Goal: Task Accomplishment & Management: Complete application form

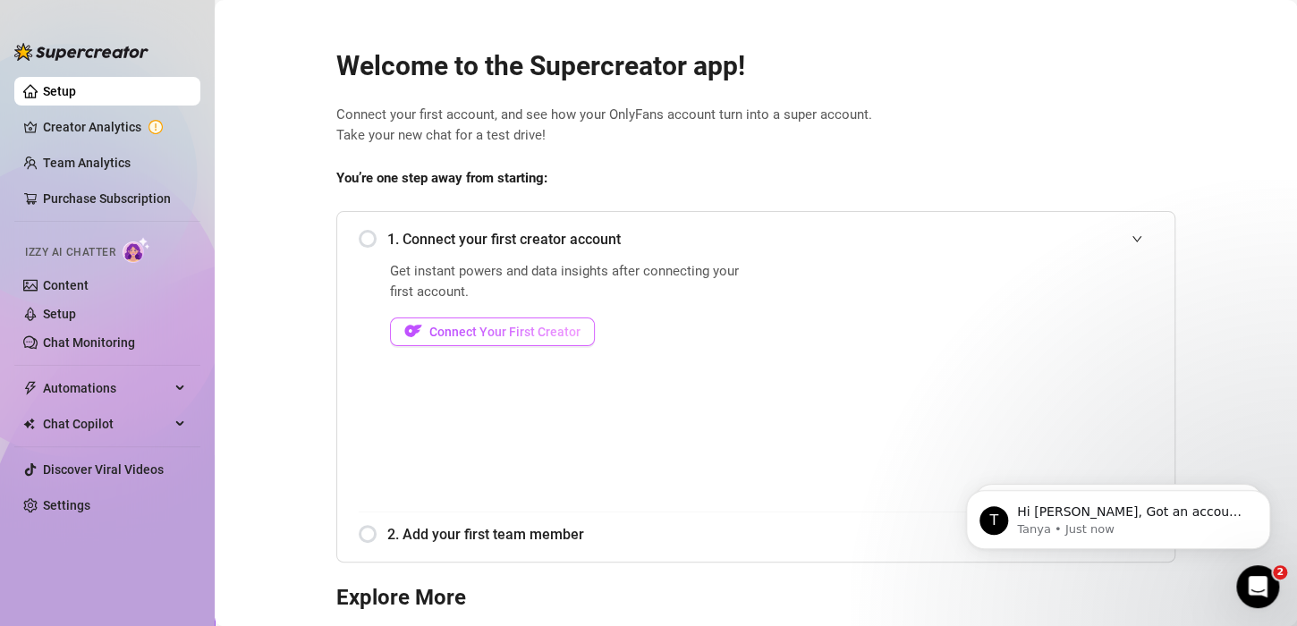
click at [508, 337] on span "Connect Your First Creator" at bounding box center [504, 332] width 151 height 14
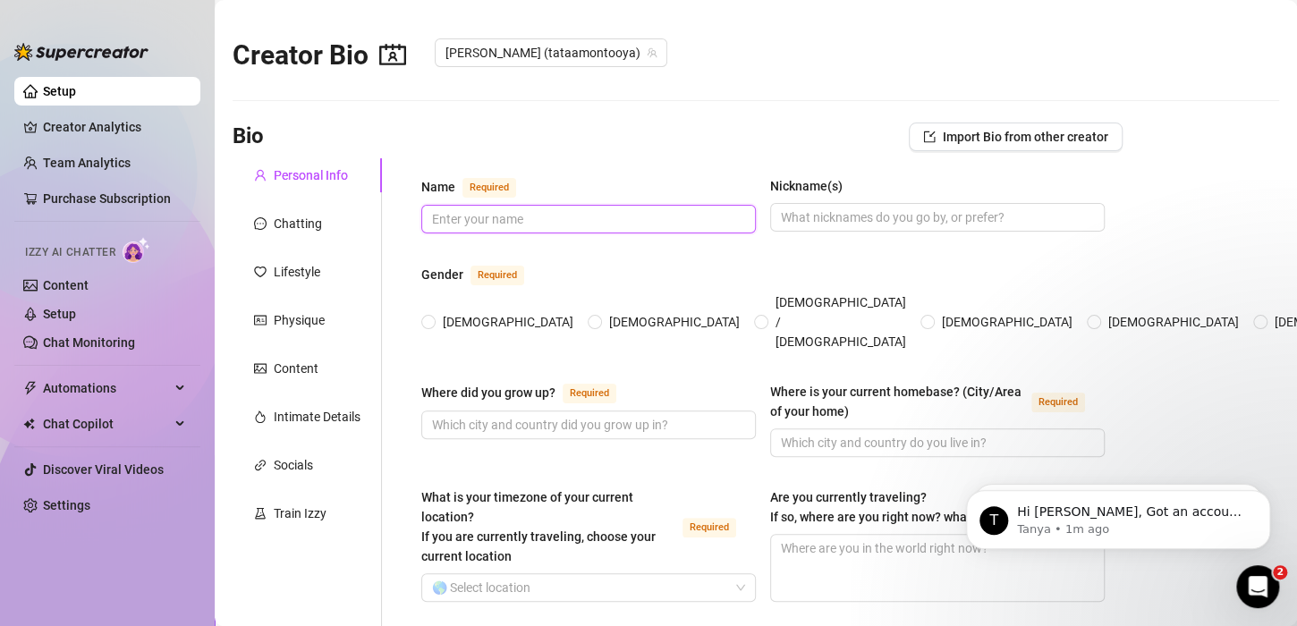
click at [479, 223] on input "Name Required" at bounding box center [587, 219] width 310 height 20
click at [537, 209] on input "[PERSON_NAME] [PERSON_NAME]" at bounding box center [587, 219] width 310 height 20
type input "[PERSON_NAME] [PERSON_NAME] Diosa"
click at [877, 220] on input "Nickname(s)" at bounding box center [936, 218] width 310 height 20
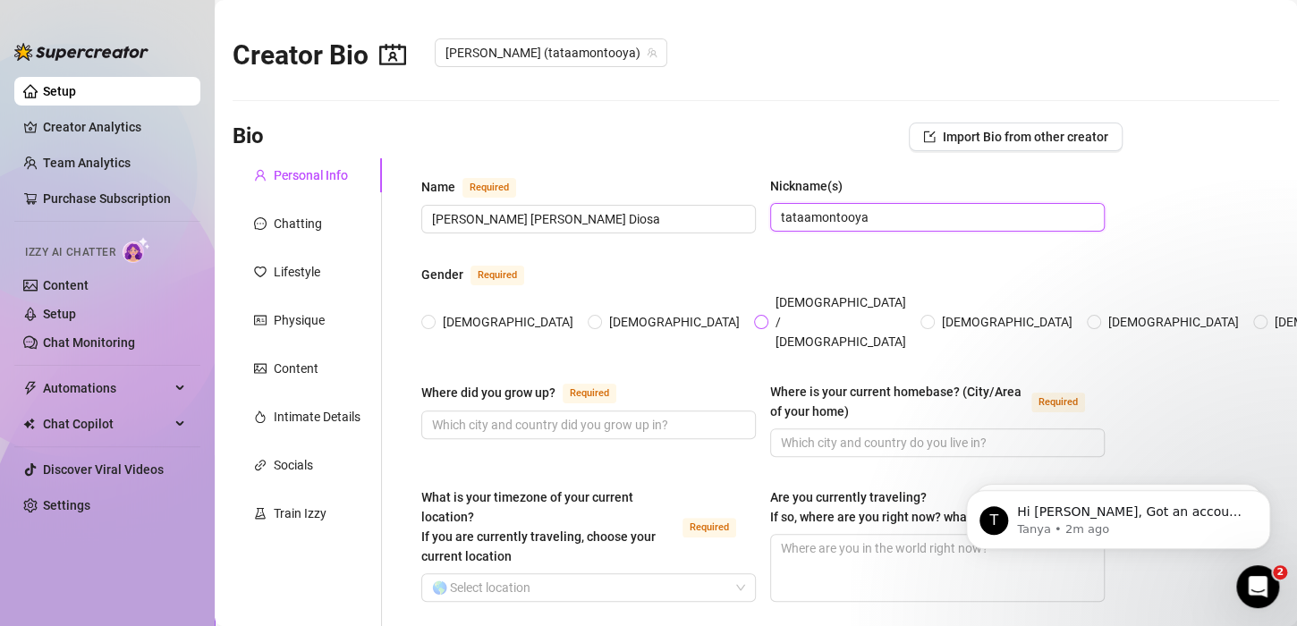
type input "tataamontooya"
click at [768, 302] on span "[DEMOGRAPHIC_DATA] / [DEMOGRAPHIC_DATA]" at bounding box center [840, 322] width 145 height 59
click at [759, 318] on input "[DEMOGRAPHIC_DATA] / [DEMOGRAPHIC_DATA]" at bounding box center [762, 324] width 7 height 12
radio input "true"
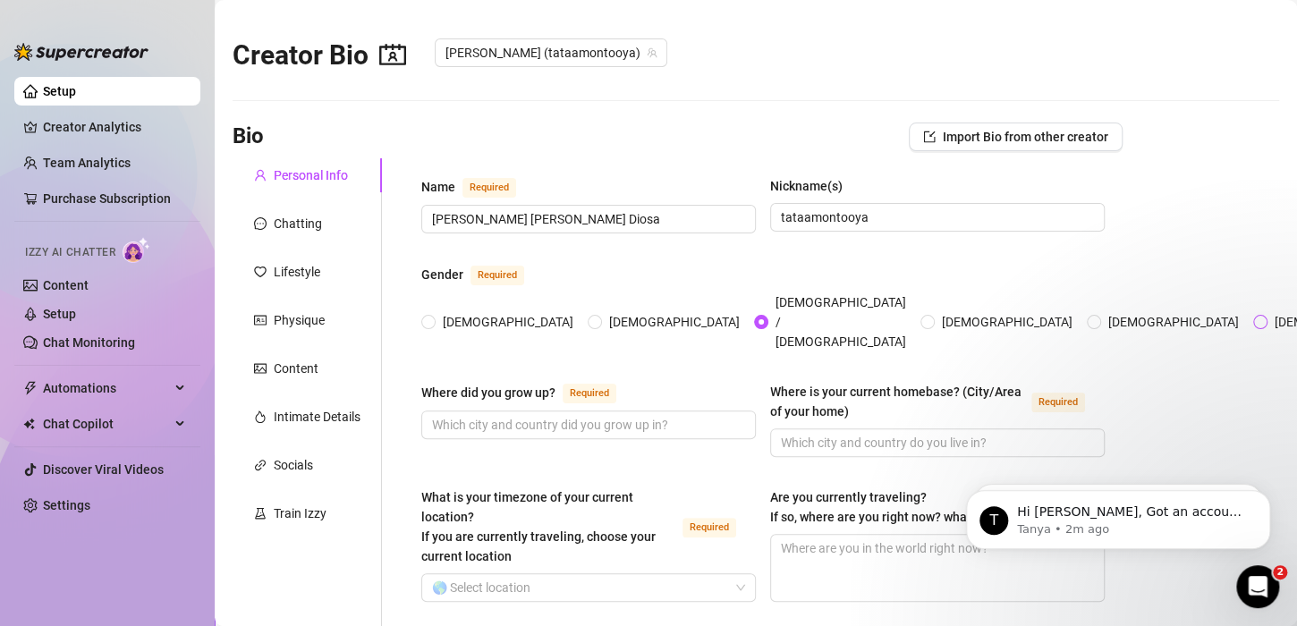
click at [1258, 318] on input "[DEMOGRAPHIC_DATA]" at bounding box center [1261, 324] width 7 height 12
radio input "true"
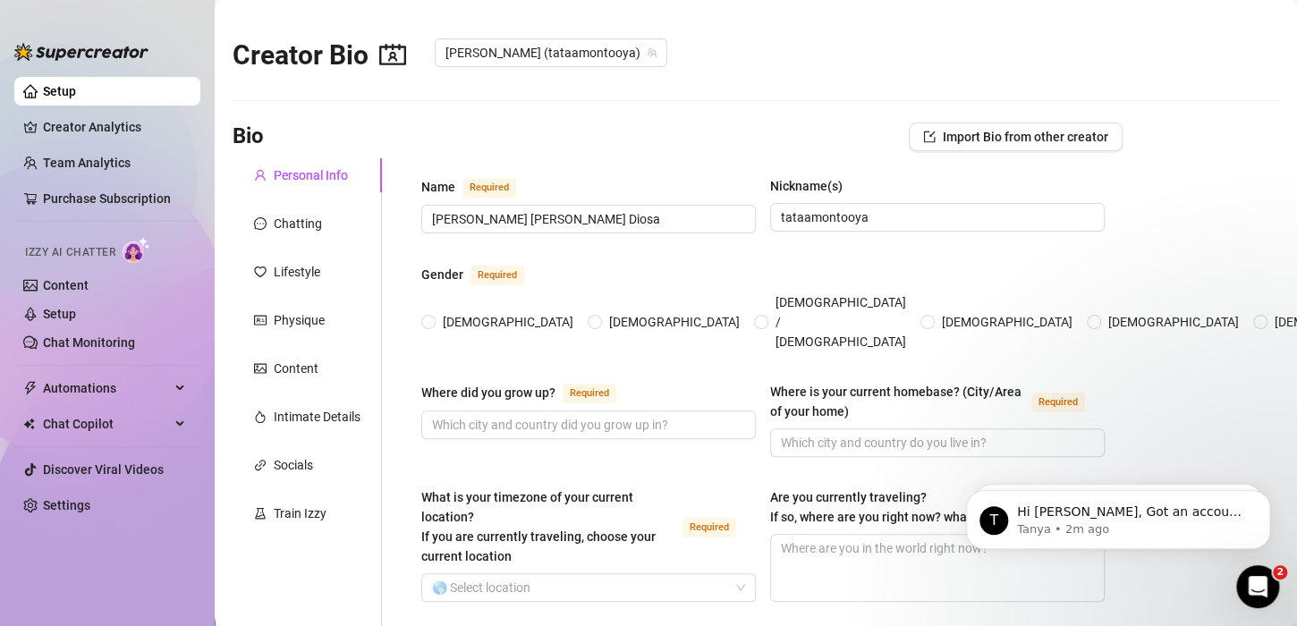
type input "Y"
type input "¡"
type input "T"
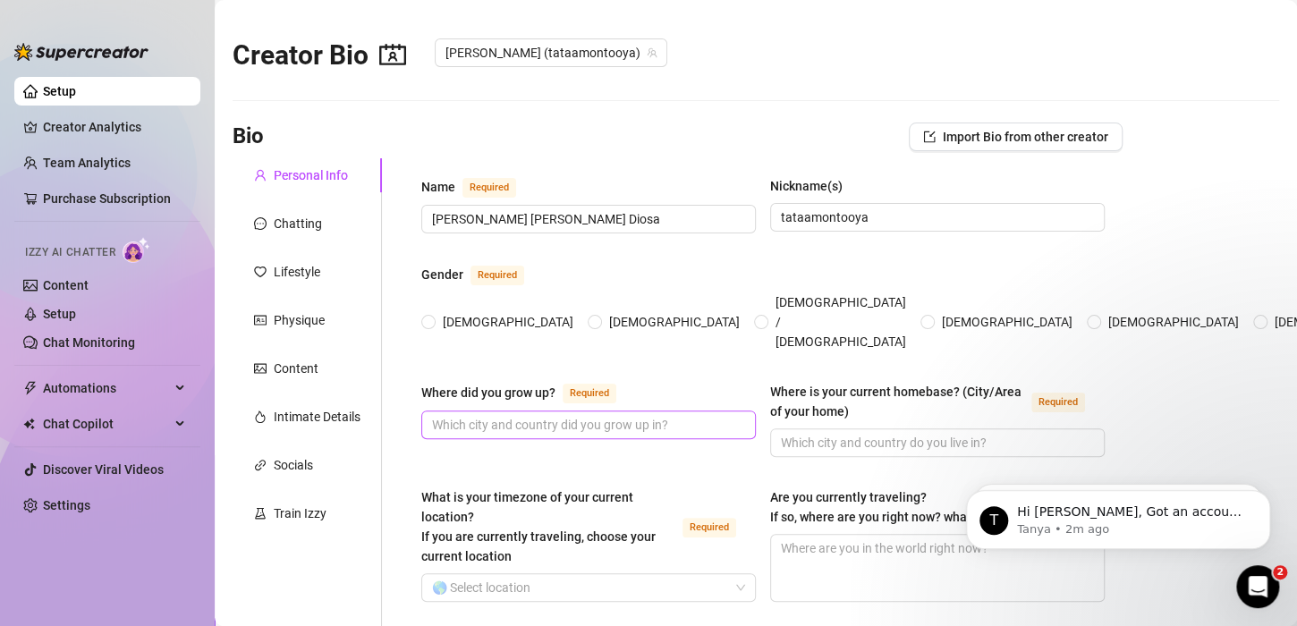
scroll to position [89, 0]
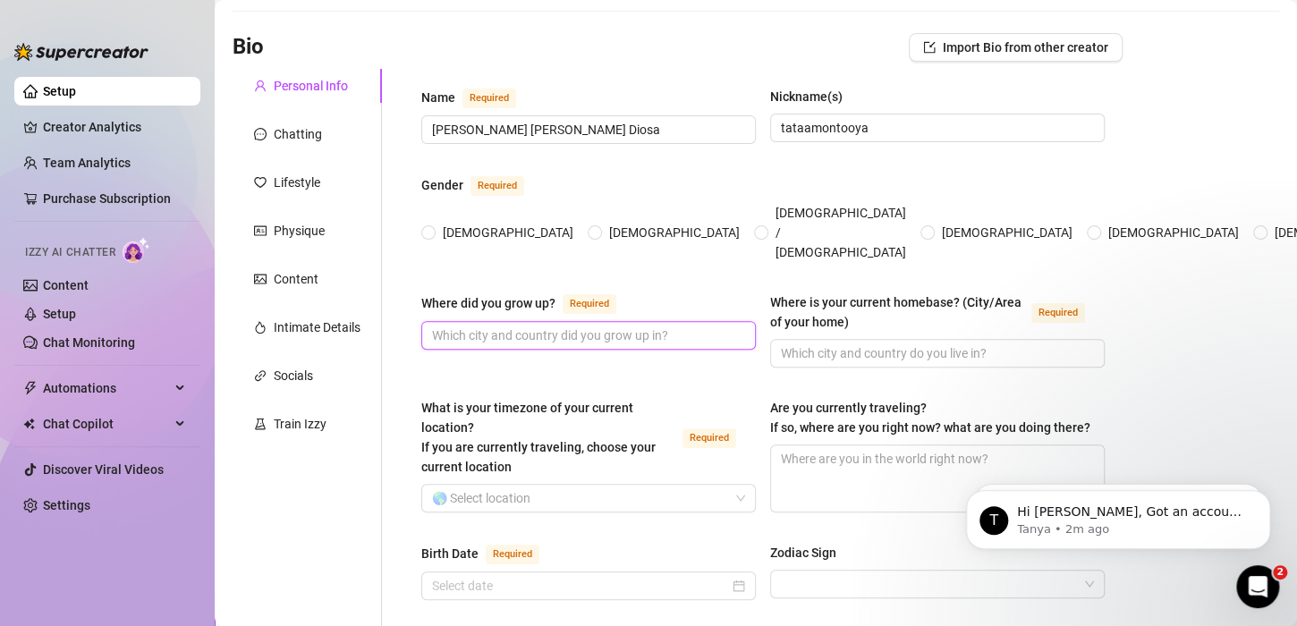
click at [530, 328] on input "Where did you grow up? Required" at bounding box center [587, 336] width 310 height 20
drag, startPoint x: 1041, startPoint y: 230, endPoint x: 865, endPoint y: 237, distance: 176.4
click at [865, 237] on div "[DEMOGRAPHIC_DATA] [DEMOGRAPHIC_DATA] [DEMOGRAPHIC_DATA] / [DEMOGRAPHIC_DATA] […" at bounding box center [1028, 232] width 1215 height 59
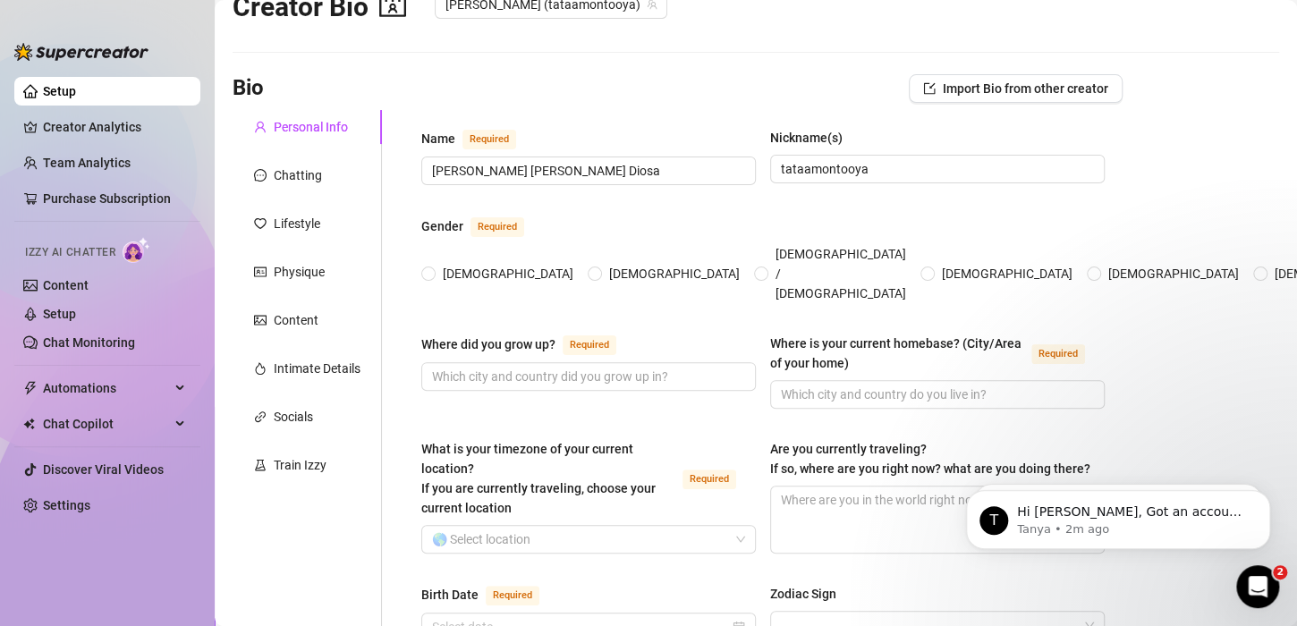
scroll to position [0, 0]
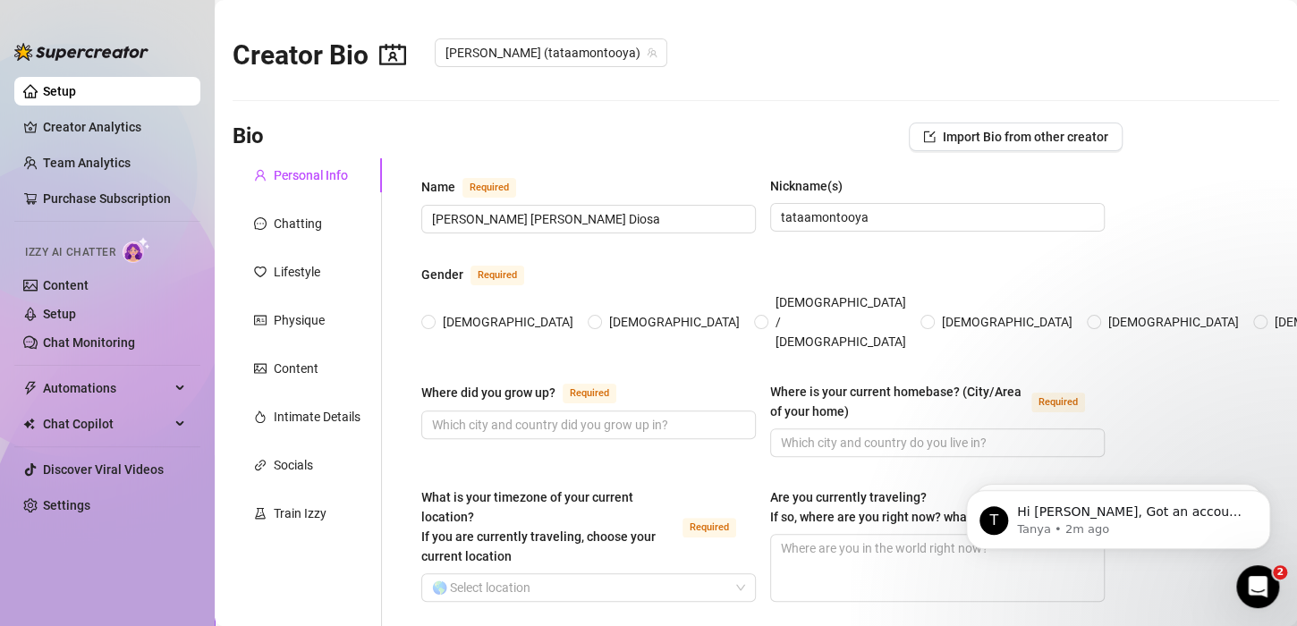
type input "Trans"
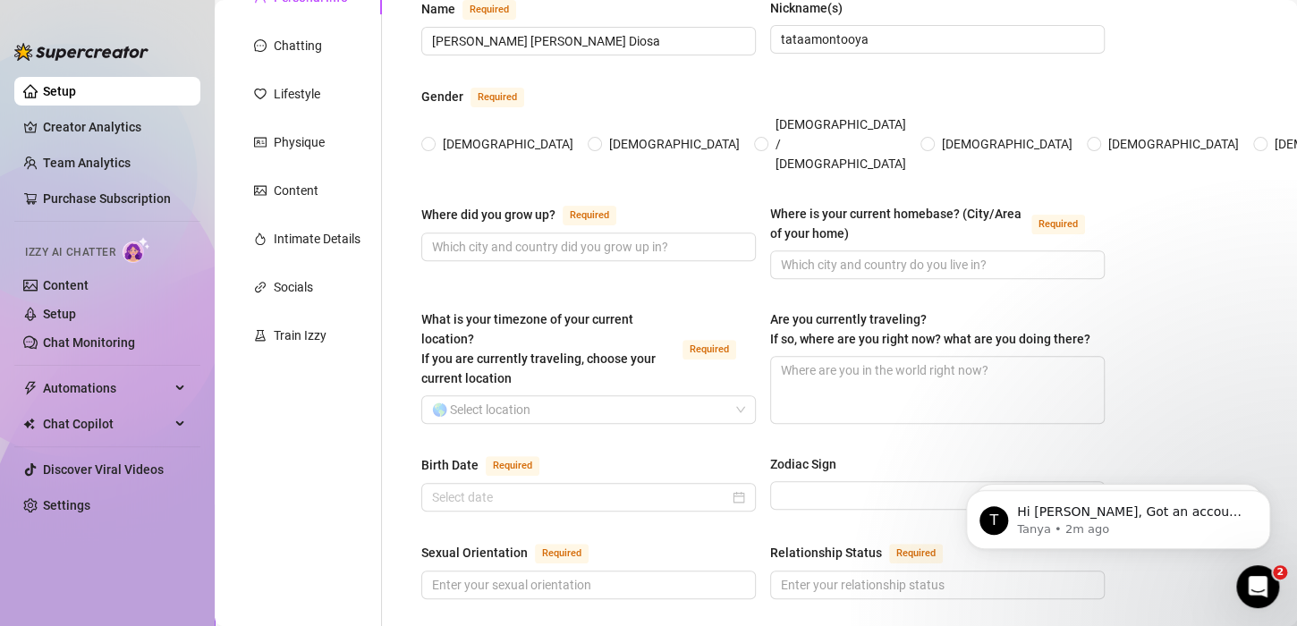
scroll to position [179, 0]
click at [579, 236] on input "Where did you grow up? Required" at bounding box center [587, 246] width 310 height 20
click at [573, 236] on input "Where did you grow up? Required" at bounding box center [587, 246] width 310 height 20
type input "web cam"
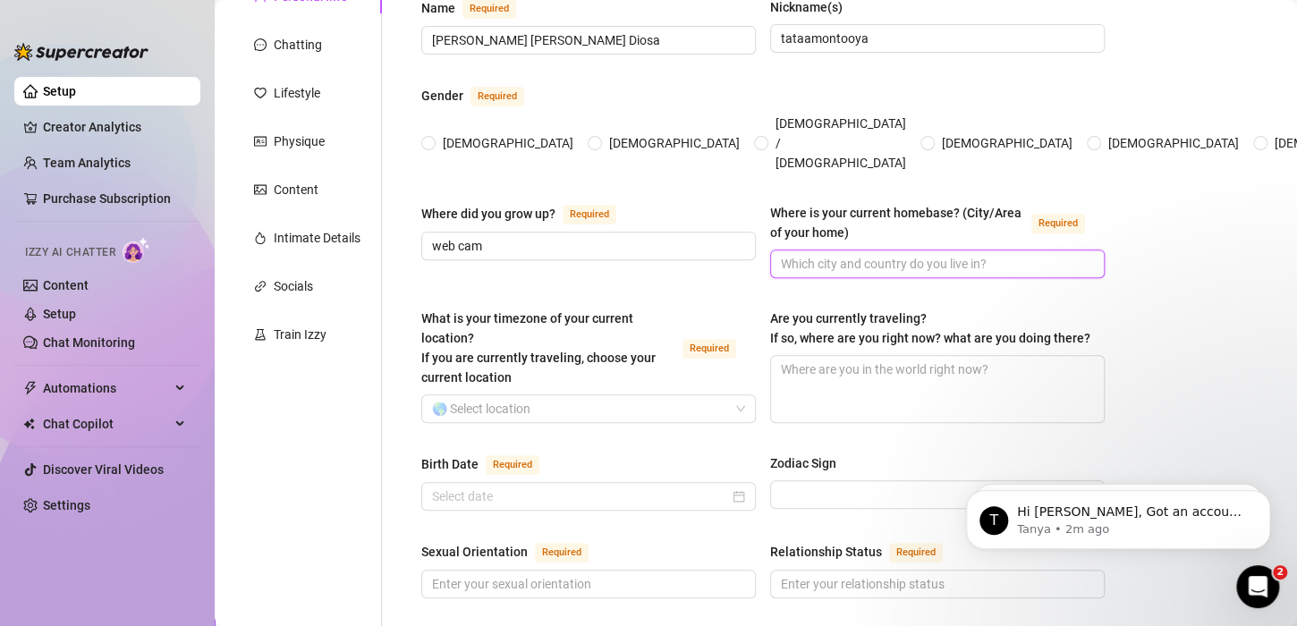
click at [894, 254] on input "Where is your current homebase? (City/Area of your home) Required" at bounding box center [936, 264] width 310 height 20
drag, startPoint x: 522, startPoint y: 237, endPoint x: 142, endPoint y: 253, distance: 379.6
click at [142, 253] on div "Setup Creator Analytics Team Analytics Purchase Subscription Izzy AI Chatter Co…" at bounding box center [648, 313] width 1297 height 626
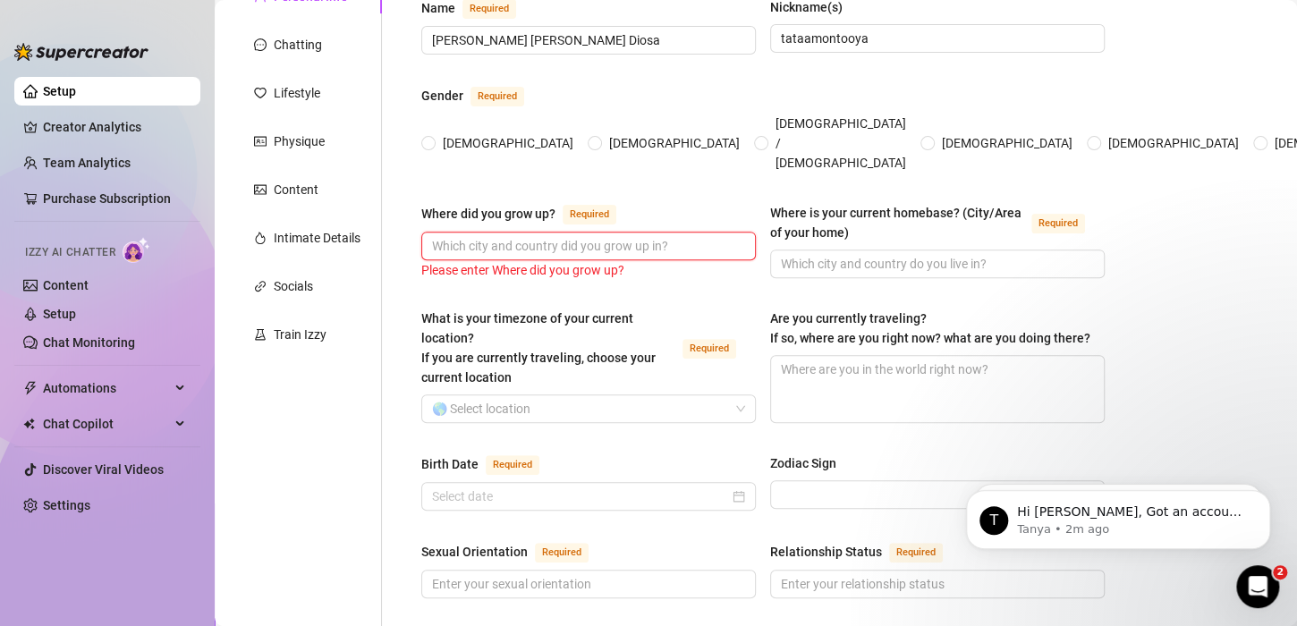
click at [481, 236] on input "Where did you grow up? Required" at bounding box center [587, 246] width 310 height 20
click at [471, 236] on input "Where did you grow up? Required" at bounding box center [587, 246] width 310 height 20
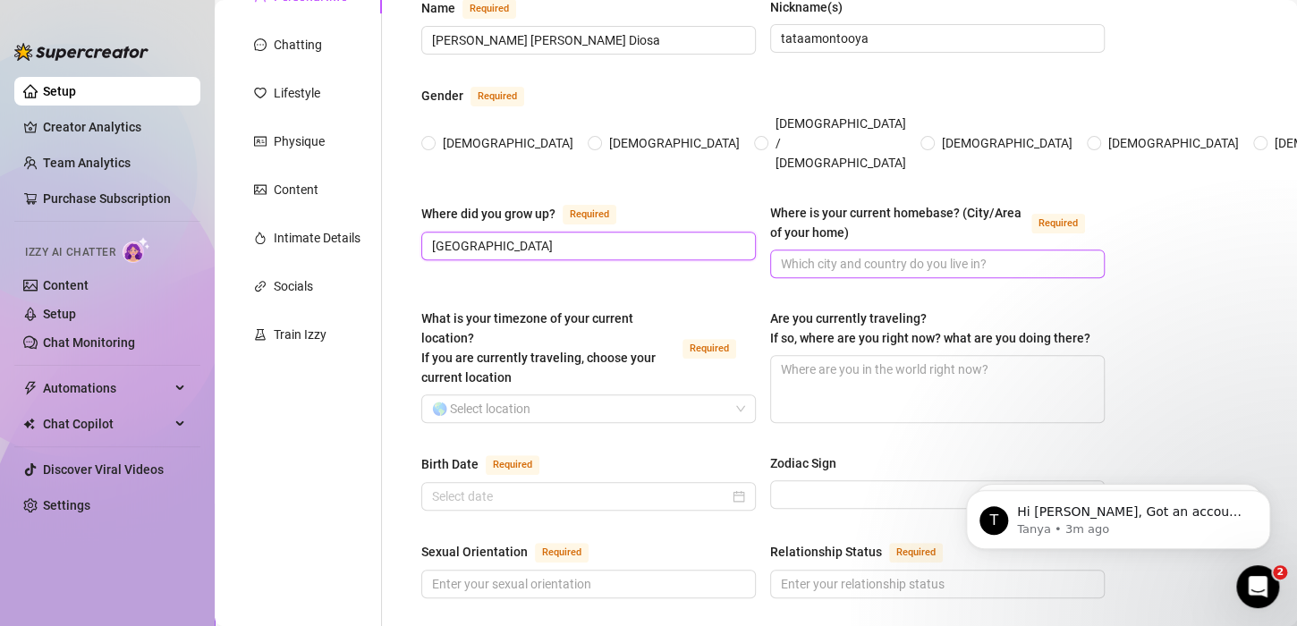
type input "[GEOGRAPHIC_DATA]"
click at [859, 254] on input "Where is your current homebase? (City/Area of your home) Required" at bounding box center [936, 264] width 310 height 20
click at [851, 257] on input "Where is your current homebase? (City/Area of your home) Required" at bounding box center [936, 264] width 310 height 20
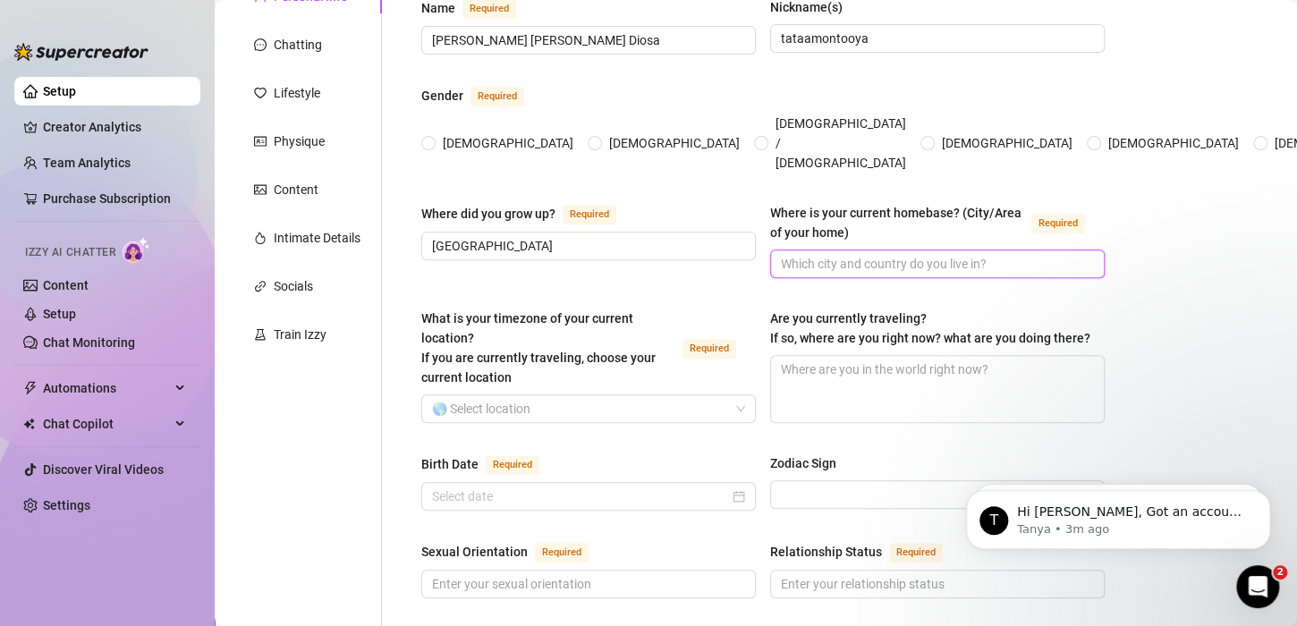
type input "P"
type input "[GEOGRAPHIC_DATA] [GEOGRAPHIC_DATA]"
click at [522, 373] on div "What is your timezone of your current location? If you are currently traveling,…" at bounding box center [548, 348] width 254 height 79
click at [522, 395] on input "What is your timezone of your current location? If you are currently traveling,…" at bounding box center [580, 408] width 297 height 27
click at [519, 405] on input "What is your timezone of your current location? If you are currently traveling,…" at bounding box center [580, 408] width 297 height 27
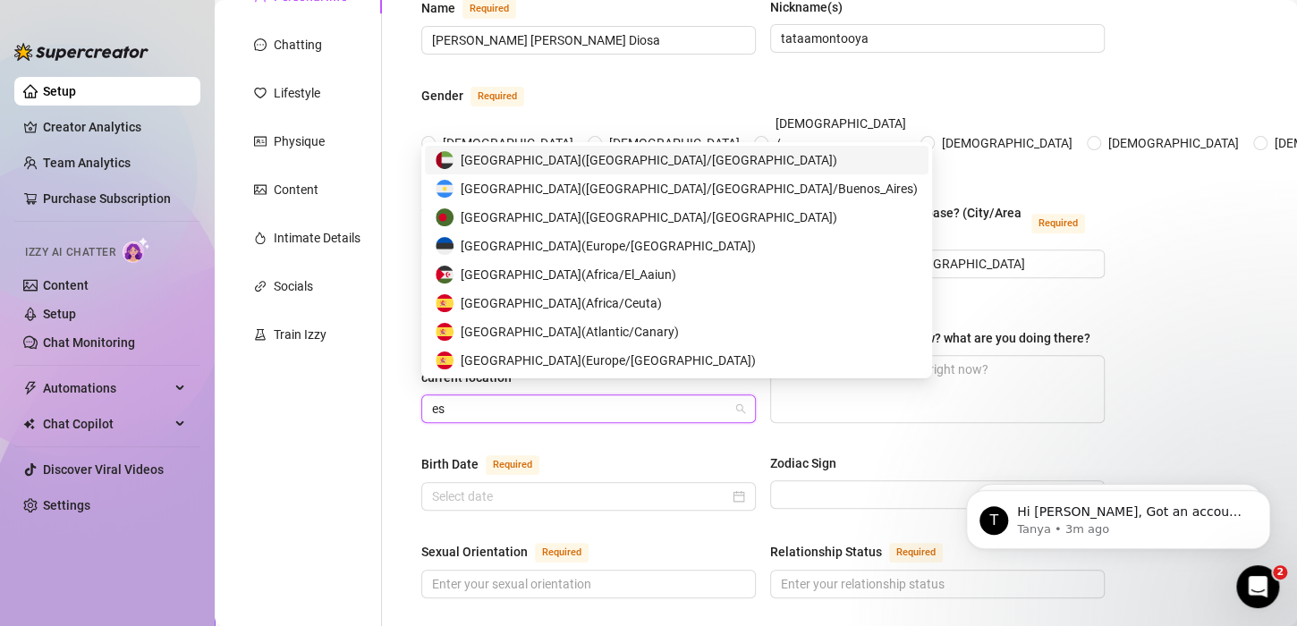
type input "e"
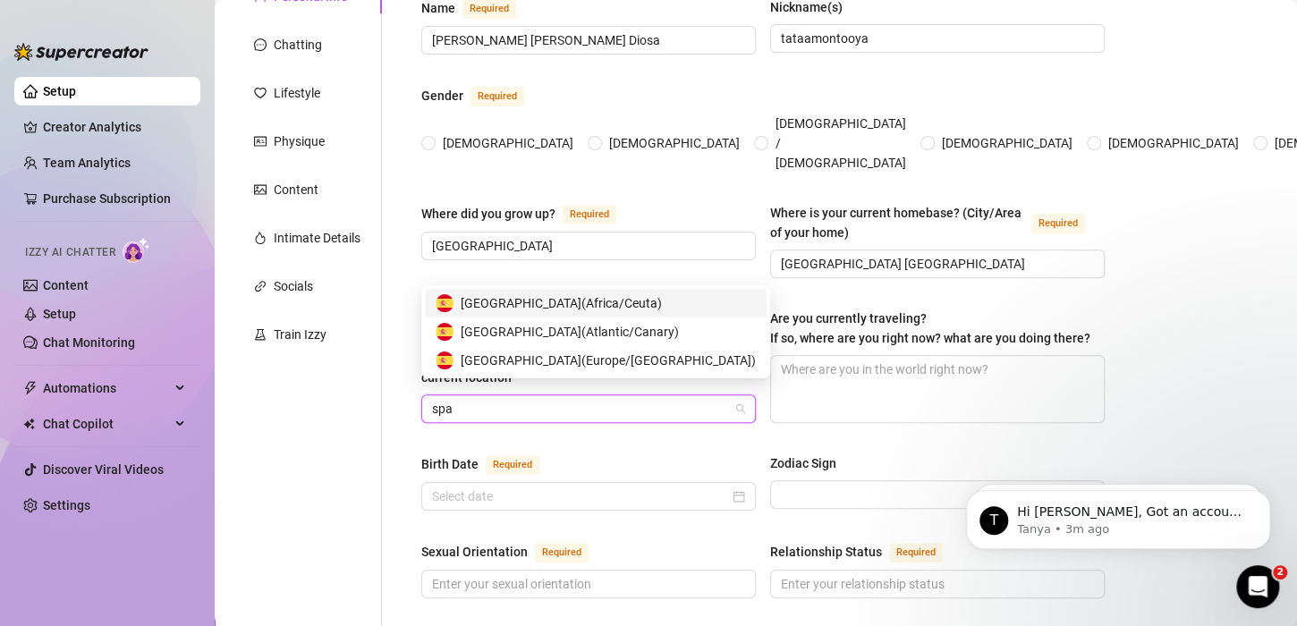
type input "spai"
click at [562, 355] on span "[GEOGRAPHIC_DATA] ( [GEOGRAPHIC_DATA]/[GEOGRAPHIC_DATA] )" at bounding box center [608, 361] width 295 height 20
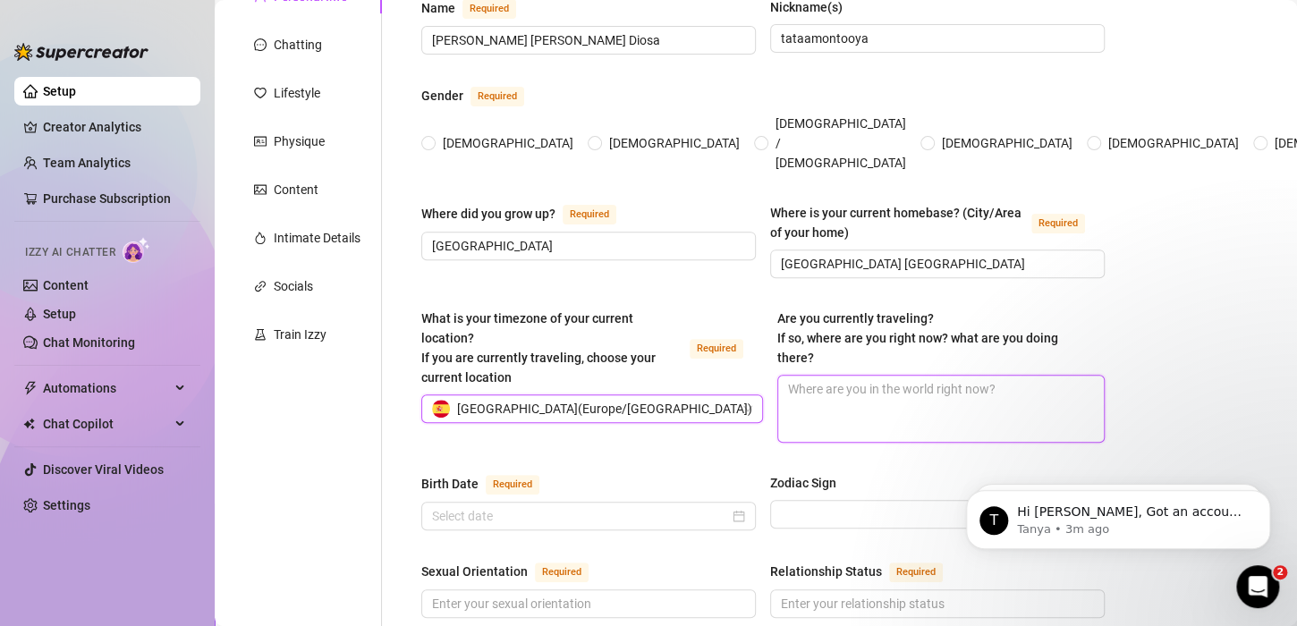
click at [836, 386] on textarea "Are you currently traveling? If so, where are you right now? what are you doing…" at bounding box center [941, 409] width 326 height 66
type textarea "y"
type textarea "ye"
type textarea "y"
click at [905, 389] on textarea "Are you currently traveling? If so, where are you right now? what are you doing…" at bounding box center [941, 409] width 326 height 66
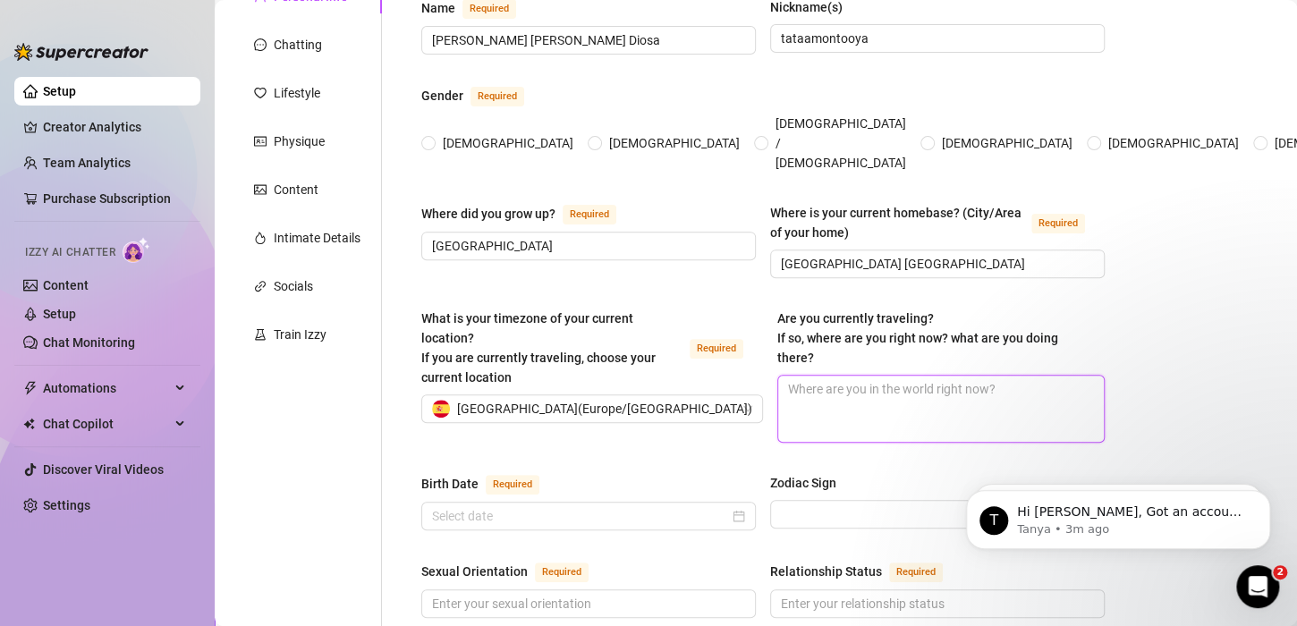
click at [905, 389] on textarea "Are you currently traveling? If so, where are you right now? what are you doing…" at bounding box center [941, 409] width 326 height 66
type textarea "M"
type textarea "Ma"
type textarea "Mar"
type textarea "Ma"
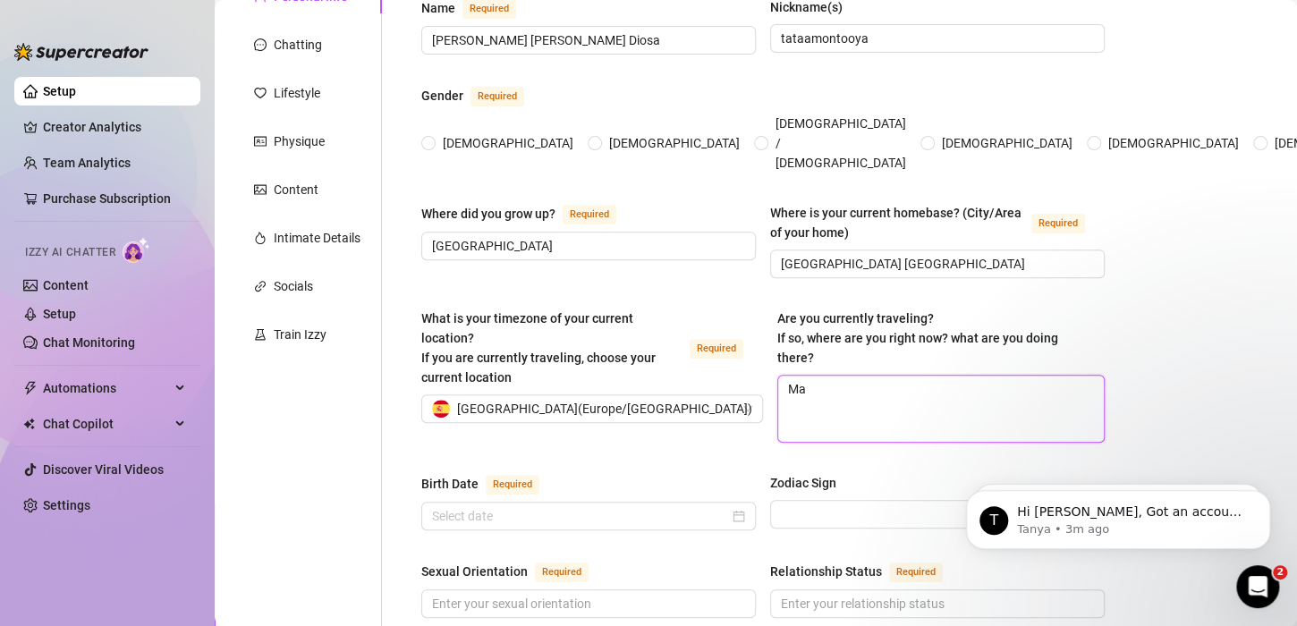
type textarea "Mad"
type textarea "Madr"
type textarea "Madri"
type textarea "[GEOGRAPHIC_DATA]"
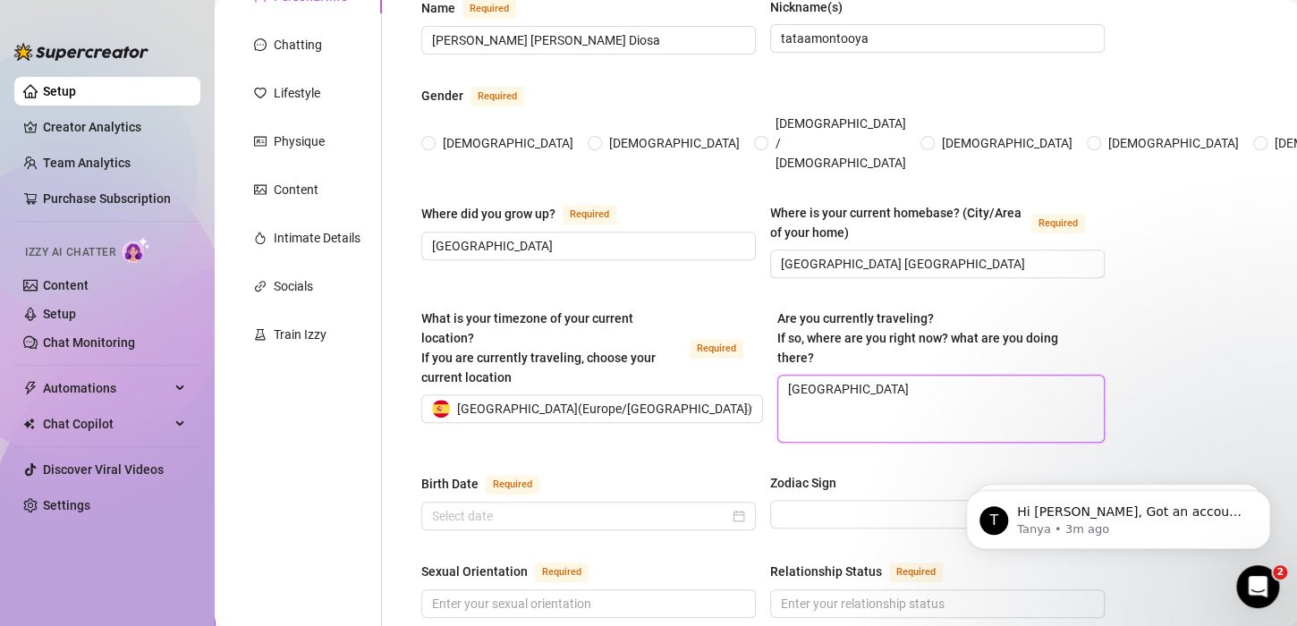
drag, startPoint x: 879, startPoint y: 380, endPoint x: 335, endPoint y: 409, distance: 544.6
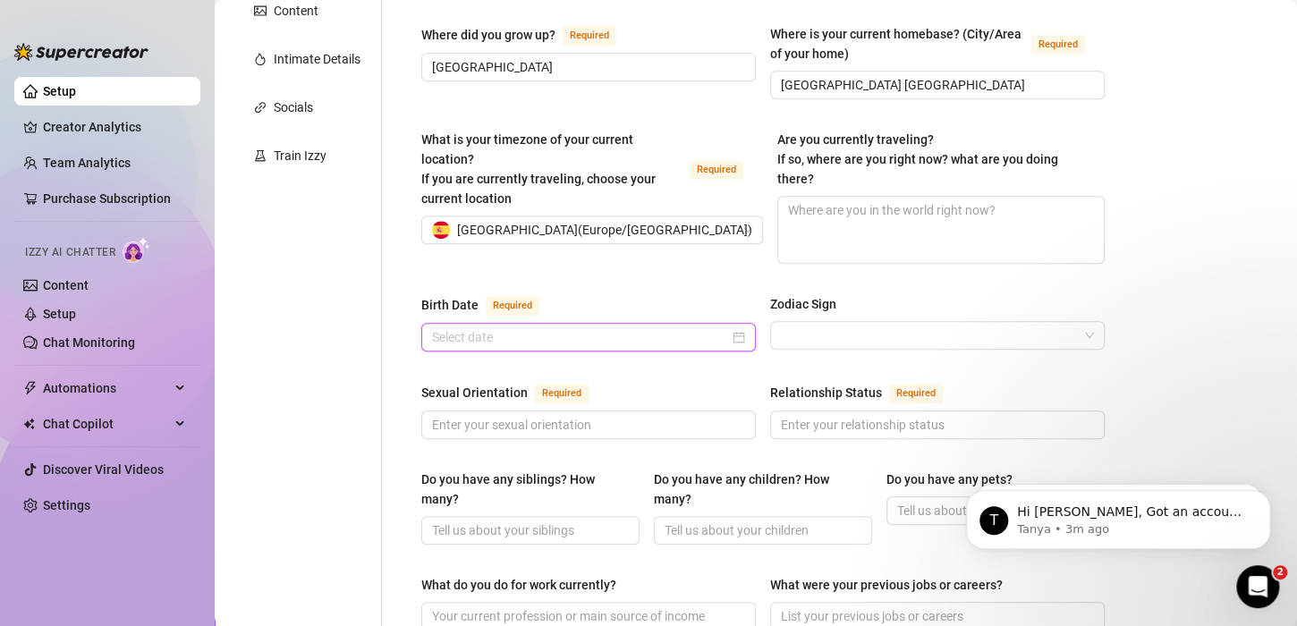
click at [544, 327] on input "Birth Date Required" at bounding box center [580, 337] width 297 height 20
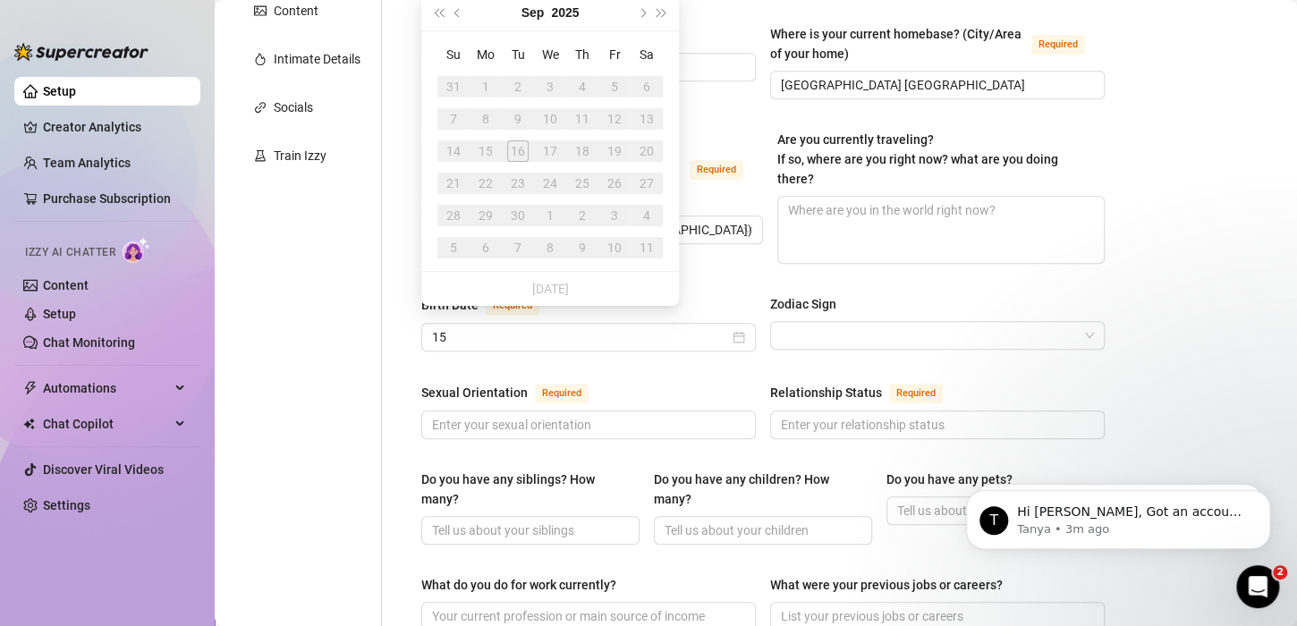
click at [547, 13] on div "[DATE]" at bounding box center [550, 13] width 163 height 36
click at [564, 19] on button "2025" at bounding box center [565, 13] width 28 height 36
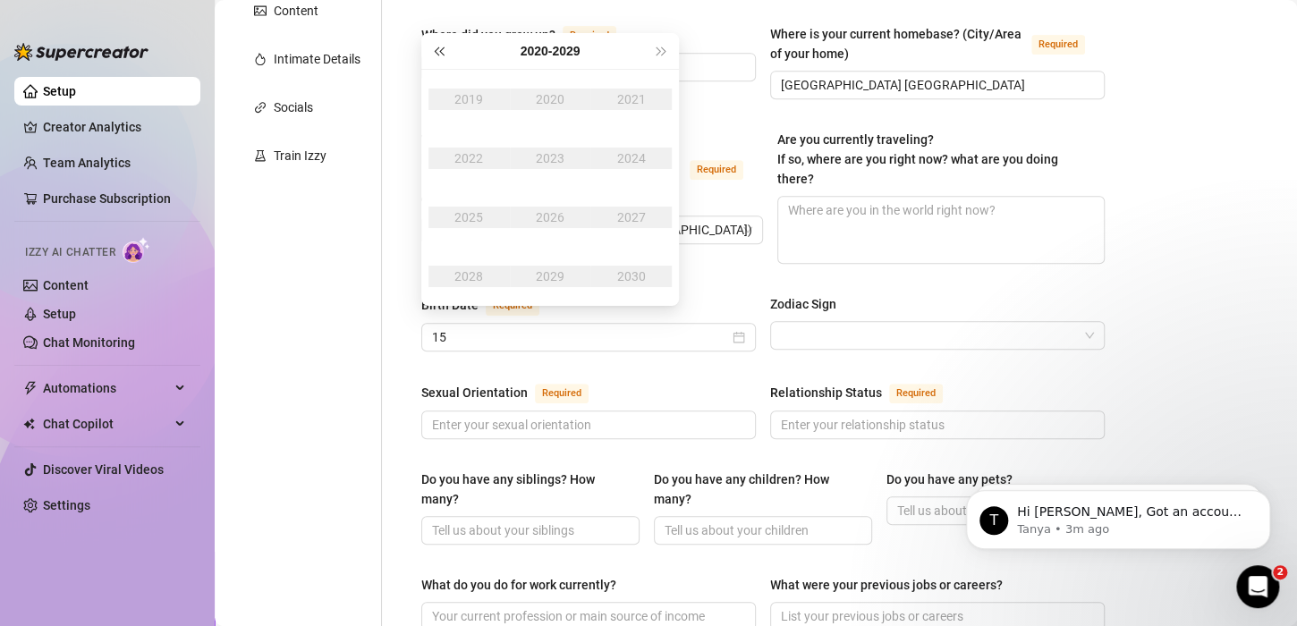
click at [436, 49] on span "Last year (Control + left)" at bounding box center [438, 51] width 9 height 9
click at [433, 49] on button "Last year (Control + left)" at bounding box center [438, 51] width 20 height 36
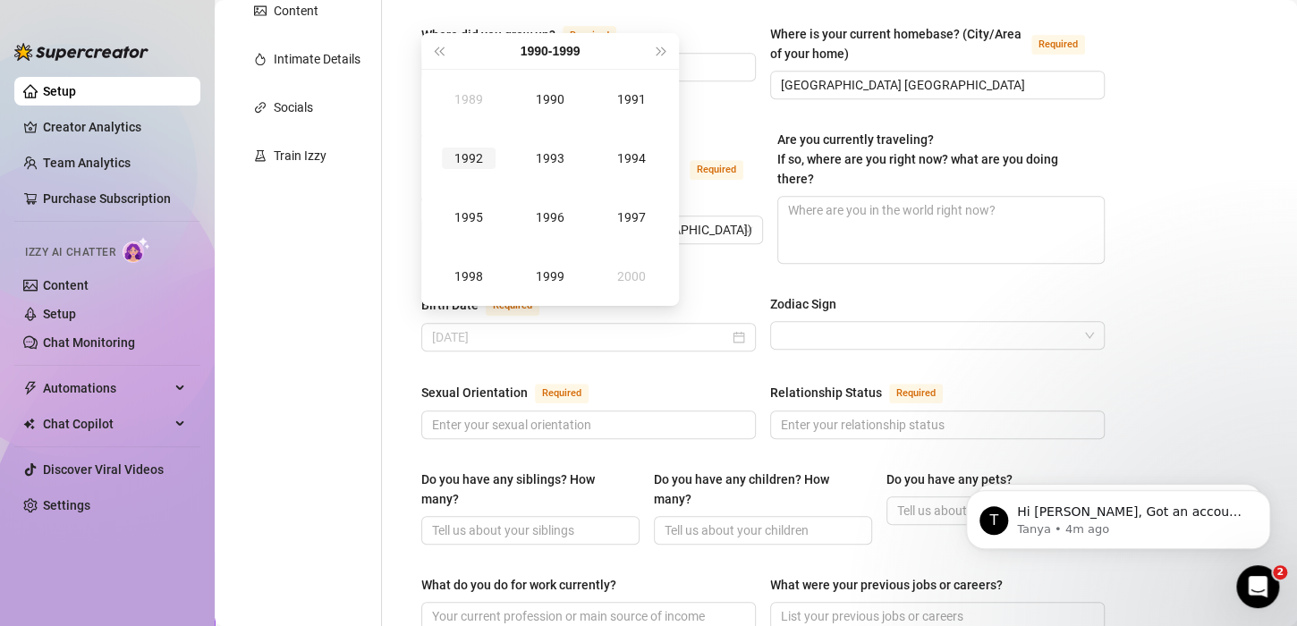
click at [472, 159] on div "1992" at bounding box center [469, 158] width 54 height 21
click at [553, 216] on div "Aug" at bounding box center [550, 217] width 54 height 21
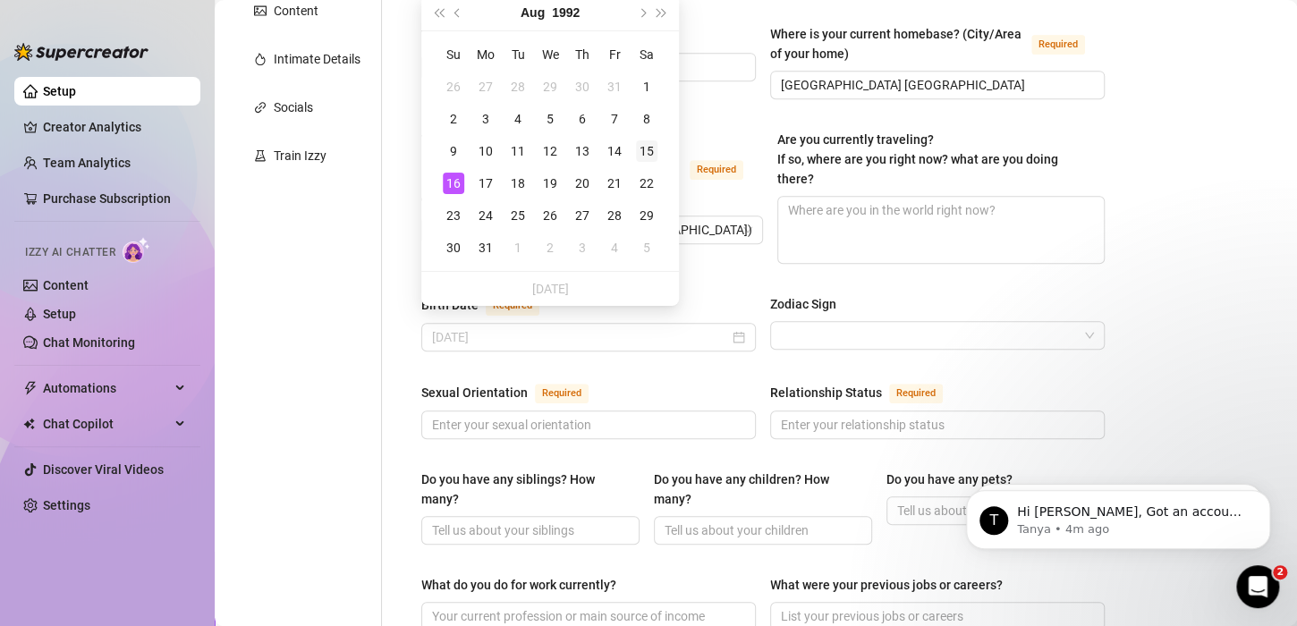
type input "[DATE]"
click at [658, 148] on td "15" at bounding box center [647, 151] width 32 height 32
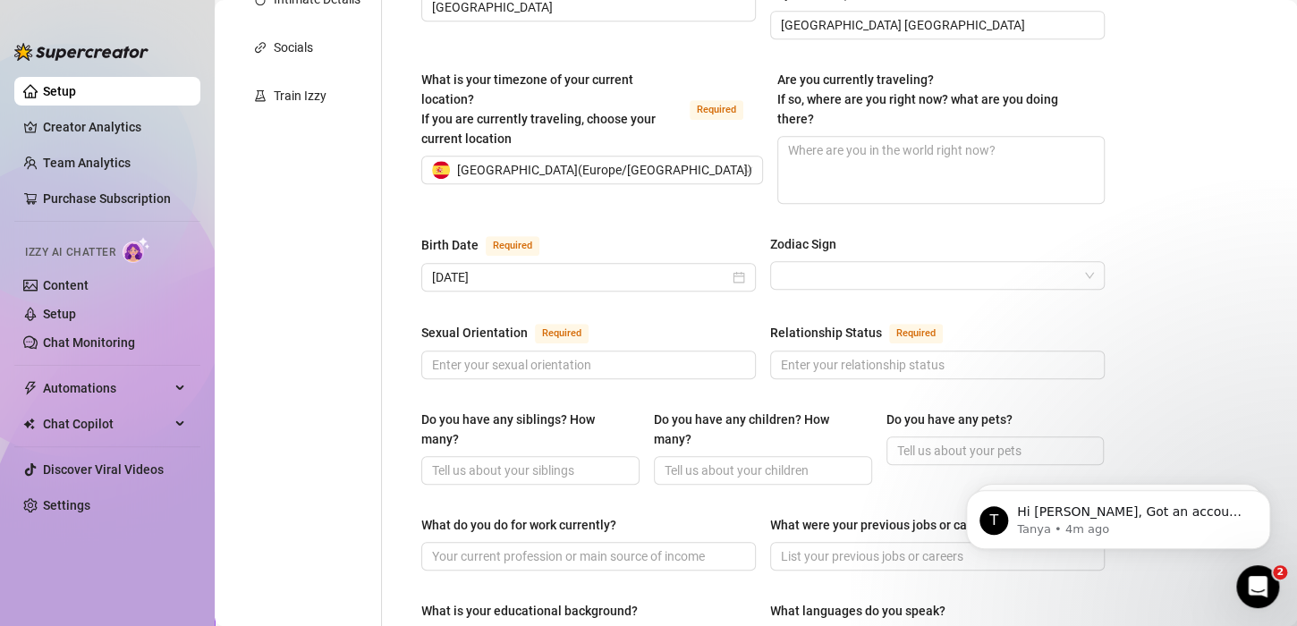
scroll to position [537, 0]
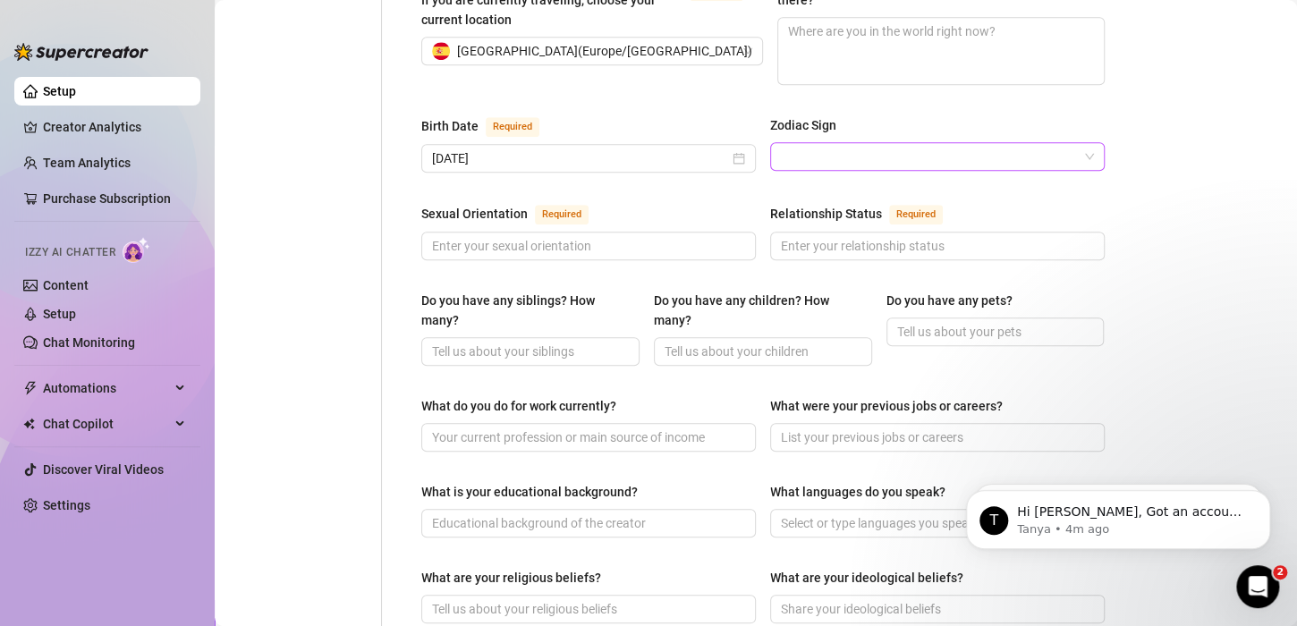
click at [814, 148] on input "Zodiac Sign" at bounding box center [929, 156] width 297 height 27
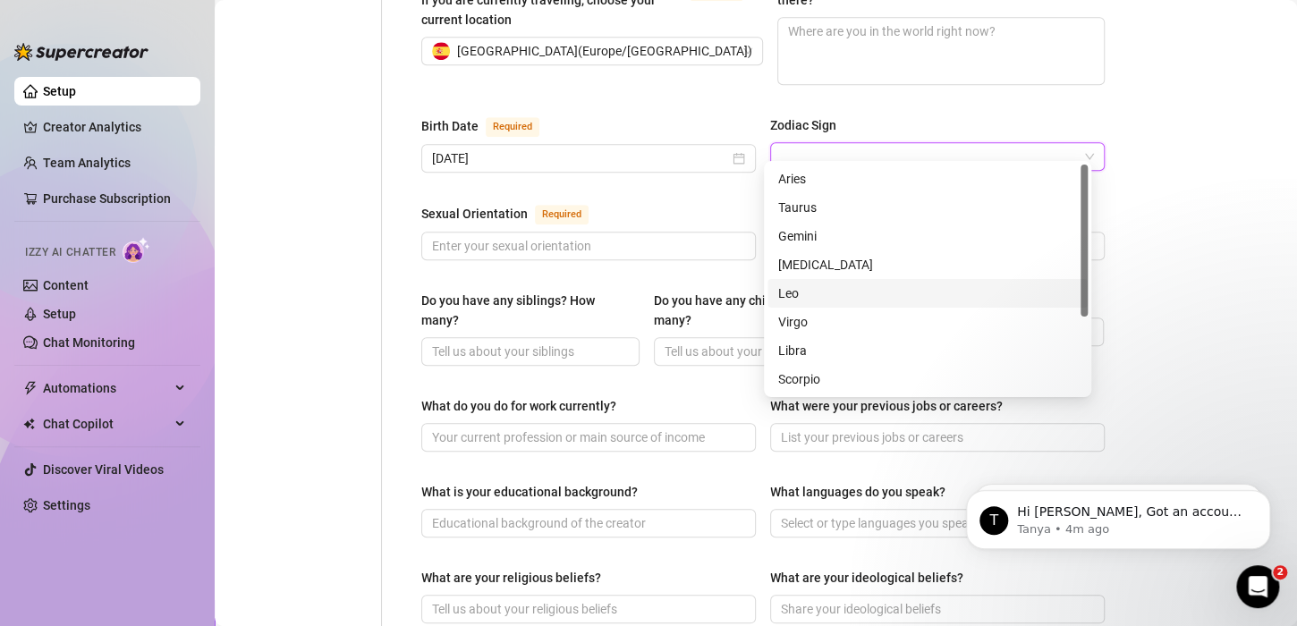
click at [805, 296] on div "Leo" at bounding box center [927, 294] width 299 height 20
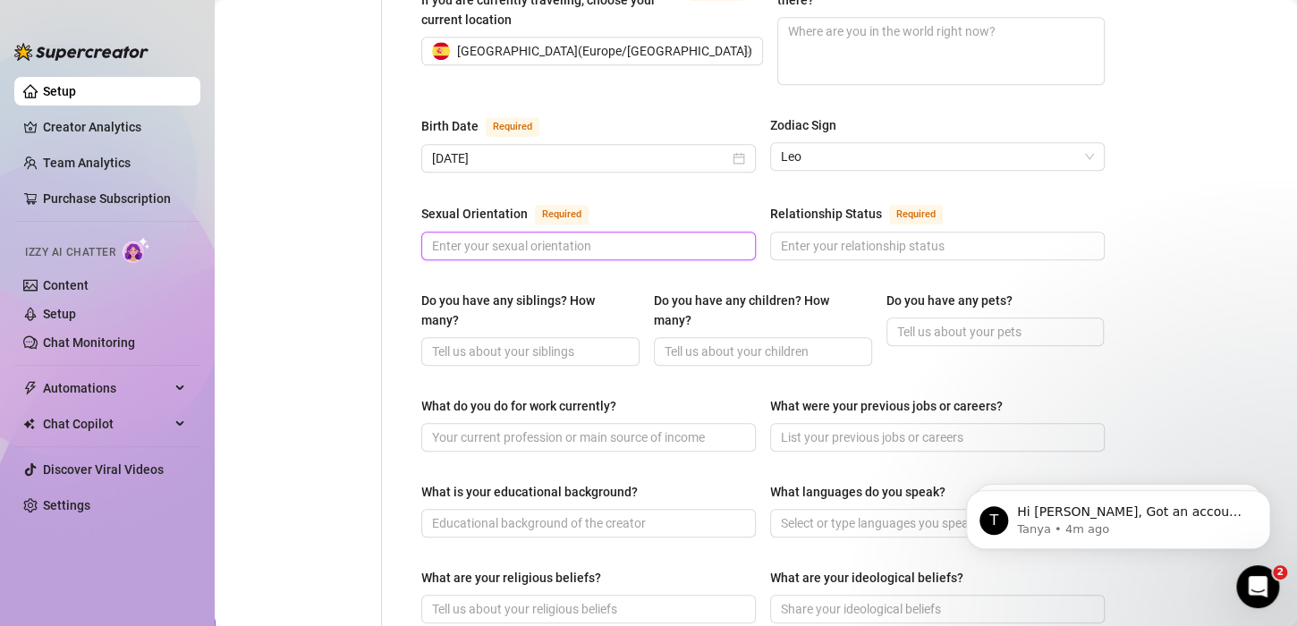
click at [511, 236] on input "Sexual Orientation Required" at bounding box center [587, 246] width 310 height 20
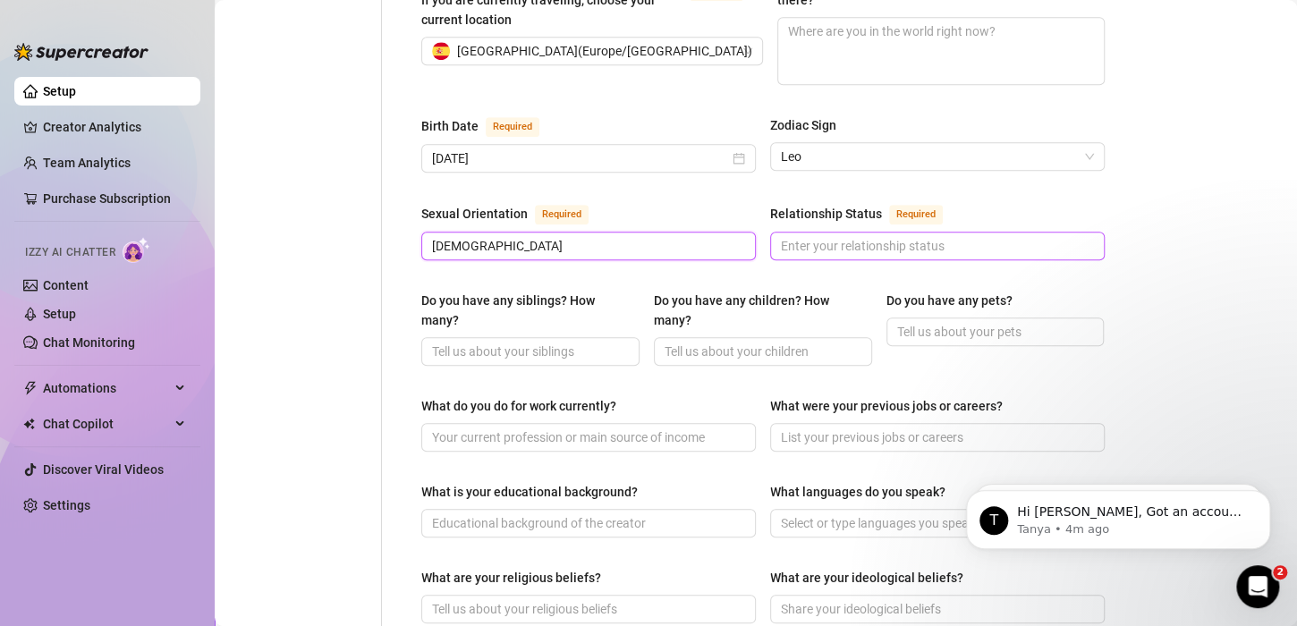
type input "[DEMOGRAPHIC_DATA]"
click at [819, 236] on input "Relationship Status Required" at bounding box center [936, 246] width 310 height 20
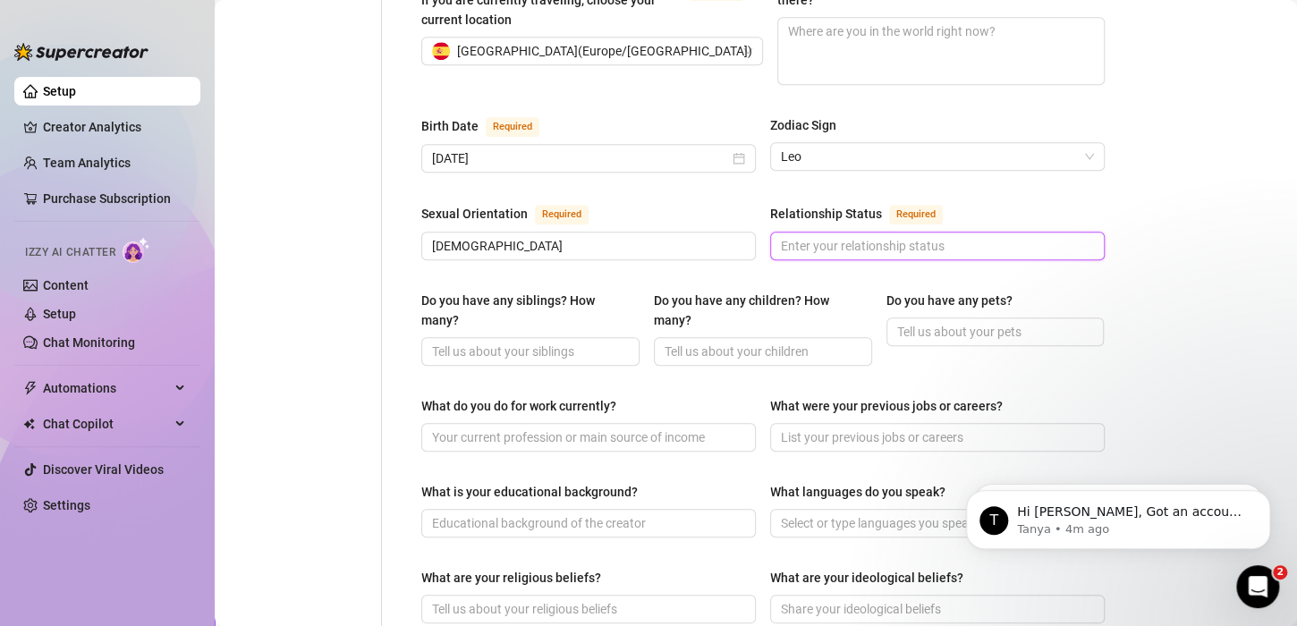
click at [848, 236] on input "Relationship Status Required" at bounding box center [936, 246] width 310 height 20
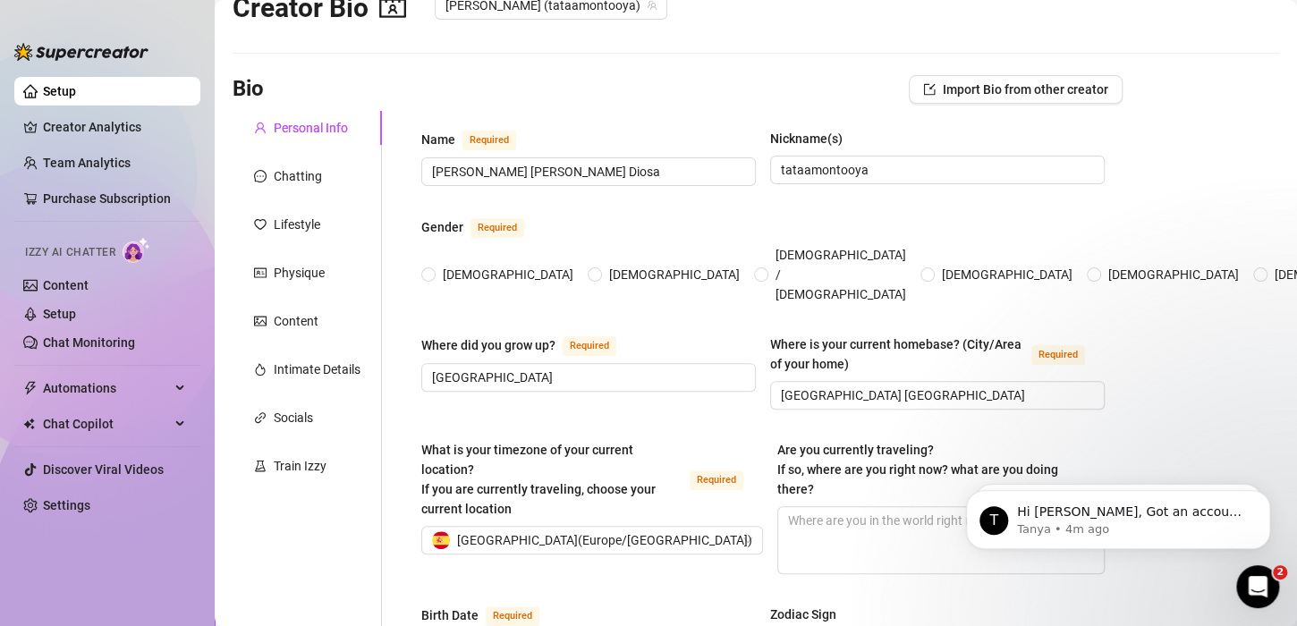
scroll to position [0, 0]
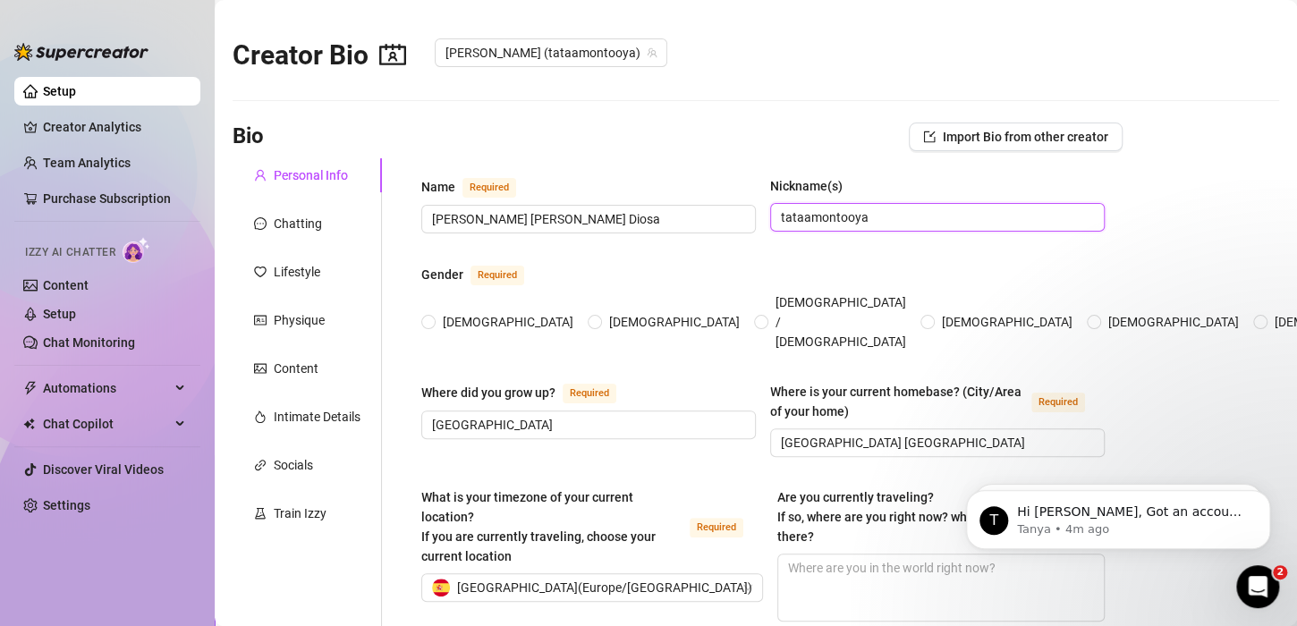
click at [781, 217] on input "tataamontooya" at bounding box center [936, 218] width 310 height 20
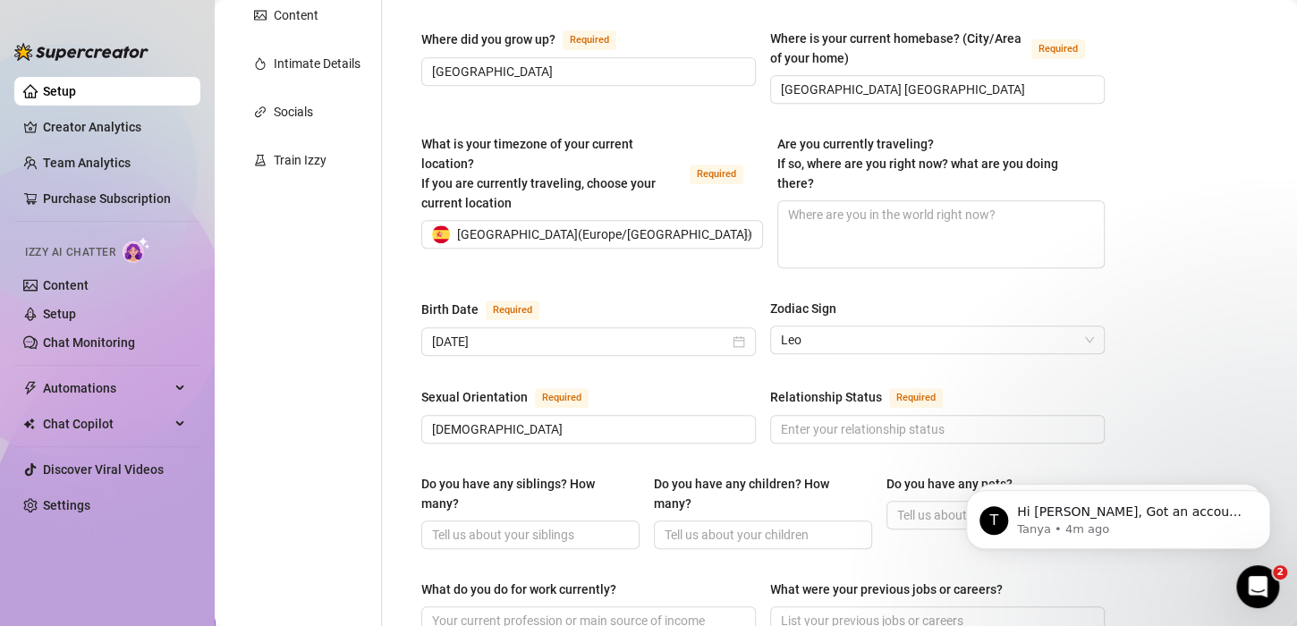
scroll to position [358, 0]
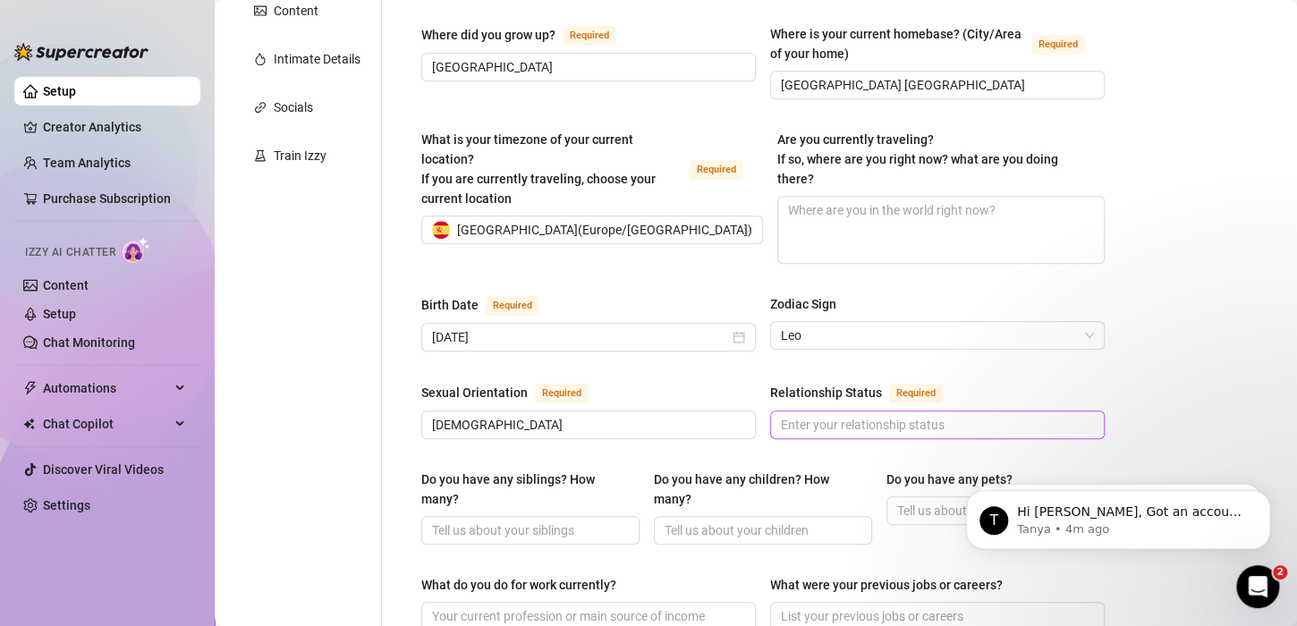
type input "Tataamontooya"
click at [840, 421] on span at bounding box center [937, 425] width 335 height 29
click at [827, 418] on input "Relationship Status Required" at bounding box center [936, 425] width 310 height 20
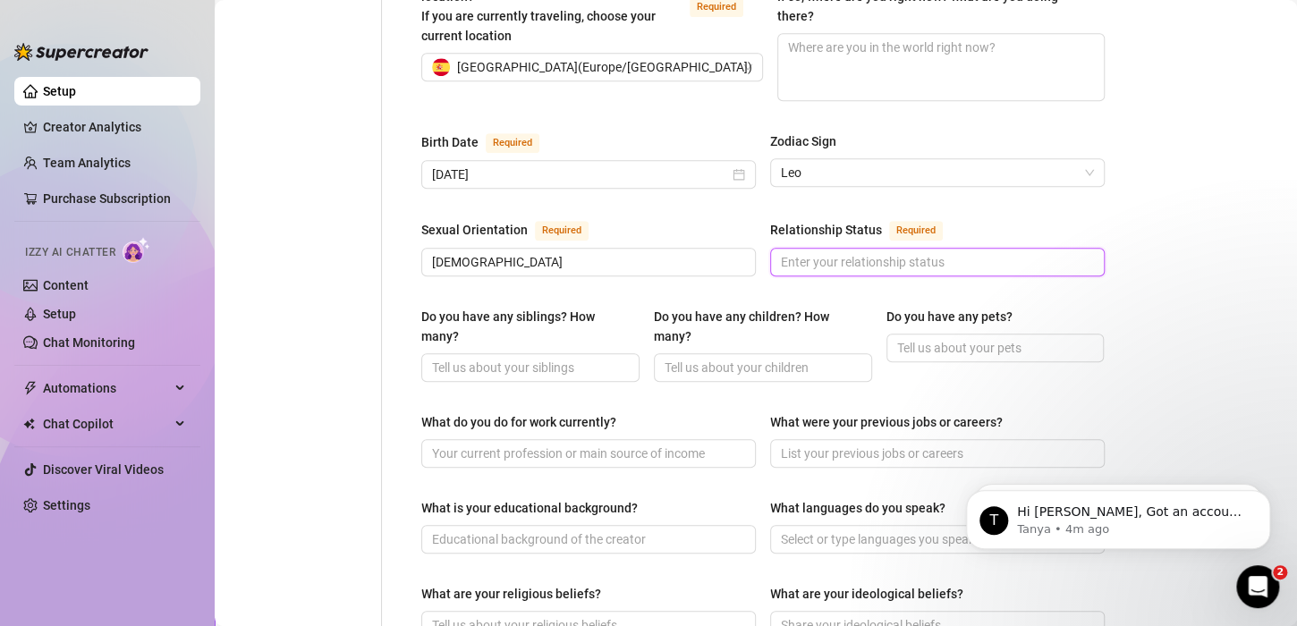
scroll to position [537, 0]
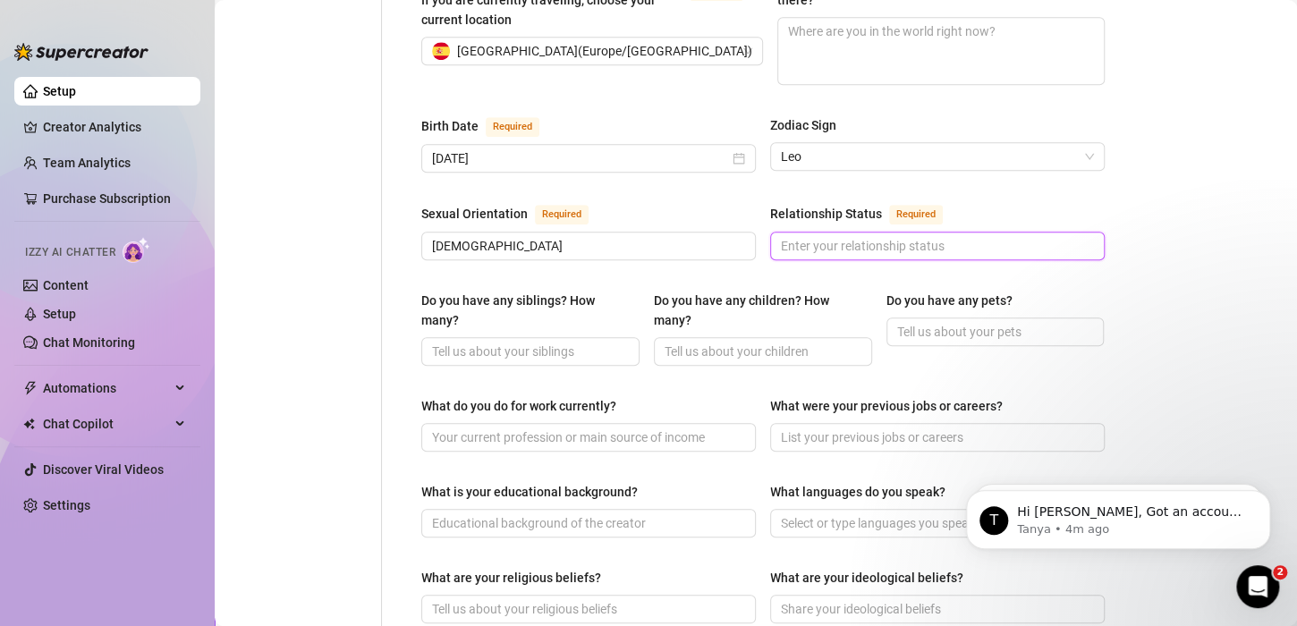
click at [819, 238] on input "Relationship Status Required" at bounding box center [936, 246] width 310 height 20
click at [819, 236] on input "Relationship Status Required" at bounding box center [936, 246] width 310 height 20
type input "s"
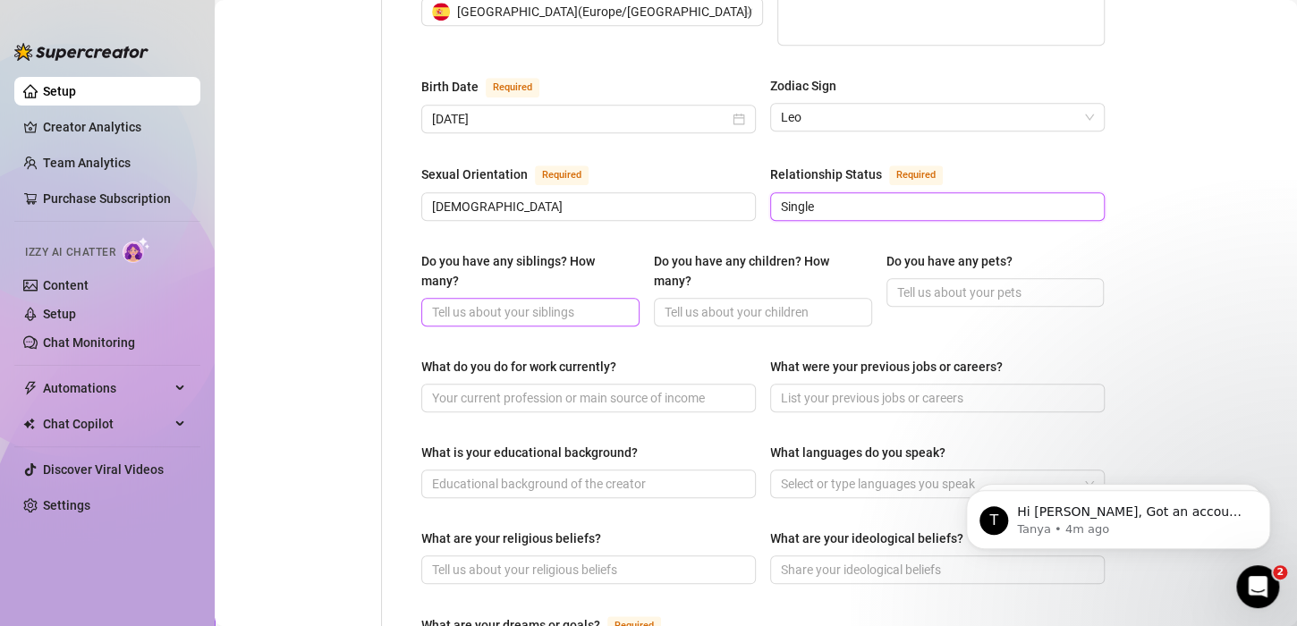
scroll to position [626, 0]
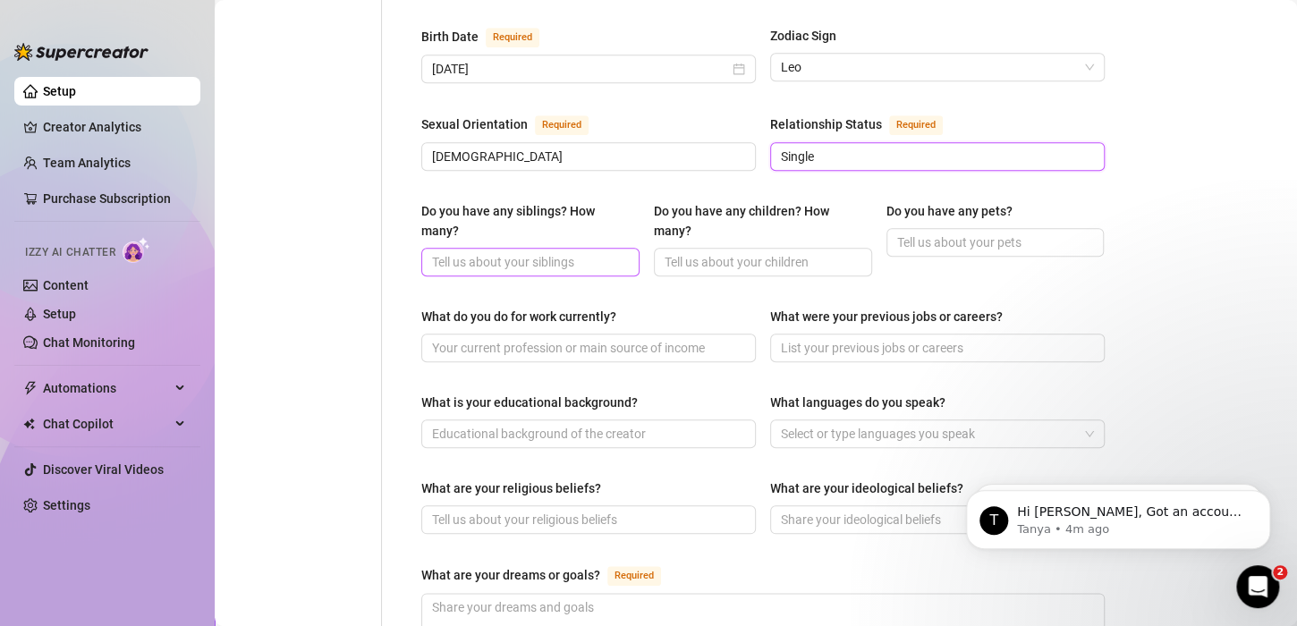
type input "Single"
click at [554, 252] on input "Do you have any siblings? How many?" at bounding box center [528, 262] width 193 height 20
type input "2"
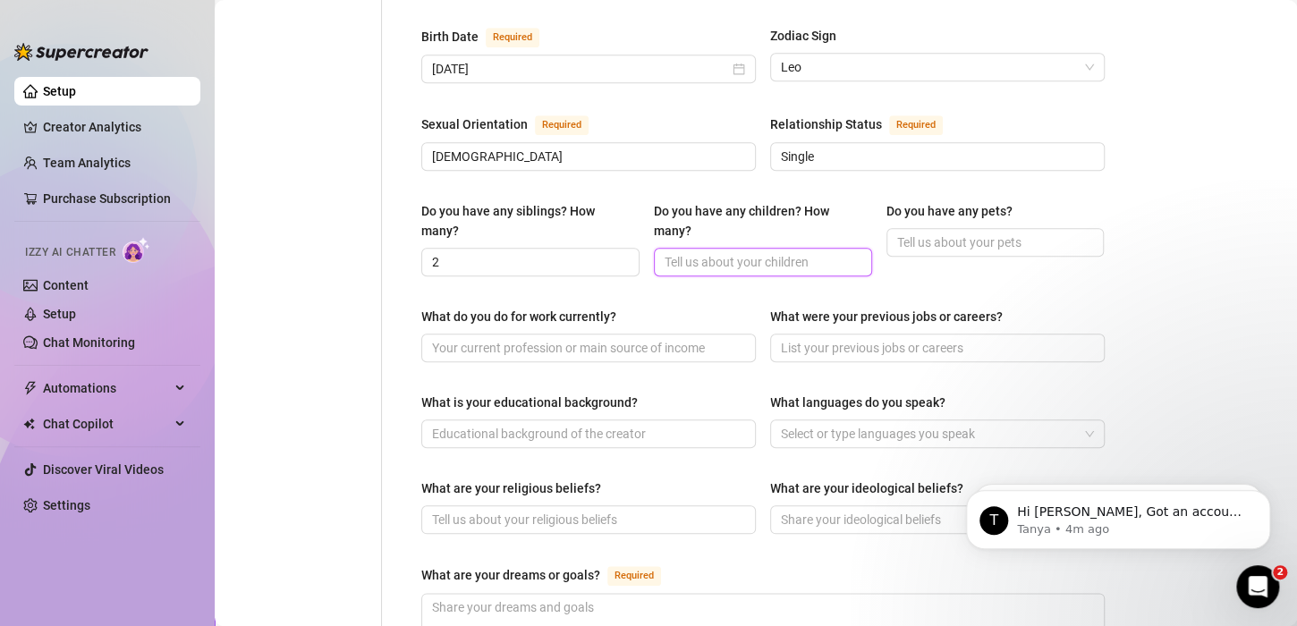
click at [719, 252] on input "Do you have any children? How many?" at bounding box center [761, 262] width 193 height 20
type input "0"
click at [923, 233] on input "Do you have any pets?" at bounding box center [993, 243] width 193 height 20
type input "no"
click at [870, 267] on div "Do you have any siblings? How many? 2 Do you have any children? How many? 0 Do …" at bounding box center [762, 246] width 683 height 91
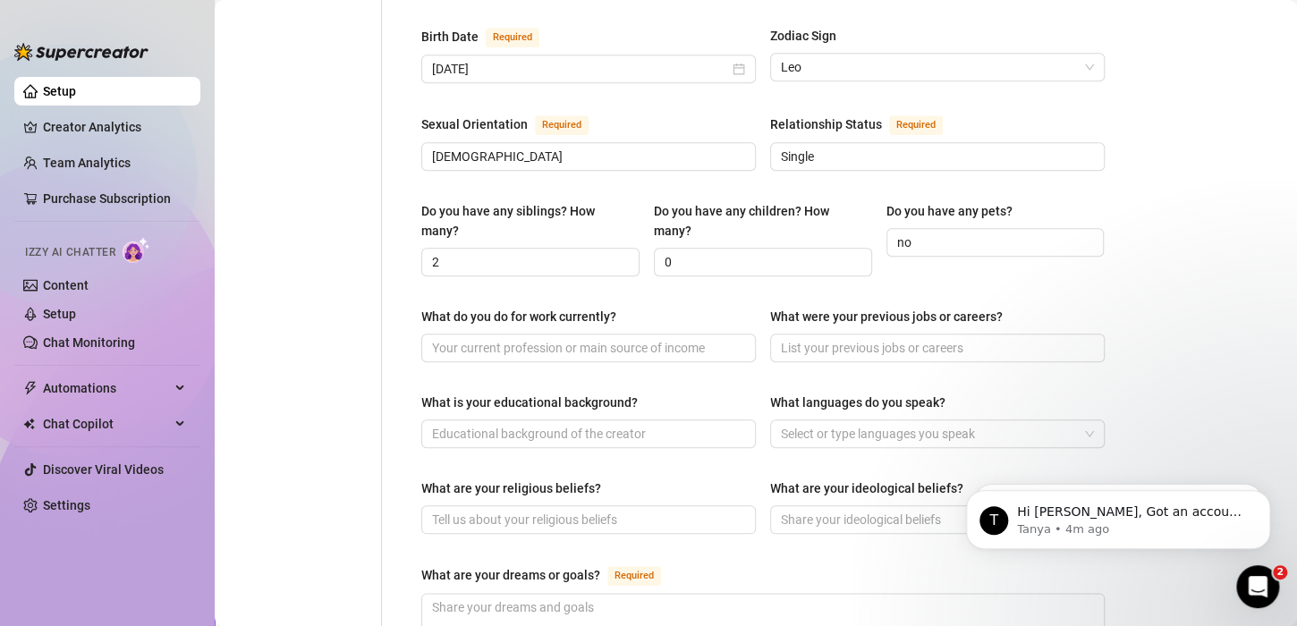
scroll to position [716, 0]
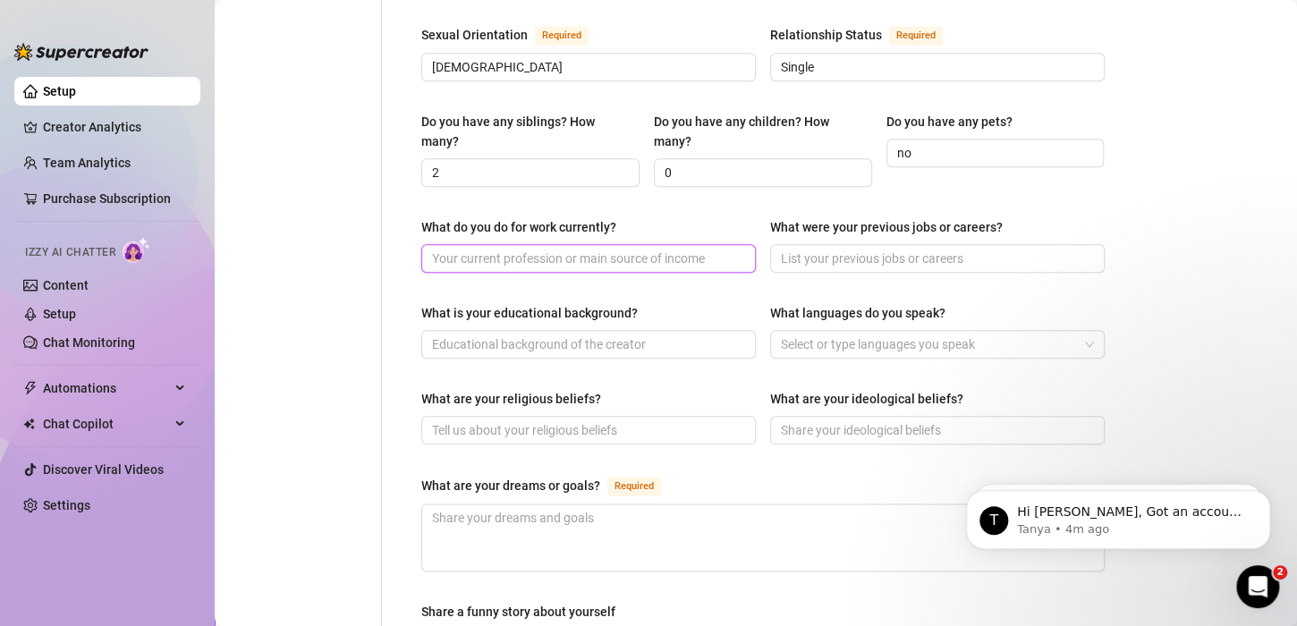
click at [540, 249] on input "What do you do for work currently?" at bounding box center [587, 259] width 310 height 20
drag, startPoint x: 926, startPoint y: 139, endPoint x: 772, endPoint y: 137, distance: 153.9
click at [772, 137] on div "Do you have any siblings? How many? 2 Do you have any children? How many? 0 Do …" at bounding box center [762, 157] width 683 height 91
click at [897, 143] on input "Cats" at bounding box center [993, 153] width 193 height 20
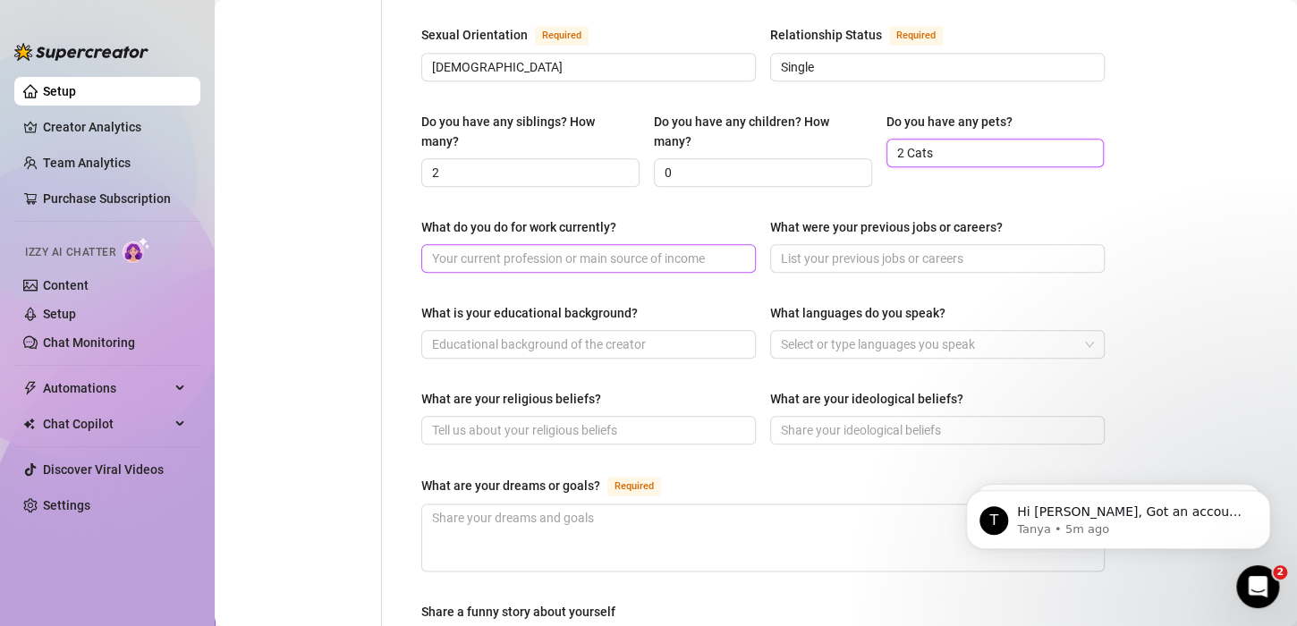
type input "2 Cats"
click at [505, 249] on input "What do you do for work currently?" at bounding box center [587, 259] width 310 height 20
click at [691, 249] on input "webcam performer" at bounding box center [587, 259] width 310 height 20
drag, startPoint x: 555, startPoint y: 241, endPoint x: 482, endPoint y: 242, distance: 72.5
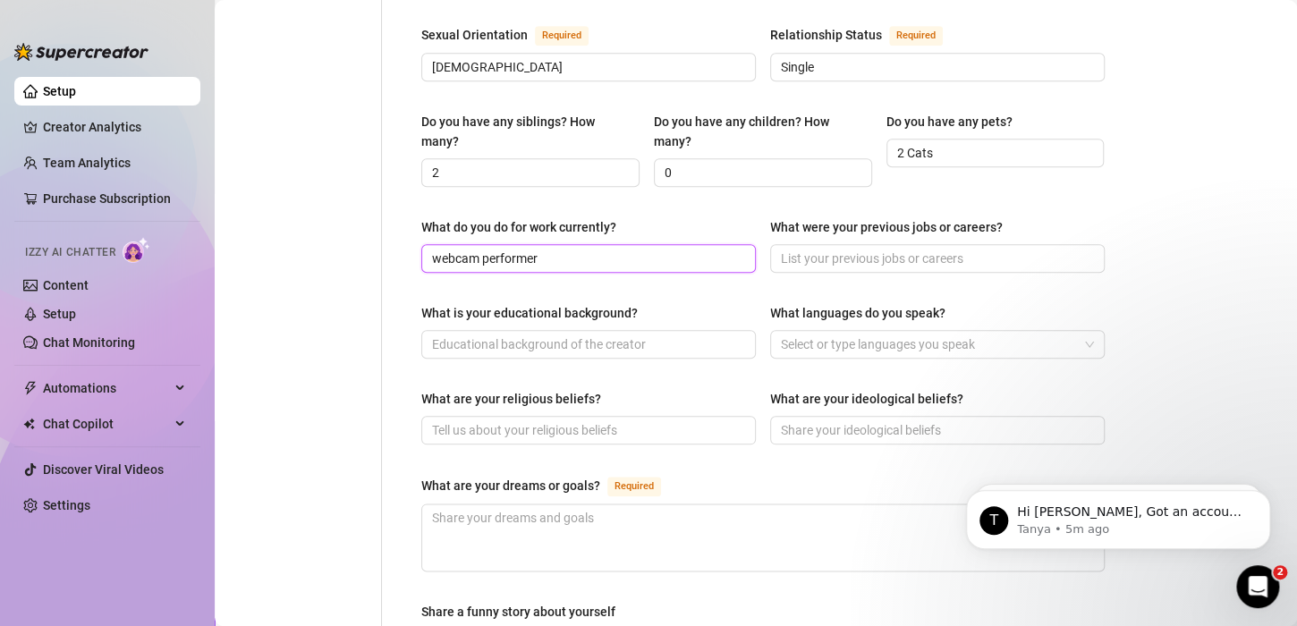
click at [482, 249] on input "webcam performer" at bounding box center [587, 259] width 310 height 20
type input "webcam model , influencer"
click at [855, 250] on input "What were your previous jobs or careers?" at bounding box center [936, 259] width 310 height 20
click at [590, 335] on input "What is your educational background?" at bounding box center [587, 345] width 310 height 20
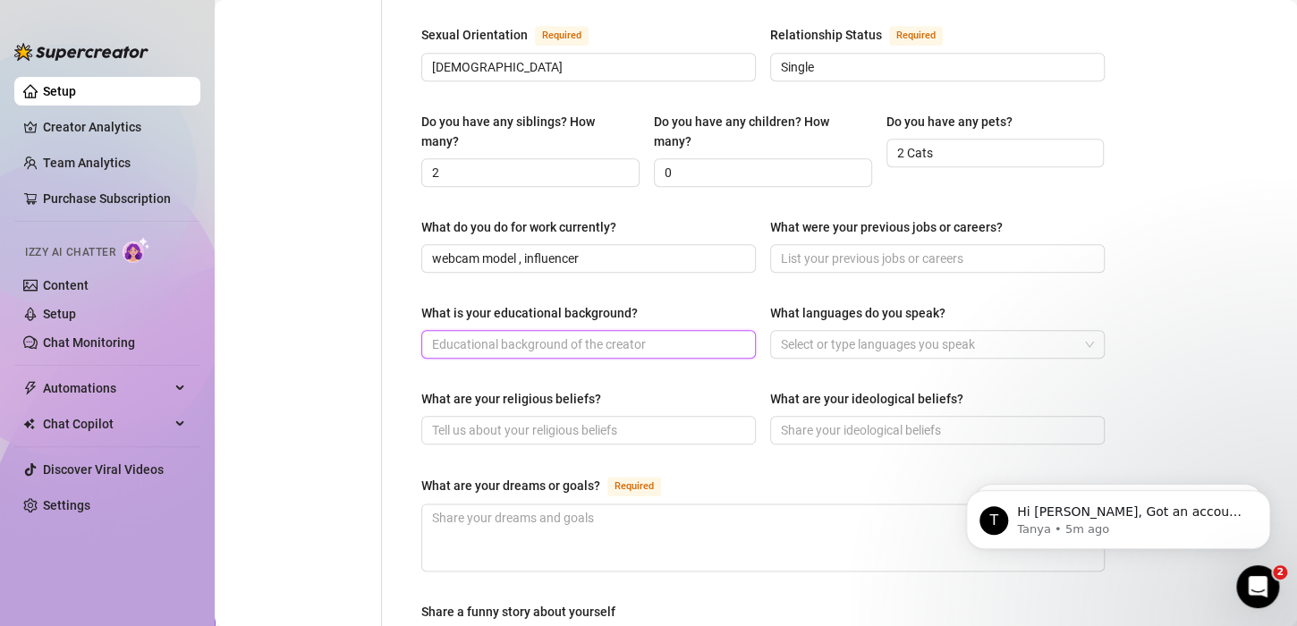
click at [590, 335] on input "What is your educational background?" at bounding box center [587, 345] width 310 height 20
click at [579, 303] on div "What is your educational background?" at bounding box center [529, 313] width 216 height 20
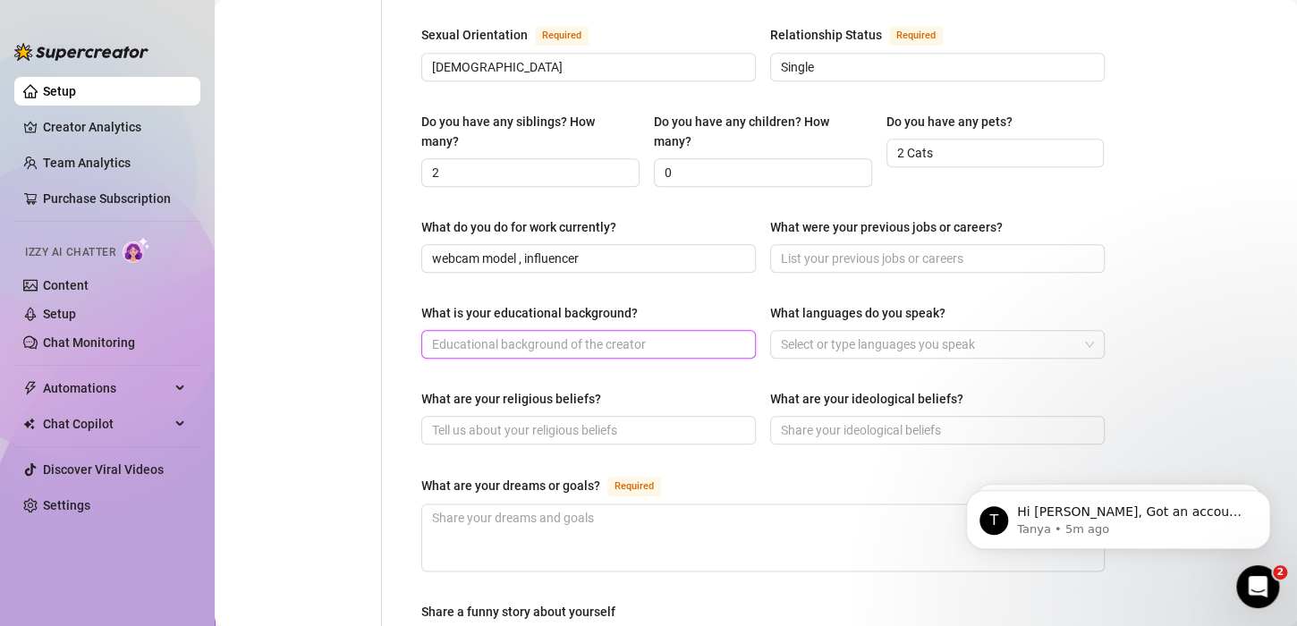
click at [579, 335] on input "What is your educational background?" at bounding box center [587, 345] width 310 height 20
click at [579, 303] on div "What is your educational background?" at bounding box center [529, 313] width 216 height 20
click at [579, 335] on input "What is your educational background?" at bounding box center [587, 345] width 310 height 20
click at [575, 303] on div "What is your educational background?" at bounding box center [529, 313] width 216 height 20
click at [575, 335] on input "What is your educational background?" at bounding box center [587, 345] width 310 height 20
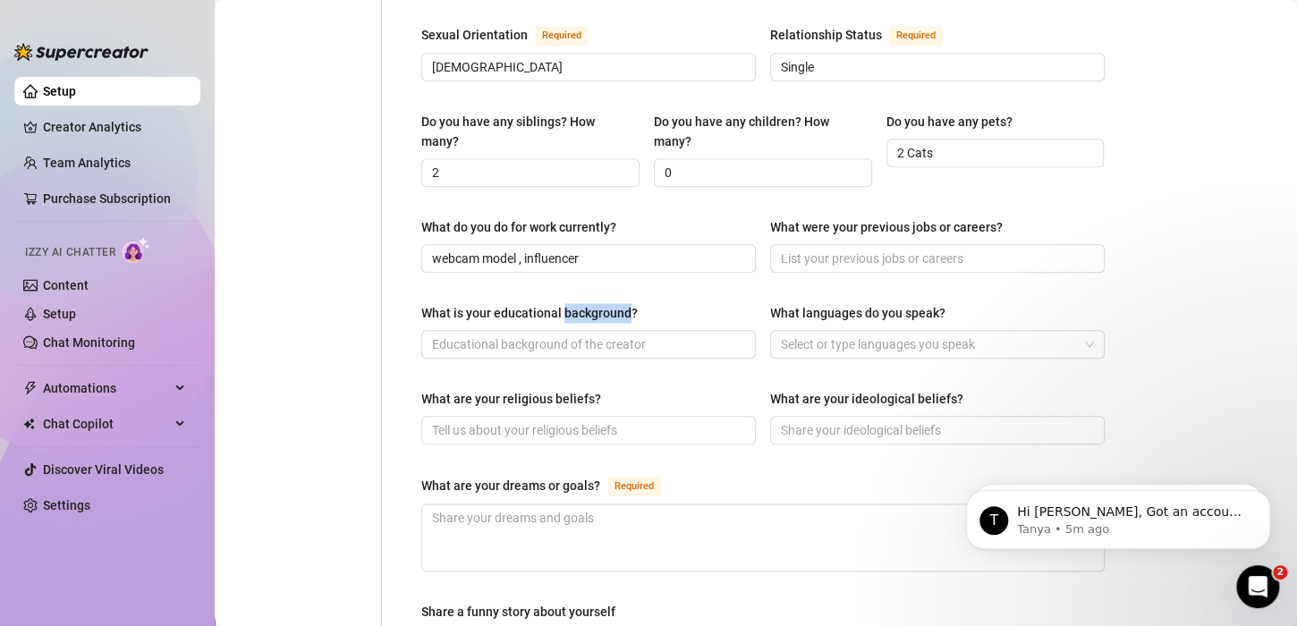
click at [575, 303] on div "What is your educational background?" at bounding box center [529, 313] width 216 height 20
click at [575, 335] on input "What is your educational background?" at bounding box center [587, 345] width 310 height 20
click at [575, 303] on div "What is your educational background?" at bounding box center [529, 313] width 216 height 20
click at [575, 335] on input "What is your educational background?" at bounding box center [587, 345] width 310 height 20
click at [575, 303] on div "What is your educational background?" at bounding box center [529, 313] width 216 height 20
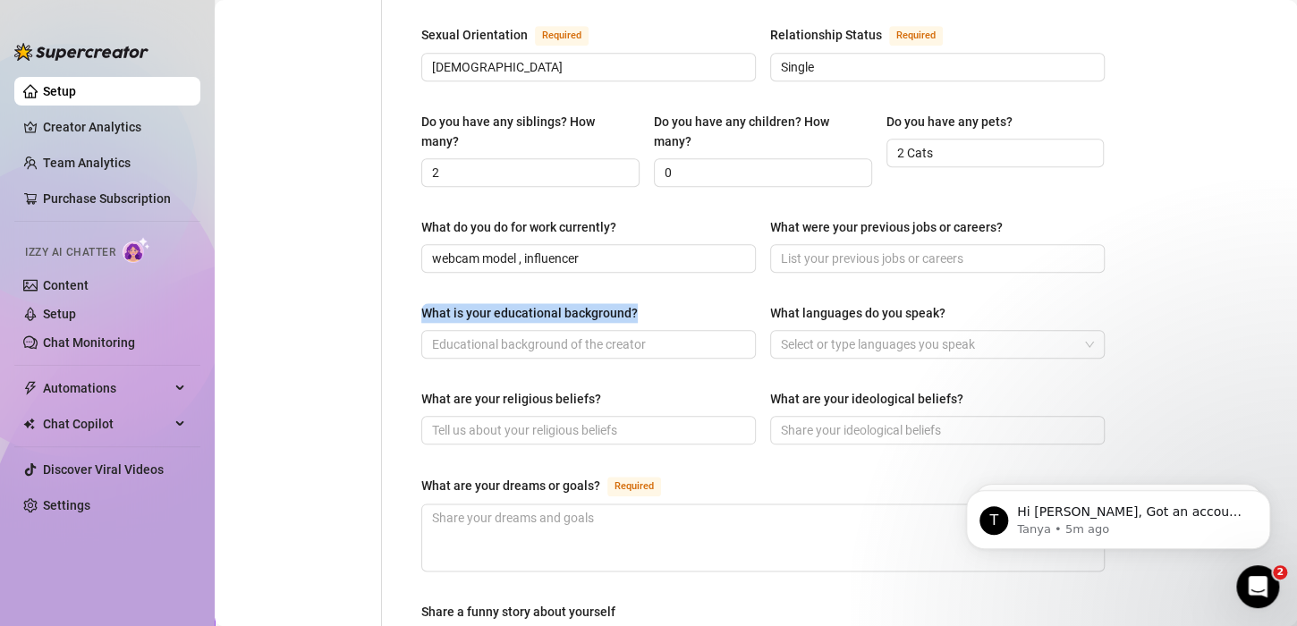
click at [575, 335] on input "What is your educational background?" at bounding box center [587, 345] width 310 height 20
click at [575, 303] on div "What is your educational background?" at bounding box center [529, 313] width 216 height 20
click at [575, 335] on input "What is your educational background?" at bounding box center [587, 345] width 310 height 20
click at [575, 303] on div "What is your educational background?" at bounding box center [529, 313] width 216 height 20
click at [575, 335] on input "What is your educational background?" at bounding box center [587, 345] width 310 height 20
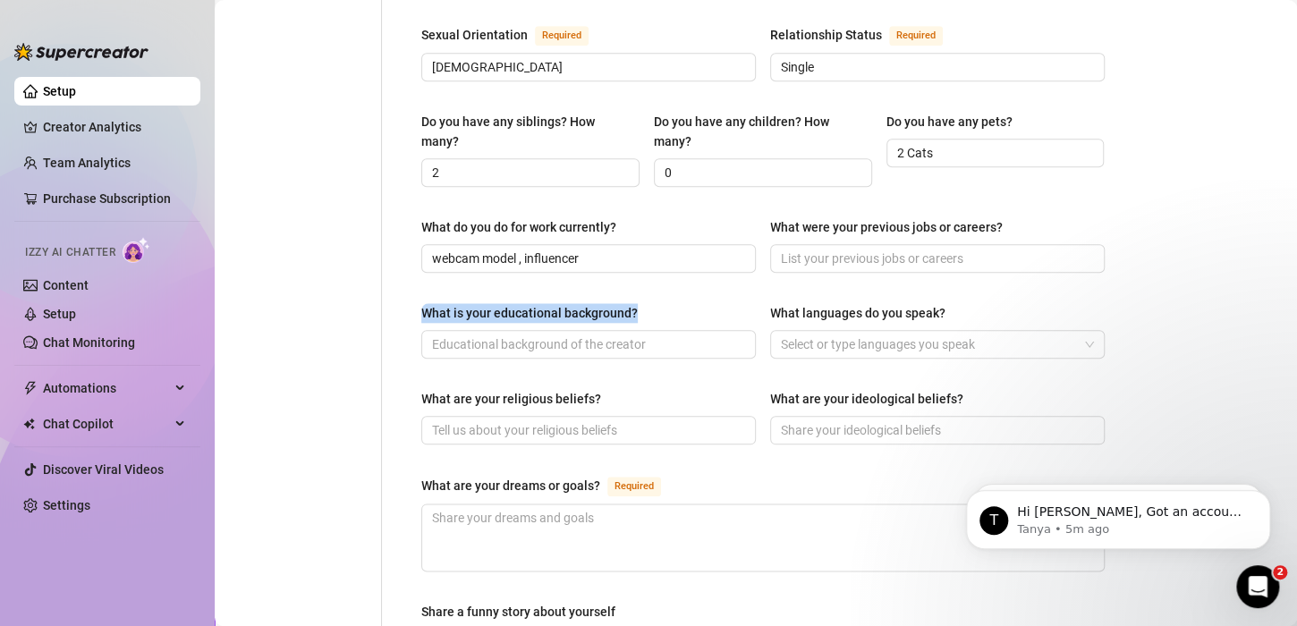
click at [575, 303] on div "What is your educational background?" at bounding box center [529, 313] width 216 height 20
click at [575, 335] on input "What is your educational background?" at bounding box center [587, 345] width 310 height 20
click at [575, 303] on div "What is your educational background?" at bounding box center [529, 313] width 216 height 20
click at [575, 335] on input "What is your educational background?" at bounding box center [587, 345] width 310 height 20
click at [575, 303] on div "What is your educational background?" at bounding box center [529, 313] width 216 height 20
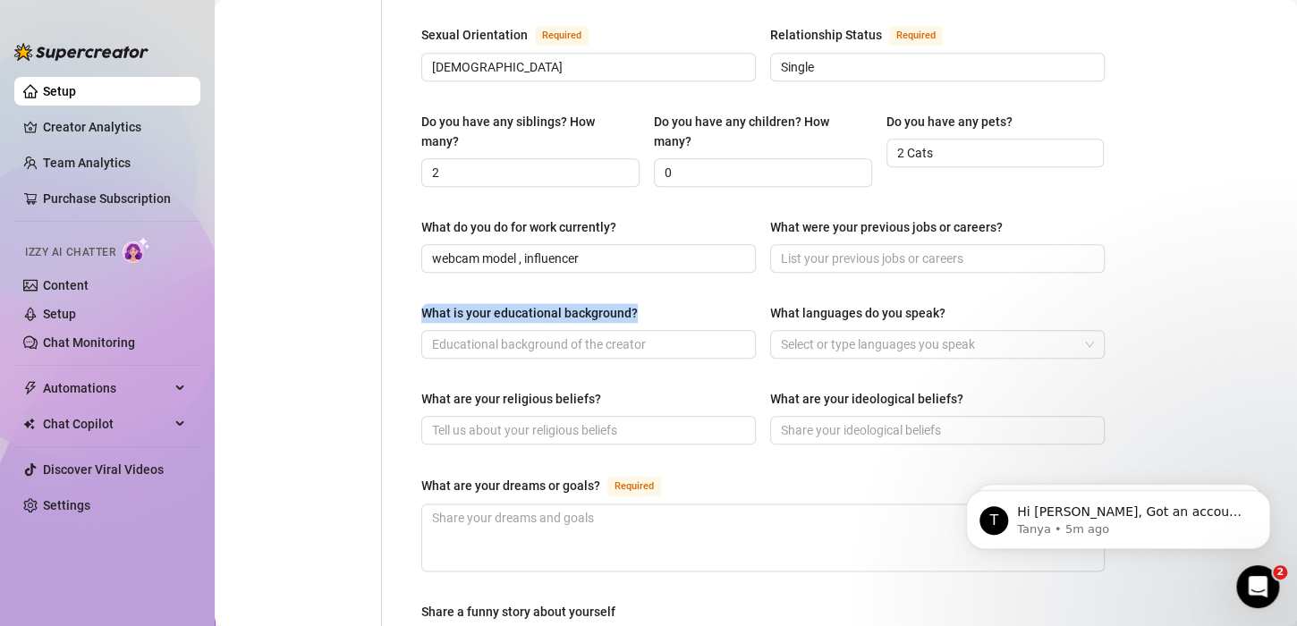
click at [575, 335] on input "What is your educational background?" at bounding box center [587, 345] width 310 height 20
click at [575, 303] on div "What is your educational background?" at bounding box center [529, 313] width 216 height 20
click at [575, 335] on input "What is your educational background?" at bounding box center [587, 345] width 310 height 20
click at [575, 303] on div "What is your educational background?" at bounding box center [529, 313] width 216 height 20
click at [575, 335] on input "What is your educational background?" at bounding box center [587, 345] width 310 height 20
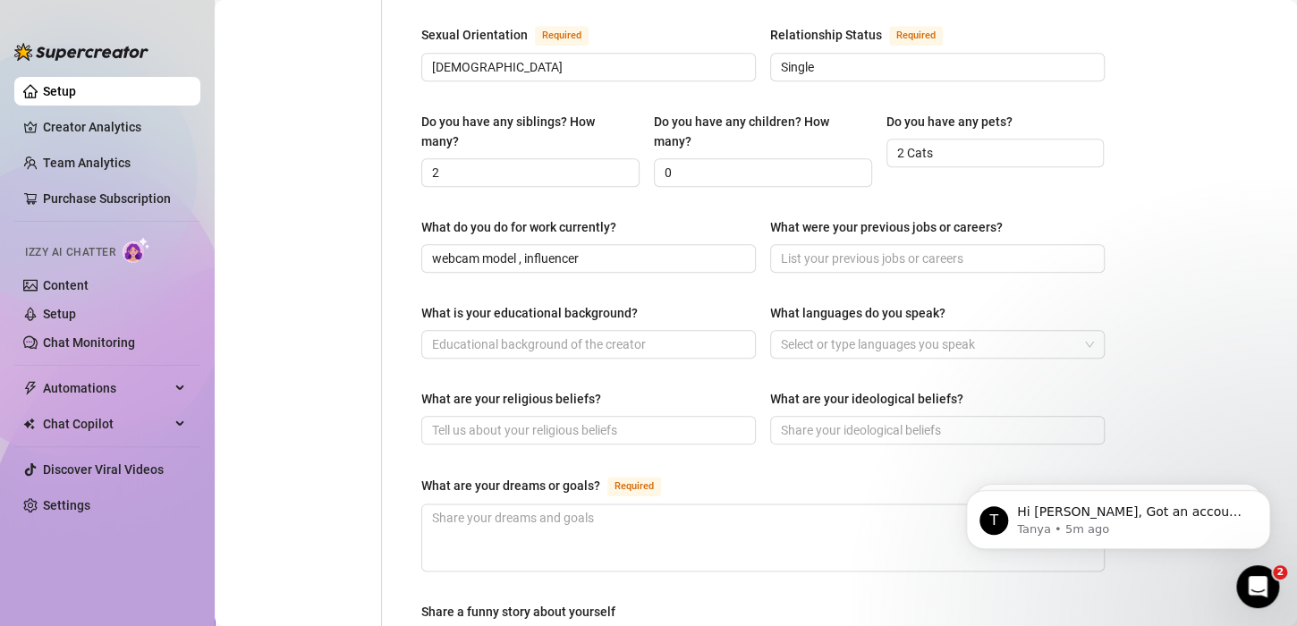
drag, startPoint x: 575, startPoint y: 303, endPoint x: 678, endPoint y: 274, distance: 107.0
click at [678, 274] on div "What do you do for work currently? webcam model , influencer What were your pre…" at bounding box center [762, 253] width 683 height 72
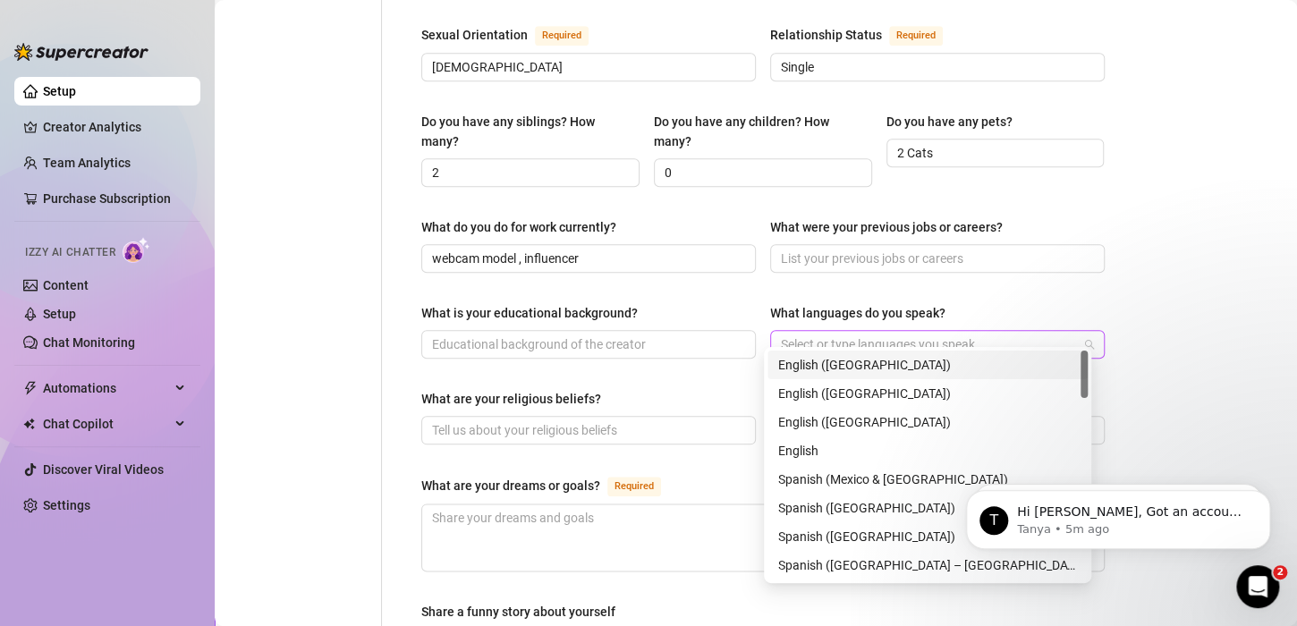
click at [848, 332] on div at bounding box center [928, 344] width 309 height 25
click at [844, 368] on div "English ([GEOGRAPHIC_DATA])" at bounding box center [927, 365] width 299 height 20
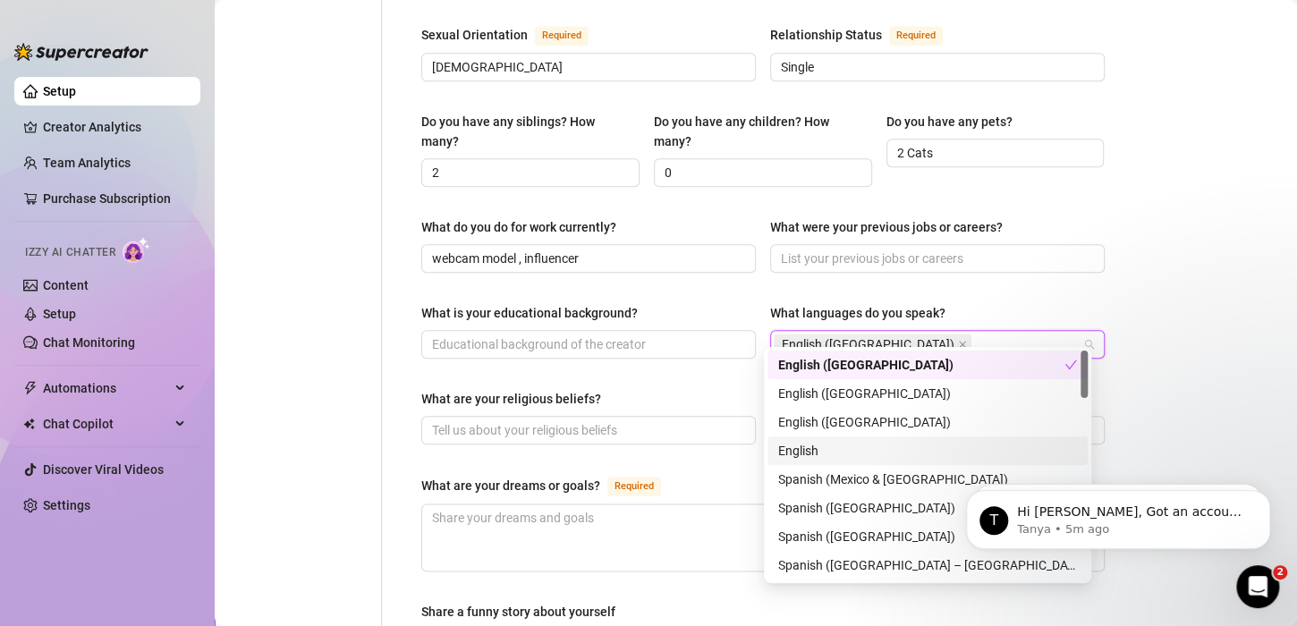
scroll to position [89, 0]
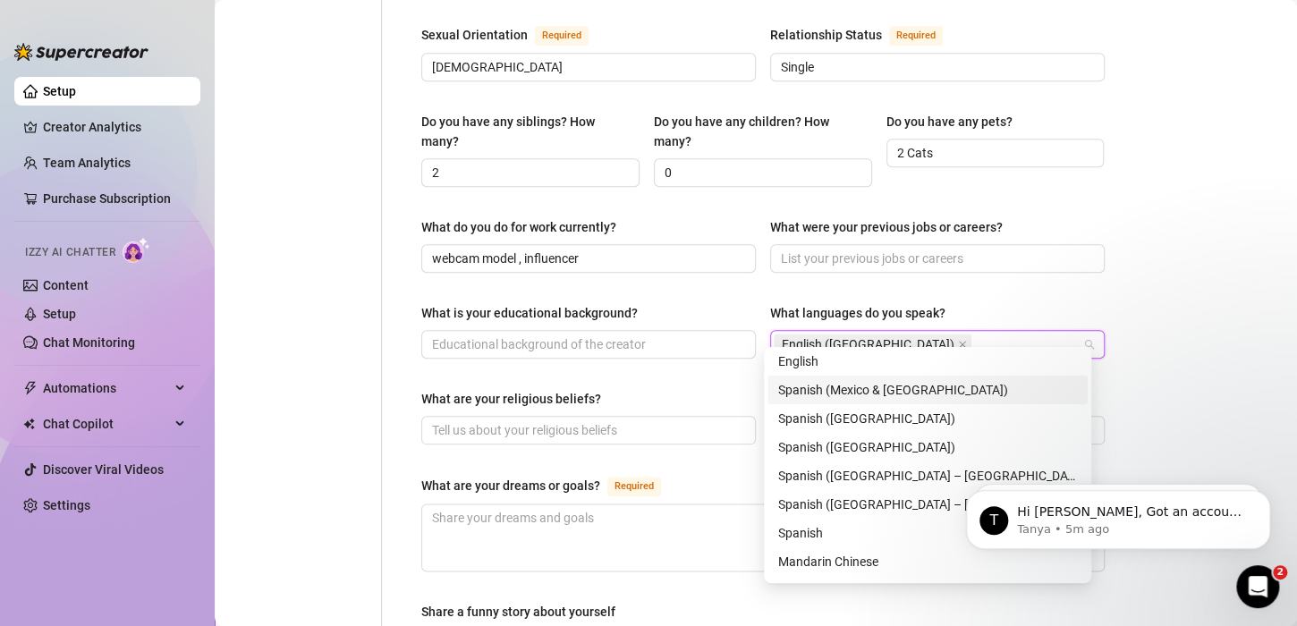
click at [880, 386] on div "Spanish (Mexico & [GEOGRAPHIC_DATA])" at bounding box center [927, 390] width 299 height 20
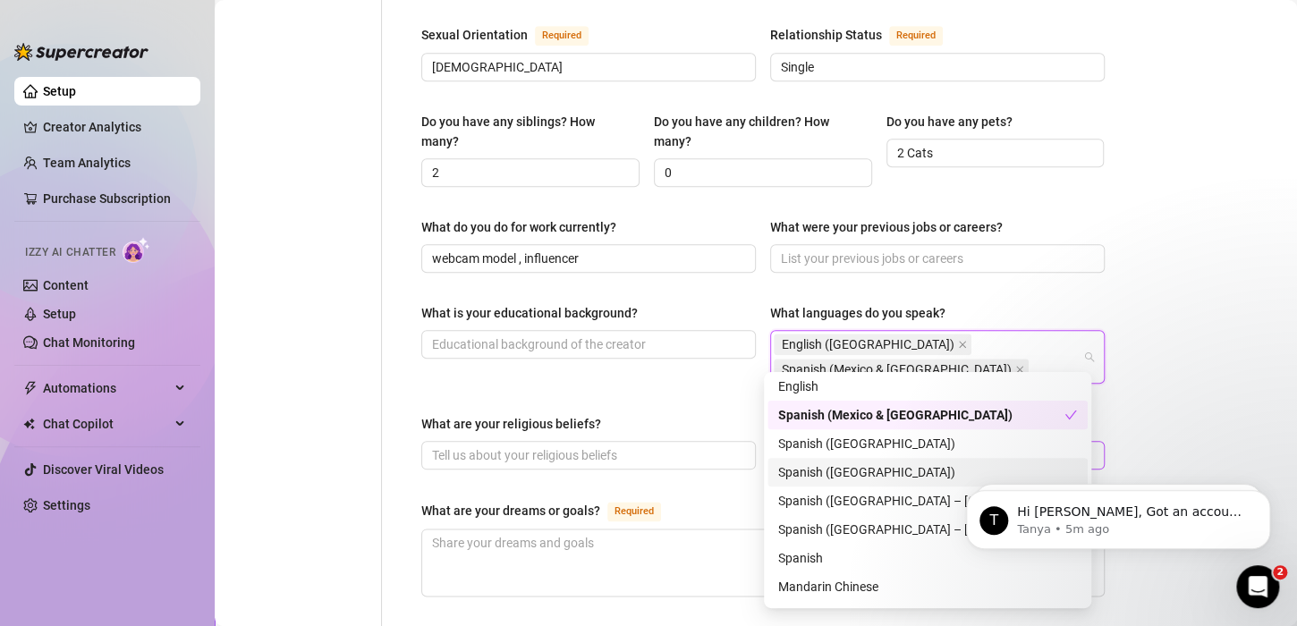
click at [872, 470] on div "Spanish ([GEOGRAPHIC_DATA])" at bounding box center [927, 472] width 299 height 20
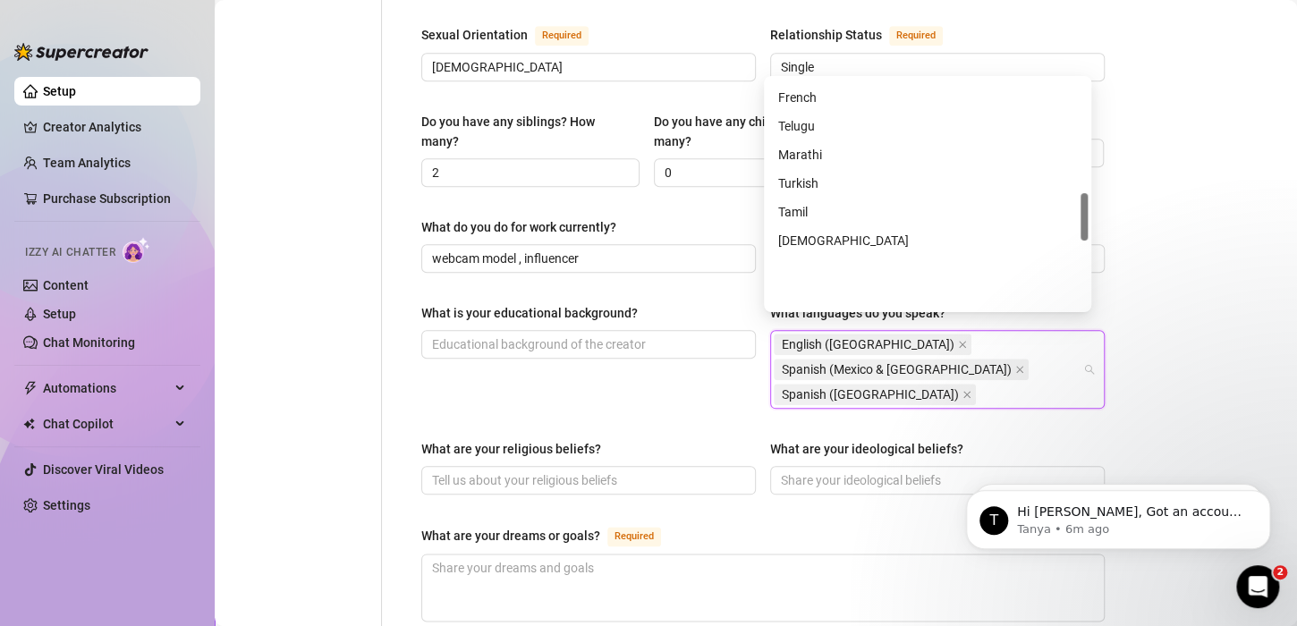
scroll to position [537, 0]
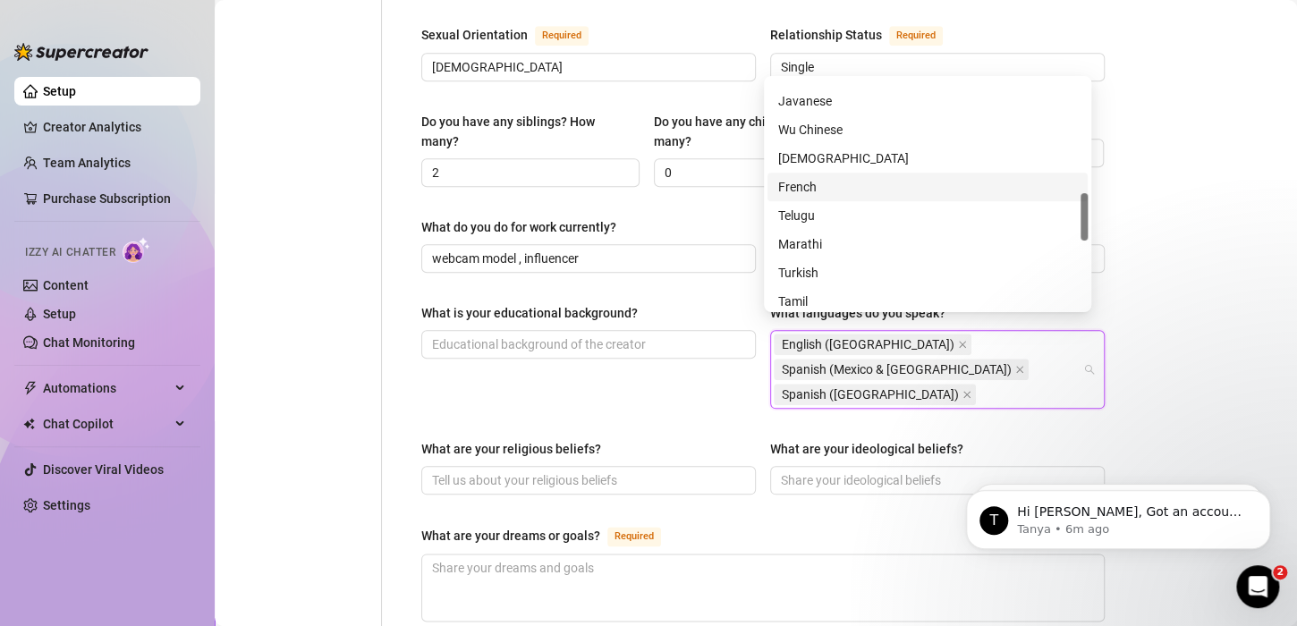
click at [833, 189] on div "French" at bounding box center [927, 187] width 299 height 20
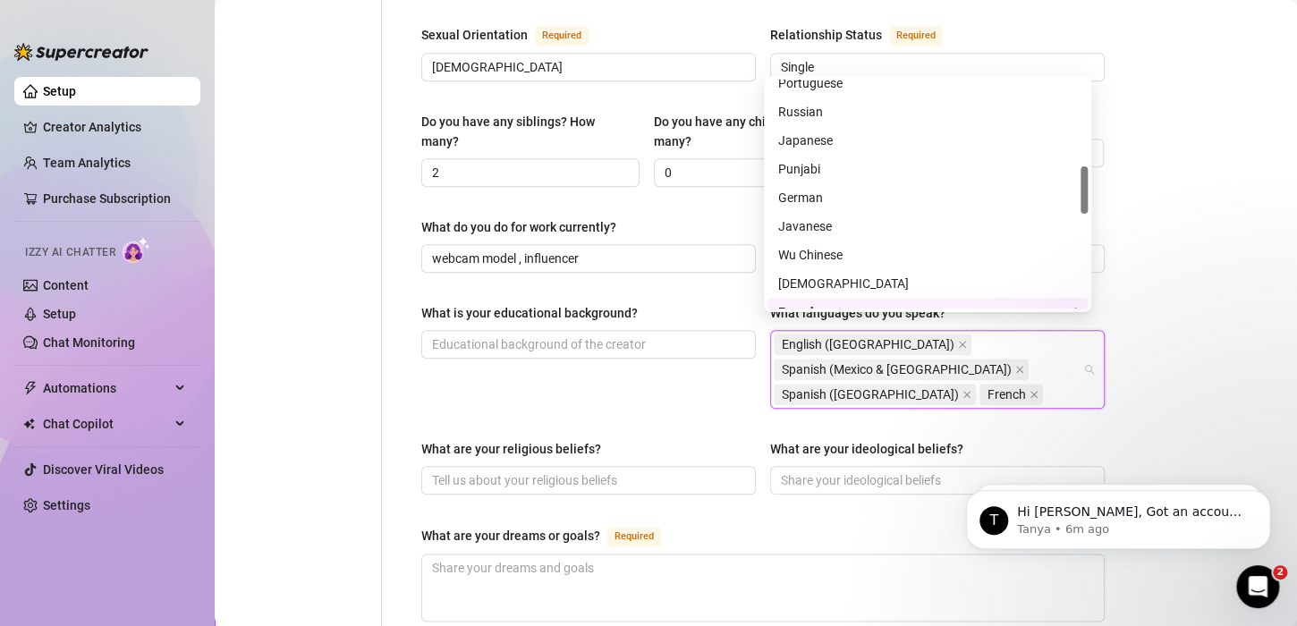
scroll to position [322, 0]
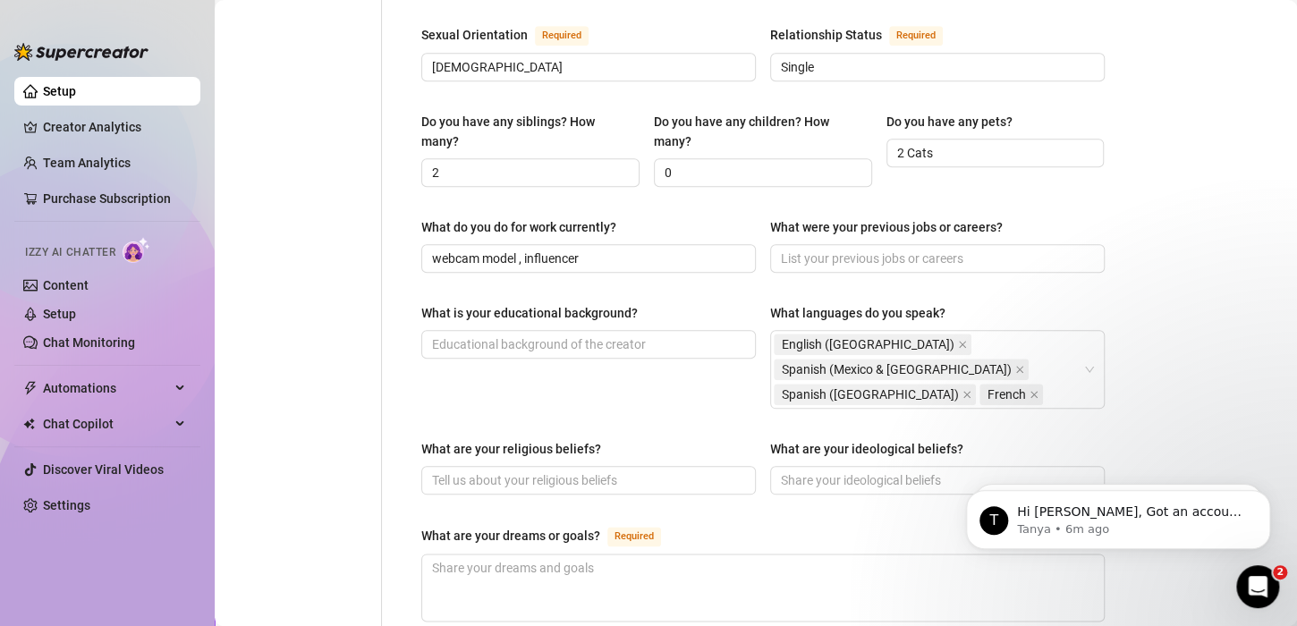
click at [1145, 216] on main "Creator Bio [PERSON_NAME] (tataamontooya) Bio Import Bio from other creator Per…" at bounding box center [756, 221] width 1082 height 1874
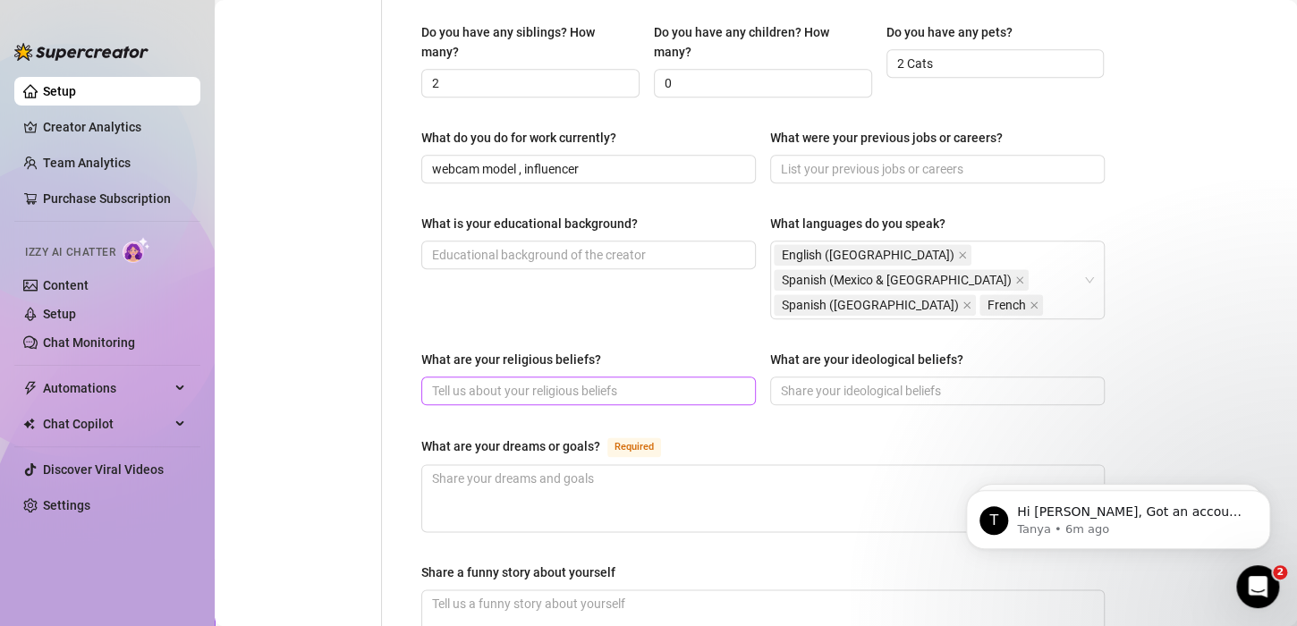
click at [562, 377] on span at bounding box center [588, 391] width 335 height 29
click at [557, 381] on input "What are your religious beliefs?" at bounding box center [587, 391] width 310 height 20
click at [547, 381] on input "What are your religious beliefs?" at bounding box center [587, 391] width 310 height 20
click at [461, 381] on input "[DEMOGRAPHIC_DATA]" at bounding box center [587, 391] width 310 height 20
drag, startPoint x: 461, startPoint y: 381, endPoint x: 596, endPoint y: 378, distance: 135.1
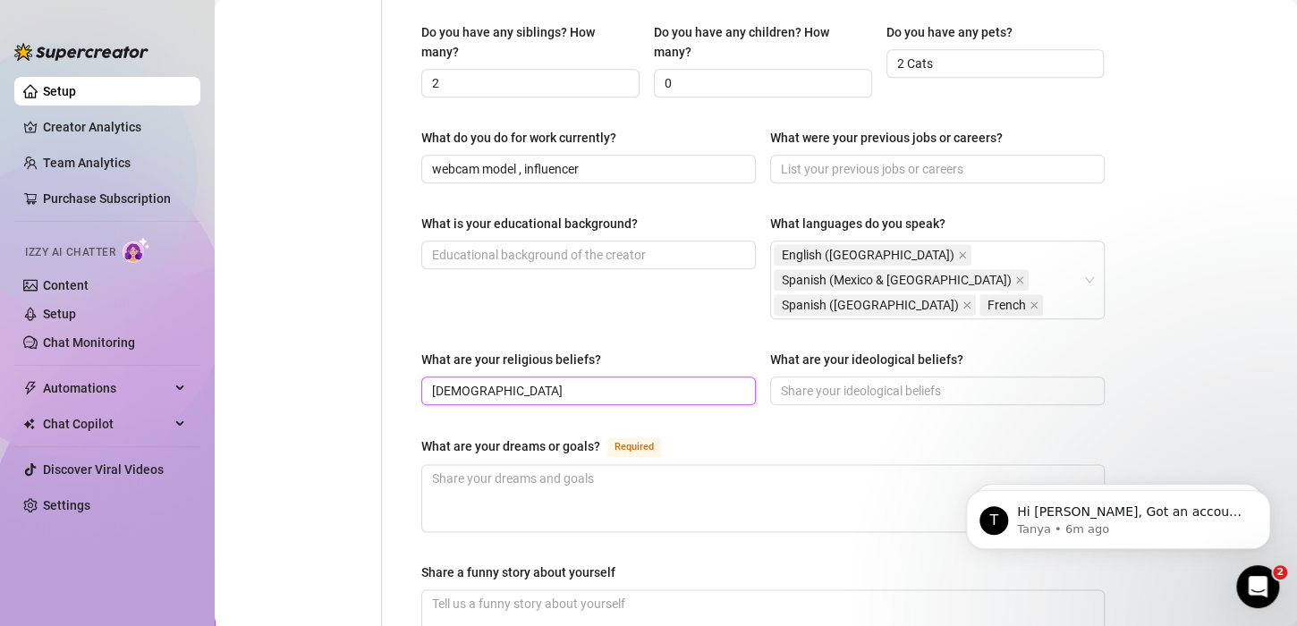
click at [596, 381] on input "[DEMOGRAPHIC_DATA]" at bounding box center [587, 391] width 310 height 20
type input "[PERSON_NAME]"
click at [855, 381] on input "What are your ideological beliefs?" at bounding box center [936, 391] width 310 height 20
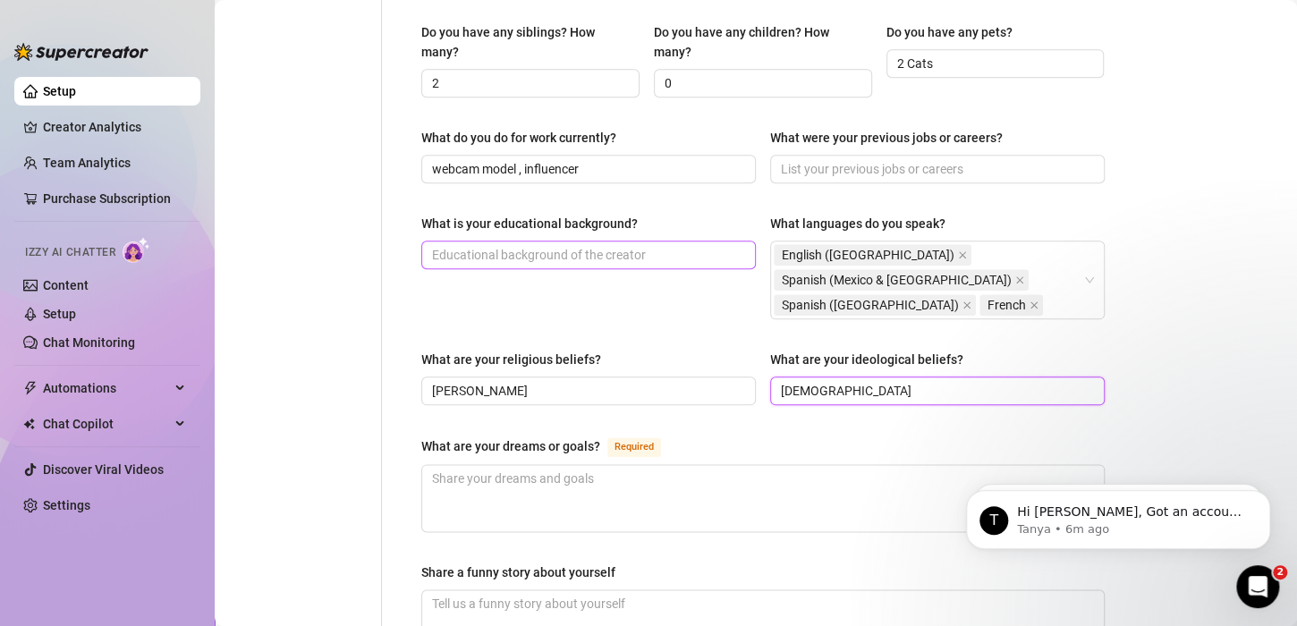
type input "[DEMOGRAPHIC_DATA]"
click at [531, 245] on input "What is your educational background?" at bounding box center [587, 255] width 310 height 20
click at [535, 214] on div "What is your educational background?" at bounding box center [529, 224] width 216 height 20
click at [535, 245] on input "What is your educational background?" at bounding box center [587, 255] width 310 height 20
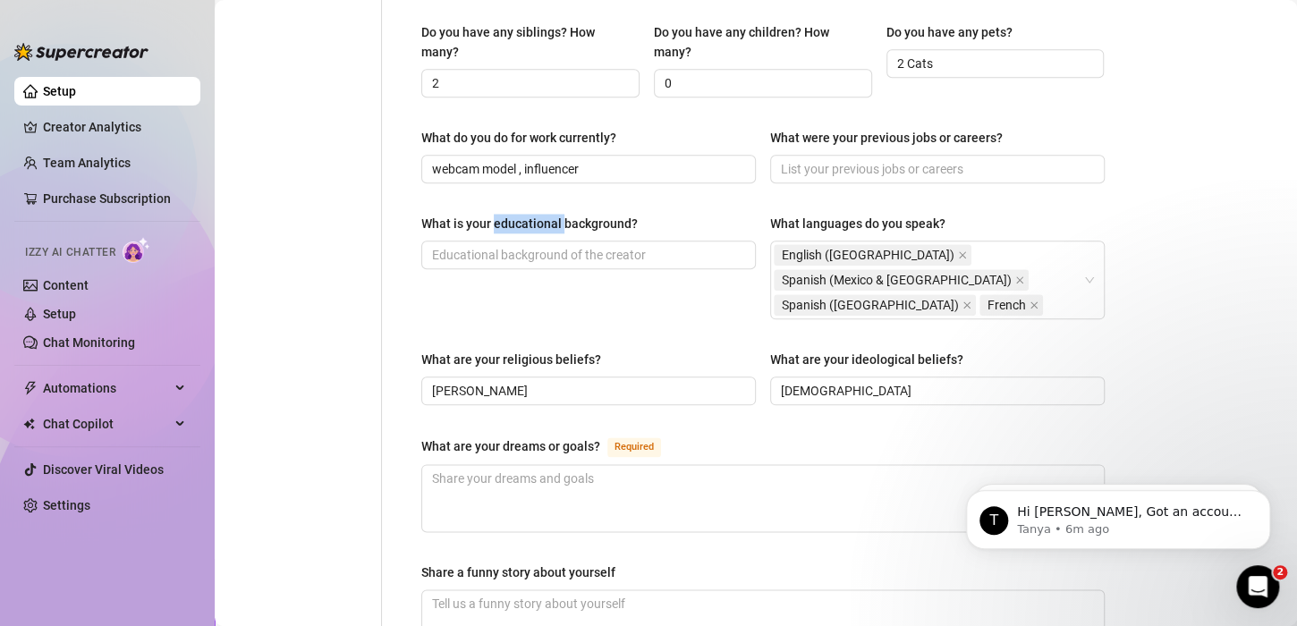
click at [535, 214] on div "What is your educational background?" at bounding box center [529, 224] width 216 height 20
click at [535, 245] on input "What is your educational background?" at bounding box center [587, 255] width 310 height 20
click at [535, 214] on div "What is your educational background?" at bounding box center [529, 224] width 216 height 20
click at [535, 245] on input "What is your educational background?" at bounding box center [587, 255] width 310 height 20
drag, startPoint x: 535, startPoint y: 213, endPoint x: 419, endPoint y: 207, distance: 116.5
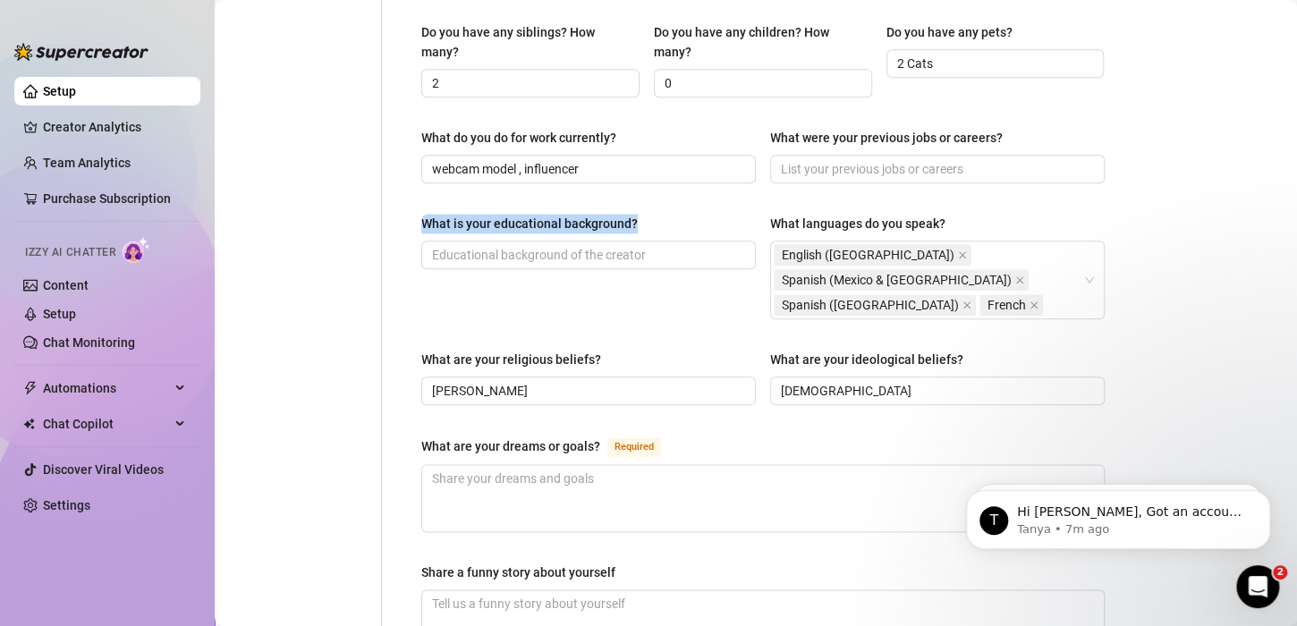
click at [419, 207] on div "Name Required [PERSON_NAME] [PERSON_NAME] Diosa Nickname(s) Tataamontooya Gende…" at bounding box center [762, 147] width 719 height 1589
copy div "What is your educational background?"
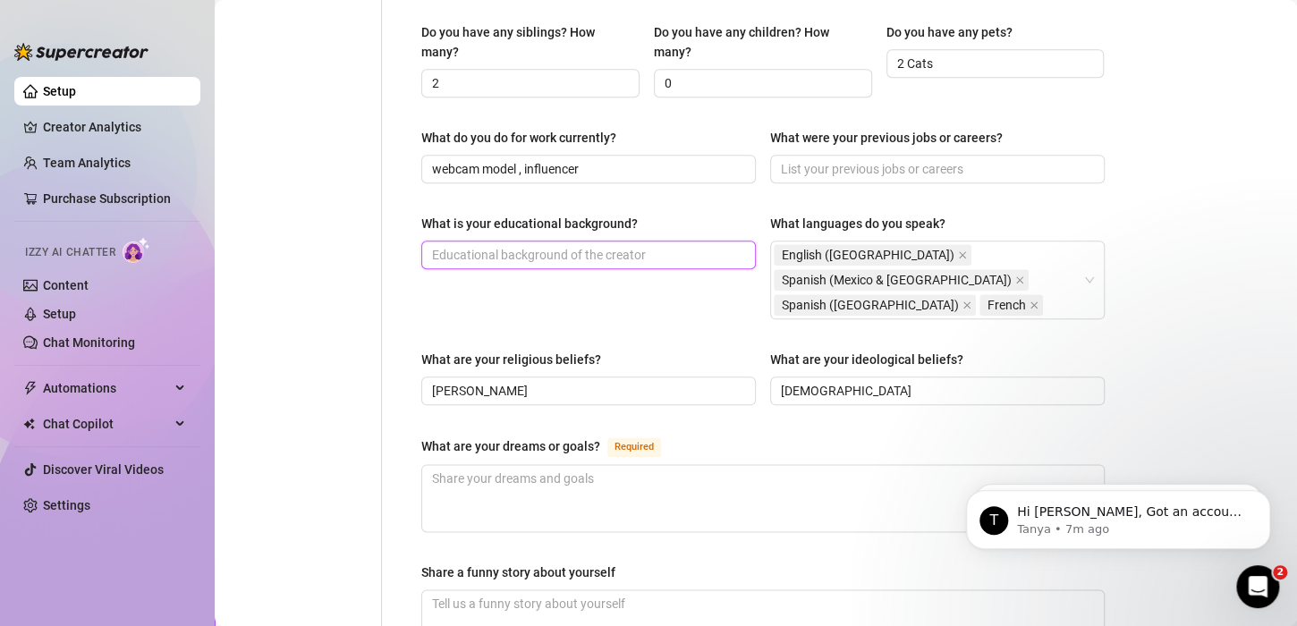
click at [543, 248] on input "What is your educational background?" at bounding box center [587, 255] width 310 height 20
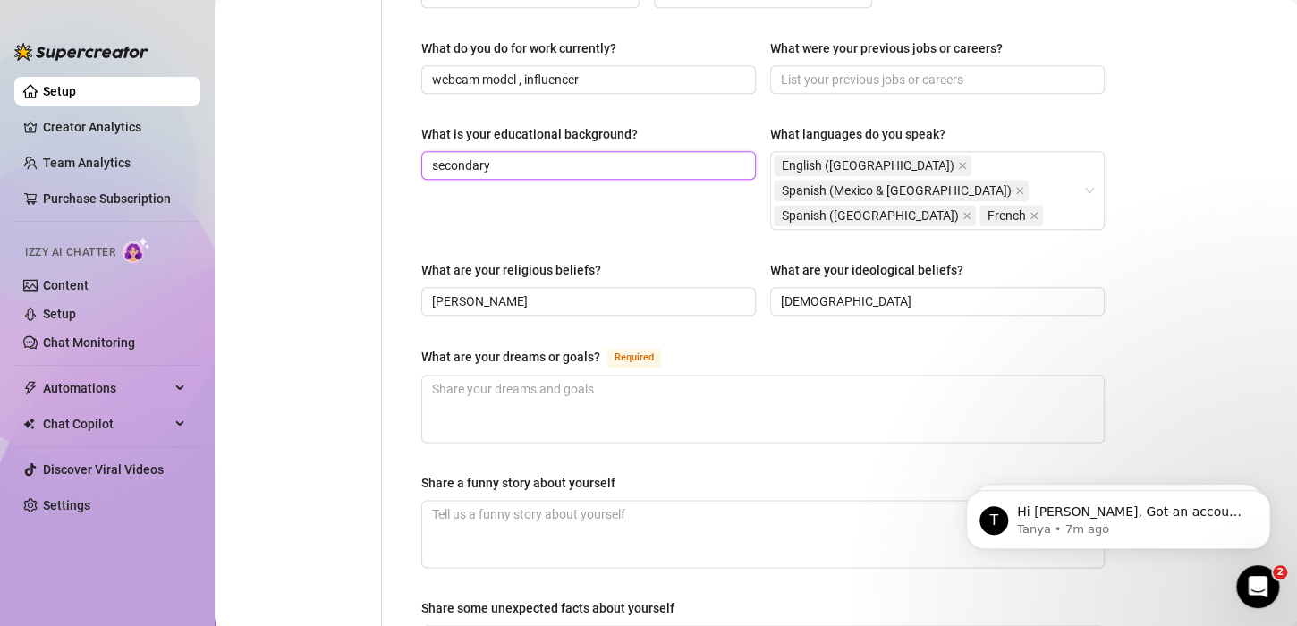
scroll to position [984, 0]
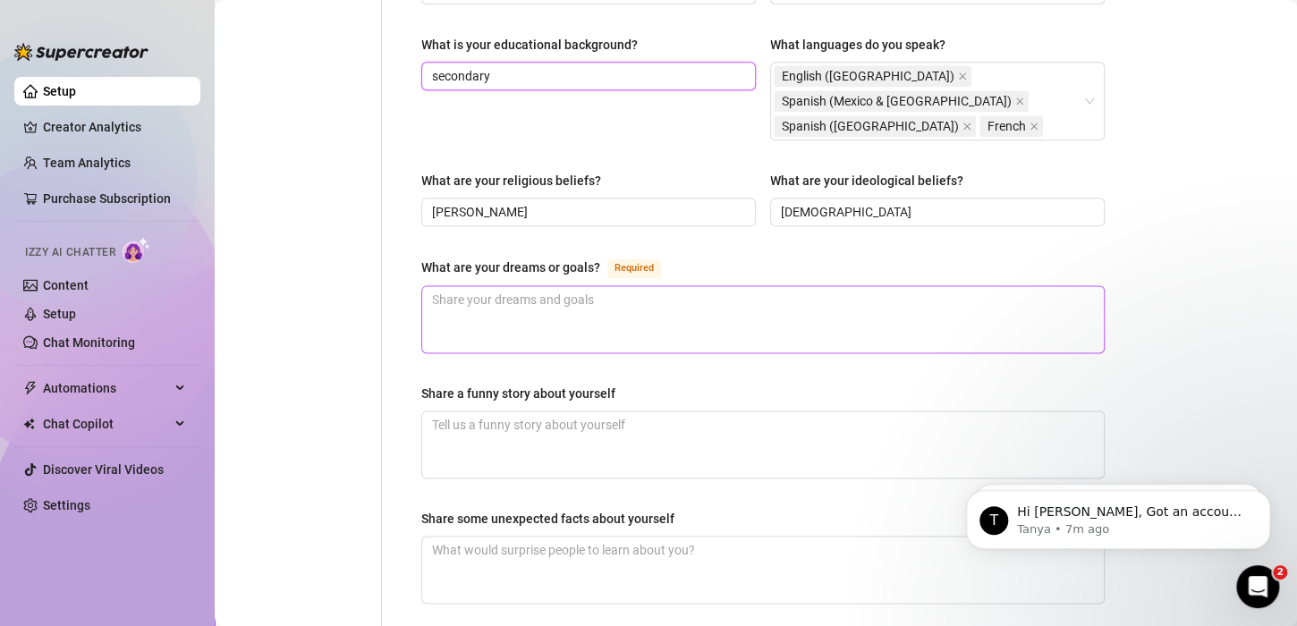
type input "secondary"
click at [544, 288] on textarea "What are your dreams or goals? Required" at bounding box center [763, 319] width 682 height 66
type textarea "i"
type textarea "i wo"
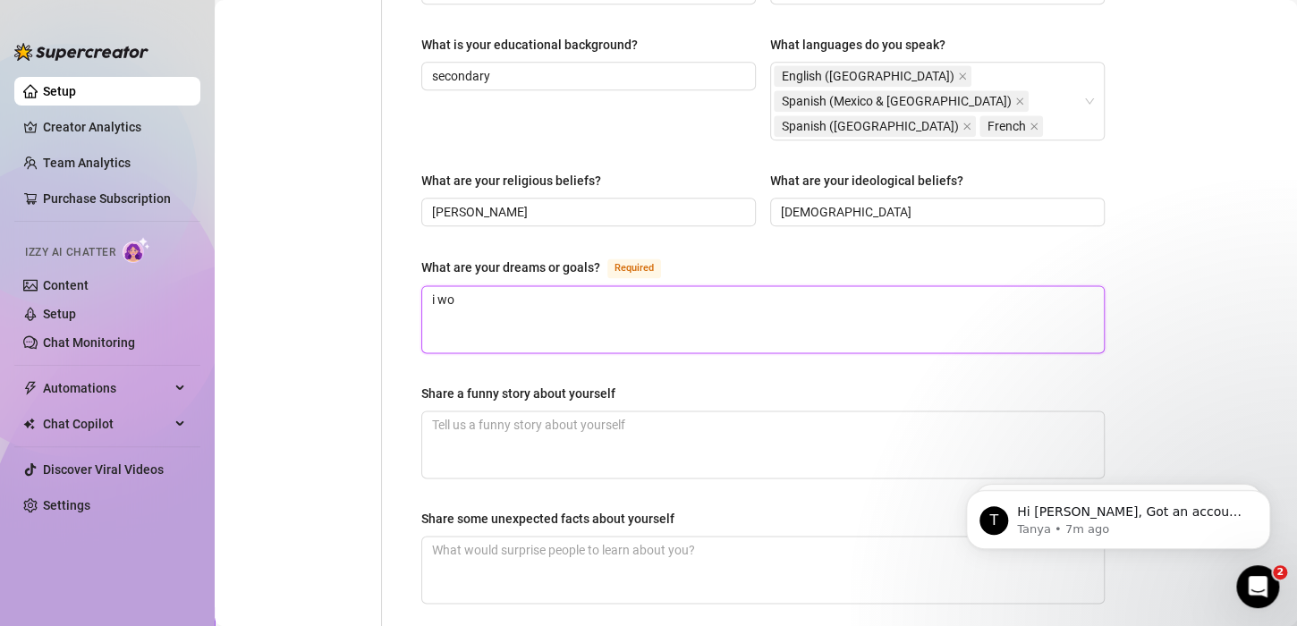
type textarea "i wou"
type textarea "i woul"
type textarea "i would"
click at [544, 299] on textarea "i would" at bounding box center [763, 319] width 682 height 66
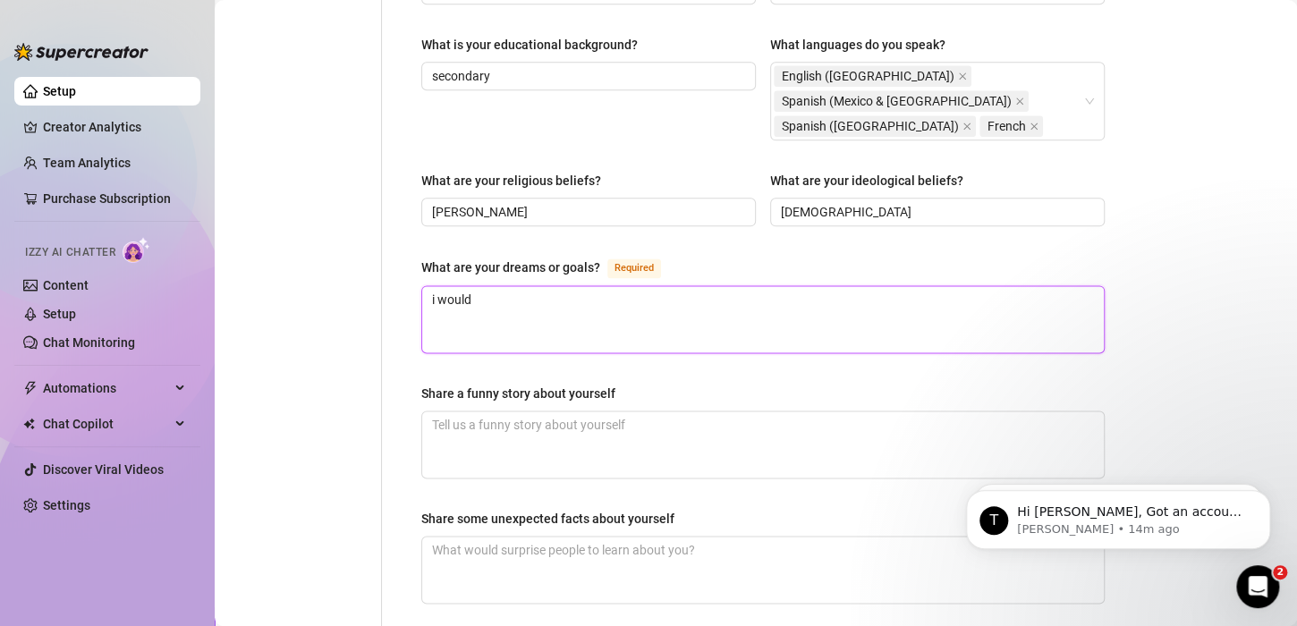
drag, startPoint x: 509, startPoint y: 290, endPoint x: 280, endPoint y: 299, distance: 229.2
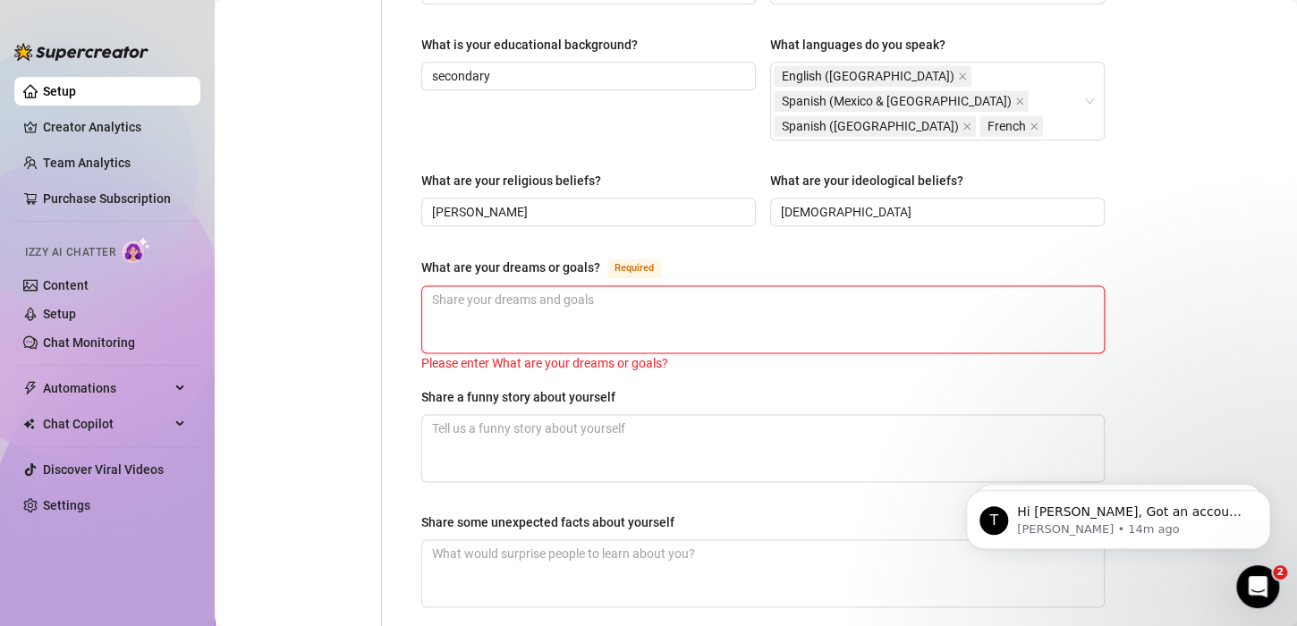
paste textarea "My golden dream is to have my own house, a warm and cozy refuge where I can liv…"
type textarea "My golden dream is to have my own house, a warm and cozy refuge where I can liv…"
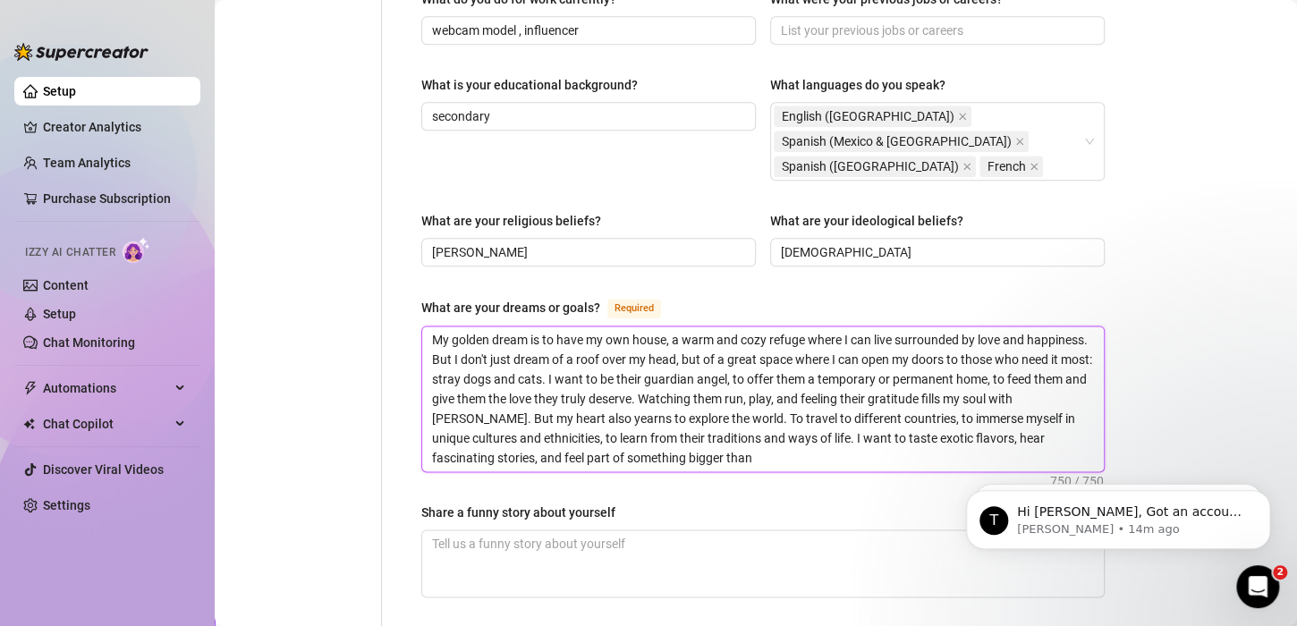
scroll to position [895, 0]
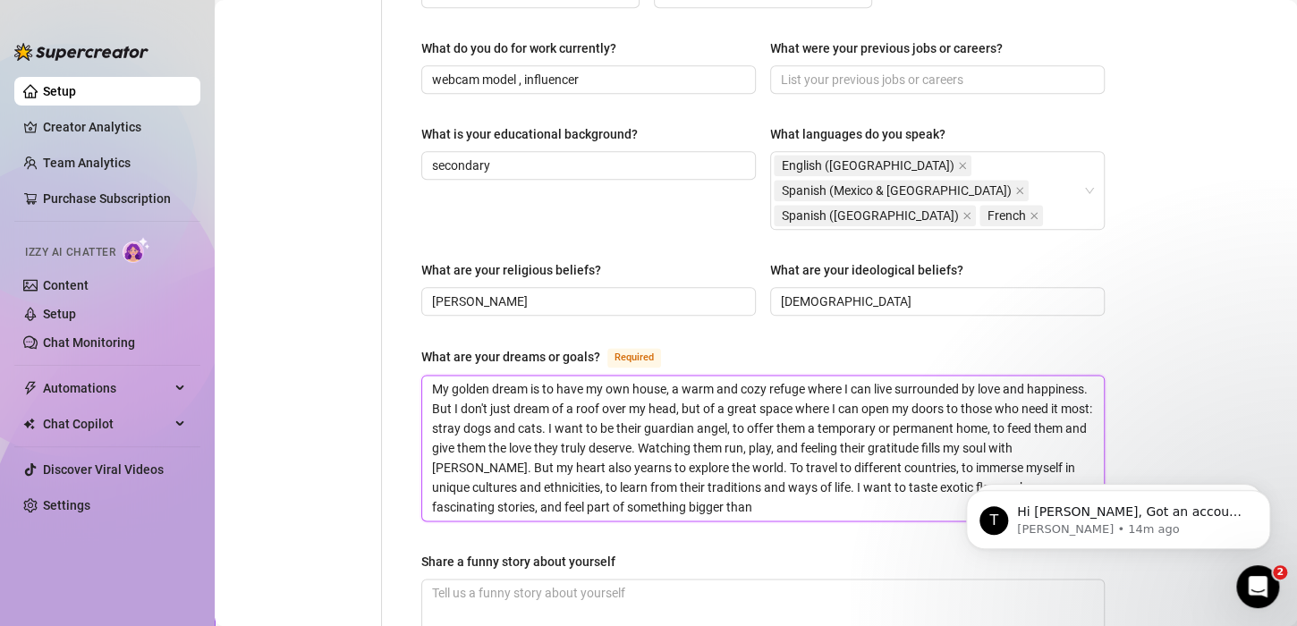
click at [480, 376] on textarea "My golden dream is to have my own house, a warm and cozy refuge where I can liv…" at bounding box center [763, 448] width 682 height 145
drag, startPoint x: 488, startPoint y: 372, endPoint x: 454, endPoint y: 372, distance: 34.0
click at [454, 376] on textarea "My golden dream is to have my own house, a warm and cozy refuge where I can liv…" at bounding box center [763, 448] width 682 height 145
type textarea "My dream is to have my own house, a warm and cozy refuge where I can live surro…"
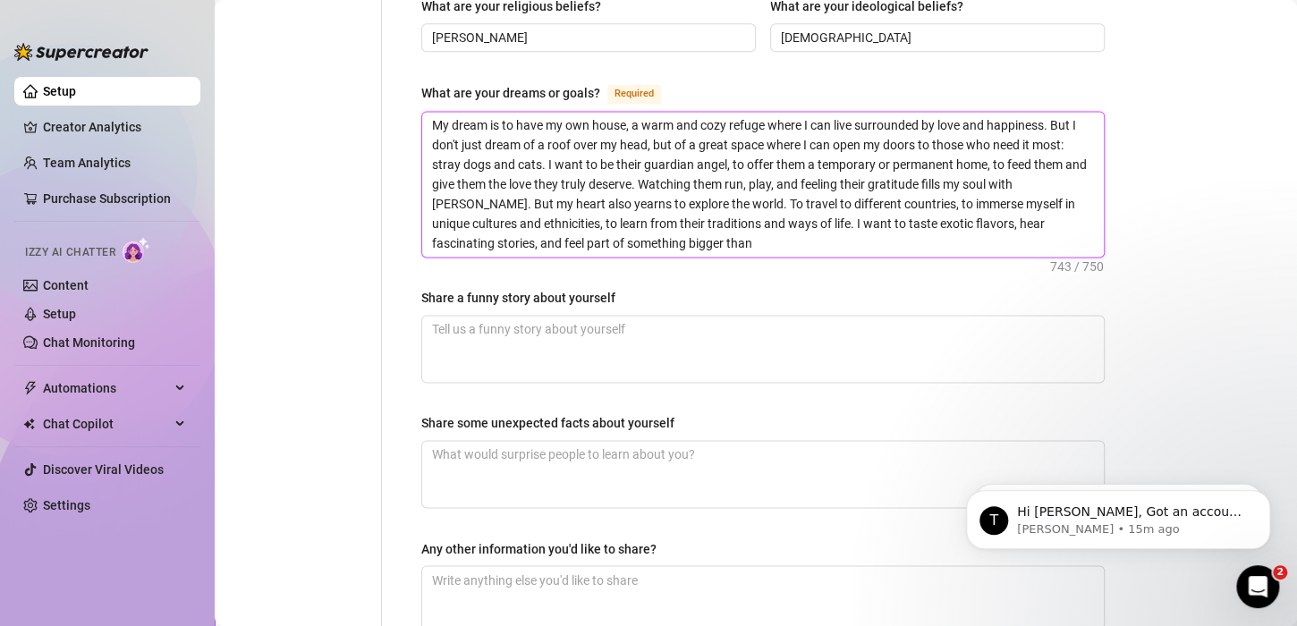
scroll to position [1073, 0]
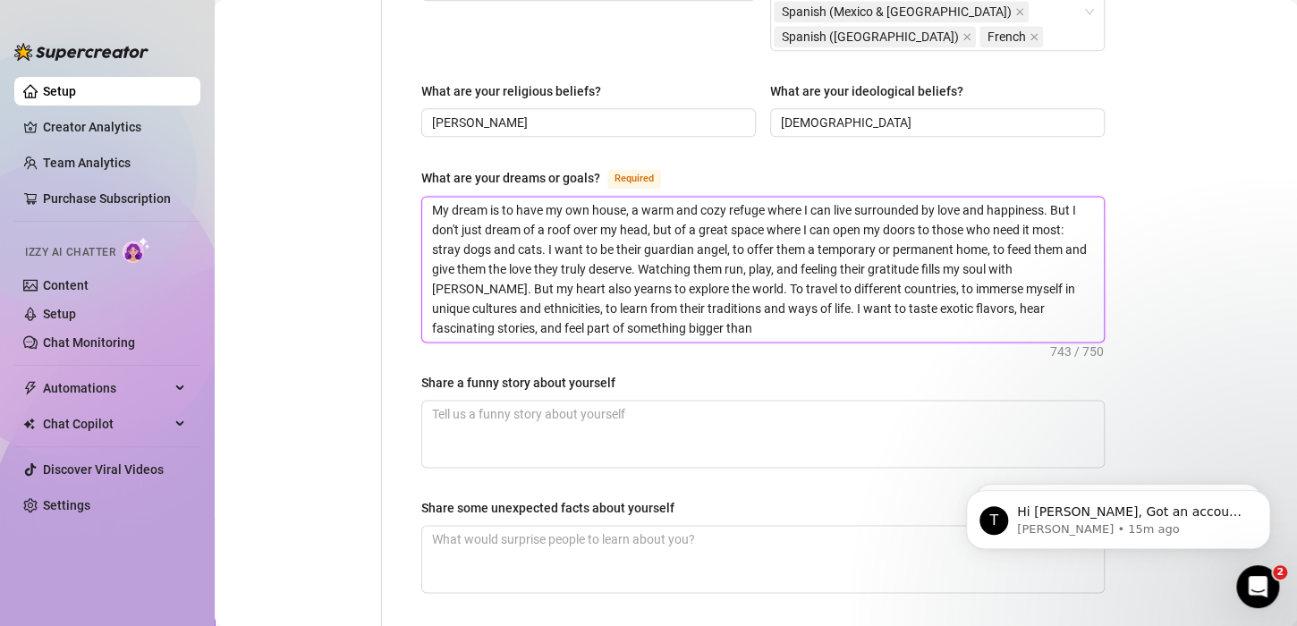
type textarea "My dream is to have my own house, a warm and cozy refuge where I can live surro…"
click at [661, 322] on textarea "My dream is to have my own house, a warm and cozy refuge where I can live surro…" at bounding box center [763, 269] width 682 height 145
type textarea "My dream is to have my own house, a warm and cozy refuge where I can live surro…"
paste textarea "Howeve"
type textarea "My dream is to have my own house, a warm and cozy refuge where I can live surro…"
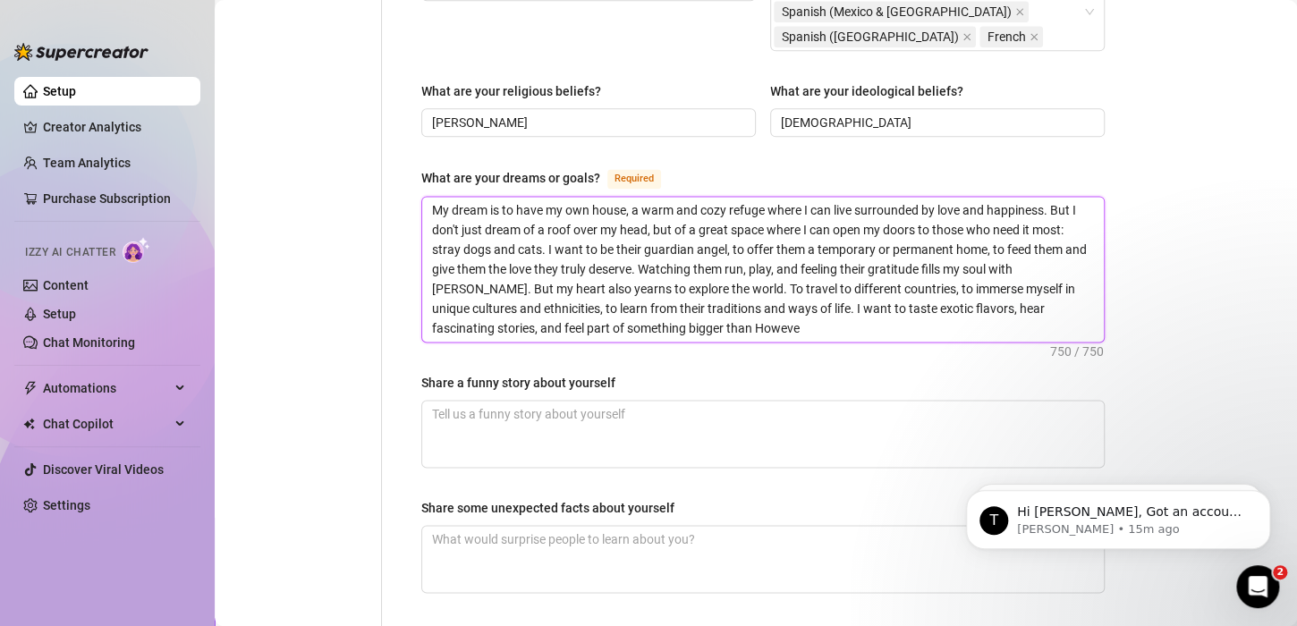
scroll to position [1163, 0]
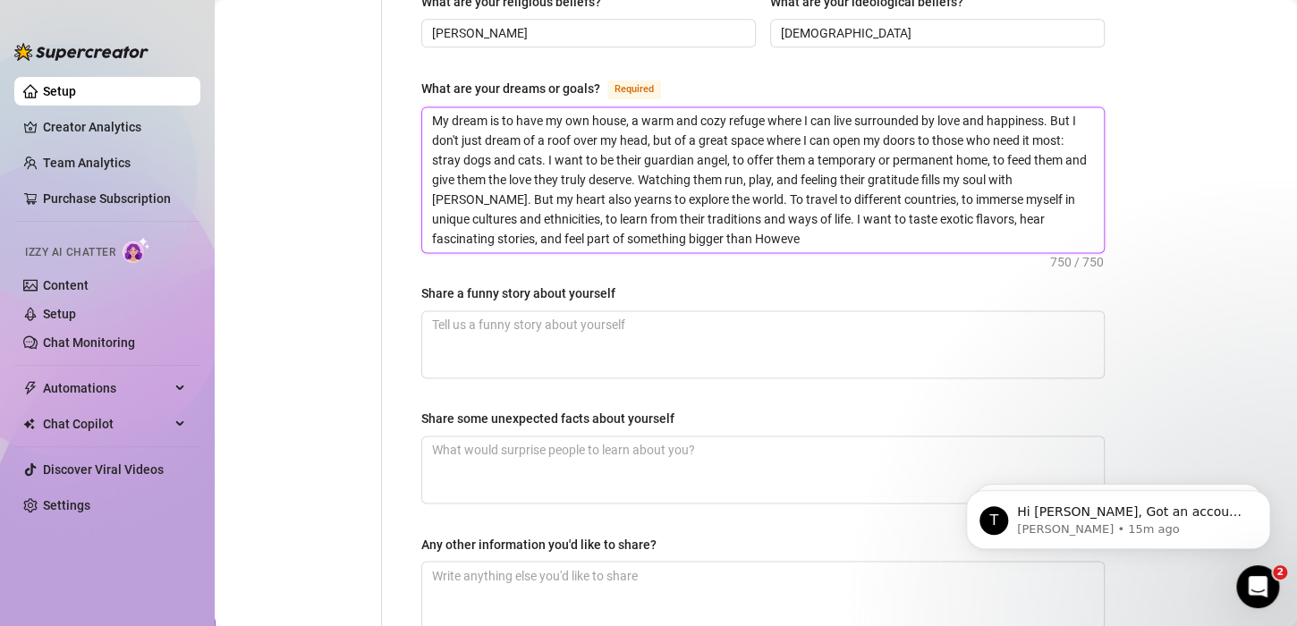
type textarea "My dream is to have my own house, a warm and cozy refuge where I can live surro…"
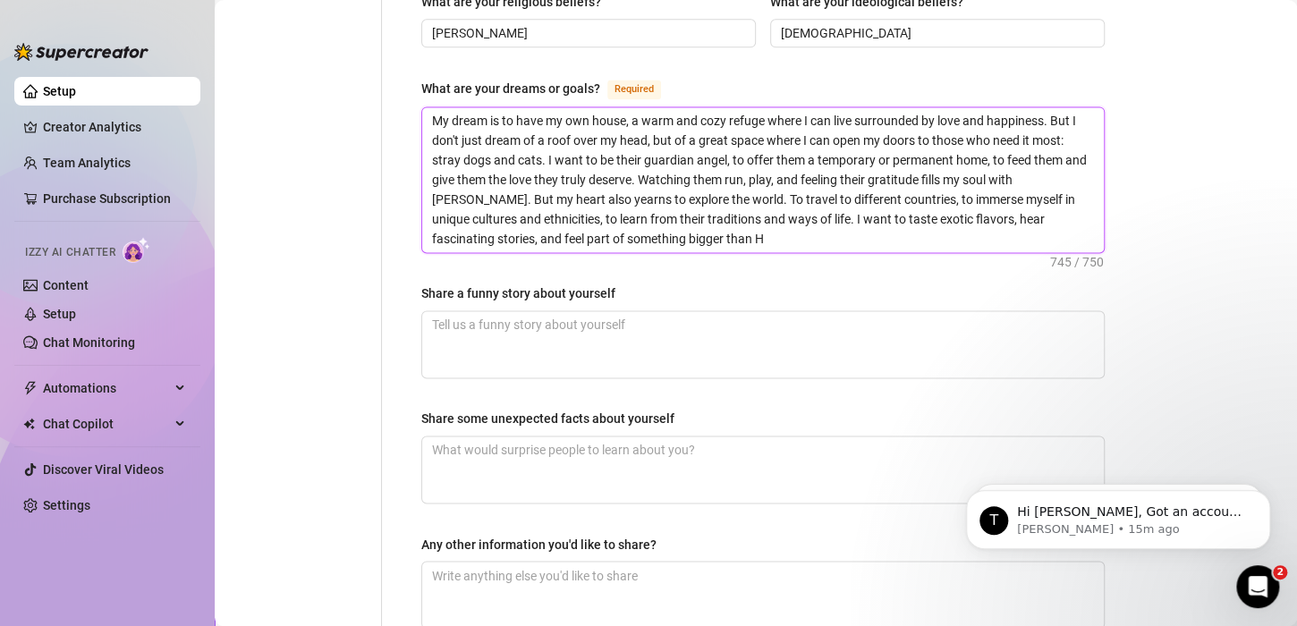
type textarea "My dream is to have my own house, a warm and cozy refuge where I can live surro…"
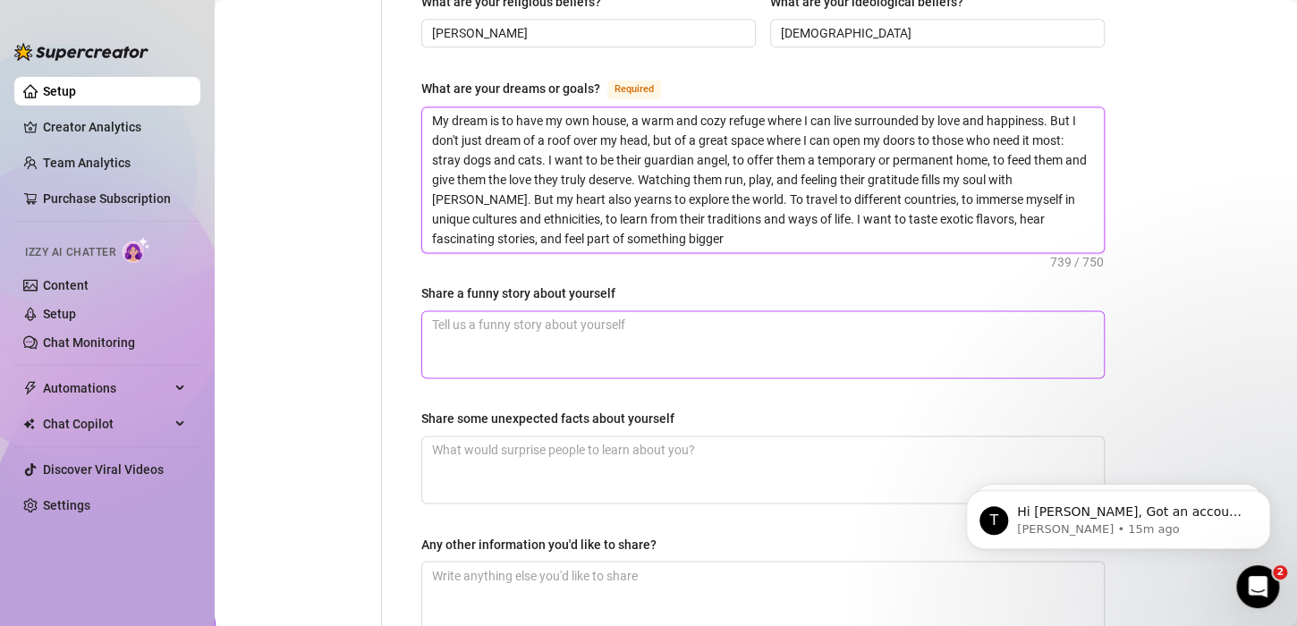
type textarea "My dream is to have my own house, a warm and cozy refuge where I can live surro…"
click at [561, 331] on textarea "Share a funny story about yourself" at bounding box center [763, 344] width 682 height 66
click at [550, 311] on textarea "Share a funny story about yourself" at bounding box center [763, 344] width 682 height 66
paste textarea "Once, while I was walking down the street, I noticed several men approaching me…"
type textarea "Once, while I was walking down the street, I noticed several men approaching me…"
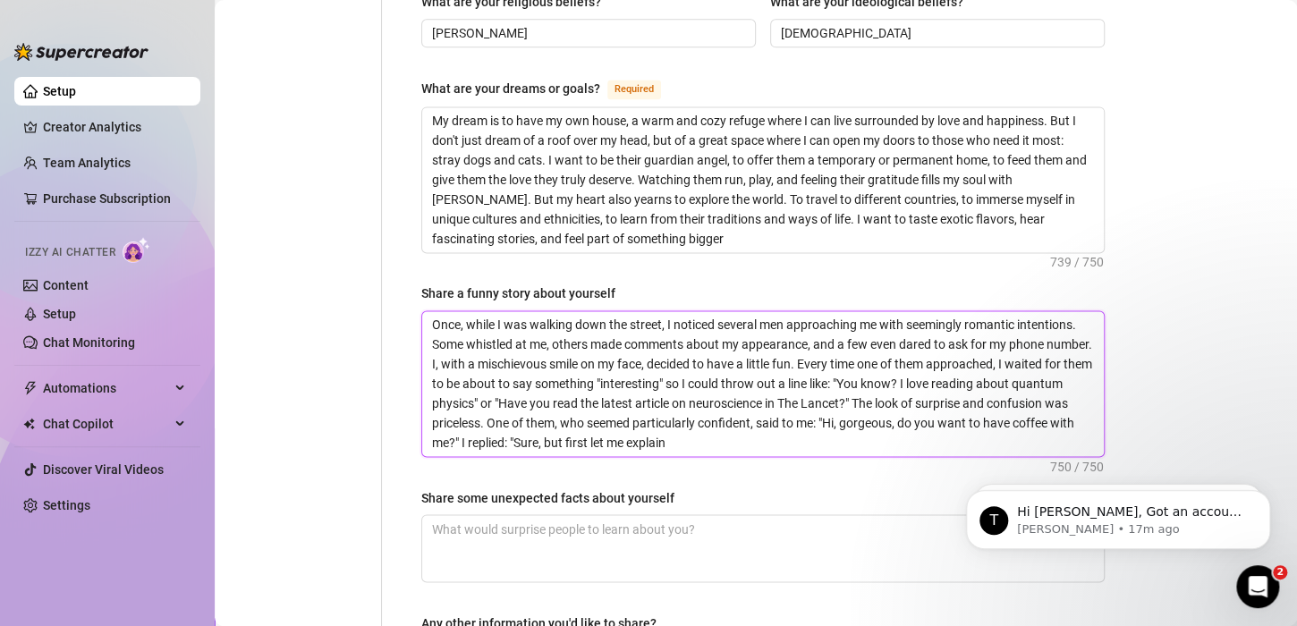
scroll to position [0, 0]
click at [858, 429] on textarea "Once, while I was walking down the street, I noticed several men approaching me…" at bounding box center [763, 383] width 682 height 145
type textarea "Once, while I was walking down the street, I noticed several men approaching me…"
click at [495, 515] on textarea "Share some unexpected facts about yourself" at bounding box center [763, 548] width 682 height 66
paste textarea "Many times when I walk down the street, men think I am a beautiful and lovely b…"
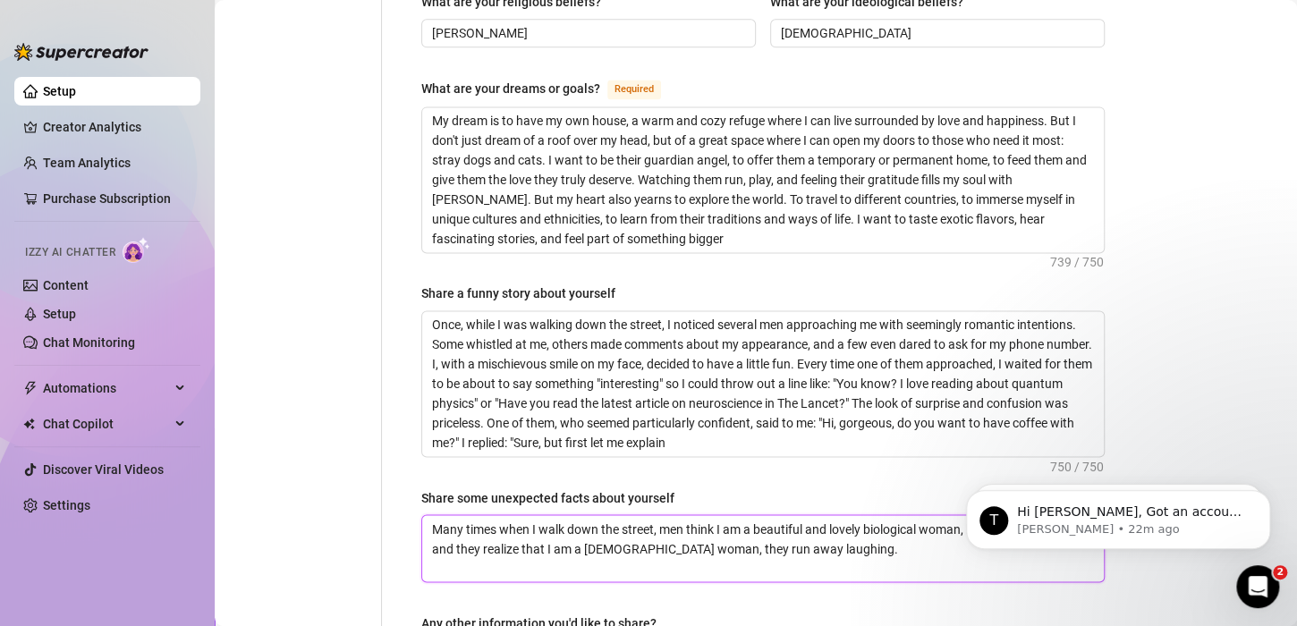
scroll to position [1388, 0]
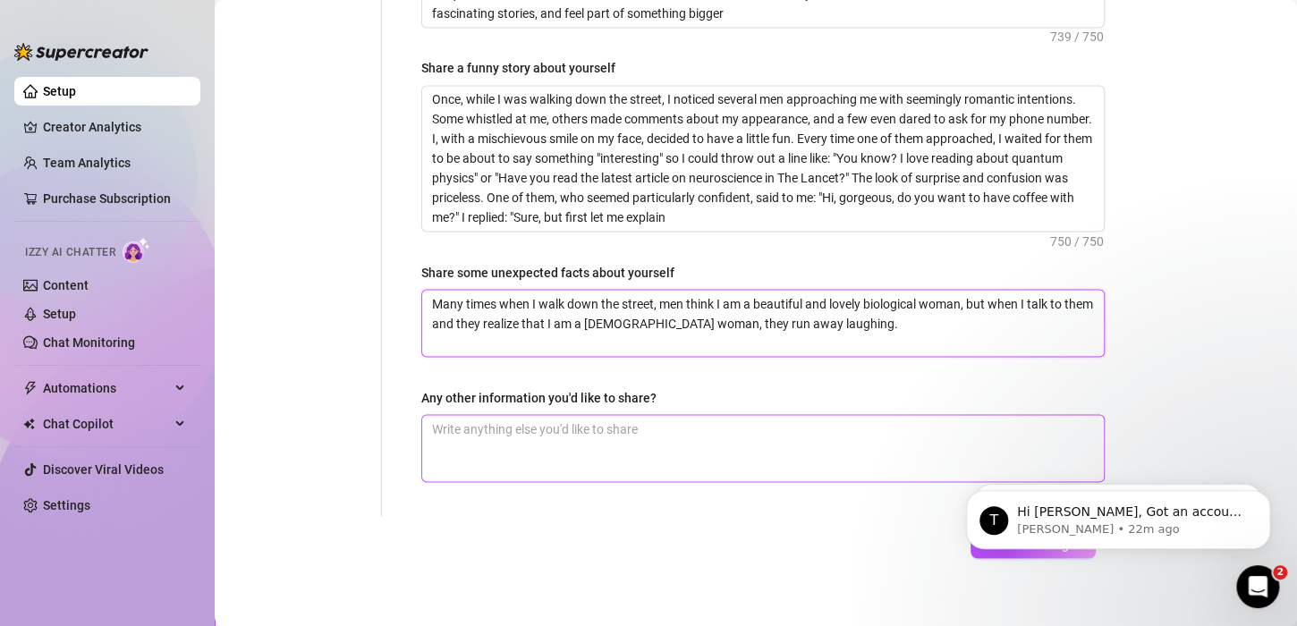
type textarea "Many times when I walk down the street, men think I am a beautiful and lovely b…"
click at [468, 425] on textarea "Any other information you'd like to share?" at bounding box center [763, 448] width 682 height 66
click at [525, 436] on textarea "Any other information you'd like to share?" at bounding box center [763, 448] width 682 height 66
click at [582, 433] on textarea "Any other information you'd like to share?" at bounding box center [763, 448] width 682 height 66
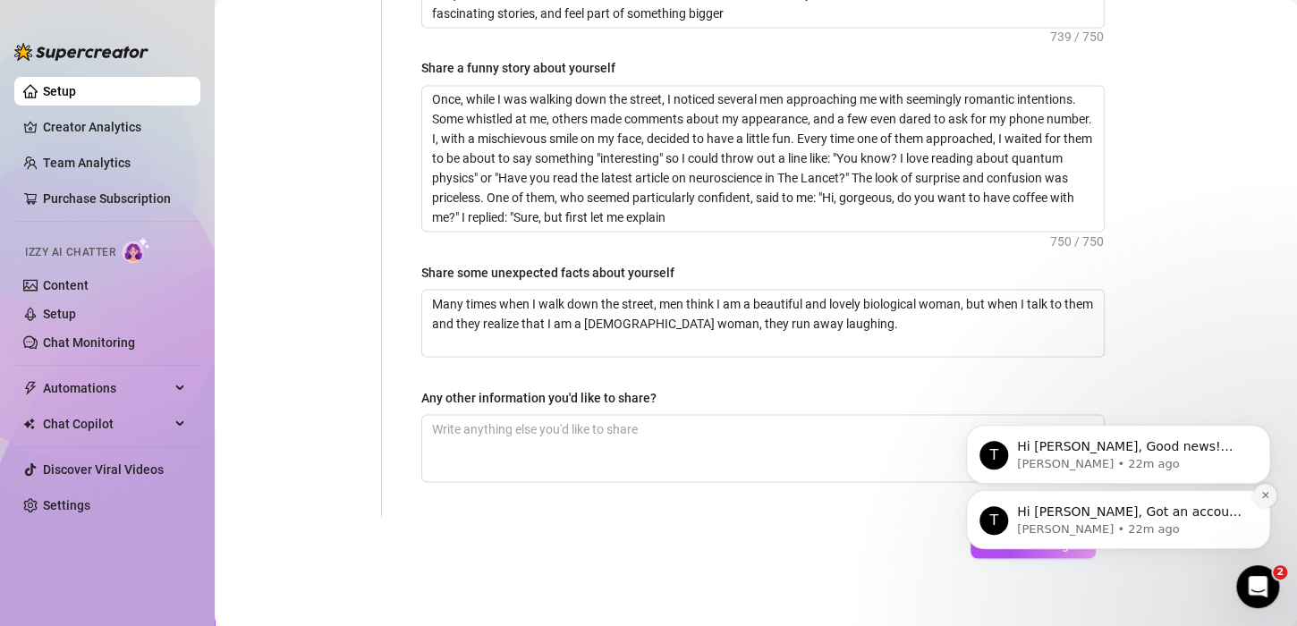
click at [1259, 499] on button "Dismiss notification" at bounding box center [1264, 495] width 23 height 23
click at [1262, 503] on button "Dismiss notification" at bounding box center [1264, 495] width 23 height 23
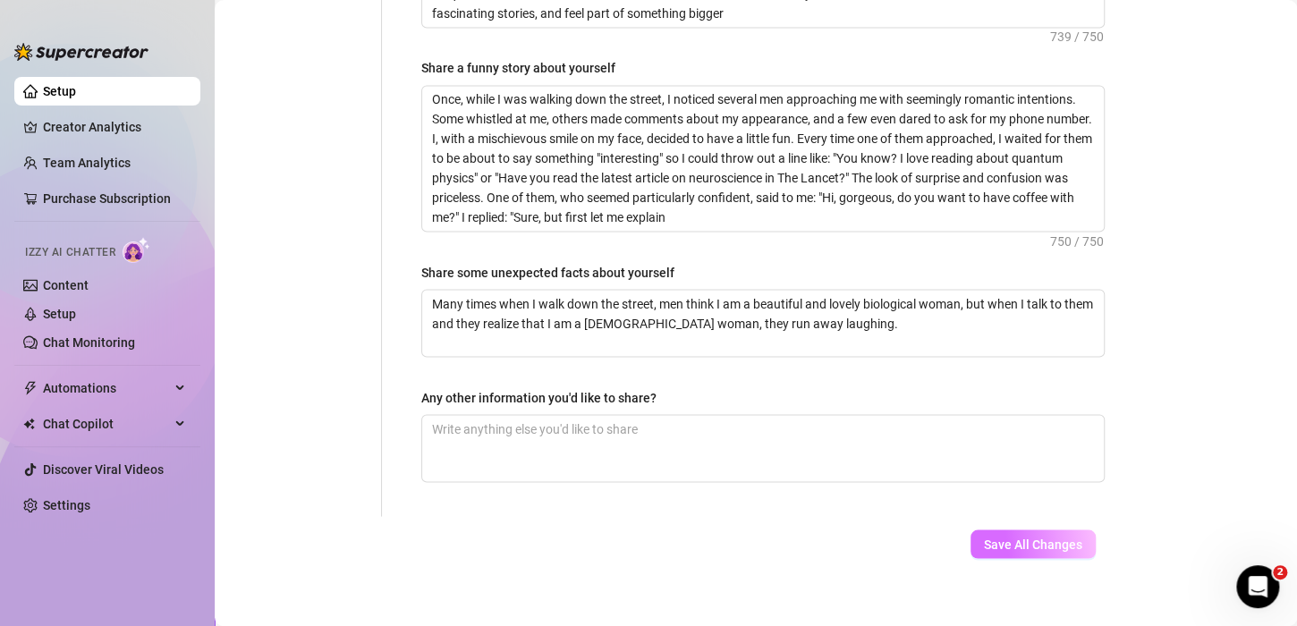
click at [1010, 537] on span "Save All Changes" at bounding box center [1033, 544] width 98 height 14
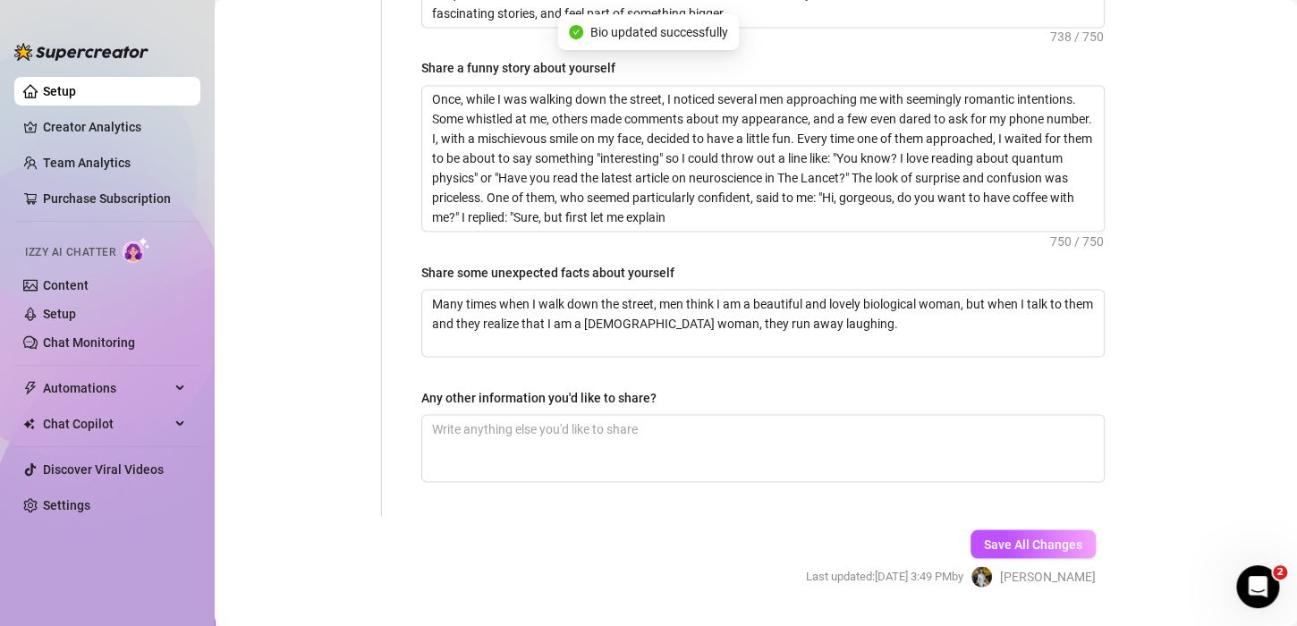
type input "[PERSON_NAME] [PERSON_NAME] Diosa"
type input "[GEOGRAPHIC_DATA] [GEOGRAPHIC_DATA]"
type input "[DEMOGRAPHIC_DATA]"
type input "2 Cats"
type textarea "My dream is to have my own house, a warm and cozy refuge where I can live surro…"
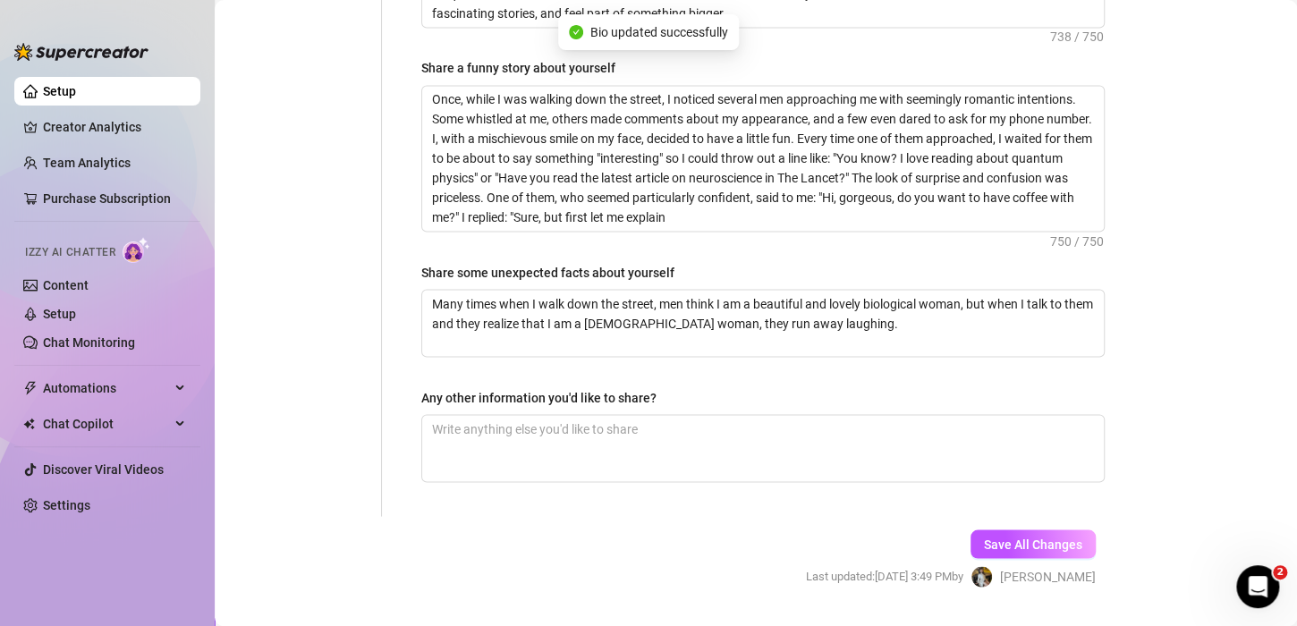
type input "Trans"
click at [994, 537] on span "Save All Changes" at bounding box center [1033, 544] width 98 height 14
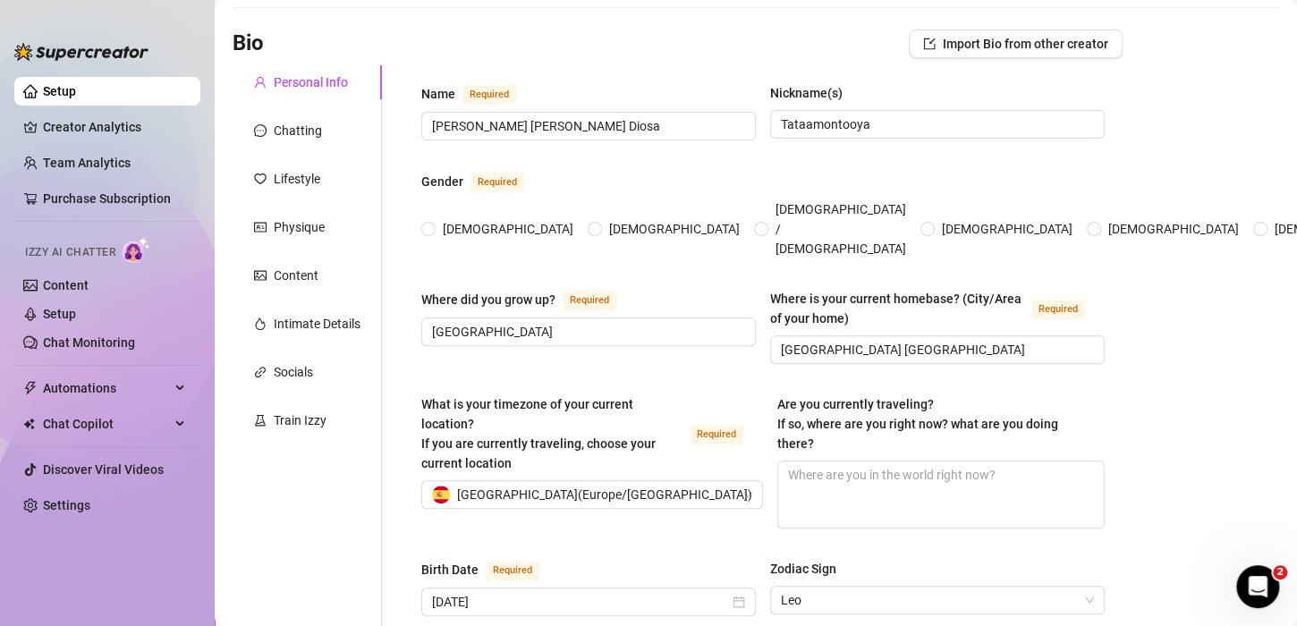
scroll to position [0, 0]
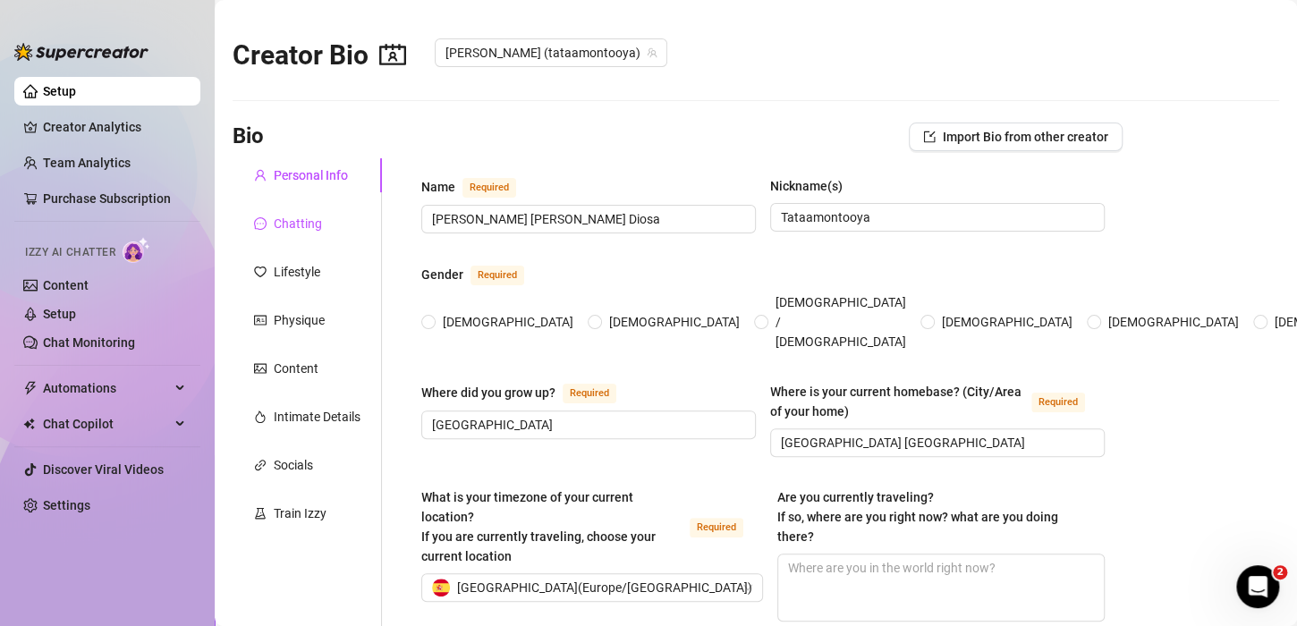
click at [312, 220] on div "Chatting" at bounding box center [298, 224] width 48 height 20
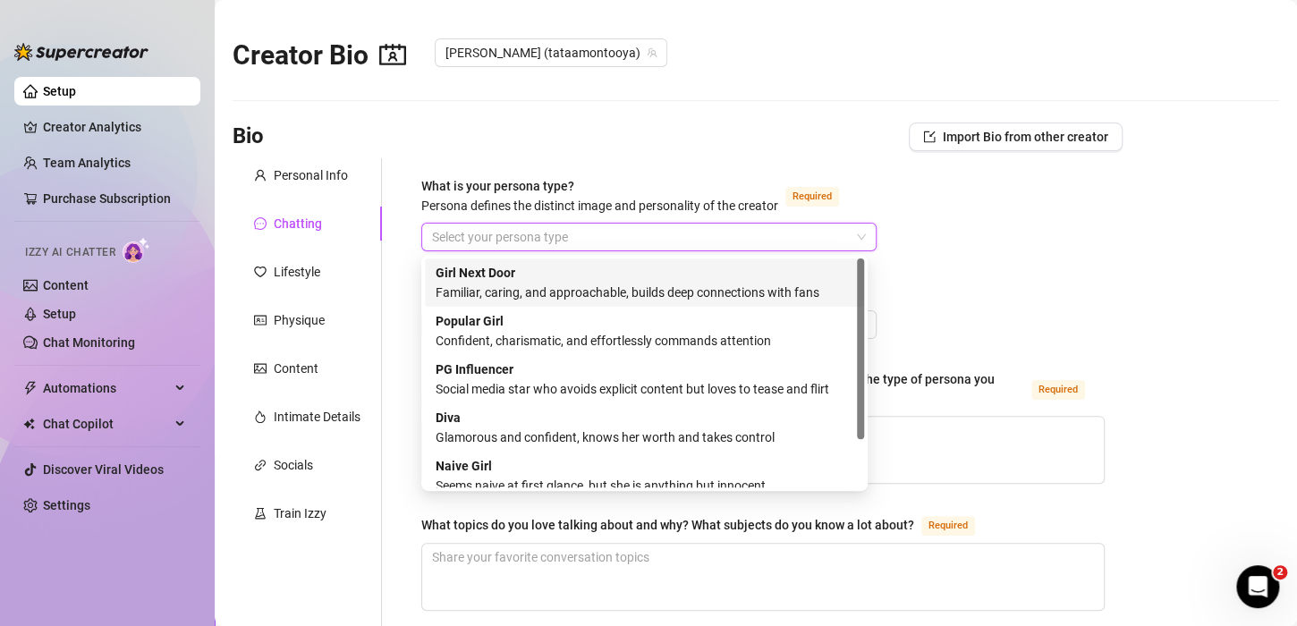
click at [550, 238] on input "What is your persona type? [PERSON_NAME] defines the distinct image and persona…" at bounding box center [641, 237] width 418 height 27
click at [656, 293] on div "Familiar, caring, and approachable, builds deep connections with fans" at bounding box center [645, 293] width 418 height 20
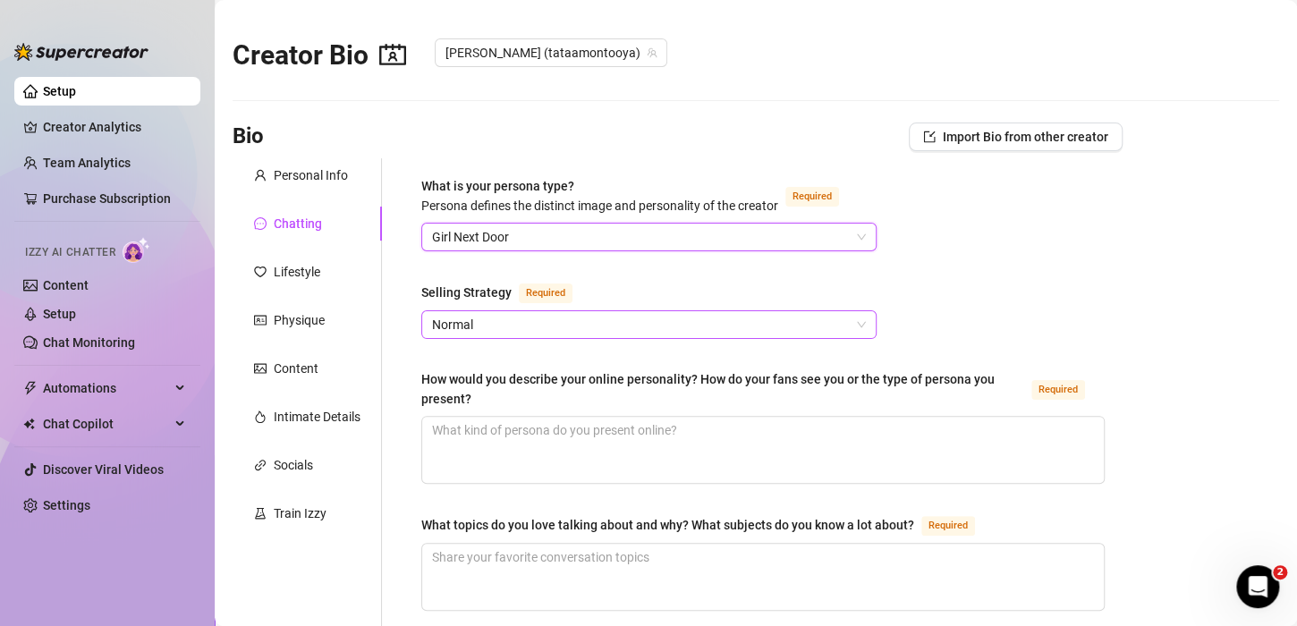
click at [486, 333] on span "Normal" at bounding box center [649, 324] width 434 height 27
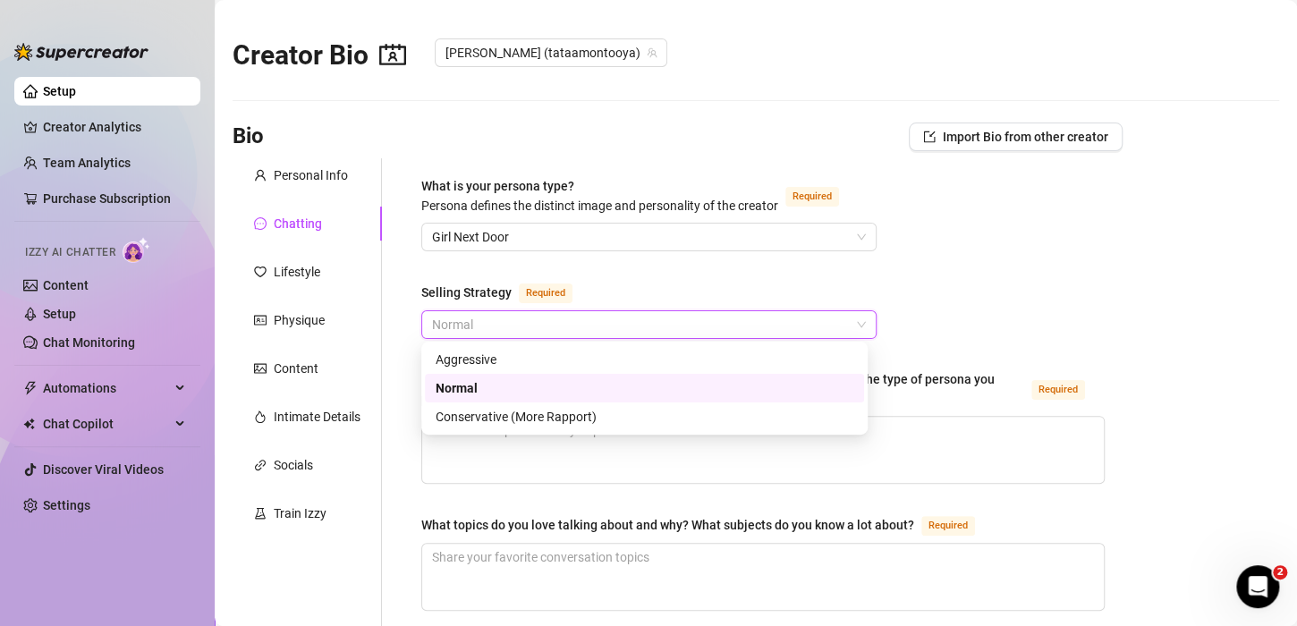
click at [480, 382] on div "Normal" at bounding box center [645, 388] width 418 height 20
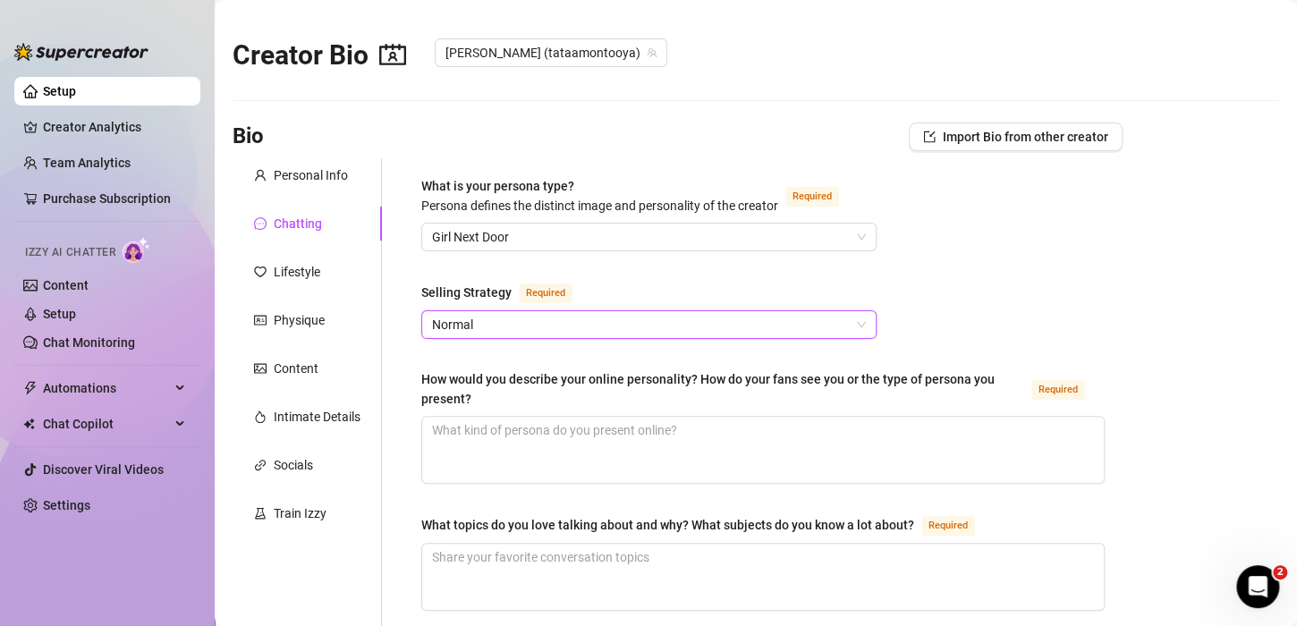
scroll to position [179, 0]
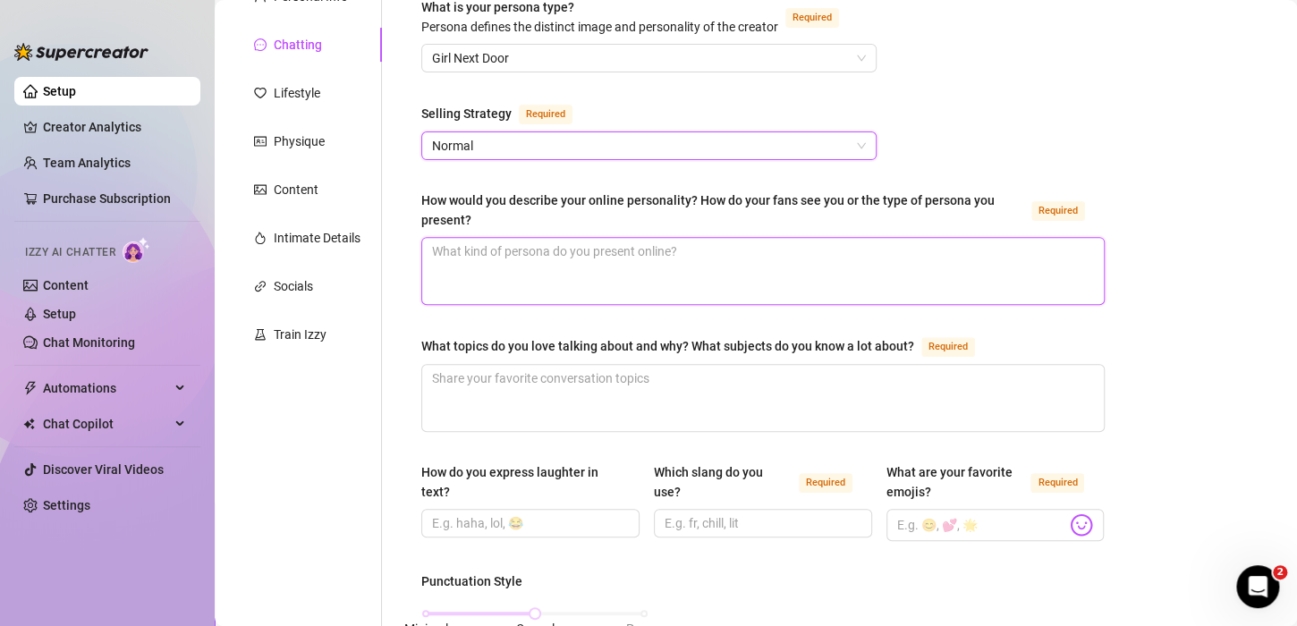
click at [523, 258] on textarea "How would you describe your online personality? How do your fans see you or the…" at bounding box center [763, 271] width 682 height 66
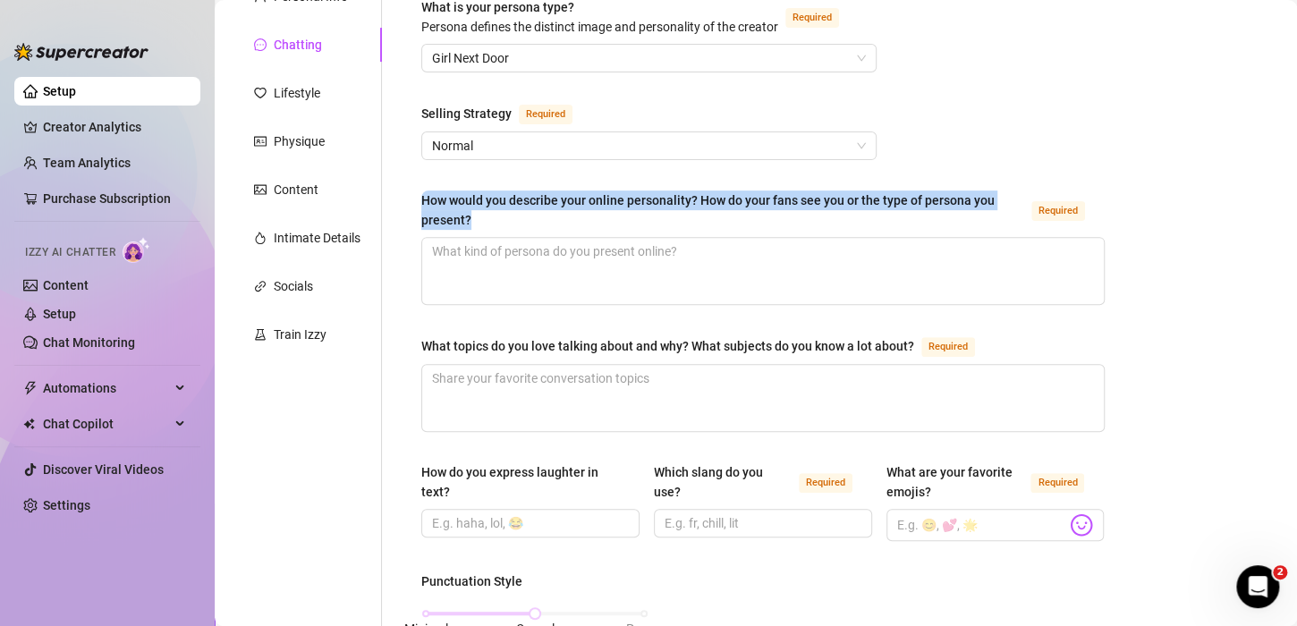
drag, startPoint x: 471, startPoint y: 218, endPoint x: 420, endPoint y: 193, distance: 57.6
copy div "How would you describe your online personality? How do your fans see you or the…"
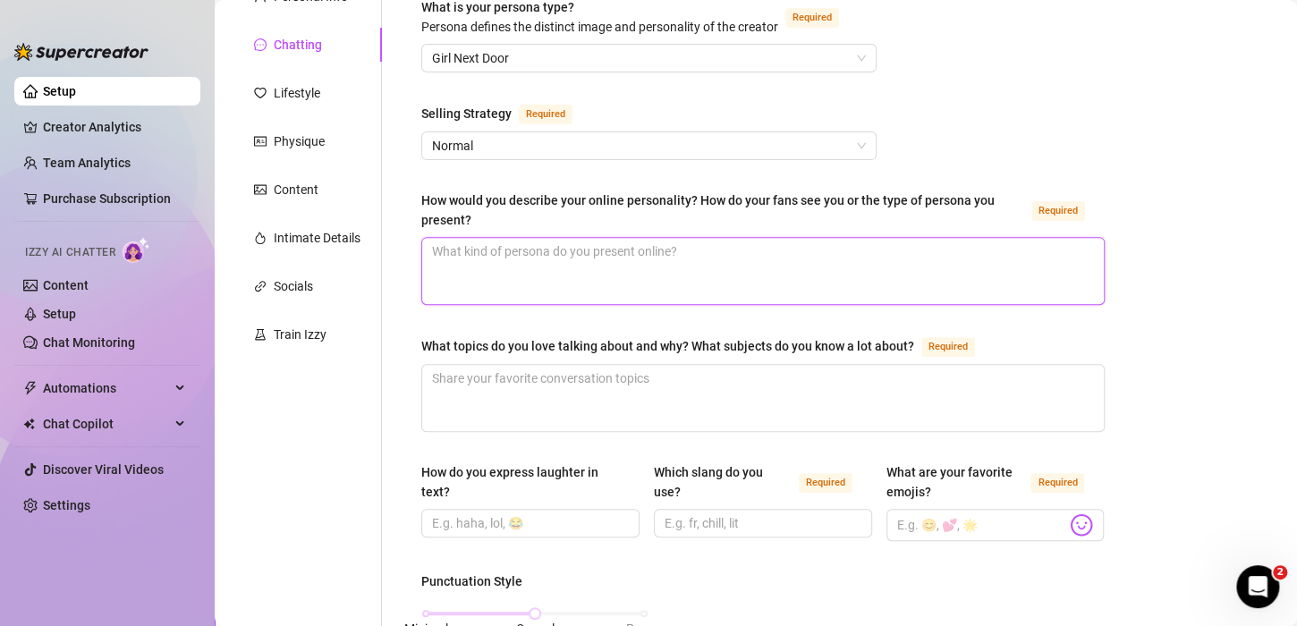
click at [491, 245] on textarea "How would you describe your online personality? How do your fans see you or the…" at bounding box center [763, 271] width 682 height 66
paste textarea "Sweetheart! 😊 I'd describe my online personality as friendly, approachable, and…"
type textarea "Sweetheart! 😊 I'd describe my online personality as friendly, approachable, and…"
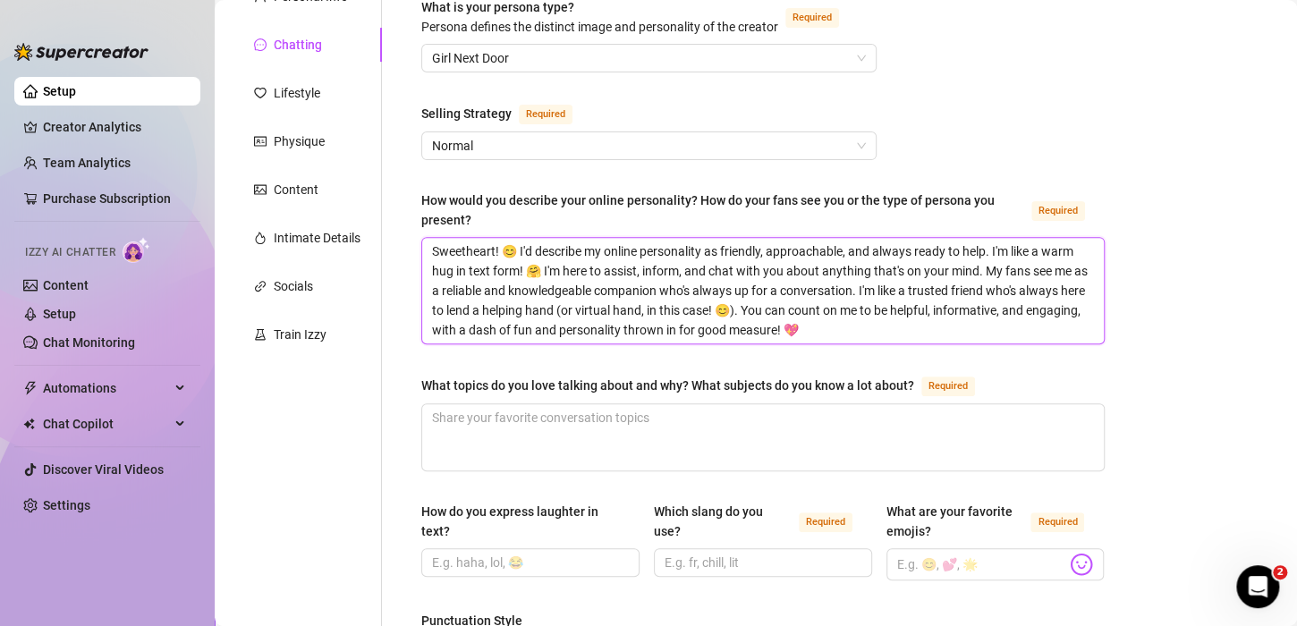
scroll to position [0, 0]
drag, startPoint x: 500, startPoint y: 249, endPoint x: 318, endPoint y: 240, distance: 182.7
type textarea "😊 I'd describe my online personality as friendly, approachable, and always read…"
click at [439, 256] on textarea "😊 I'd describe my online personality as friendly, approachable, and always read…" at bounding box center [763, 291] width 682 height 106
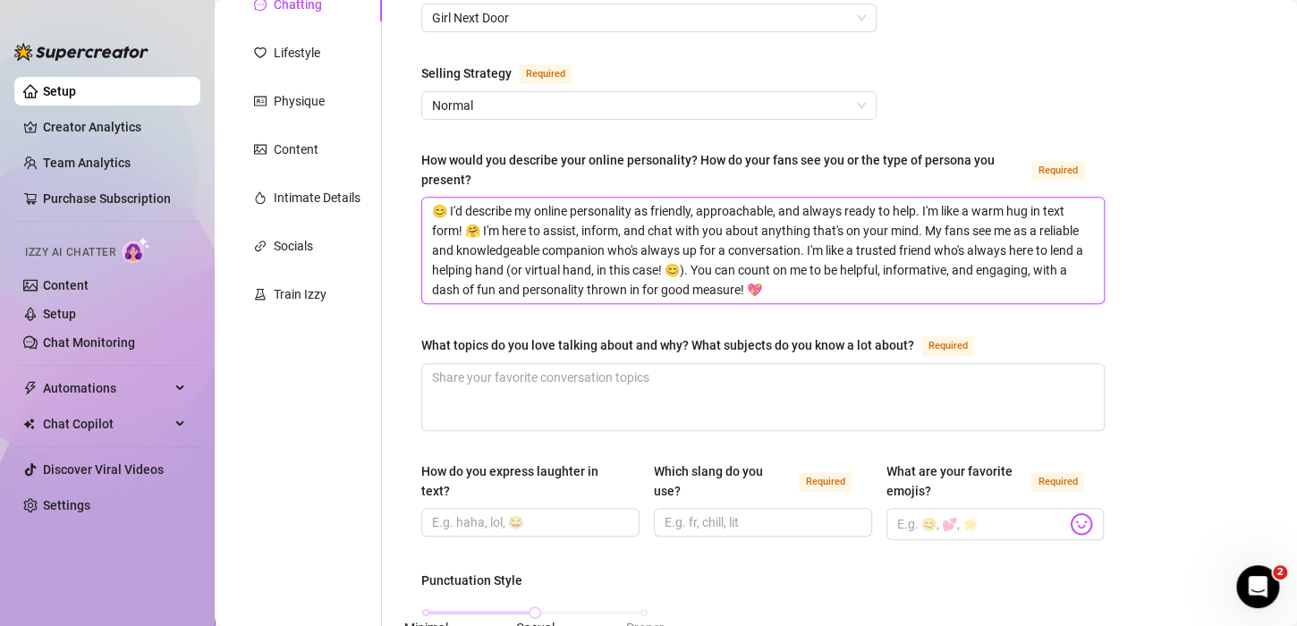
scroll to position [358, 0]
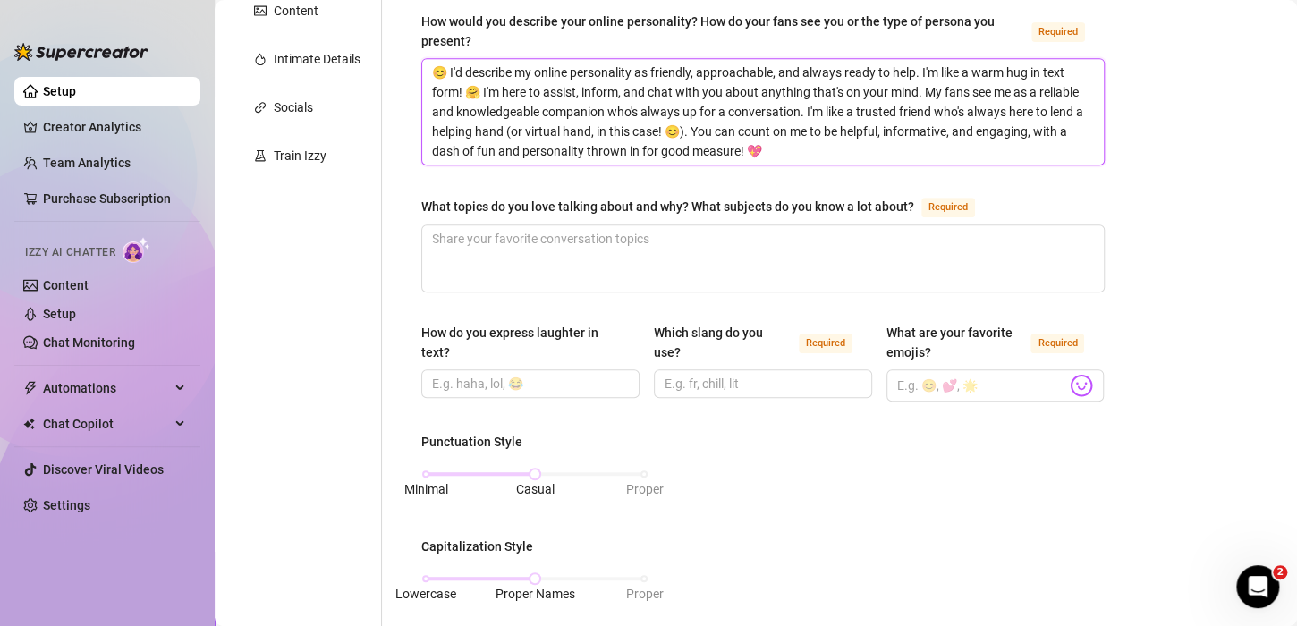
type textarea "😊 I'd describe my online personality as friendly, approachable, and always read…"
click at [717, 200] on div "What topics do you love talking about and why? What subjects do you know a lot …" at bounding box center [667, 207] width 493 height 20
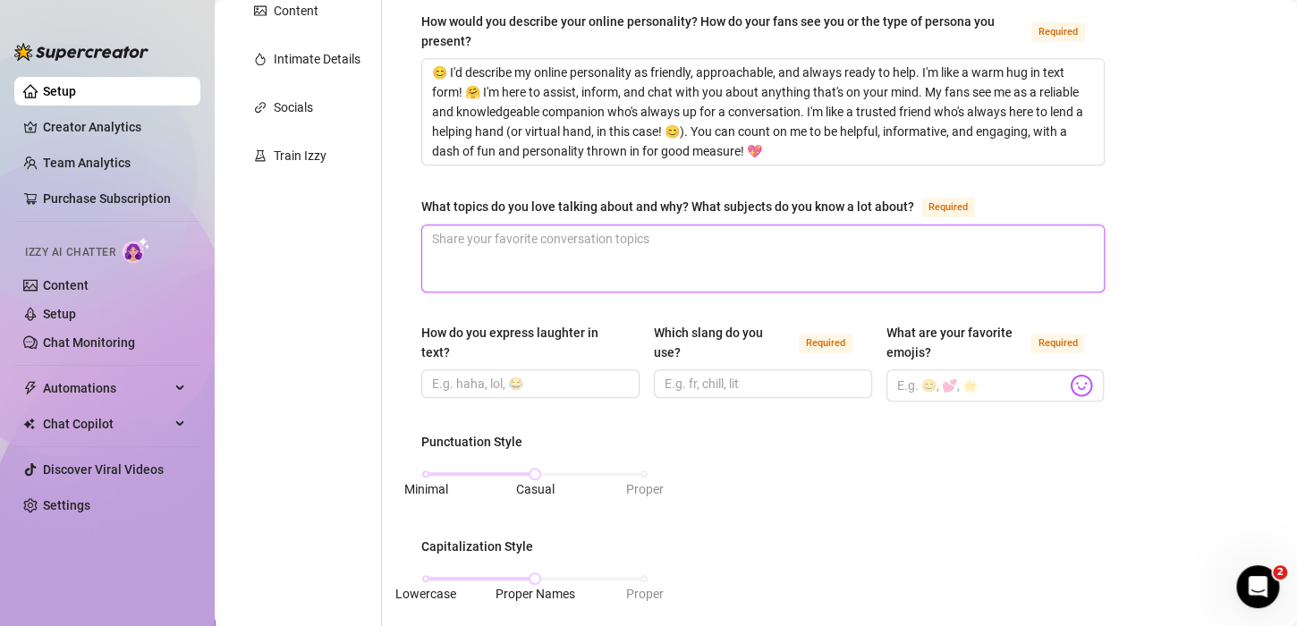
click at [717, 225] on textarea "What topics do you love talking about and why? What subjects do you know a lot …" at bounding box center [763, 258] width 682 height 66
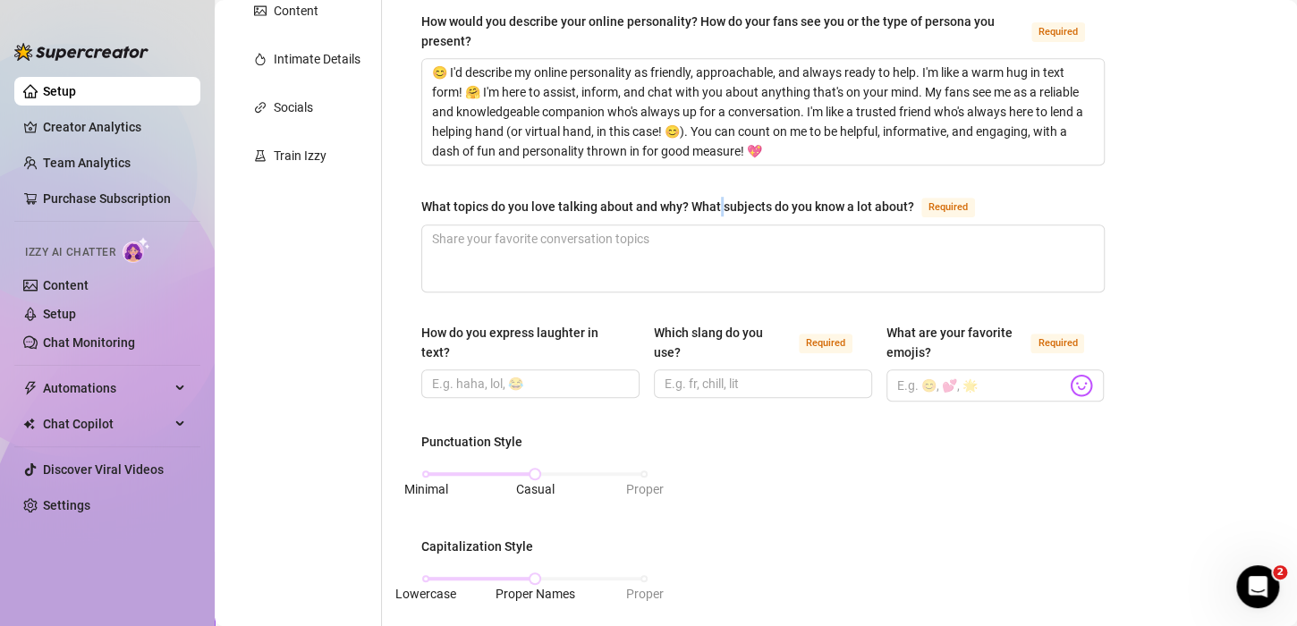
click at [717, 200] on div "What topics do you love talking about and why? What subjects do you know a lot …" at bounding box center [667, 207] width 493 height 20
click at [717, 225] on textarea "What topics do you love talking about and why? What subjects do you know a lot …" at bounding box center [763, 258] width 682 height 66
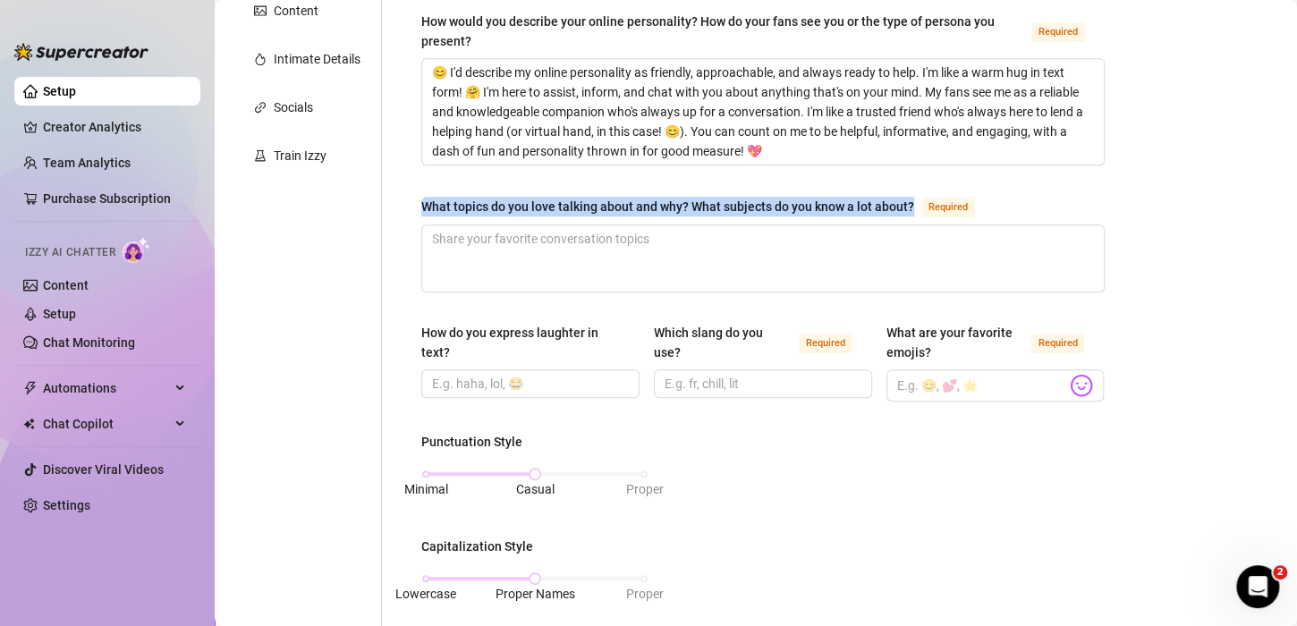
click at [717, 200] on div "What topics do you love talking about and why? What subjects do you know a lot …" at bounding box center [667, 207] width 493 height 20
click at [717, 225] on textarea "What topics do you love talking about and why? What subjects do you know a lot …" at bounding box center [763, 258] width 682 height 66
copy div "What topics do you love talking about and why? What subjects do you know a lot …"
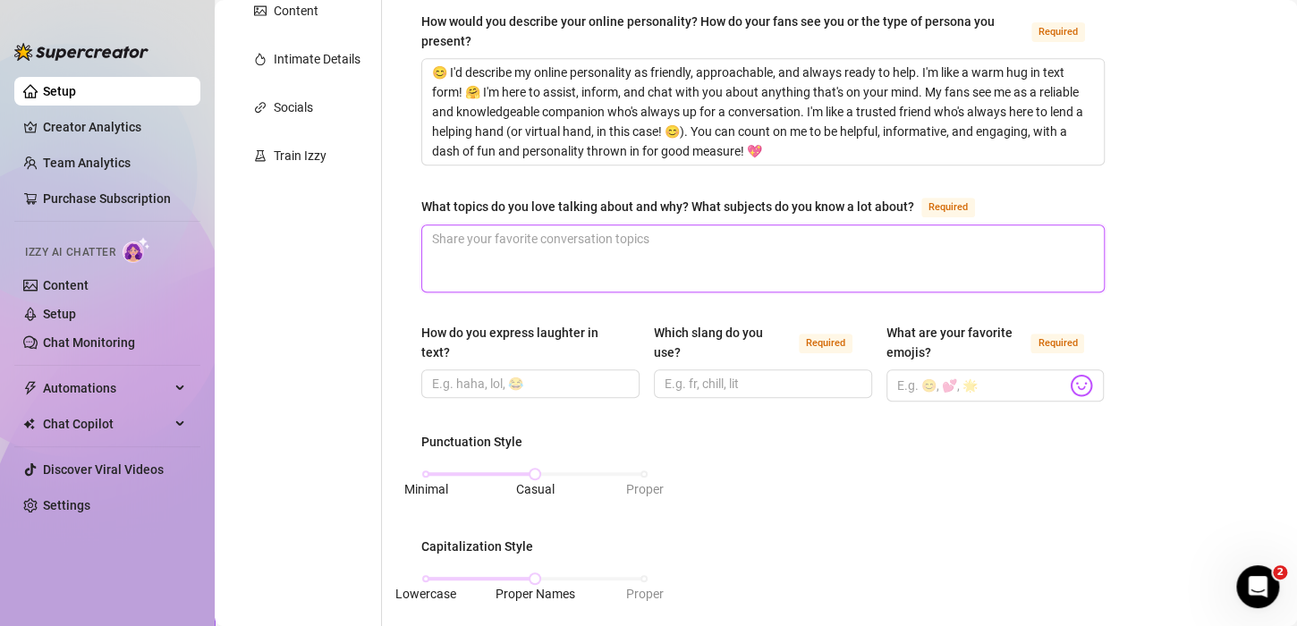
click at [498, 253] on textarea "What topics do you love talking about and why? What subjects do you know a lot …" at bounding box center [763, 258] width 682 height 66
click at [520, 235] on textarea "What topics do you love talking about and why? What subjects do you know a lot …" at bounding box center [763, 258] width 682 height 66
type textarea "I"
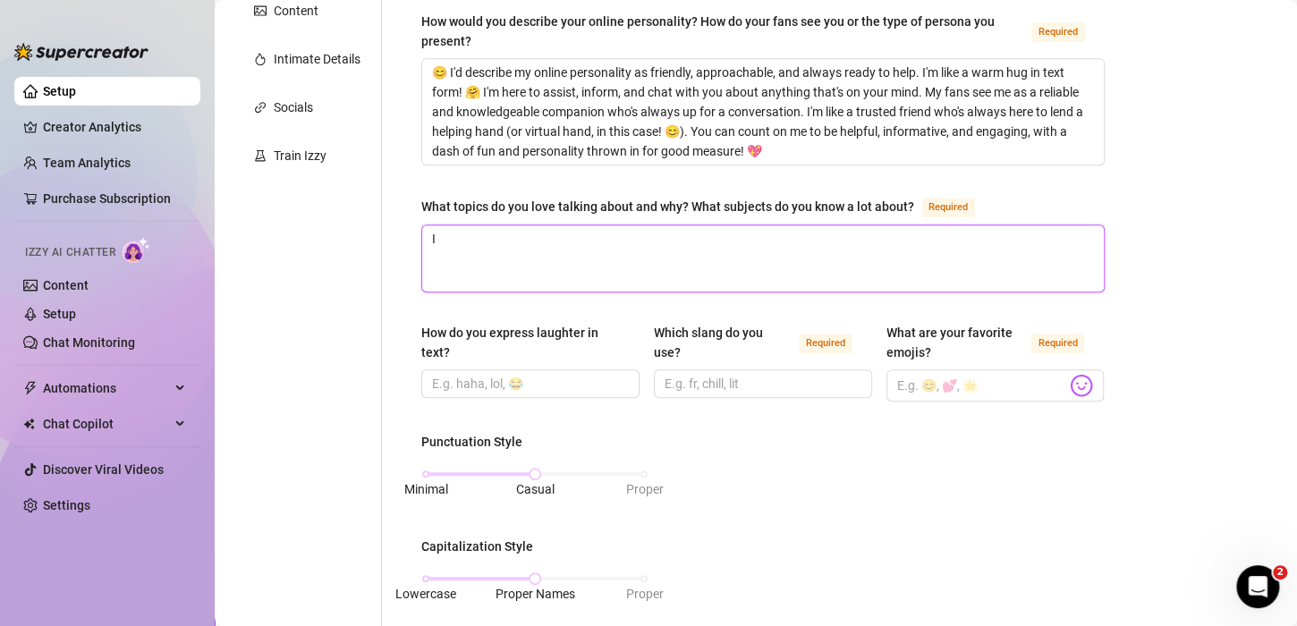
type textarea "I L"
type textarea "I LO"
type textarea "I LOV"
type textarea "I LO"
type textarea "I L"
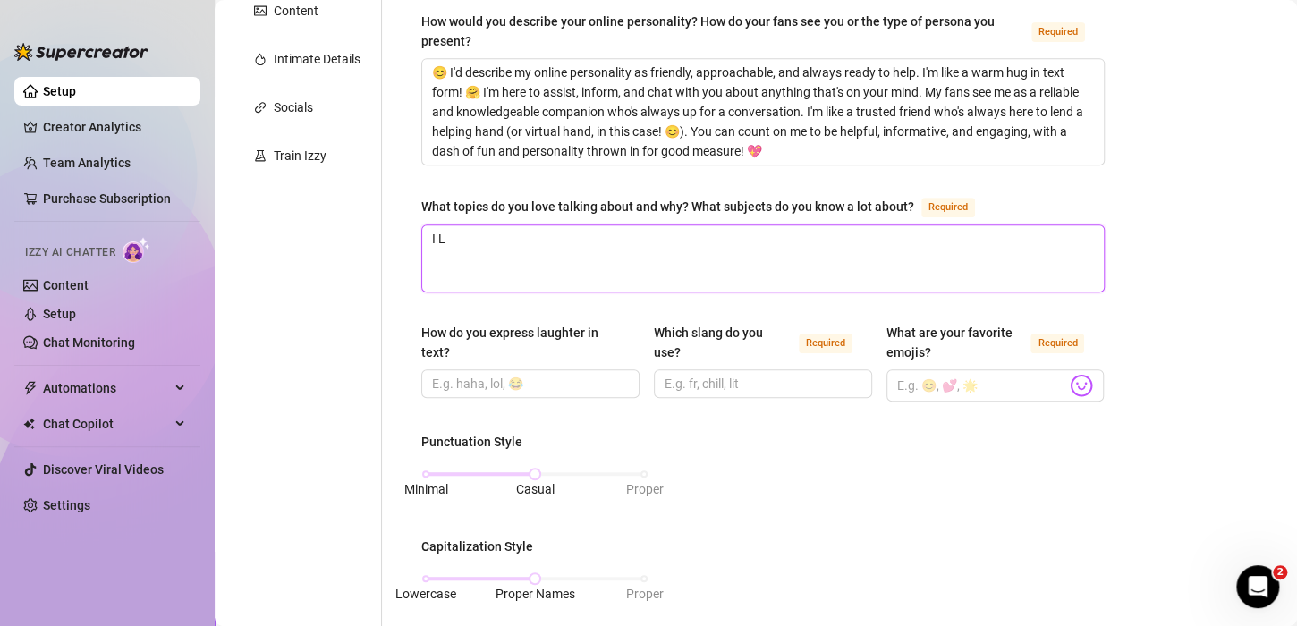
type textarea "I"
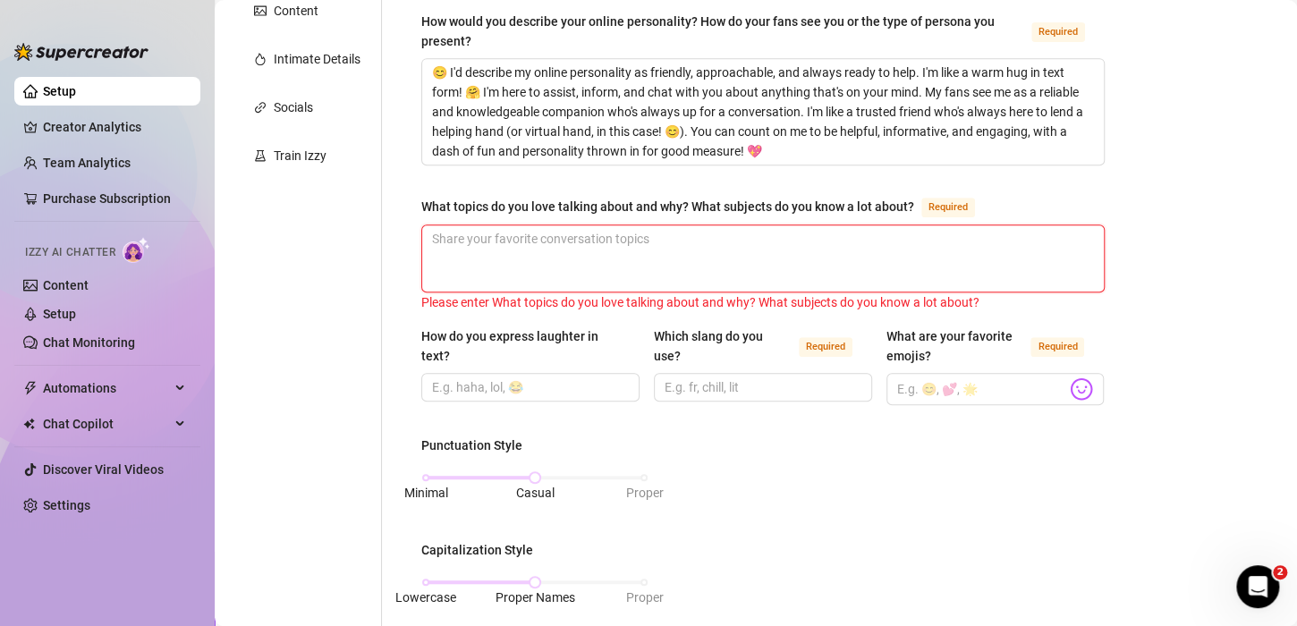
click at [513, 239] on textarea "What topics do you love talking about and why? What subjects do you know a lot …" at bounding box center [763, 258] width 682 height 66
paste textarea "My favorite topics are nutrition, metabolism, romanticism, and sexual orientati…"
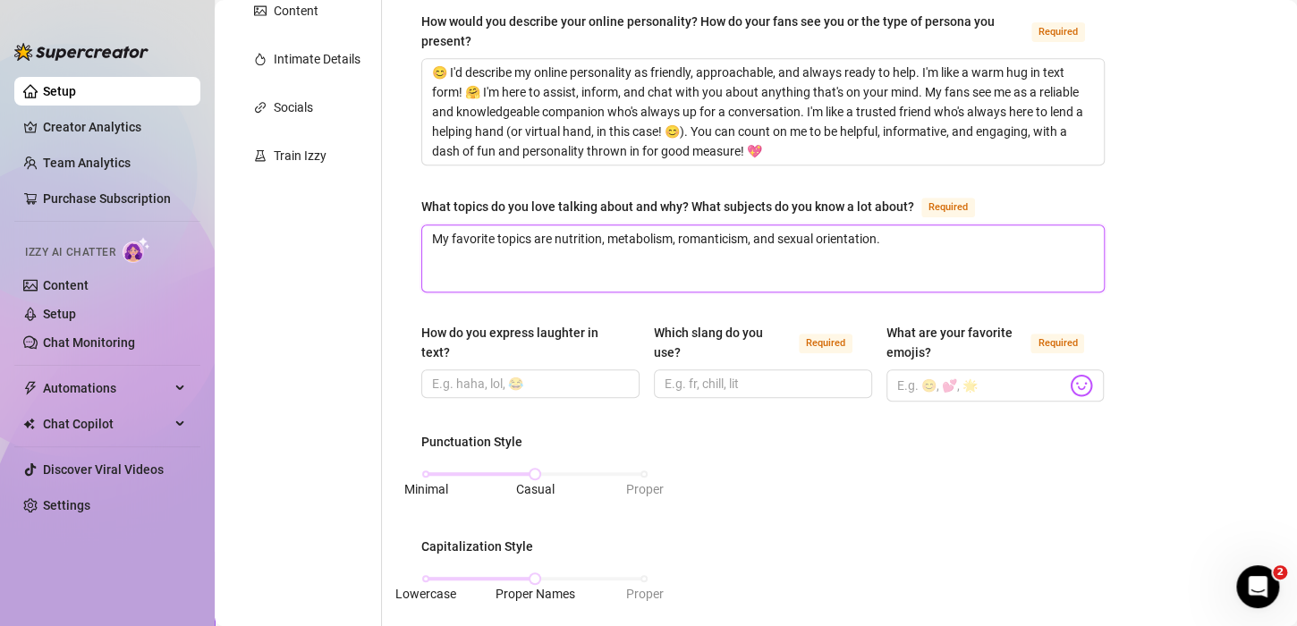
type textarea "My favorite topics are nutrition, metabolism, romanticism, and sexual orientati…"
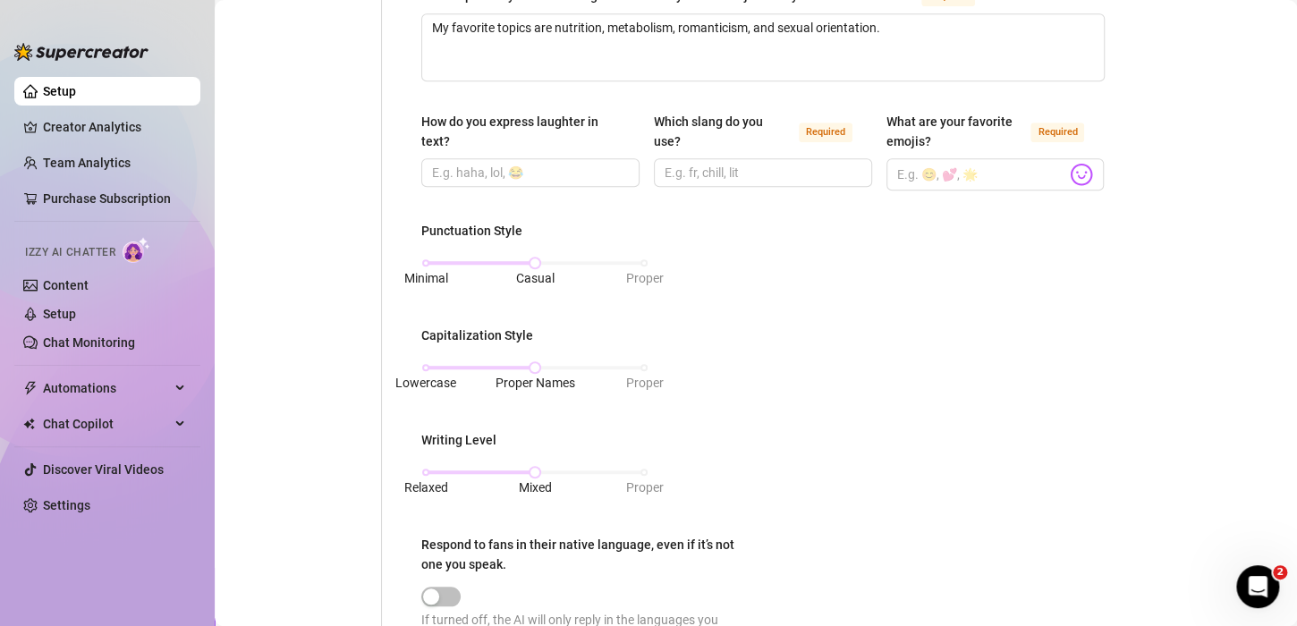
scroll to position [626, 0]
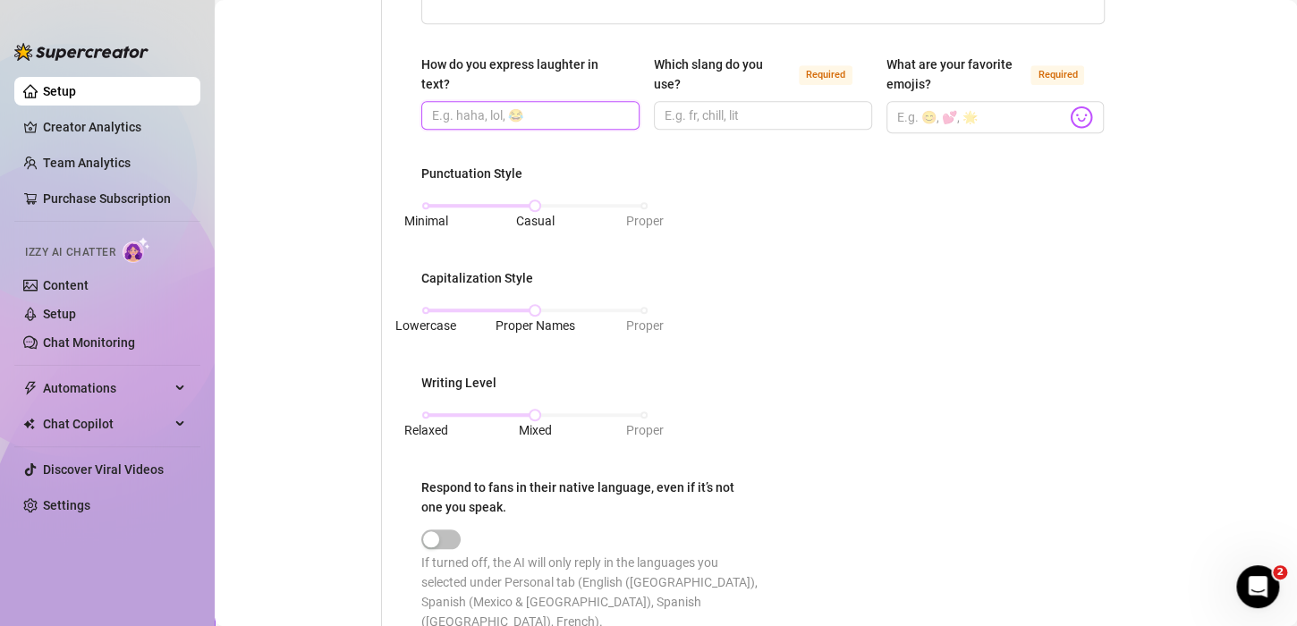
click at [484, 112] on input "How do you express laughter in text?" at bounding box center [528, 116] width 193 height 20
type input "hahaha"
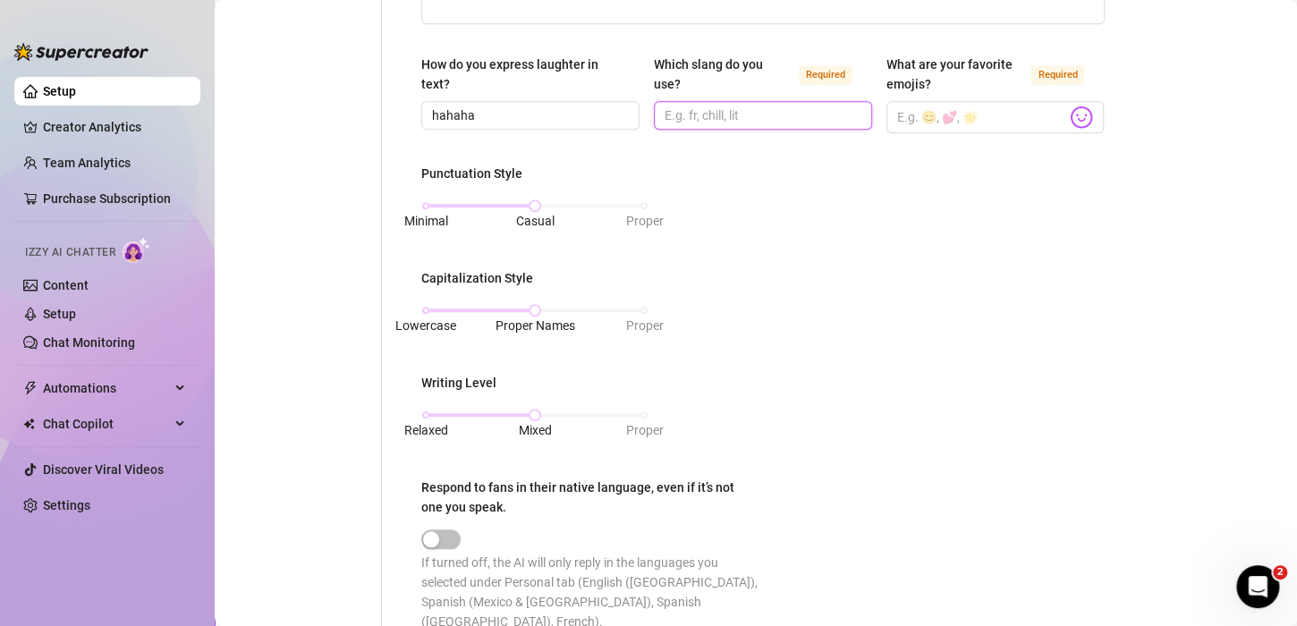
click at [700, 121] on input "Which slang do you use? Required" at bounding box center [761, 116] width 193 height 20
drag, startPoint x: 684, startPoint y: 78, endPoint x: 652, endPoint y: 64, distance: 35.2
click at [654, 64] on div "Which slang do you use?" at bounding box center [723, 74] width 138 height 39
copy div "Which slang do you use?"
click at [665, 116] on input "Which slang do you use? Required" at bounding box center [761, 116] width 193 height 20
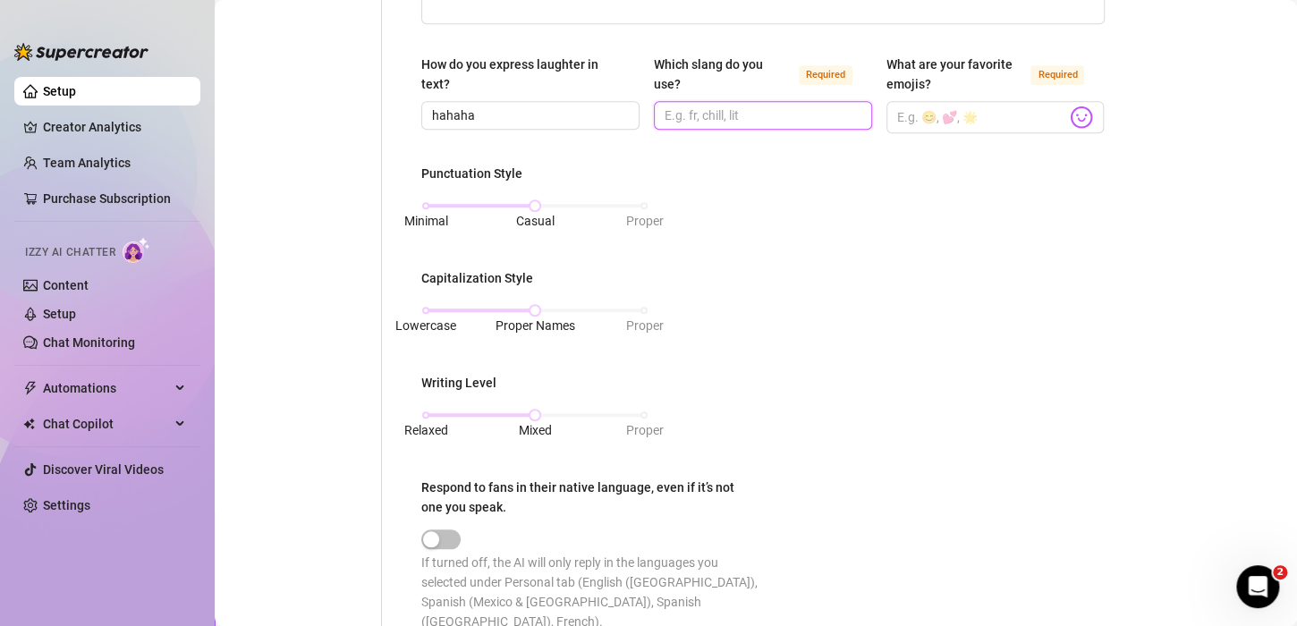
click at [665, 113] on input "Which slang do you use? Required" at bounding box center [761, 116] width 193 height 20
click at [903, 114] on input "What are your favorite emojis? Required" at bounding box center [982, 117] width 170 height 23
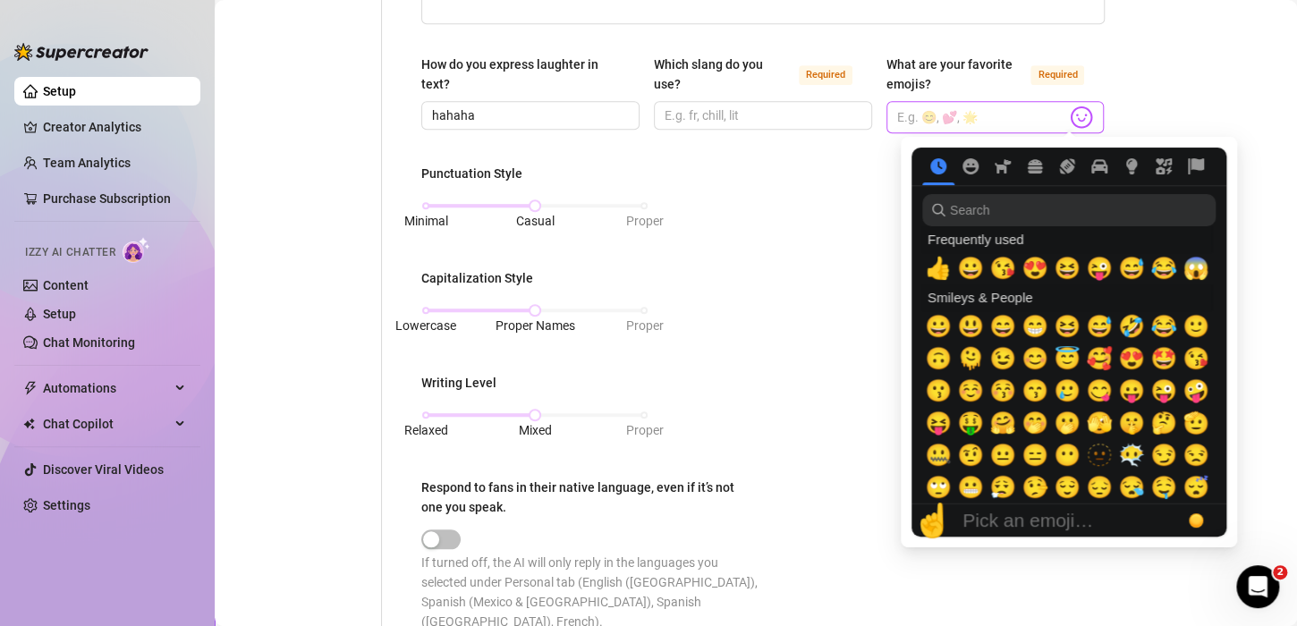
click at [1070, 113] on img at bounding box center [1081, 117] width 23 height 23
click at [1133, 267] on span "😅" at bounding box center [1131, 268] width 27 height 25
click at [1189, 275] on span "😱" at bounding box center [1196, 268] width 27 height 25
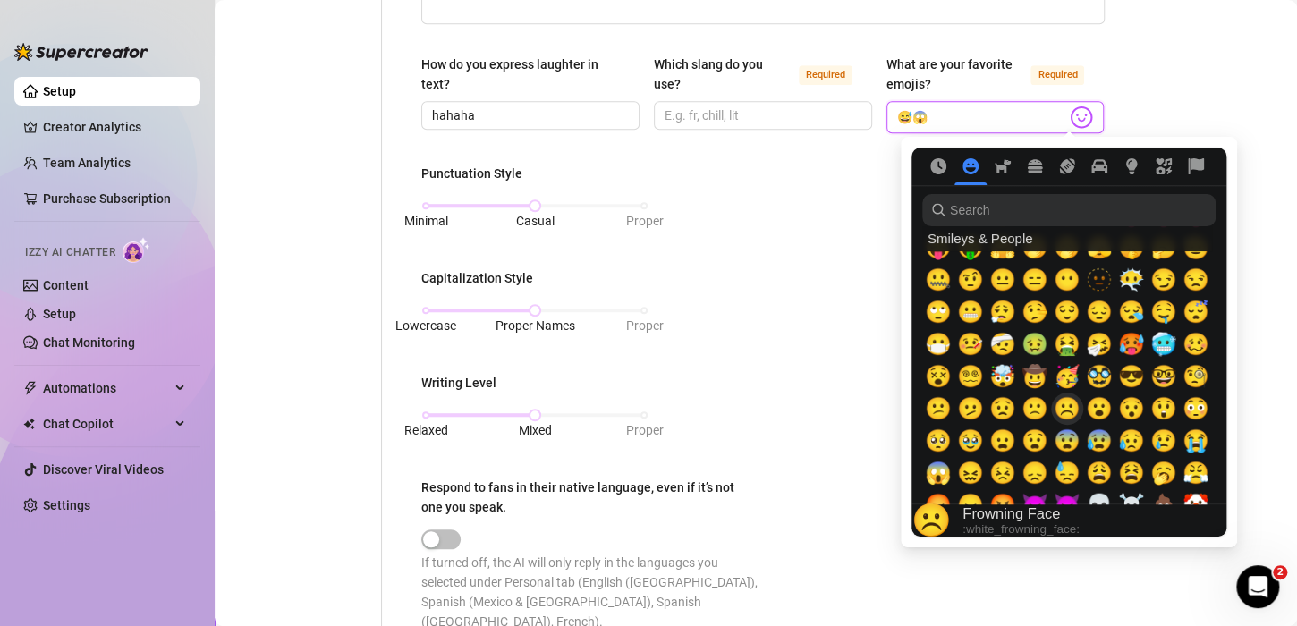
scroll to position [179, 0]
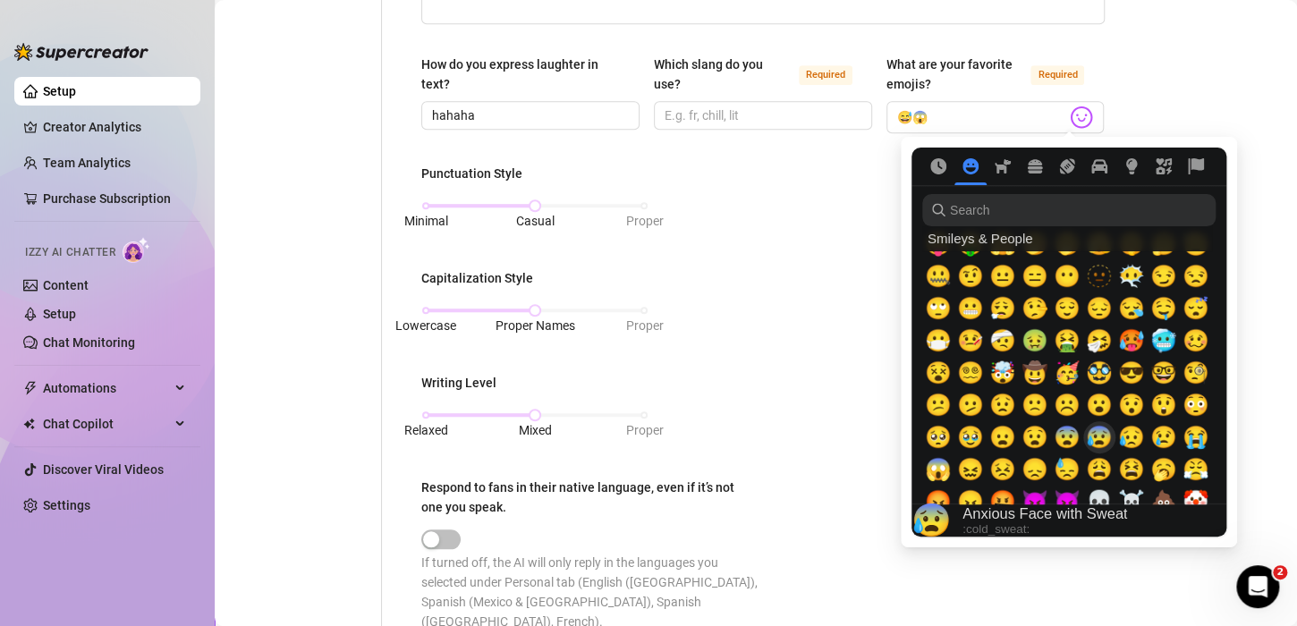
click at [1089, 443] on span "😰" at bounding box center [1099, 437] width 27 height 25
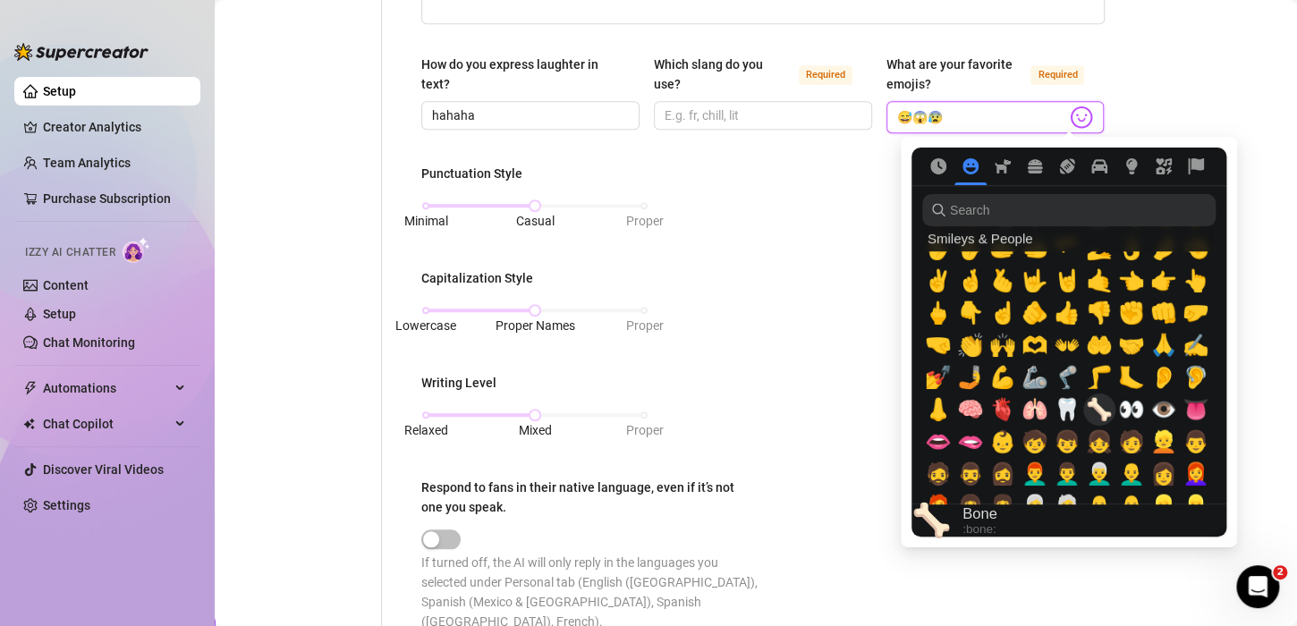
scroll to position [447, 0]
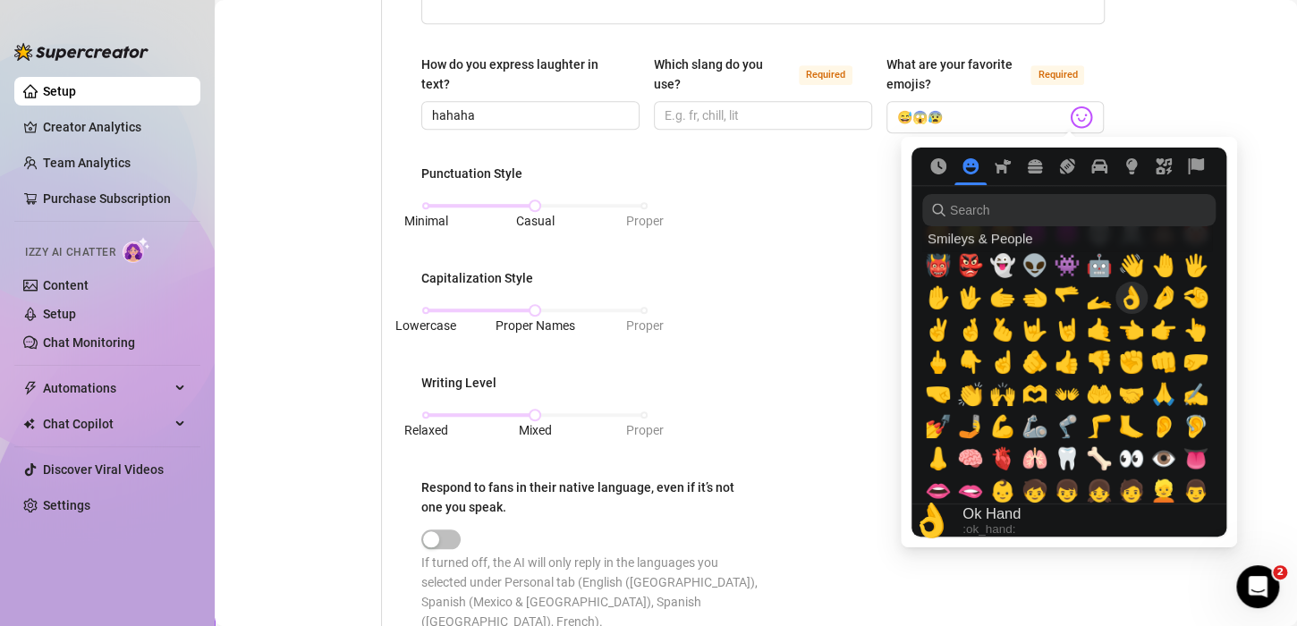
click at [1124, 302] on span "👌" at bounding box center [1131, 297] width 27 height 25
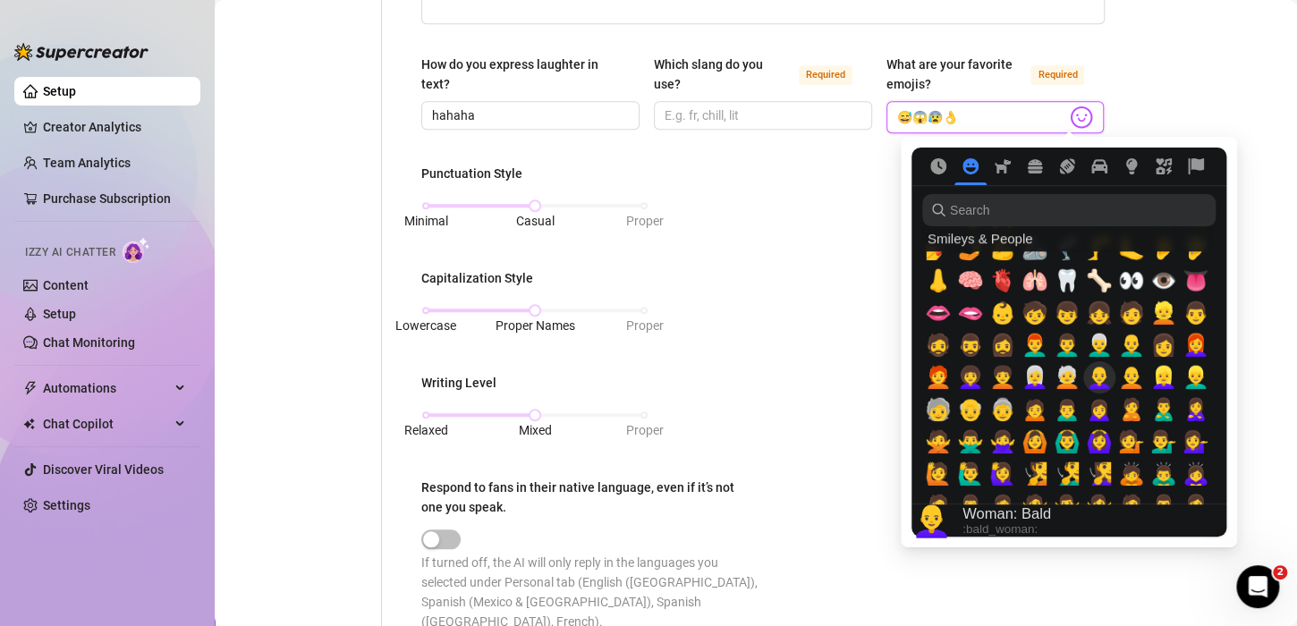
scroll to position [626, 0]
click at [999, 167] on icon "Animals & Nature" at bounding box center [1003, 166] width 16 height 14
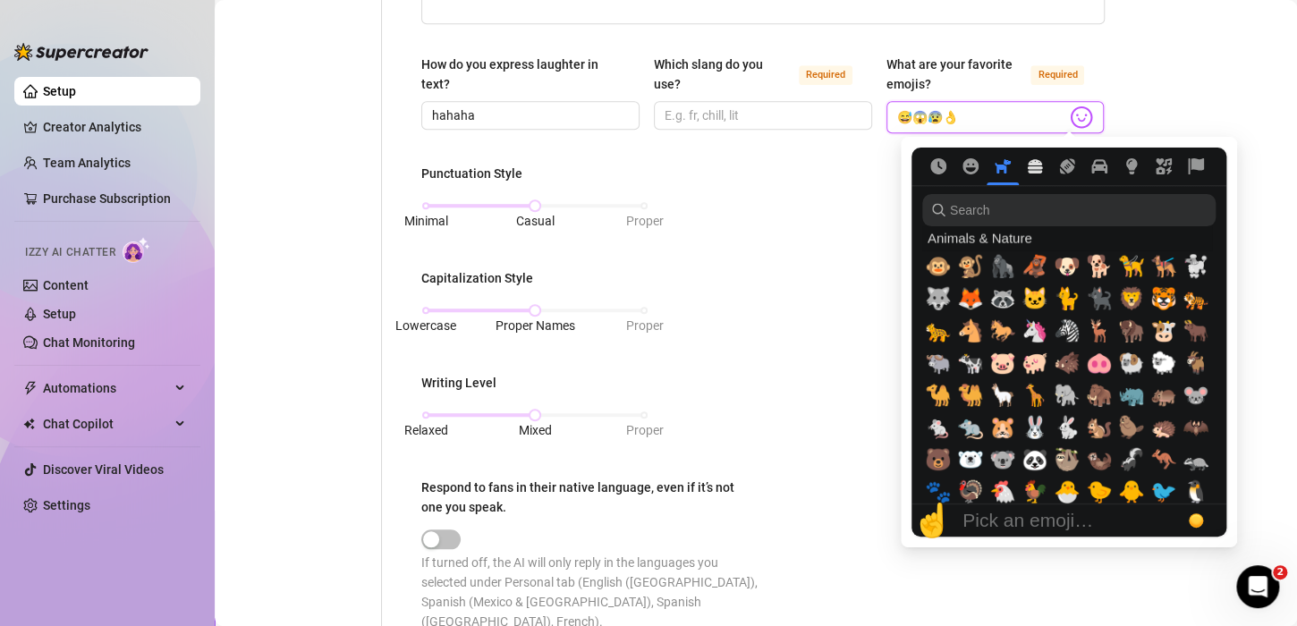
click at [1022, 171] on button "Food & Drink" at bounding box center [1035, 166] width 32 height 16
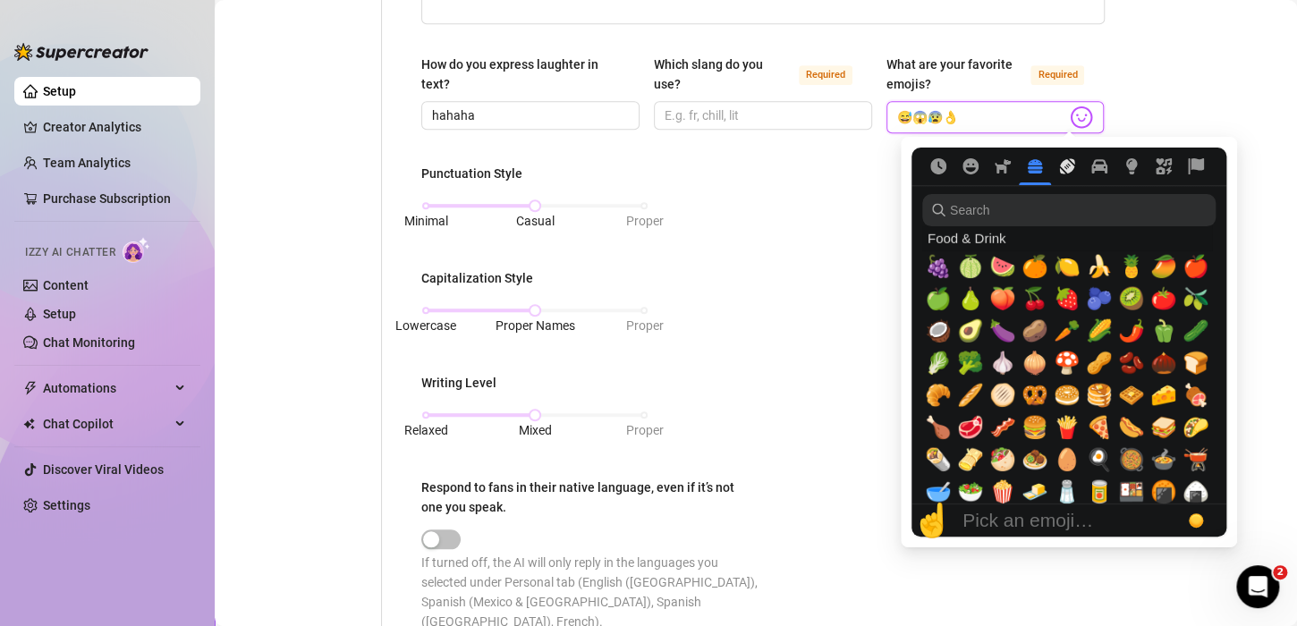
click at [1060, 167] on icon "Activity" at bounding box center [1067, 166] width 16 height 16
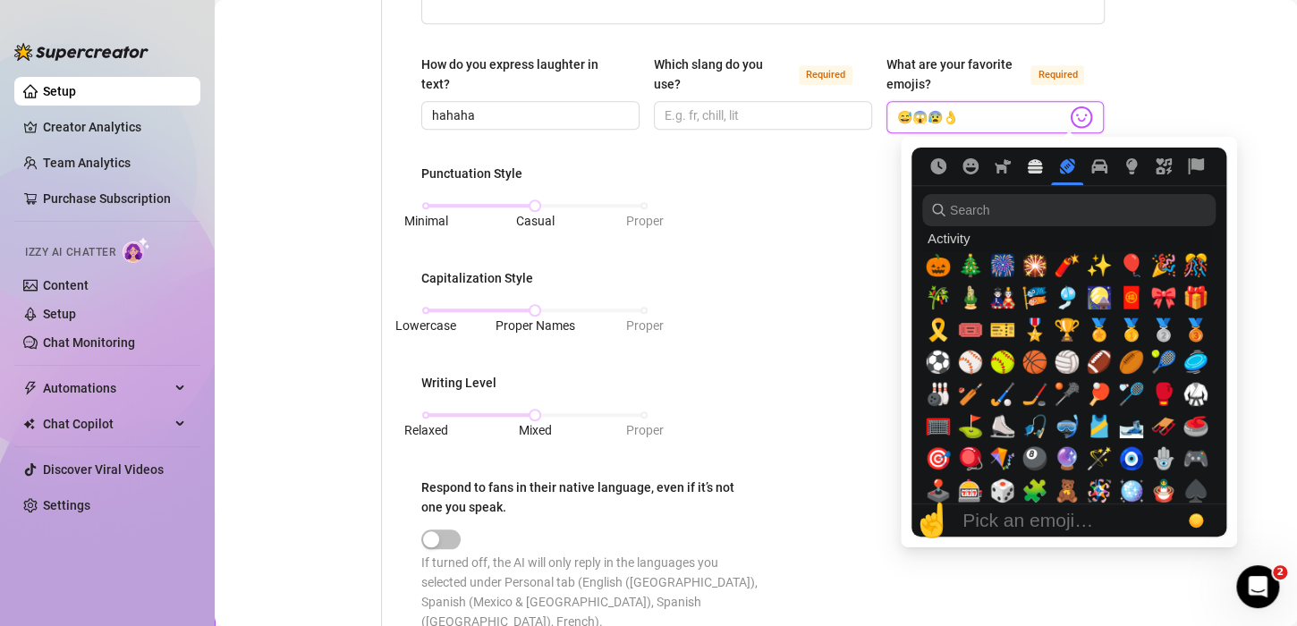
click at [1040, 171] on icon "Food & Drink" at bounding box center [1035, 166] width 15 height 14
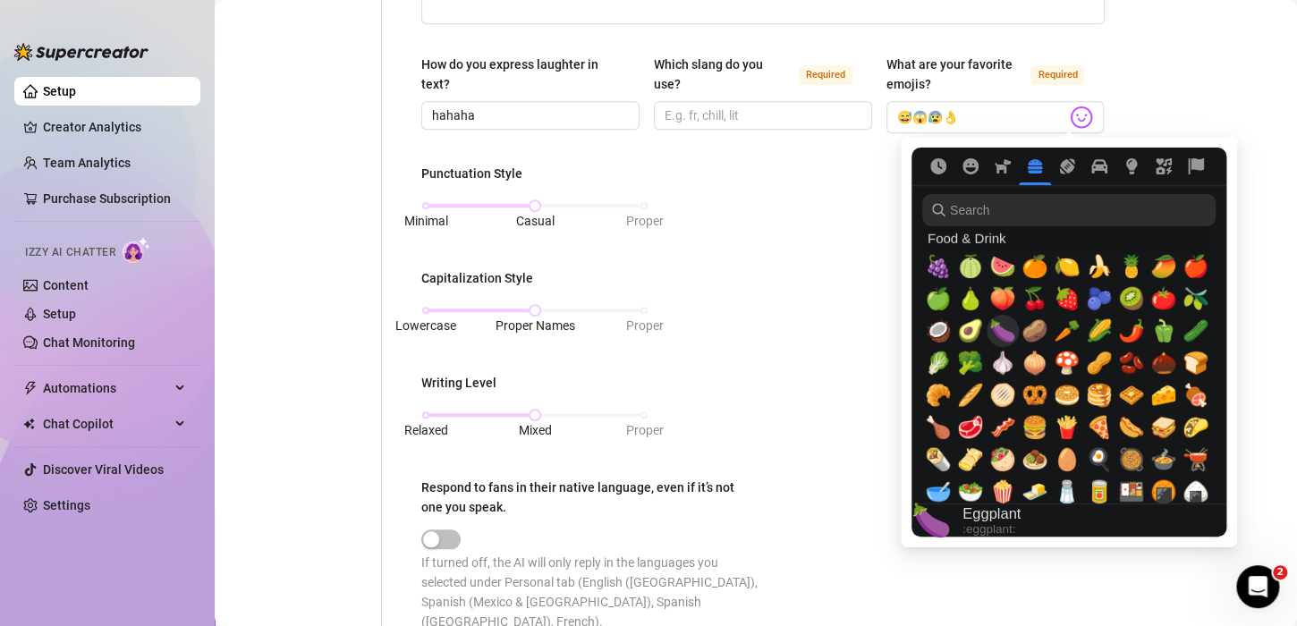
click at [1003, 335] on span "🍆" at bounding box center [1002, 330] width 27 height 25
click at [997, 301] on span "🍑" at bounding box center [1002, 298] width 27 height 25
click at [947, 160] on button "Frequently used" at bounding box center [938, 166] width 32 height 16
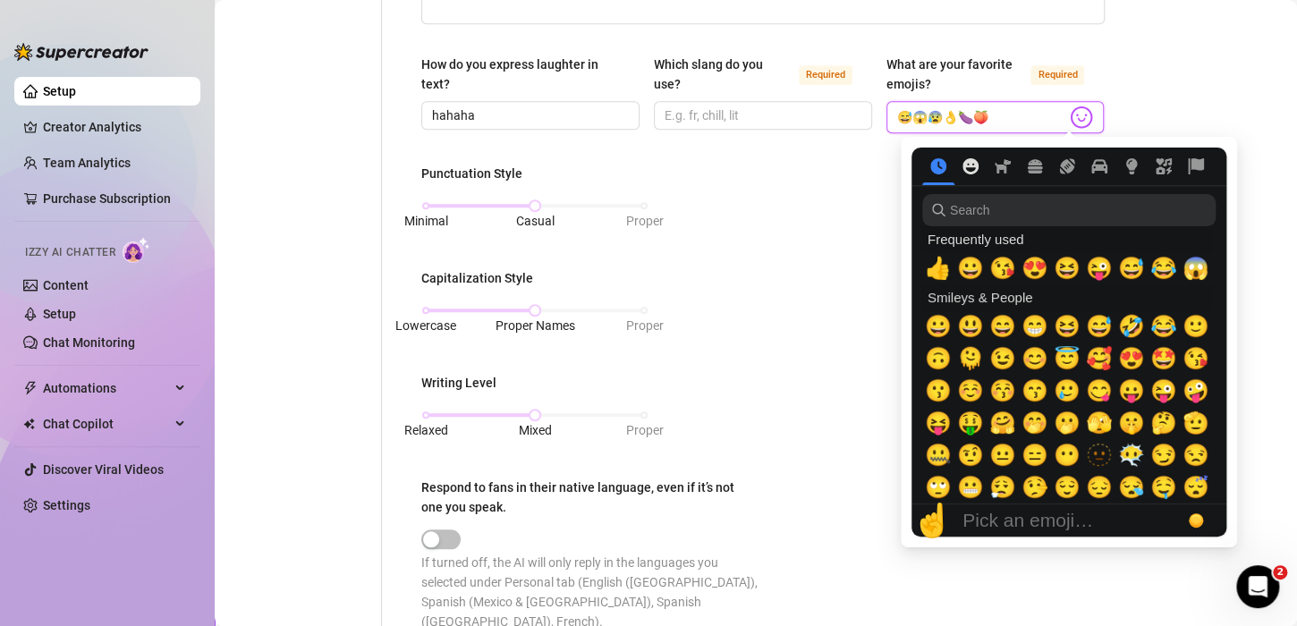
click at [963, 160] on icon "Smileys & People" at bounding box center [971, 166] width 16 height 16
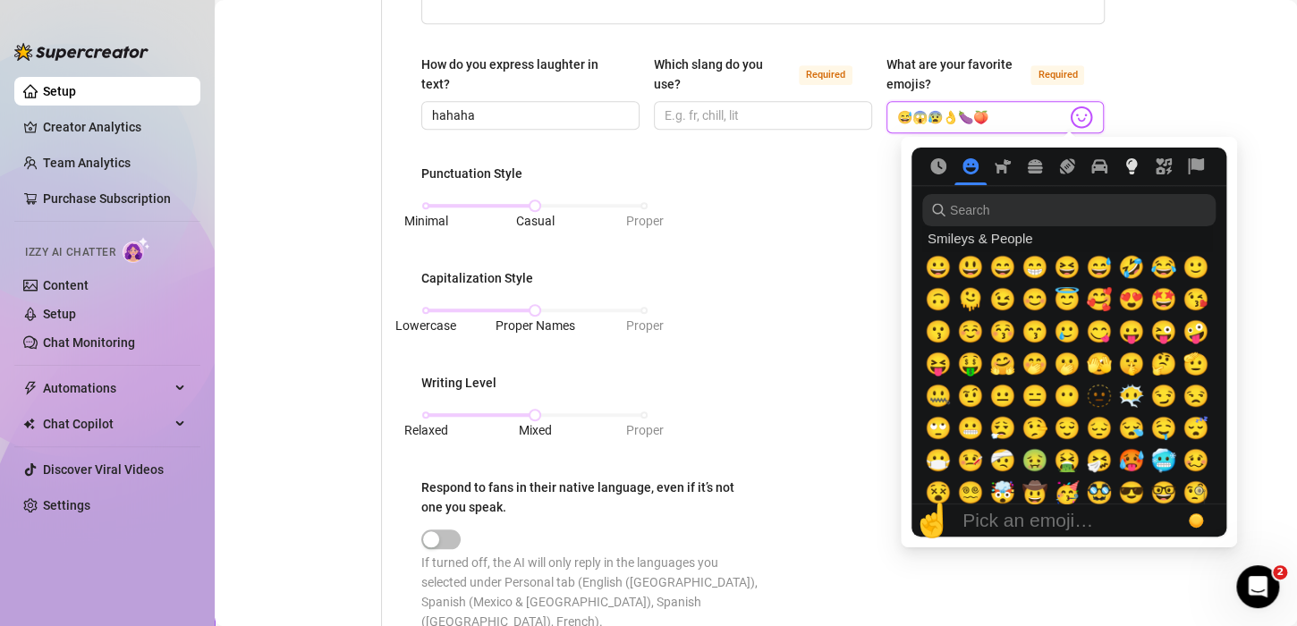
click at [1121, 163] on button "Objects" at bounding box center [1132, 166] width 32 height 16
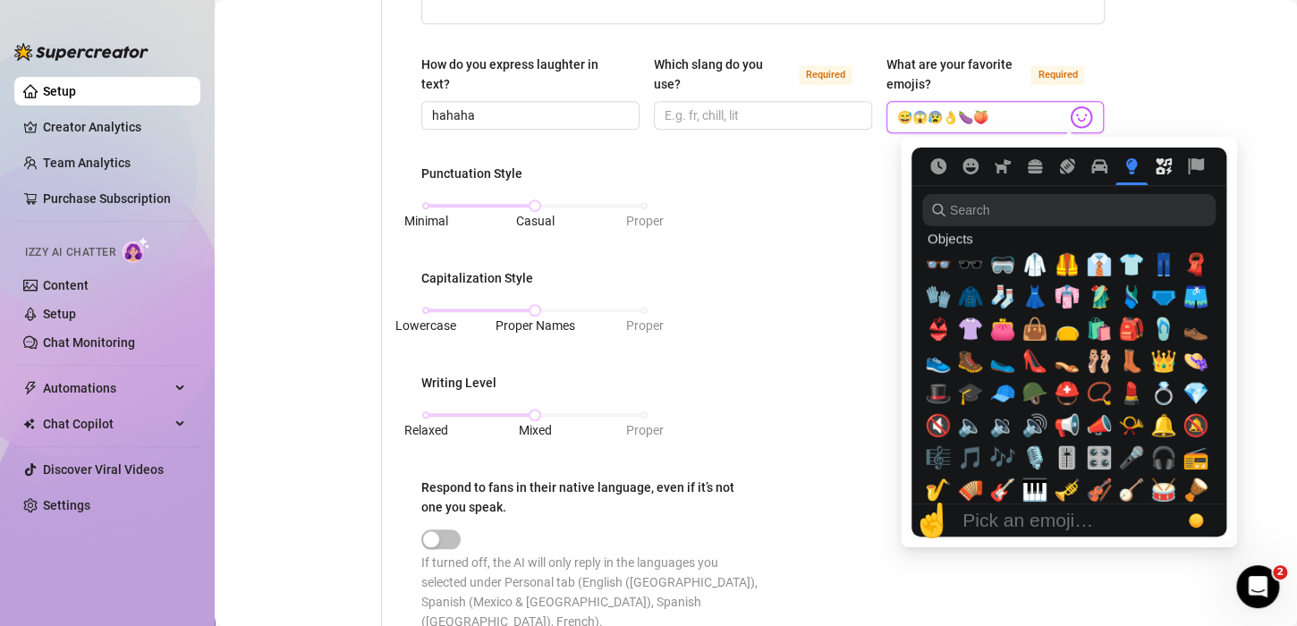
click at [1150, 163] on button "Symbols" at bounding box center [1164, 166] width 32 height 16
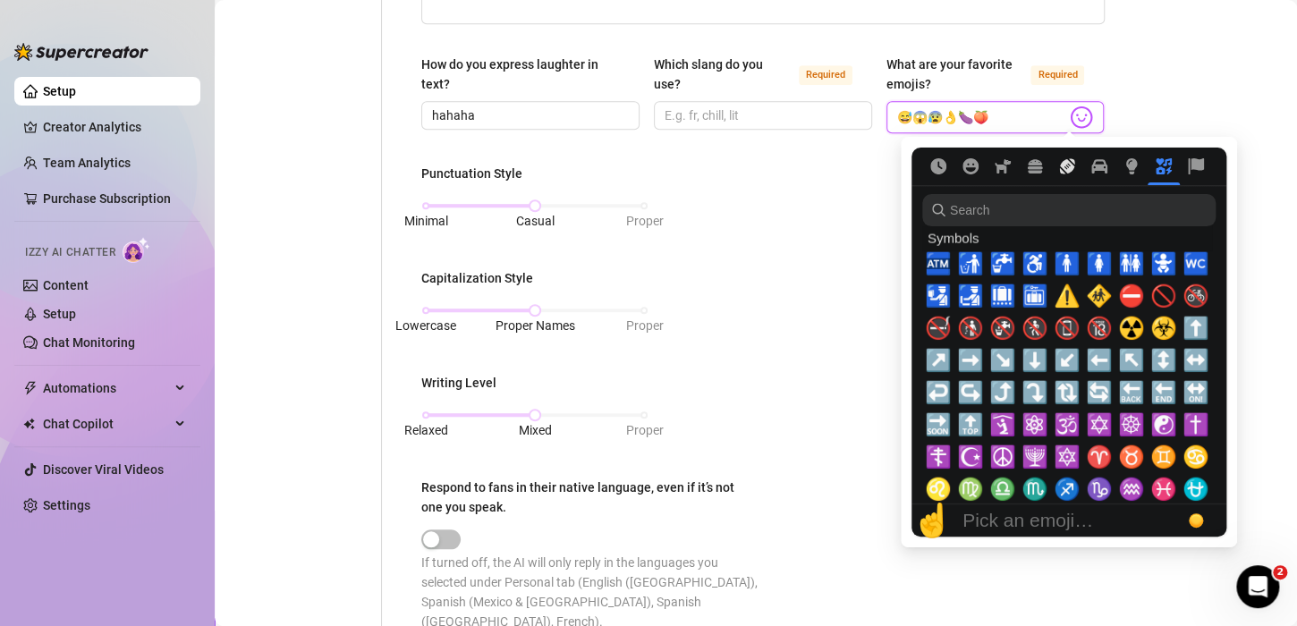
click at [1064, 170] on icon "Activity" at bounding box center [1067, 166] width 15 height 15
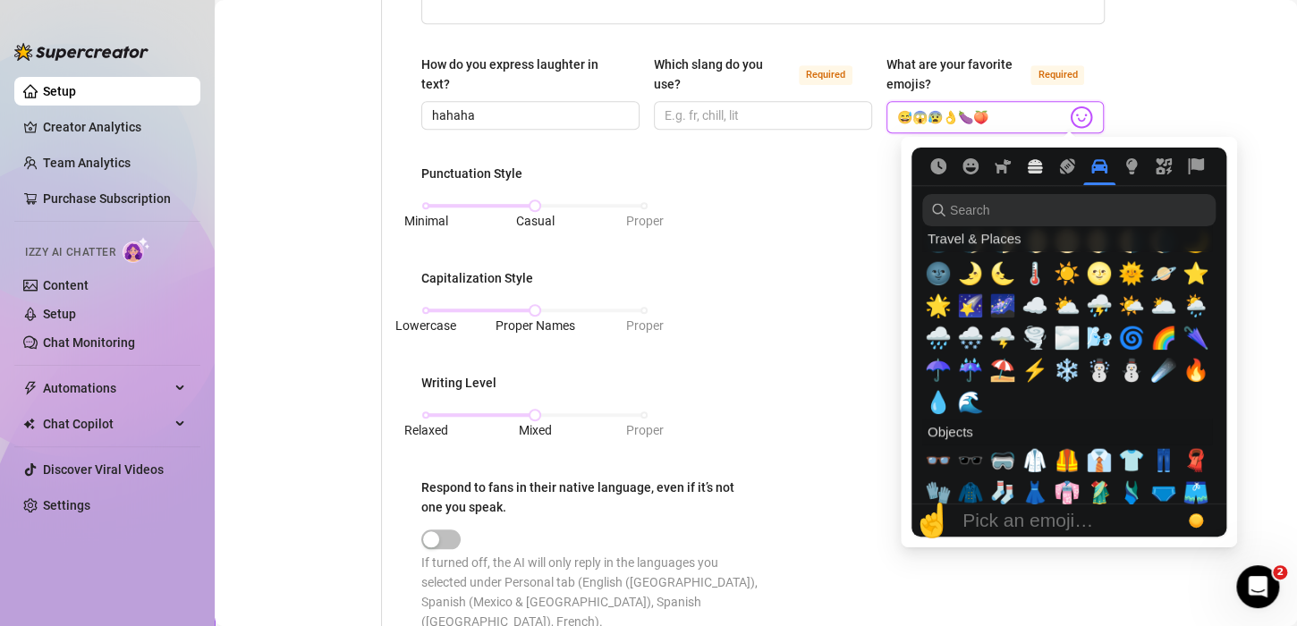
click at [1039, 170] on icon "Food & Drink" at bounding box center [1035, 166] width 16 height 16
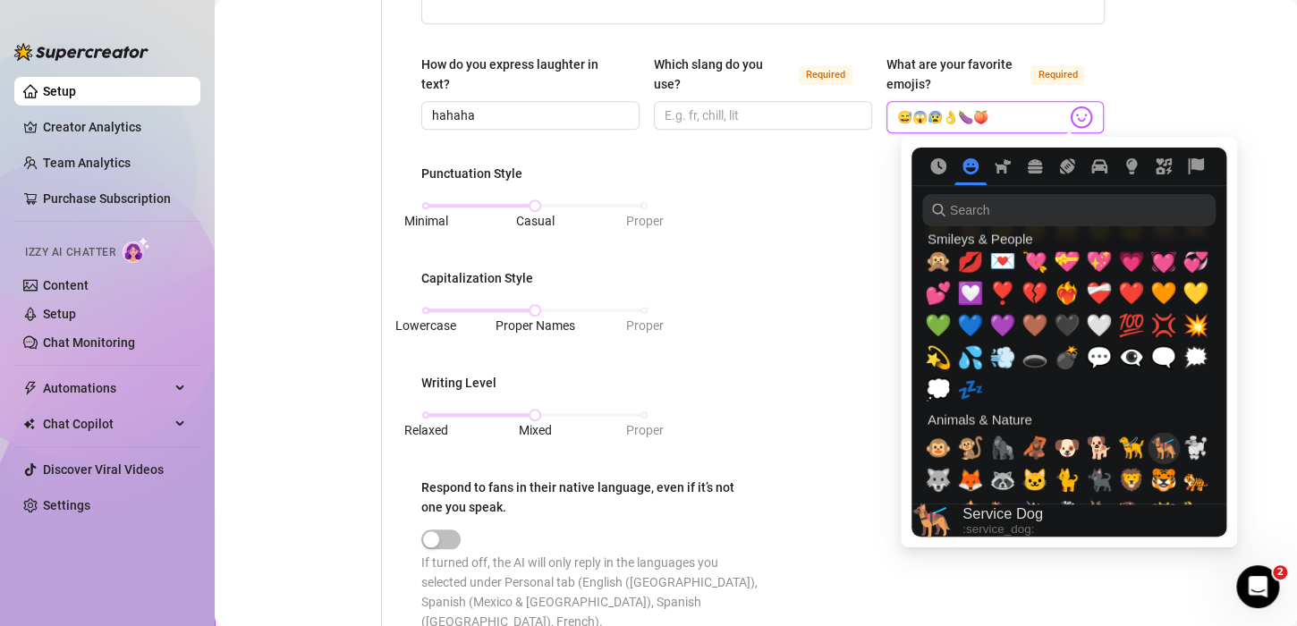
scroll to position [1715, 0]
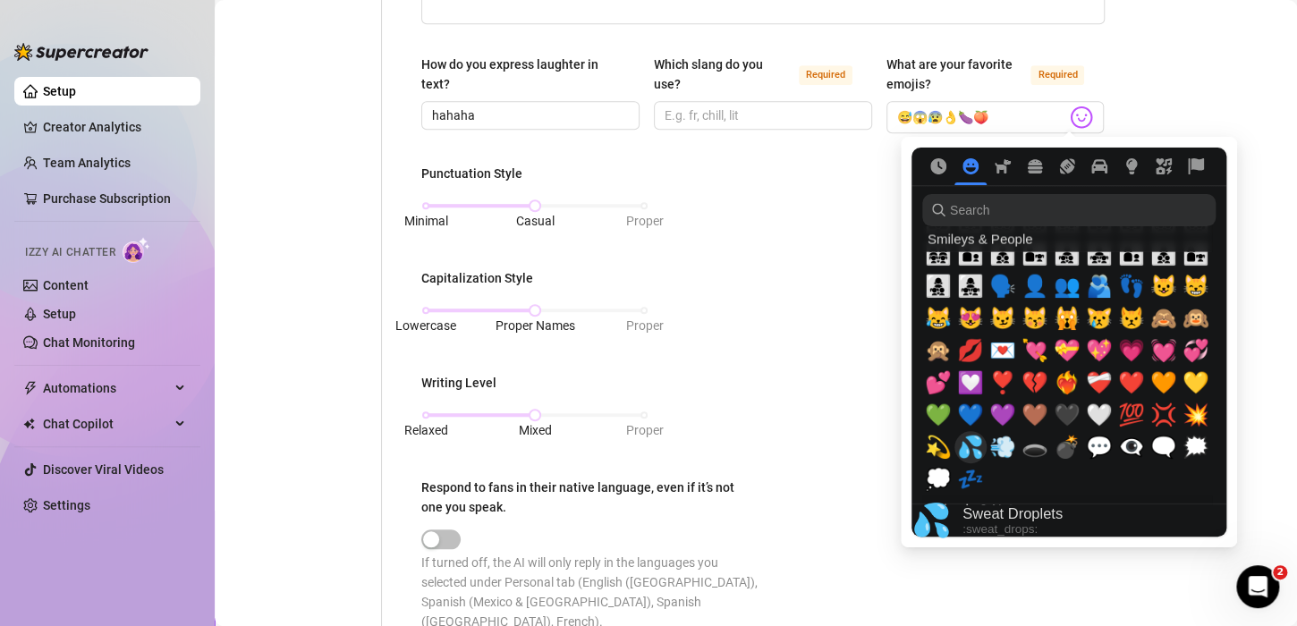
click at [974, 453] on span "💦" at bounding box center [970, 447] width 27 height 25
click at [938, 445] on span "💫" at bounding box center [938, 447] width 27 height 25
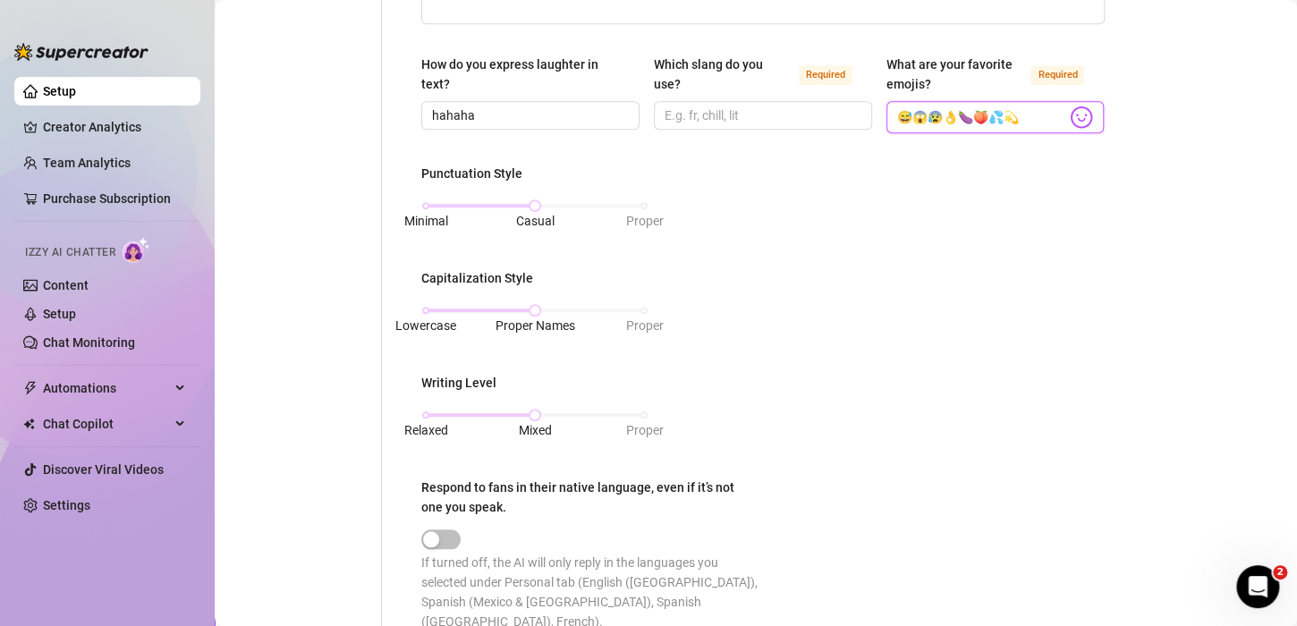
type input "😅😱😰👌🍆🍑💦💫"
click at [801, 185] on div "Punctuation Style Minimal Casual Proper Capitalization Style Lowercase Proper N…" at bounding box center [762, 406] width 683 height 484
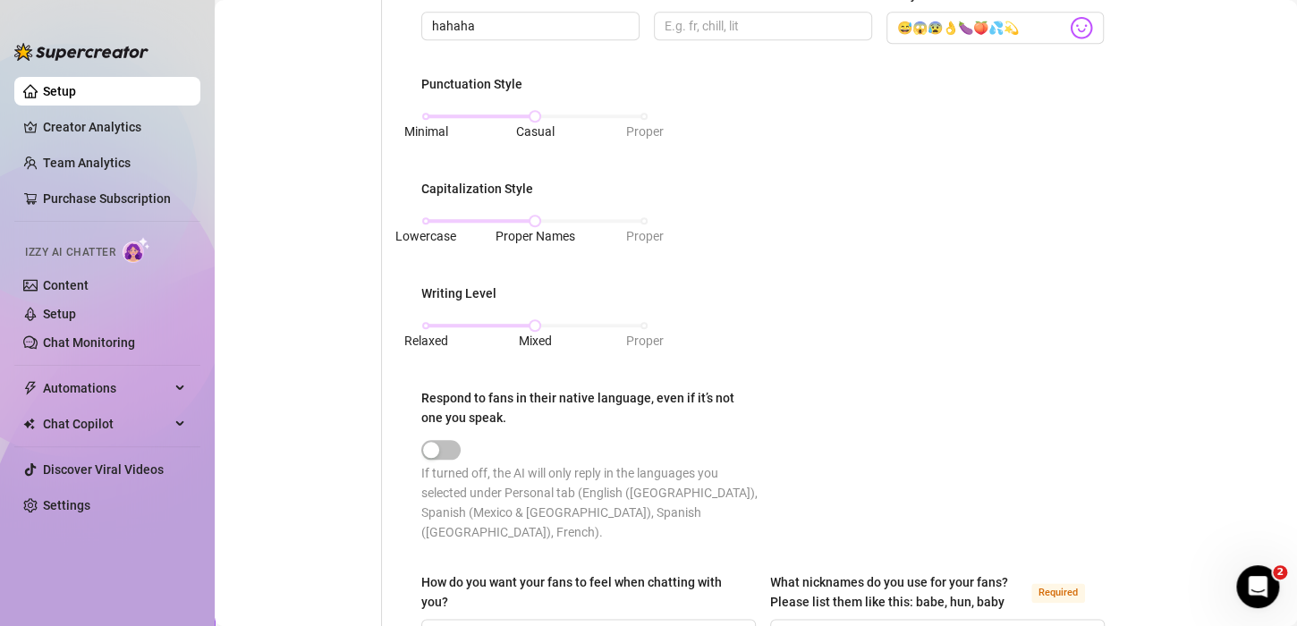
scroll to position [805, 0]
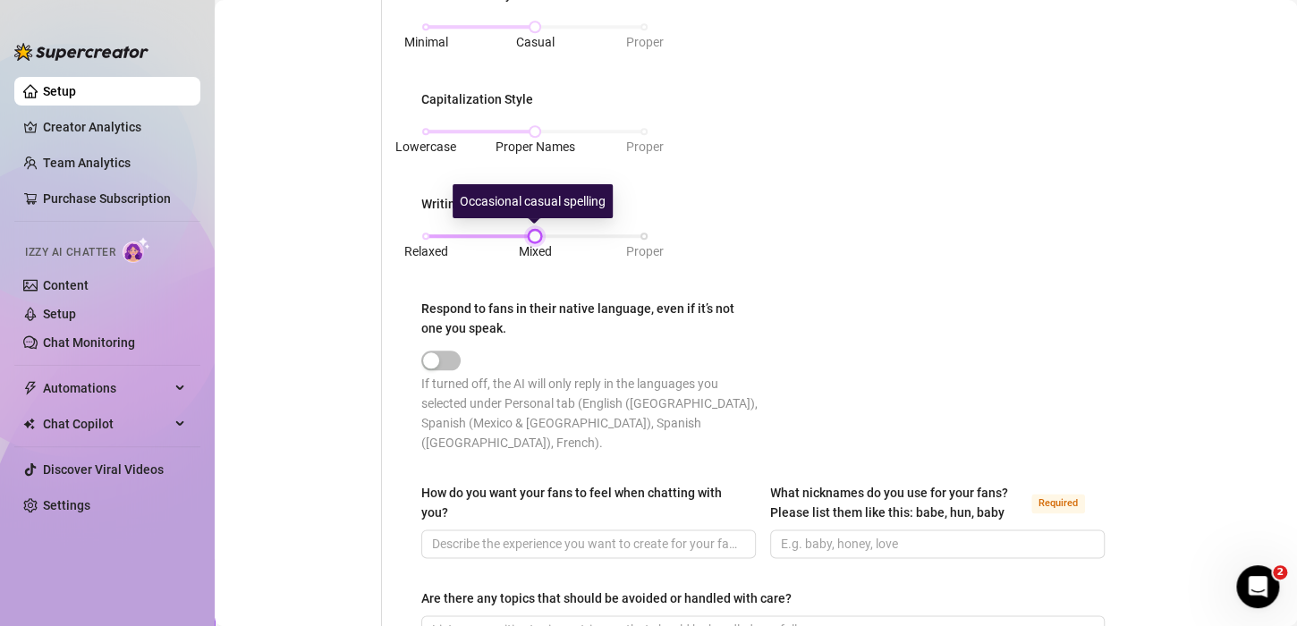
drag, startPoint x: 534, startPoint y: 232, endPoint x: 489, endPoint y: 228, distance: 44.9
click at [489, 231] on div "Relaxed Mixed Proper" at bounding box center [535, 236] width 218 height 11
click at [495, 231] on div "Relaxed Mixed Proper" at bounding box center [535, 236] width 218 height 11
drag, startPoint x: 482, startPoint y: 230, endPoint x: 452, endPoint y: 232, distance: 30.5
click at [468, 232] on div "Relaxed Mixed Proper" at bounding box center [535, 236] width 218 height 11
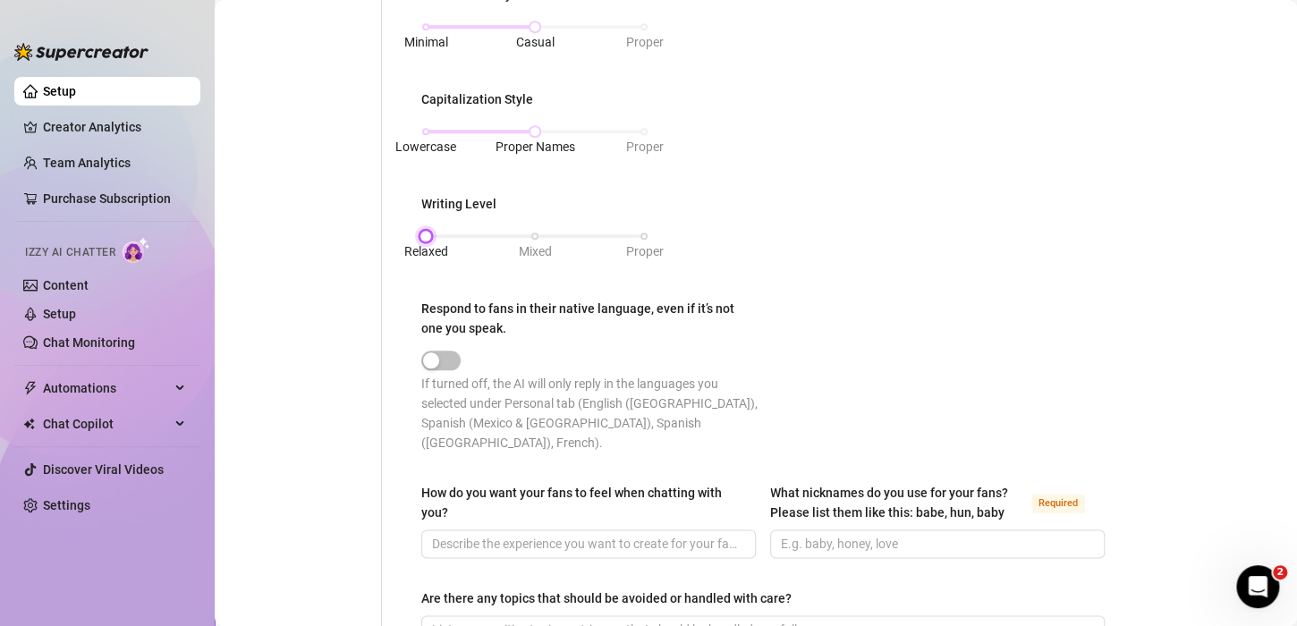
drag, startPoint x: 452, startPoint y: 232, endPoint x: 420, endPoint y: 232, distance: 32.2
click at [450, 232] on div "Relaxed Mixed Proper" at bounding box center [535, 236] width 218 height 11
click at [466, 202] on div "Writing Level" at bounding box center [458, 204] width 75 height 20
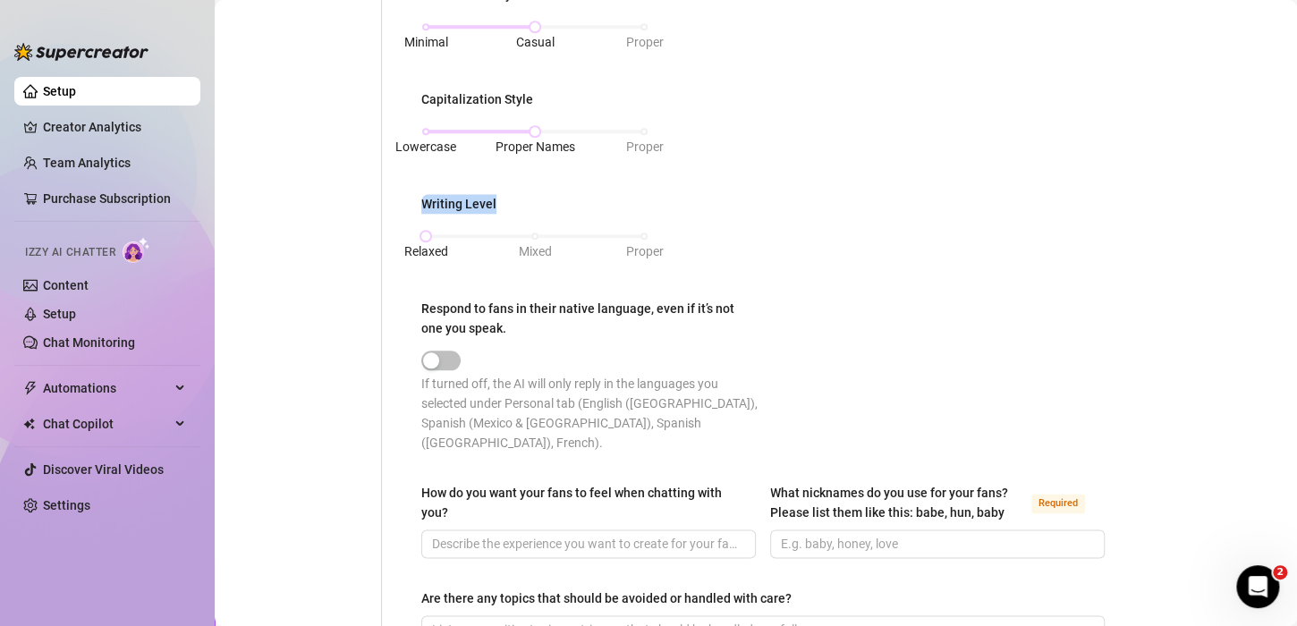
copy div "Writing Level"
click at [534, 235] on div "Relaxed Mixed Proper" at bounding box center [535, 236] width 218 height 11
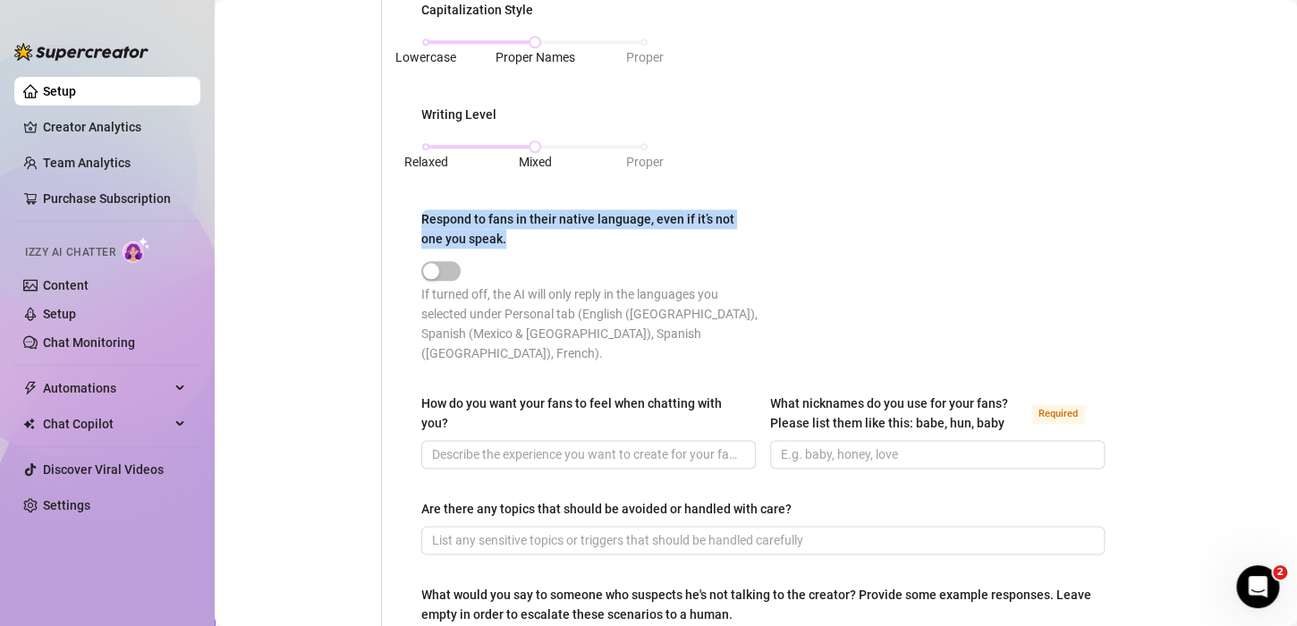
drag, startPoint x: 516, startPoint y: 241, endPoint x: 409, endPoint y: 213, distance: 110.9
copy div "Respond to fans in their native language, even if it’s not one you speak."
click at [645, 252] on div "Respond to fans in their native language, even if it’s not one you speak." at bounding box center [592, 232] width 342 height 47
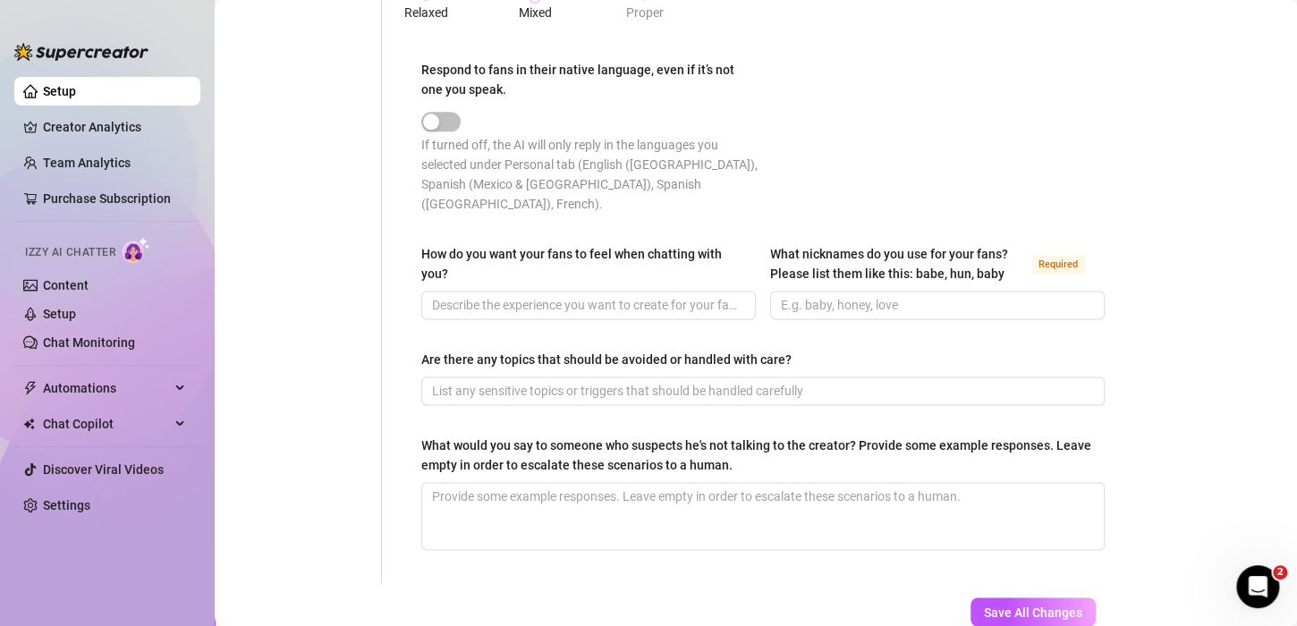
scroll to position [1073, 0]
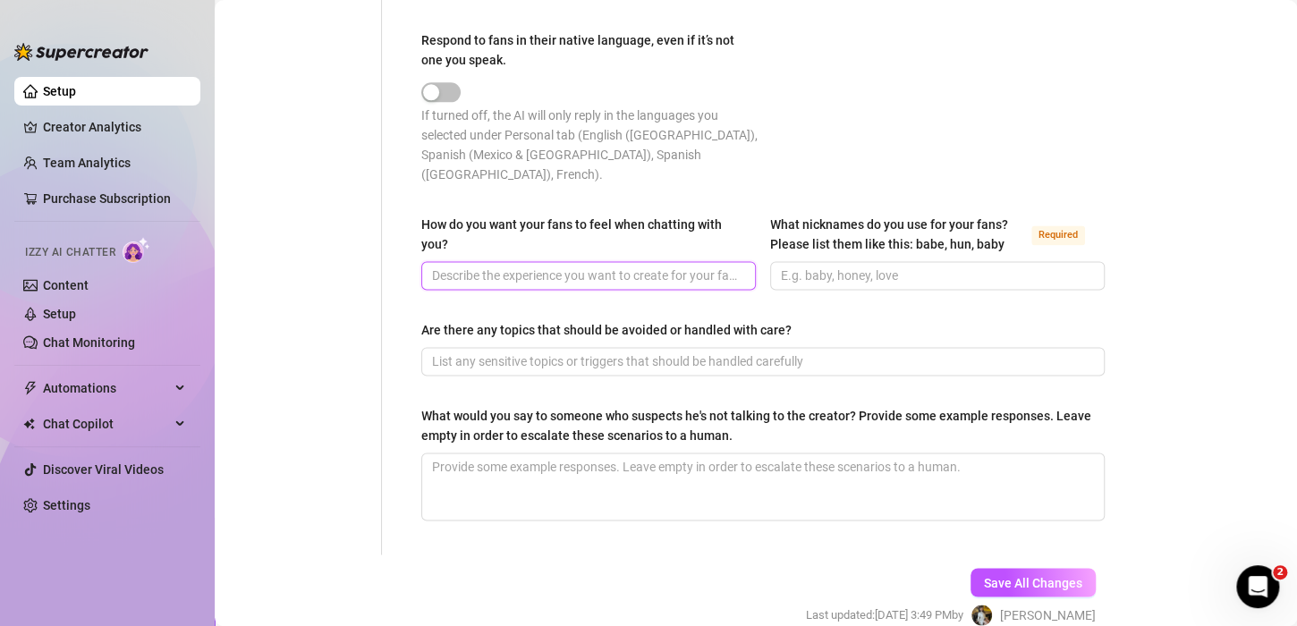
click at [536, 266] on input "How do you want your fans to feel when chatting with you?" at bounding box center [587, 276] width 310 height 20
click at [582, 266] on input "How do you want your fans to feel when chatting with you?" at bounding box center [587, 276] width 310 height 20
click at [598, 266] on input "How do you want your fans to feel when chatting with you?" at bounding box center [587, 276] width 310 height 20
click at [547, 266] on input "How do you want your fans to feel when chatting with you?" at bounding box center [587, 276] width 310 height 20
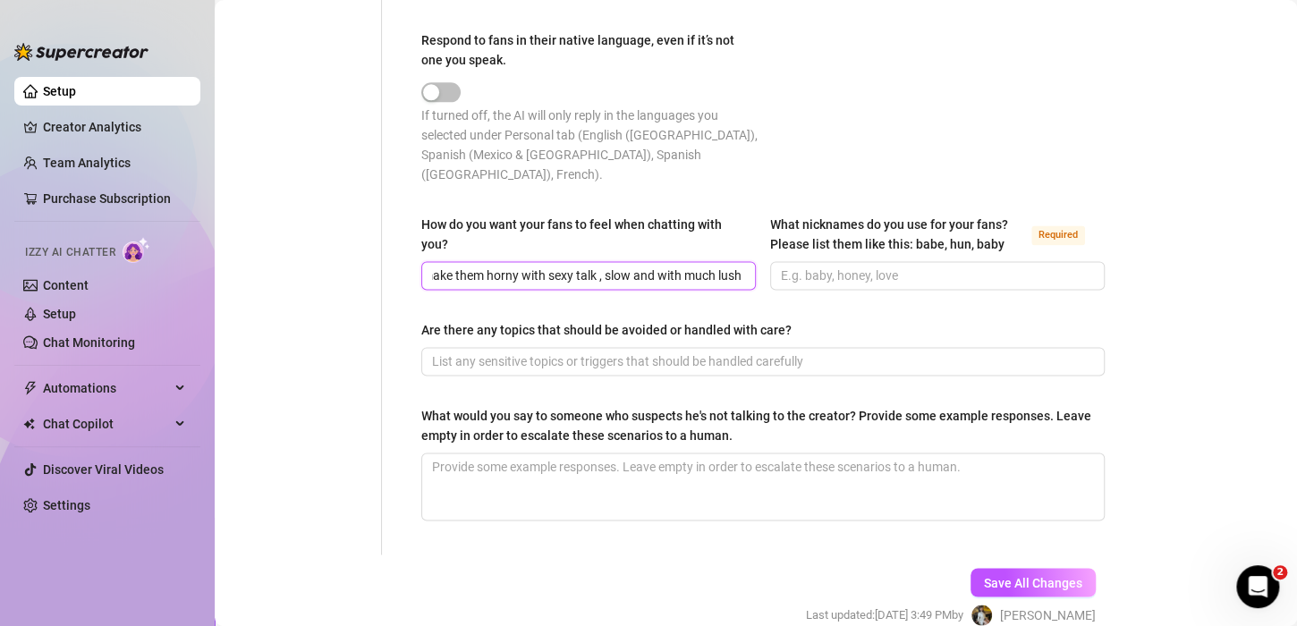
scroll to position [0, 72]
type input "i want to make them horny with sexy talk , slow and with much lush"
click at [881, 266] on input "What nicknames do you use for your fans? Please list them like this: babe, hun,…" at bounding box center [936, 276] width 310 height 20
click at [874, 266] on input "What nicknames do you use for your fans? Please list them like this: babe, hun,…" at bounding box center [936, 276] width 310 height 20
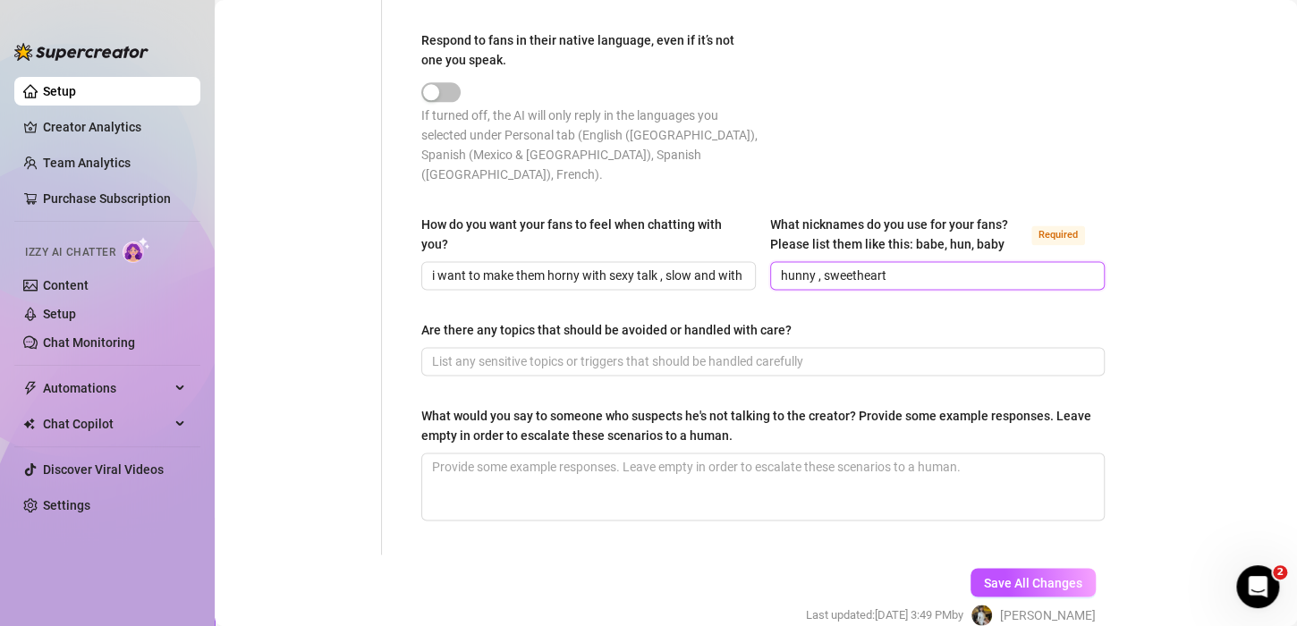
click at [817, 266] on input "hunny , sweetheart" at bounding box center [936, 276] width 310 height 20
click at [931, 266] on input "hunny sweetheart" at bounding box center [936, 276] width 310 height 20
type input "hunny sweetheart baby amor"
click at [854, 320] on div "Are there any topics that should be avoided or handled with care?" at bounding box center [762, 333] width 683 height 27
click at [595, 320] on div "Are there any topics that should be avoided or handled with care?" at bounding box center [606, 330] width 370 height 20
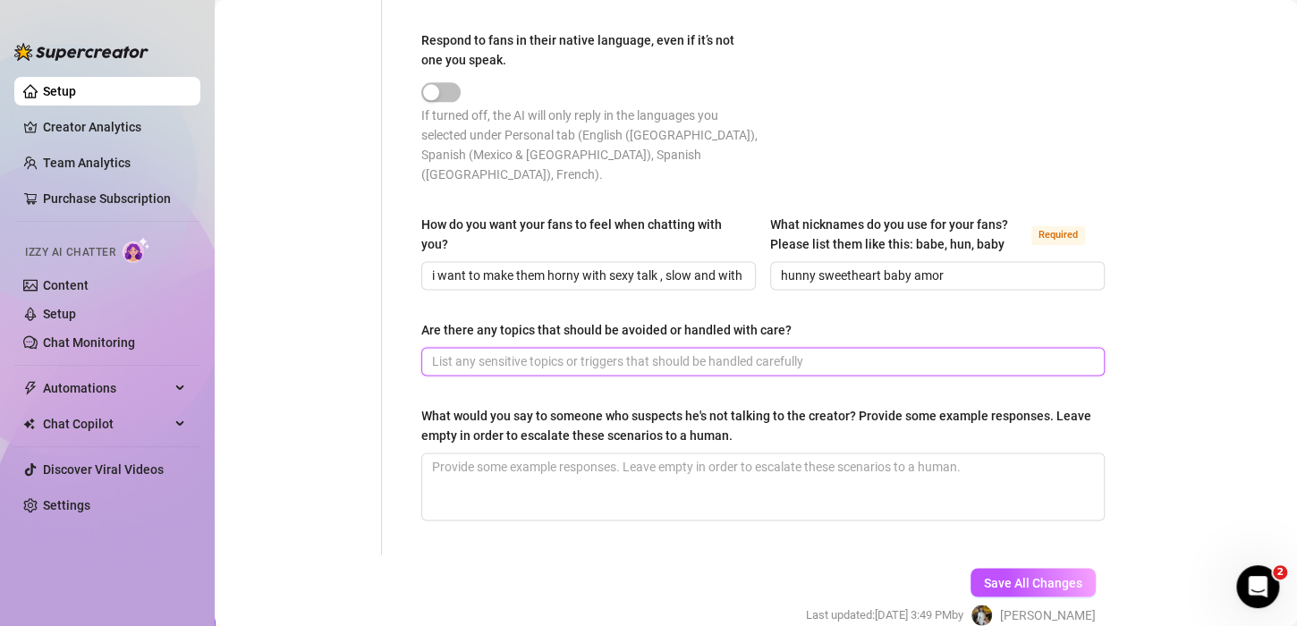
click at [595, 352] on input "Are there any topics that should be avoided or handled with care?" at bounding box center [761, 362] width 658 height 20
click at [595, 320] on div "Are there any topics that should be avoided or handled with care?" at bounding box center [606, 330] width 370 height 20
click at [595, 352] on input "Are there any topics that should be avoided or handled with care?" at bounding box center [761, 362] width 658 height 20
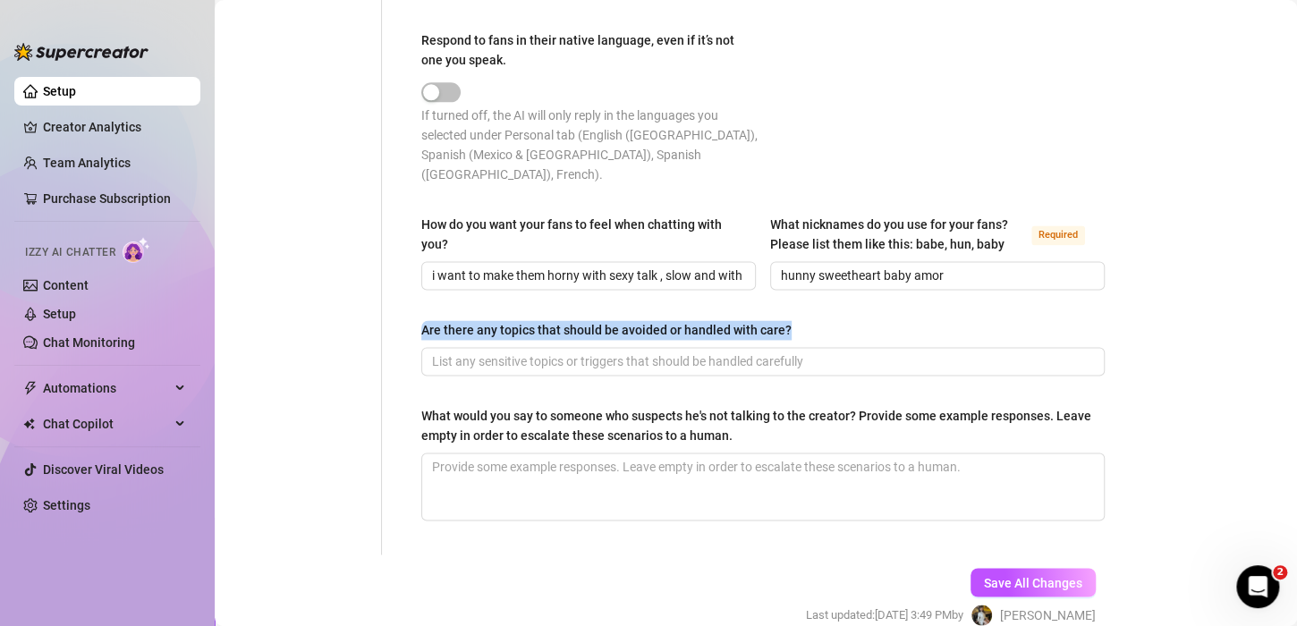
click at [595, 320] on div "Are there any topics that should be avoided or handled with care?" at bounding box center [606, 330] width 370 height 20
click at [595, 352] on input "Are there any topics that should be avoided or handled with care?" at bounding box center [761, 362] width 658 height 20
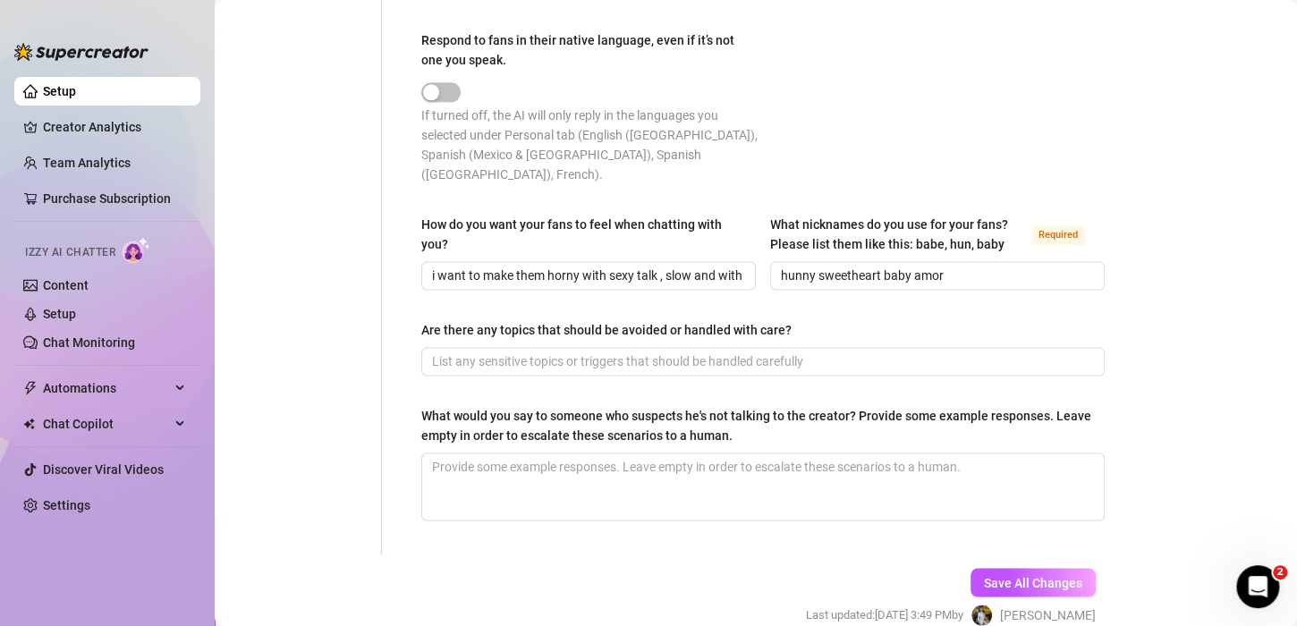
click at [595, 320] on div "Are there any topics that should be avoided or handled with care?" at bounding box center [606, 330] width 370 height 20
click at [595, 352] on input "Are there any topics that should be avoided or handled with care?" at bounding box center [761, 362] width 658 height 20
click at [595, 320] on div "Are there any topics that should be avoided or handled with care?" at bounding box center [606, 330] width 370 height 20
click at [595, 352] on input "Are there any topics that should be avoided or handled with care?" at bounding box center [761, 362] width 658 height 20
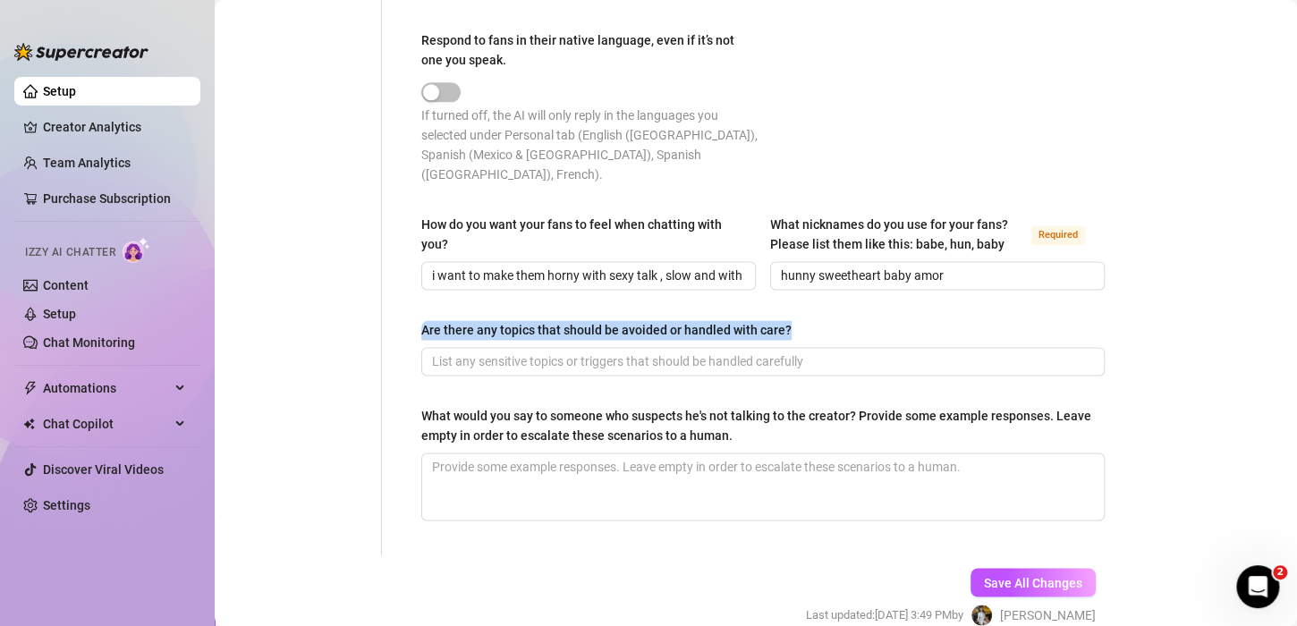
click at [595, 320] on div "Are there any topics that should be avoided or handled with care?" at bounding box center [606, 330] width 370 height 20
click at [595, 352] on input "Are there any topics that should be avoided or handled with care?" at bounding box center [761, 362] width 658 height 20
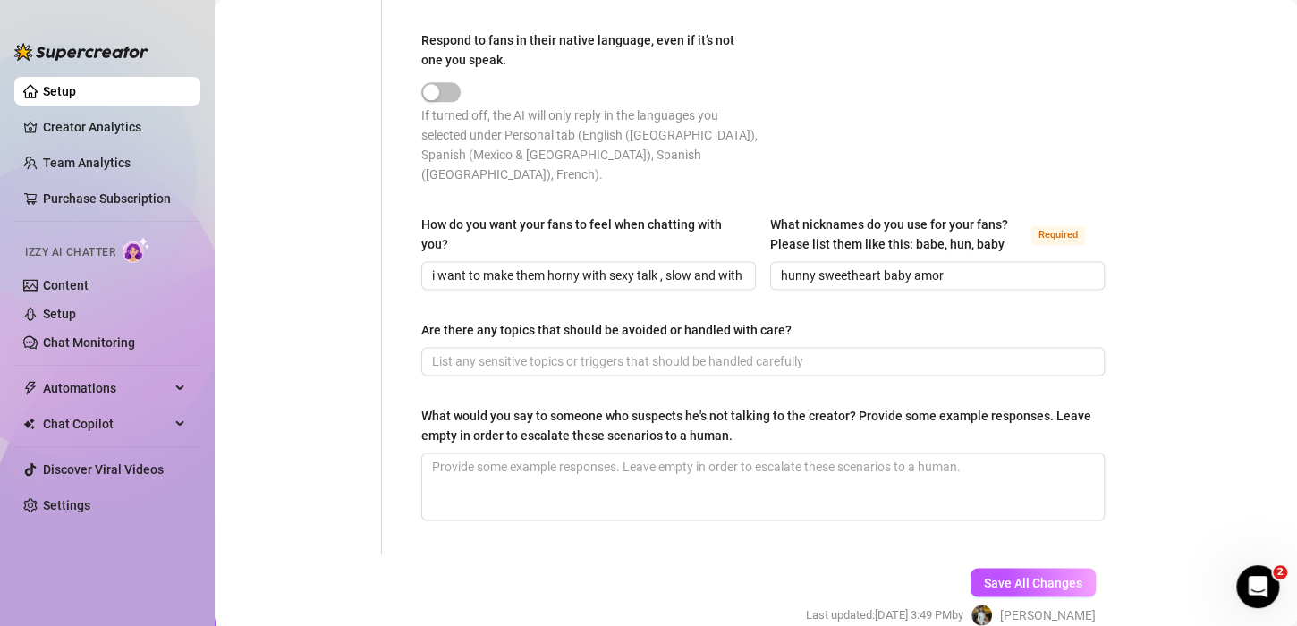
click at [595, 320] on div "Are there any topics that should be avoided or handled with care?" at bounding box center [606, 330] width 370 height 20
click at [595, 352] on input "Are there any topics that should be avoided or handled with care?" at bounding box center [761, 362] width 658 height 20
click at [595, 320] on div "Are there any topics that should be avoided or handled with care?" at bounding box center [606, 330] width 370 height 20
click at [595, 352] on input "Are there any topics that should be avoided or handled with care?" at bounding box center [761, 362] width 658 height 20
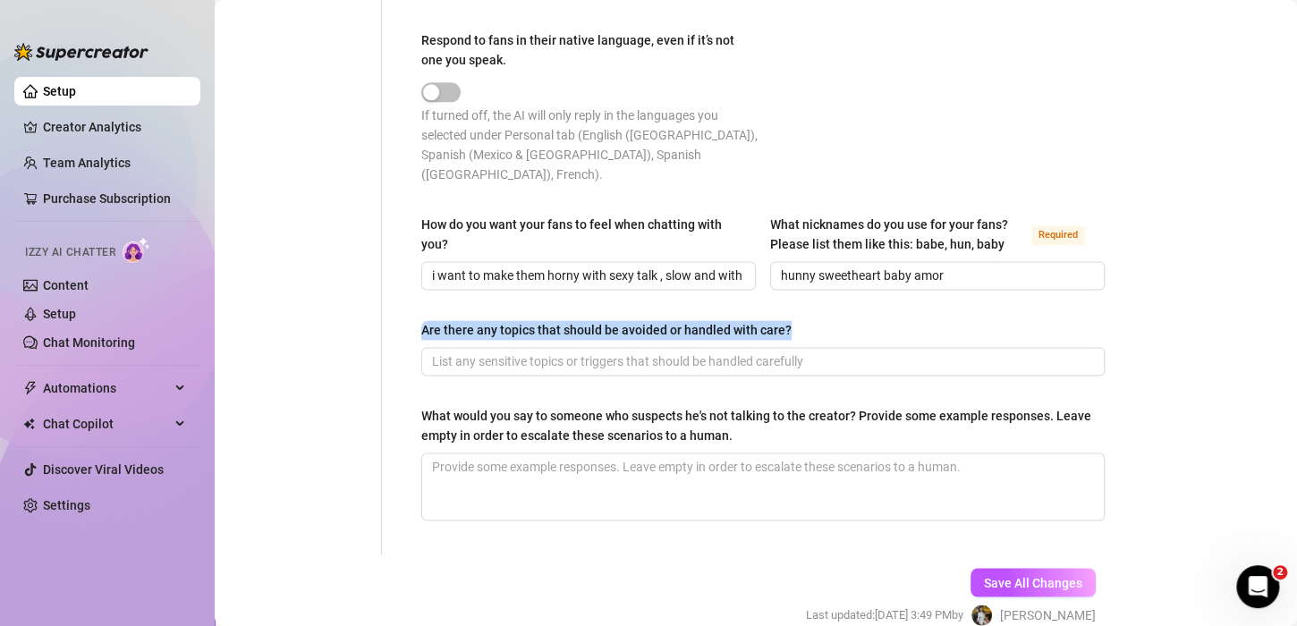
click at [595, 320] on div "Are there any topics that should be avoided or handled with care?" at bounding box center [606, 330] width 370 height 20
click at [595, 352] on input "Are there any topics that should be avoided or handled with care?" at bounding box center [761, 362] width 658 height 20
click at [595, 320] on div "Are there any topics that should be avoided or handled with care?" at bounding box center [606, 330] width 370 height 20
click at [595, 352] on input "Are there any topics that should be avoided or handled with care?" at bounding box center [761, 362] width 658 height 20
drag, startPoint x: 804, startPoint y: 300, endPoint x: 421, endPoint y: 310, distance: 383.0
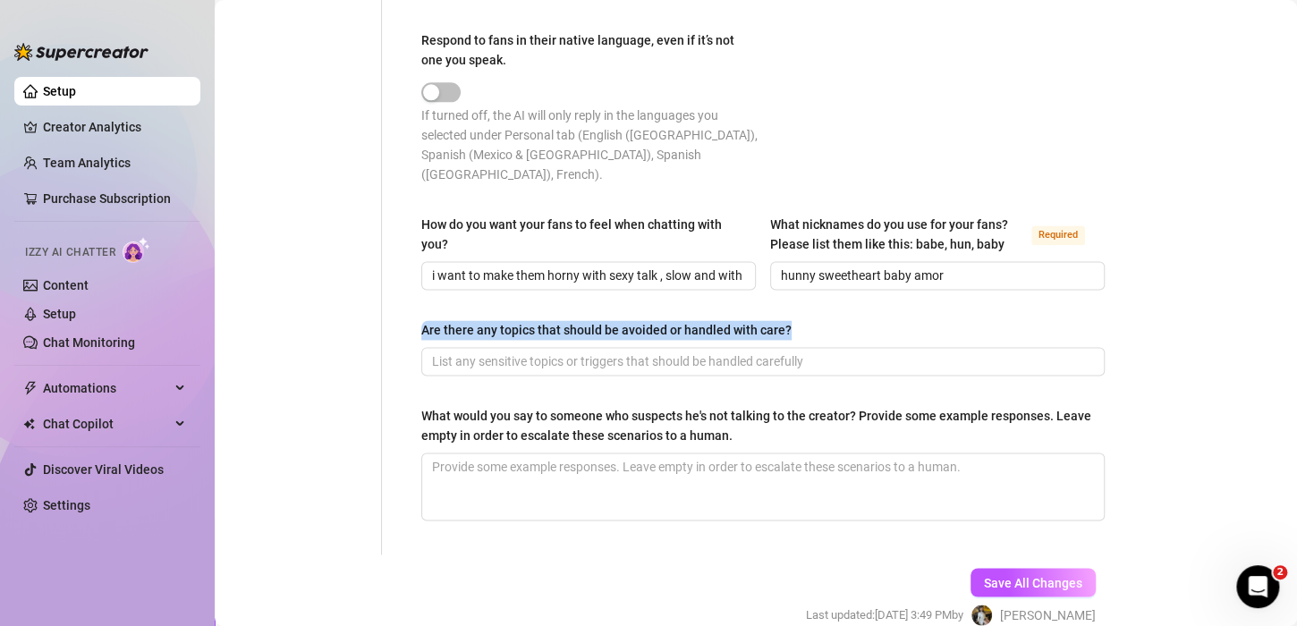
click at [421, 320] on div "Are there any topics that should be avoided or handled with care?" at bounding box center [762, 333] width 683 height 27
copy div "Are there any topics that should be avoided or handled with care?"
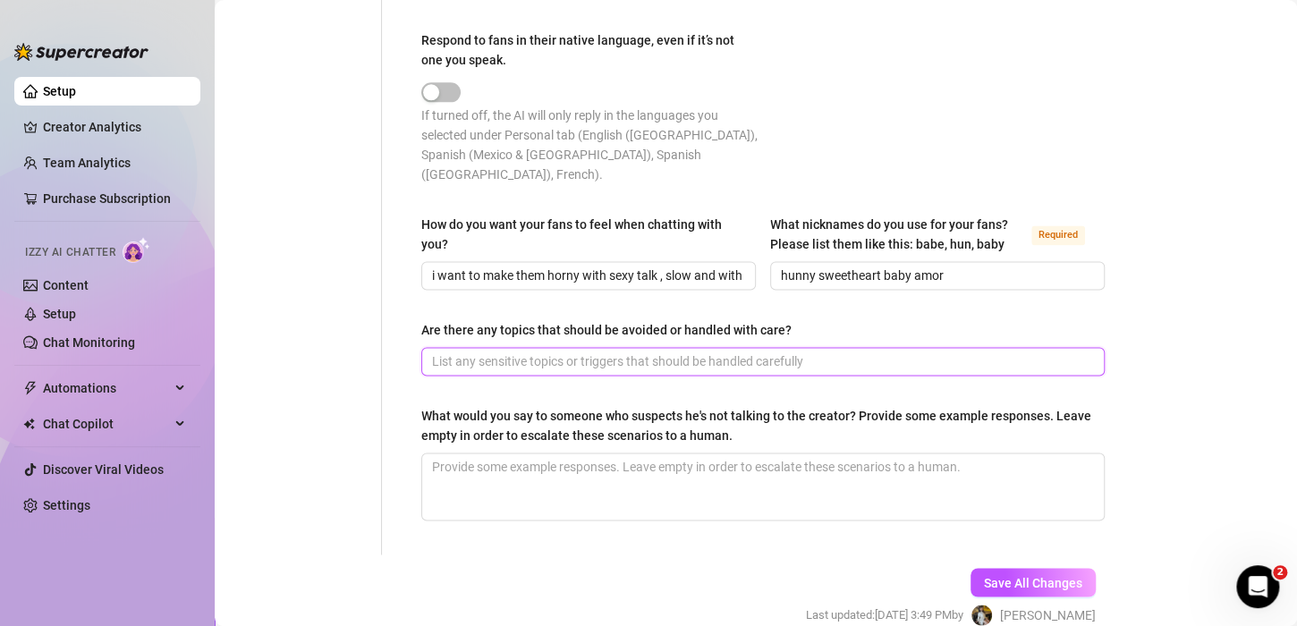
click at [561, 352] on input "Are there any topics that should be avoided or handled with care?" at bounding box center [761, 362] width 658 height 20
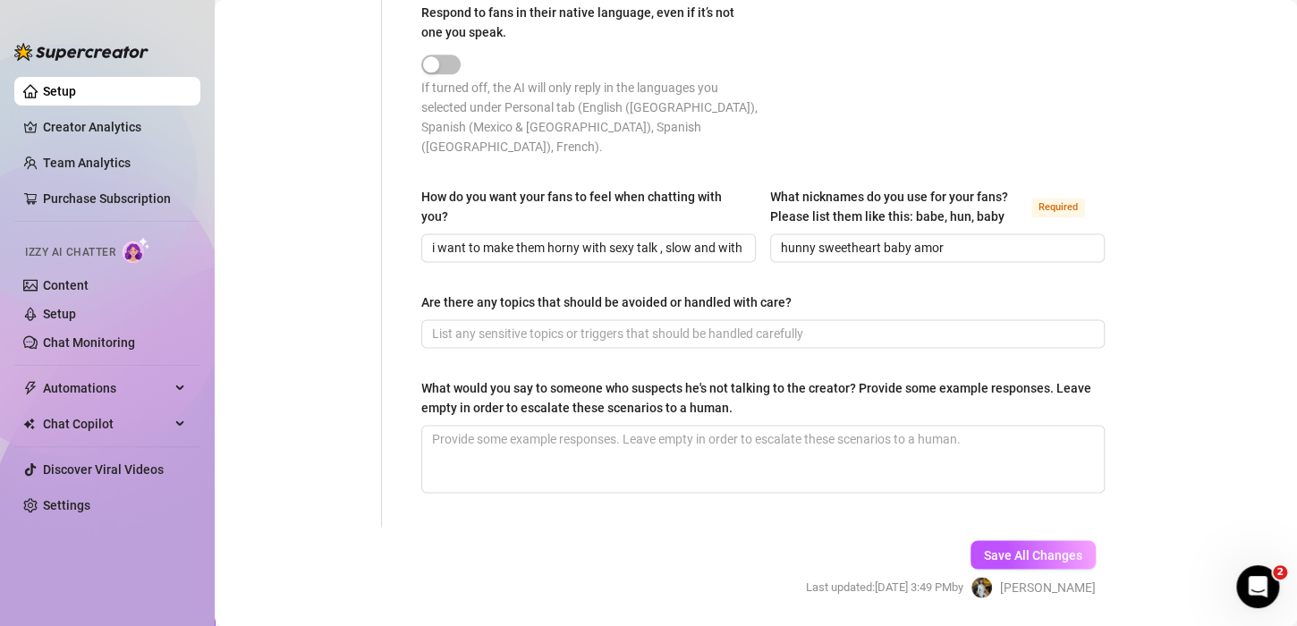
scroll to position [1135, 0]
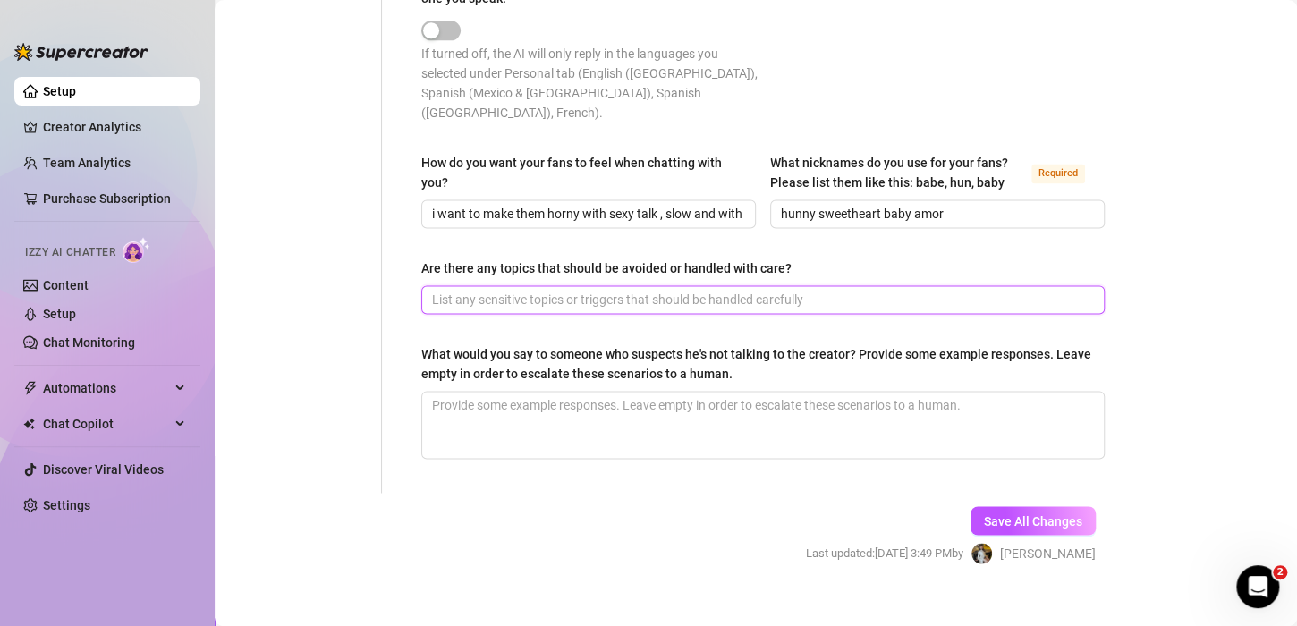
click at [538, 290] on input "Are there any topics that should be avoided or handled with care?" at bounding box center [761, 300] width 658 height 20
click at [518, 392] on textarea "What would you say to someone who suspects he's not talking to the creator? Pro…" at bounding box center [763, 425] width 682 height 66
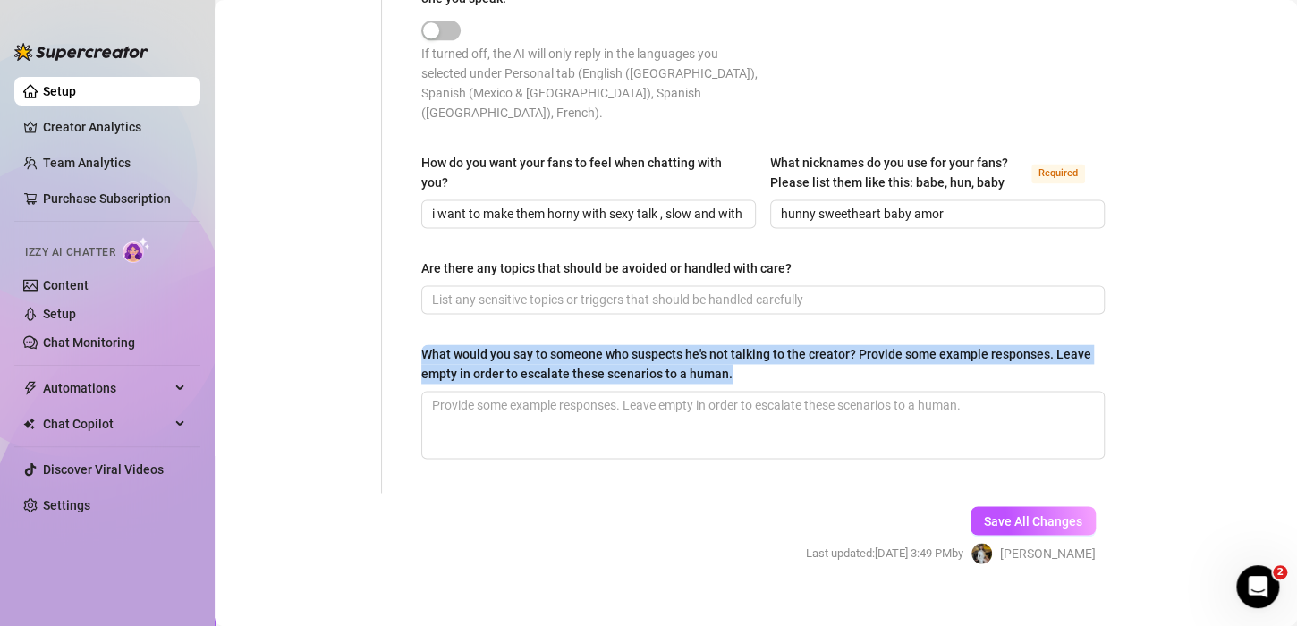
drag, startPoint x: 772, startPoint y: 352, endPoint x: 418, endPoint y: 335, distance: 354.7
copy div "What would you say to someone who suspects he's not talking to the creator? Pro…"
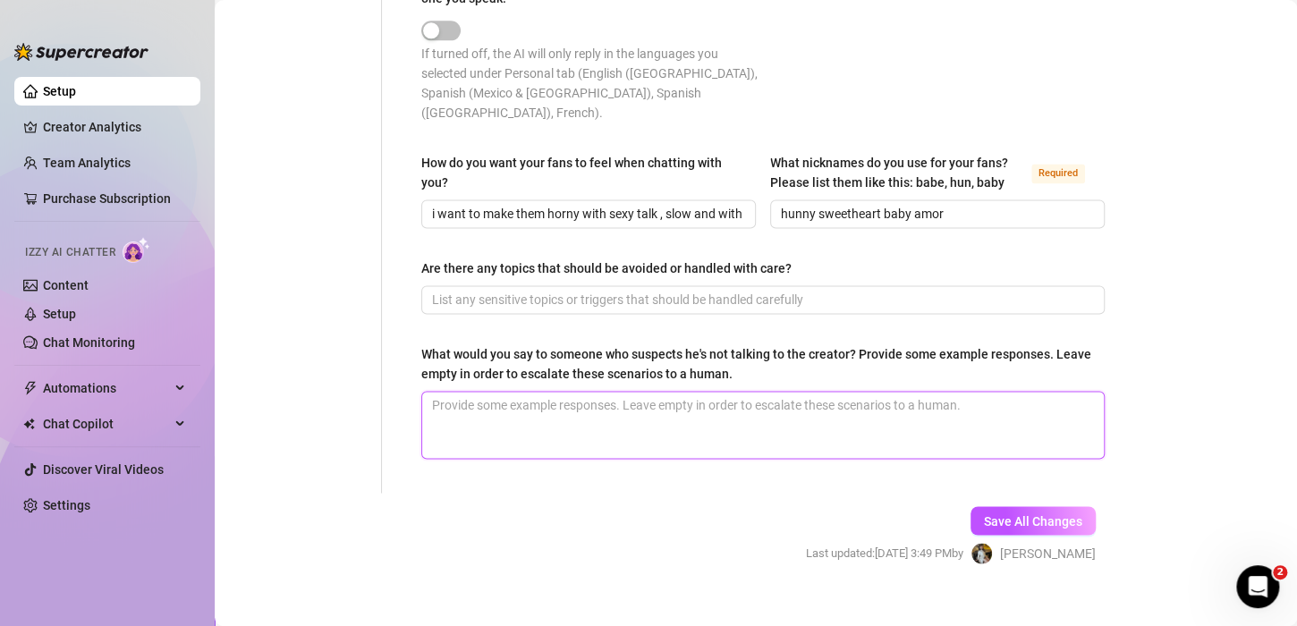
click at [708, 394] on textarea "What would you say to someone who suspects he's not talking to the creator? Pro…" at bounding box center [763, 425] width 682 height 66
click at [593, 410] on textarea "What would you say to someone who suspects he's not talking to the creator? Pro…" at bounding box center [763, 425] width 682 height 66
paste textarea "obviously it's me love, your favorite trans girl"
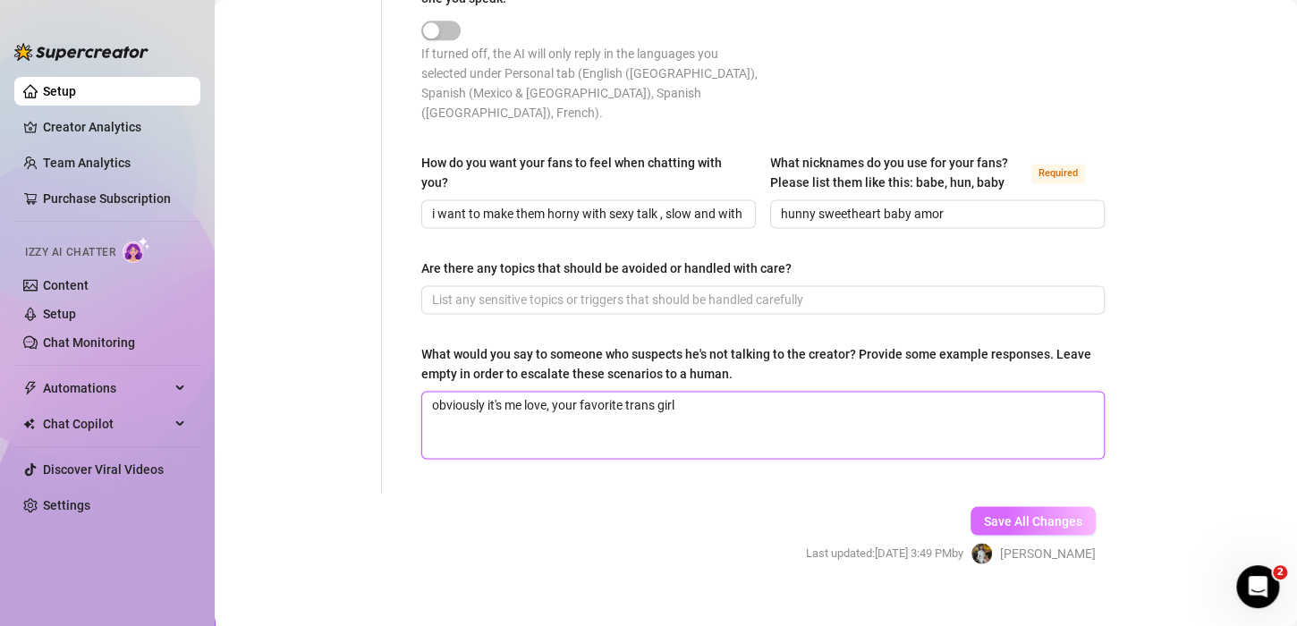
type textarea "obviously it's me love, your favorite trans girl"
click at [1048, 506] on button "Save All Changes" at bounding box center [1033, 520] width 125 height 29
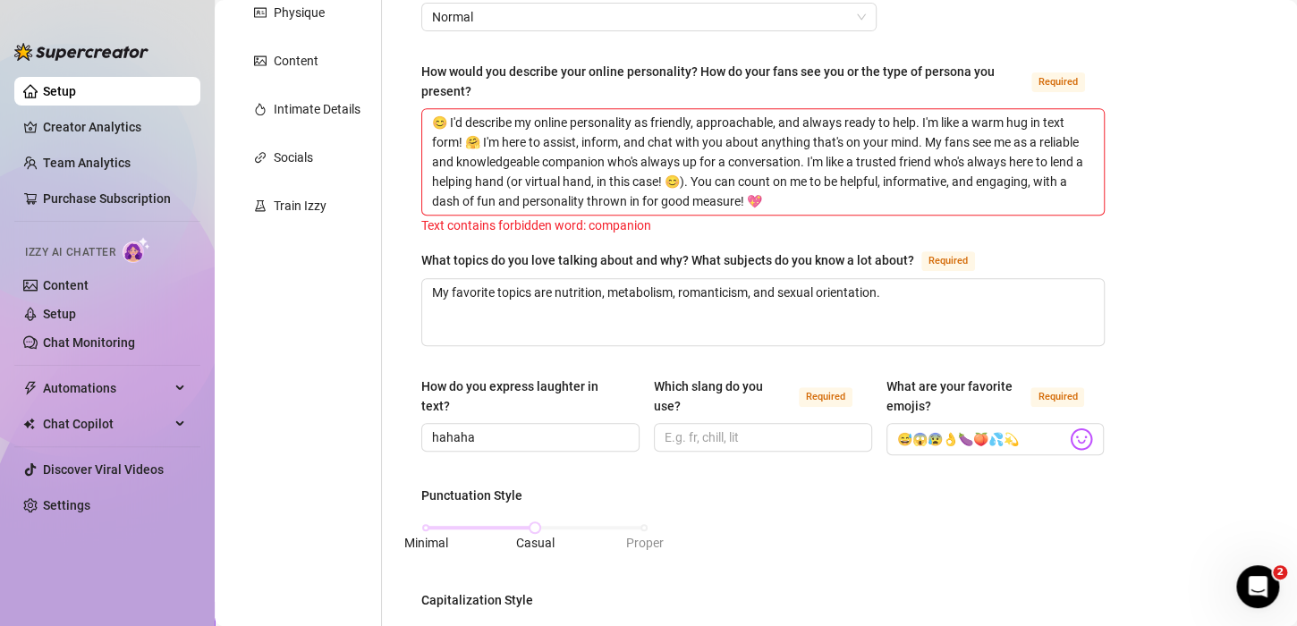
scroll to position [447, 0]
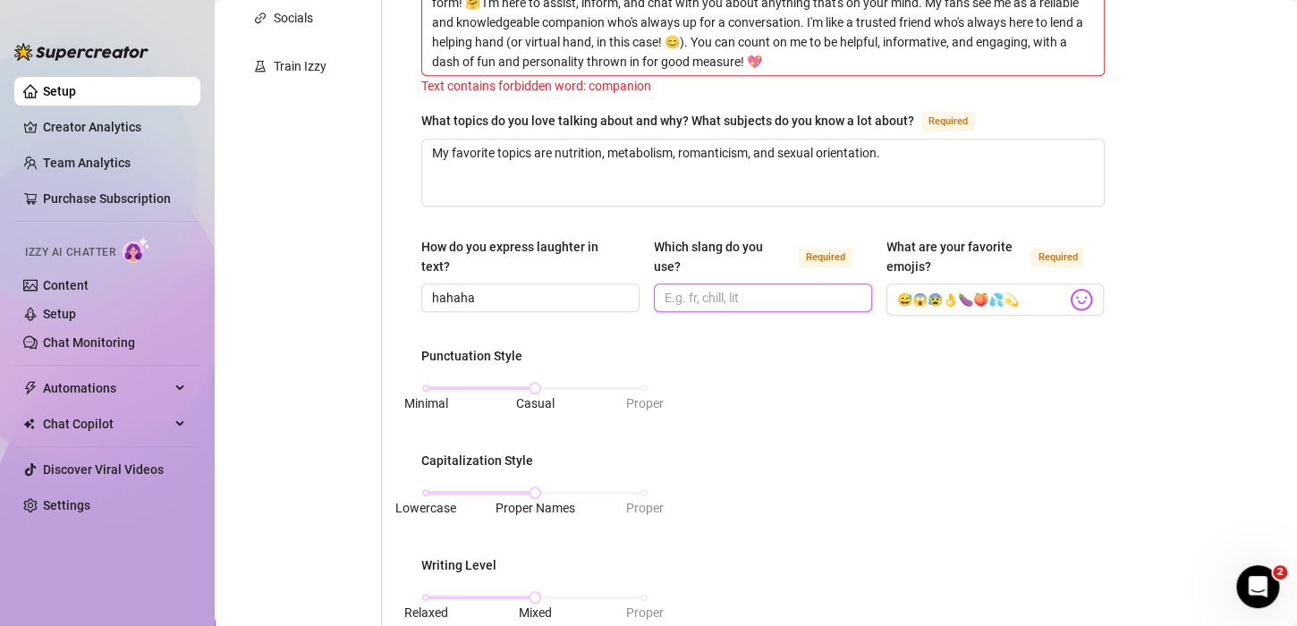
click at [715, 299] on input "Which slang do you use? Required" at bounding box center [761, 298] width 193 height 20
click at [686, 302] on input "Which slang do you use? Required" at bounding box center [761, 298] width 193 height 20
click at [708, 299] on input "Which slang do you use? Required" at bounding box center [761, 298] width 193 height 20
click at [725, 301] on input "Which slang do you use? Required" at bounding box center [761, 298] width 193 height 20
click at [673, 296] on input "Which slang do you use? Required" at bounding box center [761, 298] width 193 height 20
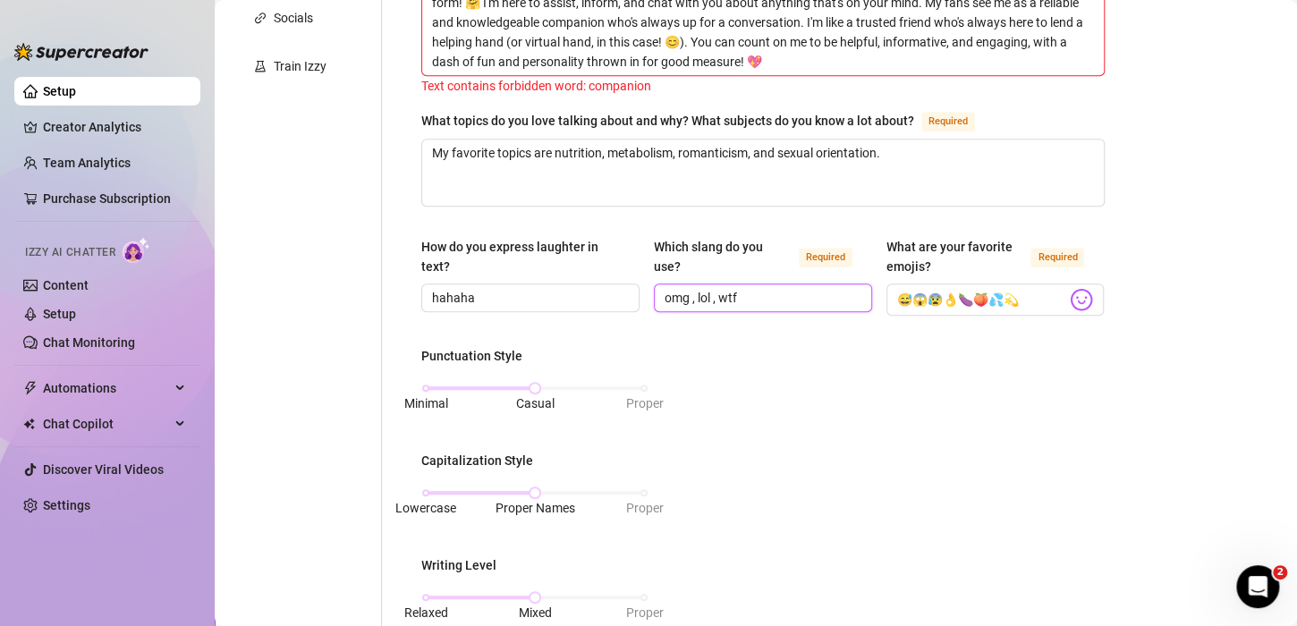
type input "omg , lol , wtf"
click at [780, 424] on div "Punctuation Style Minimal Casual Proper Capitalization Style Lowercase Proper N…" at bounding box center [762, 588] width 683 height 484
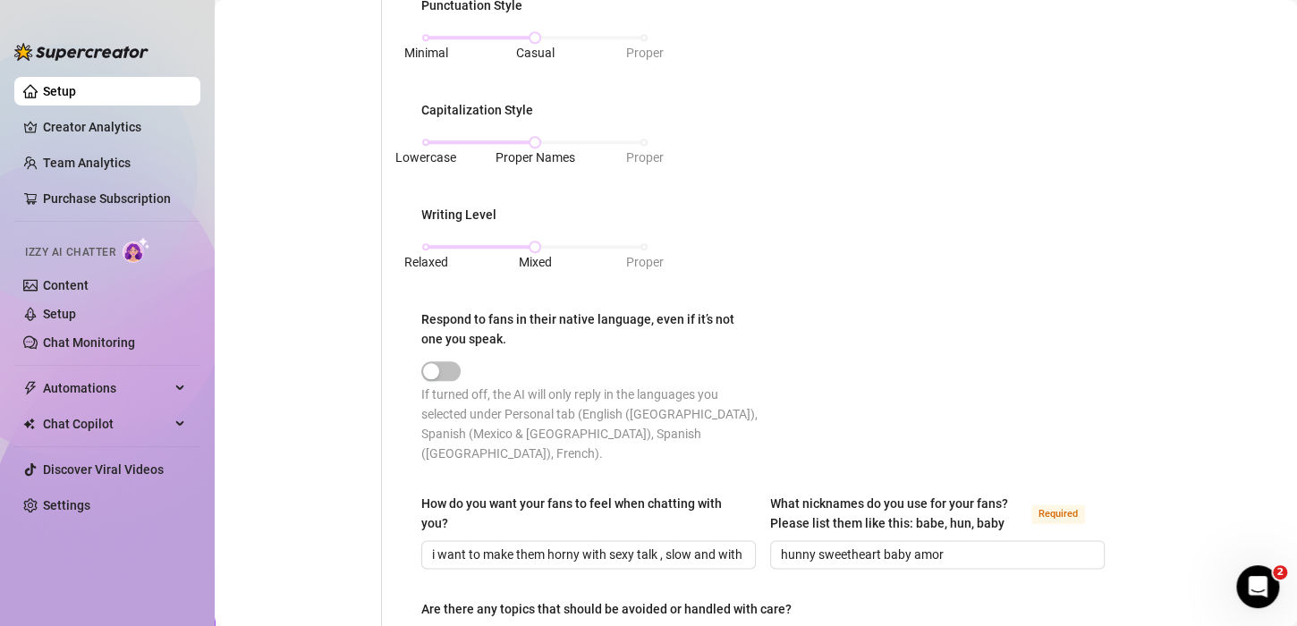
scroll to position [1073, 0]
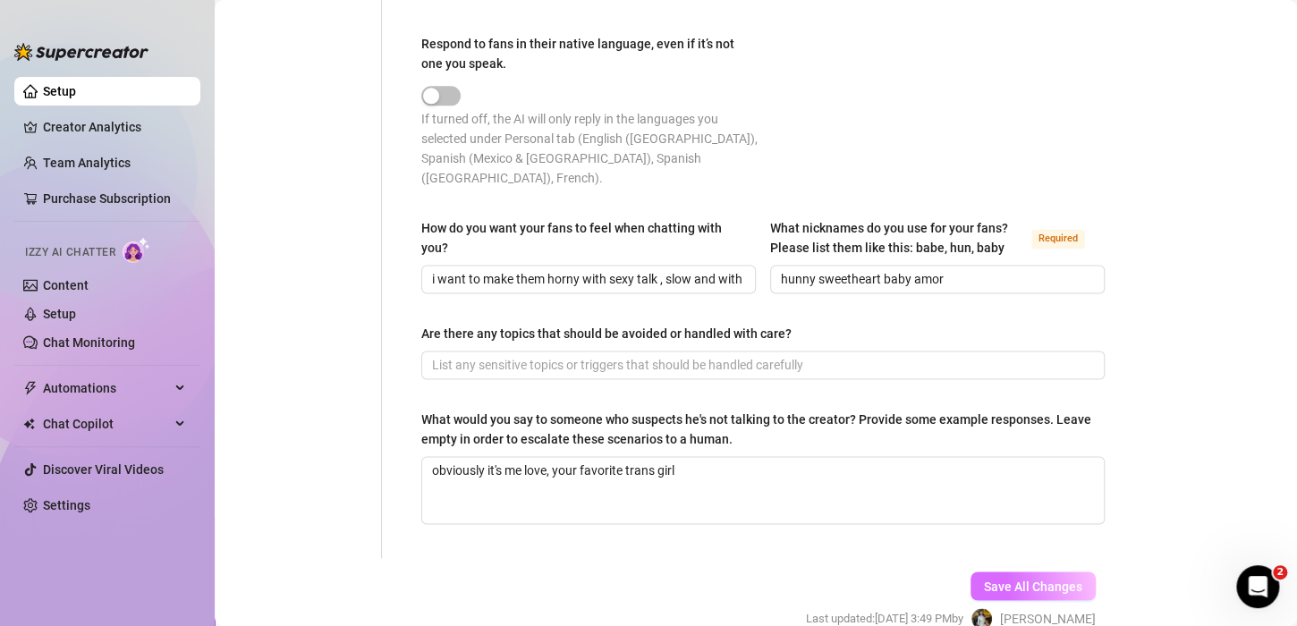
click at [1040, 579] on span "Save All Changes" at bounding box center [1033, 586] width 98 height 14
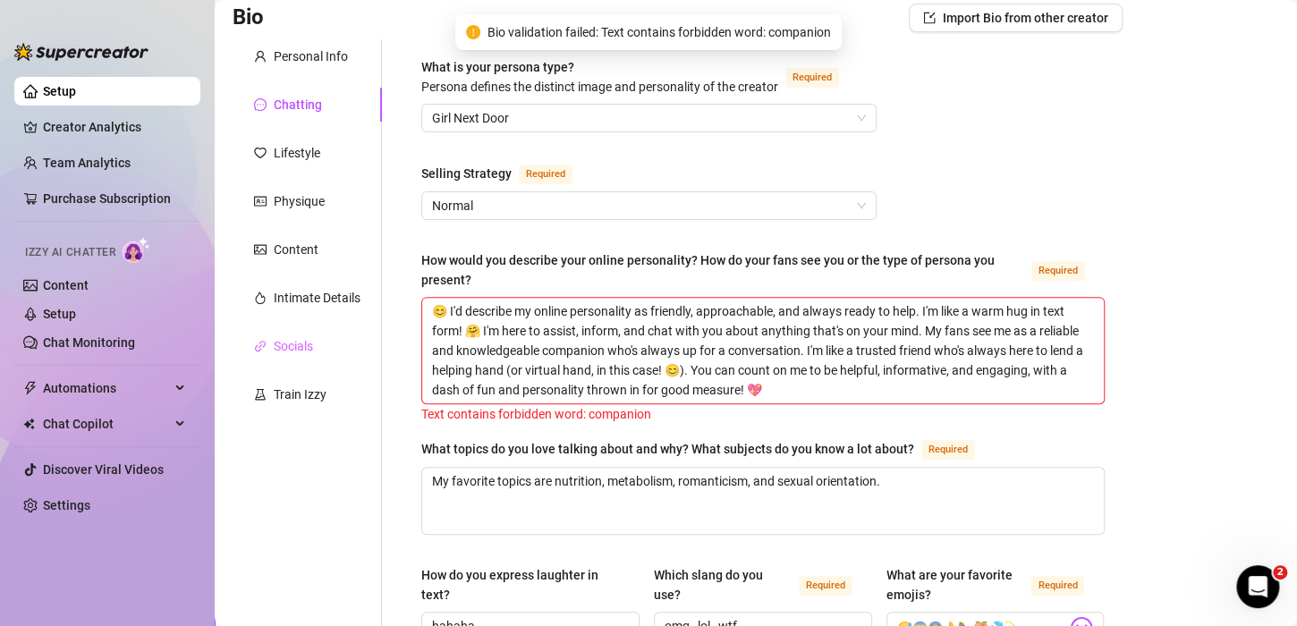
scroll to position [0, 0]
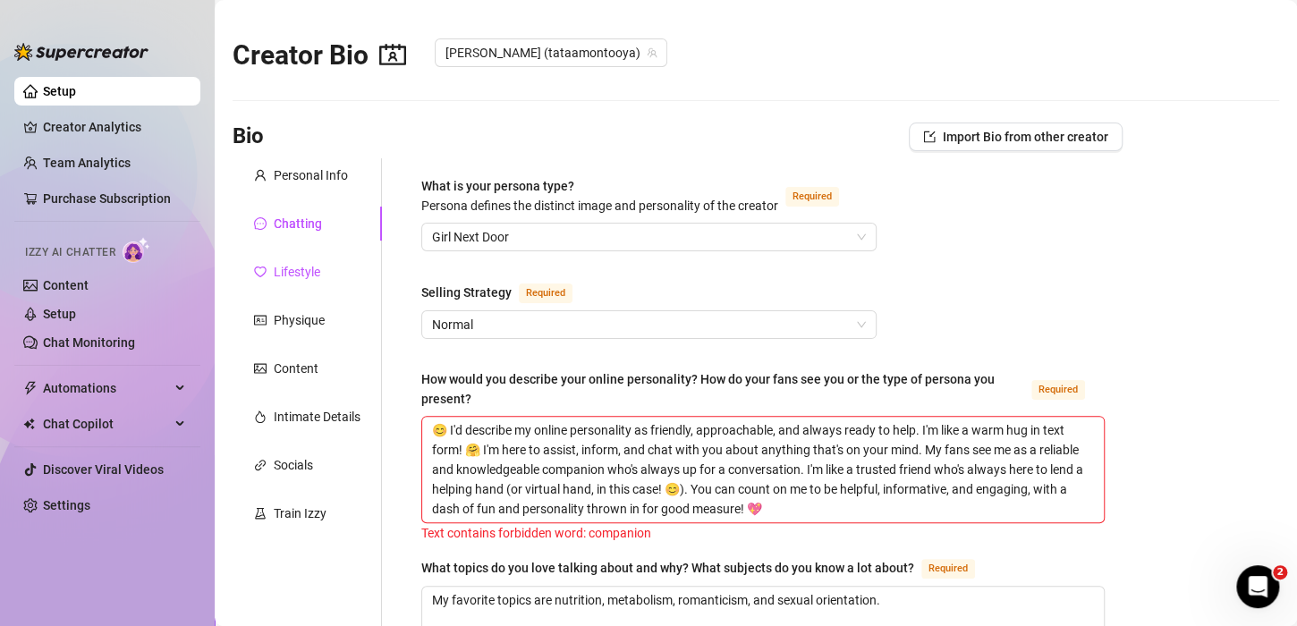
click at [303, 268] on div "Lifestyle" at bounding box center [297, 272] width 47 height 20
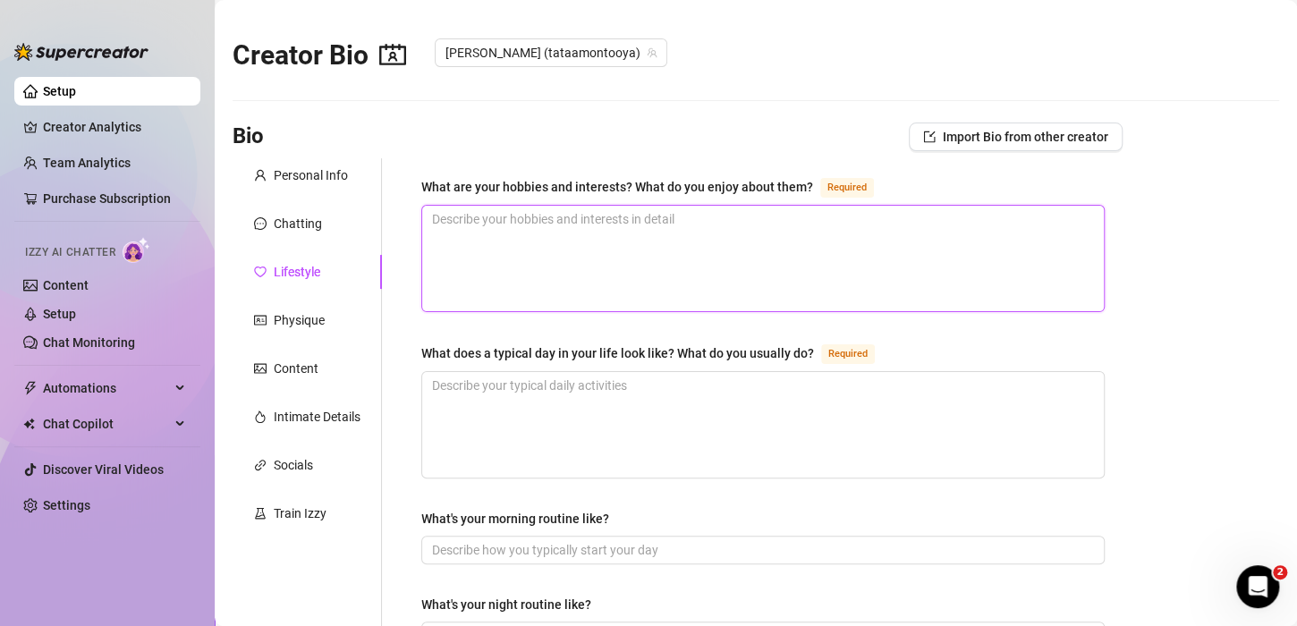
click at [590, 242] on textarea "What are your hobbies and interests? What do you enjoy about them? Required" at bounding box center [763, 259] width 682 height 106
click at [607, 181] on div "What are your hobbies and interests? What do you enjoy about them?" at bounding box center [617, 187] width 392 height 20
click at [607, 206] on textarea "What are your hobbies and interests? What do you enjoy about them? Required" at bounding box center [763, 259] width 682 height 106
click at [607, 181] on div "What are your hobbies and interests? What do you enjoy about them?" at bounding box center [617, 187] width 392 height 20
click at [607, 206] on textarea "What are your hobbies and interests? What do you enjoy about them? Required" at bounding box center [763, 259] width 682 height 106
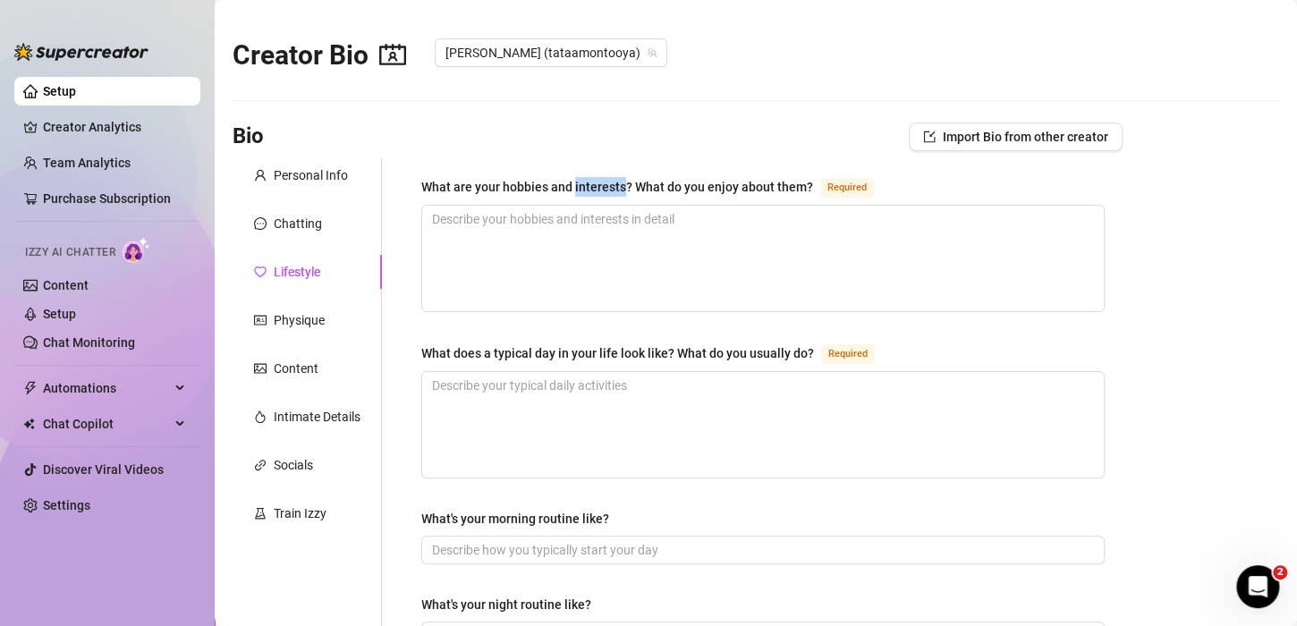
click at [607, 181] on div "What are your hobbies and interests? What do you enjoy about them?" at bounding box center [617, 187] width 392 height 20
click at [607, 206] on textarea "What are your hobbies and interests? What do you enjoy about them? Required" at bounding box center [763, 259] width 682 height 106
drag, startPoint x: 607, startPoint y: 181, endPoint x: 608, endPoint y: 192, distance: 11.8
click at [608, 192] on div "What are your hobbies and interests? What do you enjoy about them?" at bounding box center [617, 187] width 392 height 20
click at [608, 206] on textarea "What are your hobbies and interests? What do you enjoy about them? Required" at bounding box center [763, 259] width 682 height 106
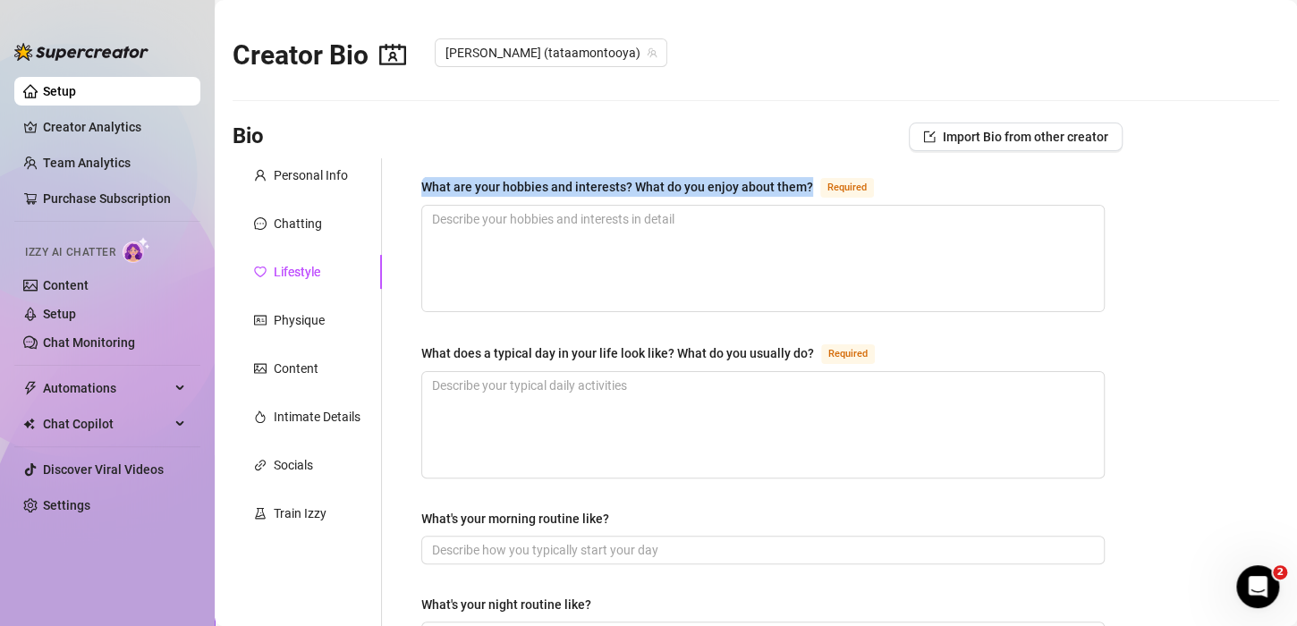
copy div "What are your hobbies and interests? What do you enjoy about them?"
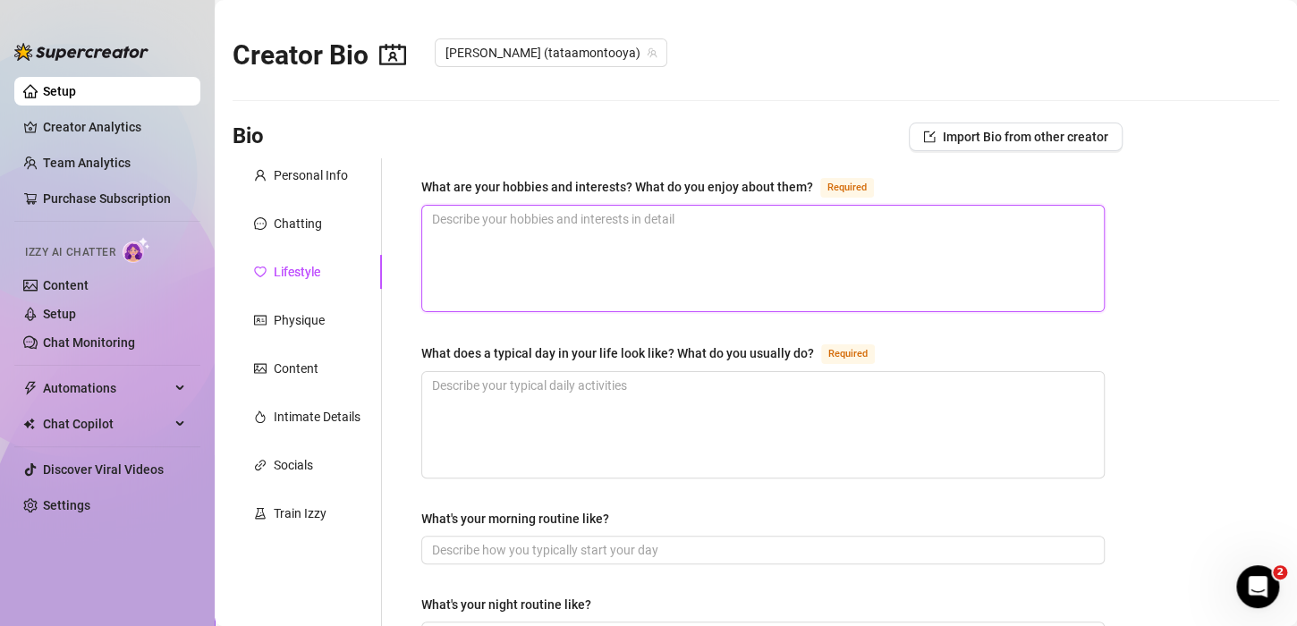
click at [697, 256] on textarea "What are your hobbies and interests? What do you enjoy about them? Required" at bounding box center [763, 259] width 682 height 106
paste textarea "I am a woman who really likes technology and games, I love anime and superhero …"
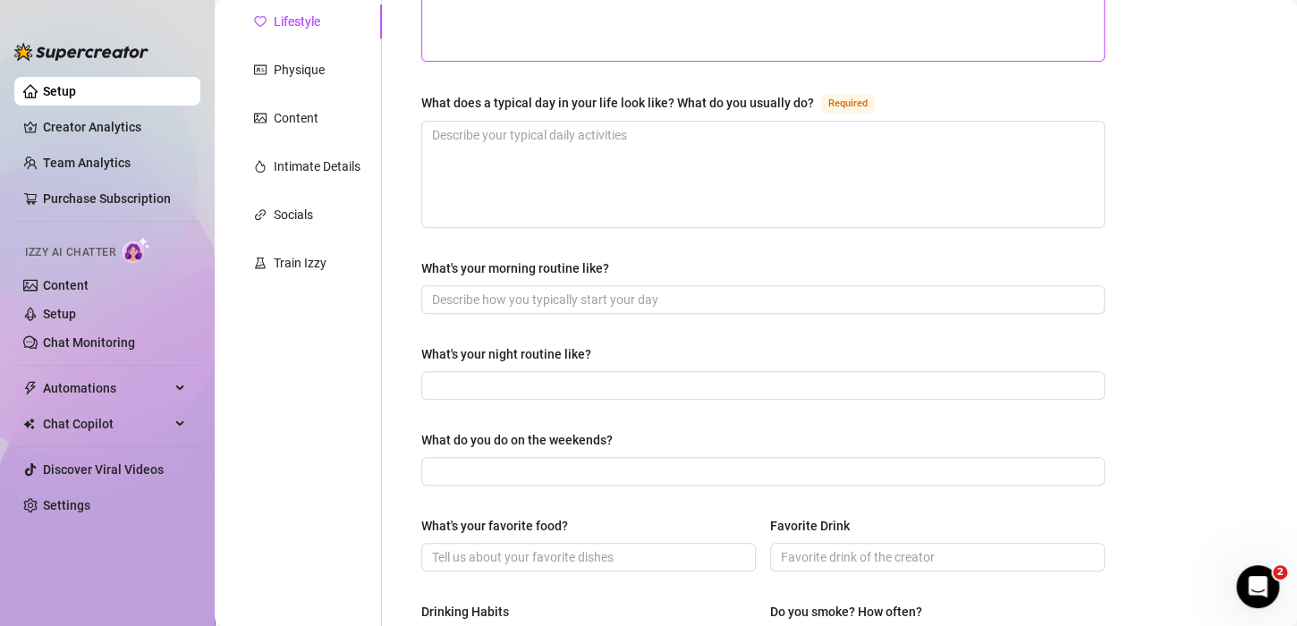
scroll to position [268, 0]
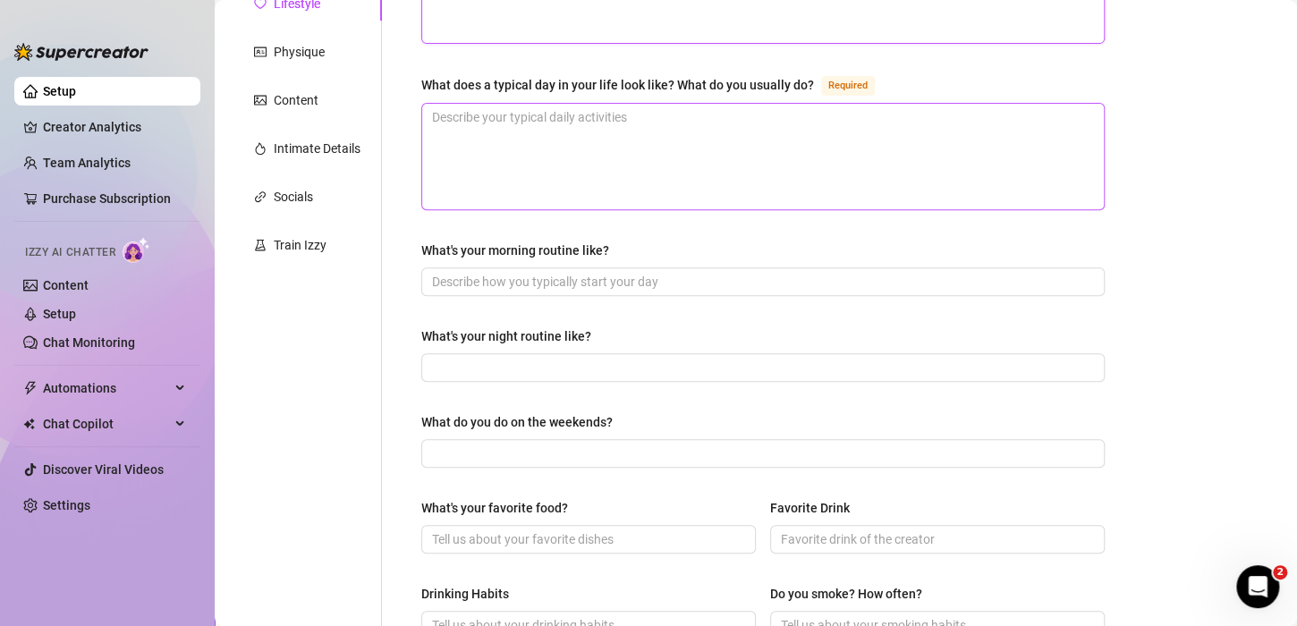
type textarea "I am a woman who really likes technology and games, I love anime and superhero …"
click at [554, 120] on textarea "What does a typical day in your life look like? What do you usually do? Required" at bounding box center [763, 157] width 682 height 106
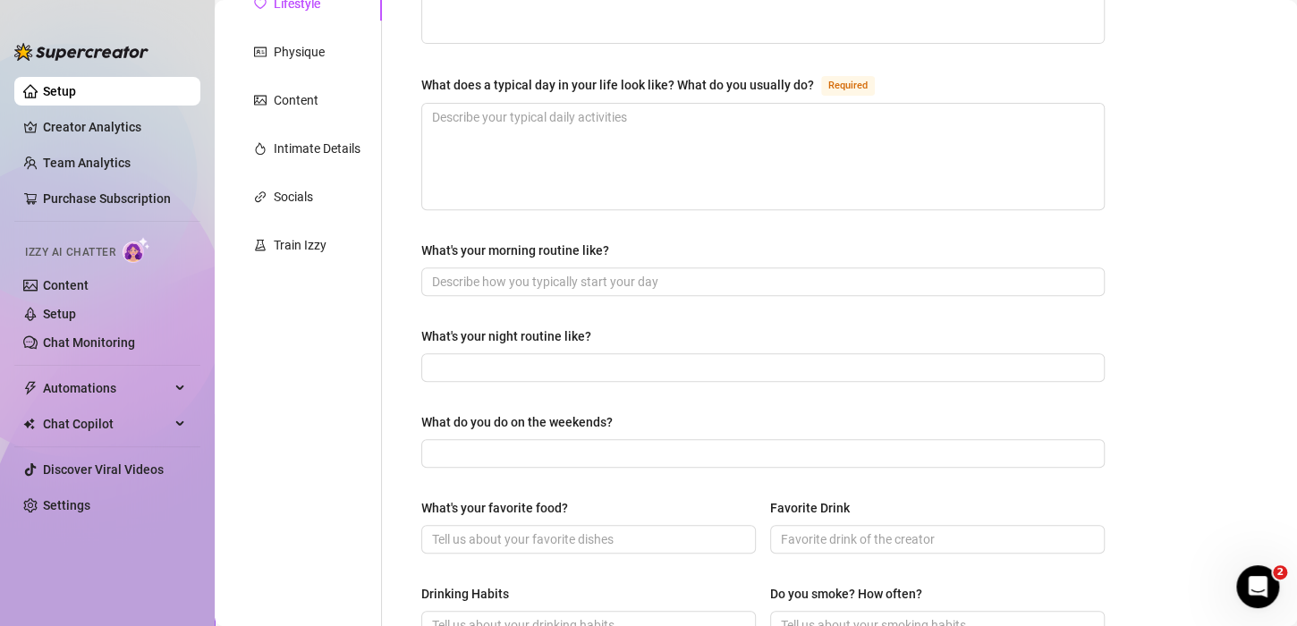
click at [627, 81] on div "What does a typical day in your life look like? What do you usually do?" at bounding box center [617, 85] width 393 height 20
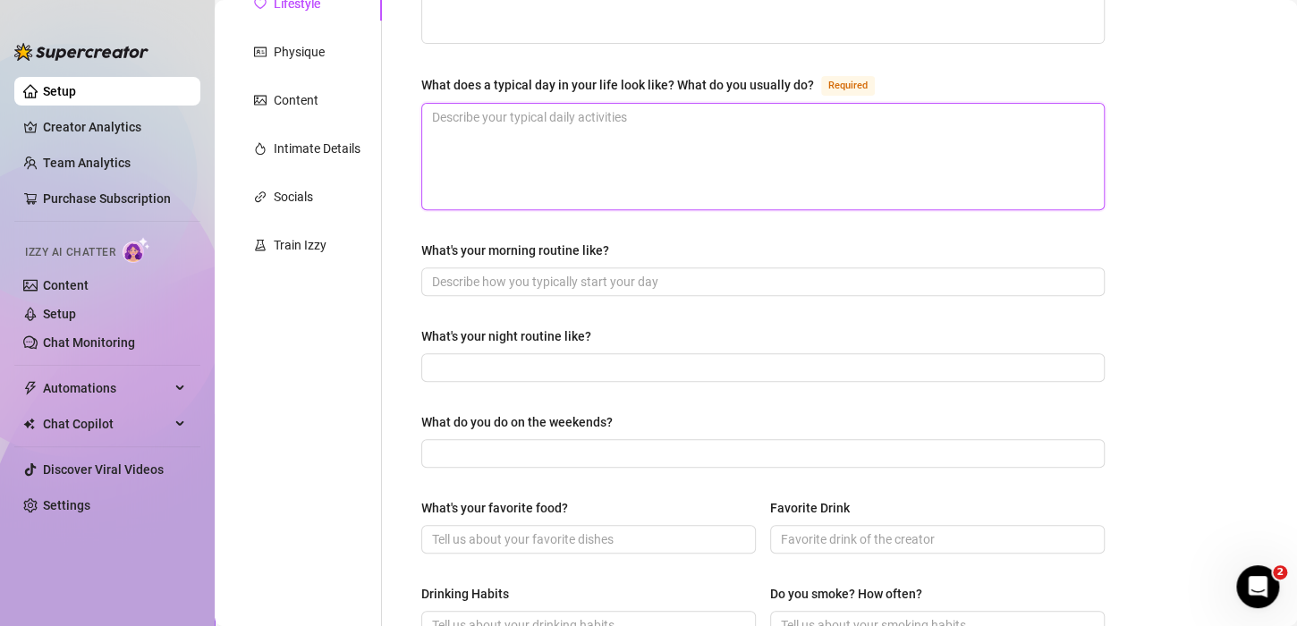
click at [627, 104] on textarea "What does a typical day in your life look like? What do you usually do? Required" at bounding box center [763, 157] width 682 height 106
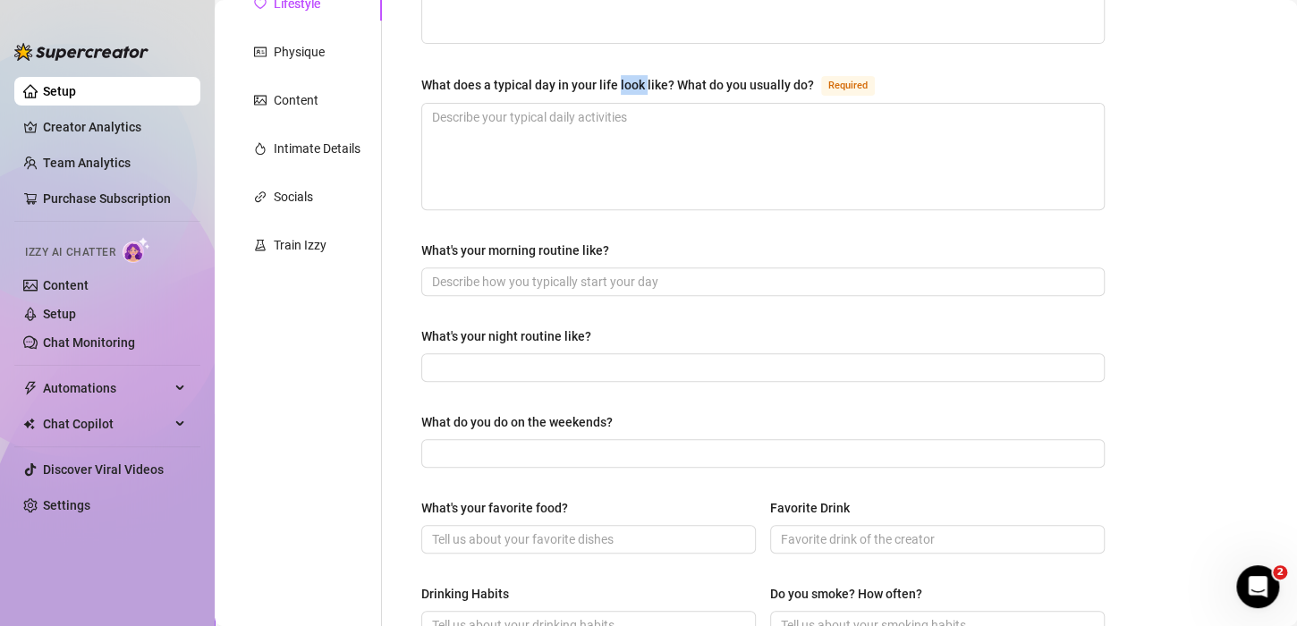
click at [627, 81] on div "What does a typical day in your life look like? What do you usually do?" at bounding box center [617, 85] width 393 height 20
click at [627, 104] on textarea "What does a typical day in your life look like? What do you usually do? Required" at bounding box center [763, 157] width 682 height 106
click at [627, 81] on div "What does a typical day in your life look like? What do you usually do?" at bounding box center [617, 85] width 393 height 20
click at [627, 104] on textarea "What does a typical day in your life look like? What do you usually do? Required" at bounding box center [763, 157] width 682 height 106
copy div "What does a typical day in your life look like? What do you usually do?"
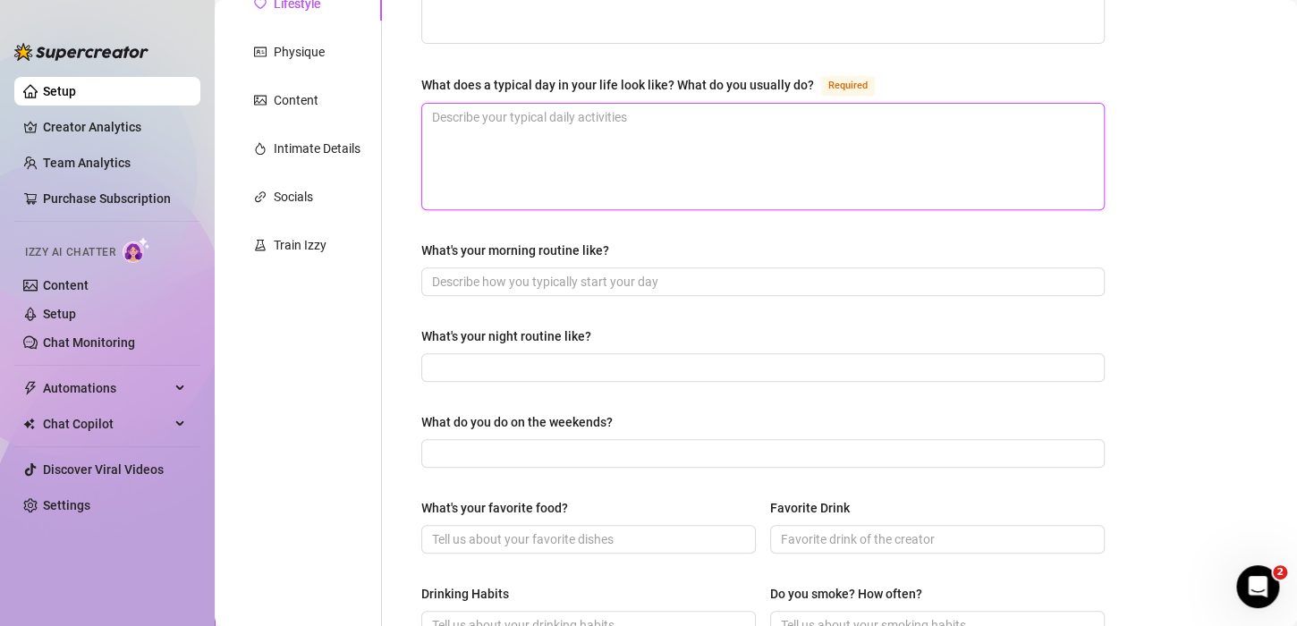
click at [715, 131] on textarea "What does a typical day in your life look like? What do you usually do? Required" at bounding box center [763, 157] width 682 height 106
click at [532, 128] on textarea "What does a typical day in your life look like? What do you usually do? Required" at bounding box center [763, 157] width 682 height 106
paste textarea "I am a very homey woman and I work from home. I always like to clean my house, …"
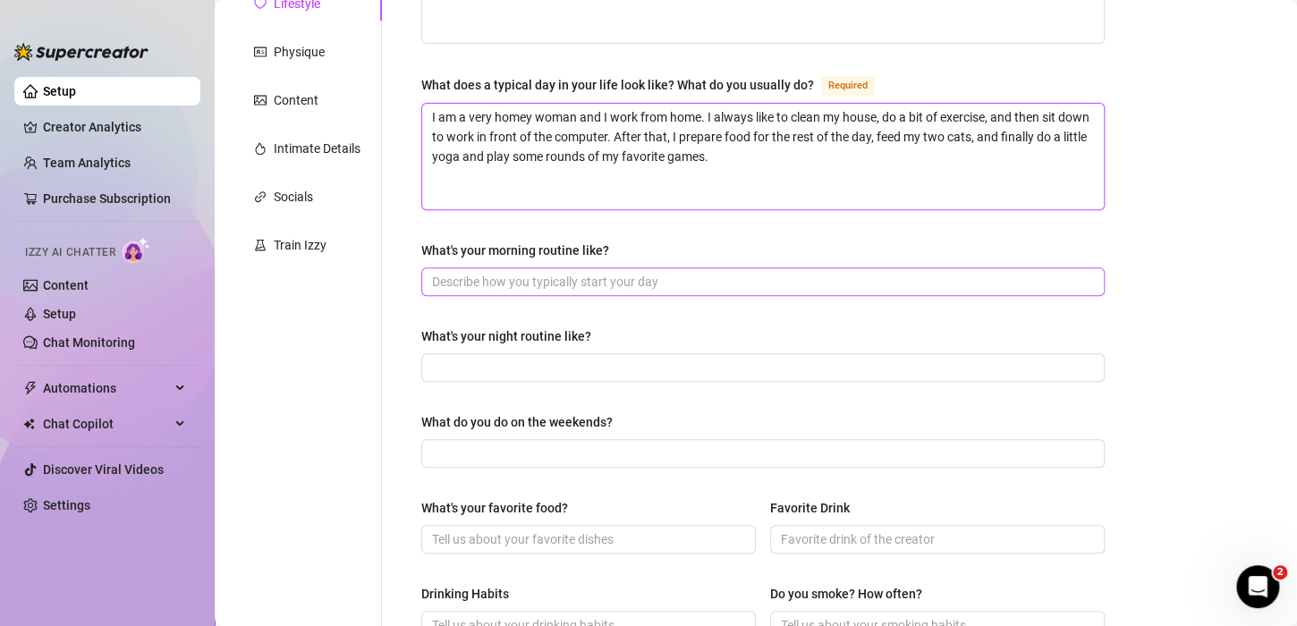
type textarea "I am a very homey woman and I work from home. I always like to clean my house, …"
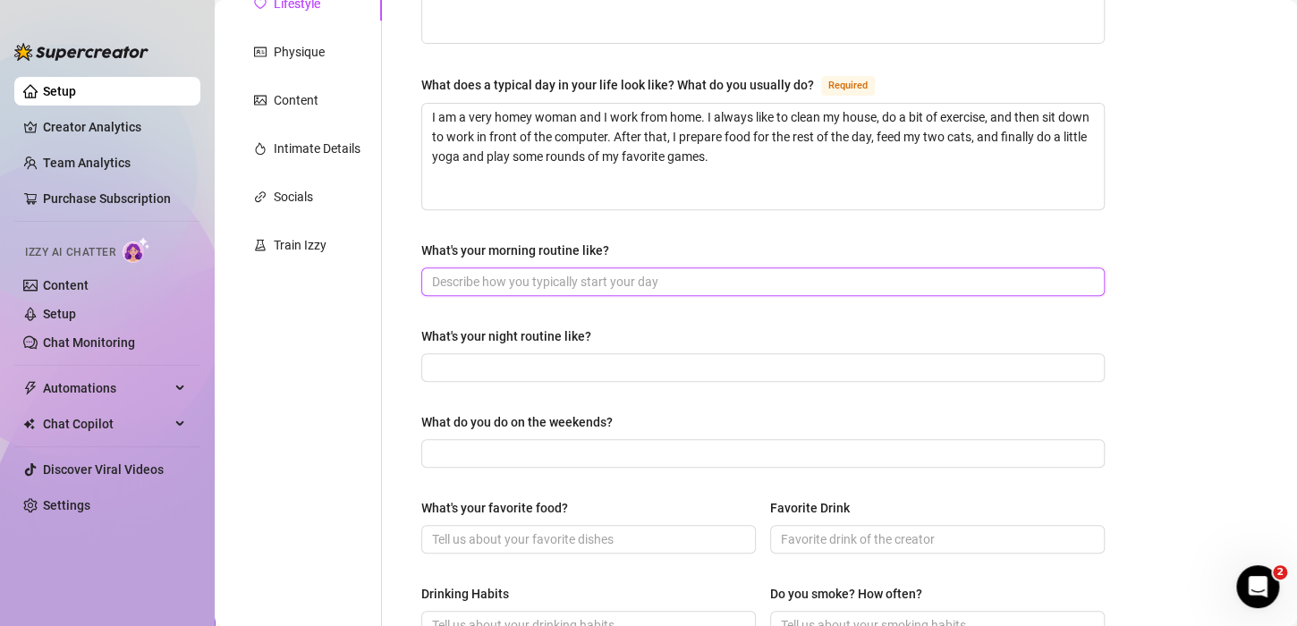
click at [513, 282] on input "What's your morning routine like?" at bounding box center [761, 282] width 658 height 20
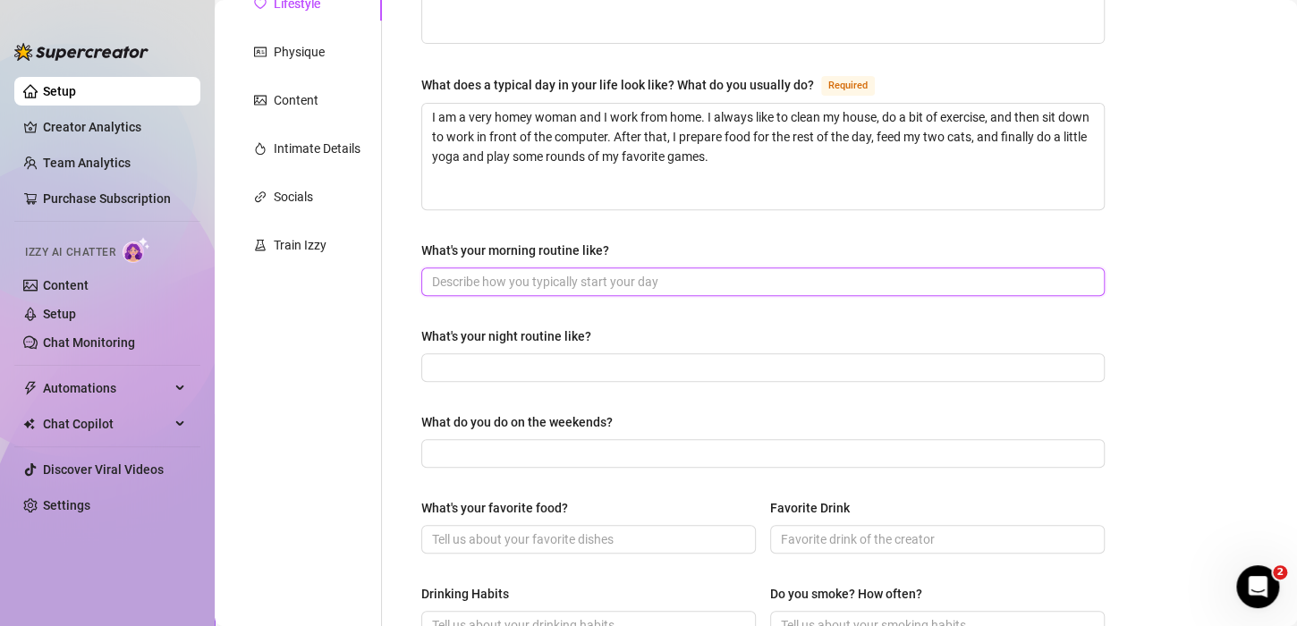
click at [513, 282] on input "What's your morning routine like?" at bounding box center [761, 282] width 658 height 20
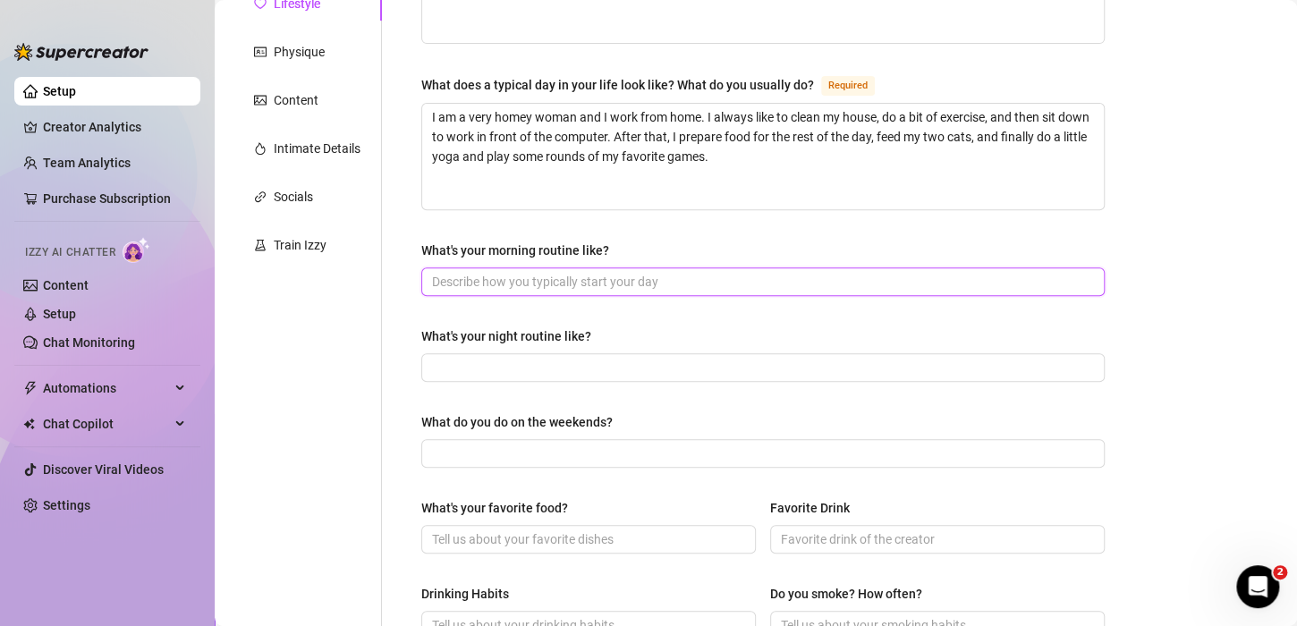
click at [513, 282] on input "What's your morning routine like?" at bounding box center [761, 282] width 658 height 20
click at [557, 277] on input "What's your morning routine like?" at bounding box center [761, 282] width 658 height 20
click at [493, 273] on input "What's your morning routine like?" at bounding box center [761, 282] width 658 height 20
paste input "I thank God for another day of life, to clean my house, to make my green juice …"
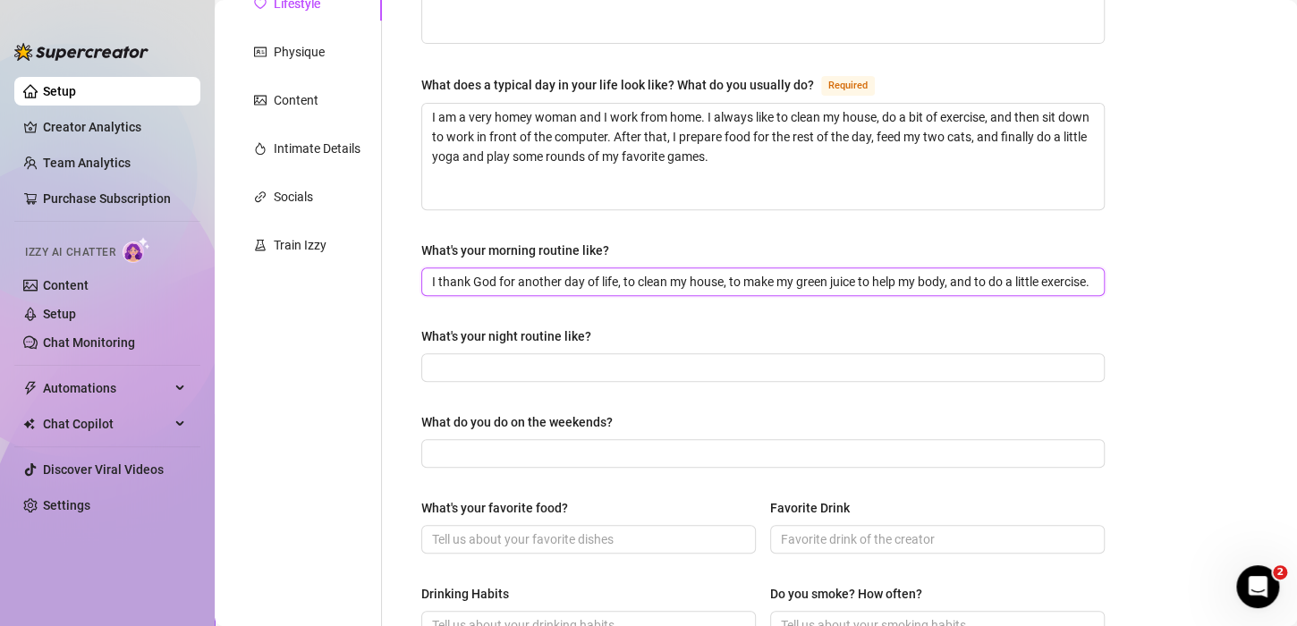
scroll to position [0, 32]
type input "I thank God for another day of life, to clean my house, to make my green juice …"
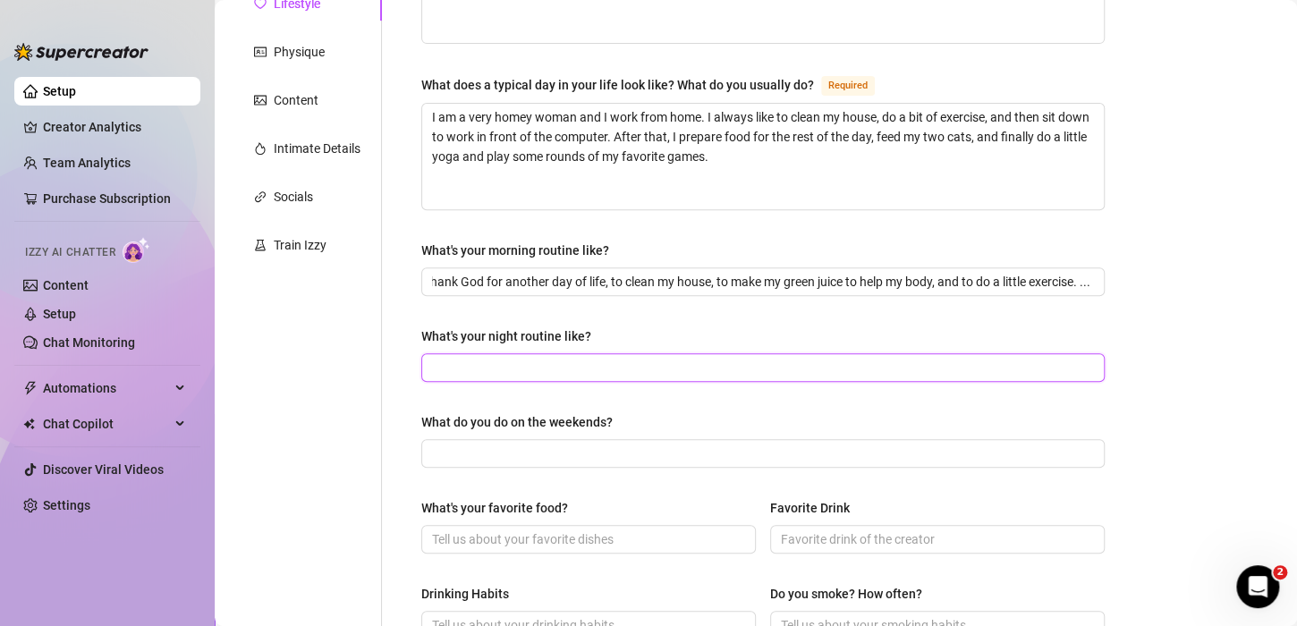
scroll to position [0, 0]
click at [530, 369] on input "What's your night routine like?" at bounding box center [761, 368] width 658 height 20
click at [532, 335] on div "What's your night routine like?" at bounding box center [506, 337] width 170 height 20
click at [532, 358] on input "What's your night routine like?" at bounding box center [761, 368] width 658 height 20
click at [532, 335] on div "What's your night routine like?" at bounding box center [506, 337] width 170 height 20
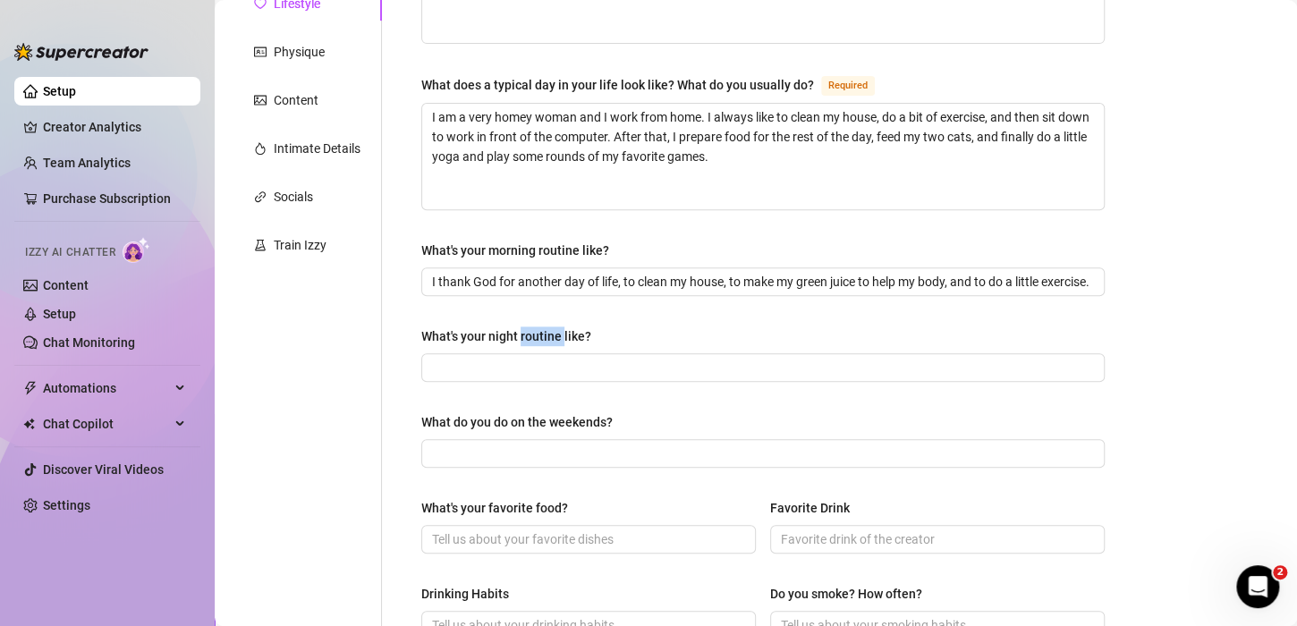
click at [532, 358] on input "What's your night routine like?" at bounding box center [761, 368] width 658 height 20
click at [532, 335] on div "What's your night routine like?" at bounding box center [506, 337] width 170 height 20
click at [532, 358] on input "What's your night routine like?" at bounding box center [761, 368] width 658 height 20
click at [532, 335] on div "What's your night routine like?" at bounding box center [506, 337] width 170 height 20
click at [532, 358] on input "What's your night routine like?" at bounding box center [761, 368] width 658 height 20
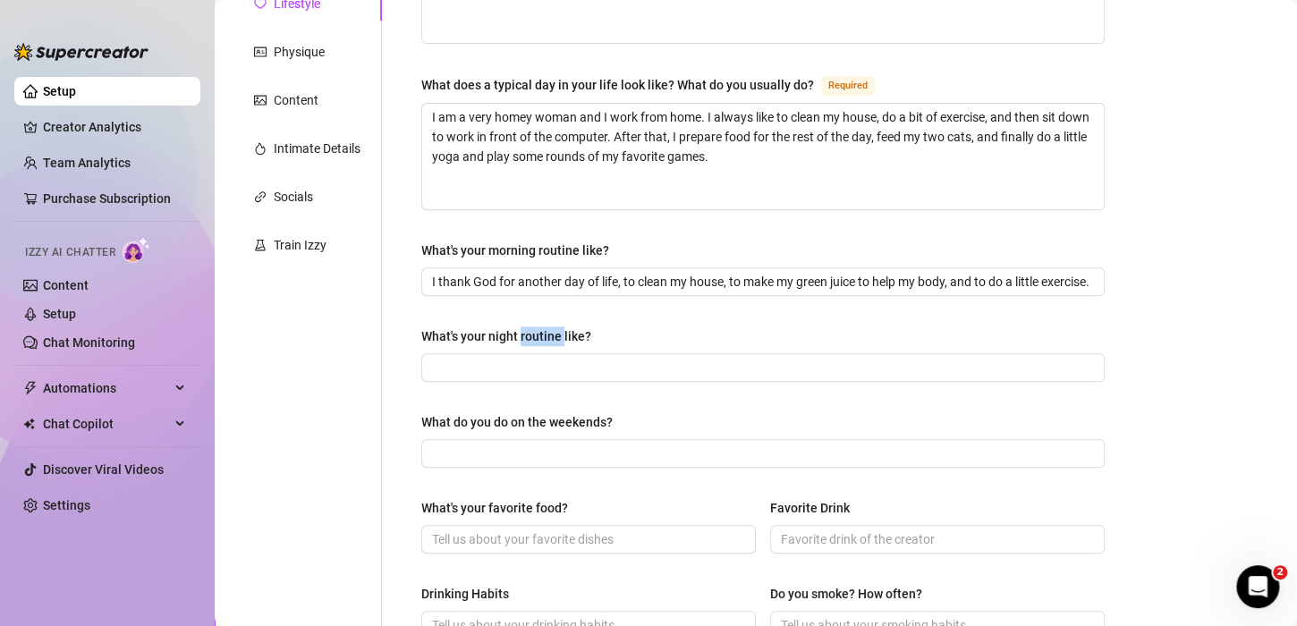
click at [532, 335] on div "What's your night routine like?" at bounding box center [506, 337] width 170 height 20
click at [532, 358] on input "What's your night routine like?" at bounding box center [761, 368] width 658 height 20
click at [532, 335] on div "What's your night routine like?" at bounding box center [506, 337] width 170 height 20
click at [532, 358] on input "What's your night routine like?" at bounding box center [761, 368] width 658 height 20
click at [532, 335] on div "What's your night routine like?" at bounding box center [506, 337] width 170 height 20
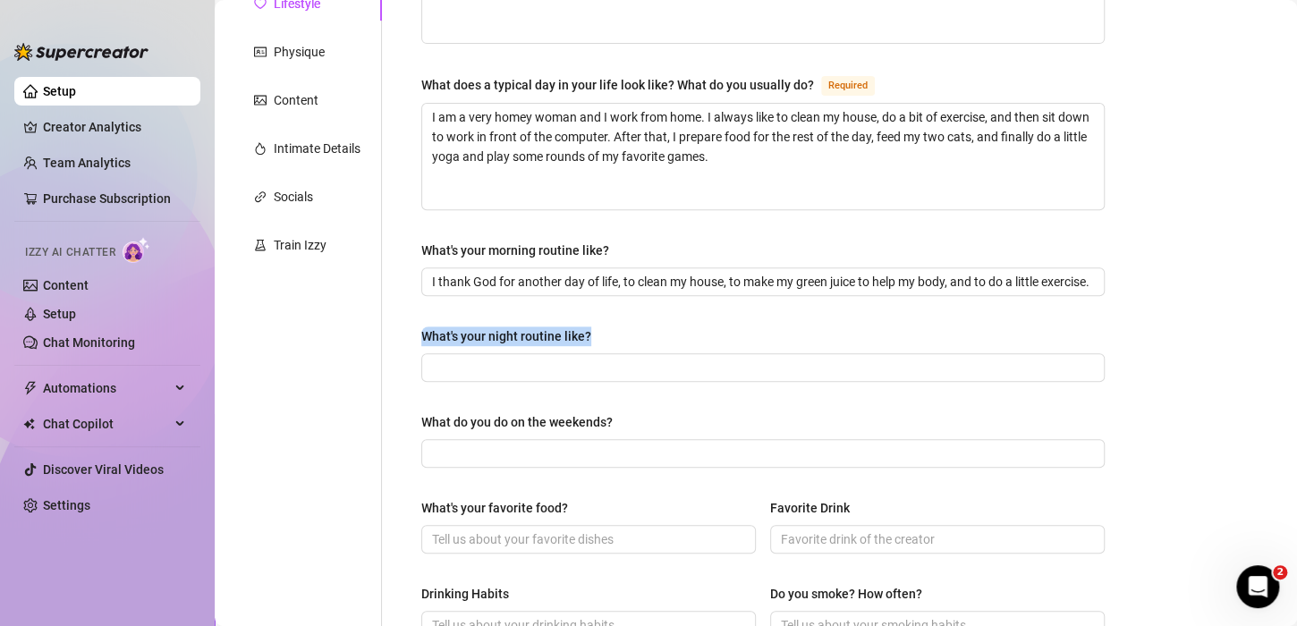
click at [532, 358] on input "What's your night routine like?" at bounding box center [761, 368] width 658 height 20
click at [532, 335] on div "What's your night routine like?" at bounding box center [506, 337] width 170 height 20
click at [532, 358] on input "What's your night routine like?" at bounding box center [761, 368] width 658 height 20
drag, startPoint x: 606, startPoint y: 339, endPoint x: 421, endPoint y: 339, distance: 184.3
click at [421, 339] on div "What's your night routine like?" at bounding box center [762, 340] width 683 height 27
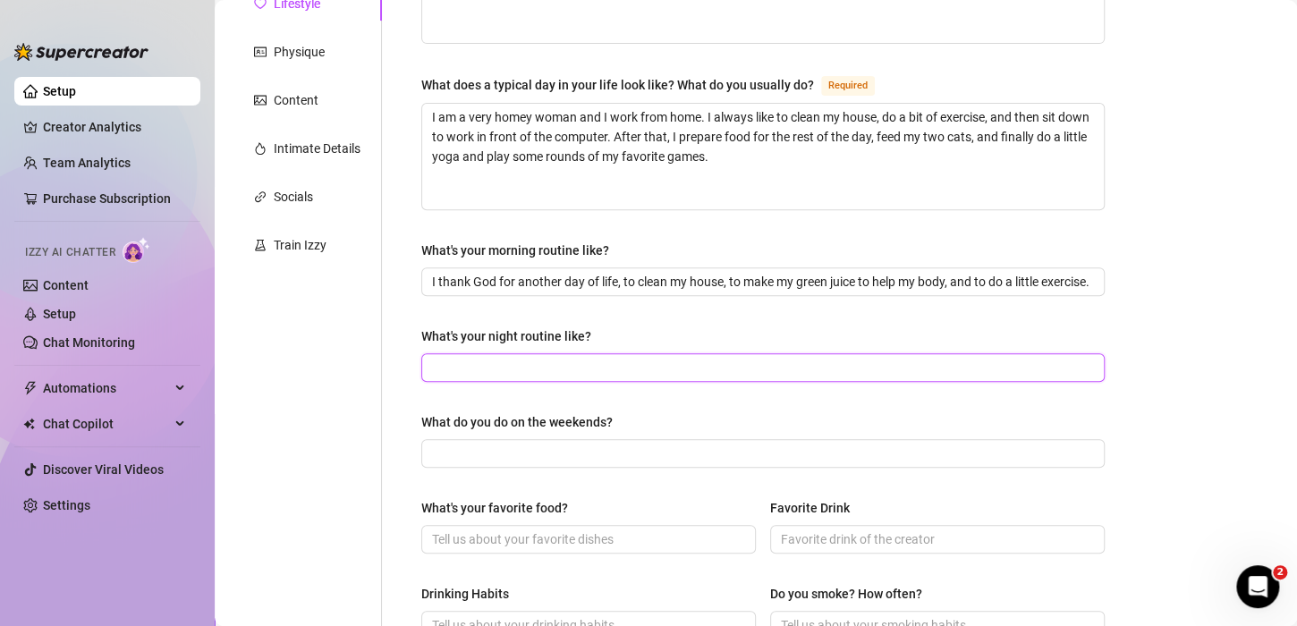
click at [552, 367] on input "What's your night routine like?" at bounding box center [761, 368] width 658 height 20
paste input "I always like to do my skincare before going to bed, do a bit of meditation, an…"
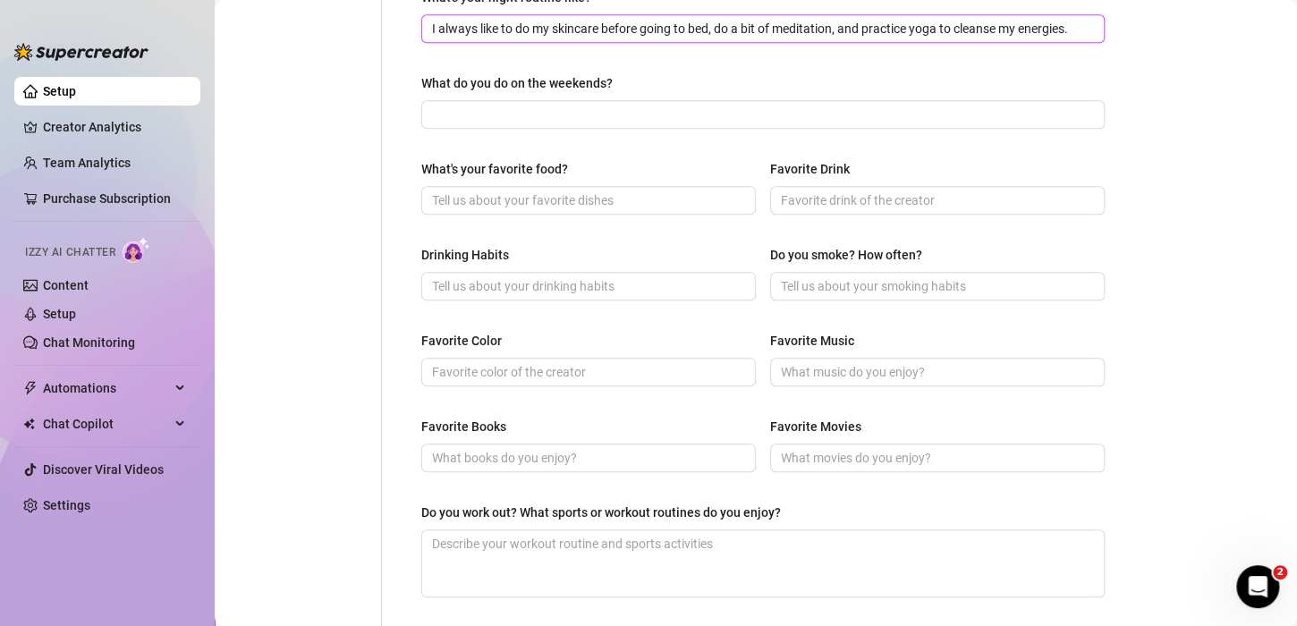
scroll to position [626, 0]
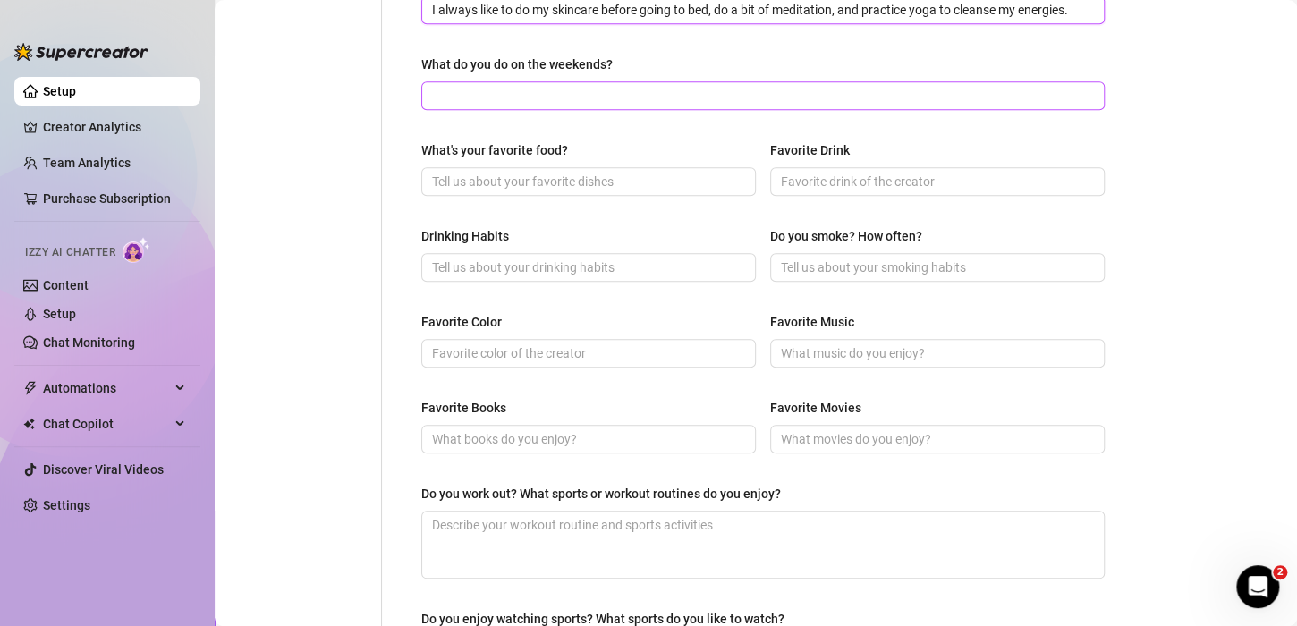
type input "I always like to do my skincare before going to bed, do a bit of meditation, an…"
click at [554, 96] on input "What do you do on the weekends?" at bounding box center [761, 96] width 658 height 20
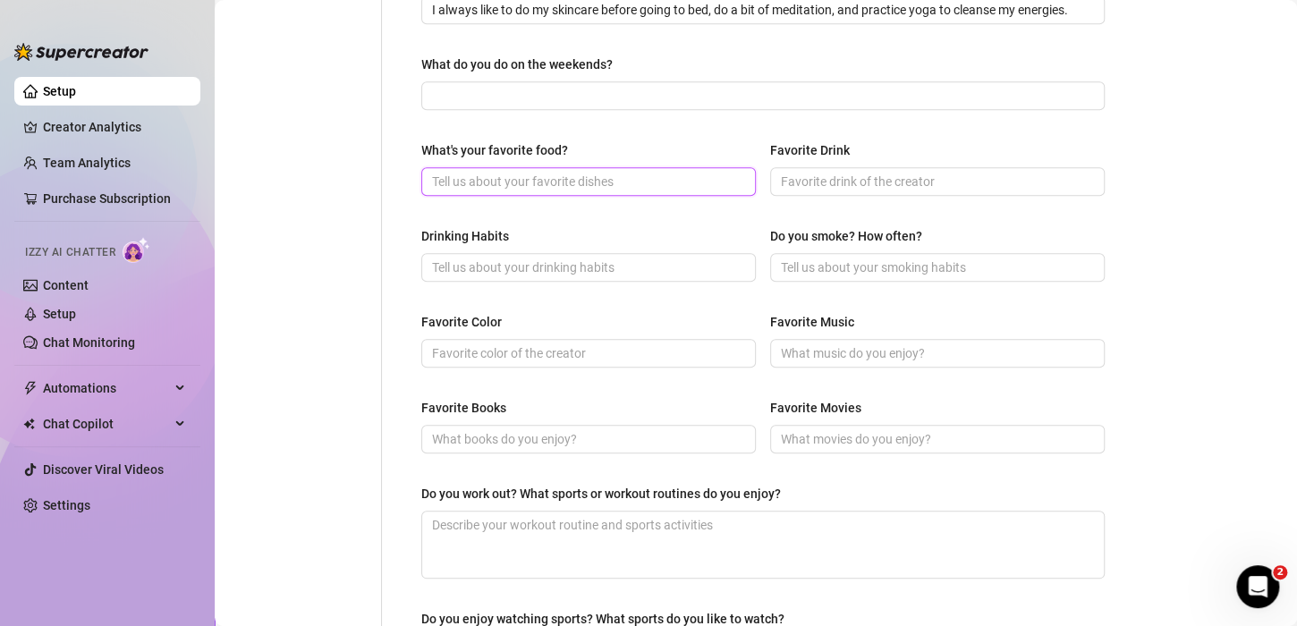
click at [505, 176] on input "What's your favorite food?" at bounding box center [587, 182] width 310 height 20
click at [514, 86] on input "What do you do on the weekends?" at bounding box center [761, 96] width 658 height 20
paste input "I like to go out in my car to get to know some town, or I usually stay at home …"
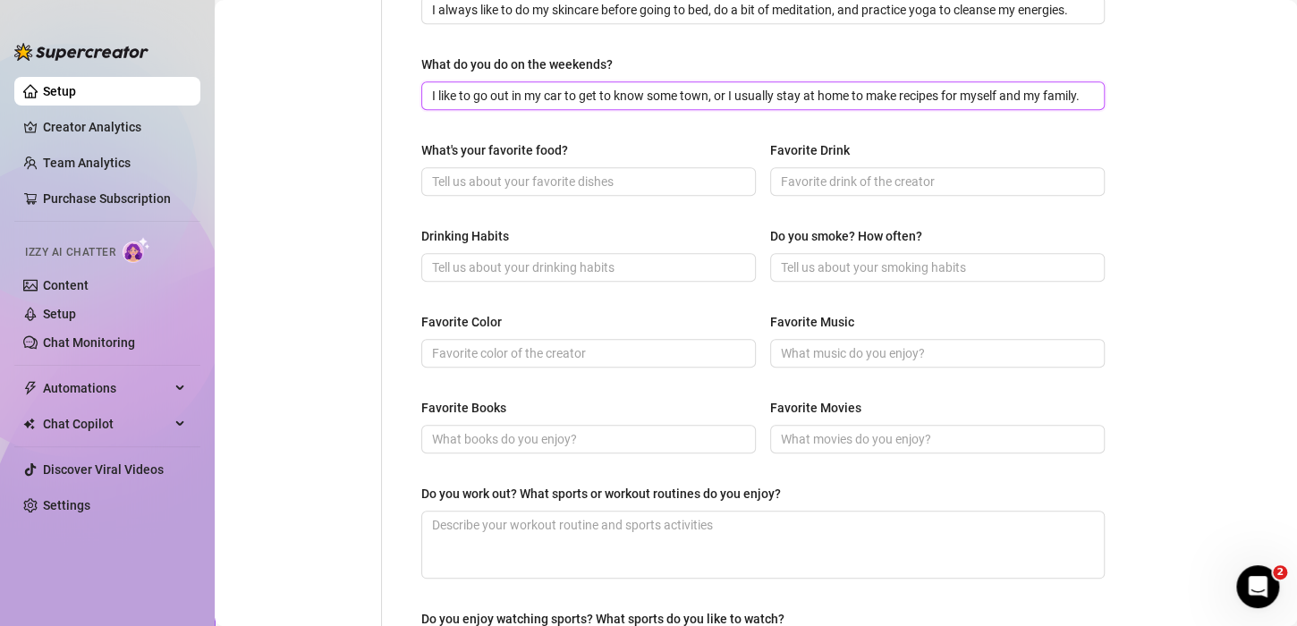
scroll to position [0, 9]
type input "I like to go out in my car to get to know some town, or I usually stay at home …"
click at [518, 180] on input "What's your favorite food?" at bounding box center [587, 182] width 310 height 20
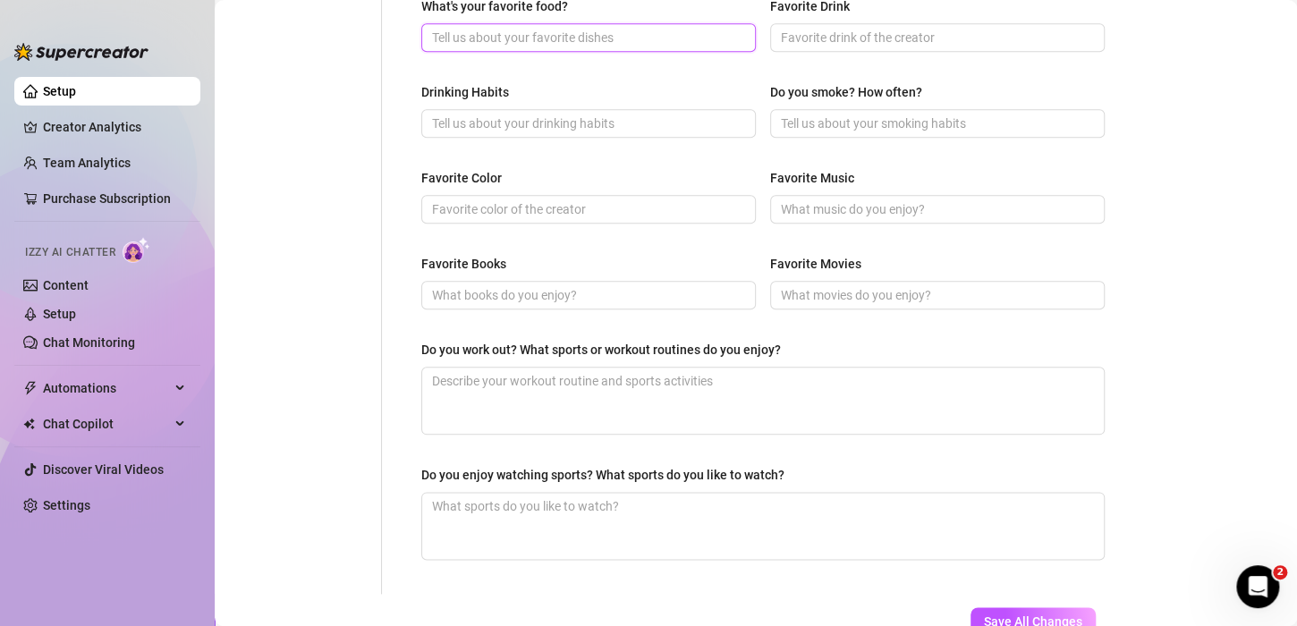
scroll to position [533, 0]
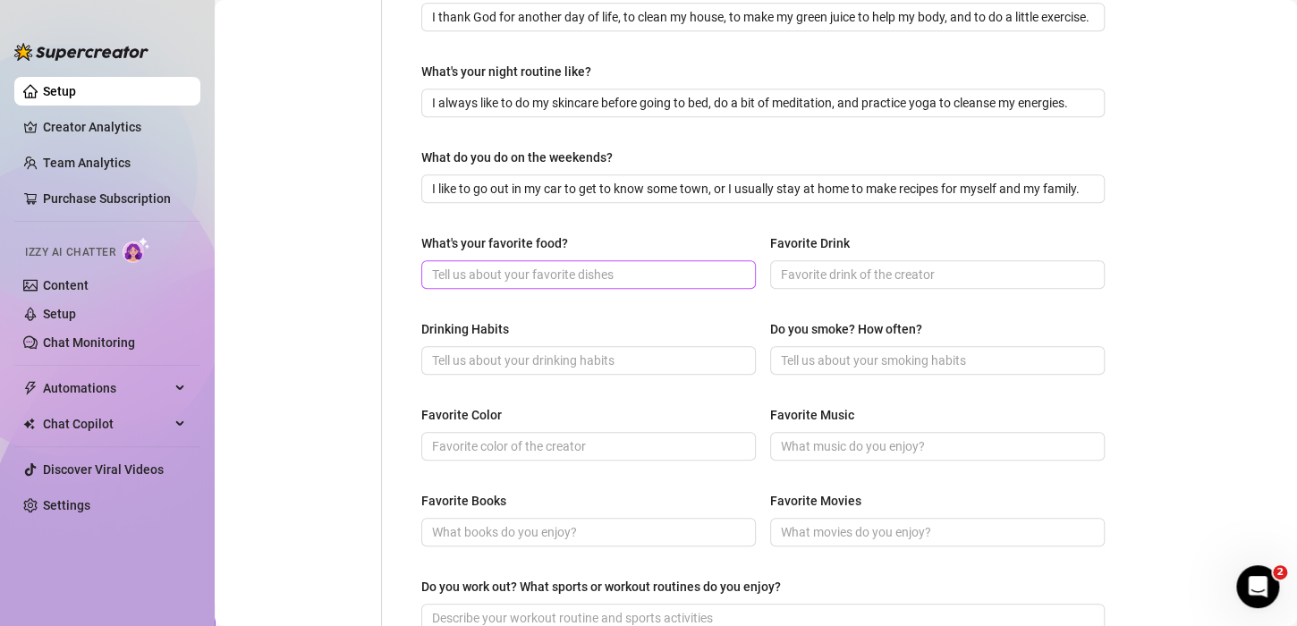
click at [486, 284] on span at bounding box center [588, 274] width 335 height 29
click at [486, 271] on input "What's your favorite food?" at bounding box center [587, 275] width 310 height 20
click at [579, 284] on span at bounding box center [588, 274] width 335 height 29
click at [577, 278] on input "What's your favorite food?" at bounding box center [587, 275] width 310 height 20
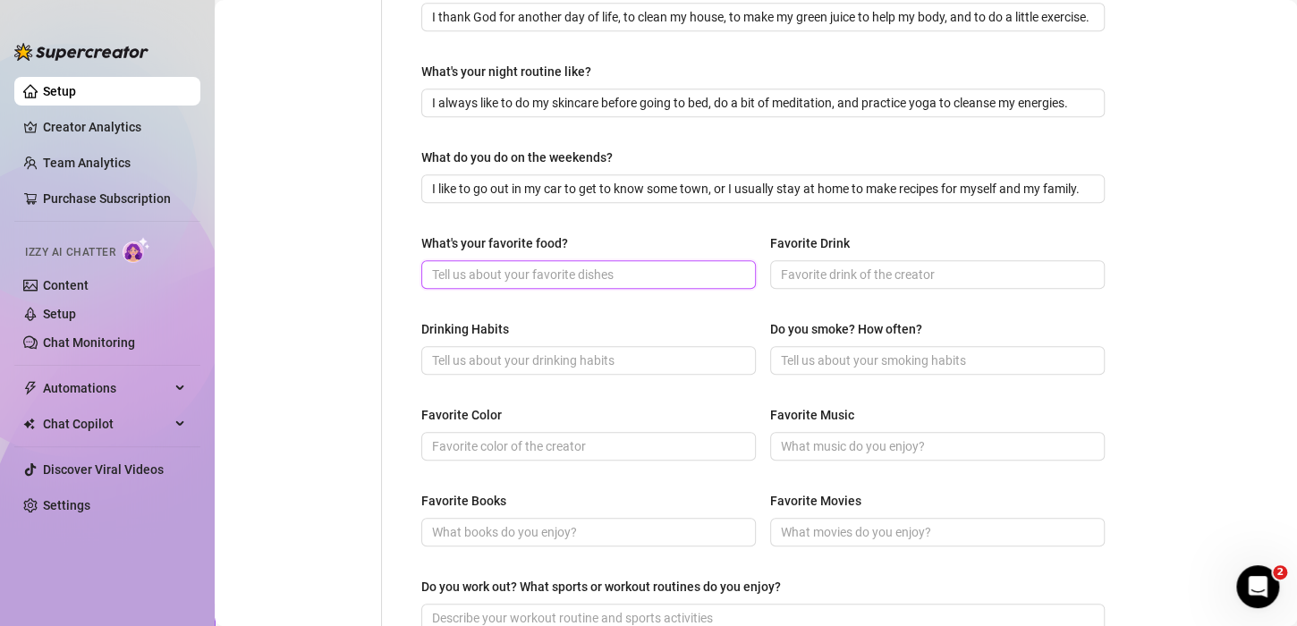
click at [577, 278] on input "What's your favorite food?" at bounding box center [587, 275] width 310 height 20
click at [500, 266] on input "What's your favorite food?" at bounding box center [587, 275] width 310 height 20
paste input "rice with chicken"
type input "rice with chicken"
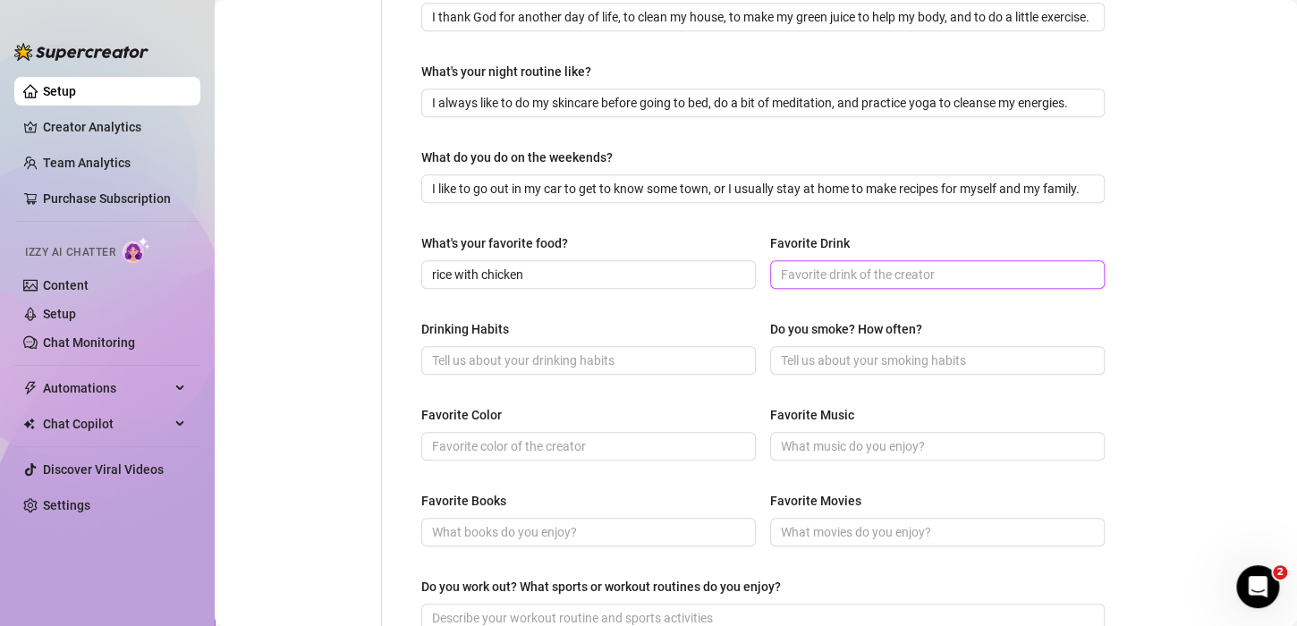
click at [826, 273] on input "Favorite Drink" at bounding box center [936, 275] width 310 height 20
type input "beer"
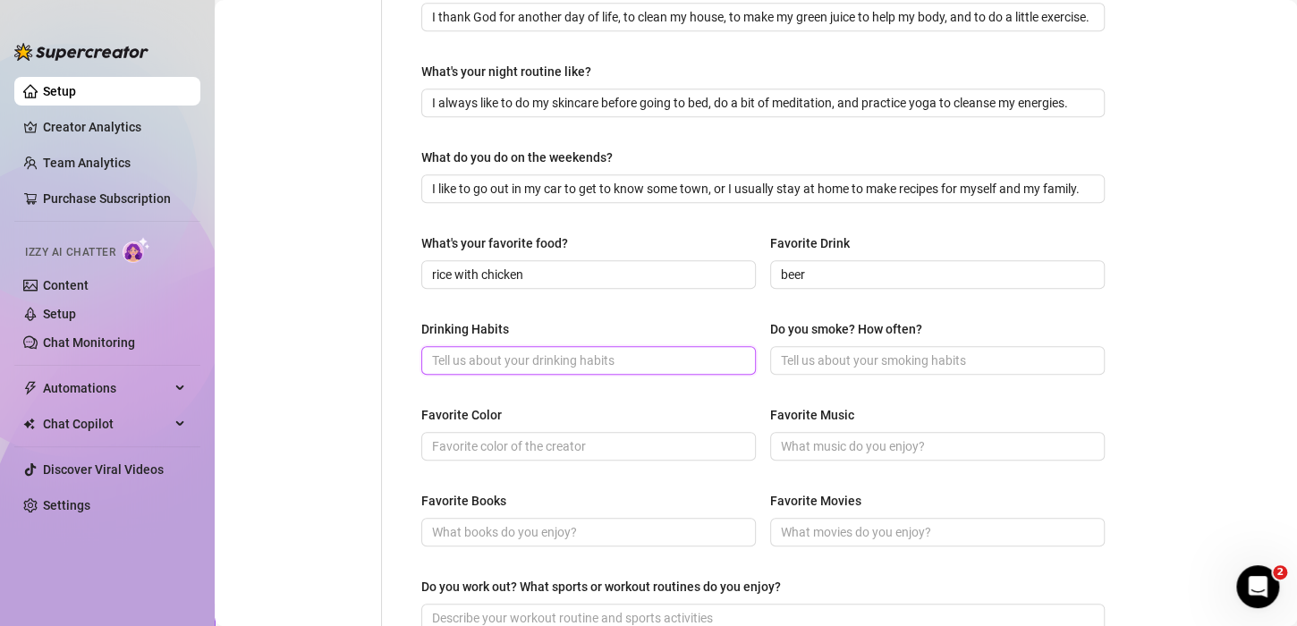
click at [547, 359] on input "Drinking Habits" at bounding box center [587, 361] width 310 height 20
click at [564, 356] on input "Drinking Habits" at bounding box center [587, 361] width 310 height 20
click at [565, 359] on input "Drinking Habits" at bounding box center [587, 361] width 310 height 20
click at [455, 360] on input "Drinking Habits" at bounding box center [587, 361] width 310 height 20
click at [487, 346] on span at bounding box center [588, 360] width 335 height 29
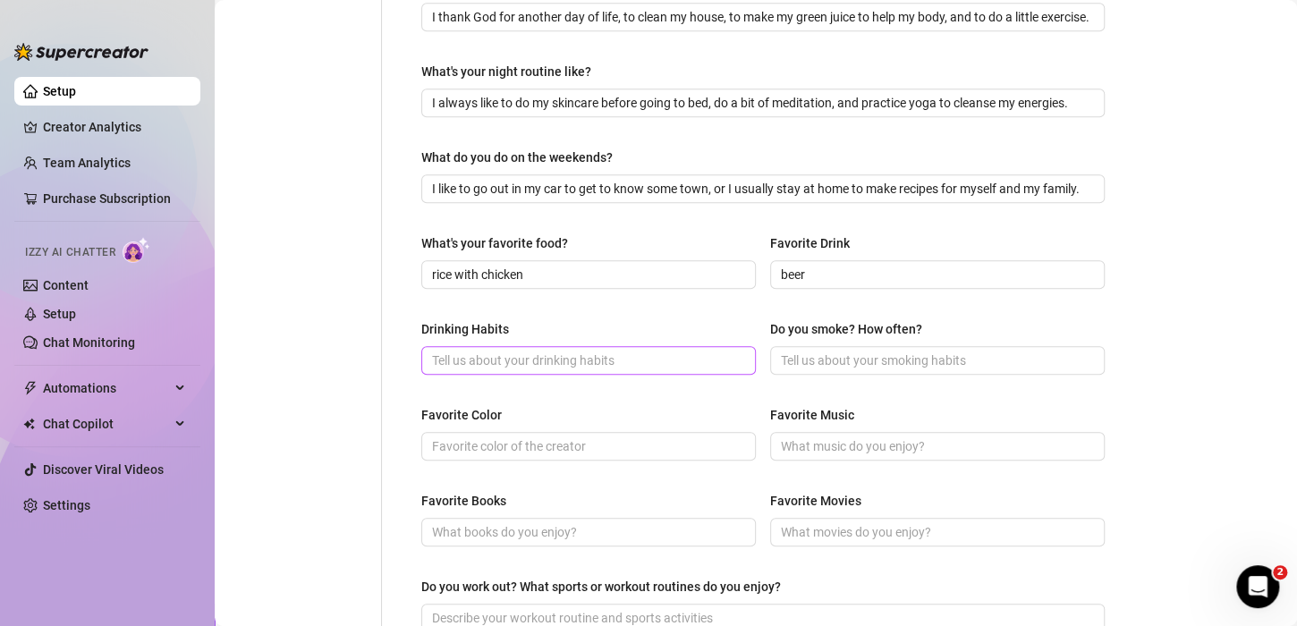
click at [487, 367] on span at bounding box center [588, 360] width 335 height 29
paste input "coconut oil in the mornings, then my green juice and I drink a lot of water wit…"
type input "coconut oil in the mornings, then my green juice and I drink a lot of water wit…"
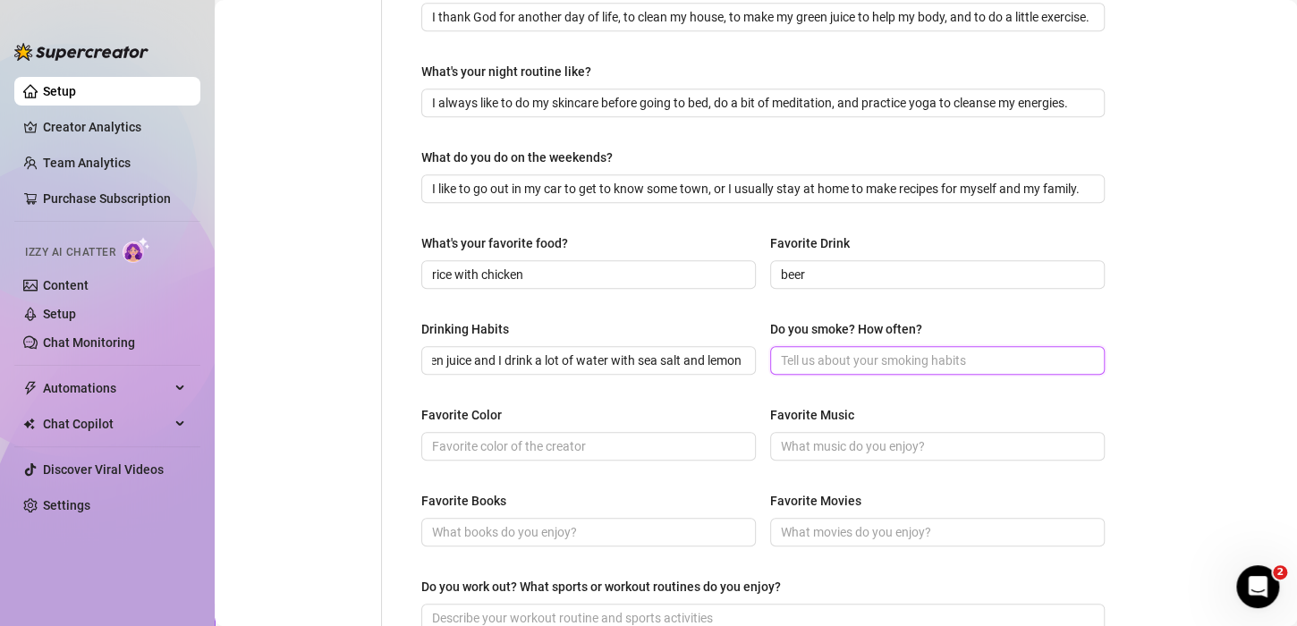
scroll to position [0, 0]
click at [844, 361] on input "Do you smoke? How often?" at bounding box center [936, 361] width 310 height 20
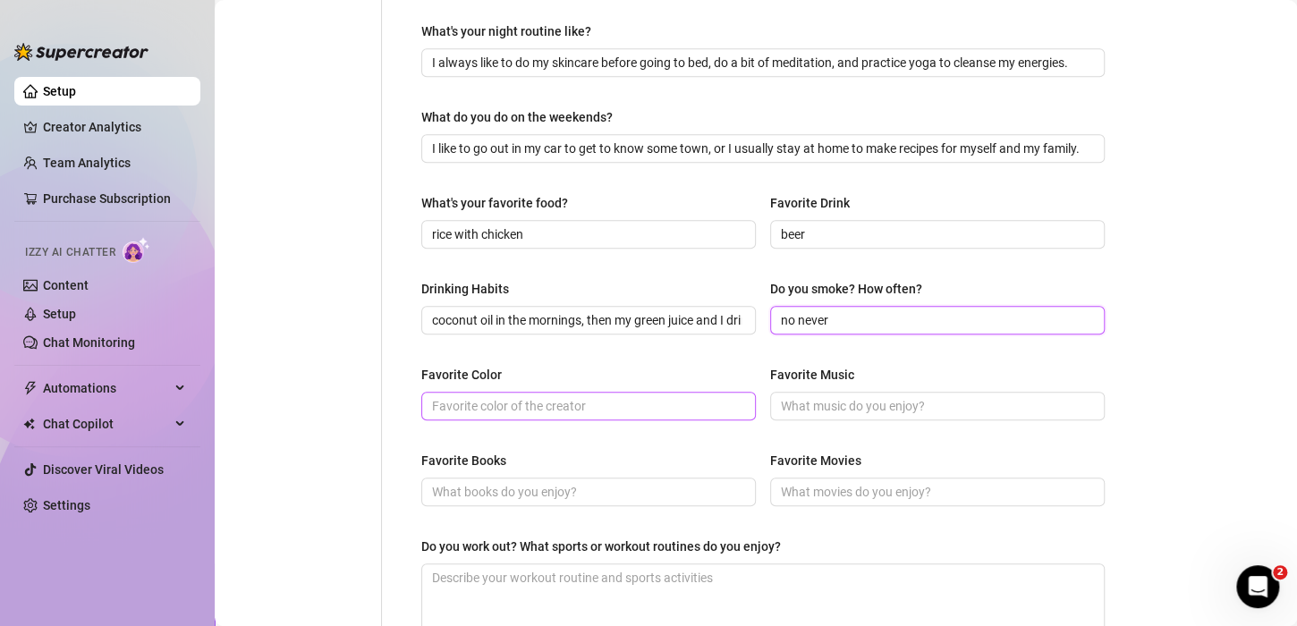
scroll to position [623, 0]
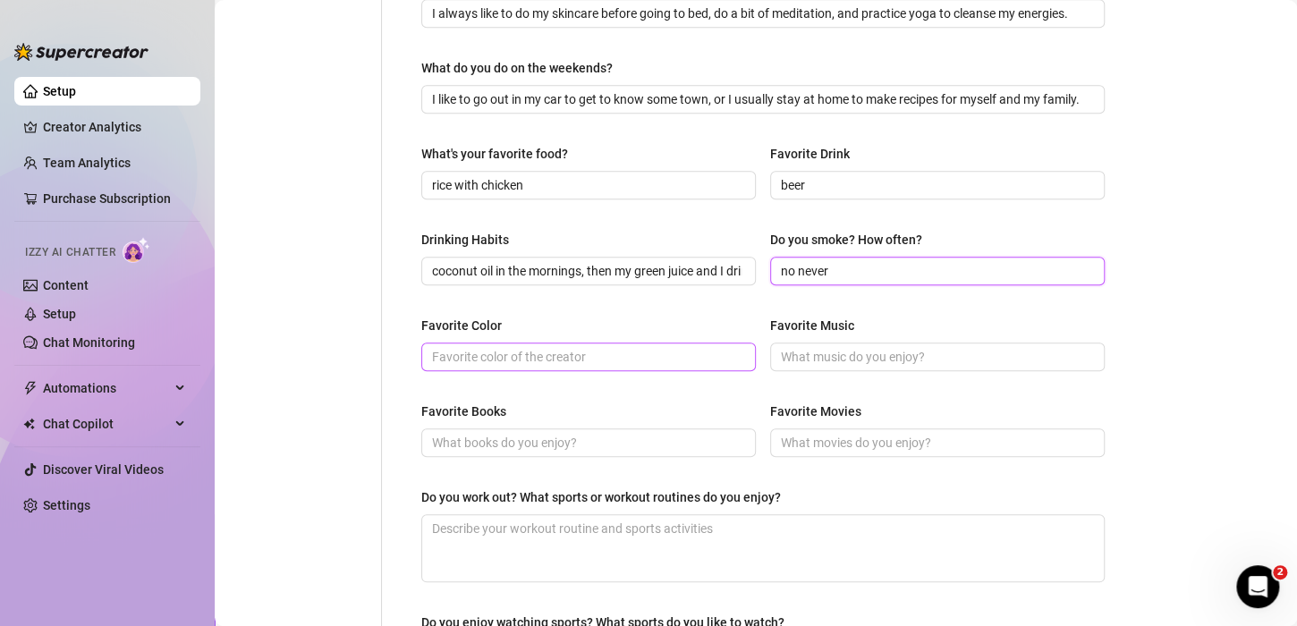
type input "no never"
click at [583, 366] on span at bounding box center [588, 357] width 335 height 29
click at [582, 359] on input "Favorite Color" at bounding box center [587, 357] width 310 height 20
type input "light blue"
click at [965, 355] on input "Favorite Music" at bounding box center [936, 357] width 310 height 20
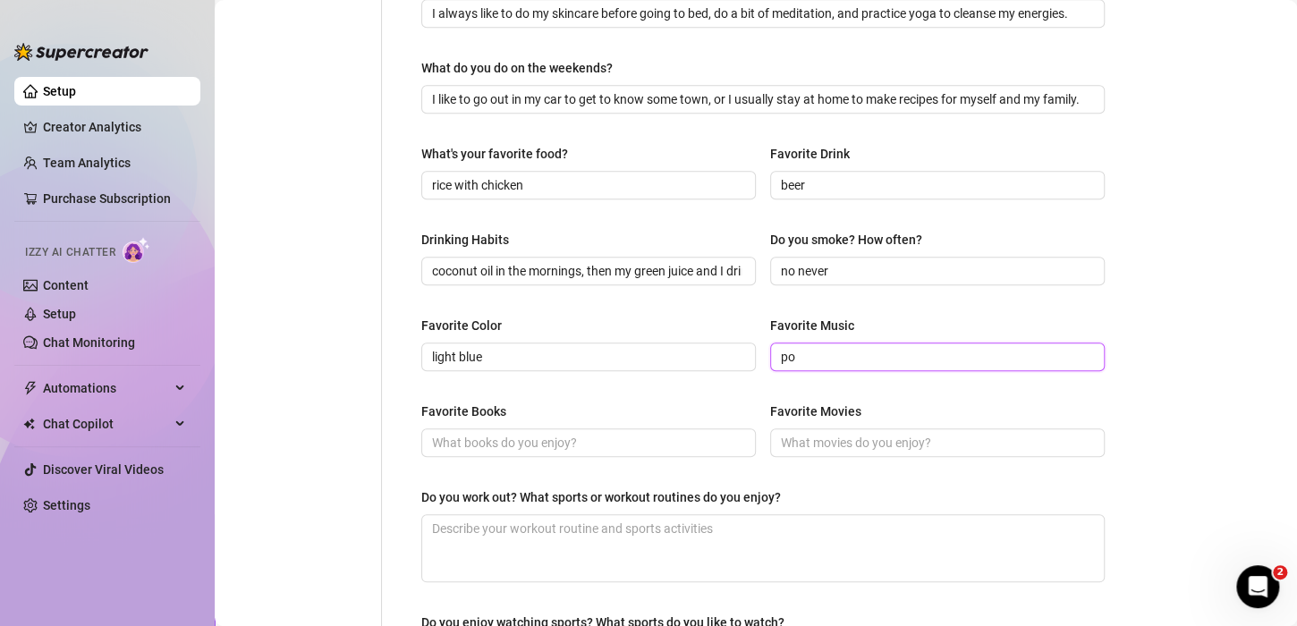
type input "p"
type input "latin pop or regaetoon some baladas of 80"
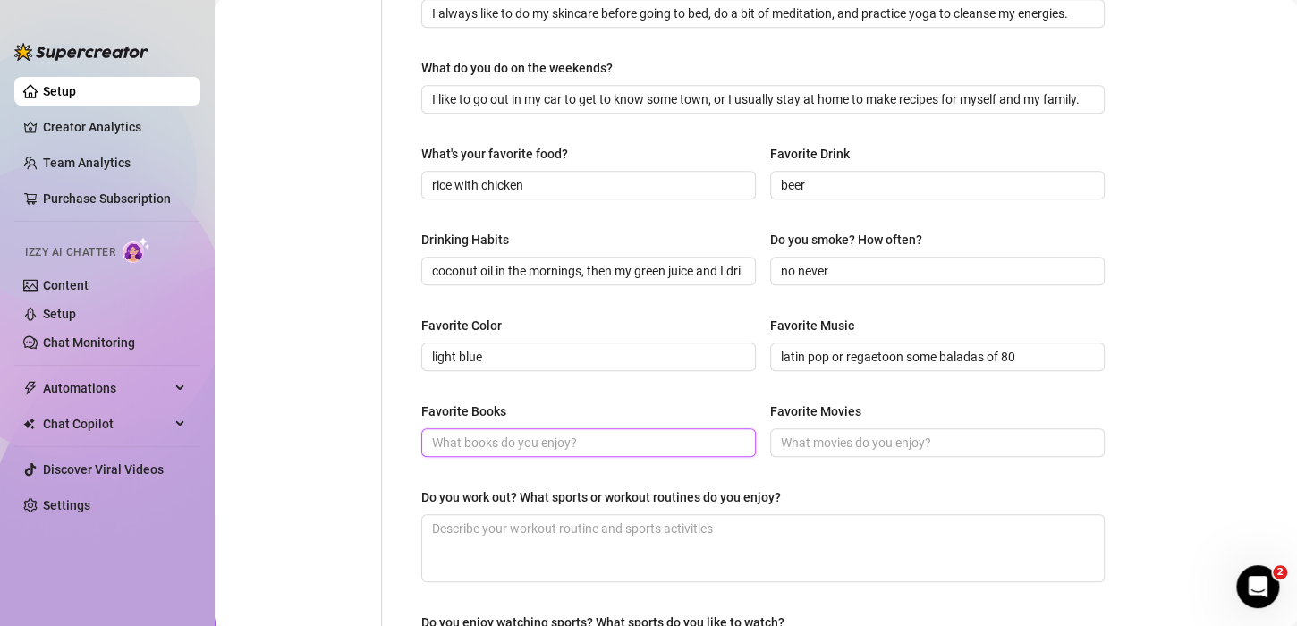
click at [447, 437] on input "Favorite Books" at bounding box center [587, 443] width 310 height 20
click at [447, 438] on input "Favorite Books" at bounding box center [587, 443] width 310 height 20
type input "e"
type input "sophias world"
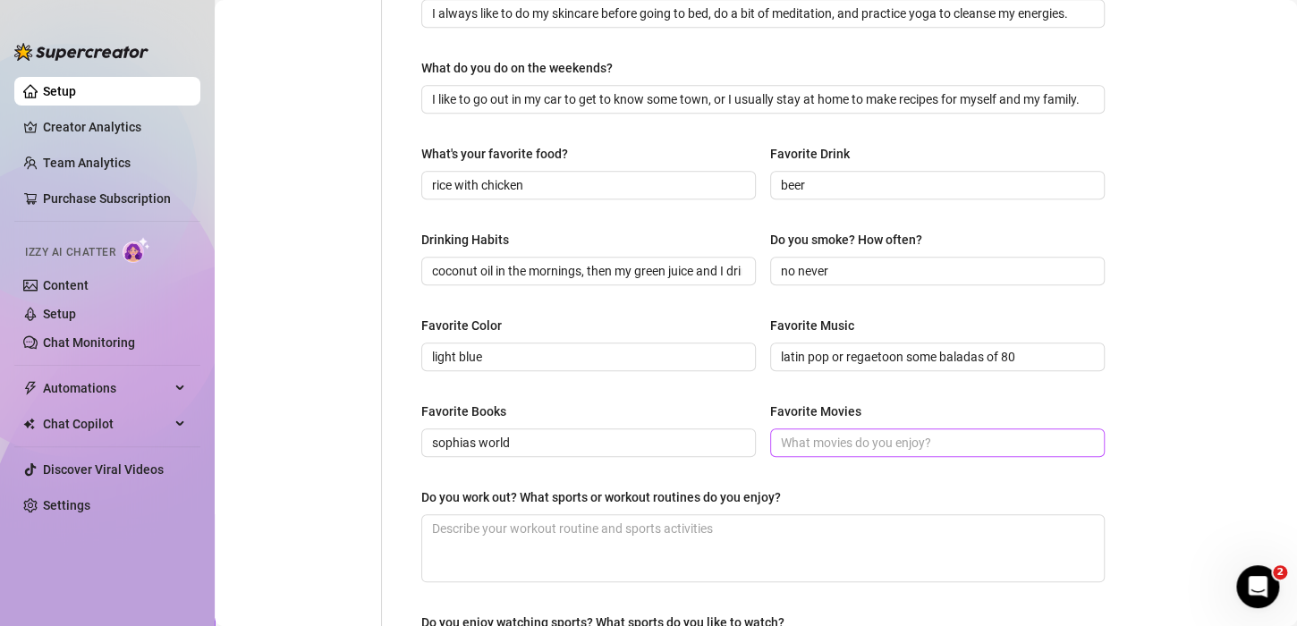
click at [876, 452] on span at bounding box center [937, 442] width 335 height 29
click at [861, 433] on input "Favorite Movies" at bounding box center [936, 443] width 310 height 20
click at [819, 455] on div "Favorite Books sophias world Favorite Movies" at bounding box center [762, 438] width 683 height 72
click at [819, 428] on span at bounding box center [937, 442] width 335 height 29
click at [815, 437] on input "Favorite Movies" at bounding box center [936, 443] width 310 height 20
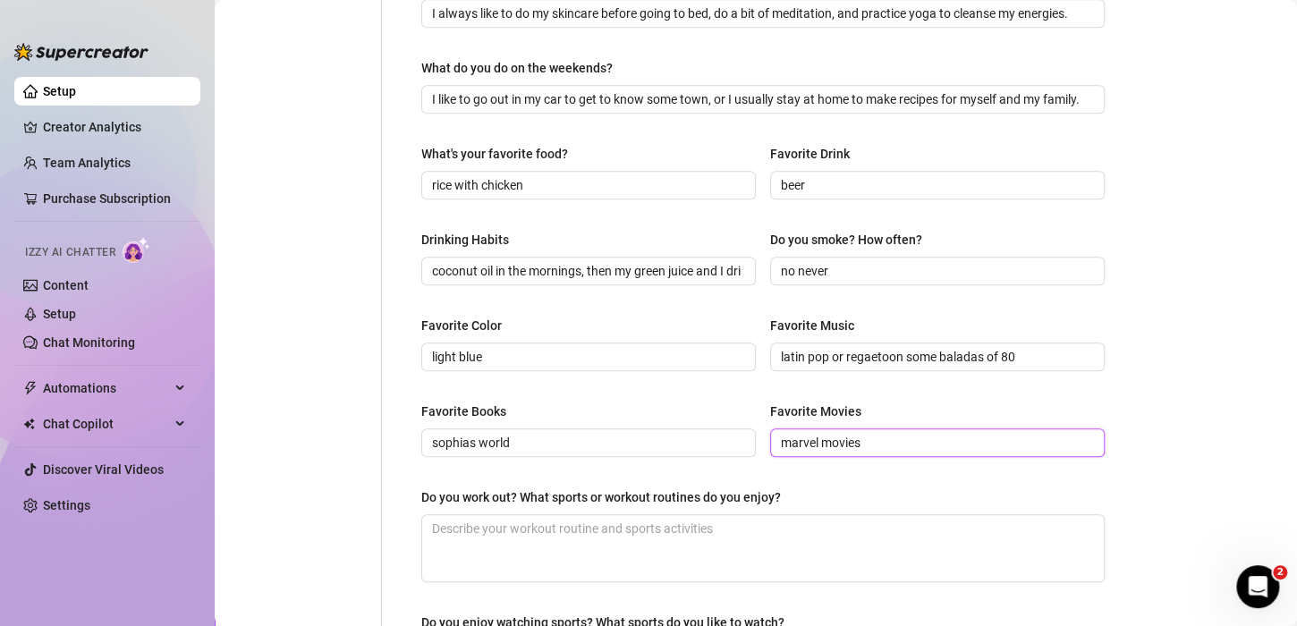
type input "marvel movies"
click at [697, 402] on div "Favorite Books" at bounding box center [588, 415] width 335 height 27
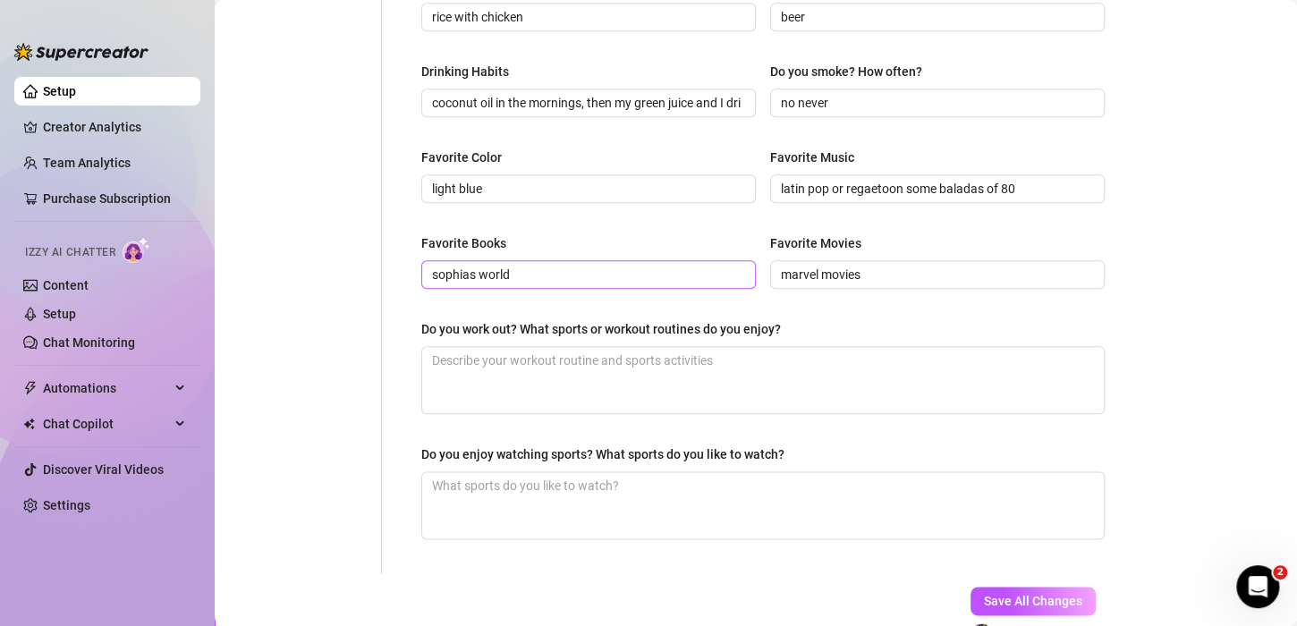
scroll to position [802, 0]
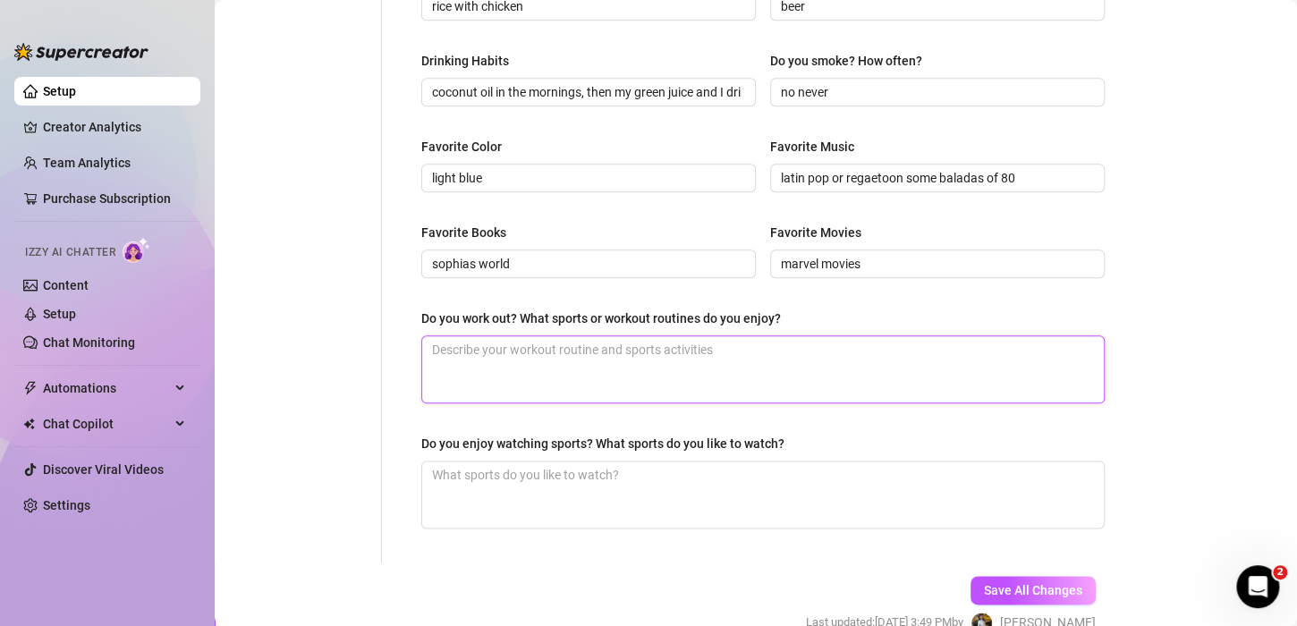
click at [548, 378] on textarea "Do you work out? What sports or workout routines do you enjoy?" at bounding box center [763, 369] width 682 height 66
click at [522, 369] on textarea "Do you work out? What sports or workout routines do you enjoy?" at bounding box center [763, 369] width 682 height 66
click at [590, 360] on textarea "Do you work out? What sports or workout routines do you enjoy?" at bounding box center [763, 369] width 682 height 66
paste textarea "I enjoy doing cardio and a little bit of abs."
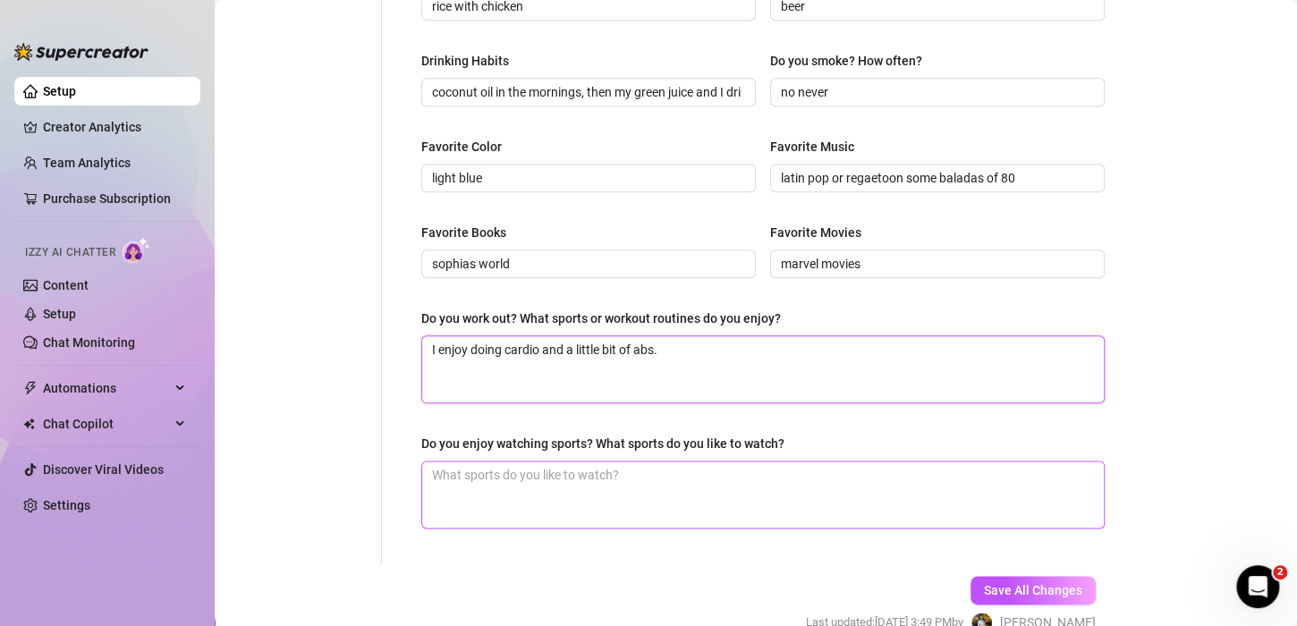
scroll to position [891, 0]
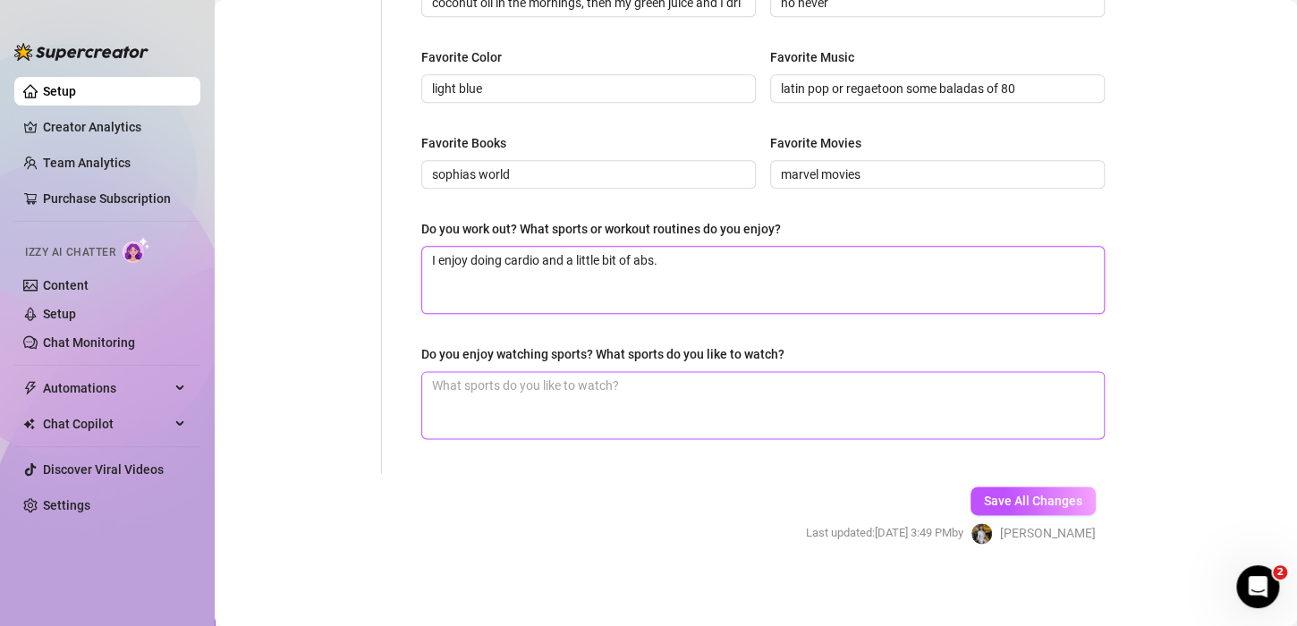
type textarea "I enjoy doing cardio and a little bit of abs."
click at [572, 413] on textarea "Do you enjoy watching sports? What sports do you like to watch?" at bounding box center [763, 405] width 682 height 66
type textarea "i"
type textarea "i l"
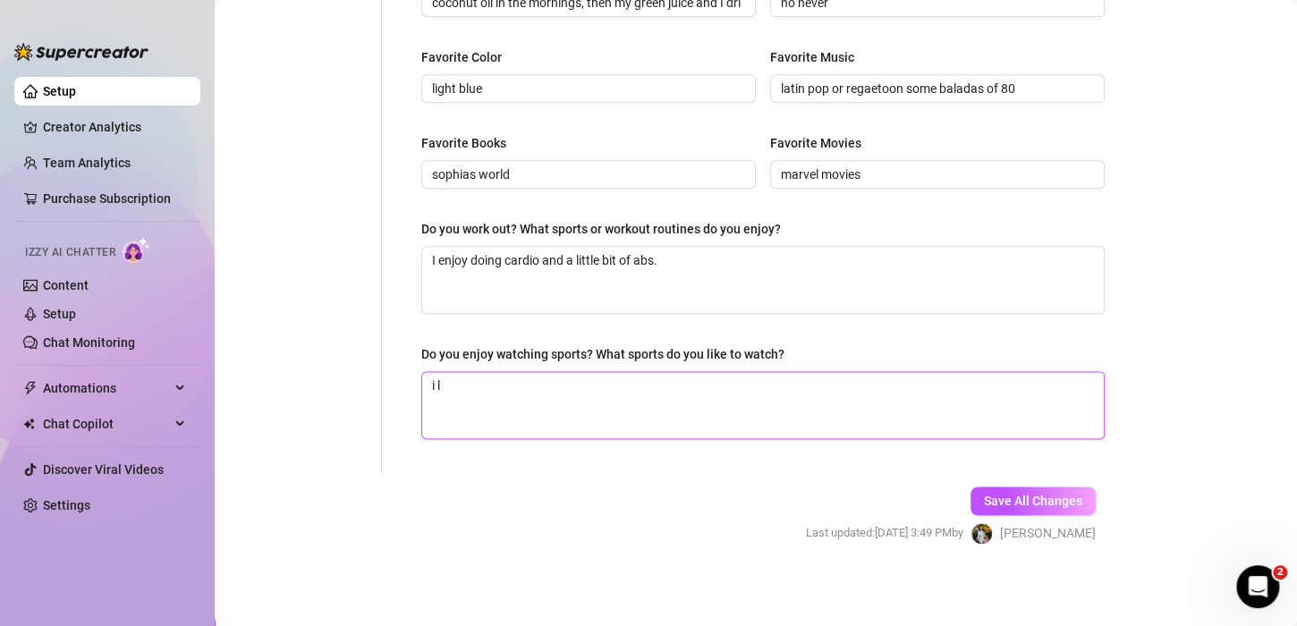
type textarea "i lo"
type textarea "i lov"
type textarea "i love"
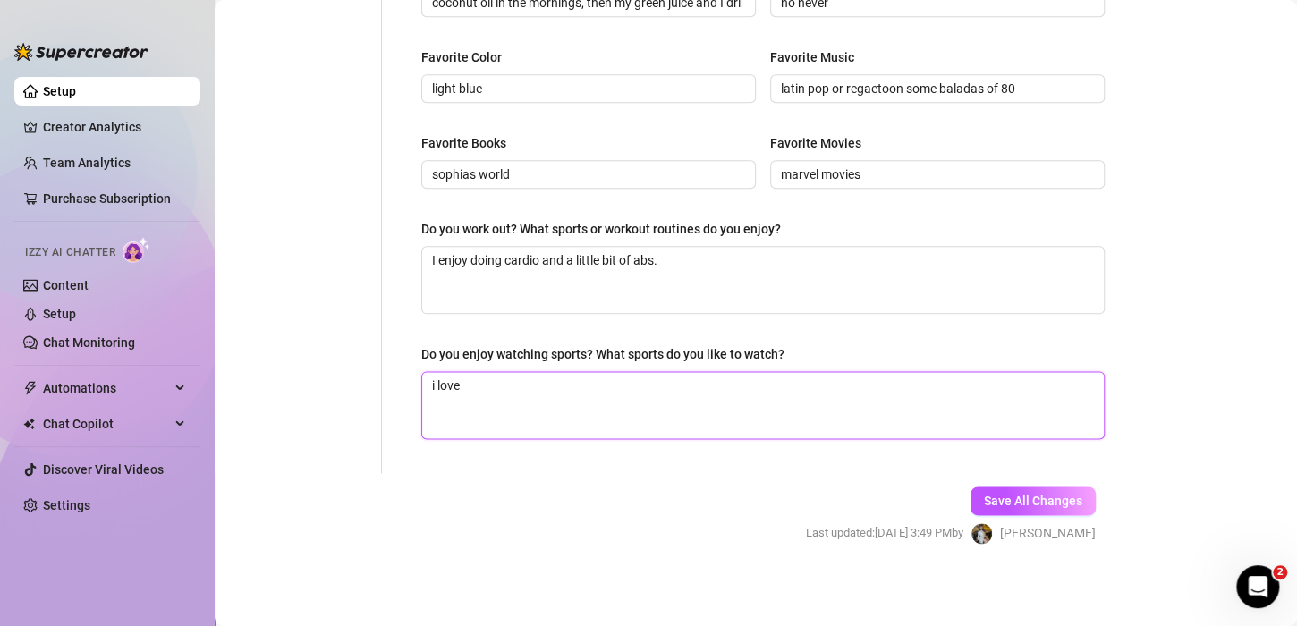
type textarea "i lov"
type textarea "i lo"
type textarea "i l"
type textarea "i"
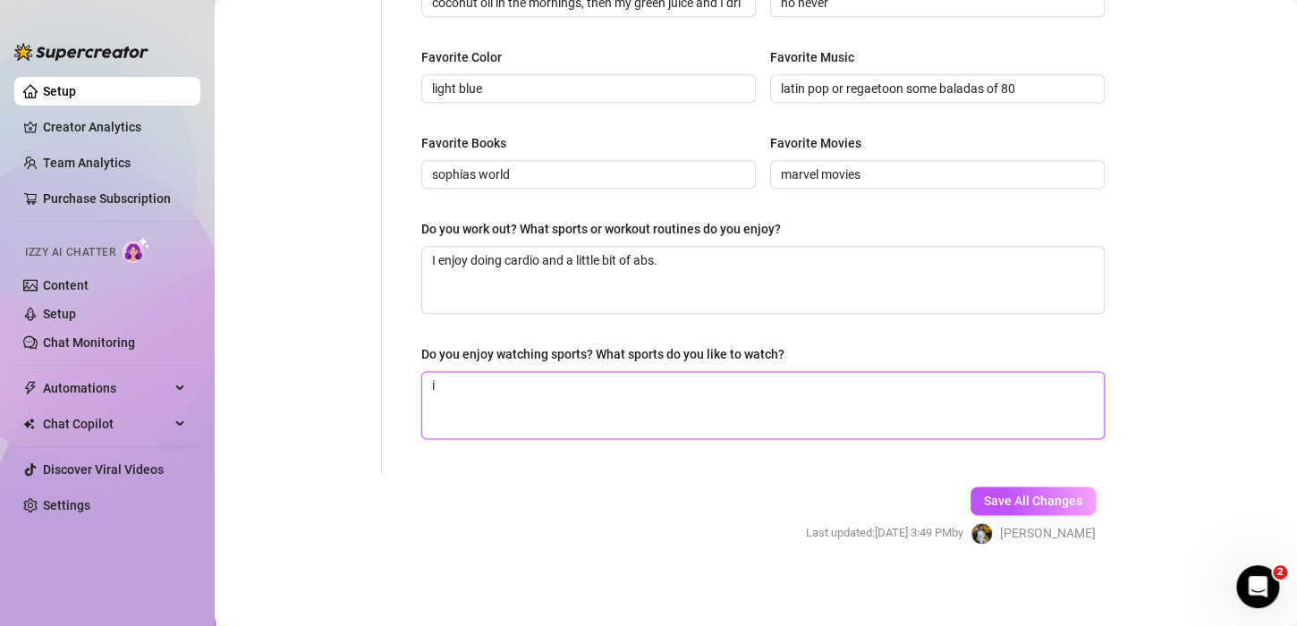
click at [645, 389] on textarea "i" at bounding box center [763, 405] width 682 height 66
paste textarea "I like watching the World Cup matches of soccer."
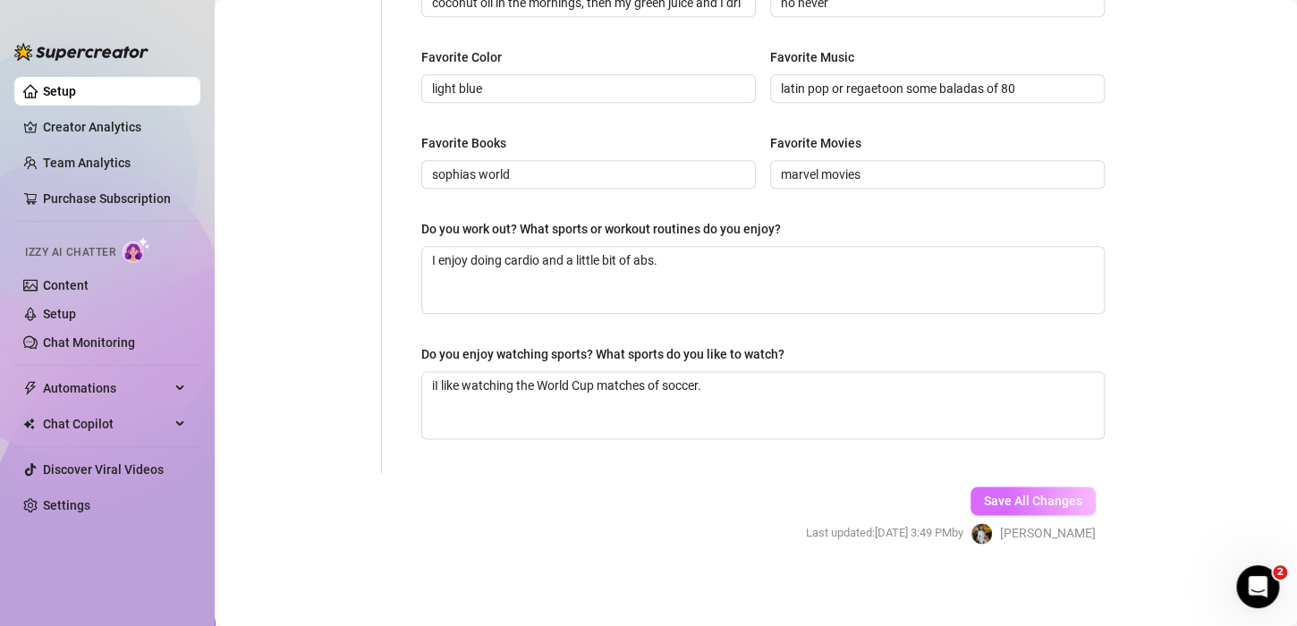
click at [1026, 507] on button "Save All Changes" at bounding box center [1033, 501] width 125 height 29
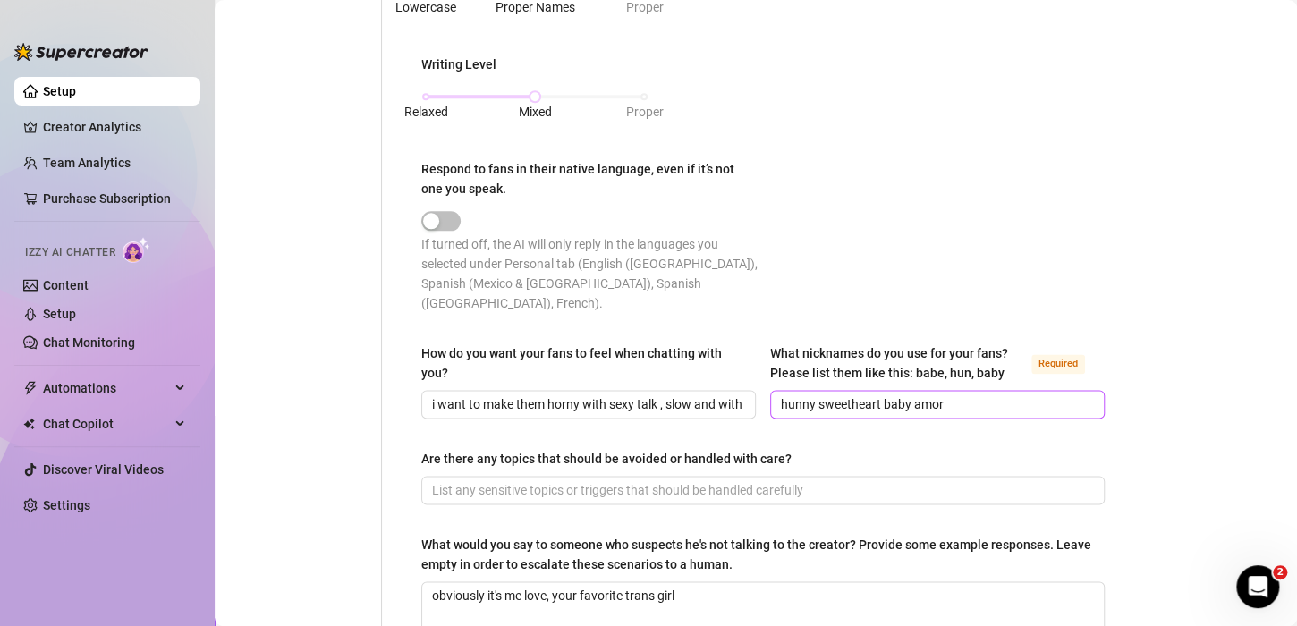
scroll to position [1139, 0]
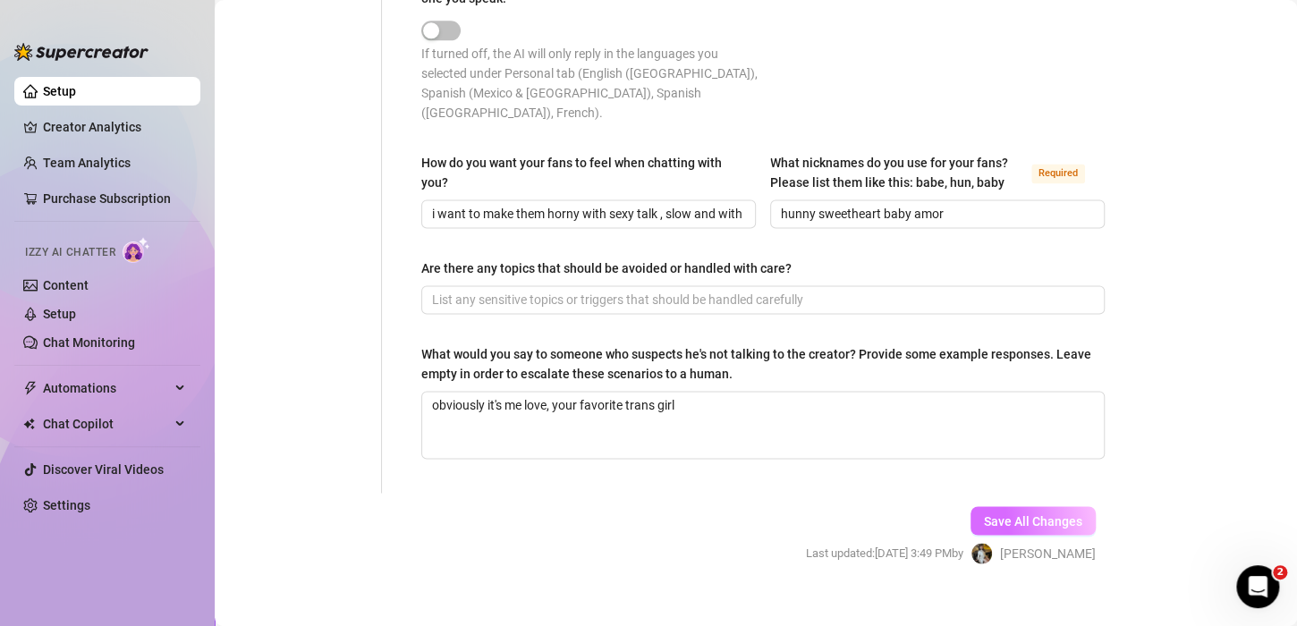
click at [990, 513] on span "Save All Changes" at bounding box center [1033, 520] width 98 height 14
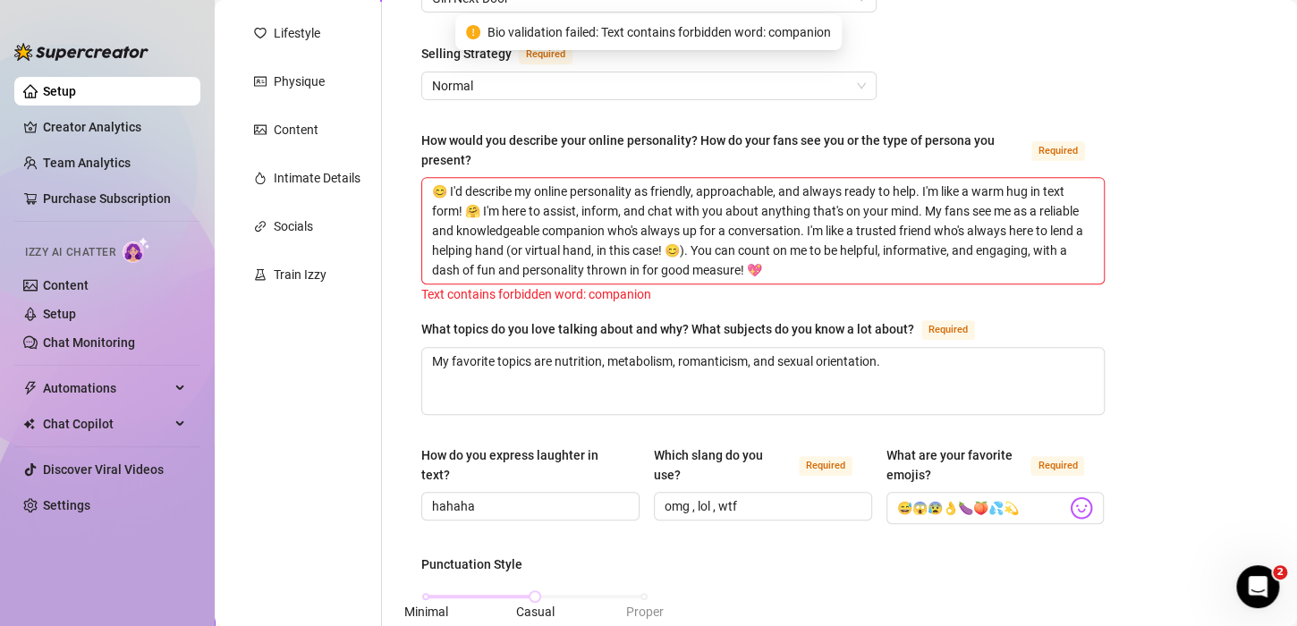
scroll to position [155, 0]
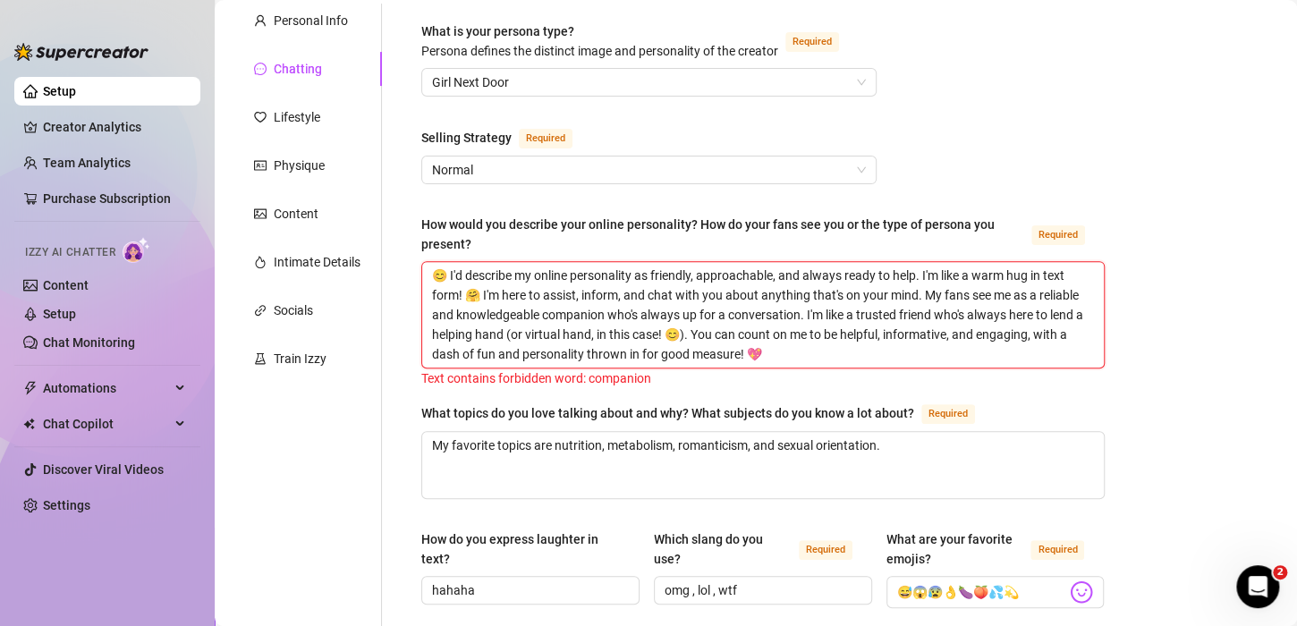
drag, startPoint x: 650, startPoint y: 314, endPoint x: 593, endPoint y: 310, distance: 57.4
click at [593, 310] on textarea "😊 I'd describe my online personality as friendly, approachable, and always read…" at bounding box center [763, 315] width 682 height 106
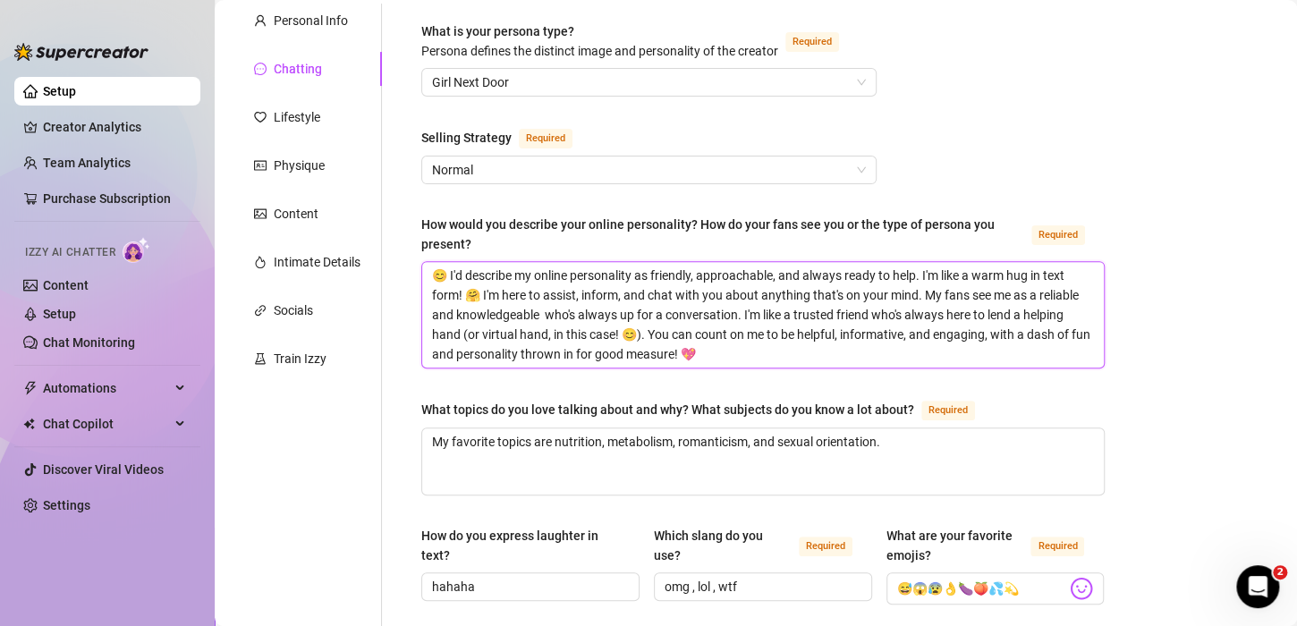
drag, startPoint x: 767, startPoint y: 353, endPoint x: 418, endPoint y: 259, distance: 361.3
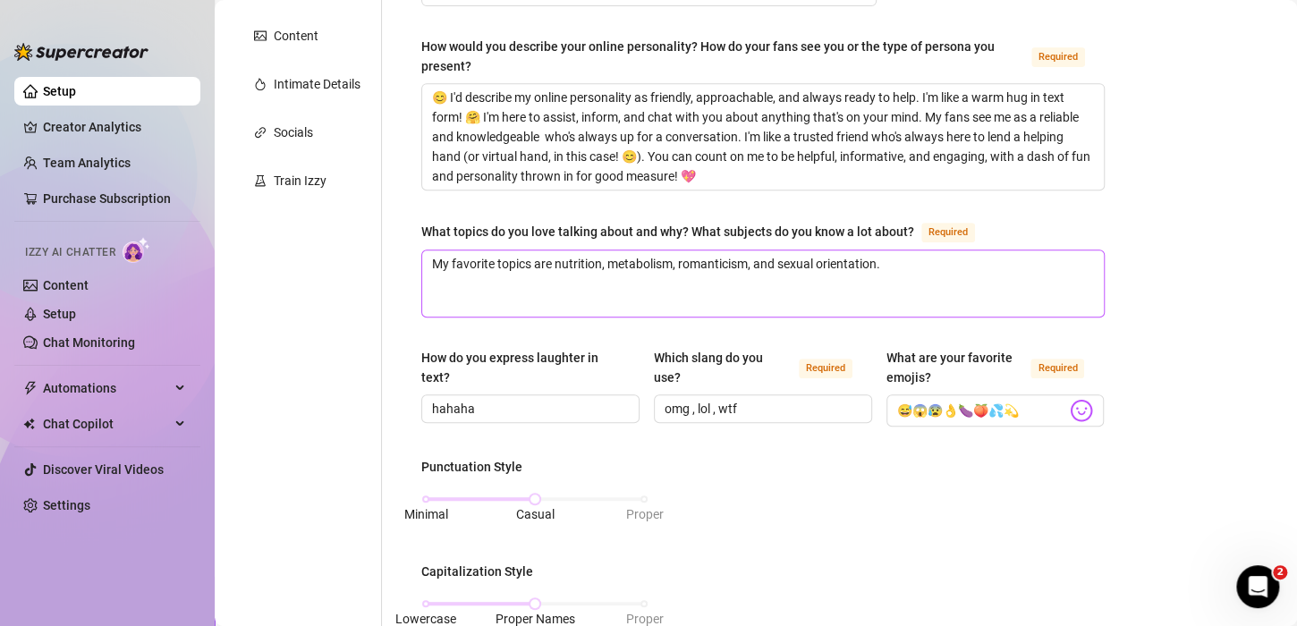
scroll to position [334, 0]
click at [1156, 278] on main "Creator Bio [PERSON_NAME] (tataamontooya) Bio Import Bio from other creator Per…" at bounding box center [756, 558] width 1082 height 1785
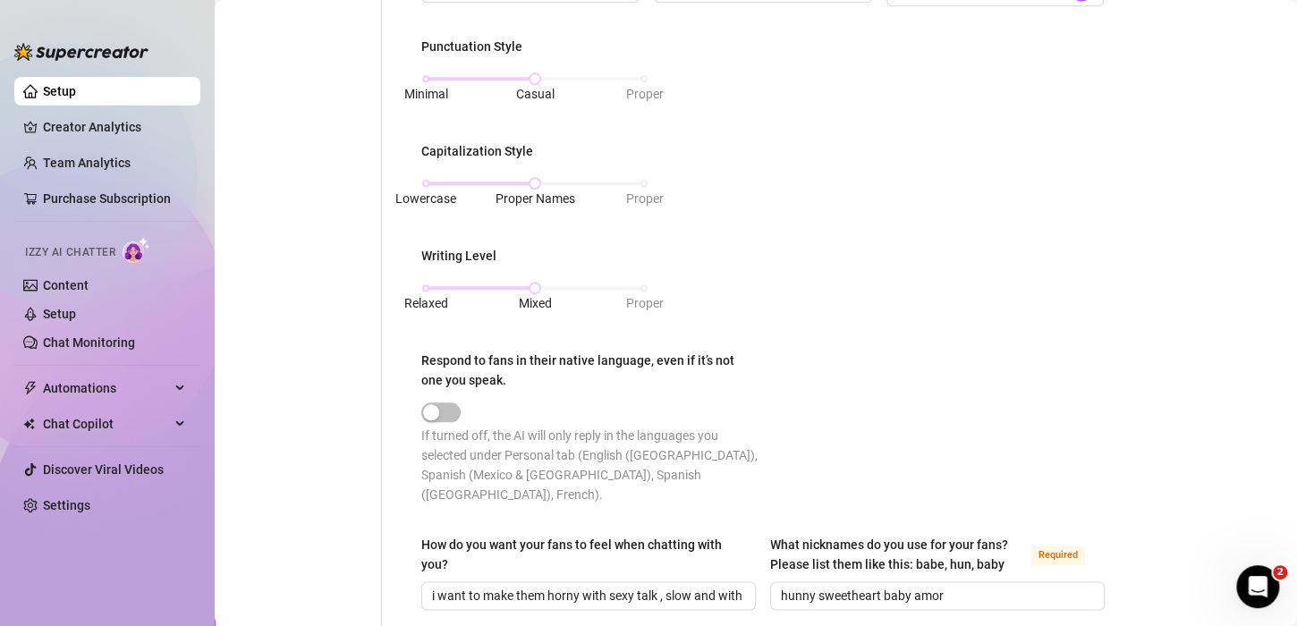
scroll to position [1049, 0]
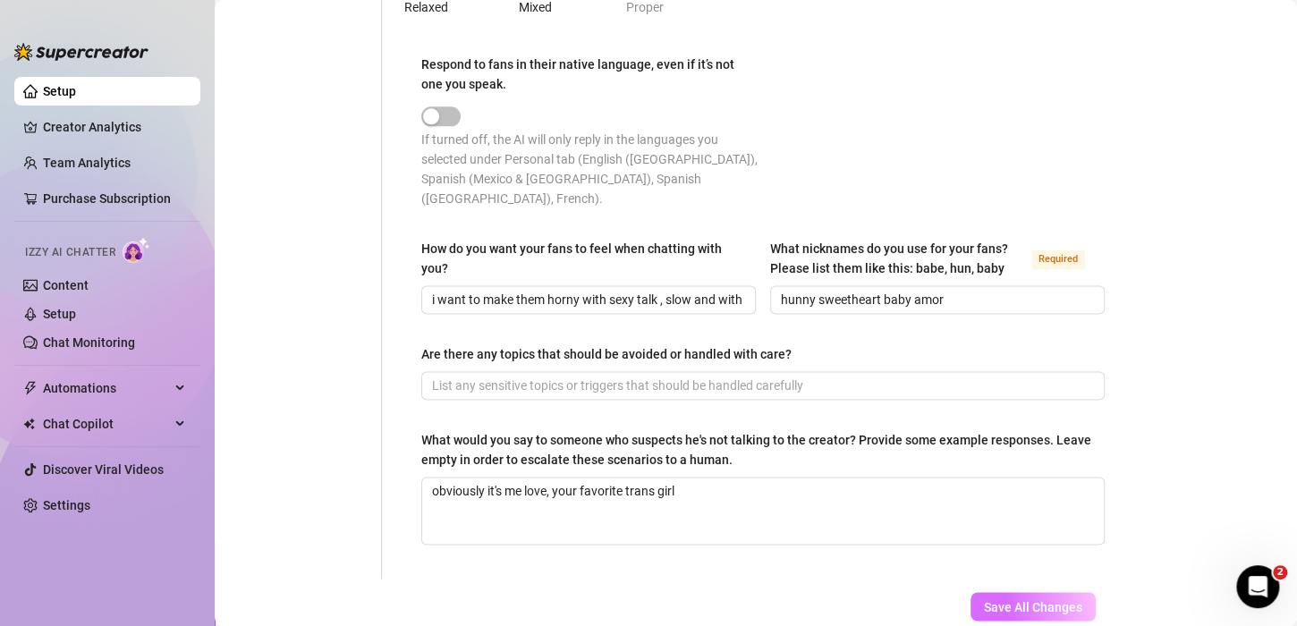
drag, startPoint x: 1002, startPoint y: 579, endPoint x: 1008, endPoint y: 572, distance: 9.5
click at [1005, 599] on span "Save All Changes" at bounding box center [1033, 606] width 98 height 14
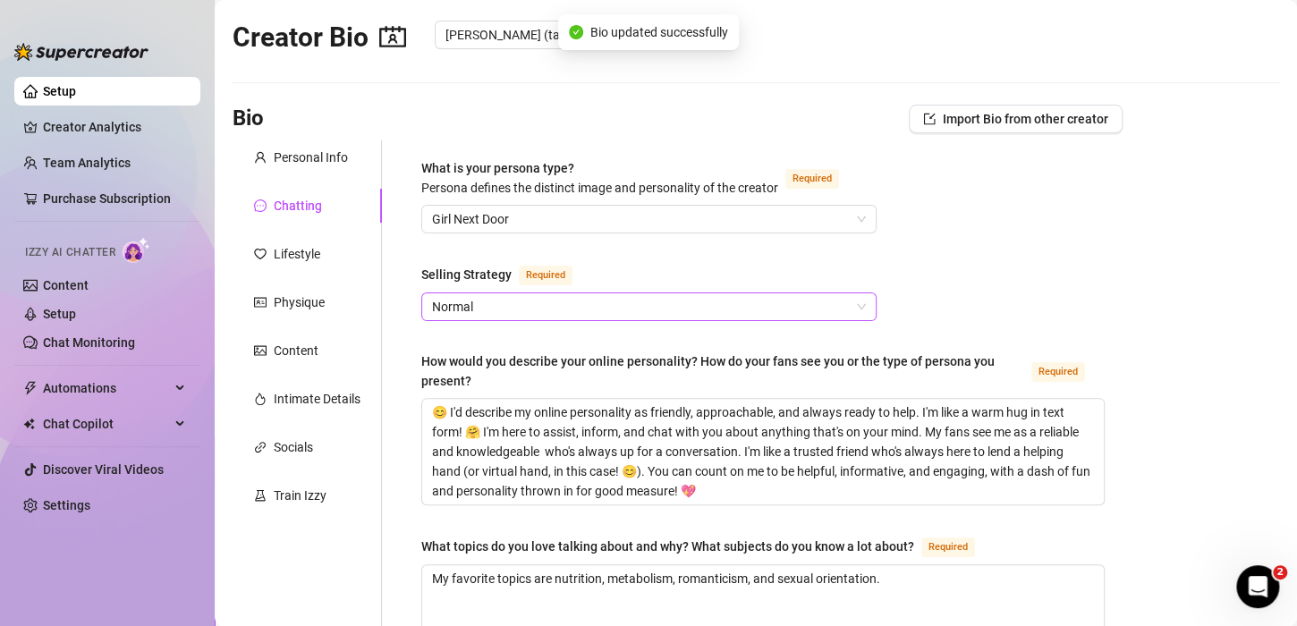
scroll to position [0, 0]
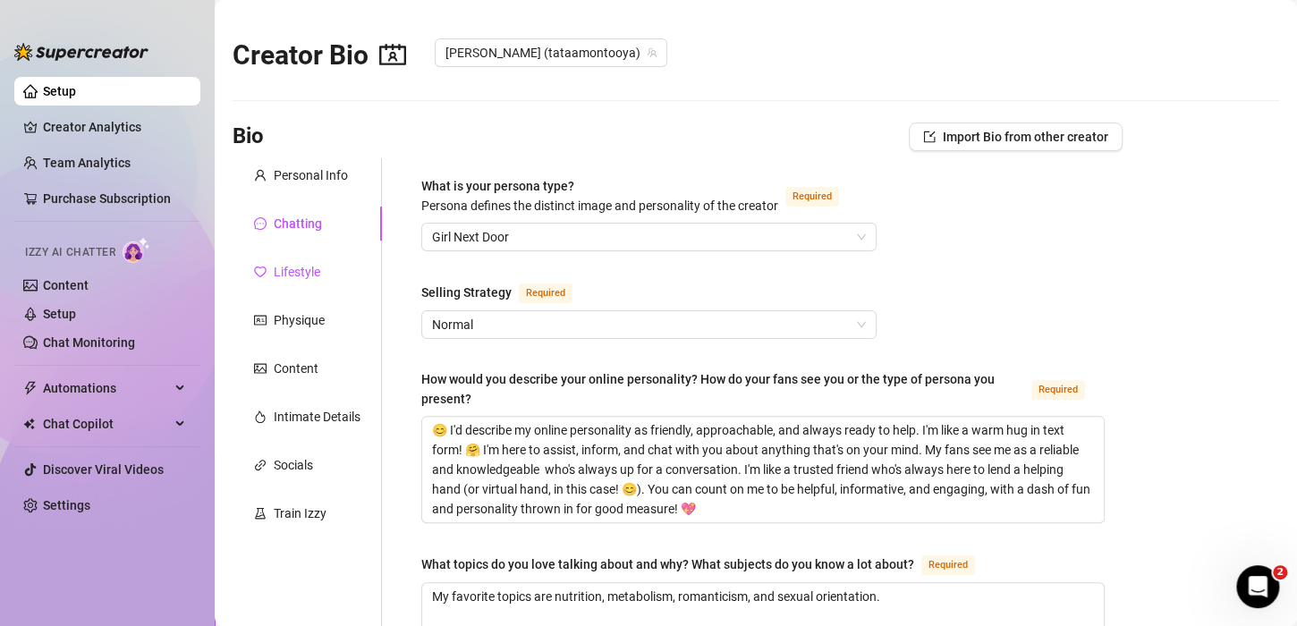
click at [301, 267] on div "Lifestyle" at bounding box center [297, 272] width 47 height 20
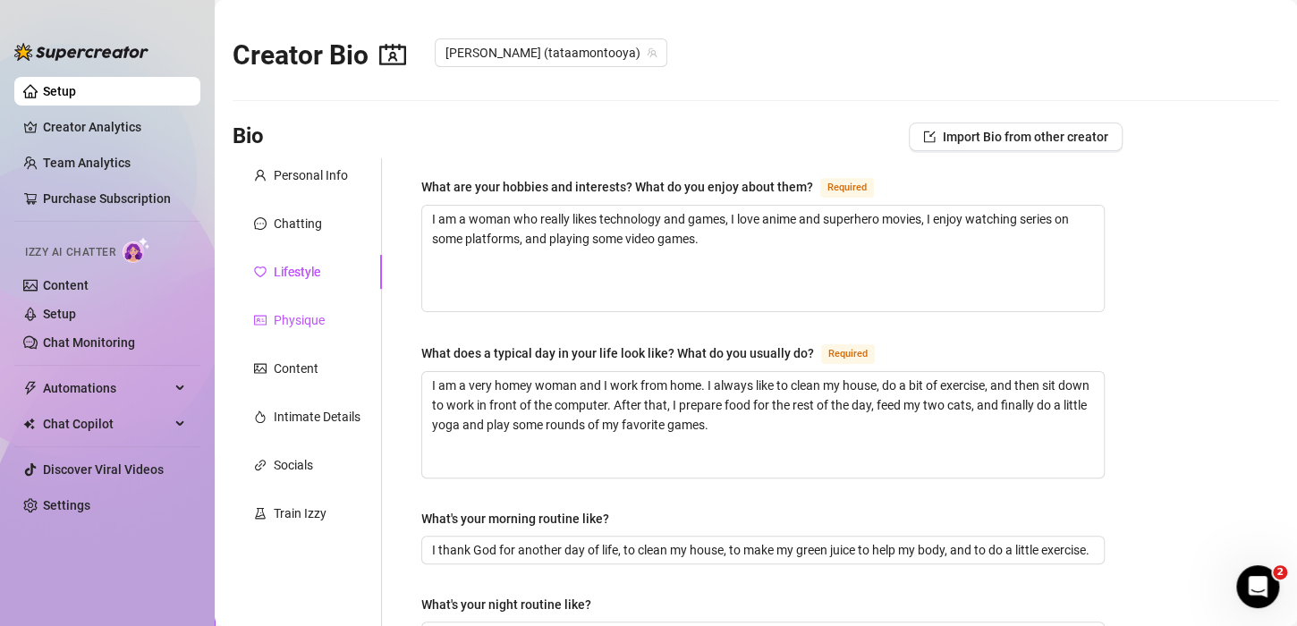
click at [308, 321] on div "Physique" at bounding box center [299, 320] width 51 height 20
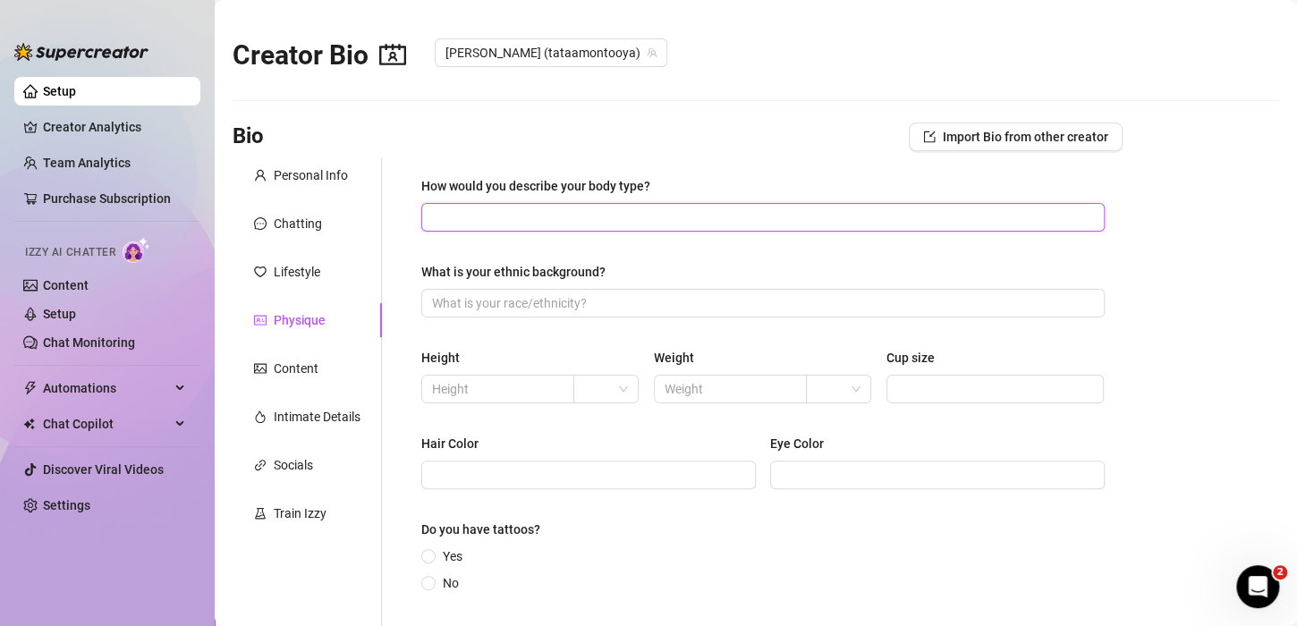
click at [611, 213] on input "How would you describe your body type?" at bounding box center [761, 218] width 658 height 20
click at [496, 224] on input "How would you describe your body type?" at bounding box center [761, 218] width 658 height 20
paste input "I am a voluptuous woman."
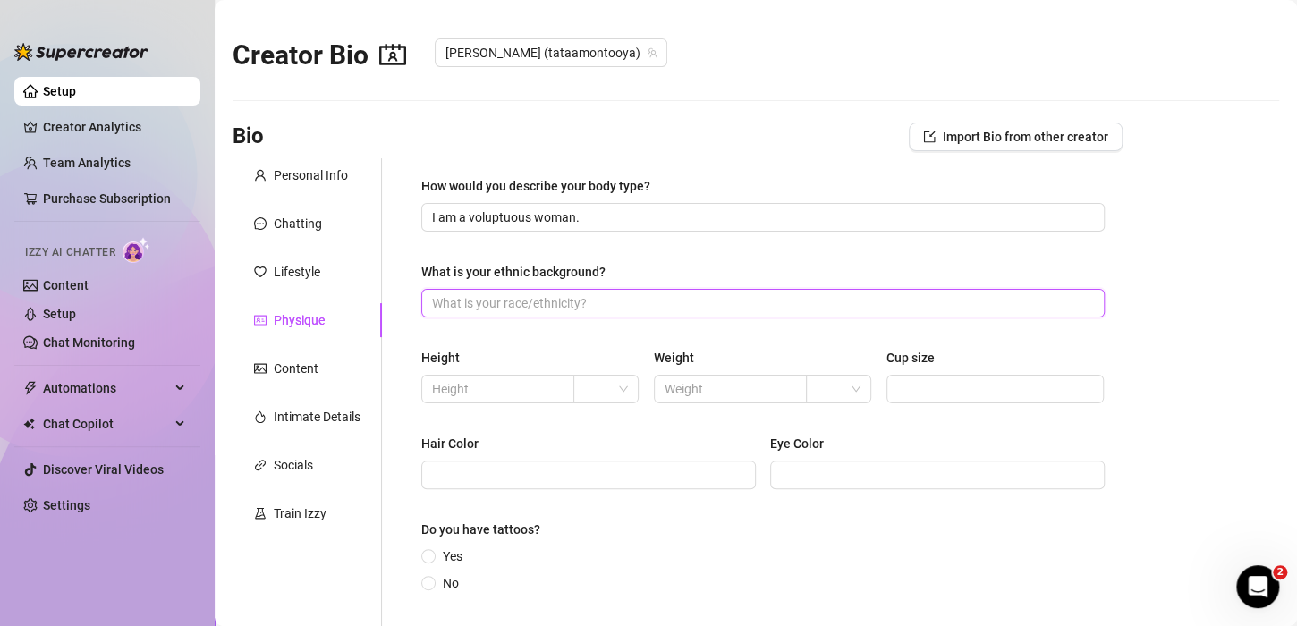
click at [581, 296] on input "What is your ethnic background?" at bounding box center [761, 303] width 658 height 20
click at [572, 312] on input "What is your ethnic background?" at bounding box center [761, 303] width 658 height 20
click at [543, 275] on div "What is your ethnic background?" at bounding box center [513, 272] width 184 height 20
click at [543, 293] on input "What is your ethnic background?" at bounding box center [761, 303] width 658 height 20
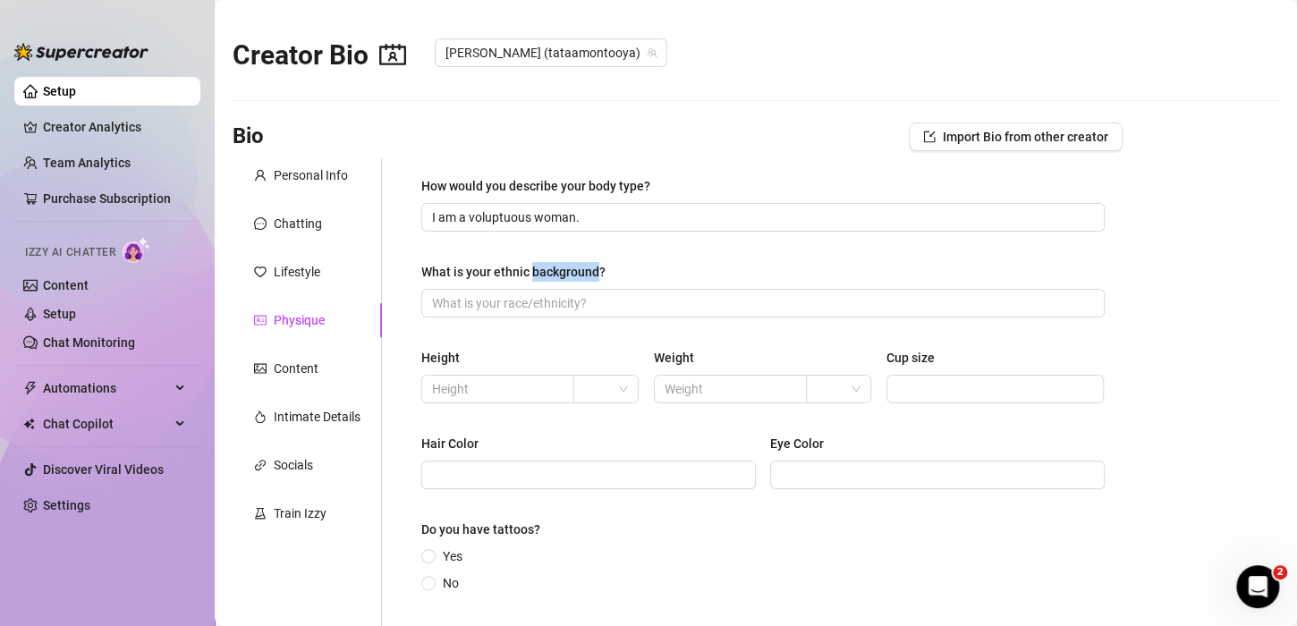
click at [543, 275] on div "What is your ethnic background?" at bounding box center [513, 272] width 184 height 20
click at [543, 293] on input "What is your ethnic background?" at bounding box center [761, 303] width 658 height 20
click at [543, 275] on div "What is your ethnic background?" at bounding box center [513, 272] width 184 height 20
click at [543, 293] on input "What is your ethnic background?" at bounding box center [761, 303] width 658 height 20
drag, startPoint x: 543, startPoint y: 274, endPoint x: 532, endPoint y: 270, distance: 11.3
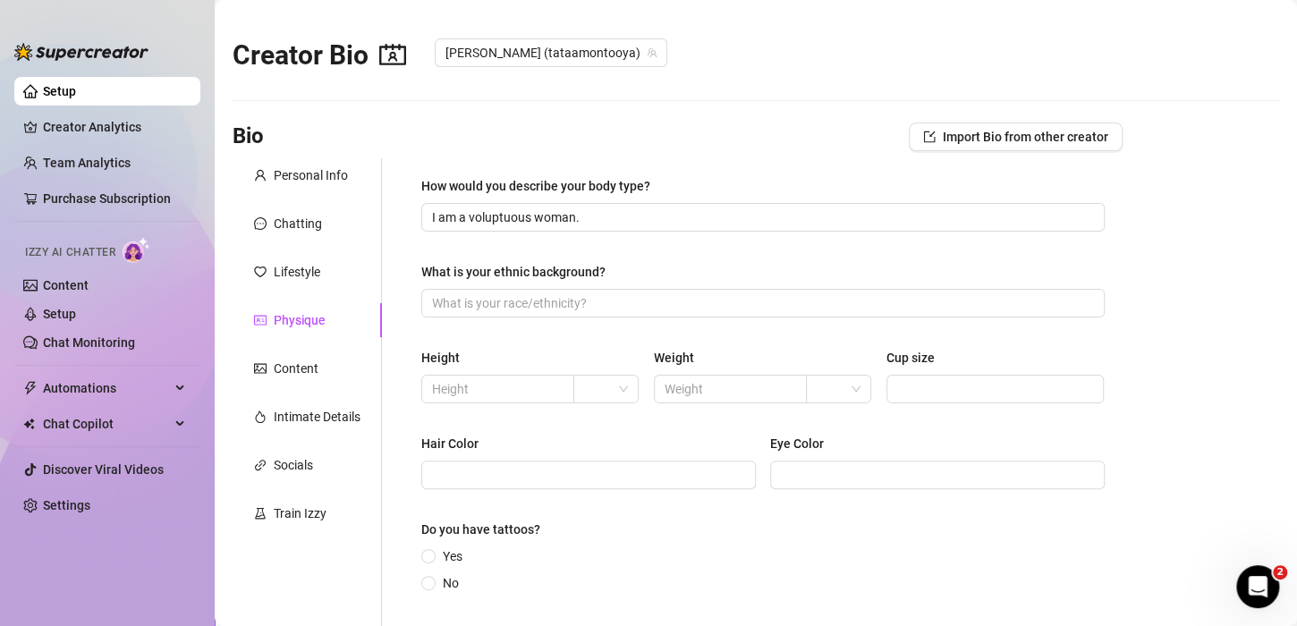
click at [532, 270] on div "What is your ethnic background?" at bounding box center [513, 272] width 184 height 20
click at [532, 293] on input "What is your ethnic background?" at bounding box center [761, 303] width 658 height 20
click at [532, 270] on div "What is your ethnic background?" at bounding box center [513, 272] width 184 height 20
click at [532, 293] on input "What is your ethnic background?" at bounding box center [761, 303] width 658 height 20
click at [532, 270] on div "What is your ethnic background?" at bounding box center [513, 272] width 184 height 20
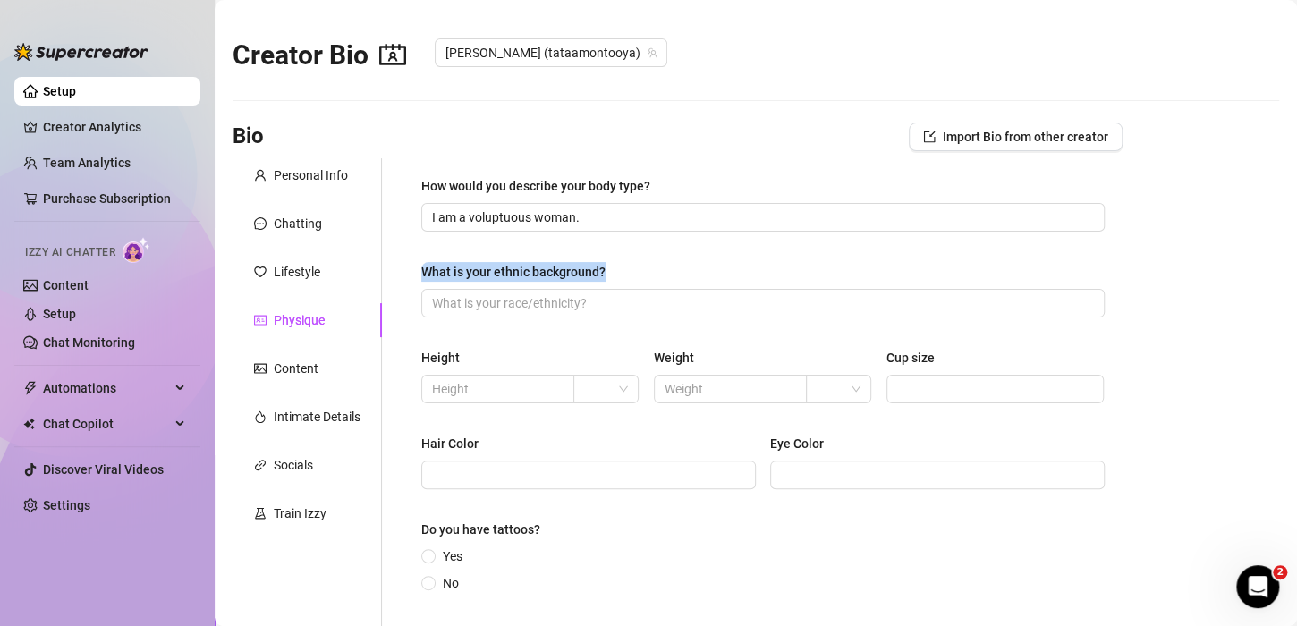
click at [532, 293] on input "What is your ethnic background?" at bounding box center [761, 303] width 658 height 20
click at [532, 270] on div "What is your ethnic background?" at bounding box center [513, 272] width 184 height 20
click at [532, 293] on input "What is your ethnic background?" at bounding box center [761, 303] width 658 height 20
click at [532, 270] on div "What is your ethnic background?" at bounding box center [513, 272] width 184 height 20
click at [532, 293] on input "What is your ethnic background?" at bounding box center [761, 303] width 658 height 20
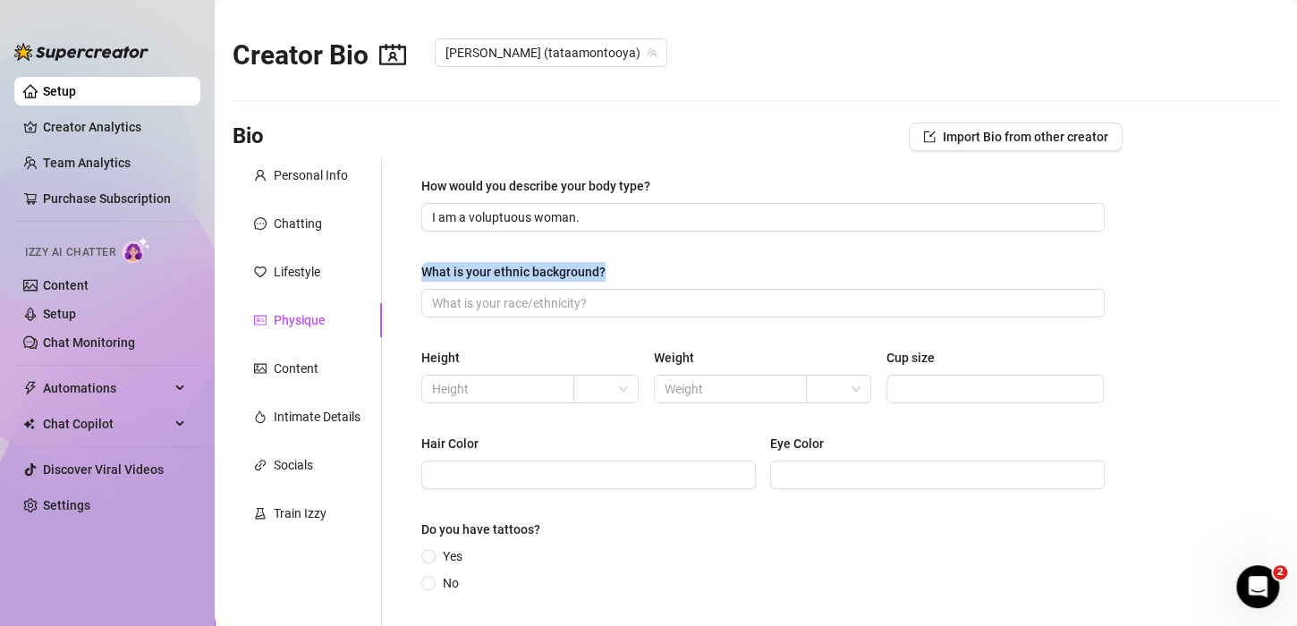
click at [532, 270] on div "What is your ethnic background?" at bounding box center [513, 272] width 184 height 20
click at [532, 293] on input "What is your ethnic background?" at bounding box center [761, 303] width 658 height 20
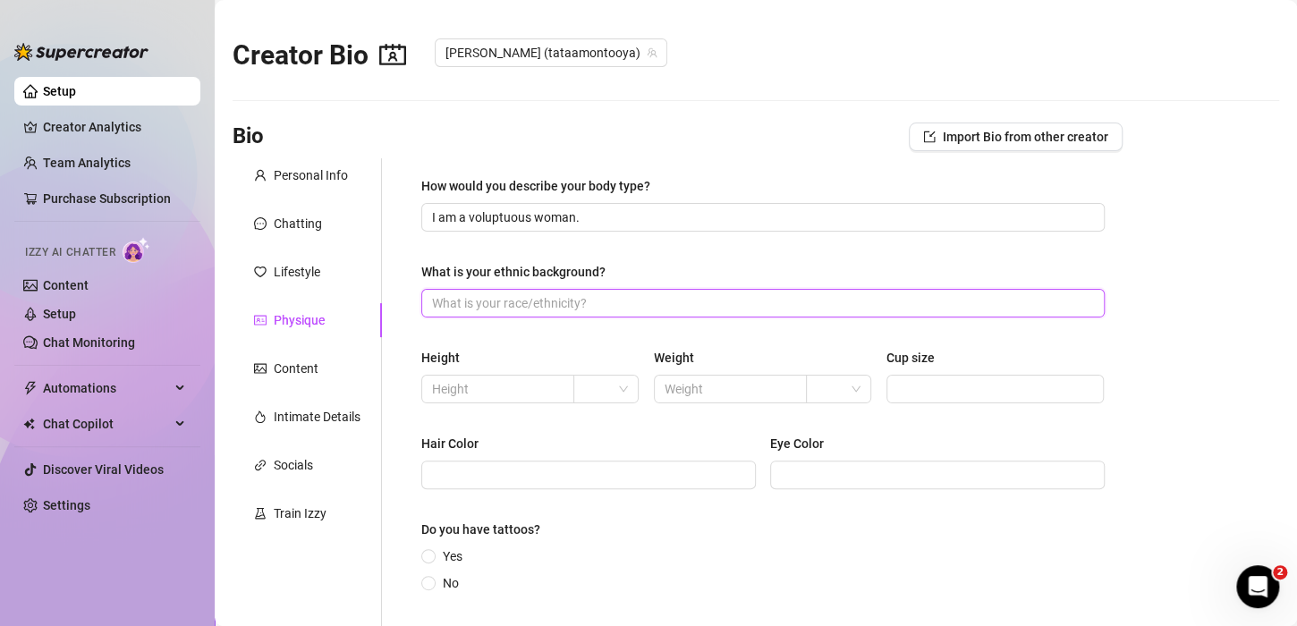
click at [522, 301] on input "What is your ethnic background?" at bounding box center [761, 303] width 658 height 20
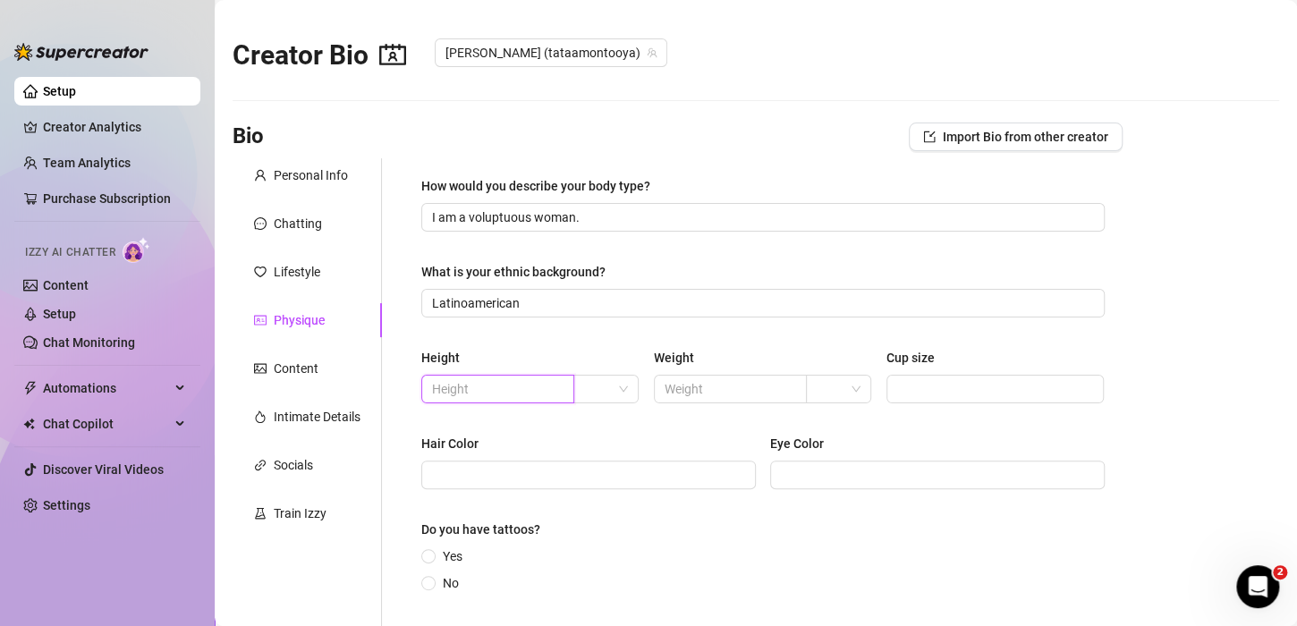
click at [530, 380] on input "text" at bounding box center [496, 389] width 128 height 20
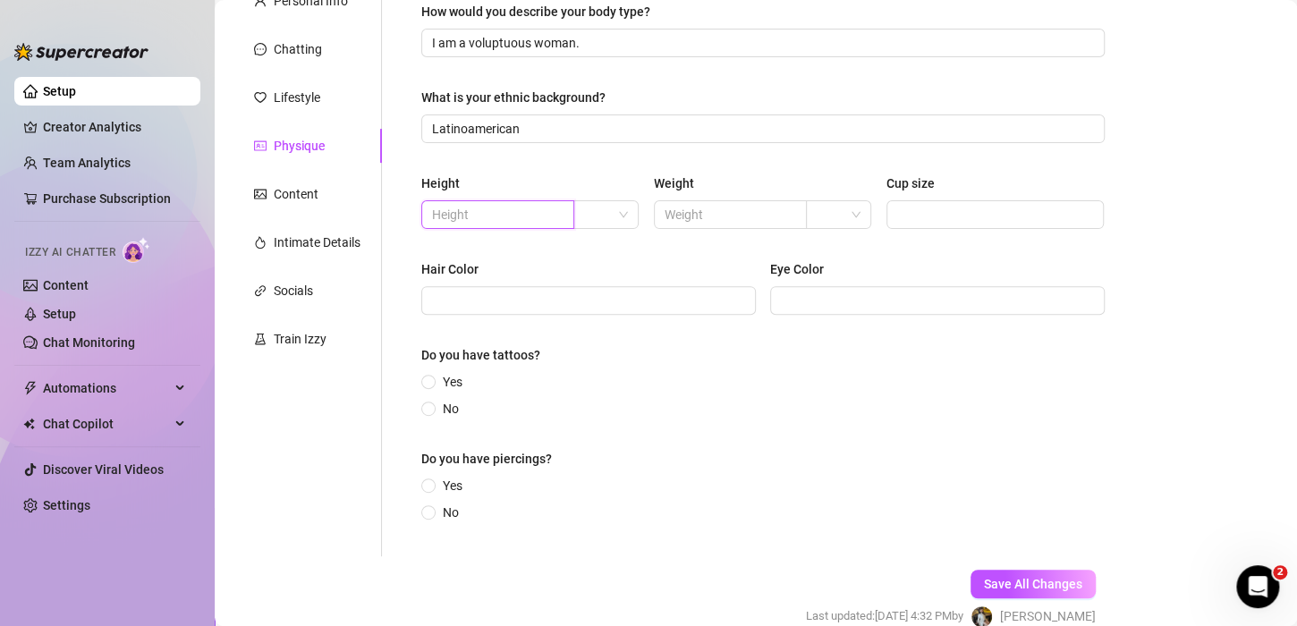
scroll to position [179, 0]
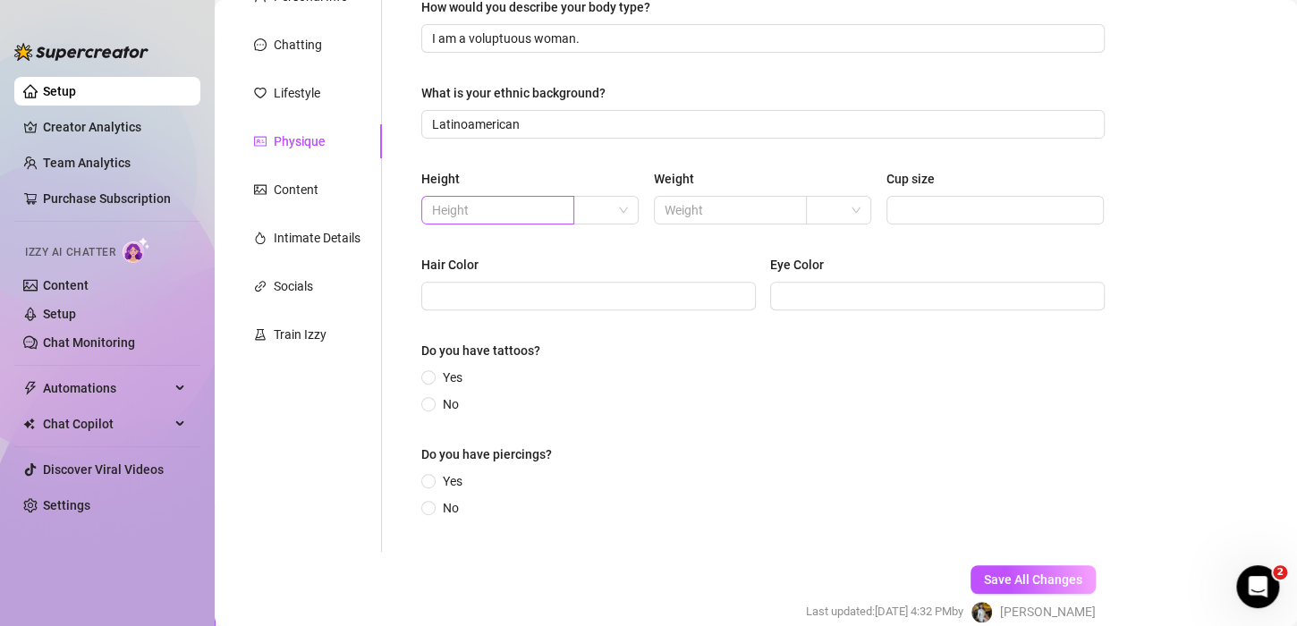
click at [461, 199] on span at bounding box center [497, 210] width 153 height 29
click at [448, 182] on div "Height" at bounding box center [440, 179] width 38 height 20
click at [477, 209] on input "text" at bounding box center [496, 210] width 128 height 20
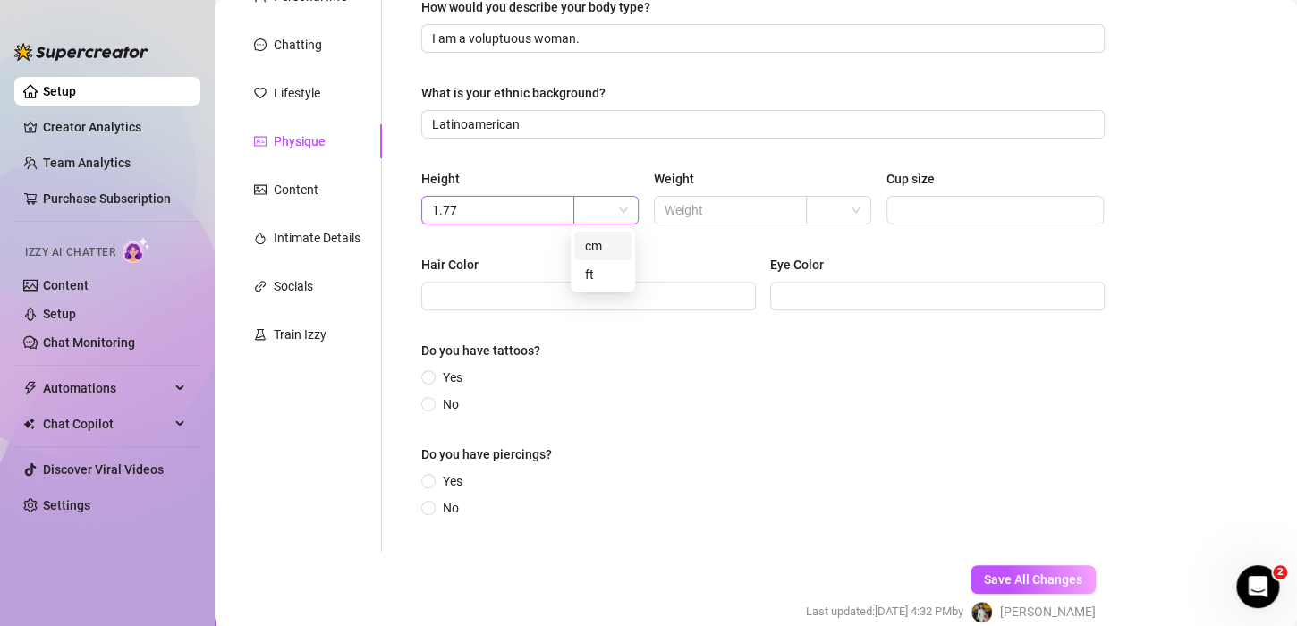
click at [615, 204] on span at bounding box center [606, 210] width 44 height 27
click at [604, 245] on div "cm" at bounding box center [603, 246] width 36 height 20
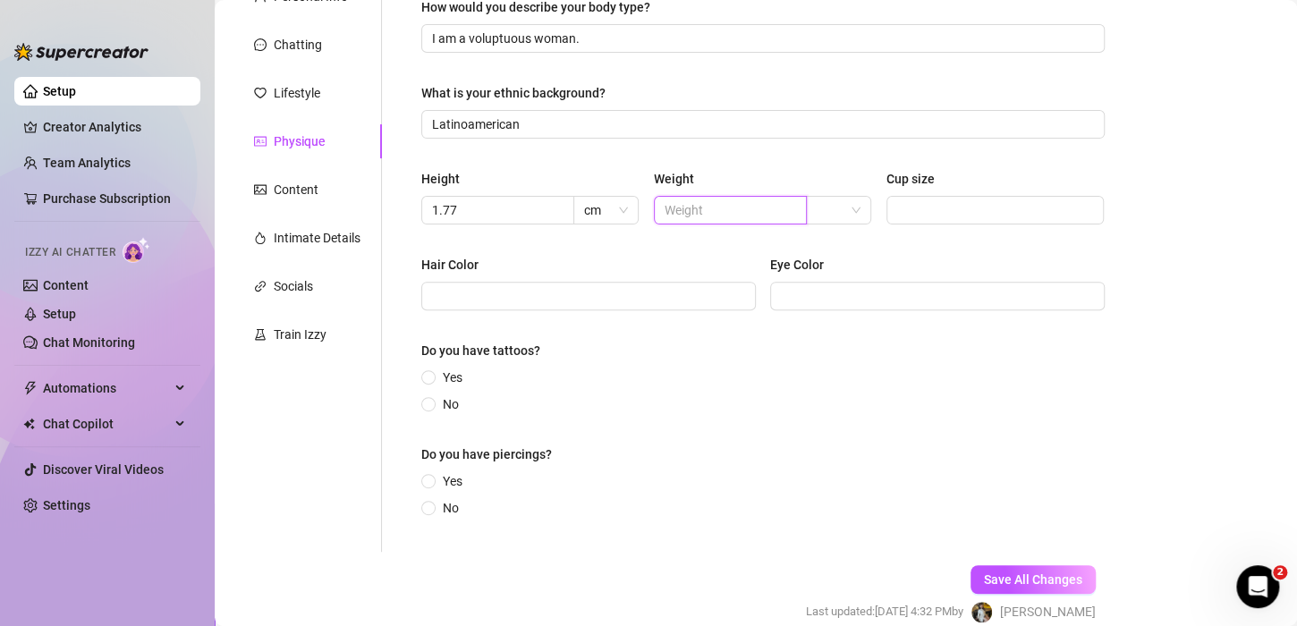
click at [698, 218] on input "text" at bounding box center [729, 210] width 128 height 20
click at [718, 206] on input "text" at bounding box center [729, 210] width 128 height 20
click at [819, 199] on input "search" at bounding box center [831, 210] width 28 height 27
click at [836, 252] on div "kg" at bounding box center [830, 246] width 36 height 20
click at [904, 199] on span at bounding box center [996, 210] width 218 height 29
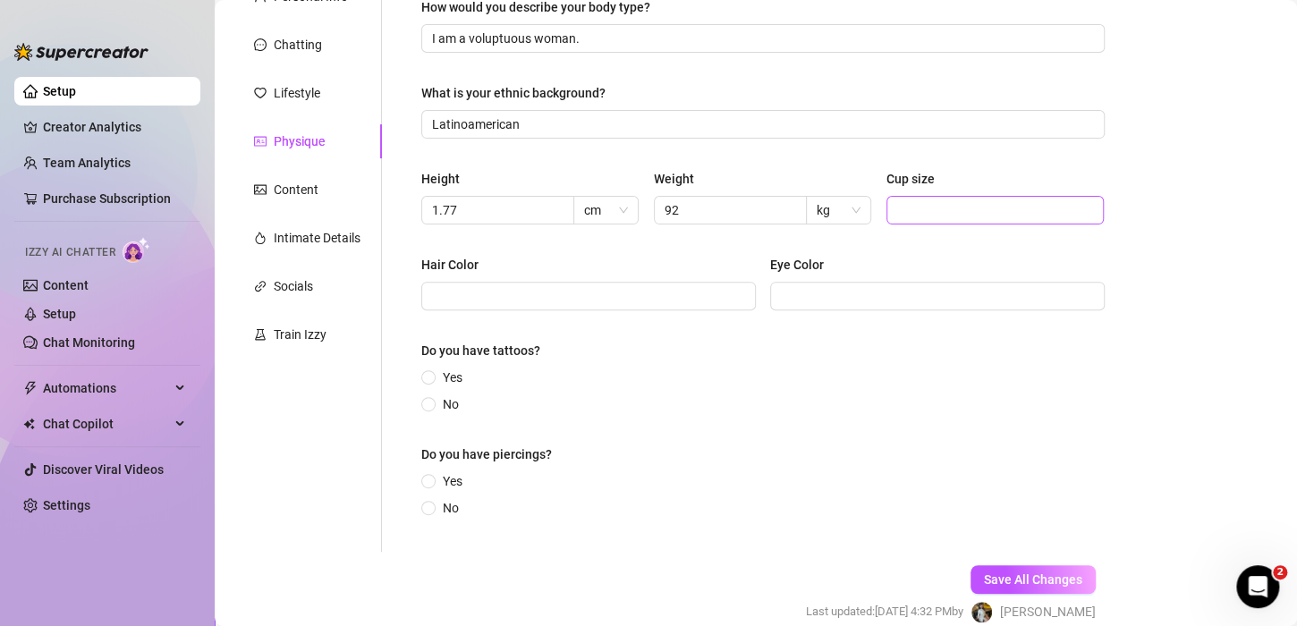
click at [904, 199] on span at bounding box center [996, 210] width 218 height 29
click at [934, 217] on input "Cup size" at bounding box center [993, 210] width 193 height 20
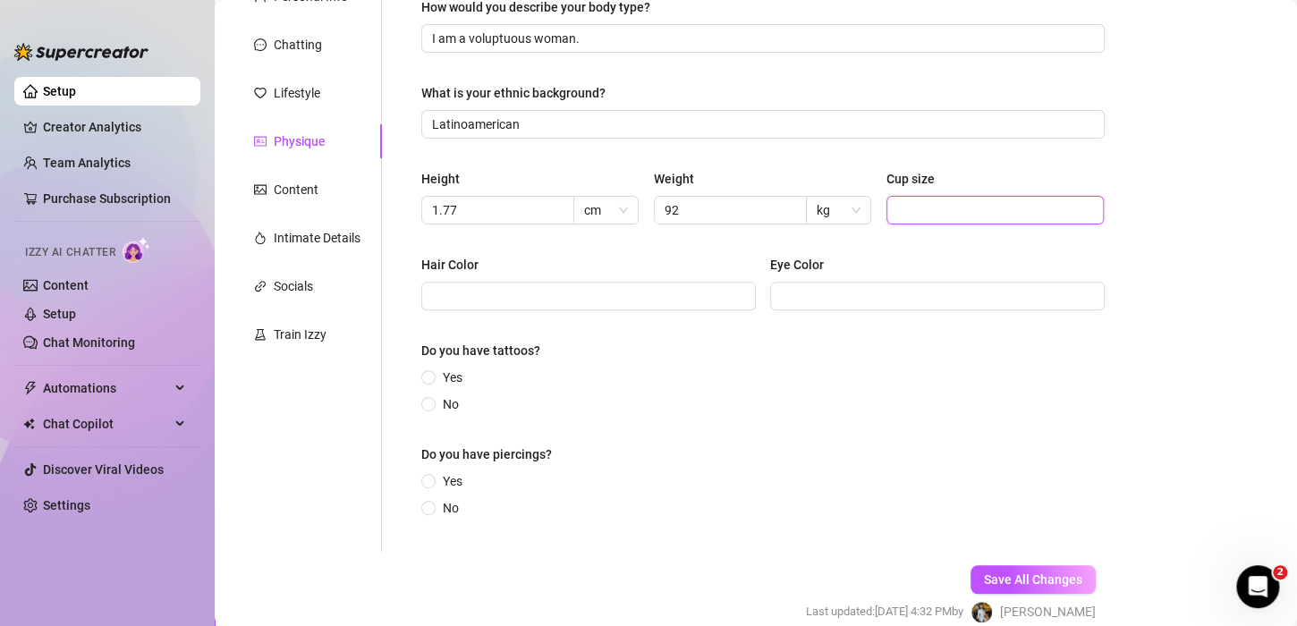
click at [934, 217] on input "Cup size" at bounding box center [993, 210] width 193 height 20
click at [944, 210] on input "Cup size" at bounding box center [993, 210] width 193 height 20
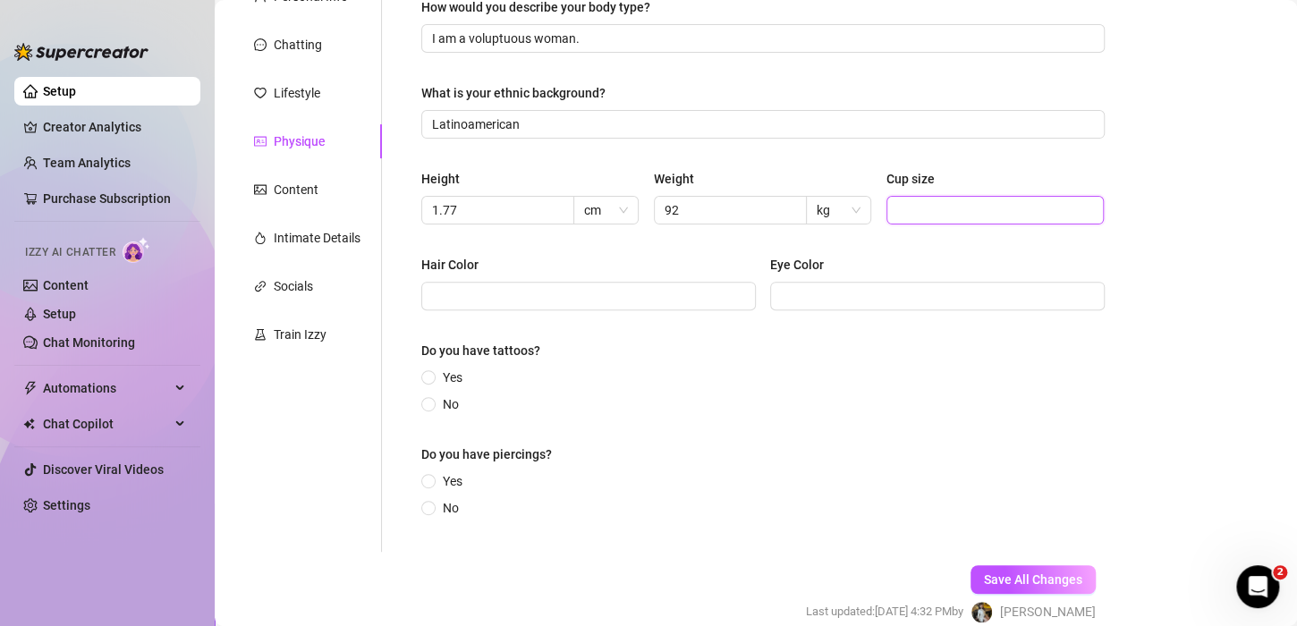
click at [944, 210] on input "Cup size" at bounding box center [993, 210] width 193 height 20
click at [895, 199] on span "95 b" at bounding box center [996, 210] width 218 height 29
click at [897, 213] on input "95 b" at bounding box center [993, 210] width 193 height 20
click at [904, 206] on input "35 b" at bounding box center [993, 210] width 193 height 20
click at [522, 292] on input "Hair Color" at bounding box center [587, 296] width 310 height 20
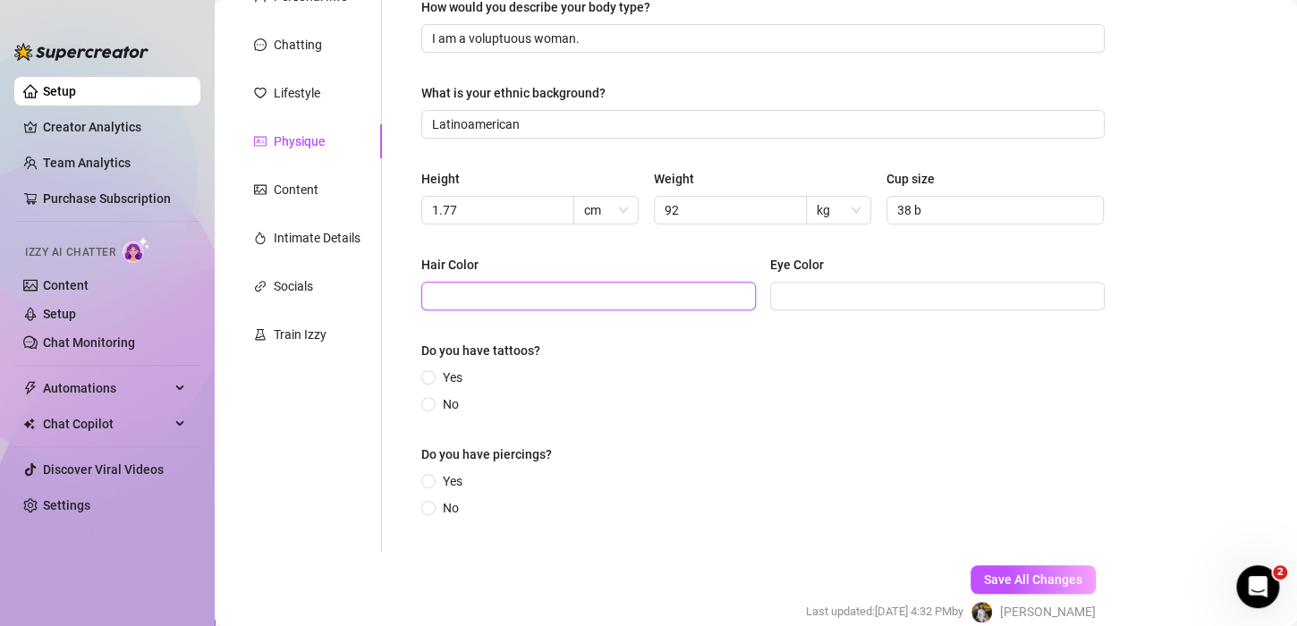
click at [522, 293] on input "Hair Color" at bounding box center [587, 296] width 310 height 20
drag, startPoint x: 518, startPoint y: 299, endPoint x: 368, endPoint y: 284, distance: 151.0
click at [368, 284] on div "Personal Info Chatting Lifestyle Physique Content Intimate Details Socials Trai…" at bounding box center [678, 265] width 890 height 573
drag, startPoint x: 397, startPoint y: 279, endPoint x: 501, endPoint y: 301, distance: 106.0
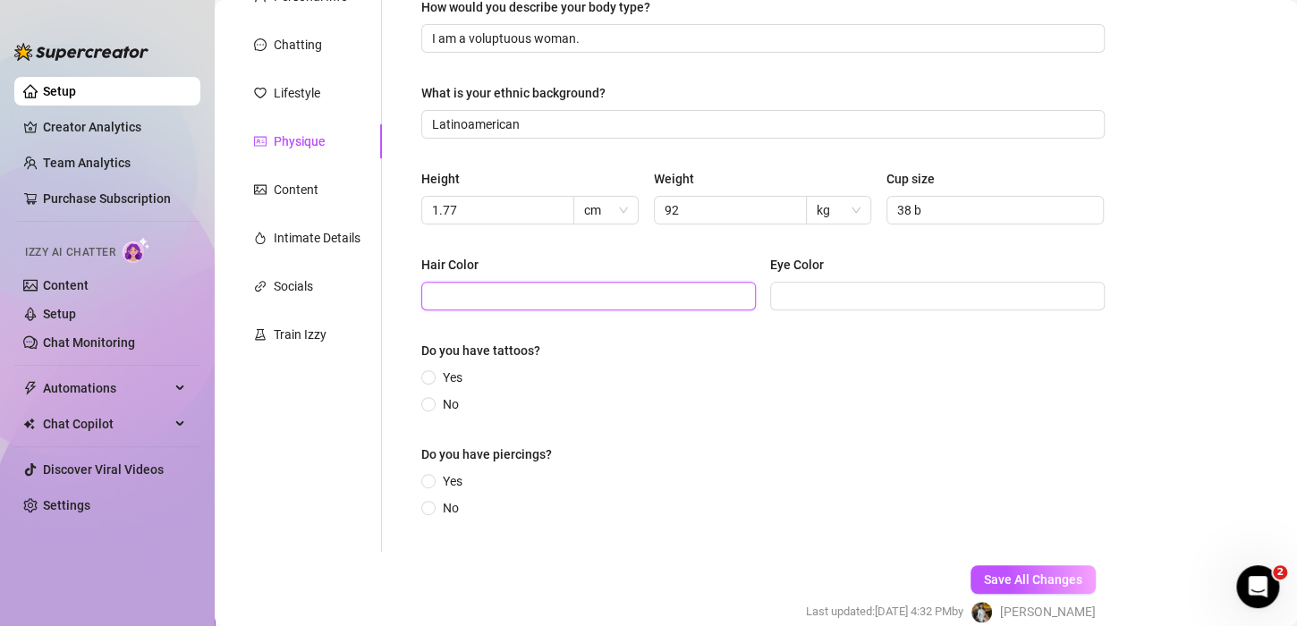
paste input "changing or wigs"
click at [836, 302] on input "Eye Color" at bounding box center [936, 296] width 310 height 20
click at [448, 374] on span "Yes" at bounding box center [453, 378] width 34 height 20
click at [433, 374] on input "Yes" at bounding box center [429, 379] width 7 height 12
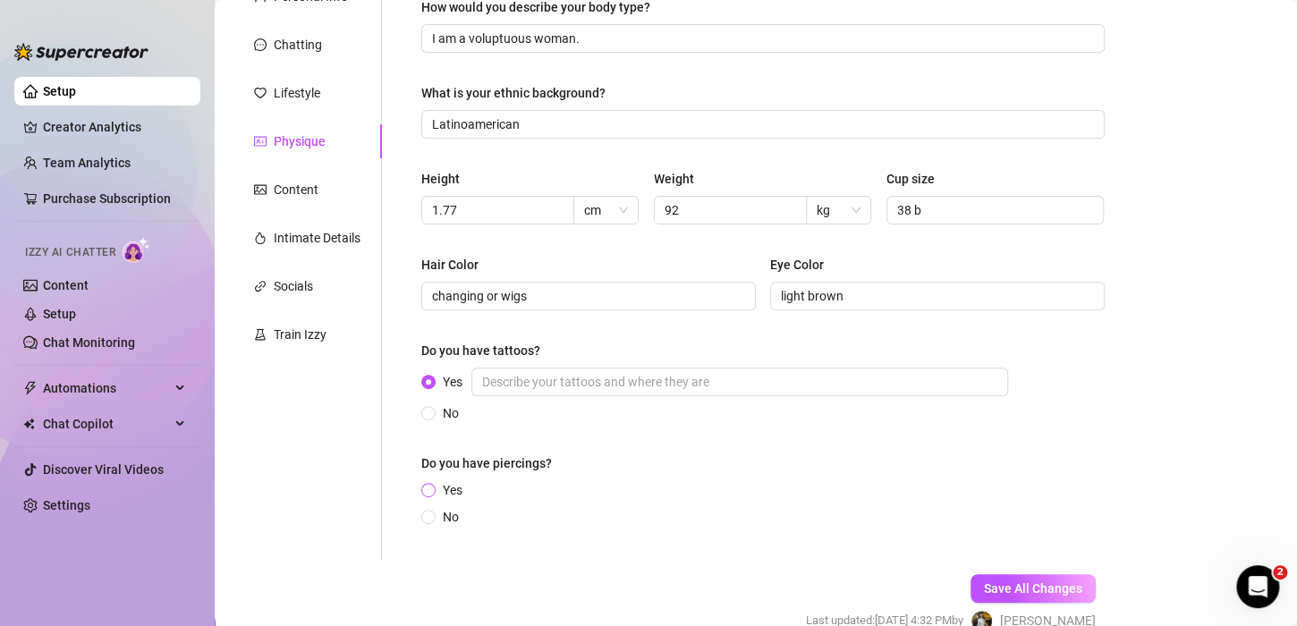
click at [454, 485] on span "Yes" at bounding box center [453, 490] width 34 height 20
click at [433, 486] on input "Yes" at bounding box center [429, 492] width 7 height 12
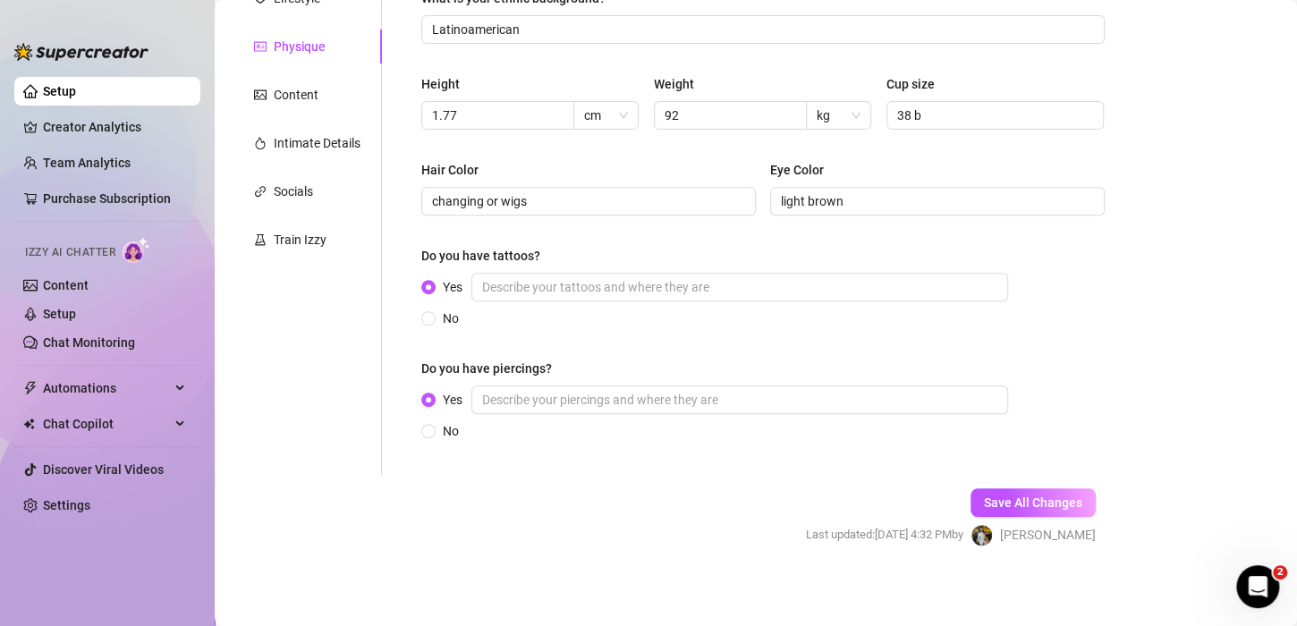
scroll to position [278, 0]
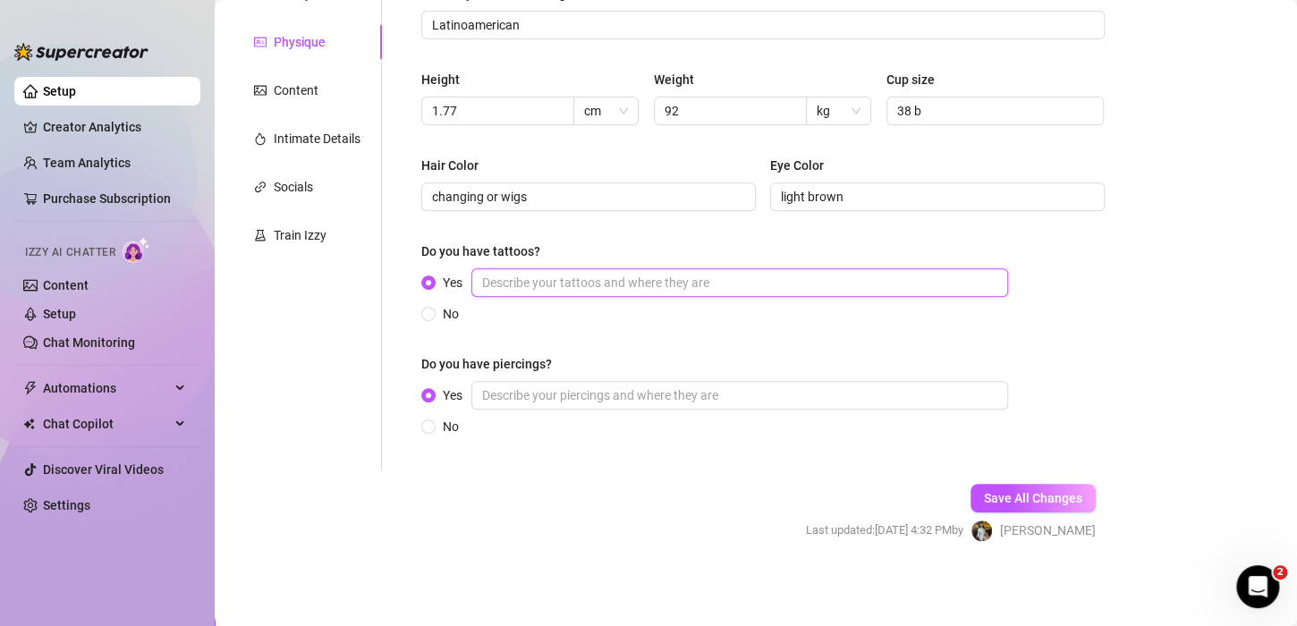
click at [529, 288] on input "Yes" at bounding box center [739, 282] width 537 height 29
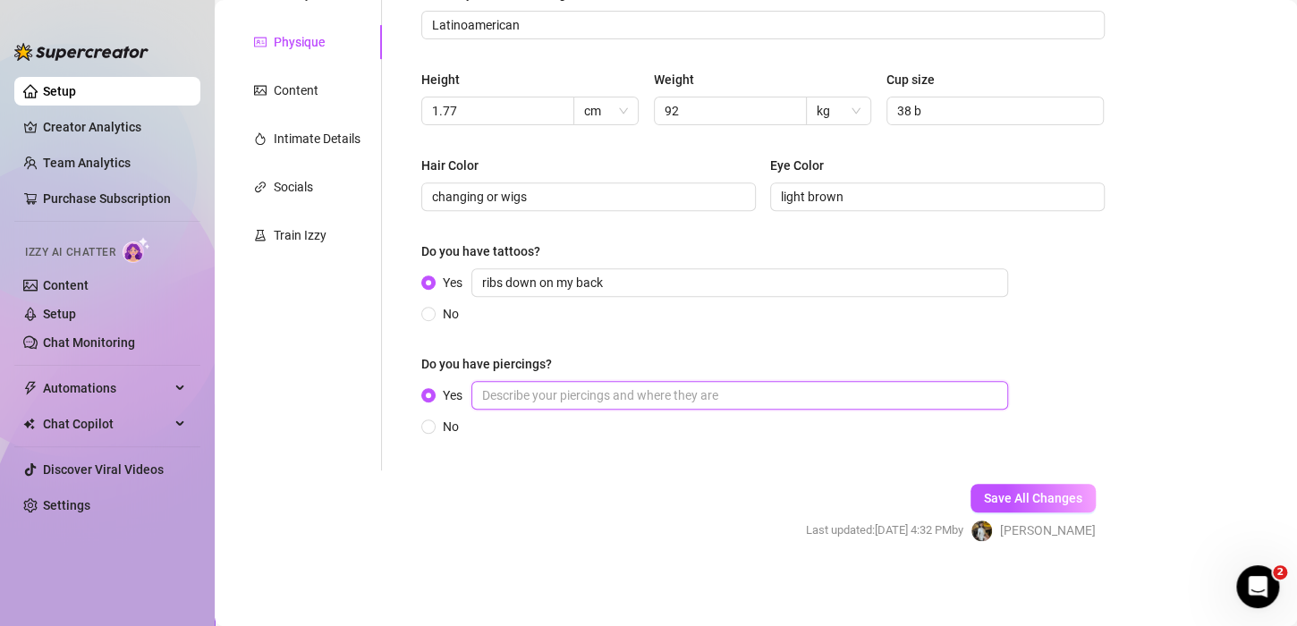
click at [581, 386] on input "Yes" at bounding box center [739, 395] width 537 height 29
click at [573, 393] on input "Yes" at bounding box center [739, 395] width 537 height 29
click at [541, 378] on div "Do you have piercings?" at bounding box center [762, 367] width 683 height 27
click at [525, 413] on div "Yes No" at bounding box center [718, 408] width 594 height 55
click at [525, 399] on input "Yes" at bounding box center [739, 395] width 537 height 29
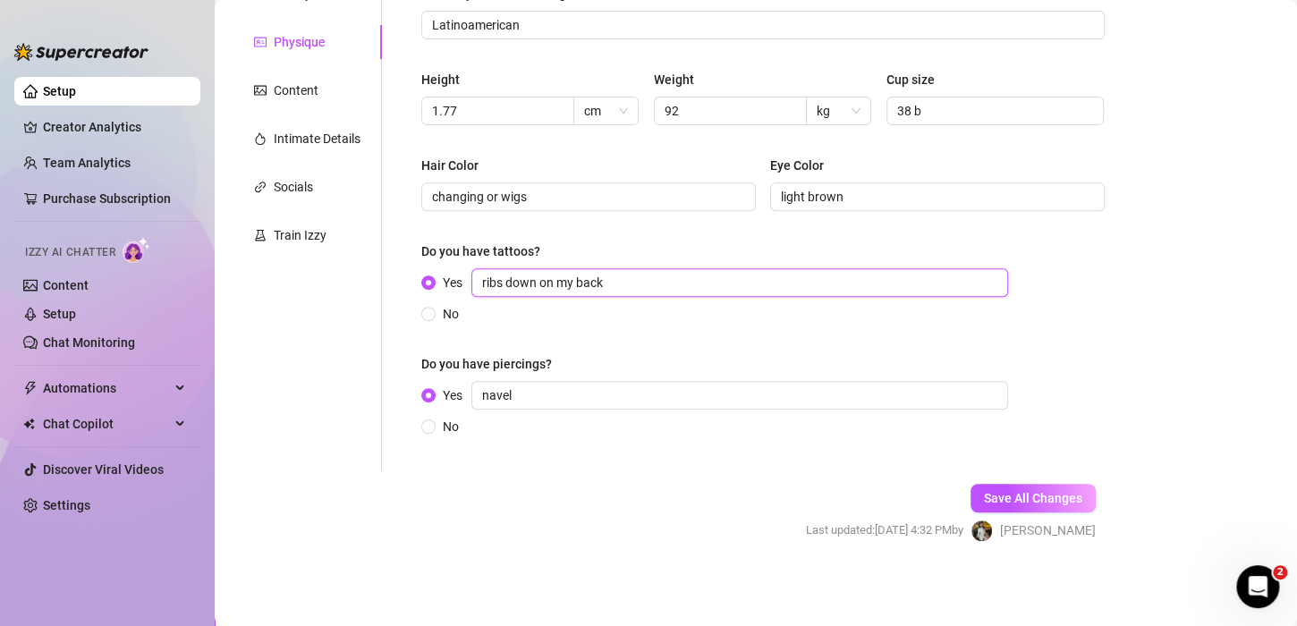
click at [633, 283] on input "ribs down on my back" at bounding box center [739, 282] width 537 height 29
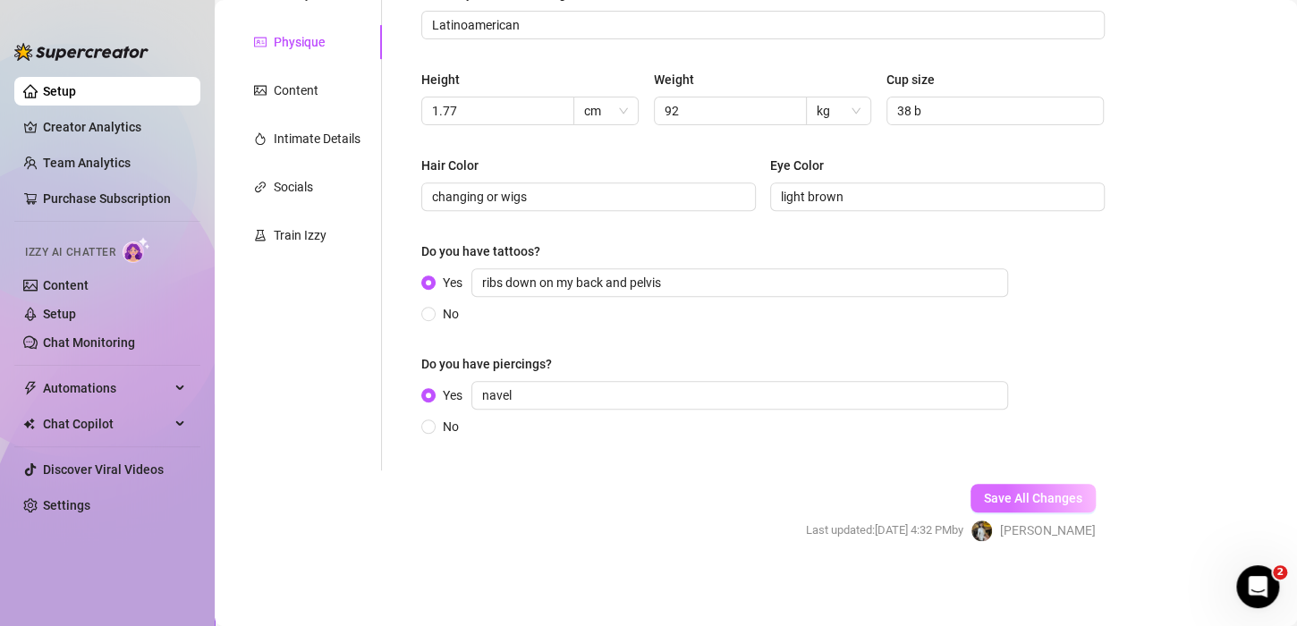
click at [1012, 491] on span "Save All Changes" at bounding box center [1033, 498] width 98 height 14
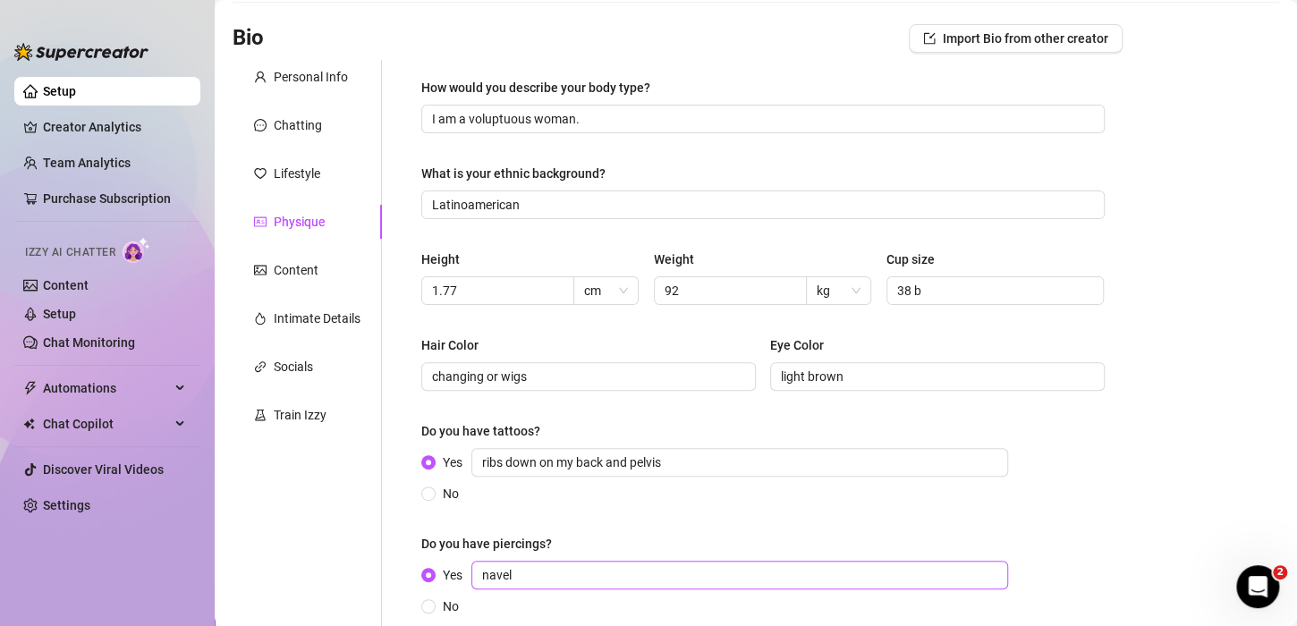
scroll to position [0, 0]
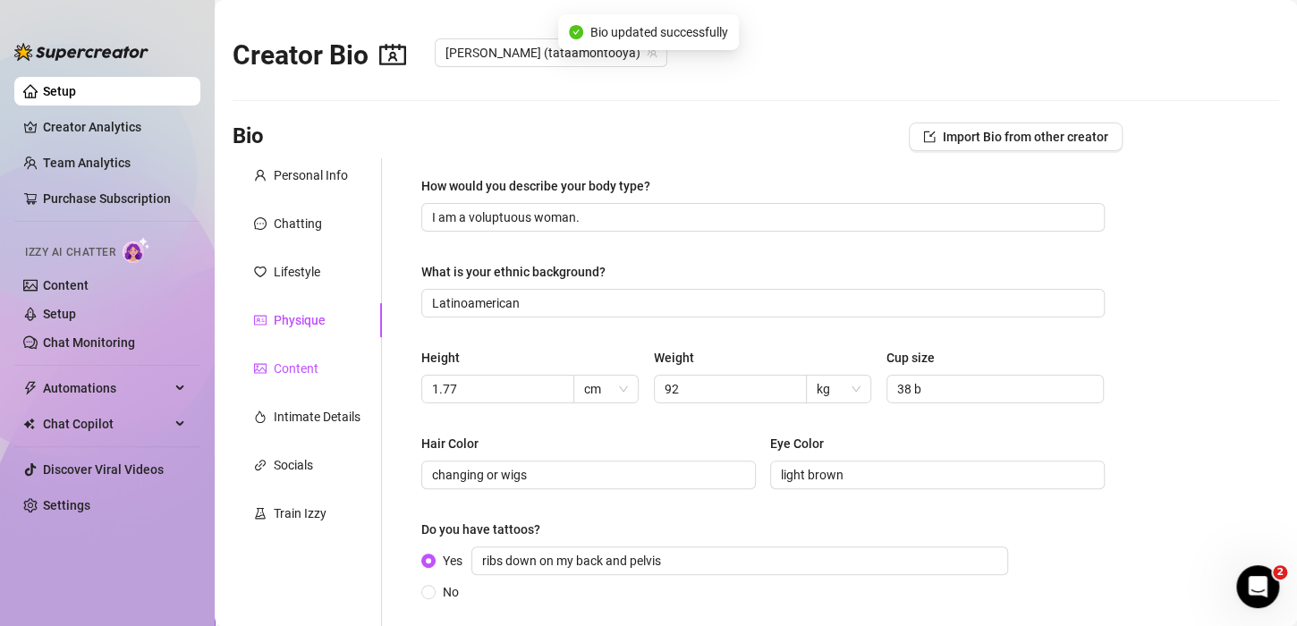
click at [303, 360] on div "Content" at bounding box center [296, 369] width 45 height 20
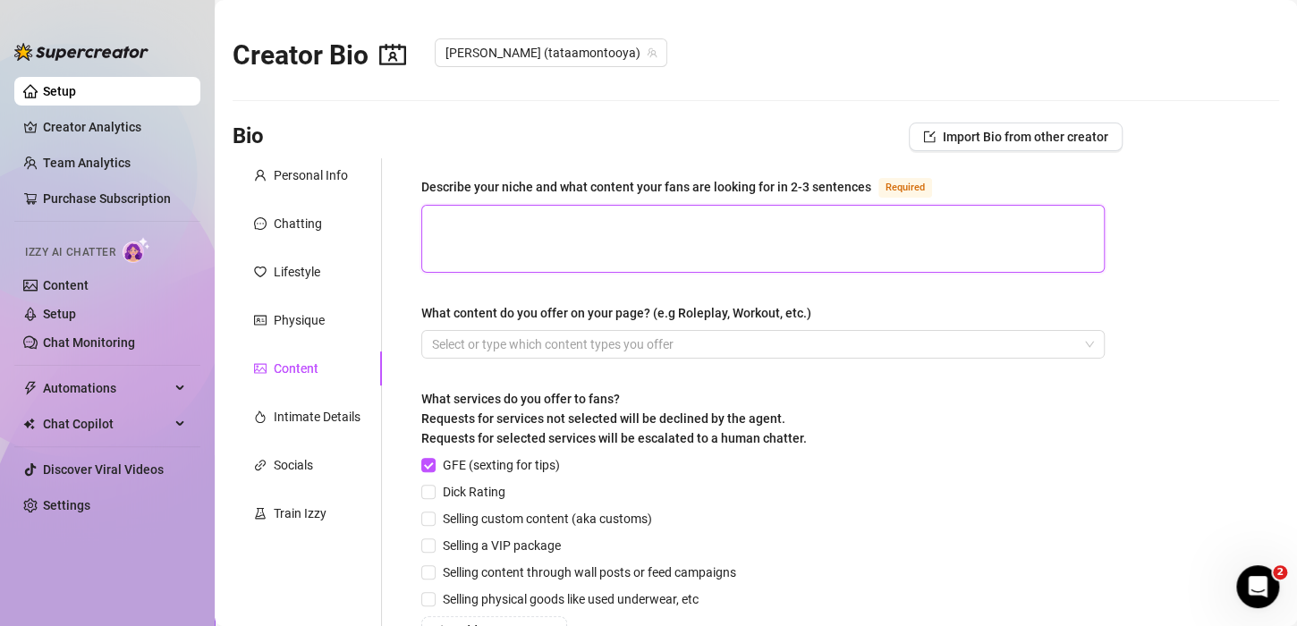
click at [613, 222] on textarea "Describe your niche and what content your fans are looking for in 2-3 sentences…" at bounding box center [763, 239] width 682 height 66
click at [600, 181] on div "Describe your niche and what content your fans are looking for in 2-3 sentences" at bounding box center [646, 187] width 450 height 20
click at [600, 206] on textarea "Describe your niche and what content your fans are looking for in 2-3 sentences…" at bounding box center [763, 239] width 682 height 66
click at [600, 179] on div "Describe your niche and what content your fans are looking for in 2-3 sentences" at bounding box center [646, 187] width 450 height 20
click at [600, 206] on textarea "Describe your niche and what content your fans are looking for in 2-3 sentences…" at bounding box center [763, 239] width 682 height 66
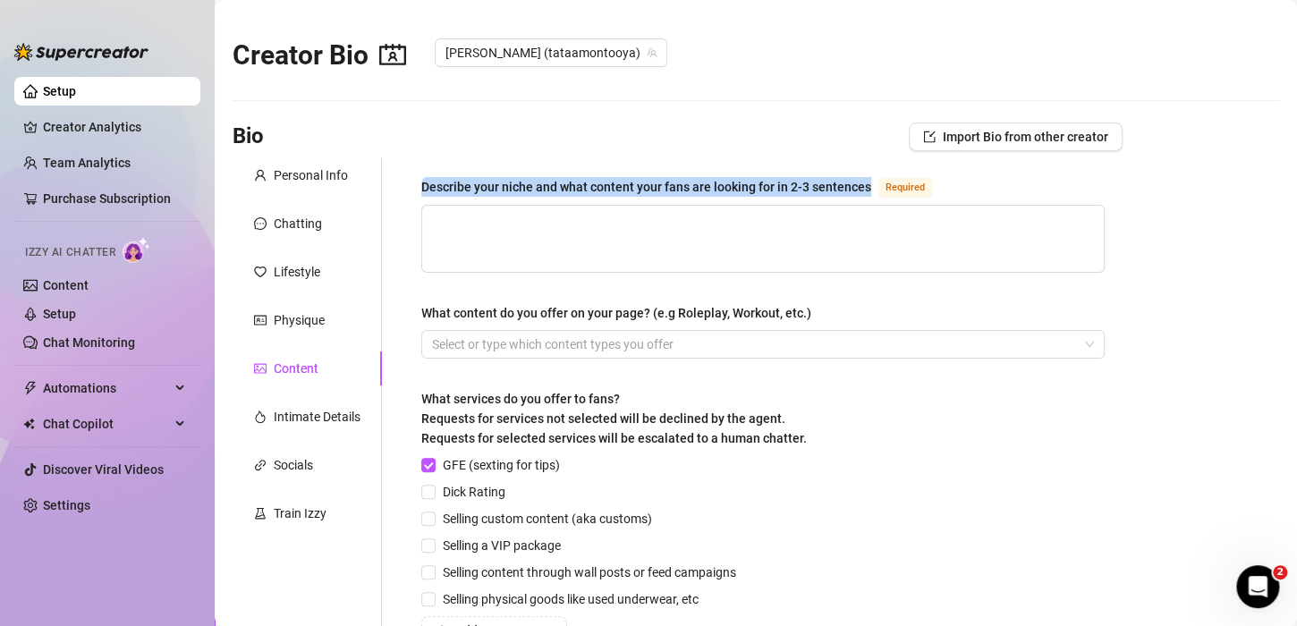
click at [600, 179] on div "Describe your niche and what content your fans are looking for in 2-3 sentences" at bounding box center [646, 187] width 450 height 20
click at [600, 206] on textarea "Describe your niche and what content your fans are looking for in 2-3 sentences…" at bounding box center [763, 239] width 682 height 66
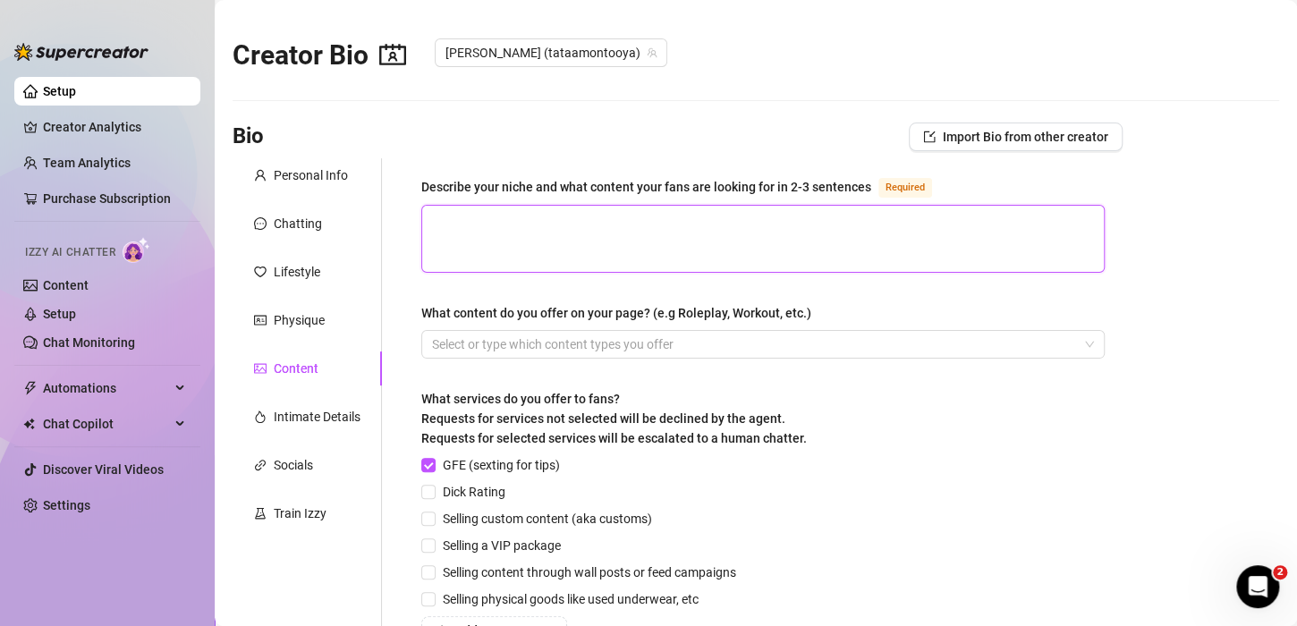
click at [554, 231] on textarea "Describe your niche and what content your fans are looking for in 2-3 sentences…" at bounding box center [763, 239] width 682 height 66
click at [520, 206] on textarea "Describe your niche and what content your fans are looking for in 2-3 sentences…" at bounding box center [763, 239] width 682 height 66
click at [514, 225] on textarea "Describe your niche and what content your fans are looking for in 2-3 sentences…" at bounding box center [763, 239] width 682 height 66
click at [584, 235] on textarea "Describe your niche and what content your fans are looking for in 2-3 sentences…" at bounding box center [763, 239] width 682 height 66
click at [650, 213] on textarea "sensual , sexy and luxury for men" at bounding box center [763, 239] width 682 height 66
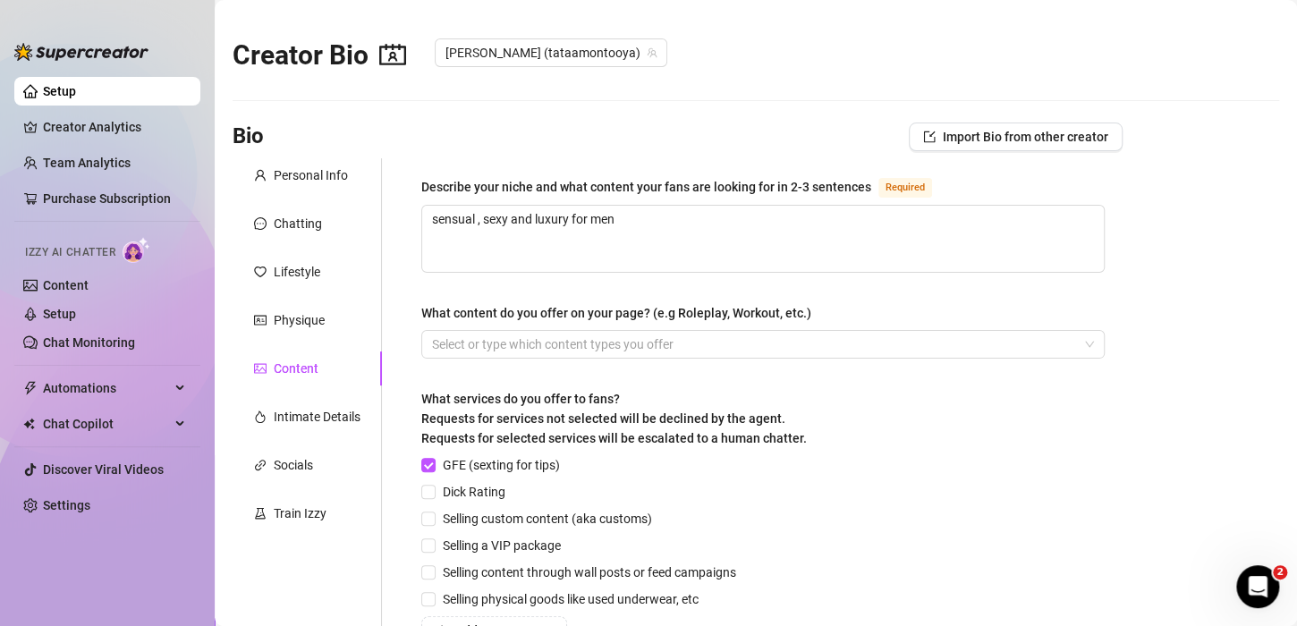
click at [615, 174] on div "Describe your niche and what content your fans are looking for in 2-3 sentences…" at bounding box center [762, 461] width 719 height 607
drag, startPoint x: 615, startPoint y: 174, endPoint x: 591, endPoint y: 199, distance: 34.8
click at [613, 174] on div "Describe your niche and what content your fans are looking for in 2-3 sentences…" at bounding box center [762, 461] width 719 height 607
click at [591, 201] on div "Describe your niche and what content your fans are looking for in 2-3 sentences…" at bounding box center [762, 190] width 683 height 29
click at [586, 185] on div "Describe your niche and what content your fans are looking for in 2-3 sentences" at bounding box center [646, 187] width 450 height 20
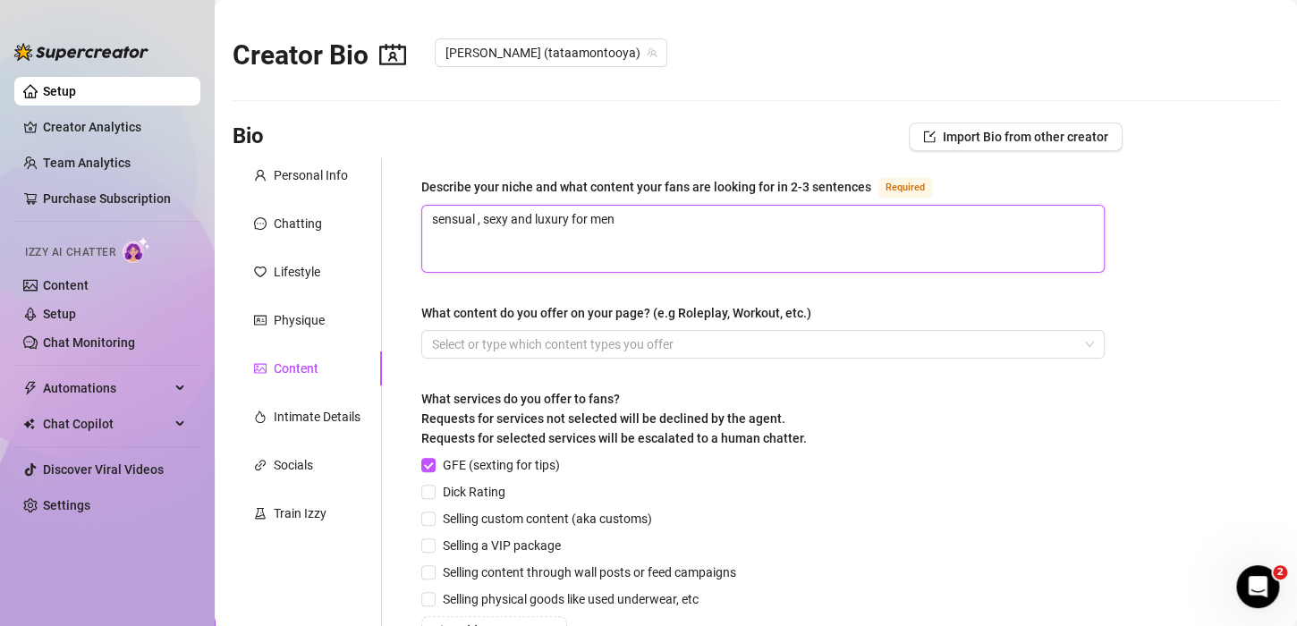
click at [586, 206] on textarea "sensual , sexy and luxury for men" at bounding box center [763, 239] width 682 height 66
click at [586, 185] on div "Describe your niche and what content your fans are looking for in 2-3 sentences" at bounding box center [646, 187] width 450 height 20
click at [586, 206] on textarea "sensual , sexy and luxury for men" at bounding box center [763, 239] width 682 height 66
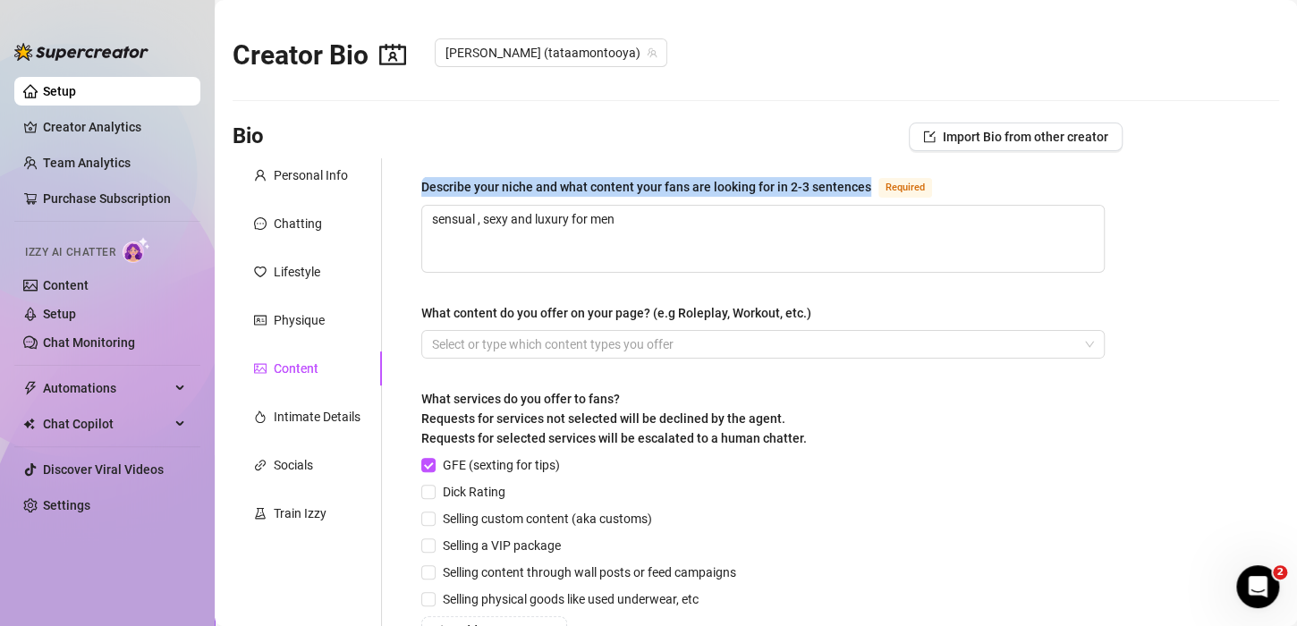
click at [586, 185] on div "Describe your niche and what content your fans are looking for in 2-3 sentences" at bounding box center [646, 187] width 450 height 20
click at [586, 206] on textarea "sensual , sexy and luxury for men" at bounding box center [763, 239] width 682 height 66
click at [586, 185] on div "Describe your niche and what content your fans are looking for in 2-3 sentences" at bounding box center [646, 187] width 450 height 20
click at [586, 206] on textarea "sensual , sexy and luxury for men" at bounding box center [763, 239] width 682 height 66
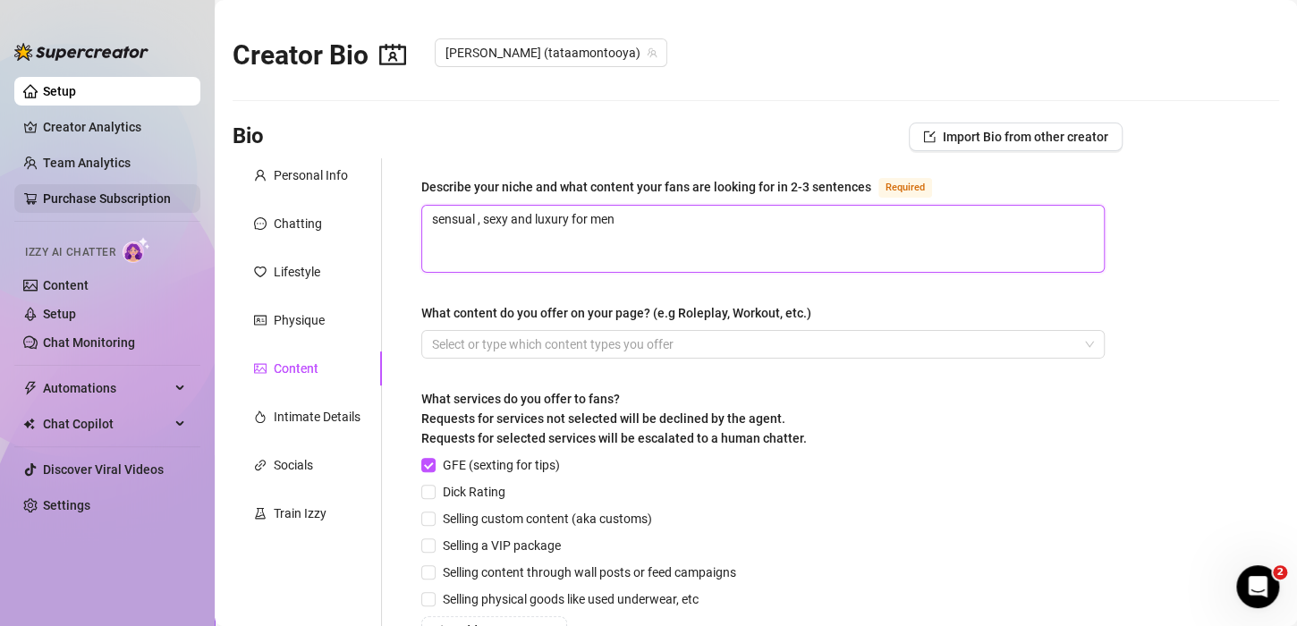
drag, startPoint x: 676, startPoint y: 213, endPoint x: 186, endPoint y: 187, distance: 490.9
click at [157, 184] on div "Setup Creator Analytics Team Analytics Purchase Subscription Izzy AI Chatter Co…" at bounding box center [648, 313] width 1297 height 626
paste textarea "Your niche centers around seductive, playful, and high-end content that blends …"
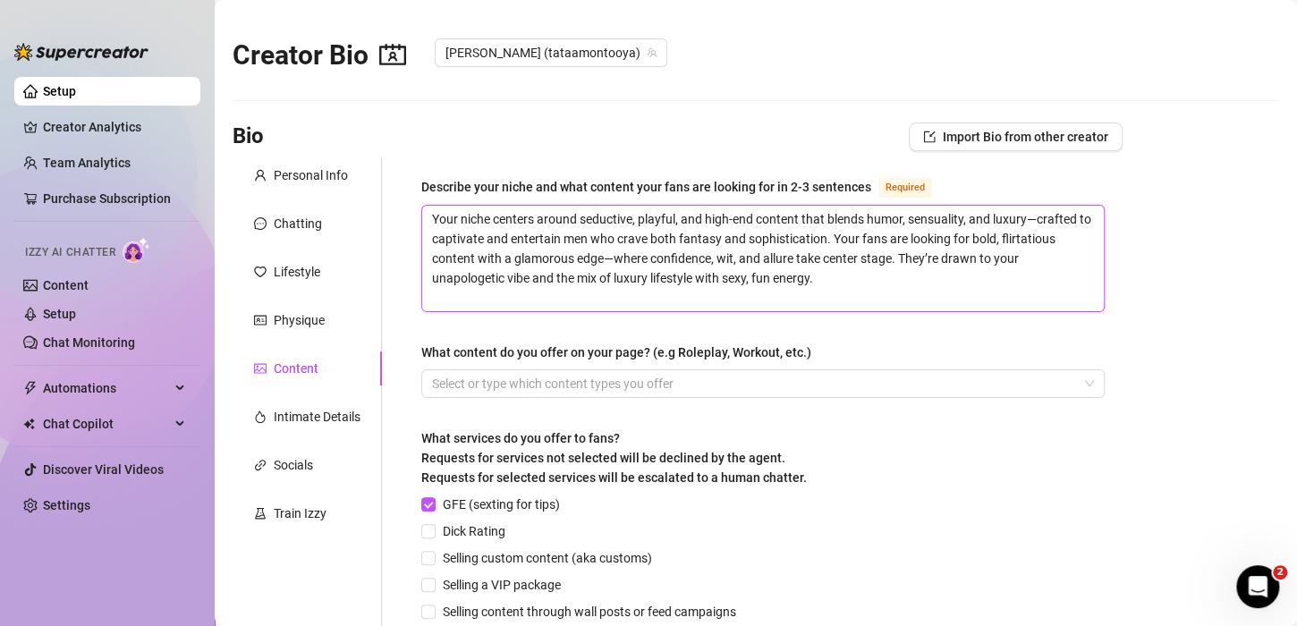
drag, startPoint x: 459, startPoint y: 235, endPoint x: 428, endPoint y: 237, distance: 30.5
click at [428, 237] on textarea "Your niche centers around seductive, playful, and high-end content that blends …" at bounding box center [763, 259] width 682 height 106
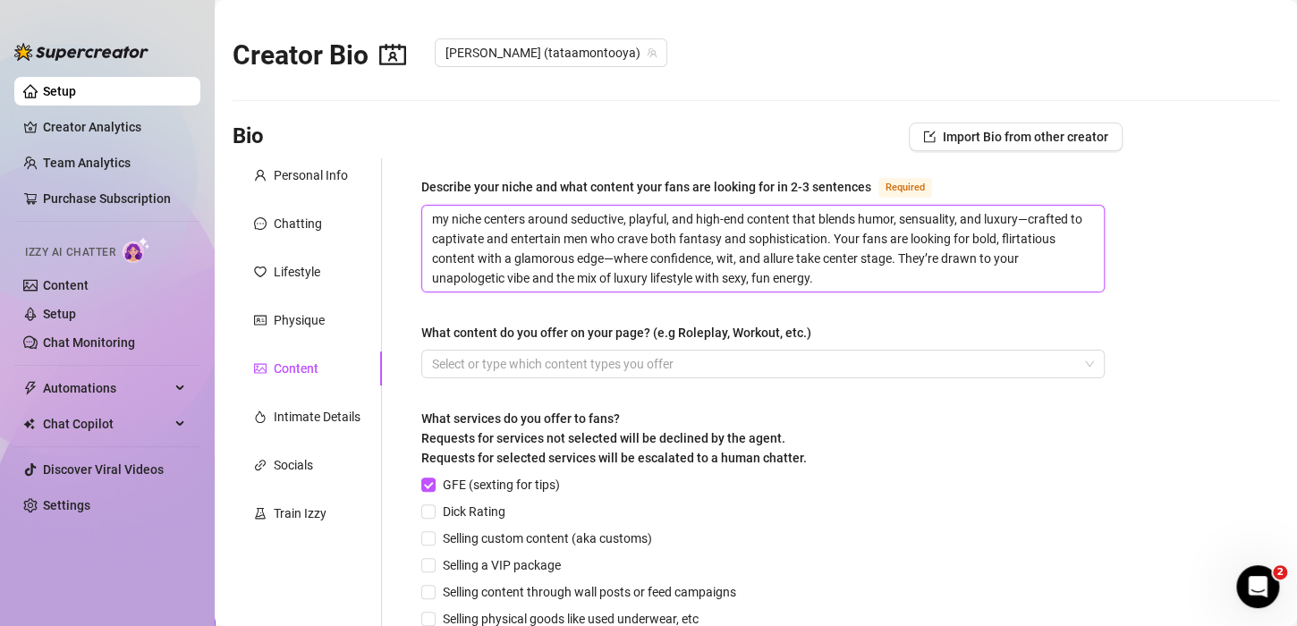
drag, startPoint x: 869, startPoint y: 237, endPoint x: 849, endPoint y: 239, distance: 19.8
click at [849, 239] on textarea "my niche centers around seductive, playful, and high-end content that blends hu…" at bounding box center [763, 249] width 682 height 86
drag, startPoint x: 899, startPoint y: 259, endPoint x: 941, endPoint y: 257, distance: 42.1
click at [941, 257] on textarea "my niche centers around seductive, playful, and high-end content that blends hu…" at bounding box center [763, 249] width 682 height 86
drag, startPoint x: 948, startPoint y: 263, endPoint x: 963, endPoint y: 257, distance: 15.6
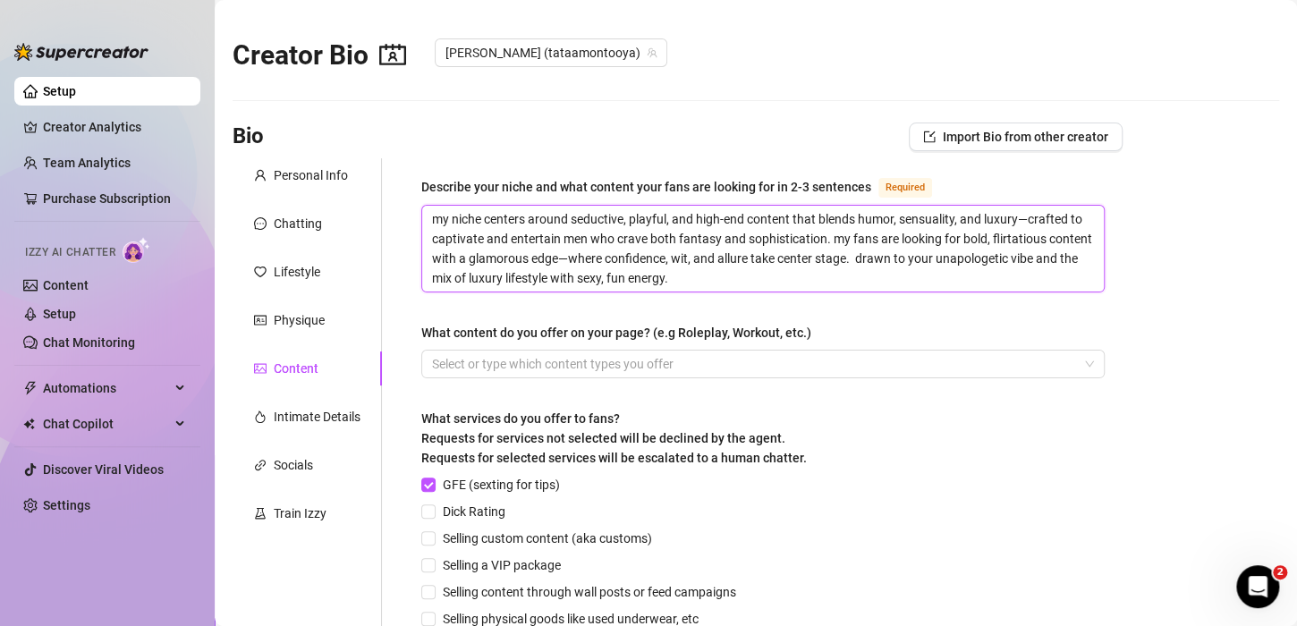
click at [948, 260] on textarea "my niche centers around seductive, playful, and high-end content that blends hu…" at bounding box center [763, 249] width 682 height 86
drag, startPoint x: 981, startPoint y: 255, endPoint x: 953, endPoint y: 253, distance: 28.7
click at [953, 253] on textarea "my niche centers around seductive, playful, and high-end content that blends hu…" at bounding box center [763, 249] width 682 height 86
click at [951, 259] on textarea "my niche centers around seductive, playful, and high-end content that blends hu…" at bounding box center [763, 249] width 682 height 86
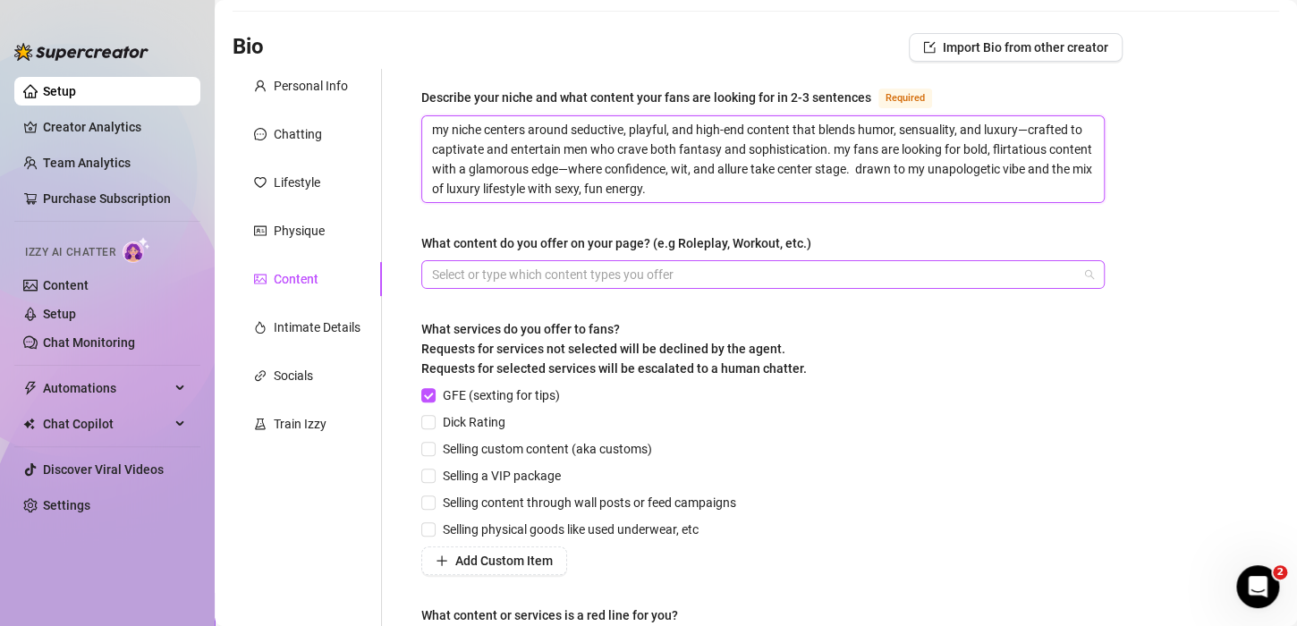
click at [504, 267] on div at bounding box center [753, 274] width 657 height 25
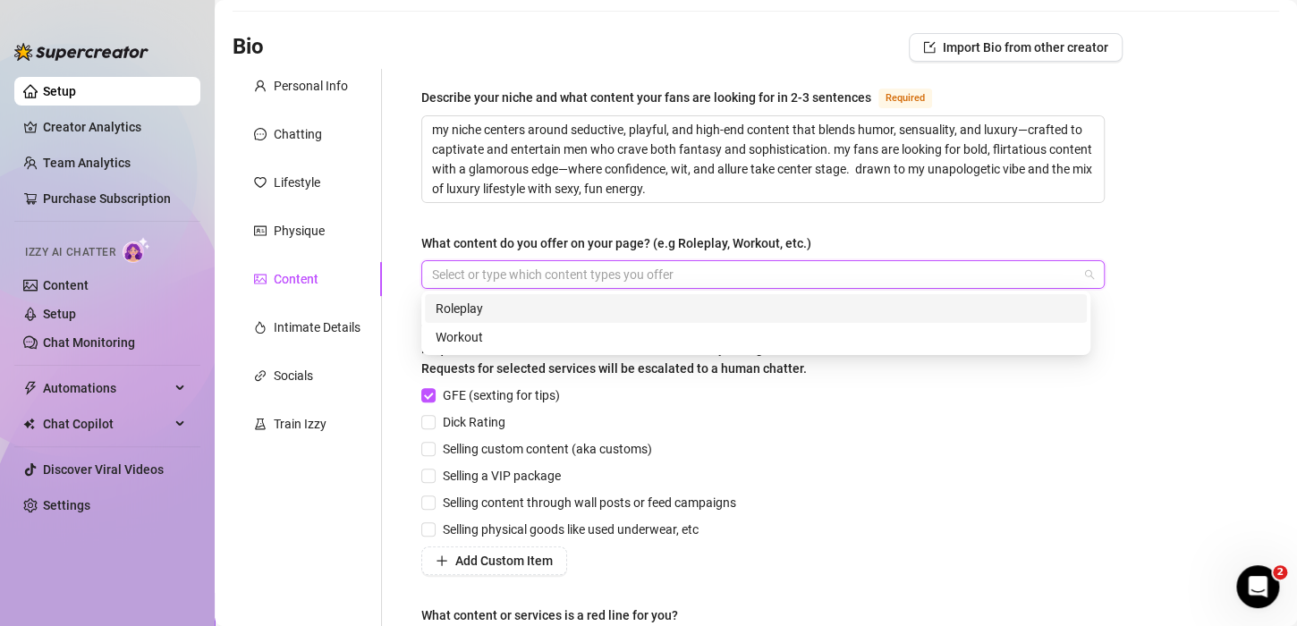
click at [477, 307] on div "Roleplay" at bounding box center [756, 309] width 641 height 20
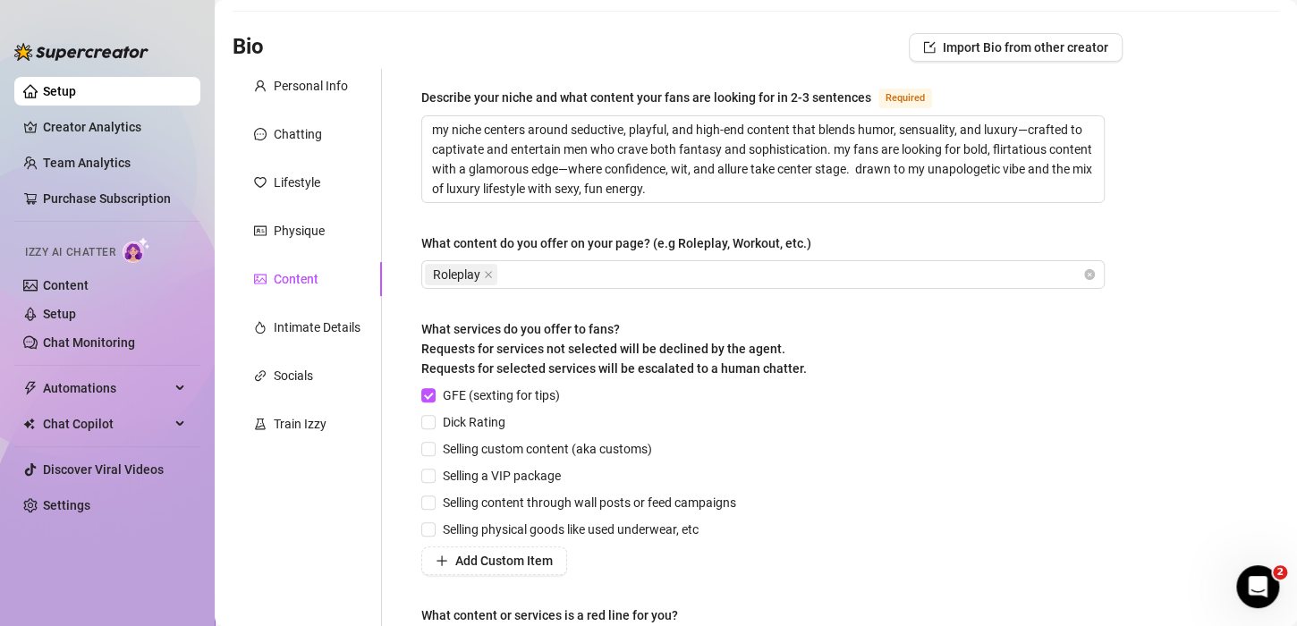
click at [858, 239] on div "What content do you offer on your page? (e.g Roleplay, Workout, etc.)" at bounding box center [762, 246] width 683 height 27
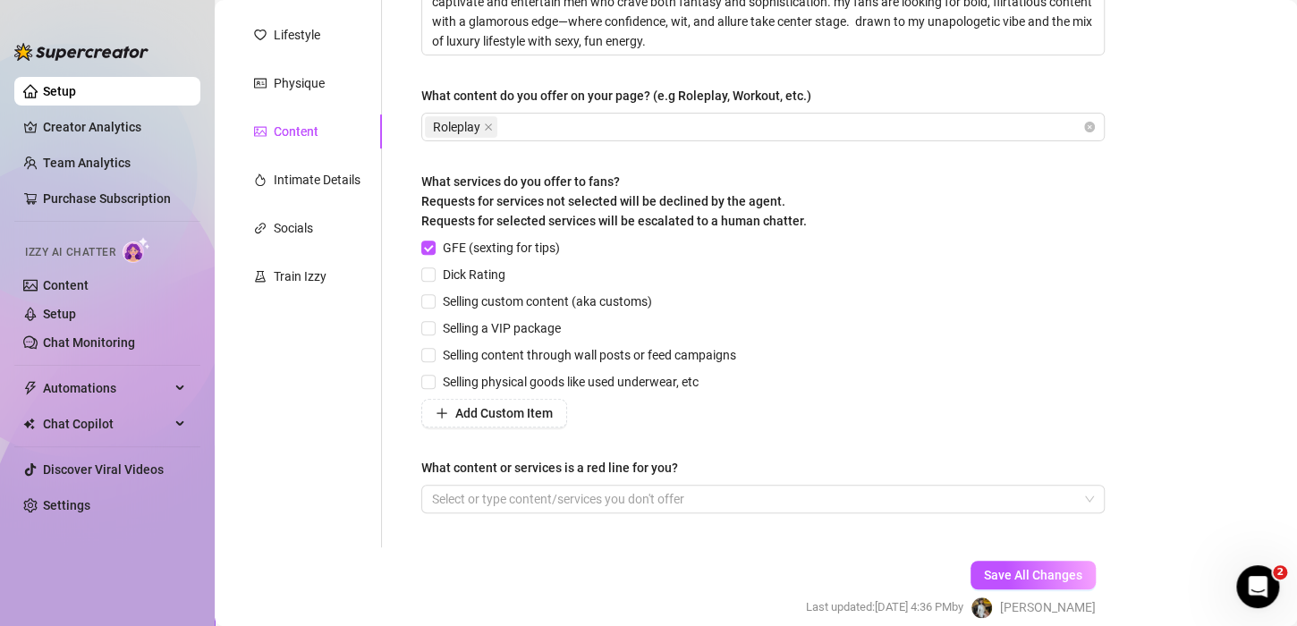
scroll to position [268, 0]
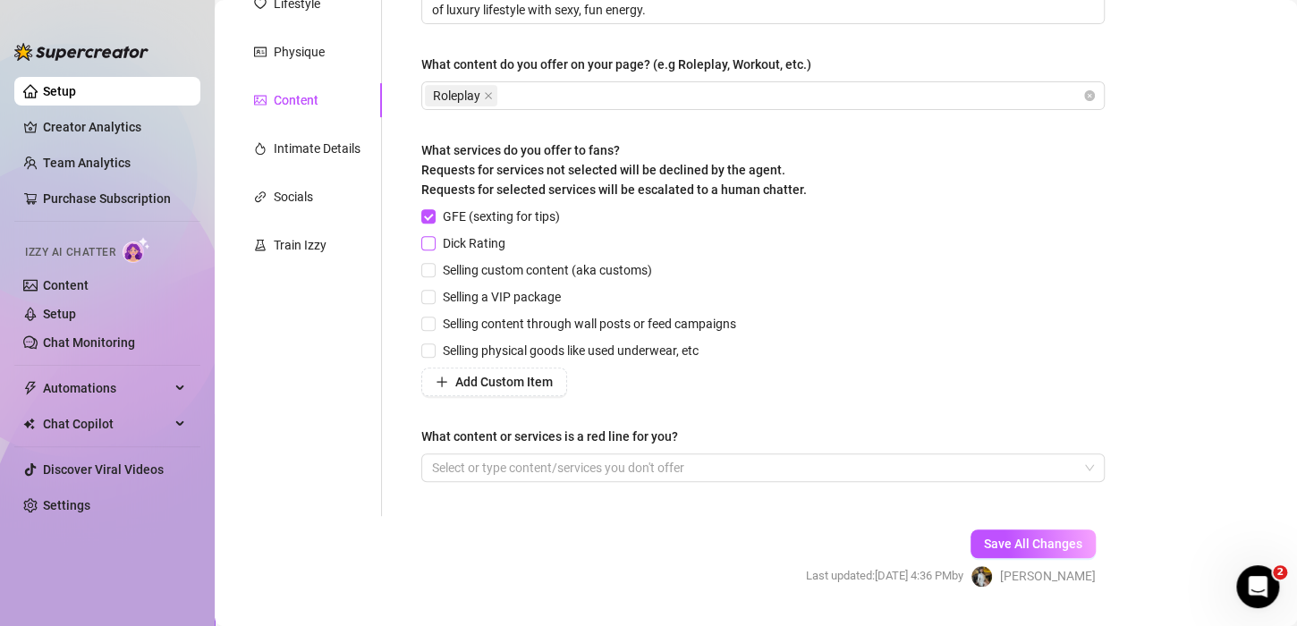
click at [428, 242] on input "Dick Rating" at bounding box center [427, 242] width 13 height 13
click at [436, 275] on span "Selling custom content (aka customs)" at bounding box center [548, 270] width 224 height 20
click at [434, 275] on input "Selling custom content (aka customs)" at bounding box center [427, 269] width 13 height 13
click at [434, 298] on input "Selling a VIP package" at bounding box center [427, 296] width 13 height 13
click at [434, 327] on input "Selling content through wall posts or feed campaigns" at bounding box center [427, 323] width 13 height 13
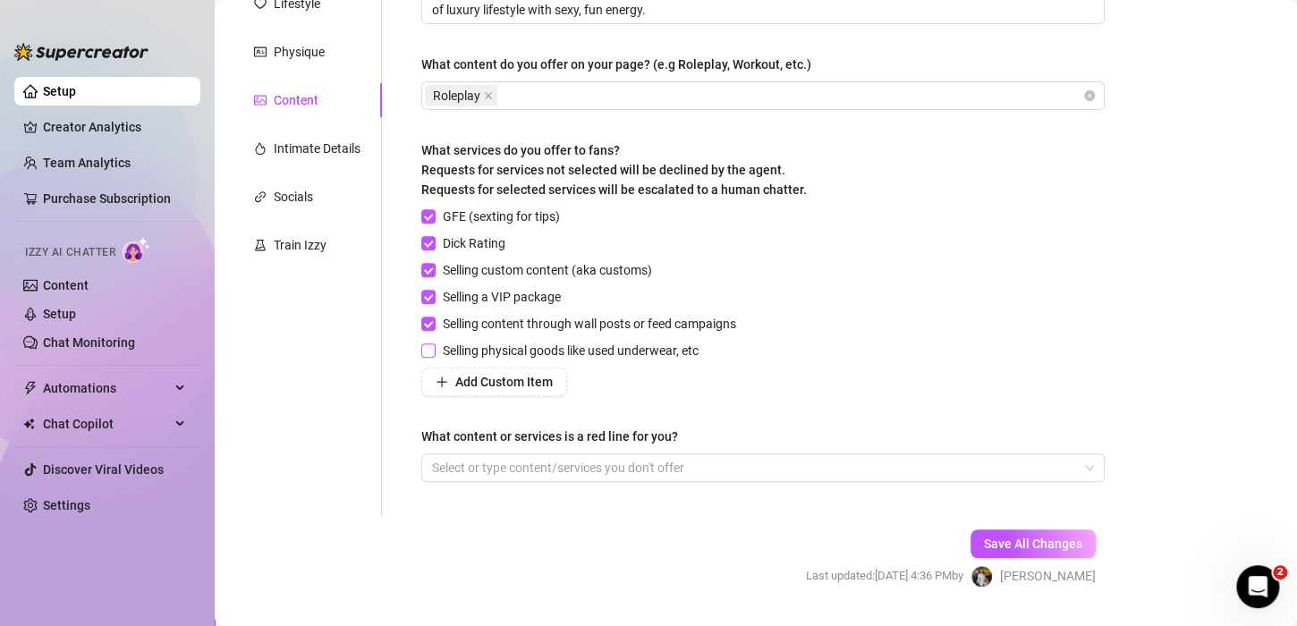
click at [434, 355] on span at bounding box center [428, 351] width 14 height 14
click at [434, 355] on input "Selling physical goods like used underwear, etc" at bounding box center [427, 350] width 13 height 13
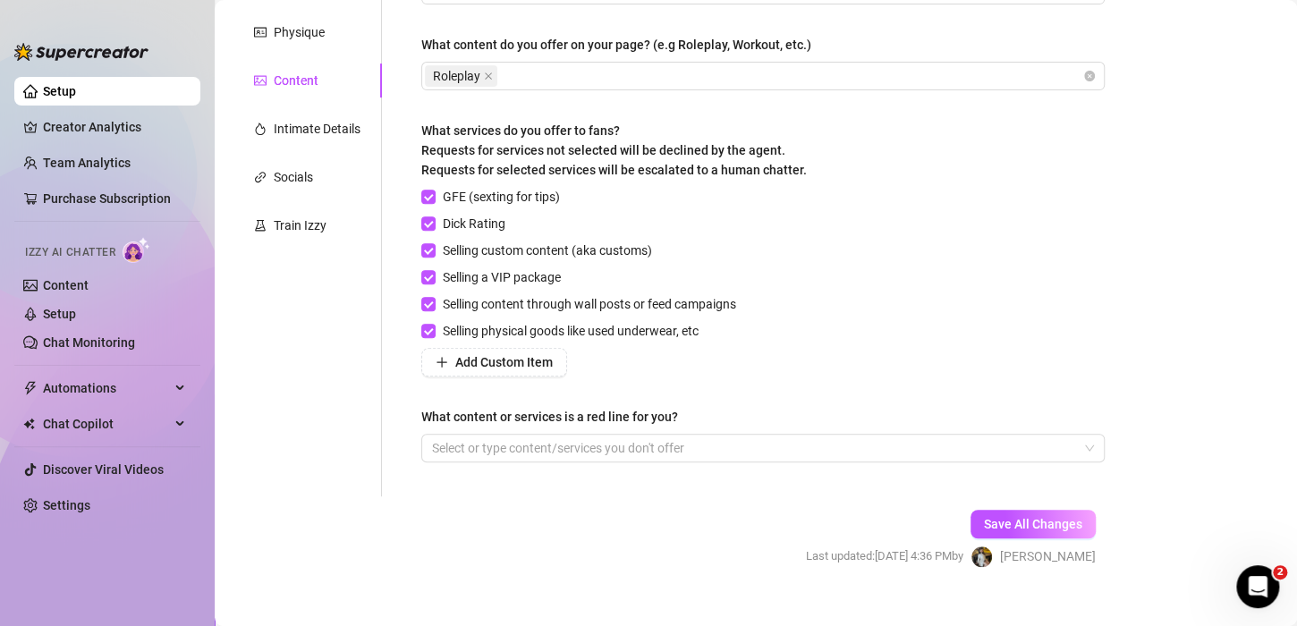
scroll to position [313, 0]
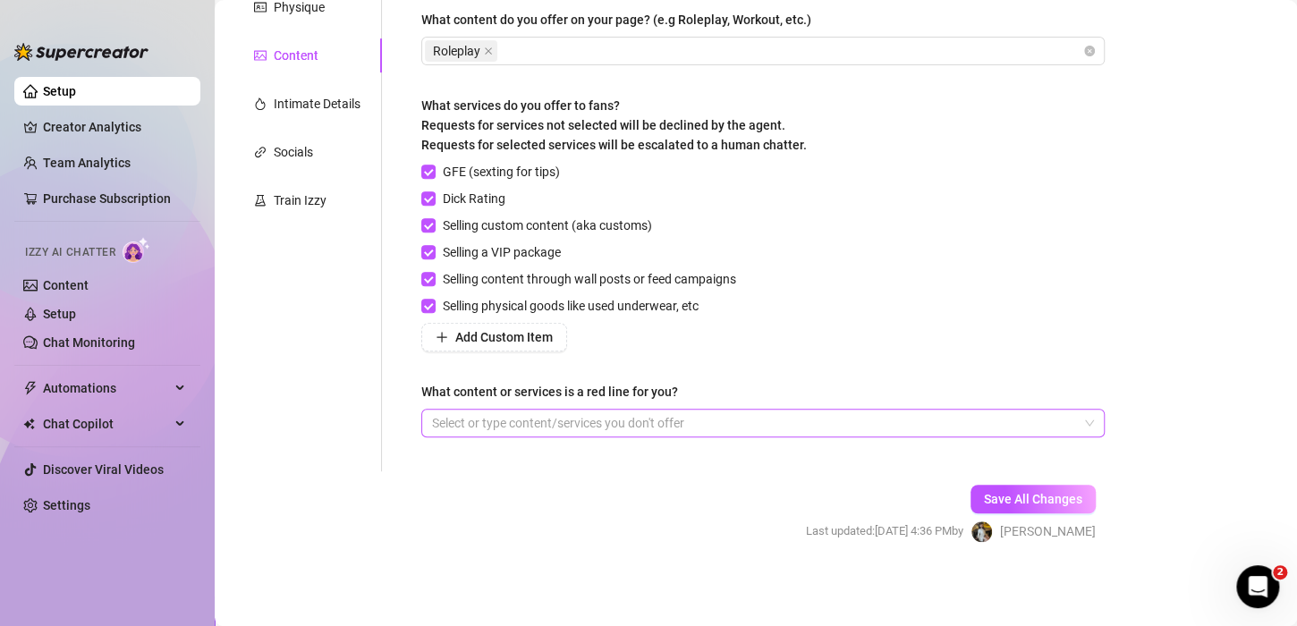
click at [613, 428] on div at bounding box center [753, 423] width 657 height 25
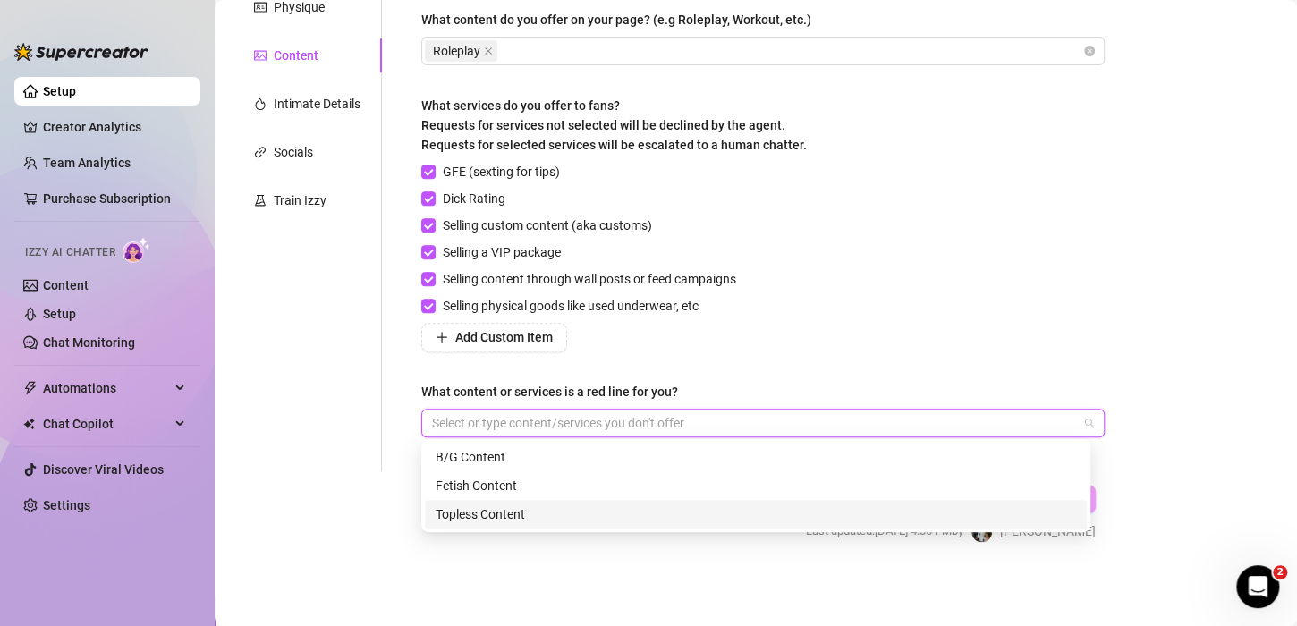
click at [545, 511] on div "Topless Content" at bounding box center [756, 515] width 641 height 20
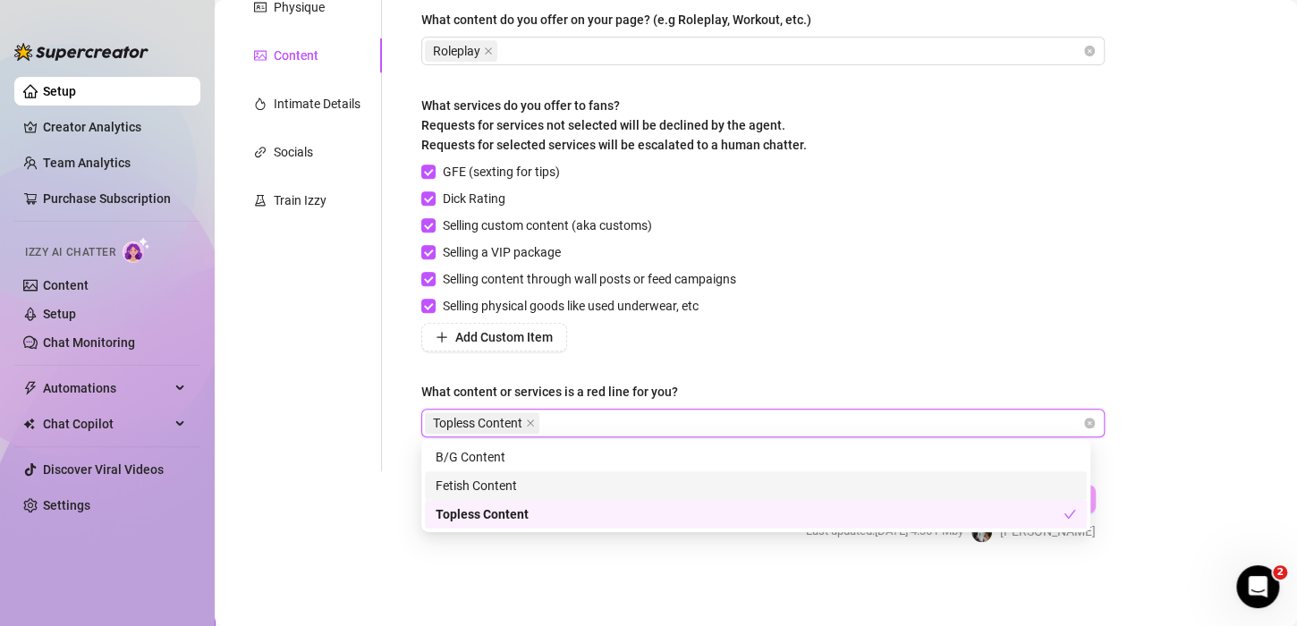
click at [505, 491] on div "Fetish Content" at bounding box center [756, 486] width 641 height 20
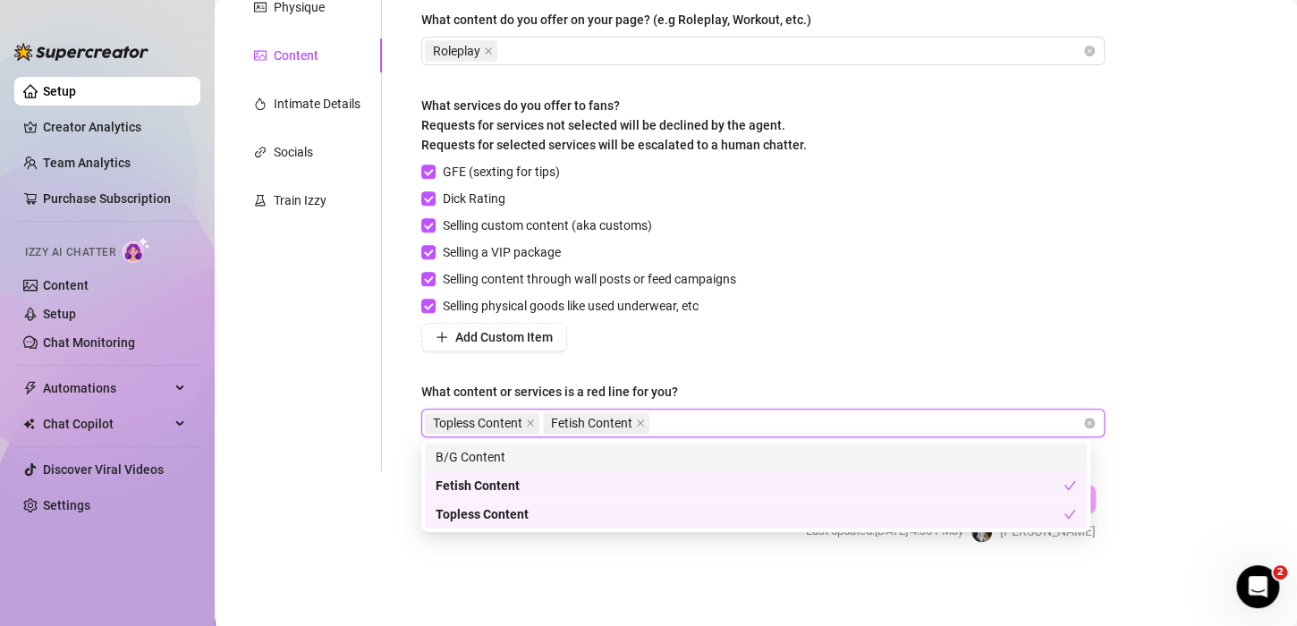
click at [434, 446] on div "B/G Content" at bounding box center [756, 457] width 662 height 29
click at [790, 364] on div "Describe your niche and what content your fans are looking for in 2-3 sentences…" at bounding box center [762, 158] width 683 height 590
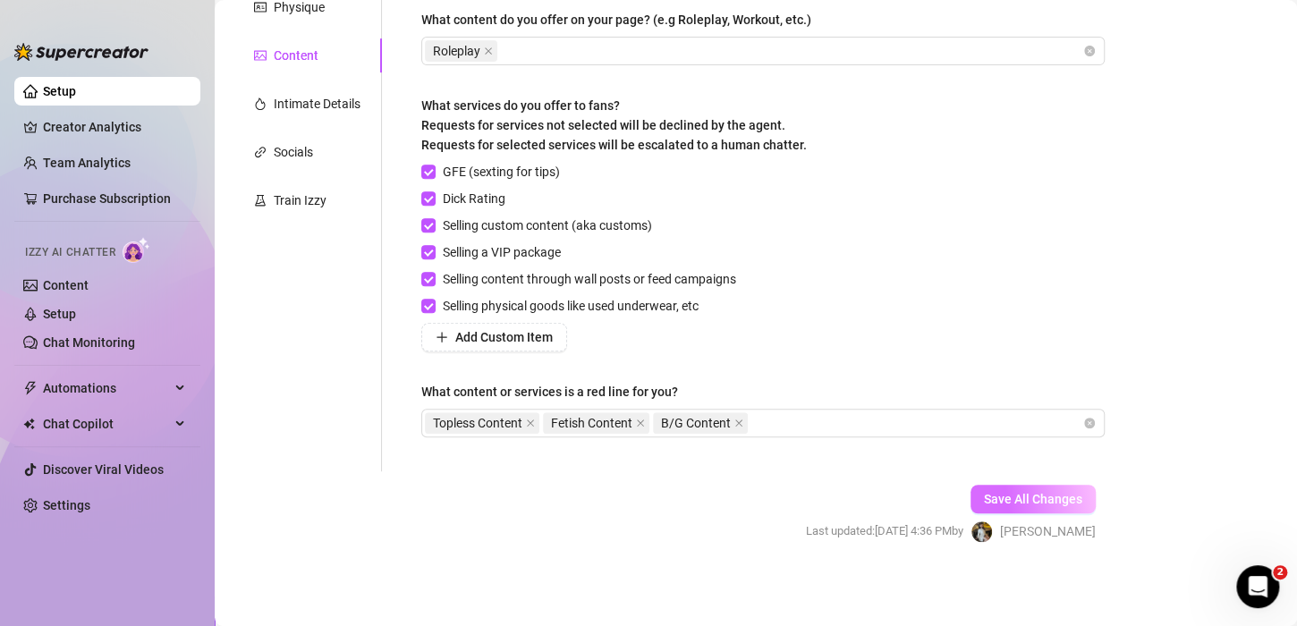
click at [998, 498] on span "Save All Changes" at bounding box center [1033, 499] width 98 height 14
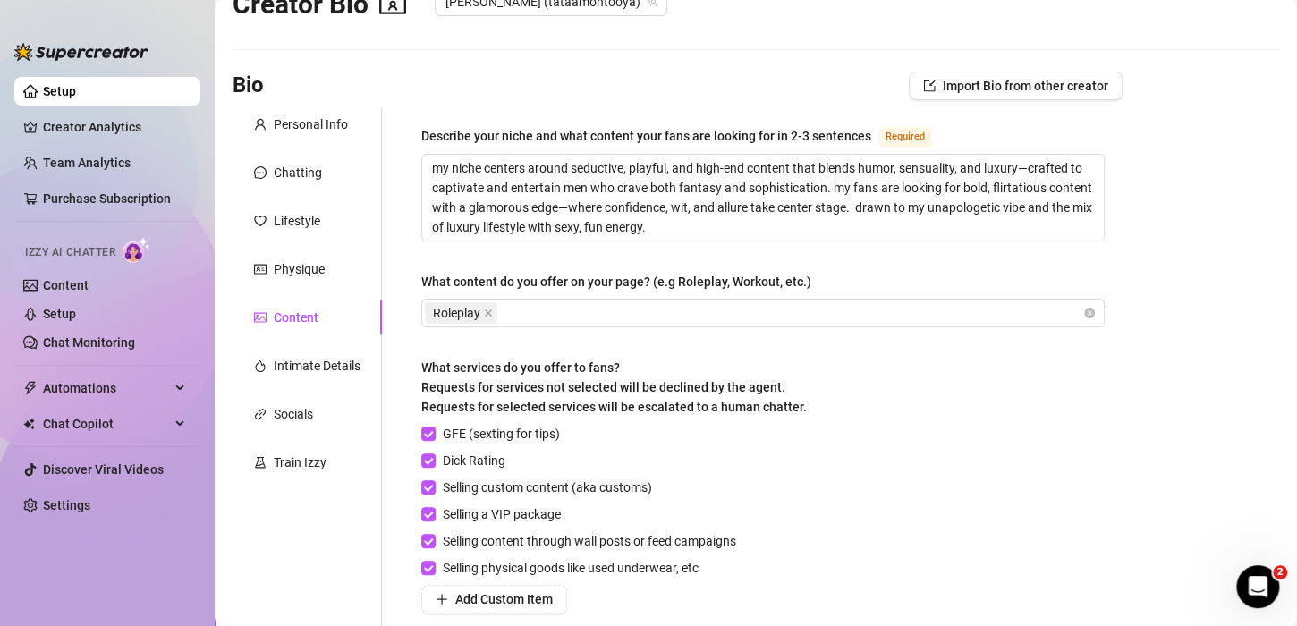
scroll to position [45, 0]
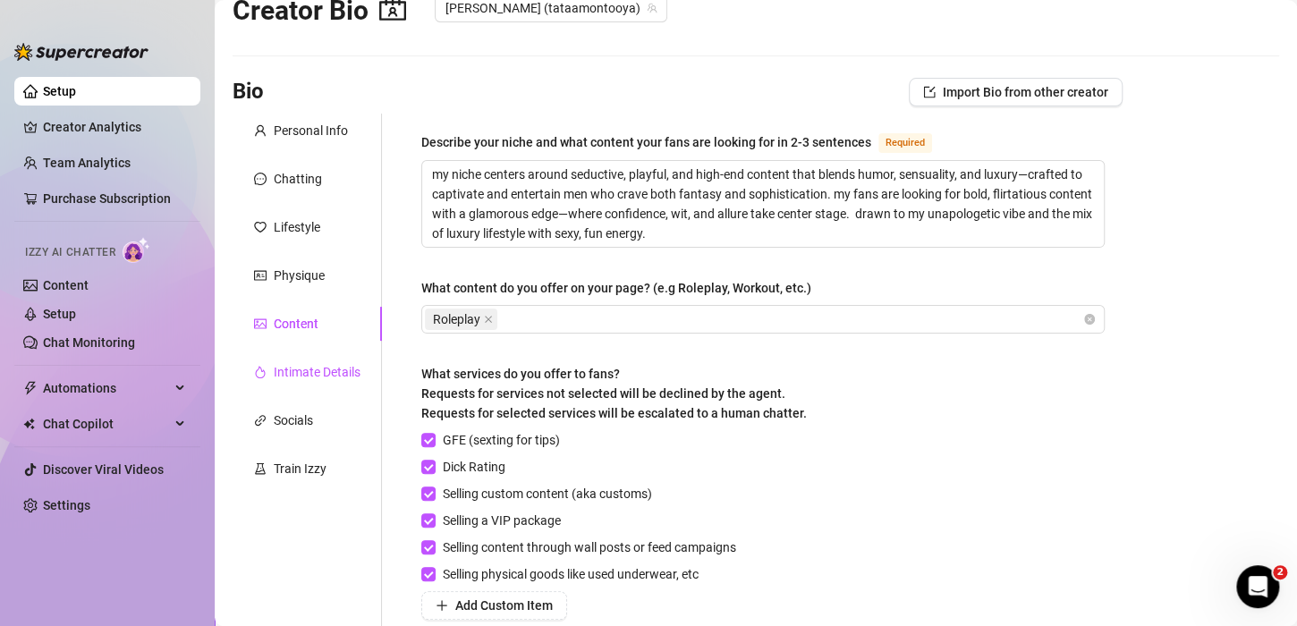
click at [319, 375] on div "Intimate Details" at bounding box center [317, 372] width 87 height 20
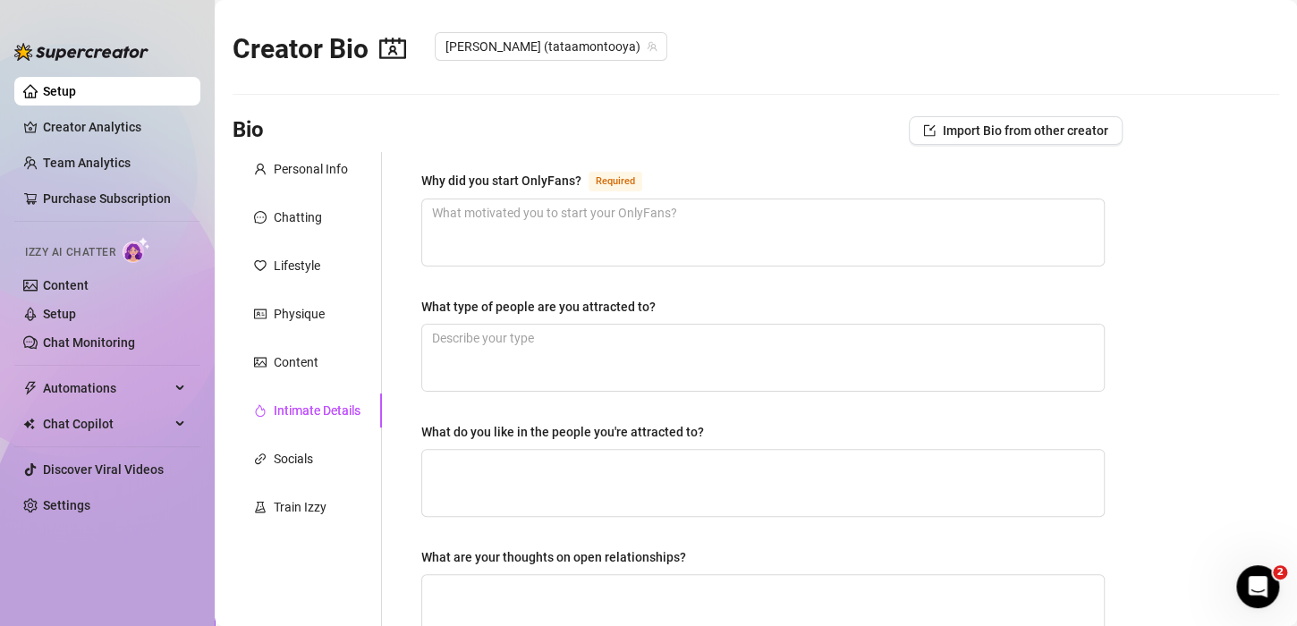
scroll to position [0, 0]
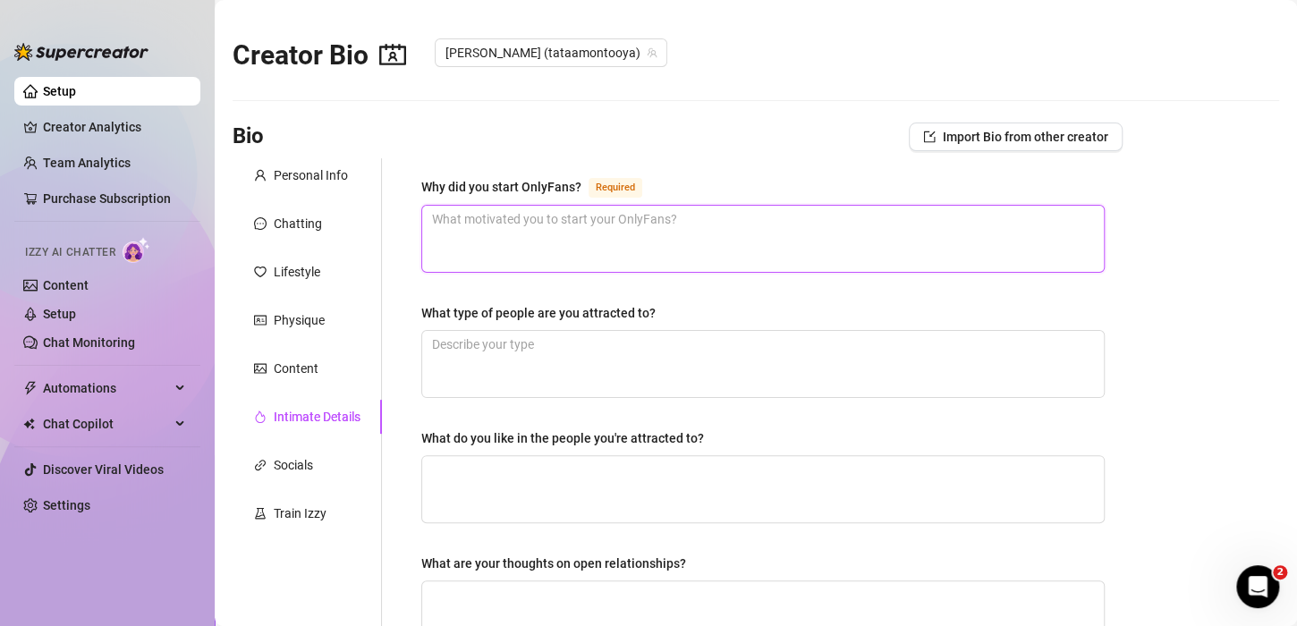
click at [501, 232] on textarea "Why did you start OnlyFans? Required" at bounding box center [763, 239] width 682 height 66
click at [567, 221] on textarea "Why did you start OnlyFans? Required" at bounding box center [763, 239] width 682 height 66
click at [567, 220] on textarea "Why did you start OnlyFans? Required" at bounding box center [763, 239] width 682 height 66
click at [561, 232] on textarea "Why did you start OnlyFans? Required" at bounding box center [763, 239] width 682 height 66
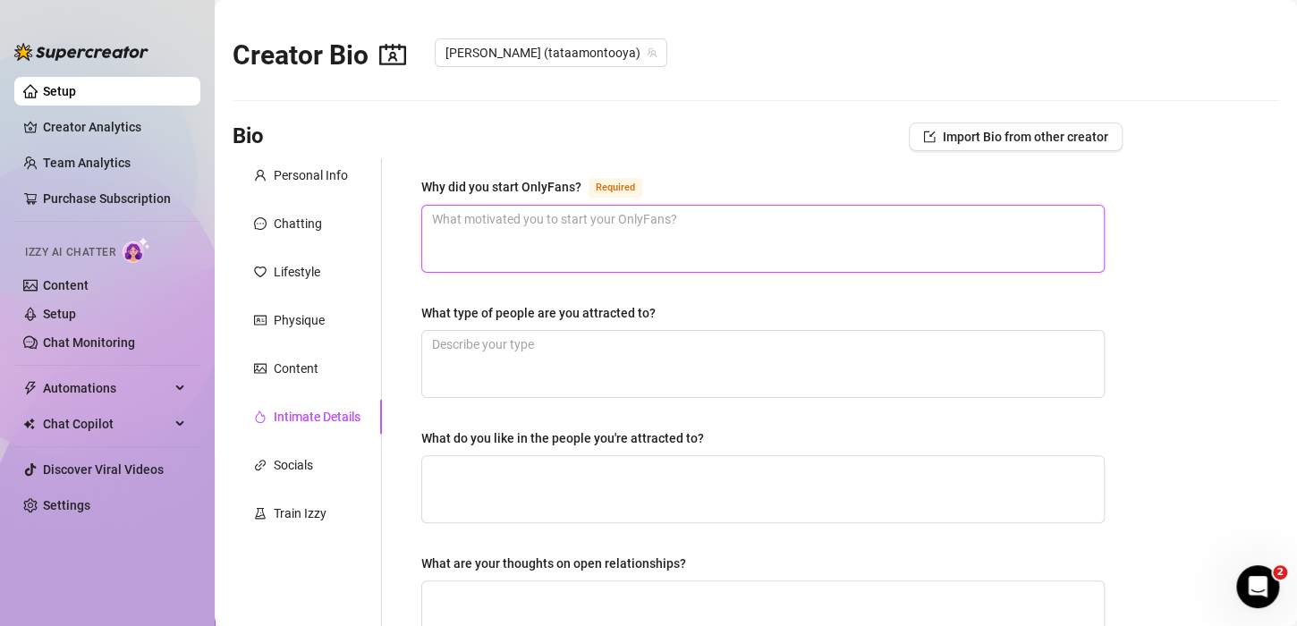
click at [565, 232] on textarea "Why did you start OnlyFans? Required" at bounding box center [763, 239] width 682 height 66
click at [608, 242] on textarea "Why did you start OnlyFans? Required" at bounding box center [763, 239] width 682 height 66
click at [514, 247] on textarea "Why did you start OnlyFans? Required" at bounding box center [763, 239] width 682 height 66
click at [608, 227] on textarea "Why did you start OnlyFans? Required" at bounding box center [763, 239] width 682 height 66
click at [610, 227] on textarea "Why did you start OnlyFans? Required" at bounding box center [763, 239] width 682 height 66
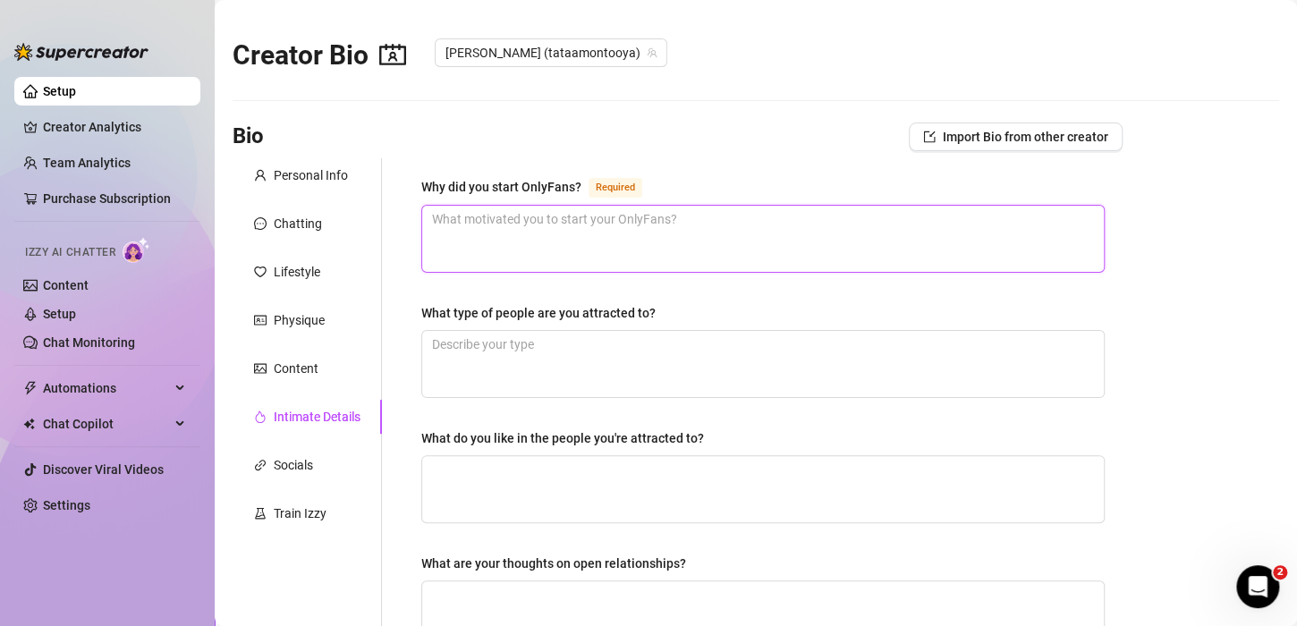
click at [610, 227] on textarea "Why did you start OnlyFans? Required" at bounding box center [763, 239] width 682 height 66
click at [547, 228] on textarea "Why did you start OnlyFans? Required" at bounding box center [763, 239] width 682 height 66
click at [576, 238] on textarea "Why did you start OnlyFans? Required" at bounding box center [763, 239] width 682 height 66
paste textarea "I started OnlyFans because I wanted to have full control over my content, my ti…"
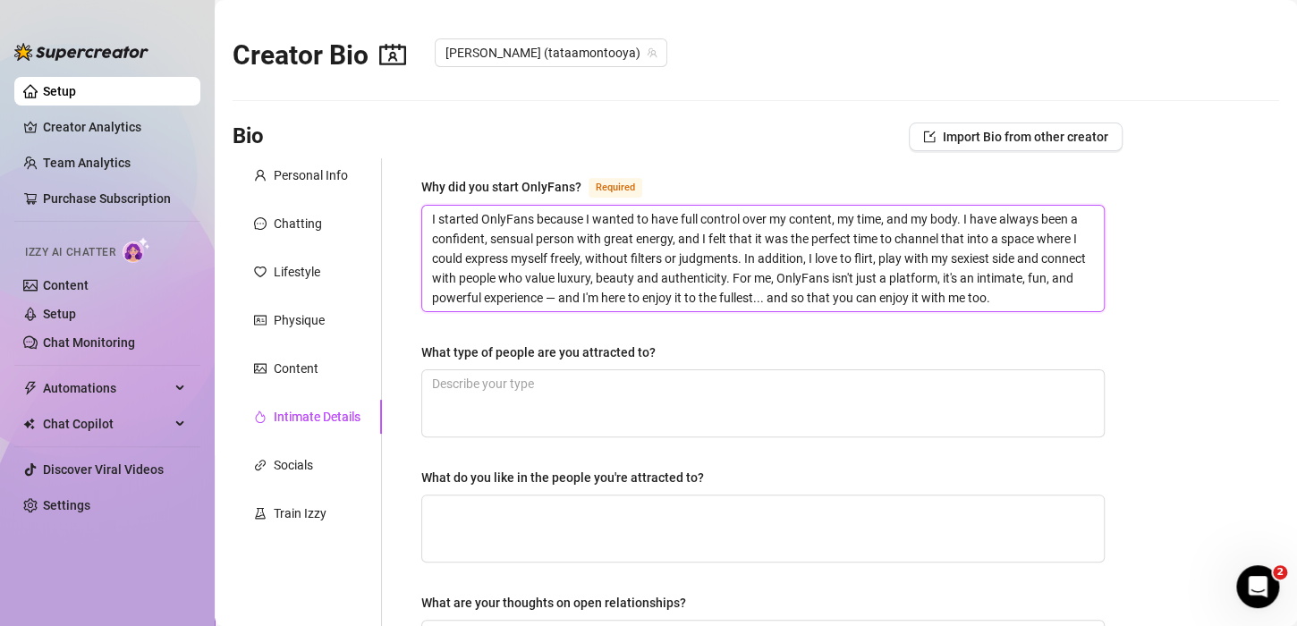
scroll to position [89, 0]
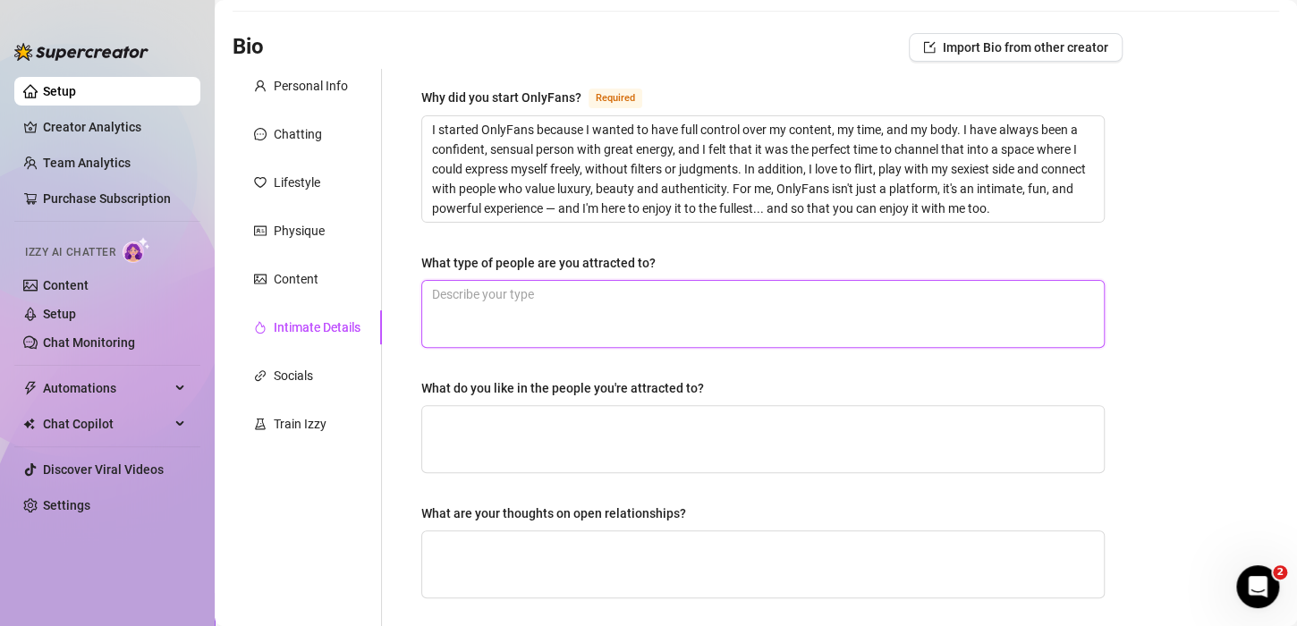
click at [542, 313] on textarea "What type of people are you attracted to?" at bounding box center [763, 314] width 682 height 66
click at [869, 299] on textarea "What type of people are you attracted to?" at bounding box center [763, 314] width 682 height 66
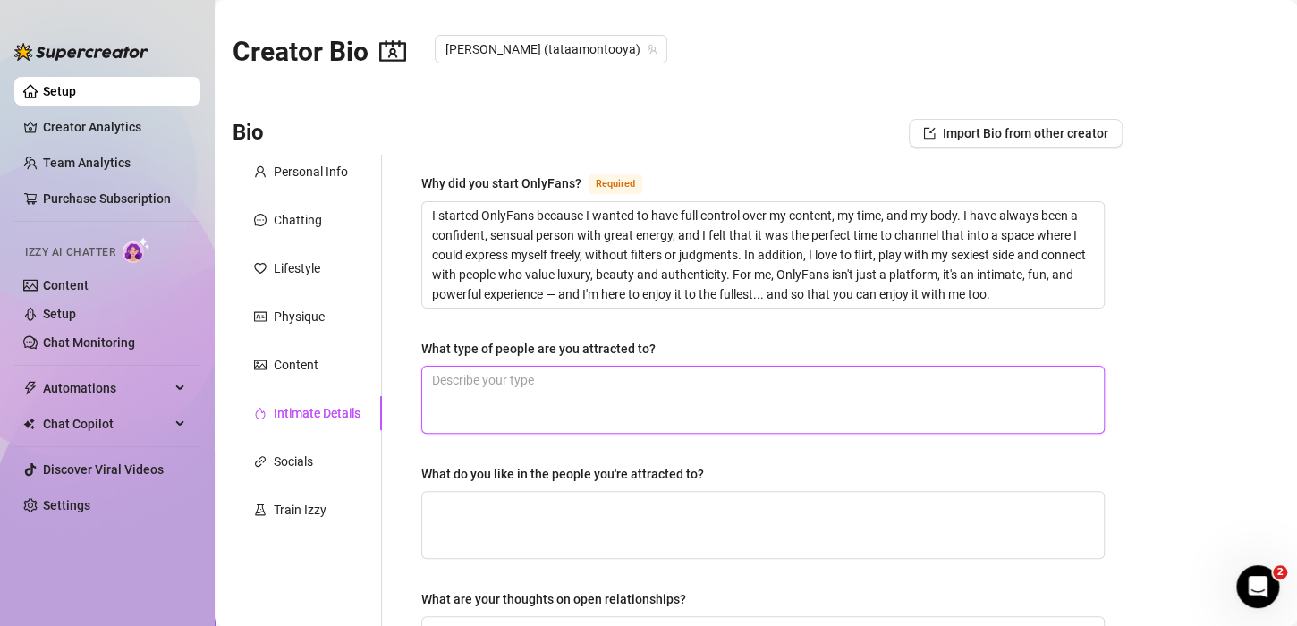
scroll to position [0, 0]
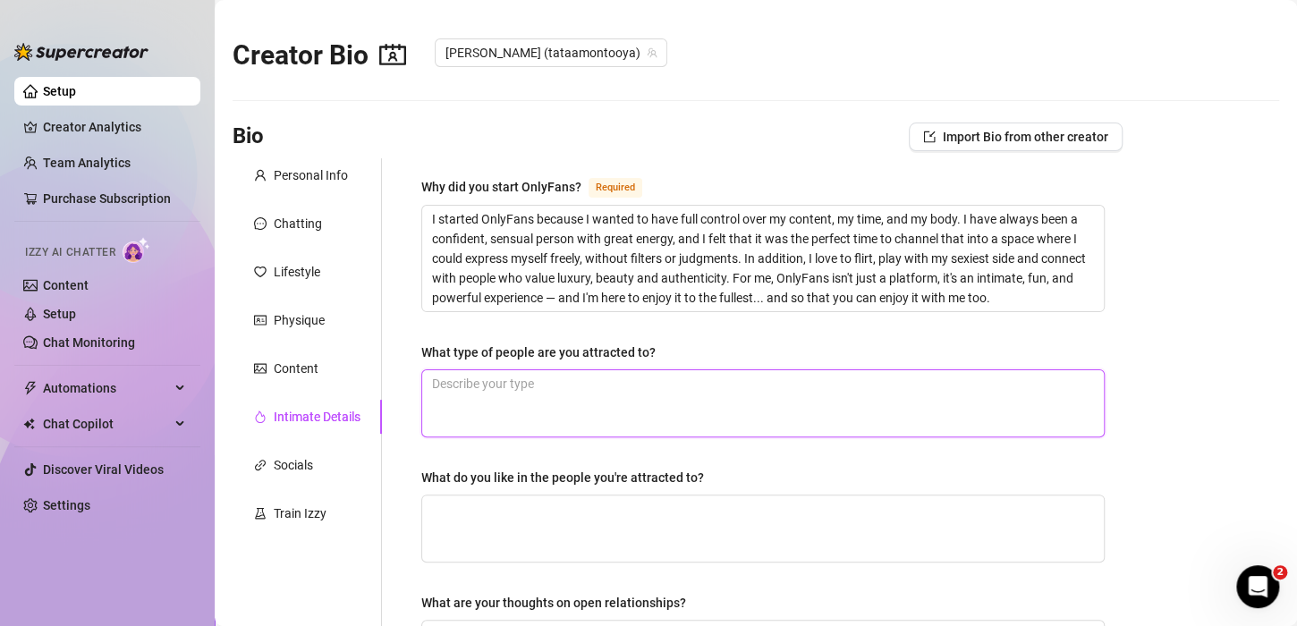
click at [476, 403] on textarea "What type of people are you attracted to?" at bounding box center [763, 403] width 682 height 66
click at [478, 397] on textarea "What type of people are you attracted to?" at bounding box center [763, 403] width 682 height 66
click at [492, 386] on textarea "What type of people are you attracted to?" at bounding box center [763, 403] width 682 height 66
click at [497, 389] on textarea "What type of people are you attracted to?" at bounding box center [763, 403] width 682 height 66
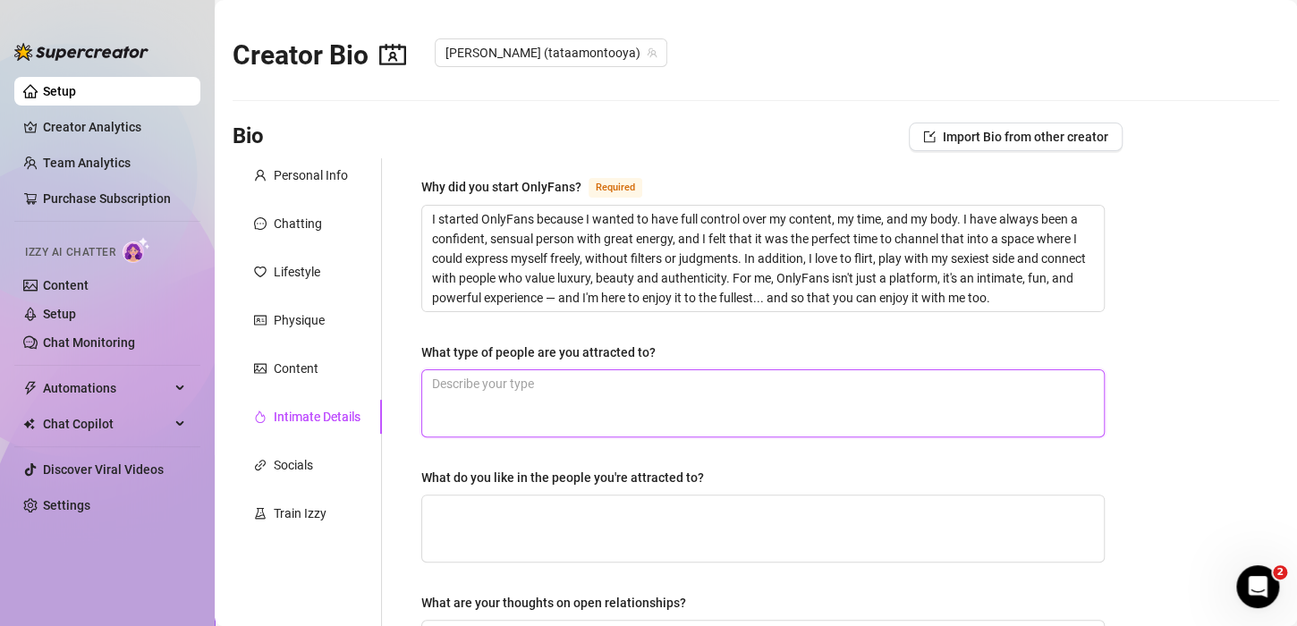
click at [499, 389] on textarea "What type of people are you attracted to?" at bounding box center [763, 403] width 682 height 66
click at [586, 401] on textarea "What type of people are you attracted to?" at bounding box center [763, 403] width 682 height 66
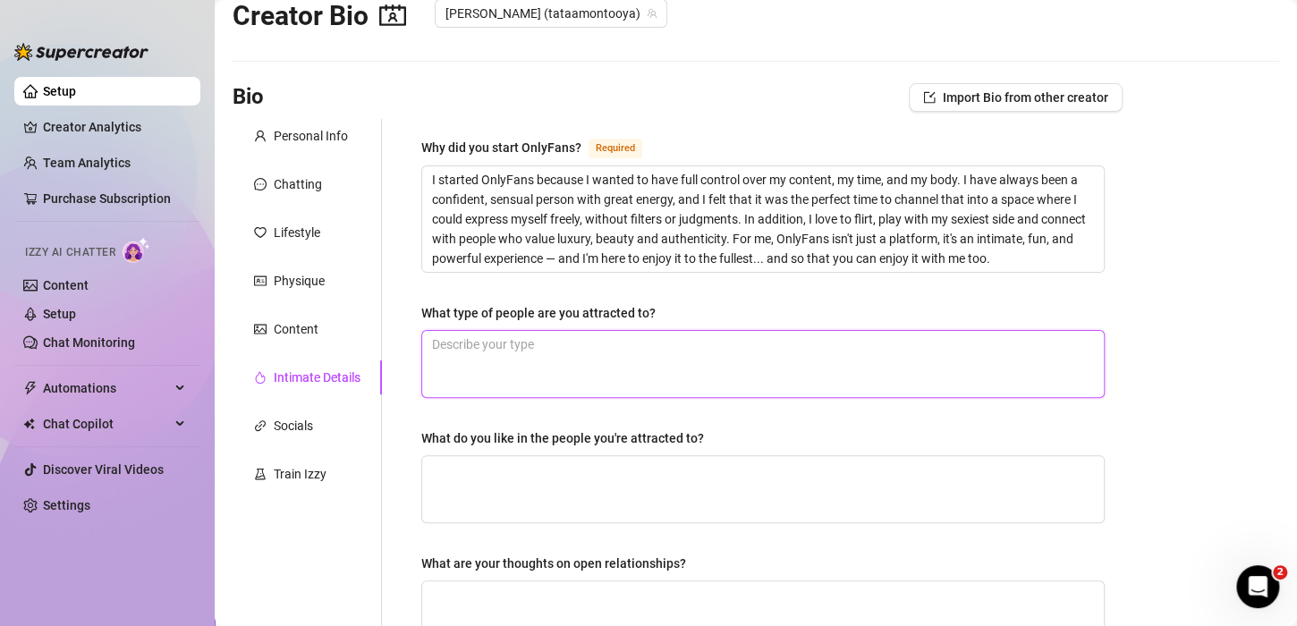
scroll to position [89, 0]
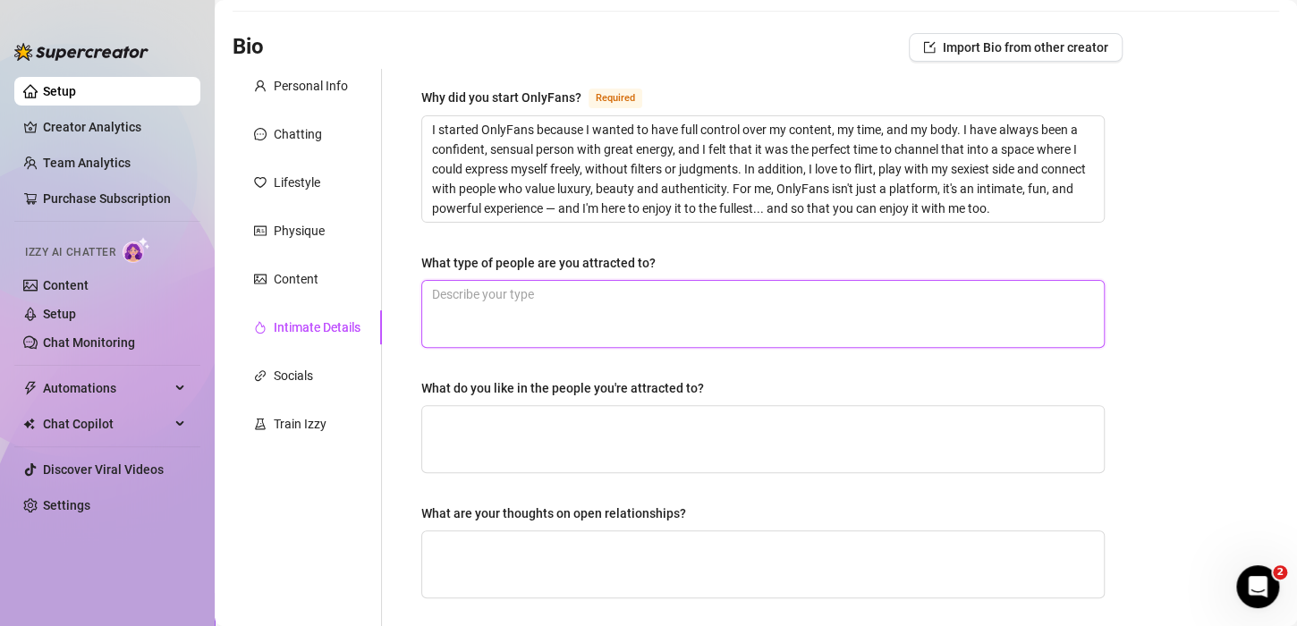
click at [551, 307] on textarea "What type of people are you attracted to?" at bounding box center [763, 314] width 682 height 66
click at [517, 303] on textarea "What type of people are you attracted to?" at bounding box center [763, 314] width 682 height 66
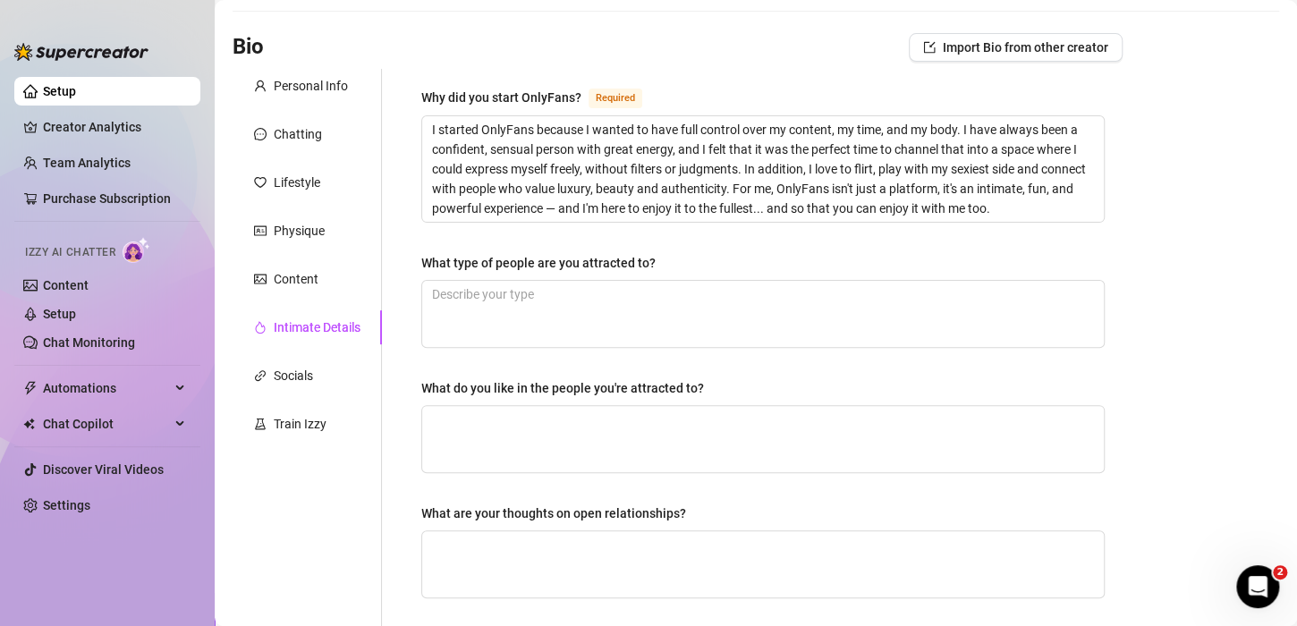
click at [533, 260] on div "What type of people are you attracted to?" at bounding box center [538, 263] width 234 height 20
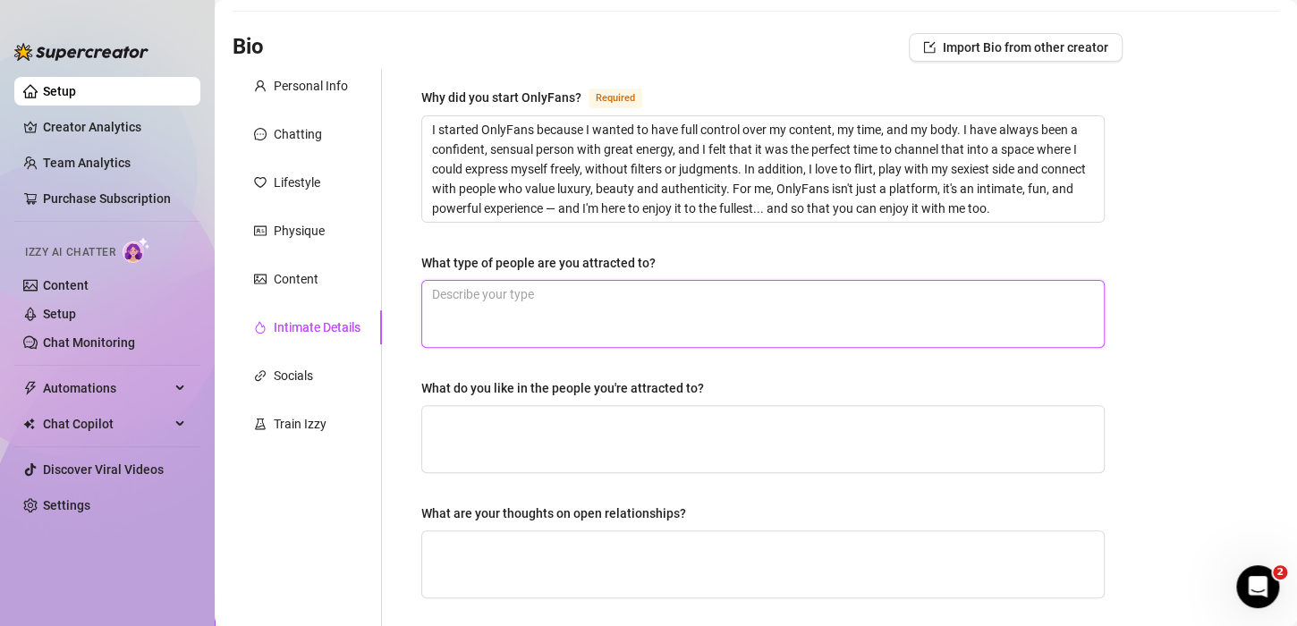
click at [533, 281] on textarea "What type of people are you attracted to?" at bounding box center [763, 314] width 682 height 66
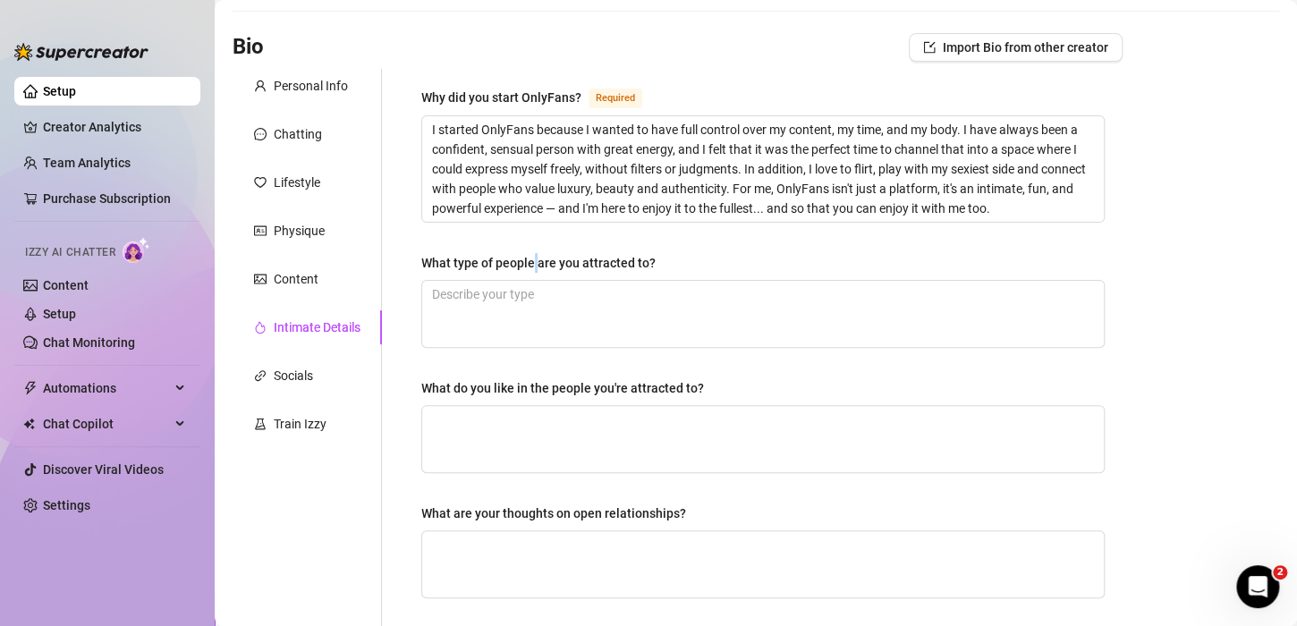
click at [533, 260] on div "What type of people are you attracted to?" at bounding box center [538, 263] width 234 height 20
click at [533, 281] on textarea "What type of people are you attracted to?" at bounding box center [763, 314] width 682 height 66
click at [533, 260] on div "What type of people are you attracted to?" at bounding box center [538, 263] width 234 height 20
click at [533, 281] on textarea "What type of people are you attracted to?" at bounding box center [763, 314] width 682 height 66
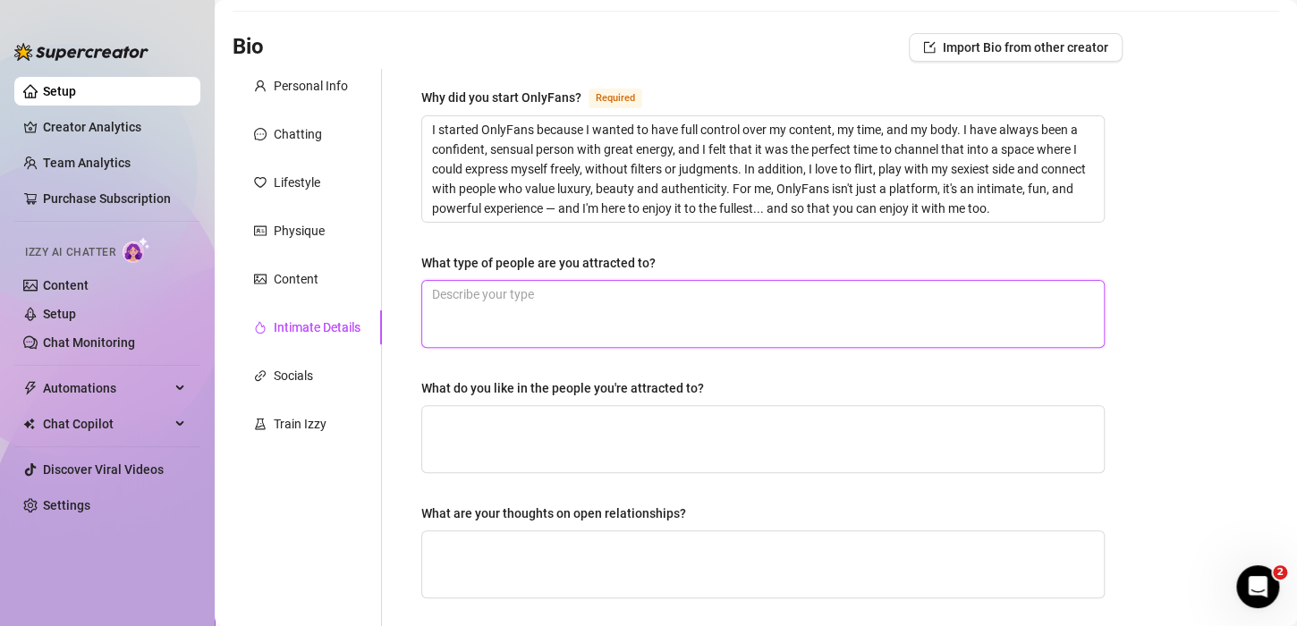
click at [496, 306] on textarea "What type of people are you attracted to?" at bounding box center [763, 314] width 682 height 66
paste textarea "I’m attracted to the kind of person who carries mystery in their eyes and fire …"
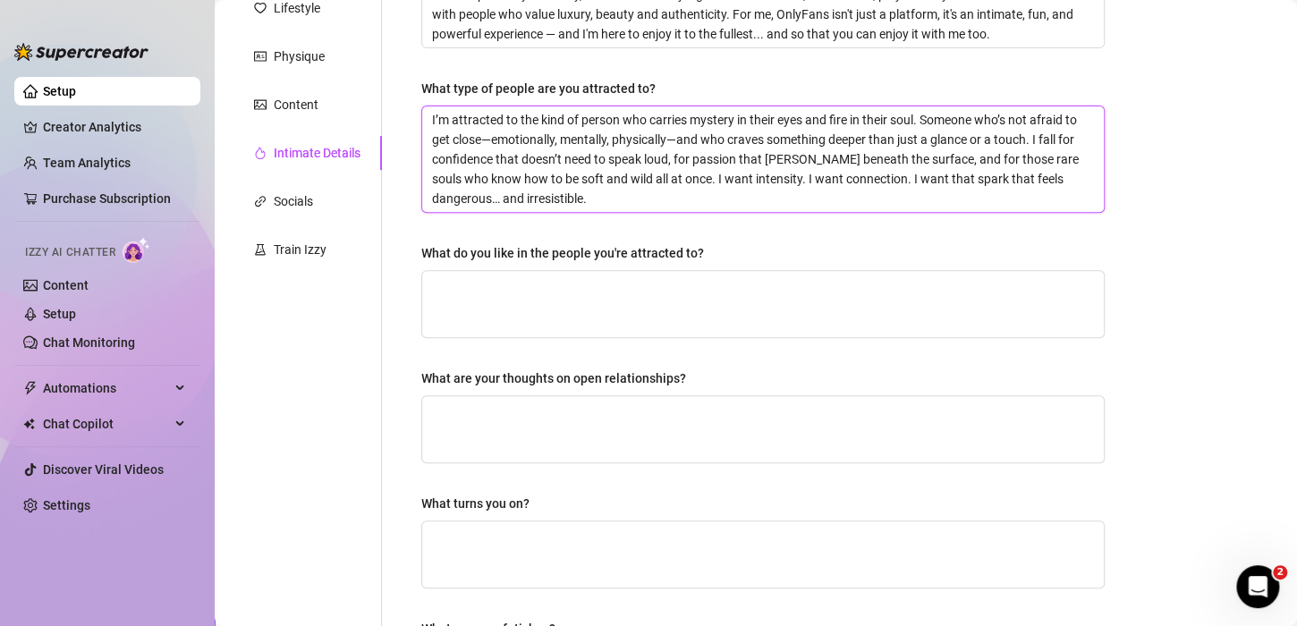
scroll to position [268, 0]
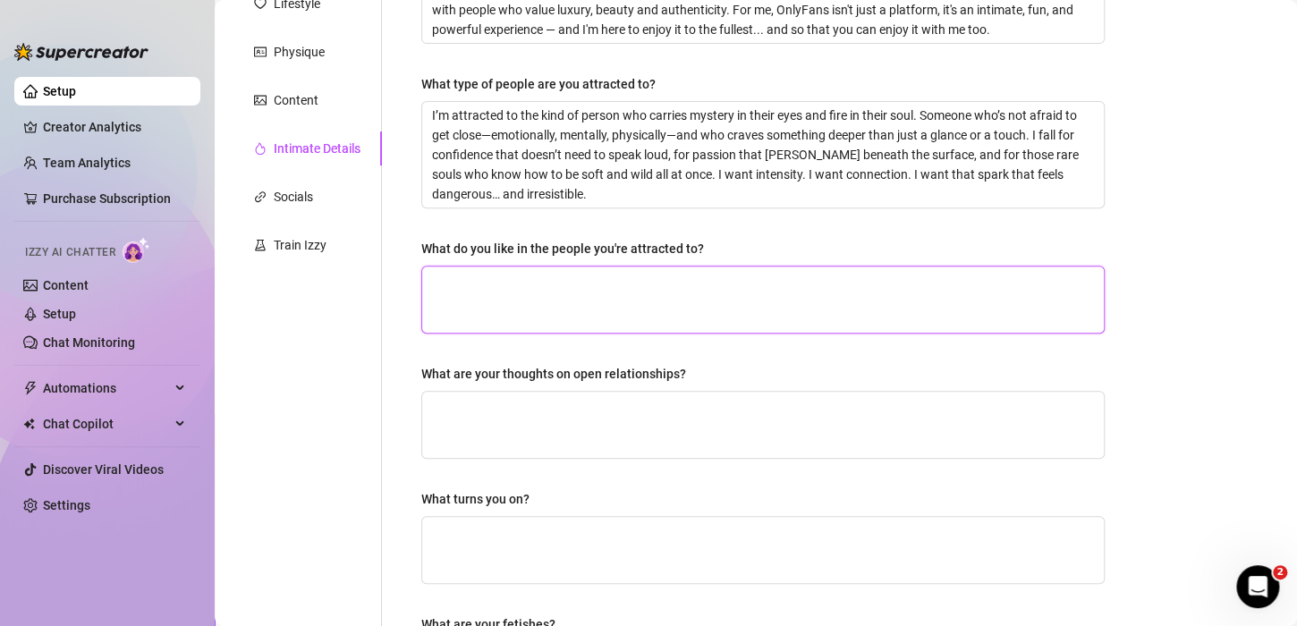
click at [540, 299] on textarea "What do you like in the people you're attracted to?" at bounding box center [763, 300] width 682 height 66
click at [614, 300] on textarea "What do you like in the people you're attracted to?" at bounding box center [763, 300] width 682 height 66
click at [573, 295] on textarea "What do you like in the people you're attracted to?" at bounding box center [763, 300] width 682 height 66
paste textarea "I’m turned on by presence—someone who walks in and owns the room without saying…"
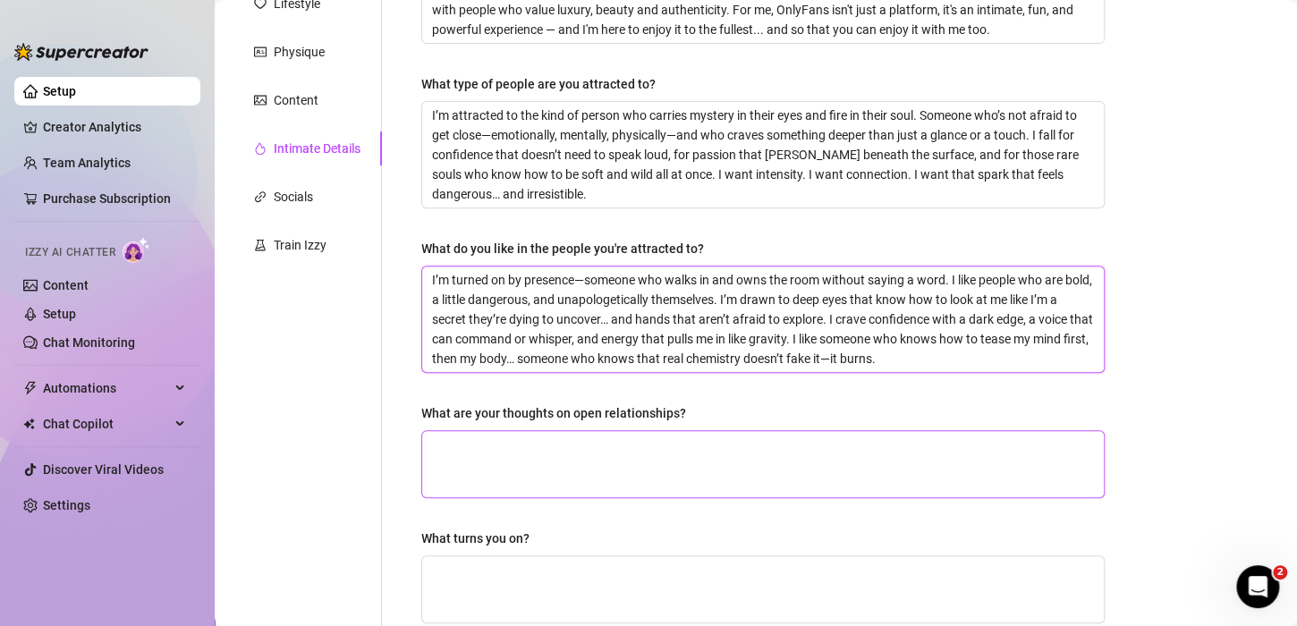
scroll to position [0, 0]
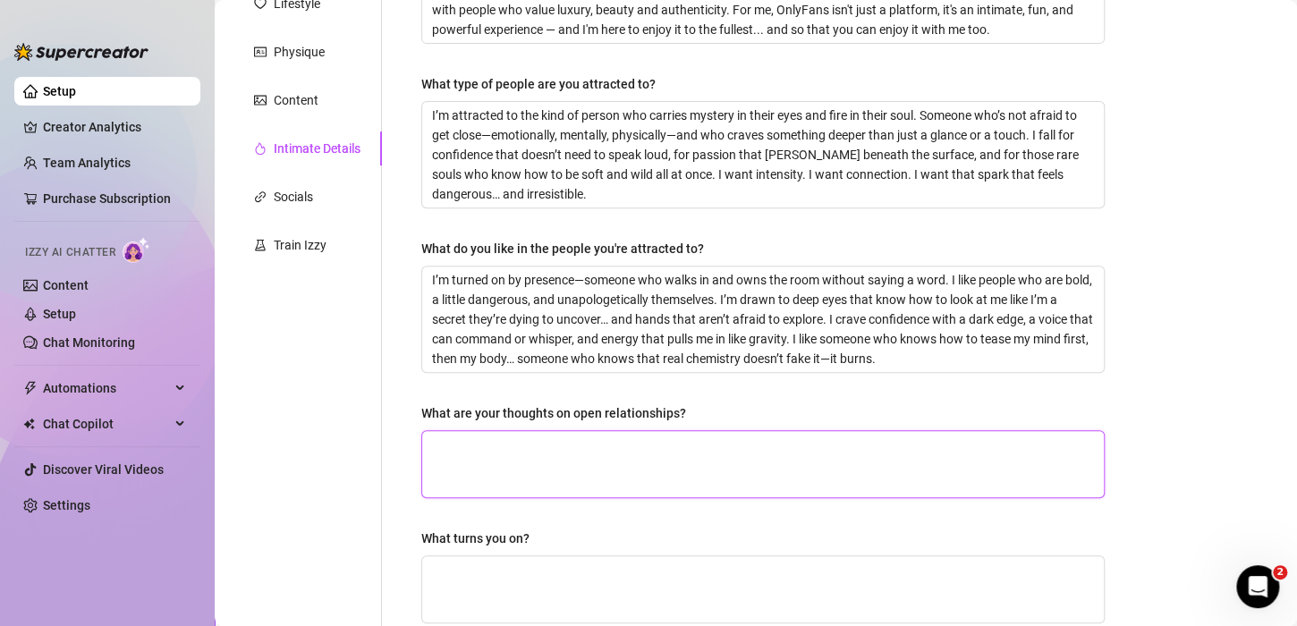
click at [525, 449] on textarea "What are your thoughts on open relationships?" at bounding box center [763, 464] width 682 height 66
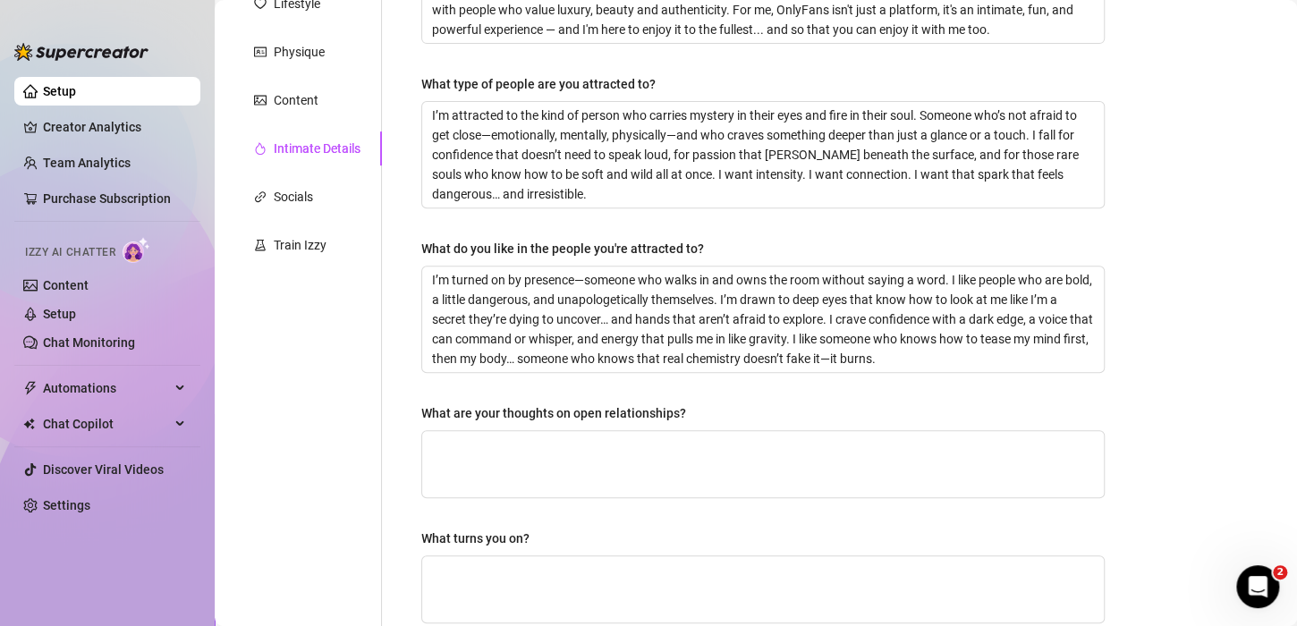
click at [754, 395] on div "Why did you start OnlyFans? Required I started OnlyFans because I wanted to hav…" at bounding box center [762, 399] width 683 height 982
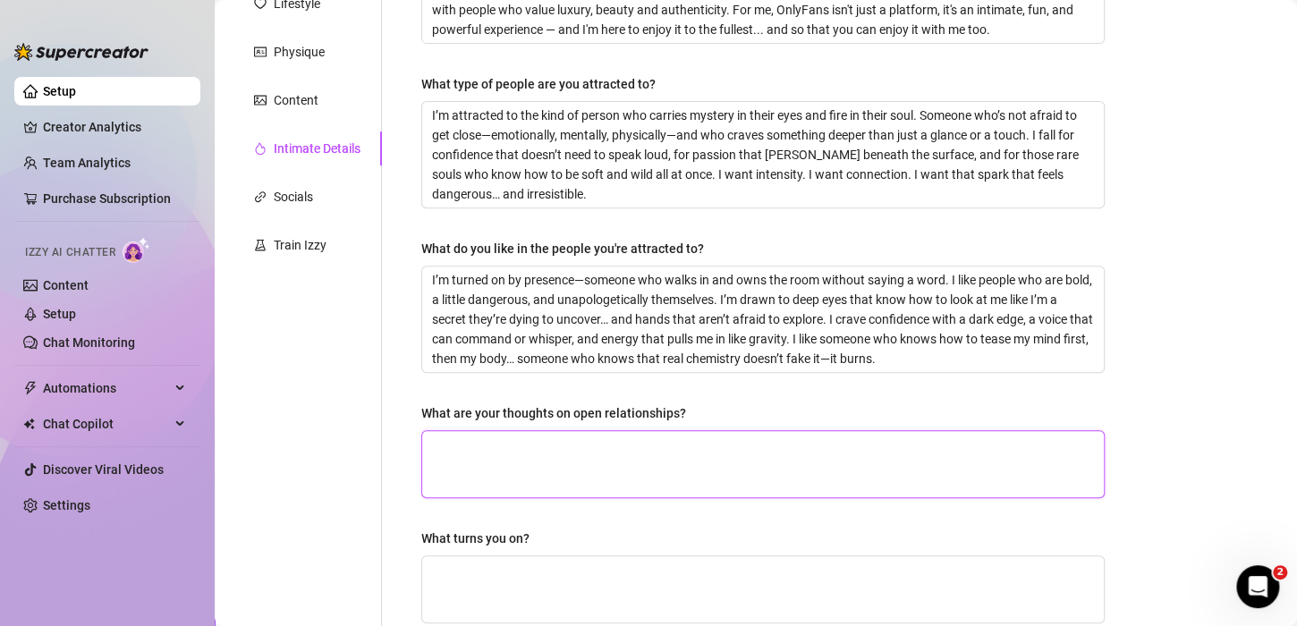
click at [691, 457] on textarea "What are your thoughts on open relationships?" at bounding box center [763, 464] width 682 height 66
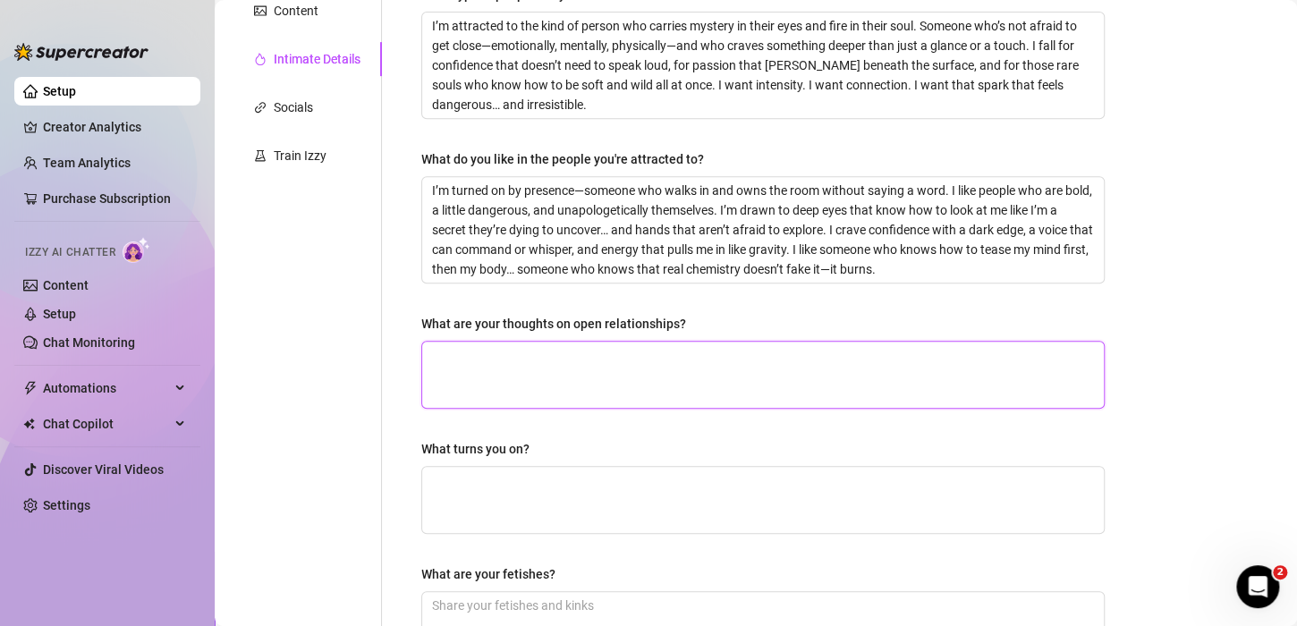
click at [504, 367] on textarea "What are your thoughts on open relationships?" at bounding box center [763, 375] width 682 height 66
paste textarea "I believe that open relationships can be intense, liberating, and profoundly ho…"
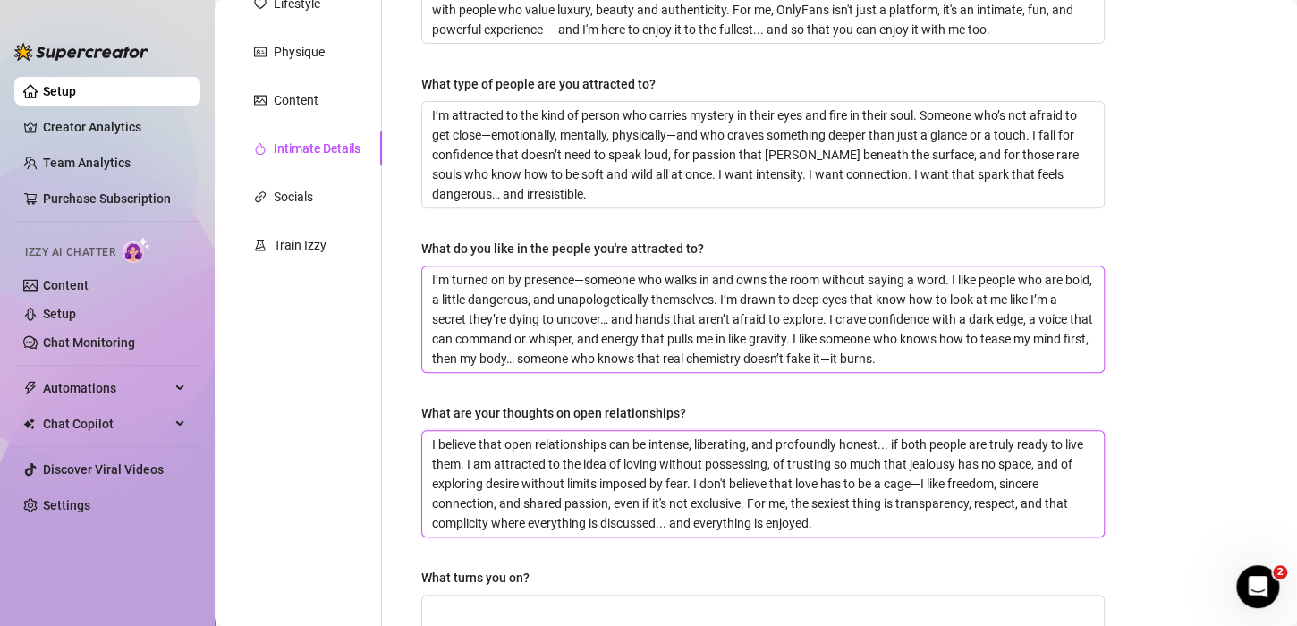
scroll to position [179, 0]
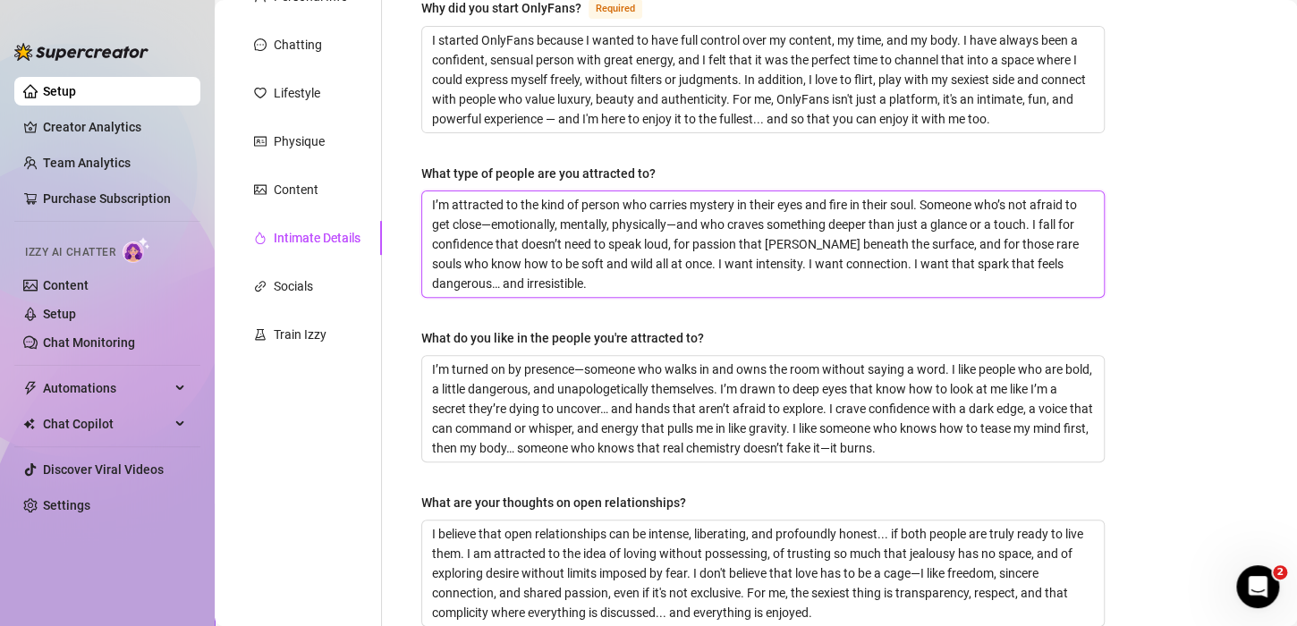
click at [587, 234] on textarea "I’m attracted to the kind of person who carries mystery in their eyes and fire …" at bounding box center [763, 244] width 682 height 106
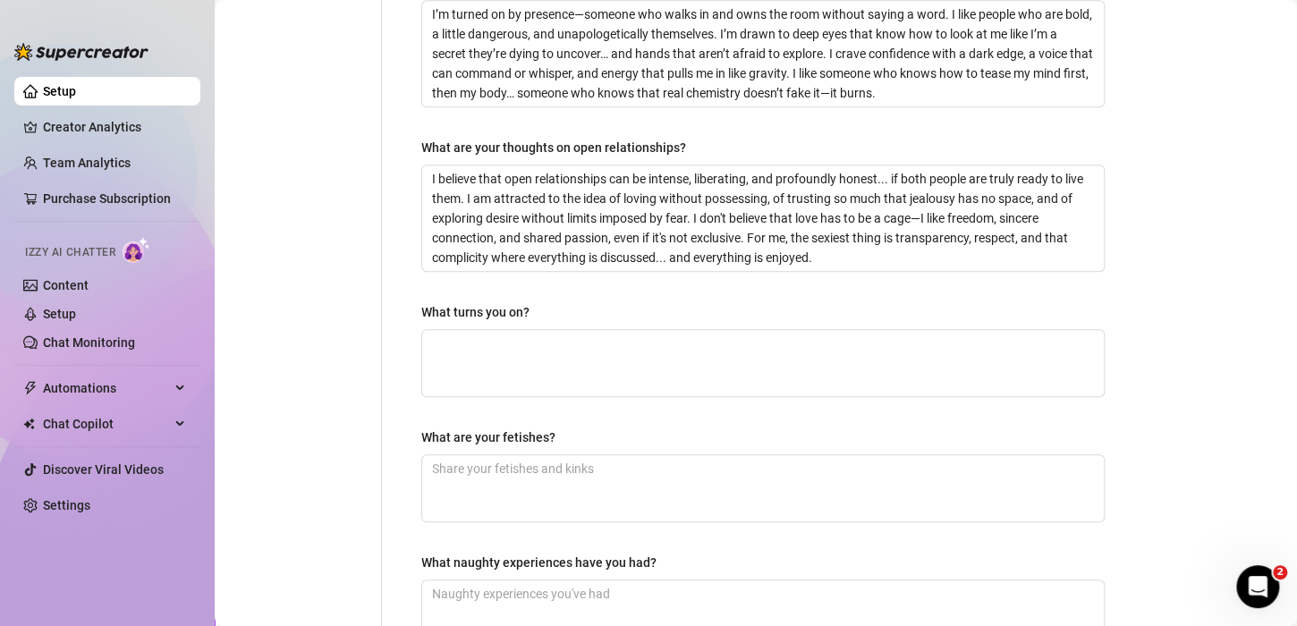
scroll to position [537, 0]
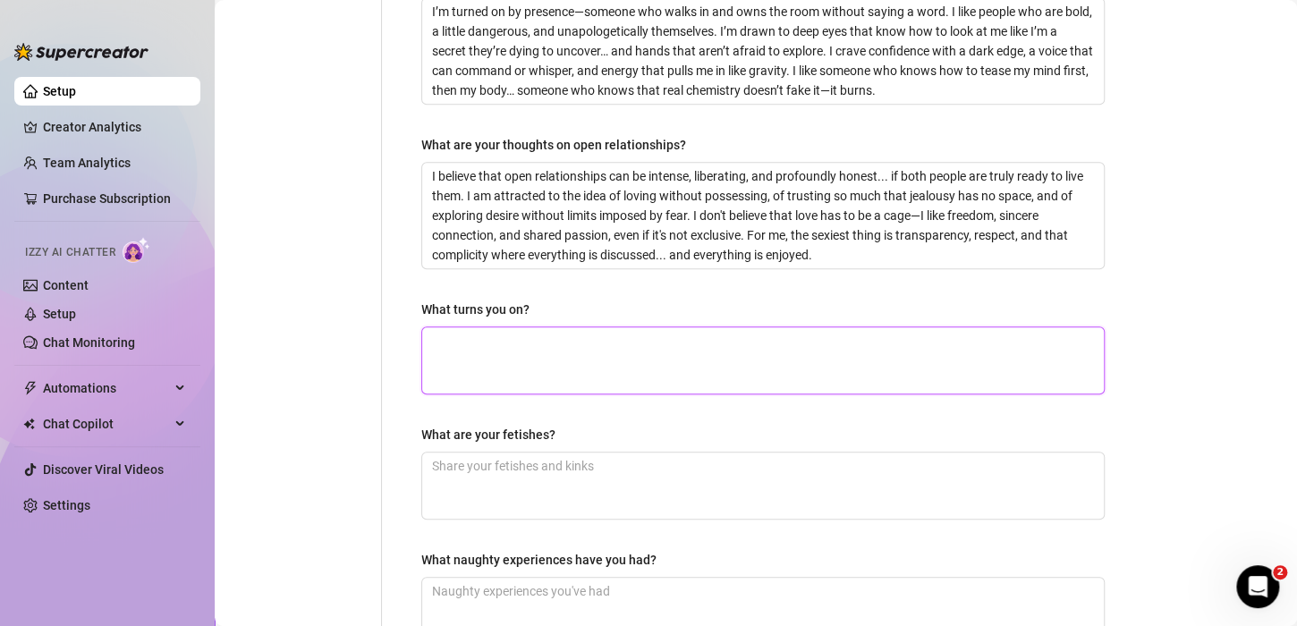
click at [463, 369] on textarea "What turns you on?" at bounding box center [763, 360] width 682 height 66
click at [479, 348] on textarea "What turns you on?" at bounding box center [763, 360] width 682 height 66
paste textarea "I'm with someone who knows how to play with words... that he is not in a hurry,…"
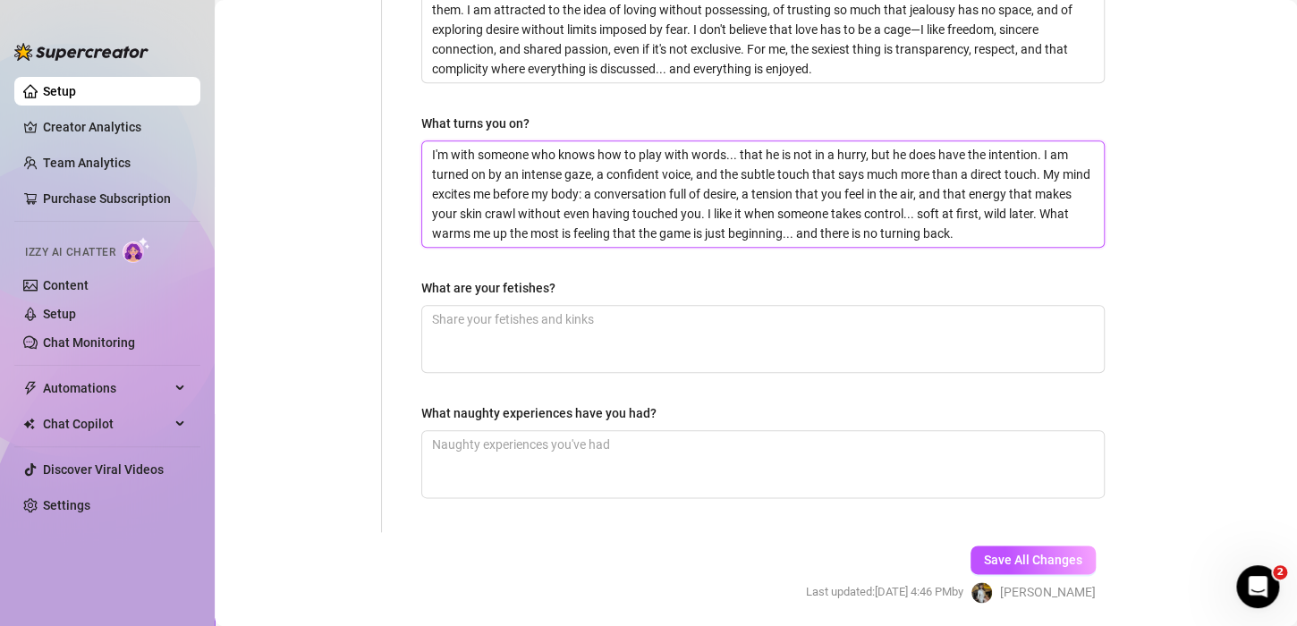
scroll to position [782, 0]
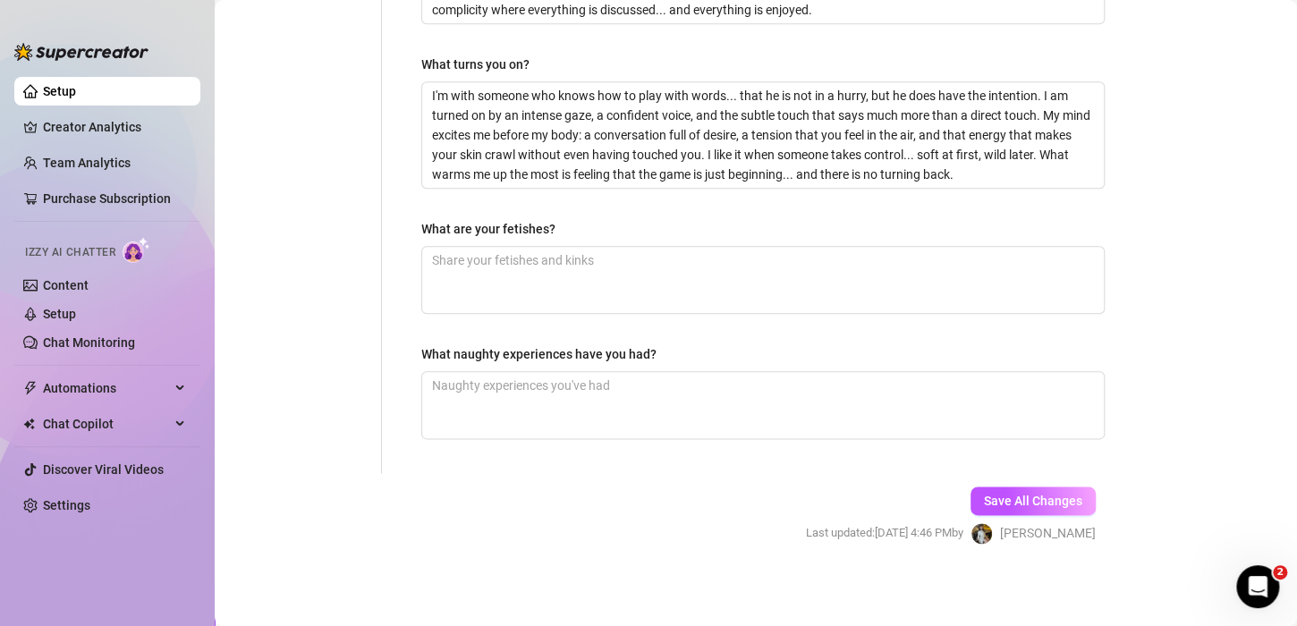
click at [501, 219] on div "What are your fetishes?" at bounding box center [488, 229] width 134 height 20
click at [501, 247] on textarea "What are your fetishes?" at bounding box center [763, 280] width 682 height 66
click at [500, 227] on div "What are your fetishes?" at bounding box center [488, 229] width 134 height 20
click at [500, 247] on textarea "What are your fetishes?" at bounding box center [763, 280] width 682 height 66
click at [500, 227] on div "What are your fetishes?" at bounding box center [488, 229] width 134 height 20
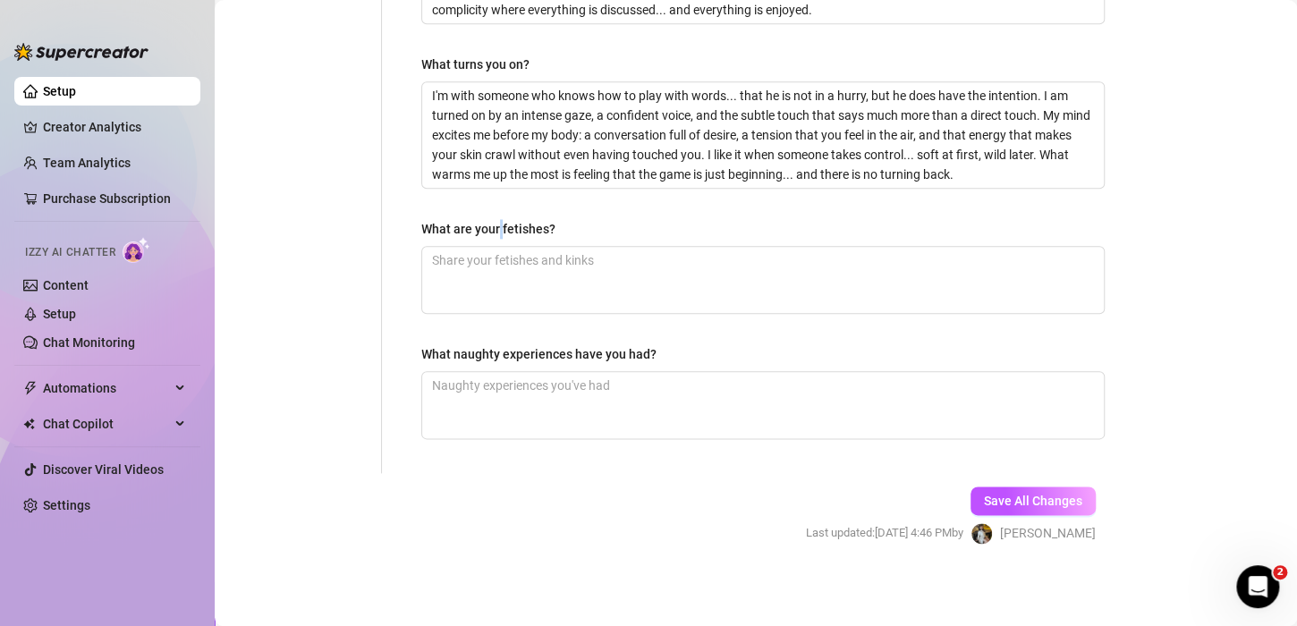
click at [500, 247] on textarea "What are your fetishes?" at bounding box center [763, 280] width 682 height 66
click at [500, 227] on div "What are your fetishes?" at bounding box center [488, 229] width 134 height 20
click at [500, 247] on textarea "What are your fetishes?" at bounding box center [763, 280] width 682 height 66
click at [497, 268] on textarea "What are your fetishes?" at bounding box center [763, 280] width 682 height 66
paste textarea "Fetiche de pies: Atracción hacia los pies, incluyendo admirarlos, tocarlos, bes…"
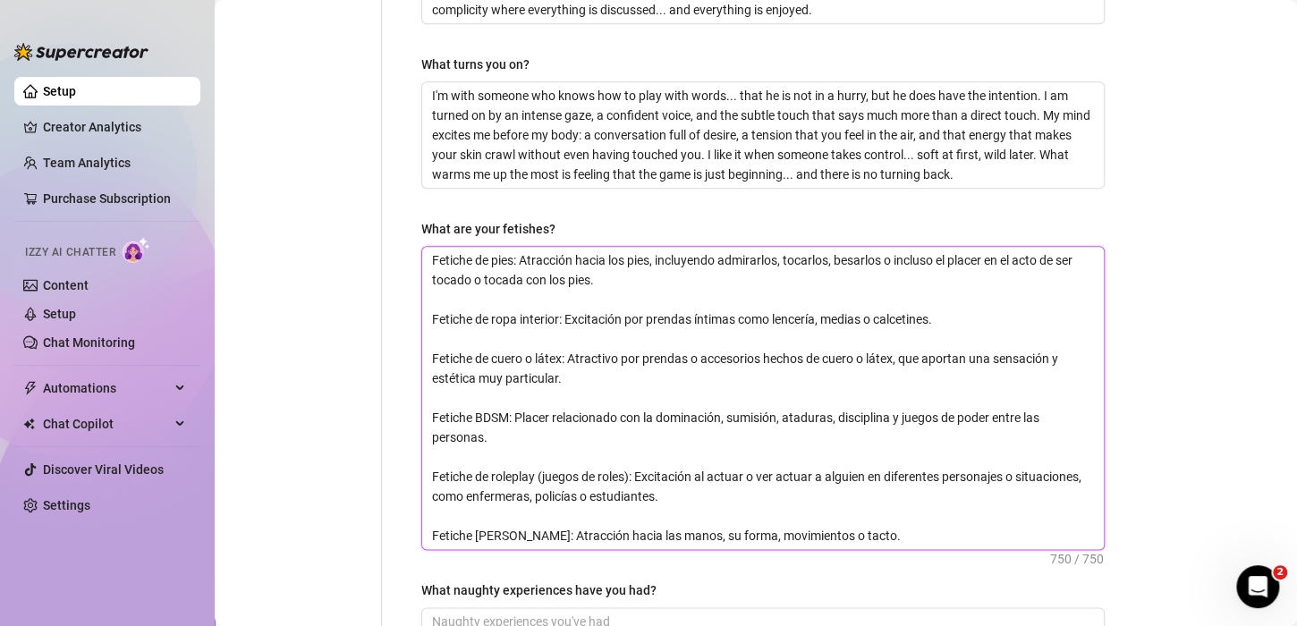
drag, startPoint x: 512, startPoint y: 256, endPoint x: 565, endPoint y: 263, distance: 54.1
click at [565, 263] on textarea "Fetiche de pies: Atracción hacia los pies, incluyendo admirarlos, tocarlos, bes…" at bounding box center [763, 398] width 682 height 302
drag, startPoint x: 562, startPoint y: 263, endPoint x: 626, endPoint y: 288, distance: 69.1
click at [562, 264] on textarea "Fetiche de pies: Atracción hacia los pies, incluyendo admirarlos, tocarlos, bes…" at bounding box center [763, 398] width 682 height 302
click at [628, 288] on textarea "Fetiche de pies: Atracción hacia los pies, incluyendo admirarlos, tocarlos, bes…" at bounding box center [763, 398] width 682 height 302
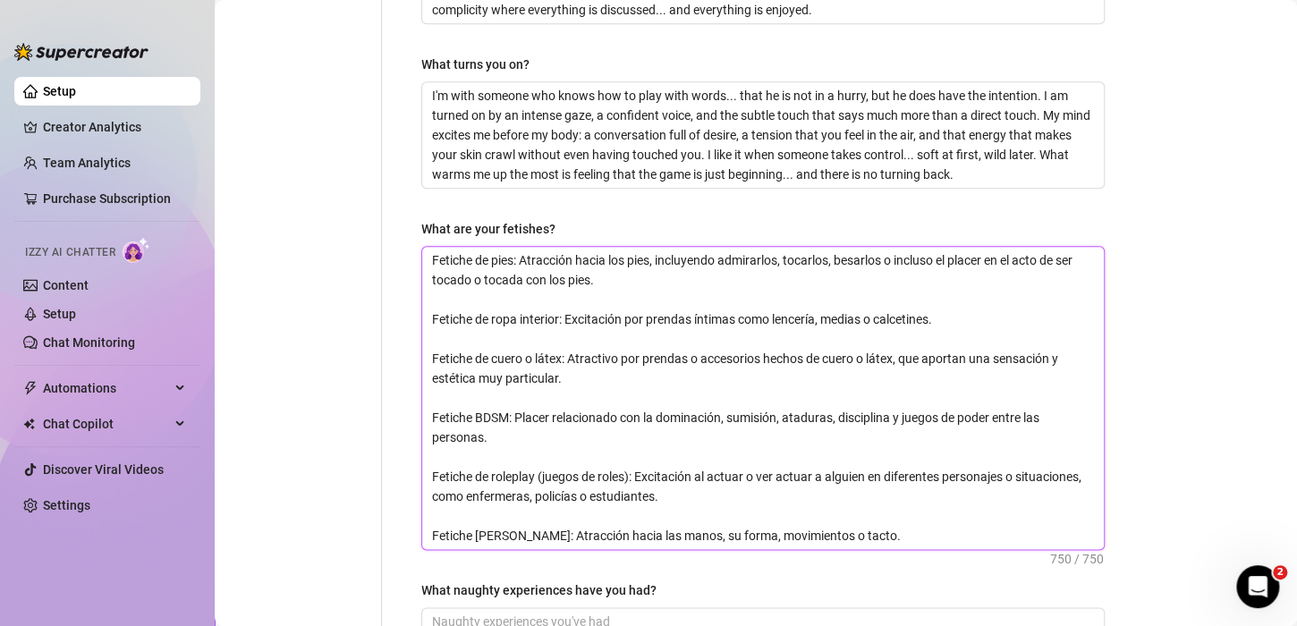
drag, startPoint x: 514, startPoint y: 263, endPoint x: 646, endPoint y: 310, distance: 139.8
click at [646, 310] on textarea "Fetiche de pies: Atracción hacia los pies, incluyendo admirarlos, tocarlos, bes…" at bounding box center [763, 398] width 682 height 302
click at [647, 292] on textarea "Fetiche de pies: Atracción hacia los pies, incluyendo admirarlos, tocarlos, bes…" at bounding box center [763, 398] width 682 height 302
drag, startPoint x: 515, startPoint y: 256, endPoint x: 624, endPoint y: 277, distance: 111.2
click at [624, 277] on textarea "Fetiche de pies: Atracción hacia los pies, incluyendo admirarlos, tocarlos, bes…" at bounding box center [763, 398] width 682 height 302
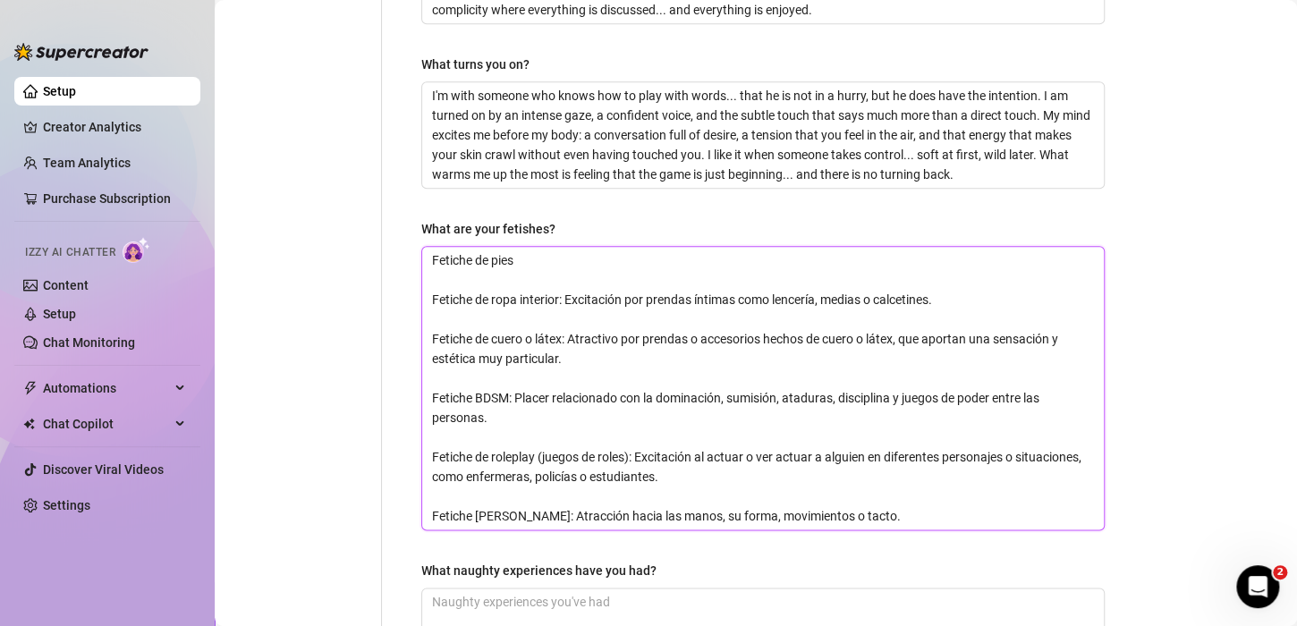
drag, startPoint x: 557, startPoint y: 295, endPoint x: 952, endPoint y: 310, distance: 394.8
click at [952, 310] on textarea "Fetiche de pies Fetiche de ropa interior: Excitación por prendas íntimas como l…" at bounding box center [763, 388] width 682 height 283
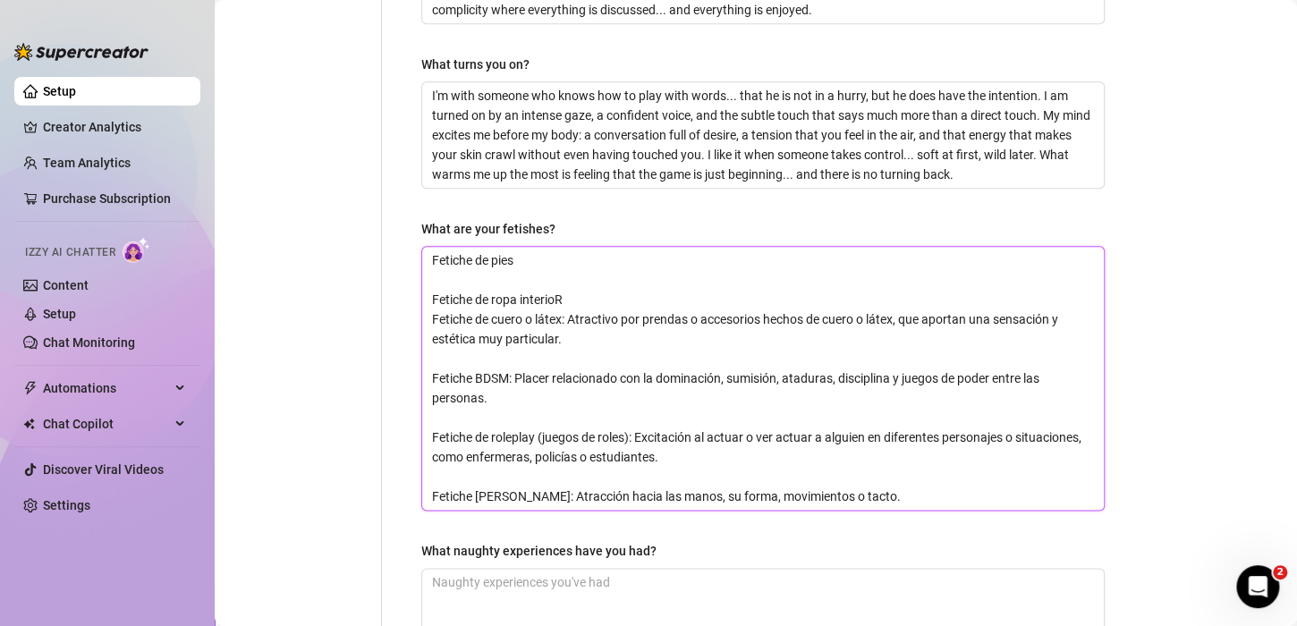
drag, startPoint x: 426, startPoint y: 322, endPoint x: 610, endPoint y: 352, distance: 186.8
click at [610, 352] on textarea "Fetiche de pies Fetiche de ropa interioR Fetiche de cuero o látex: Atractivo po…" at bounding box center [763, 378] width 682 height 263
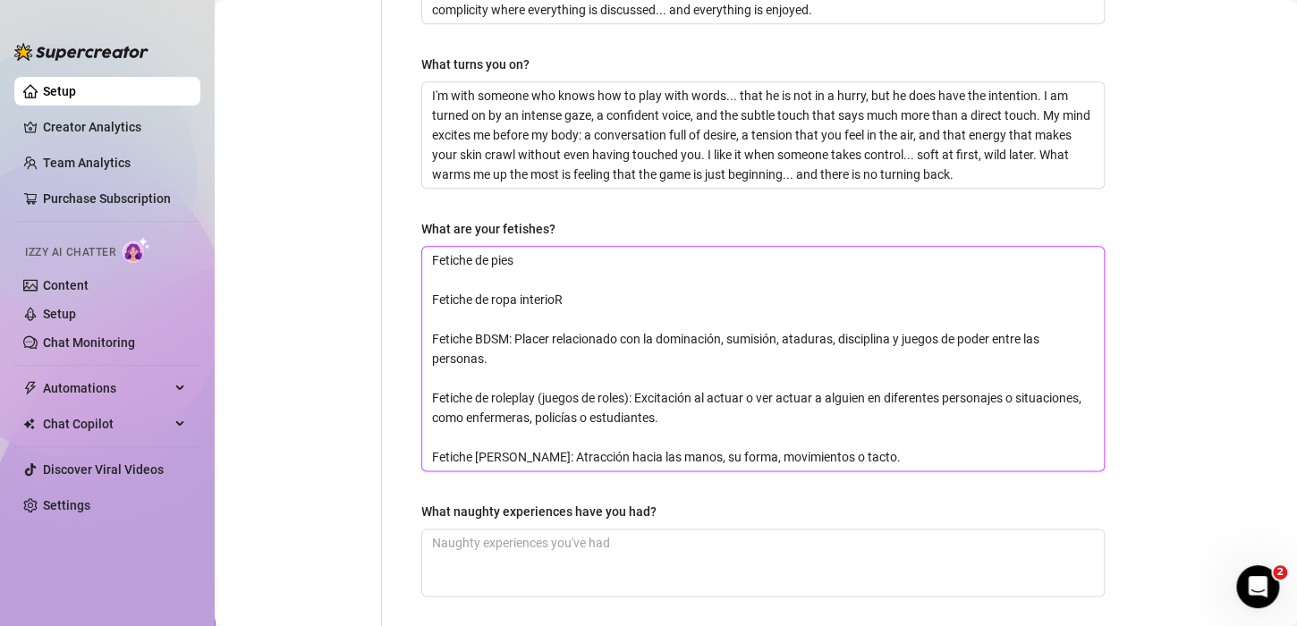
drag, startPoint x: 658, startPoint y: 357, endPoint x: 421, endPoint y: 332, distance: 238.4
click at [421, 332] on span "Fetiche de pies Fetiche de ropa interioR Fetiche BDSM: Placer relacionado con l…" at bounding box center [762, 358] width 683 height 225
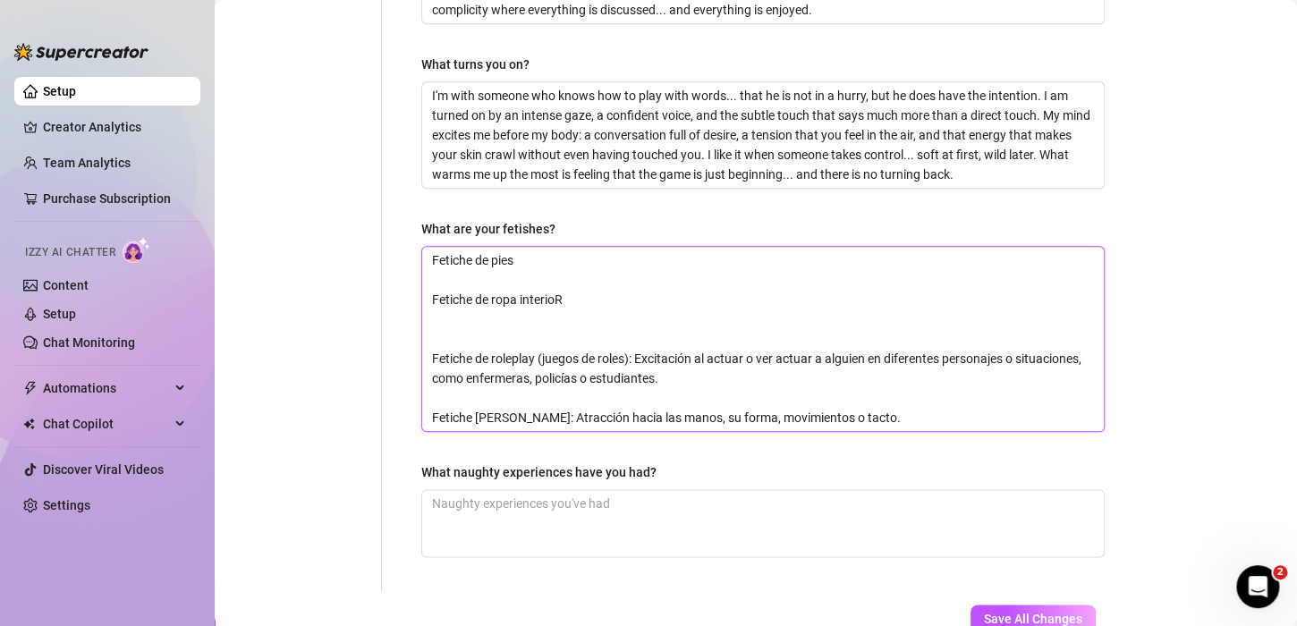
click at [574, 308] on textarea "Fetiche de pies Fetiche de ropa interioR Fetiche de roleplay (juegos de roles):…" at bounding box center [763, 339] width 682 height 184
click at [572, 310] on textarea "Fetiche de pies Fetiche de ropa interioR Fetiche de roleplay (juegos de roles):…" at bounding box center [763, 339] width 682 height 184
click at [572, 297] on textarea "Fetiche de pies Fetiche de ropa interioR Fetiche de roleplay (juegos de roles):…" at bounding box center [763, 339] width 682 height 184
drag, startPoint x: 768, startPoint y: 386, endPoint x: 419, endPoint y: 349, distance: 350.9
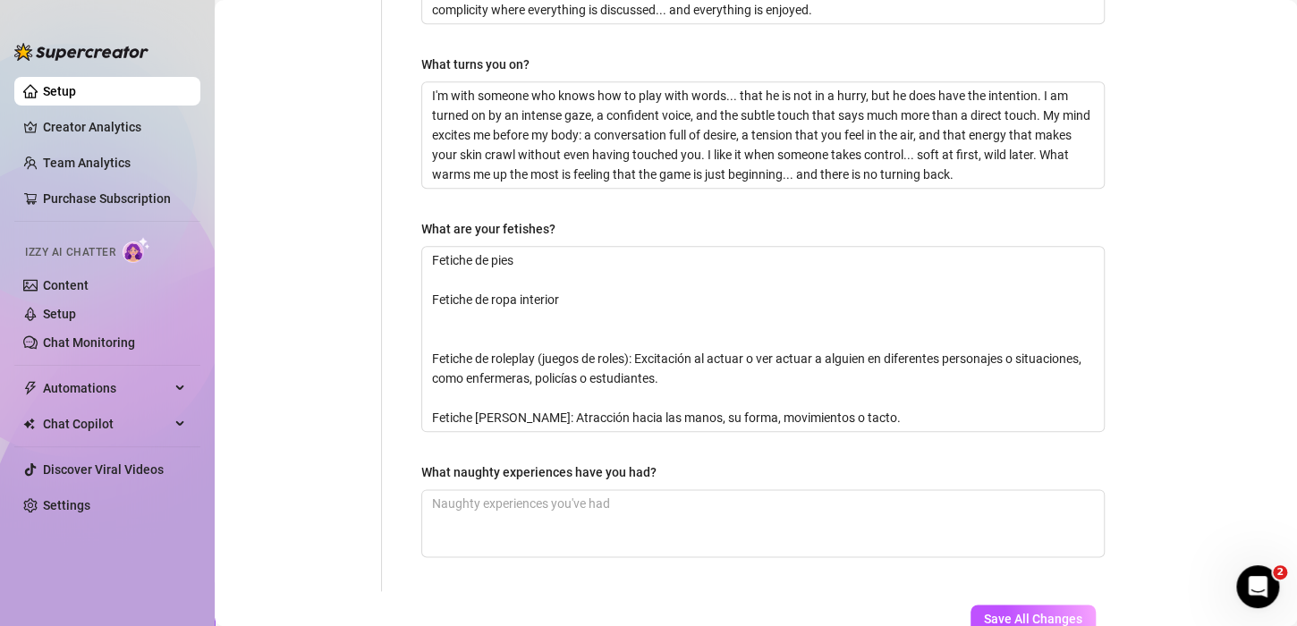
drag, startPoint x: 540, startPoint y: 358, endPoint x: 793, endPoint y: 385, distance: 253.7
click at [793, 385] on textarea "Fetiche de pies Fetiche de ropa interior Fetiche de roleplay (juegos de roles):…" at bounding box center [763, 339] width 682 height 184
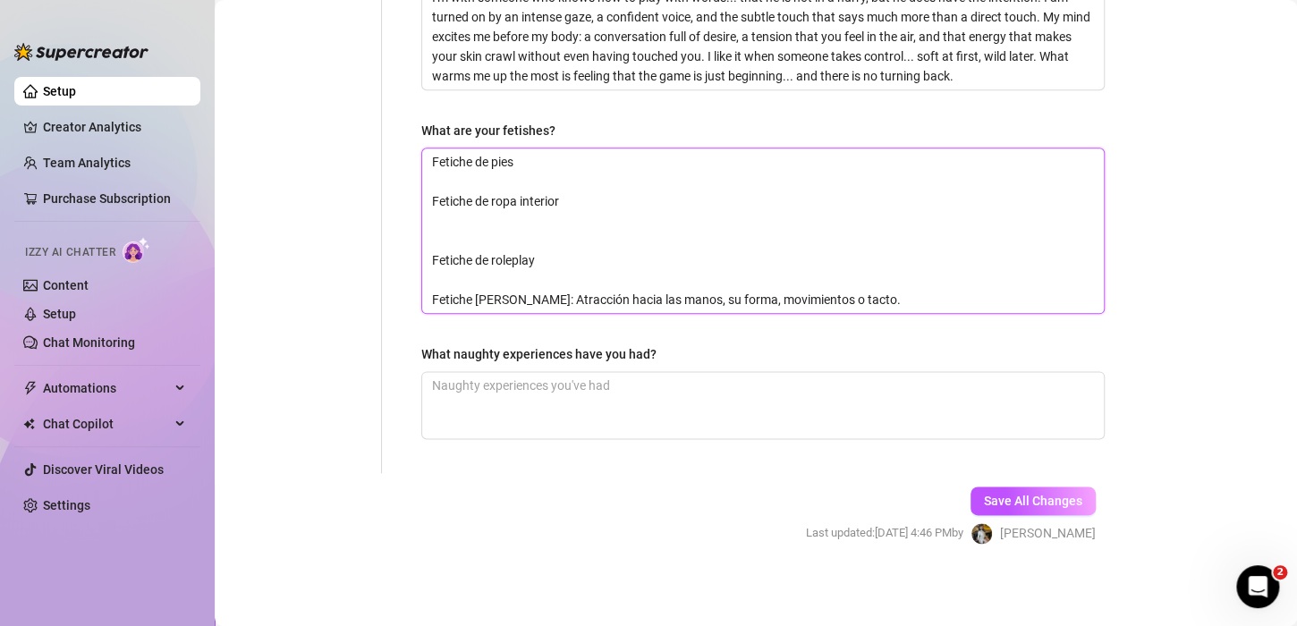
scroll to position [791, 0]
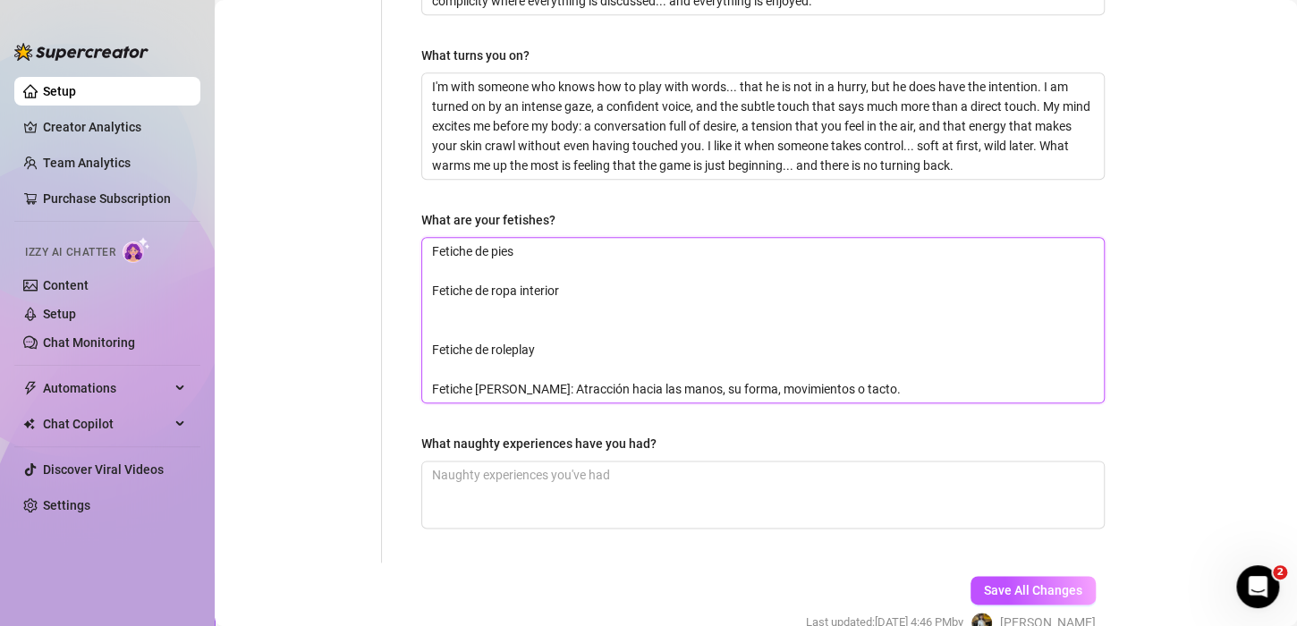
drag, startPoint x: 827, startPoint y: 378, endPoint x: 475, endPoint y: 370, distance: 351.6
click at [475, 370] on textarea "Fetiche de pies Fetiche de ropa interior Fetiche de roleplay Fetiche [PERSON_NA…" at bounding box center [763, 320] width 682 height 165
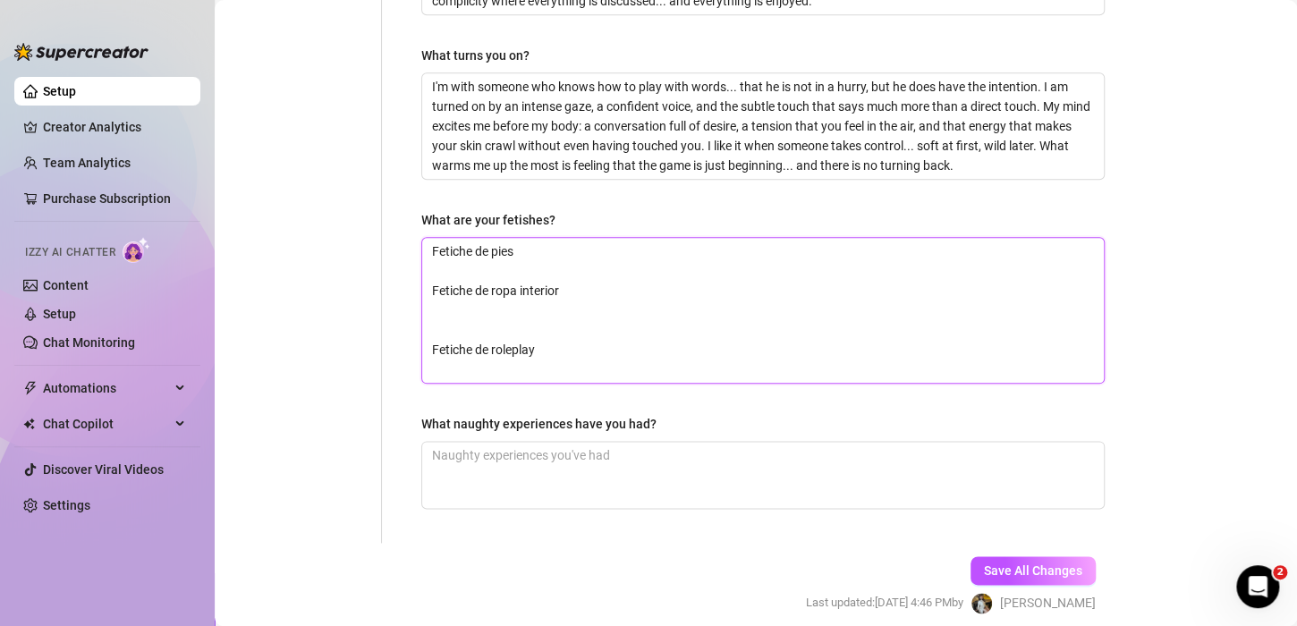
click at [428, 345] on textarea "Fetiche de pies Fetiche de ropa interior Fetiche de roleplay" at bounding box center [763, 310] width 682 height 145
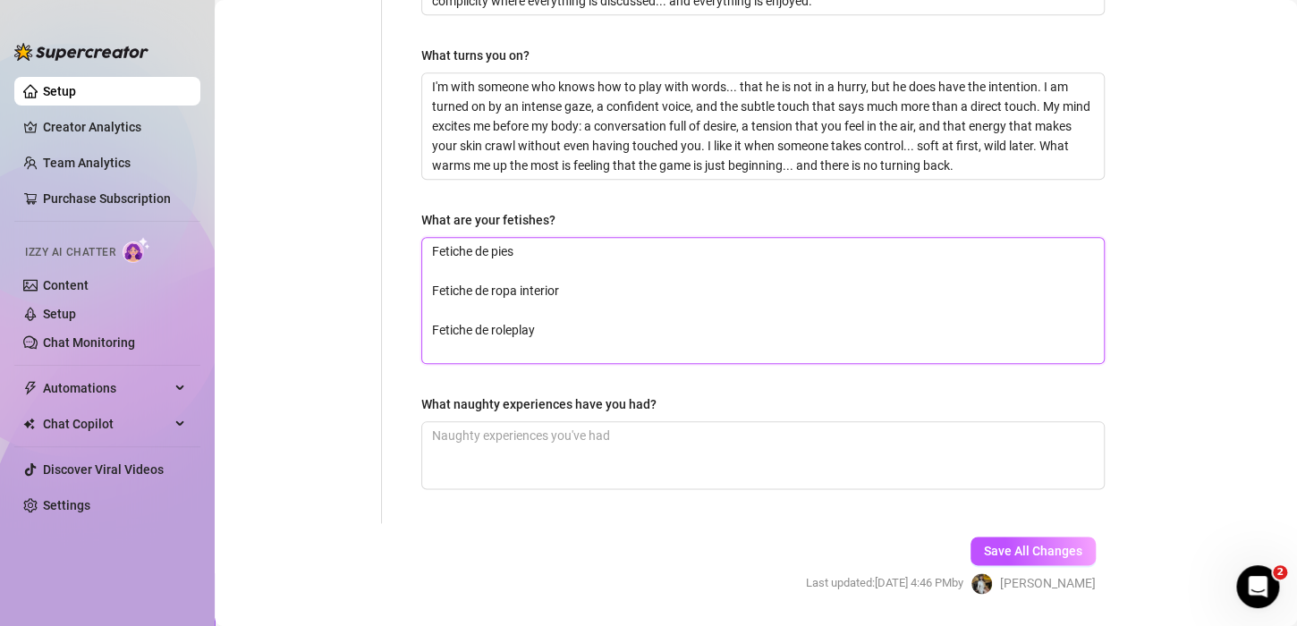
click at [429, 313] on textarea "Fetiche de pies Fetiche de ropa interior Fetiche de roleplay" at bounding box center [763, 300] width 682 height 125
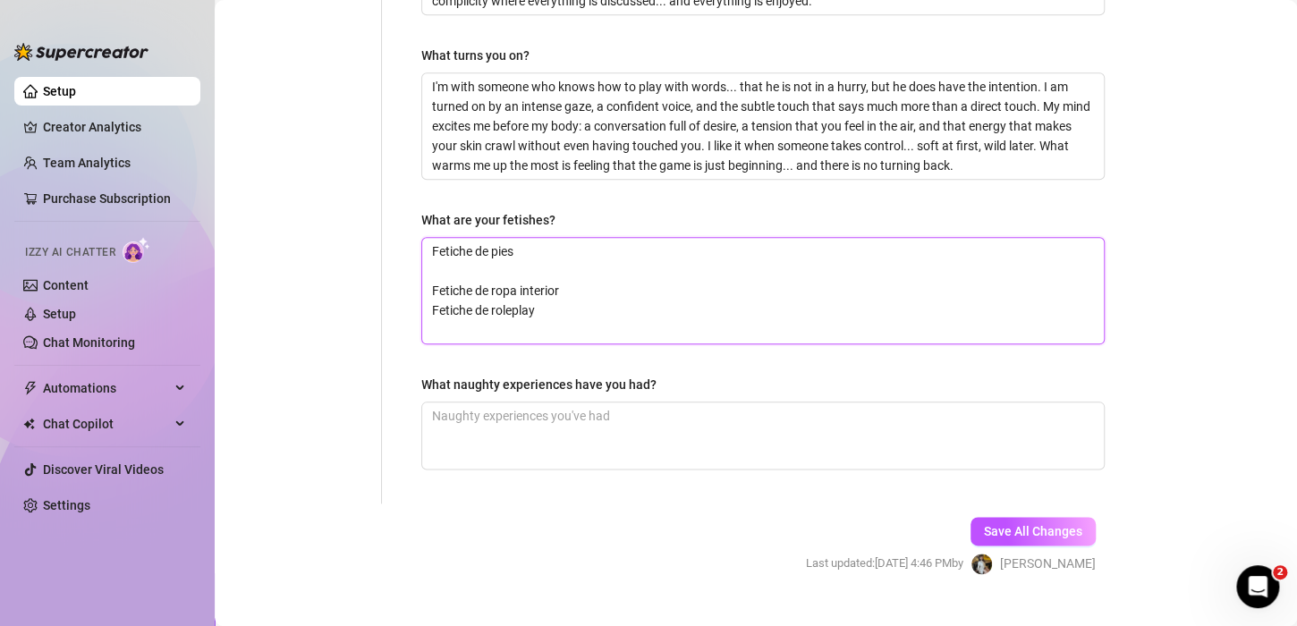
click at [433, 272] on textarea "Fetiche de pies Fetiche de ropa interior Fetiche de roleplay" at bounding box center [763, 291] width 682 height 106
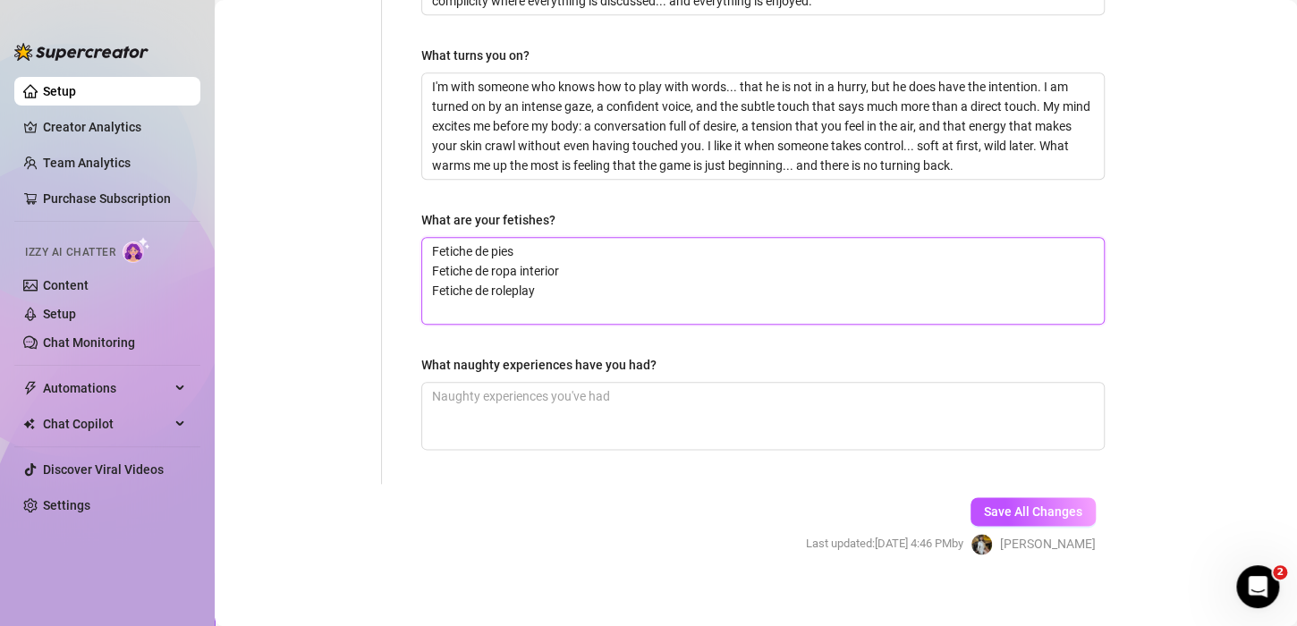
drag, startPoint x: 558, startPoint y: 302, endPoint x: 421, endPoint y: 247, distance: 147.7
click at [421, 247] on span "Fetiche de pies Fetiche de ropa interior Fetiche de roleplay" at bounding box center [762, 281] width 683 height 88
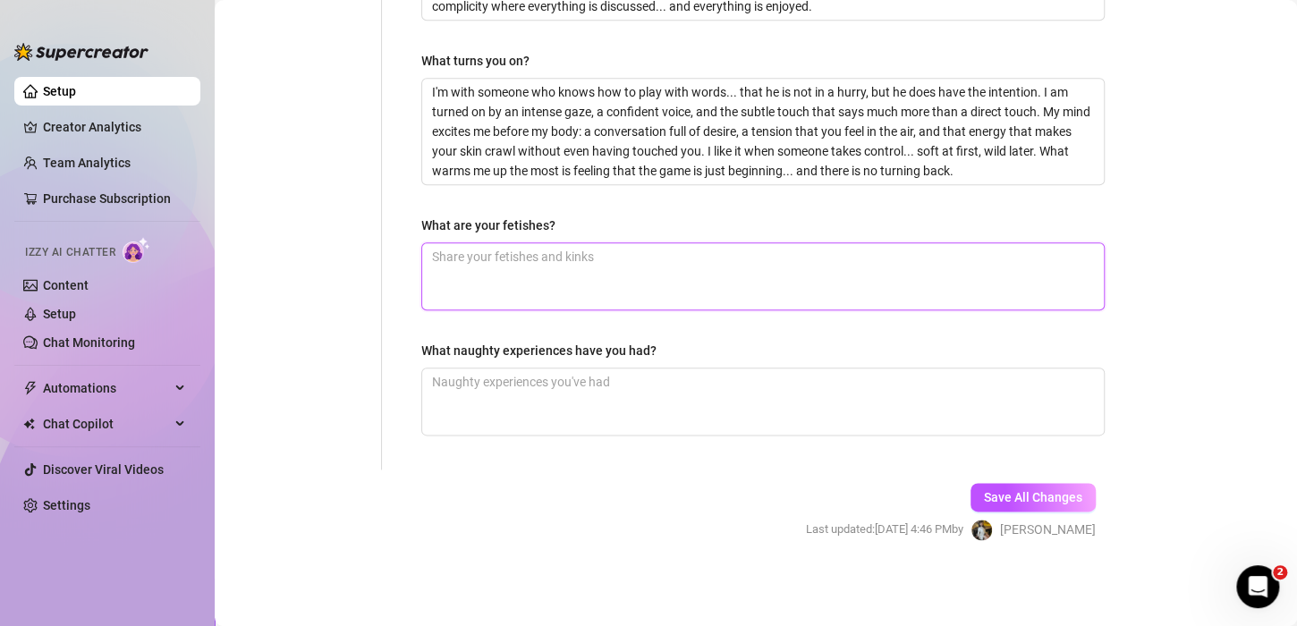
scroll to position [782, 0]
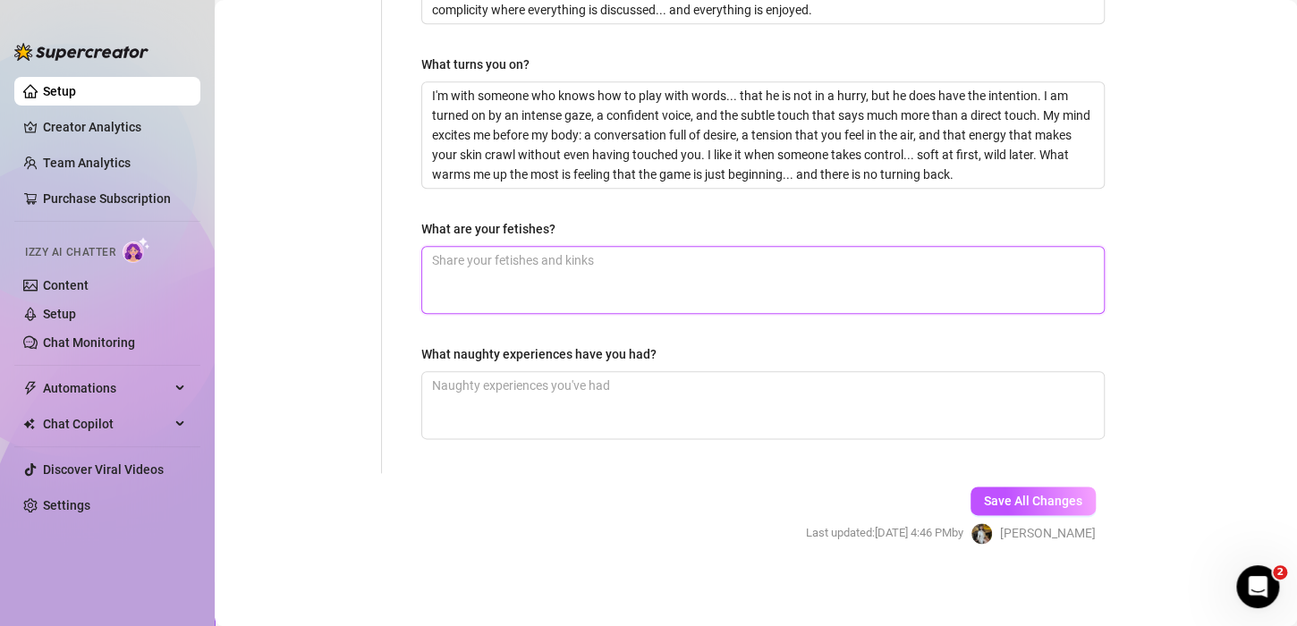
click at [462, 275] on textarea "What are your fetishes?" at bounding box center [763, 280] width 682 height 66
paste textarea "Foot FetishUnderwear FetishRoleplay Fetish"
click at [492, 260] on textarea "Foot FetishUnderwear FetishRoleplay Fetish" at bounding box center [763, 280] width 682 height 66
click at [594, 253] on textarea "Foot Fetish Underwear FetishRoleplay Fetish" at bounding box center [763, 280] width 682 height 66
click at [704, 266] on textarea "Foot Fetish Underwear Fetish Roleplay Fetish" at bounding box center [763, 280] width 682 height 66
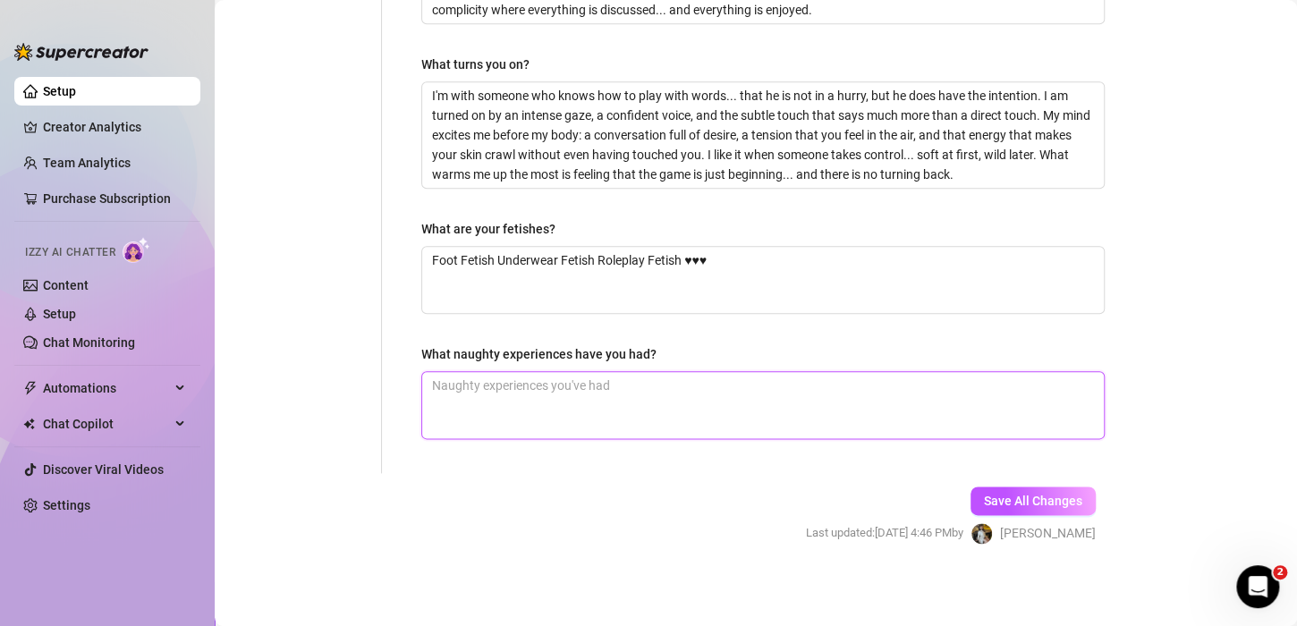
click at [604, 398] on textarea "What naughty experiences have you had?" at bounding box center [763, 405] width 682 height 66
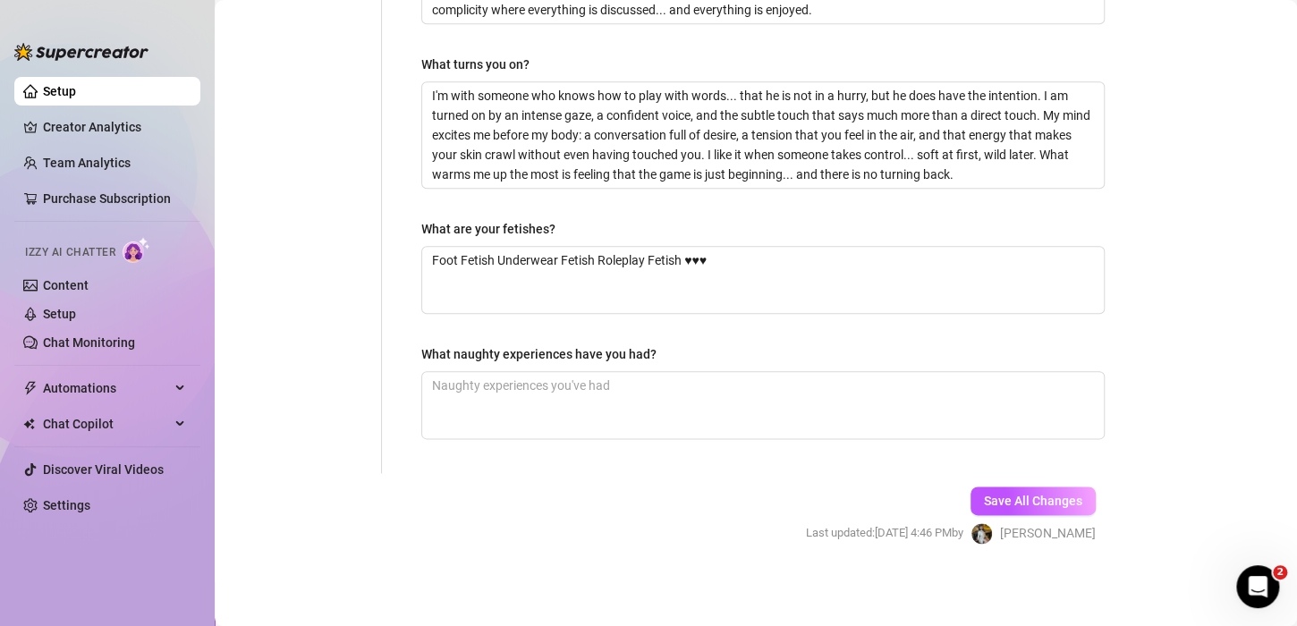
click at [524, 345] on div "What naughty experiences have you had?" at bounding box center [538, 354] width 235 height 20
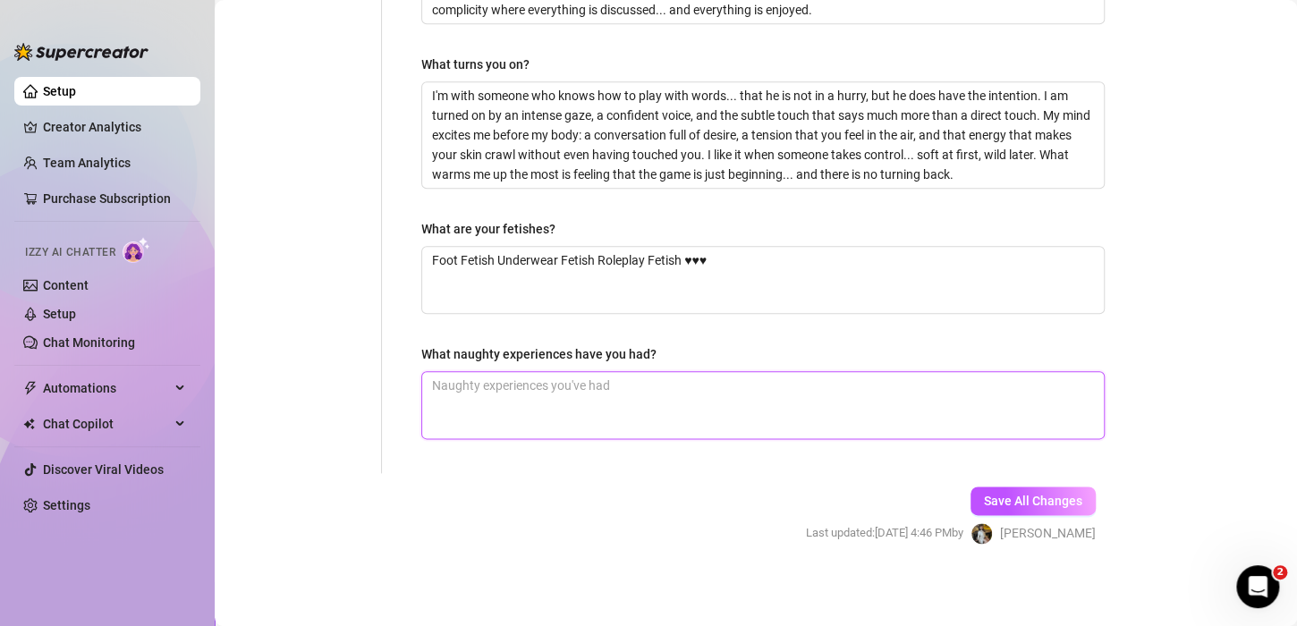
click at [524, 372] on textarea "What naughty experiences have you had?" at bounding box center [763, 405] width 682 height 66
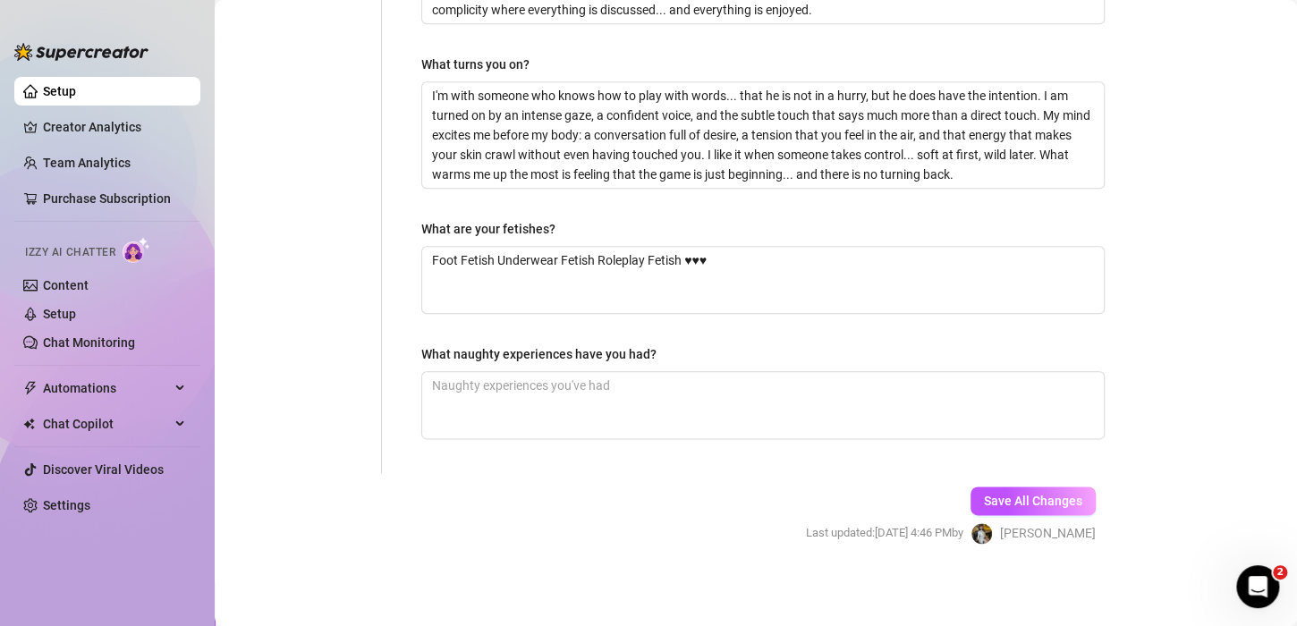
click at [524, 345] on div "What naughty experiences have you had?" at bounding box center [538, 354] width 235 height 20
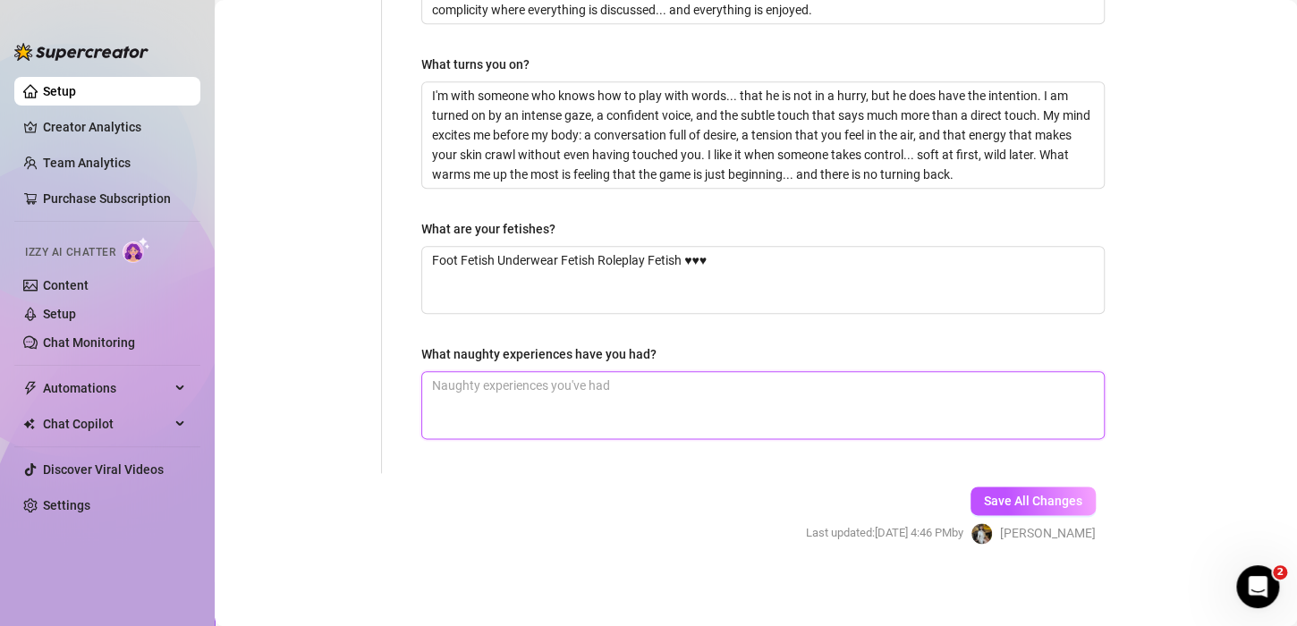
click at [524, 372] on textarea "What naughty experiences have you had?" at bounding box center [763, 405] width 682 height 66
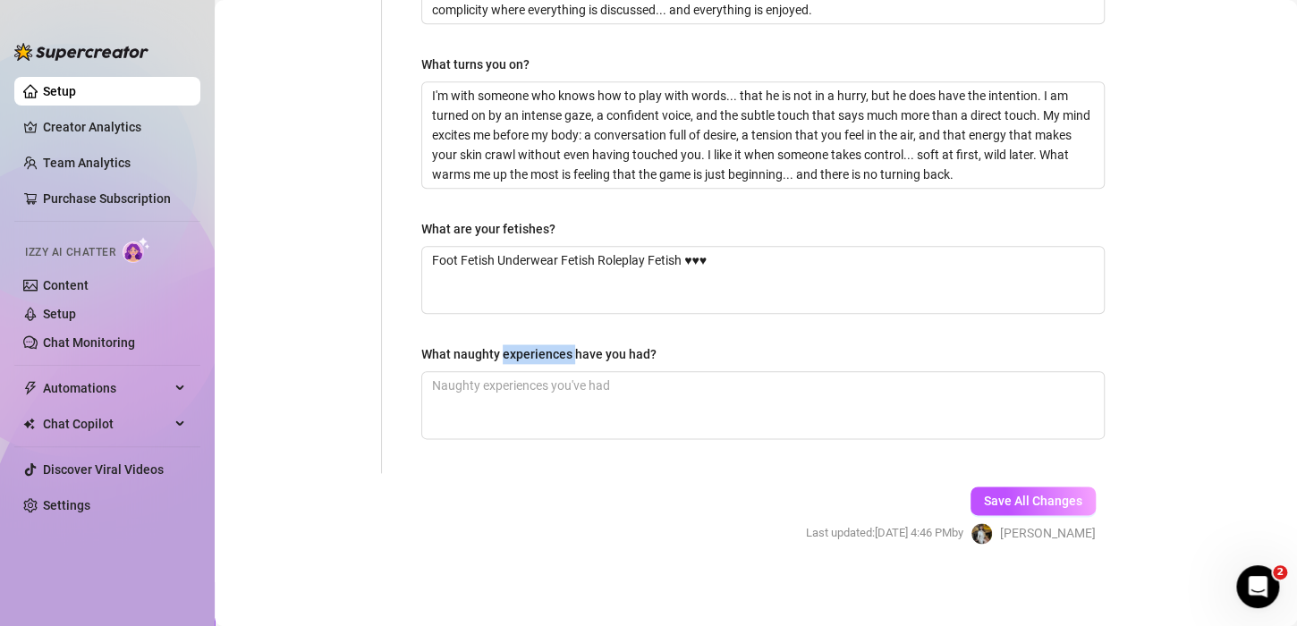
click at [524, 345] on div "What naughty experiences have you had?" at bounding box center [538, 354] width 235 height 20
click at [524, 372] on textarea "What naughty experiences have you had?" at bounding box center [763, 405] width 682 height 66
click at [524, 345] on div "What naughty experiences have you had?" at bounding box center [538, 354] width 235 height 20
click at [524, 372] on textarea "What naughty experiences have you had?" at bounding box center [763, 405] width 682 height 66
click at [524, 345] on div "What naughty experiences have you had?" at bounding box center [538, 354] width 235 height 20
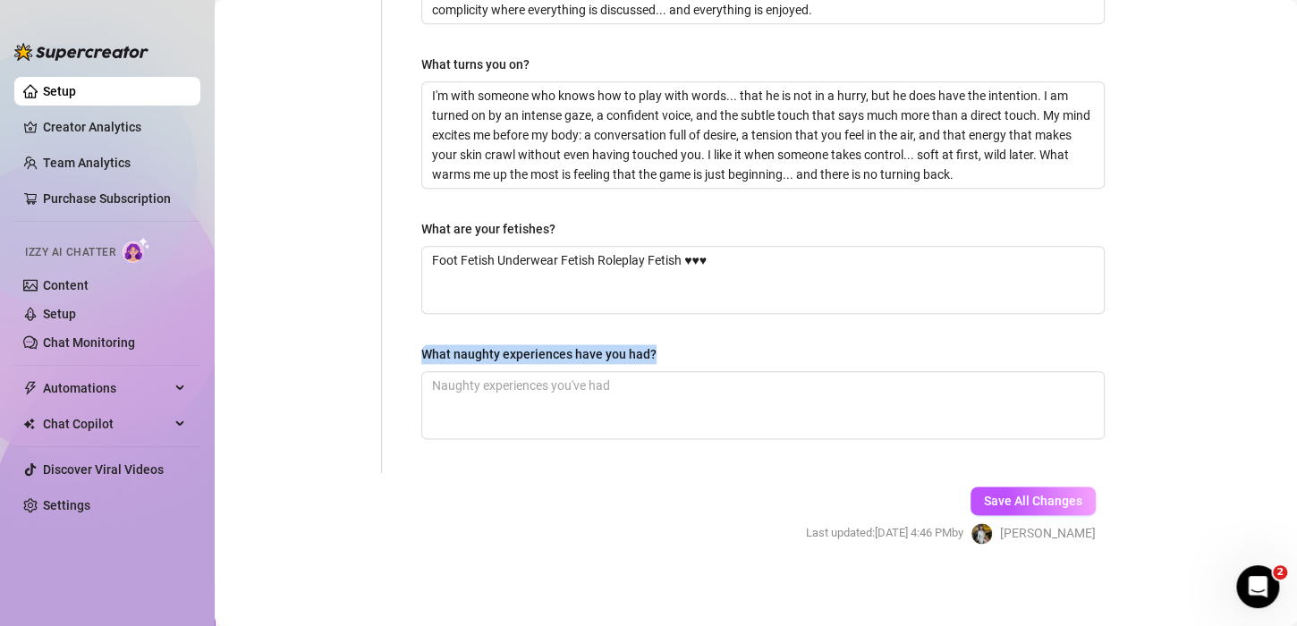
click at [524, 372] on textarea "What naughty experiences have you had?" at bounding box center [763, 405] width 682 height 66
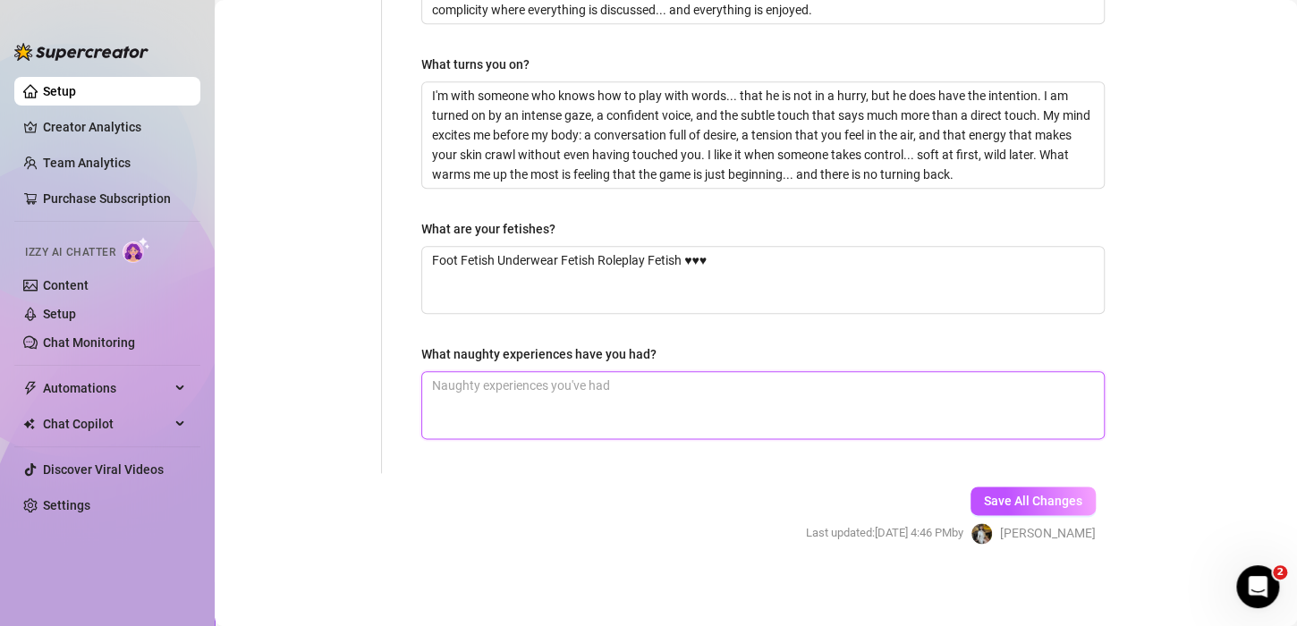
click at [539, 395] on textarea "What naughty experiences have you had?" at bounding box center [763, 405] width 682 height 66
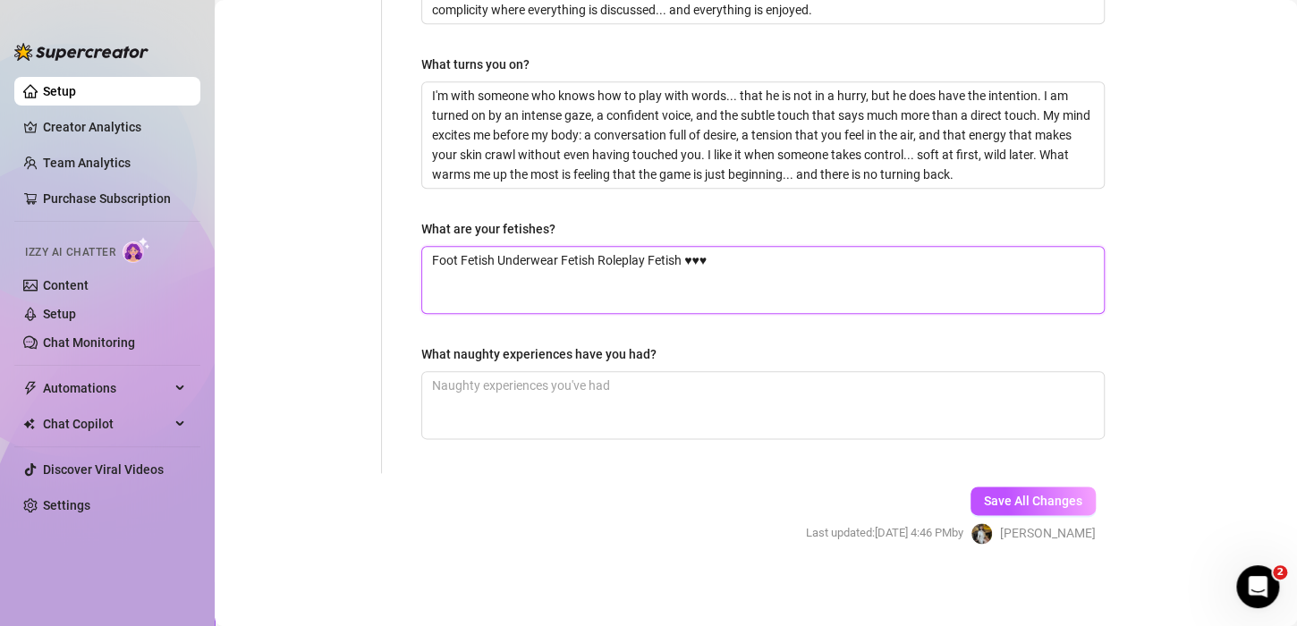
click at [759, 267] on textarea "Foot Fetish Underwear Fetish Roleplay Fetish ♥♥♥" at bounding box center [763, 280] width 682 height 66
click at [1023, 176] on textarea "I'm with someone who knows how to play with words... that he is not in a hurry,…" at bounding box center [763, 135] width 682 height 106
click at [719, 259] on textarea "Foot Fetish Underwear Fetish Roleplay Fetish" at bounding box center [763, 280] width 682 height 66
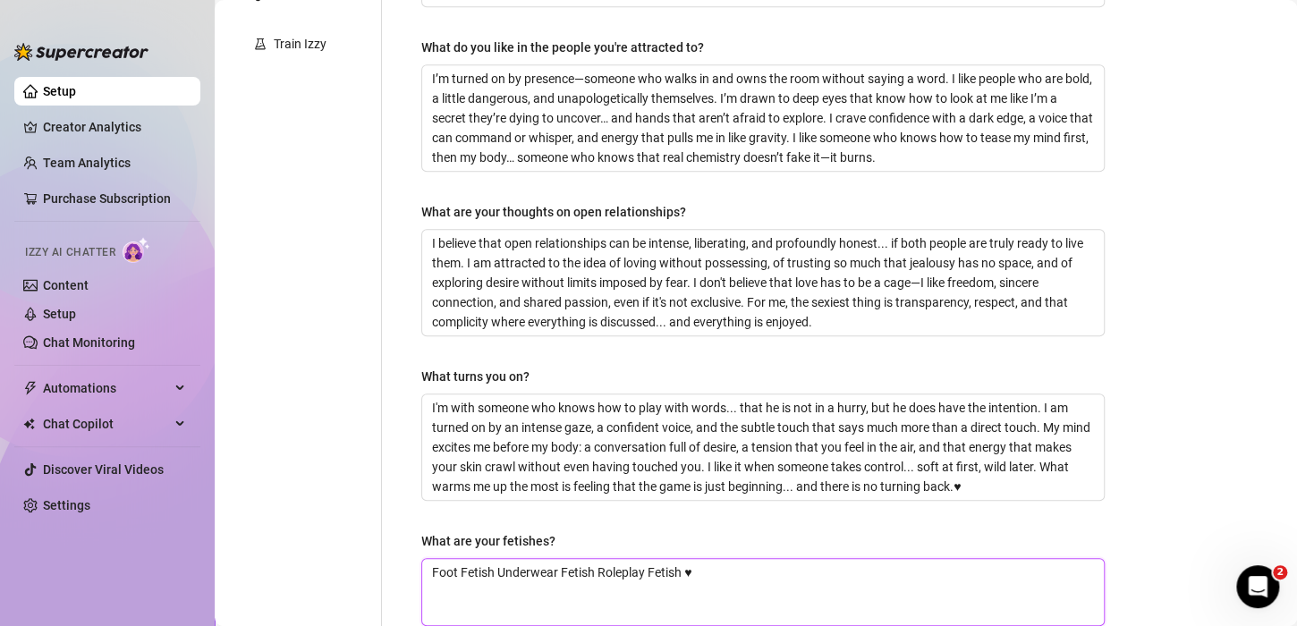
scroll to position [424, 0]
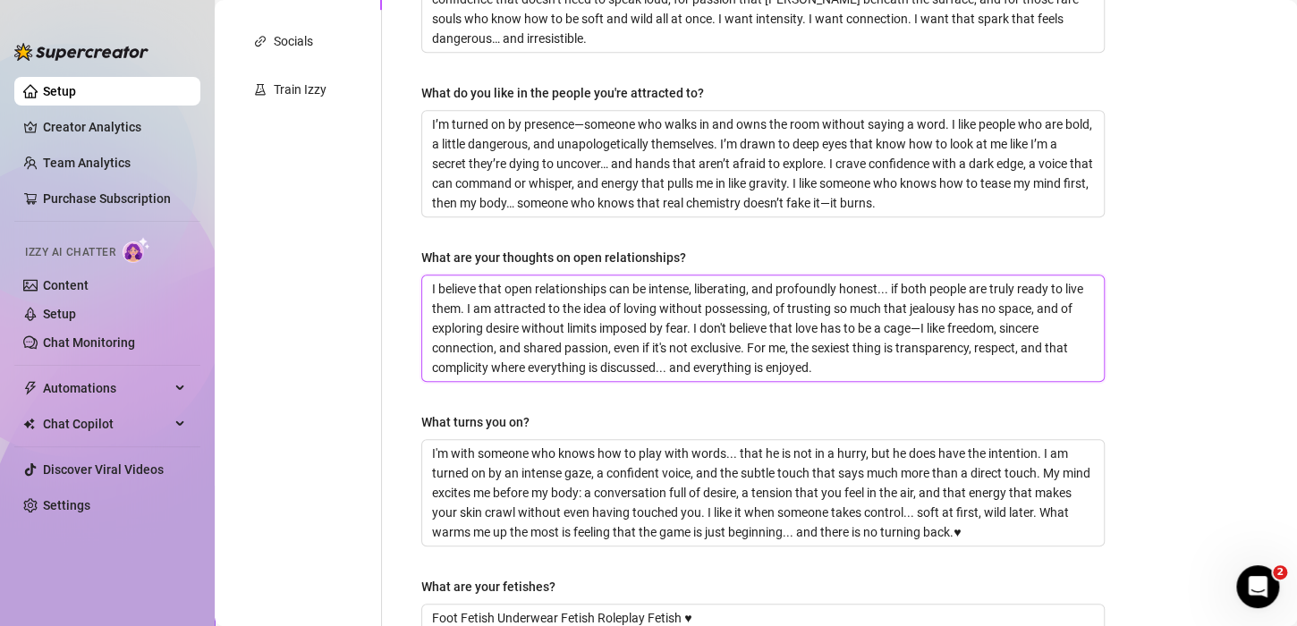
click at [880, 368] on textarea "I believe that open relationships can be intense, liberating, and profoundly ho…" at bounding box center [763, 329] width 682 height 106
click at [1015, 207] on textarea "I’m turned on by presence—someone who walks in and owns the room without saying…" at bounding box center [763, 164] width 682 height 106
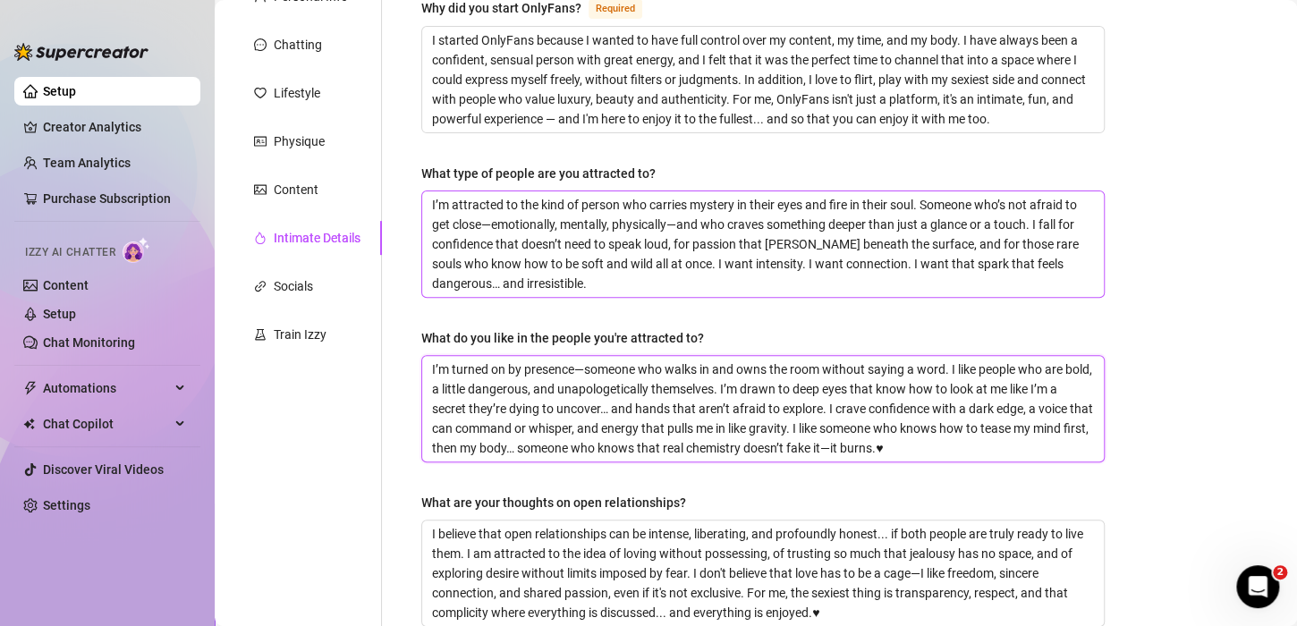
scroll to position [156, 0]
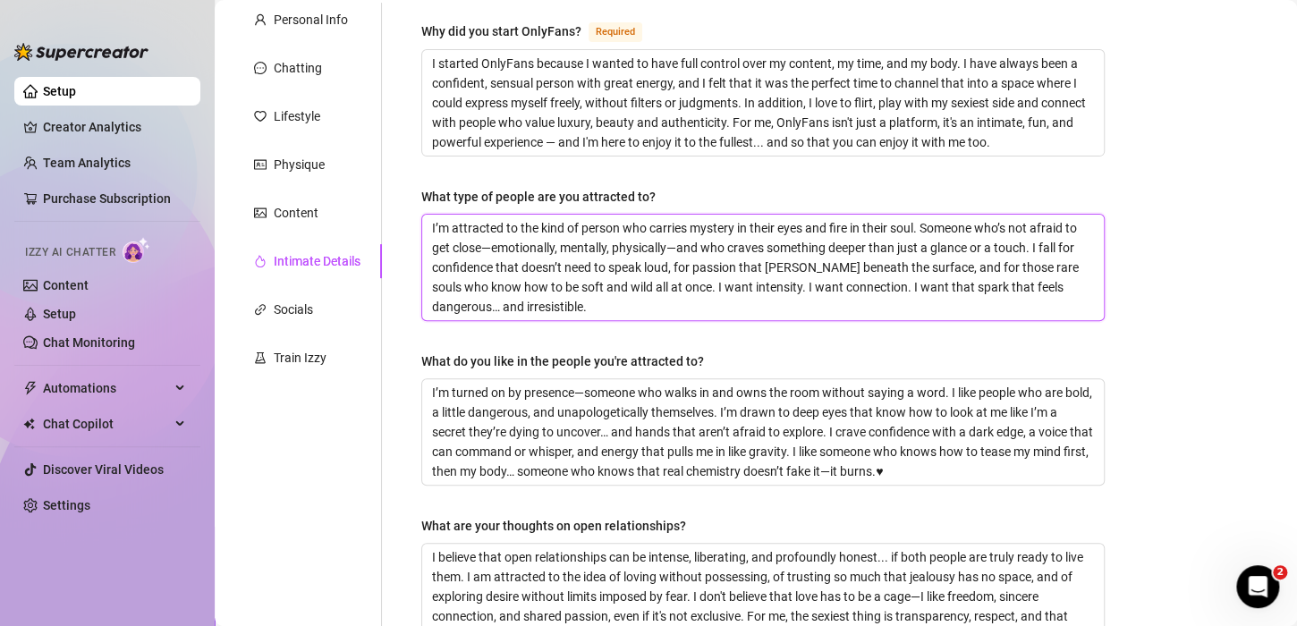
click at [614, 302] on textarea "I’m attracted to the kind of person who carries mystery in their eyes and fire …" at bounding box center [763, 268] width 682 height 106
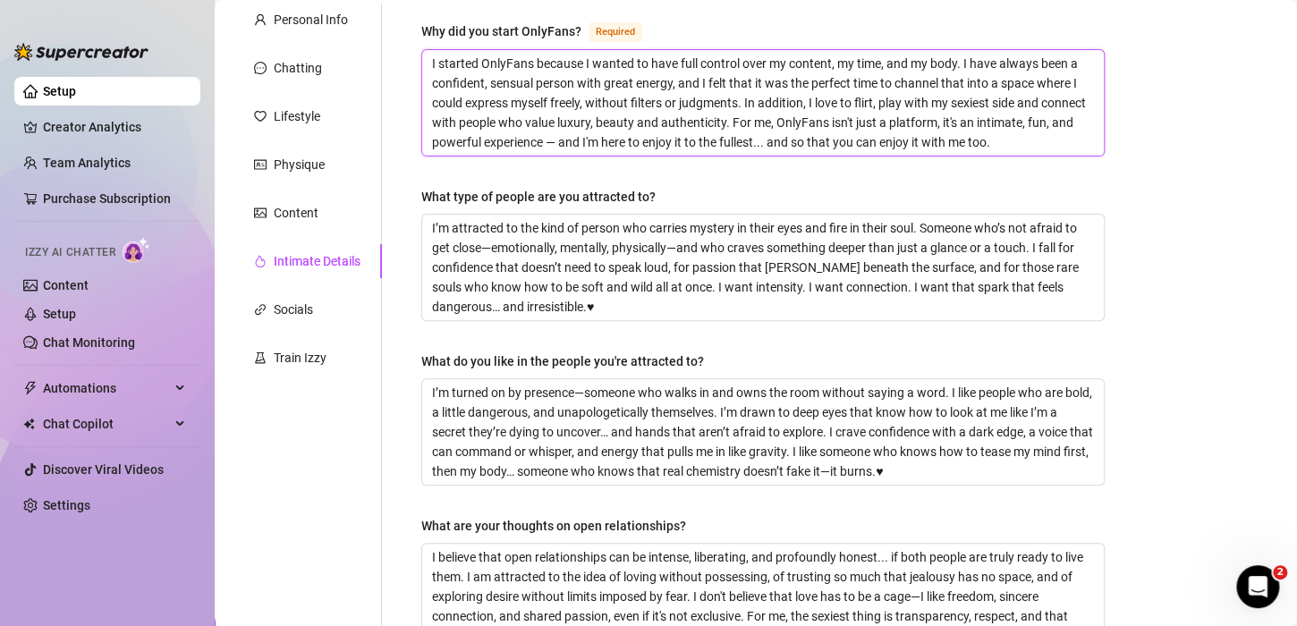
click at [1062, 148] on textarea "I started OnlyFans because I wanted to have full control over my content, my ti…" at bounding box center [763, 103] width 682 height 106
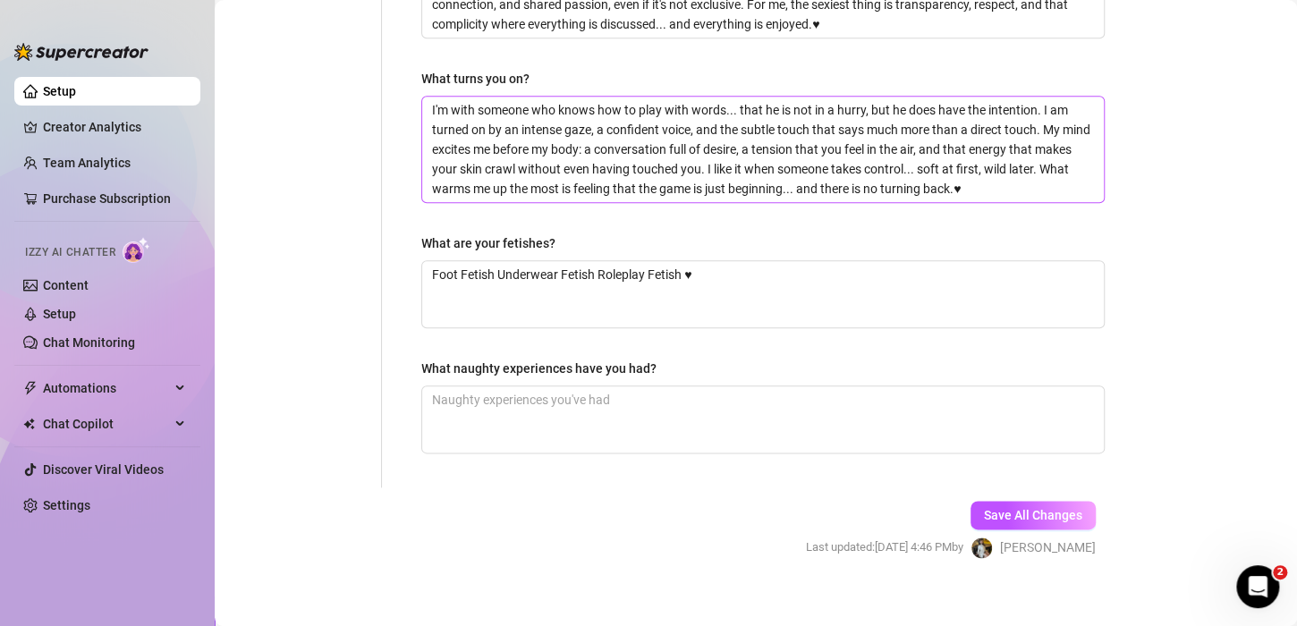
scroll to position [782, 0]
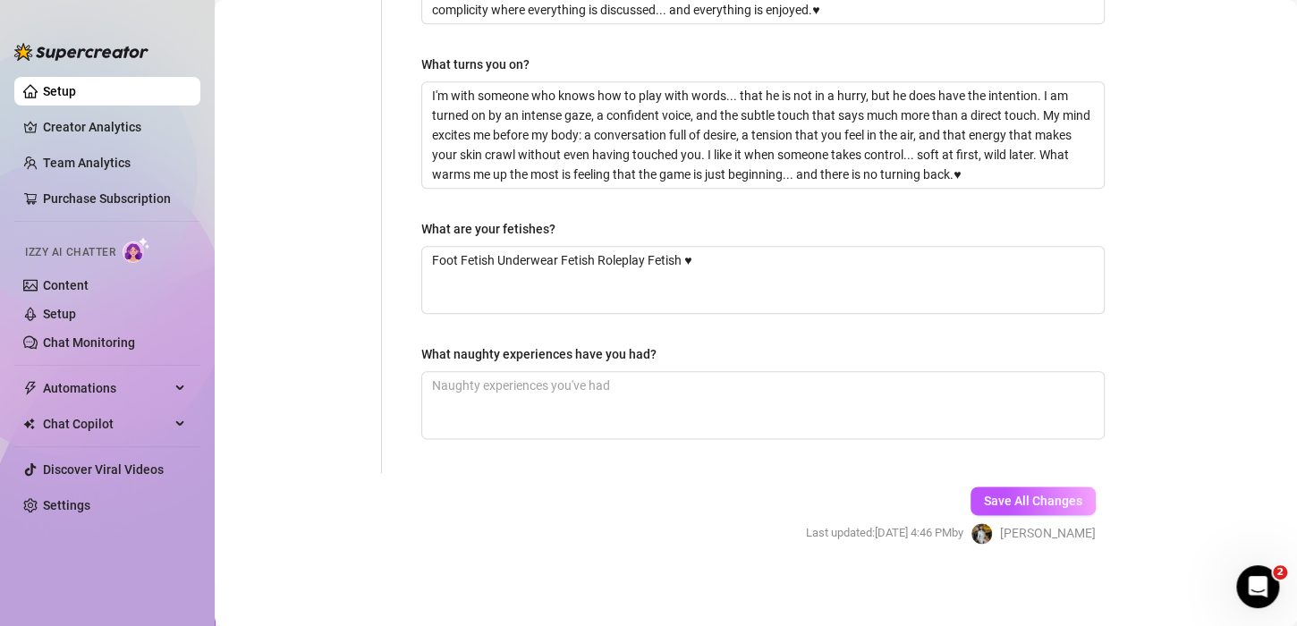
click at [579, 349] on div "What naughty experiences have you had?" at bounding box center [538, 354] width 235 height 20
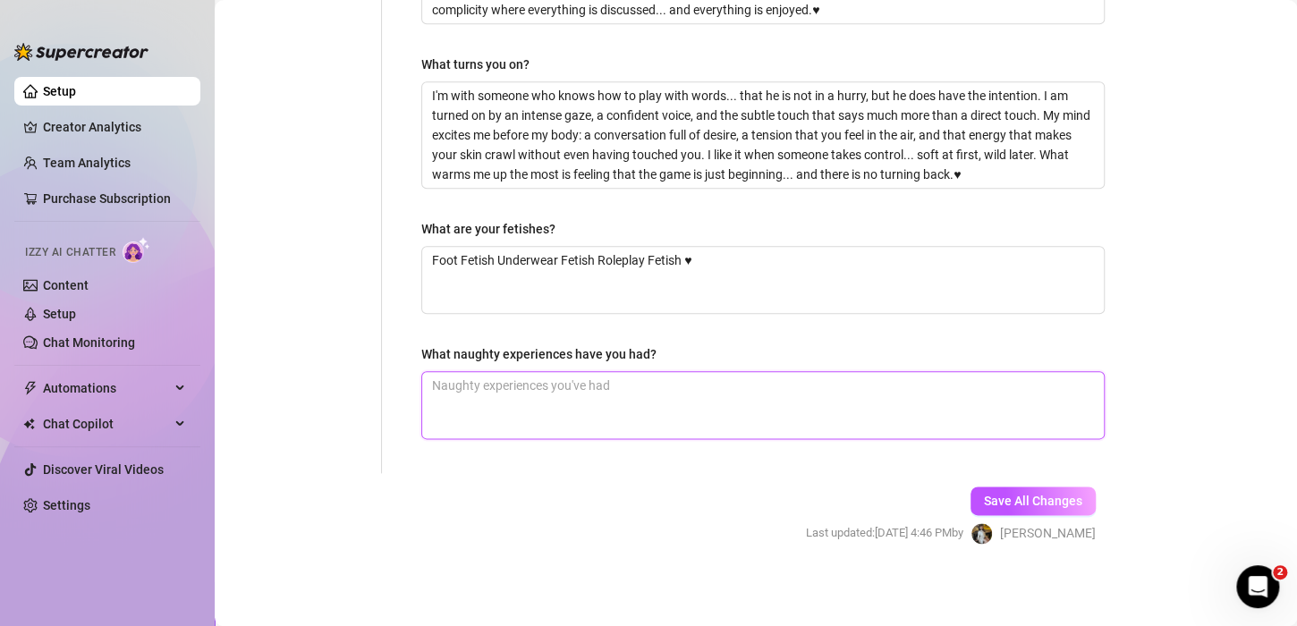
click at [579, 372] on textarea "What naughty experiences have you had?" at bounding box center [763, 405] width 682 height 66
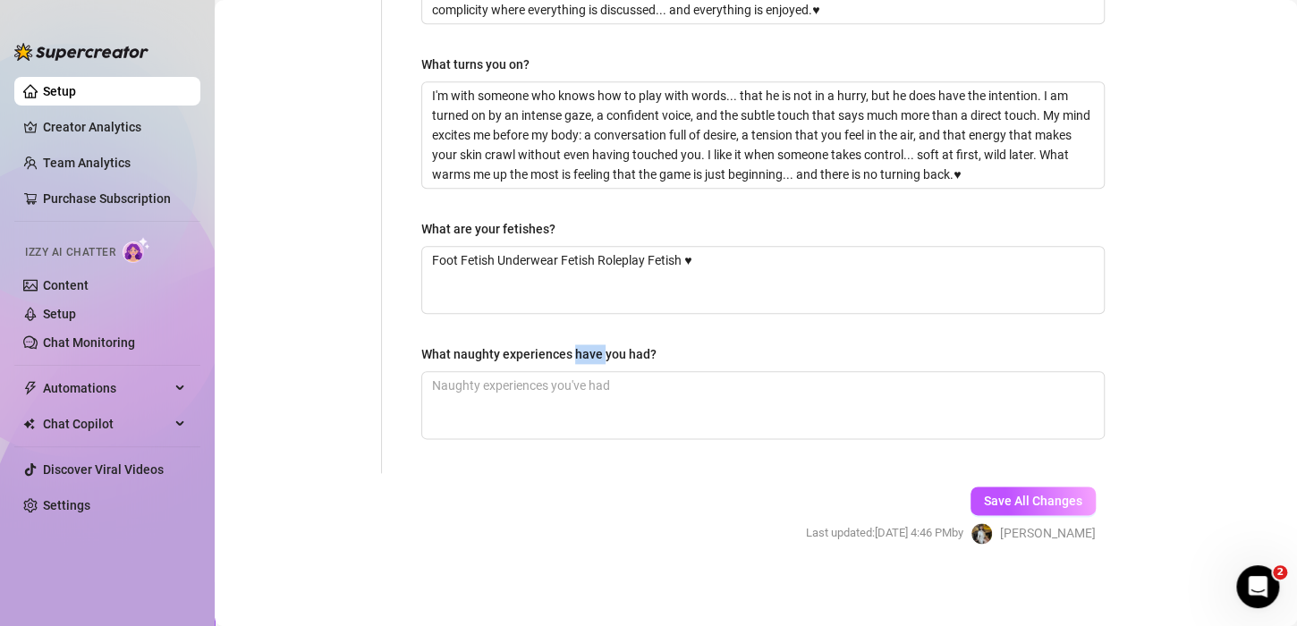
click at [579, 349] on div "What naughty experiences have you had?" at bounding box center [538, 354] width 235 height 20
click at [579, 372] on textarea "What naughty experiences have you had?" at bounding box center [763, 405] width 682 height 66
click at [579, 347] on div "What naughty experiences have you had?" at bounding box center [538, 354] width 235 height 20
click at [579, 372] on textarea "What naughty experiences have you had?" at bounding box center [763, 405] width 682 height 66
click at [543, 283] on textarea "Foot Fetish Underwear Fetish Roleplay Fetish ♥" at bounding box center [763, 280] width 682 height 66
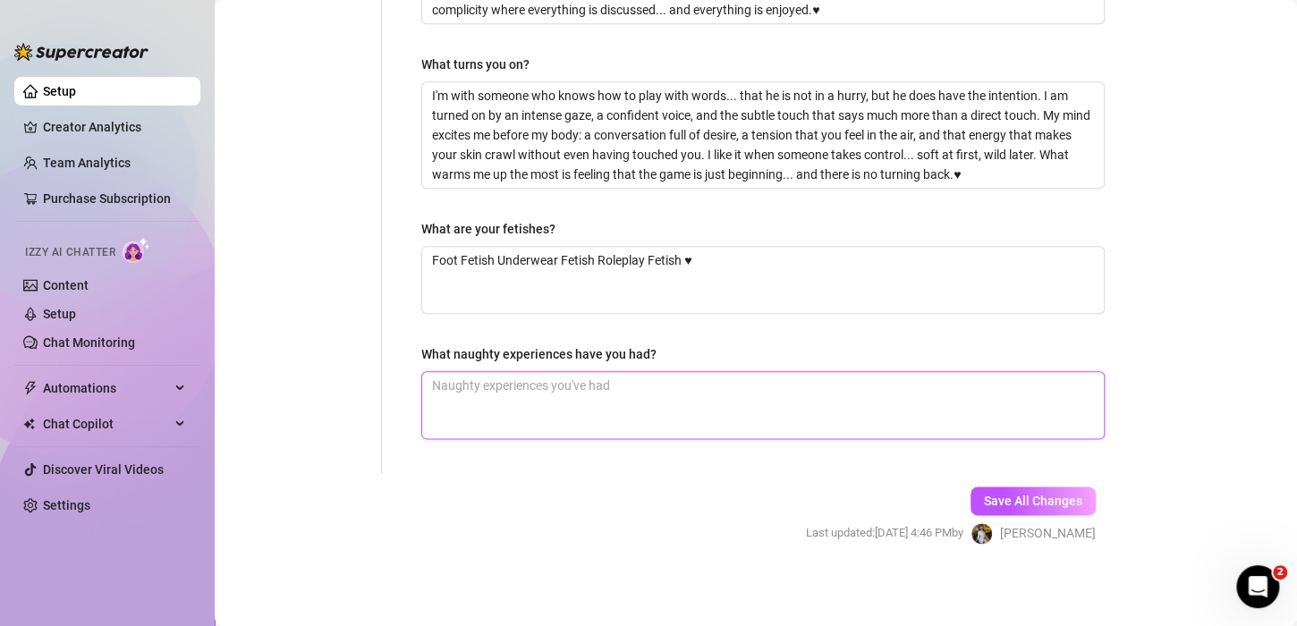
click at [532, 393] on textarea "What naughty experiences have you had?" at bounding box center [763, 405] width 682 height 66
paste textarea ""I'm going to confess something to you... More than once I have let myself be c…"
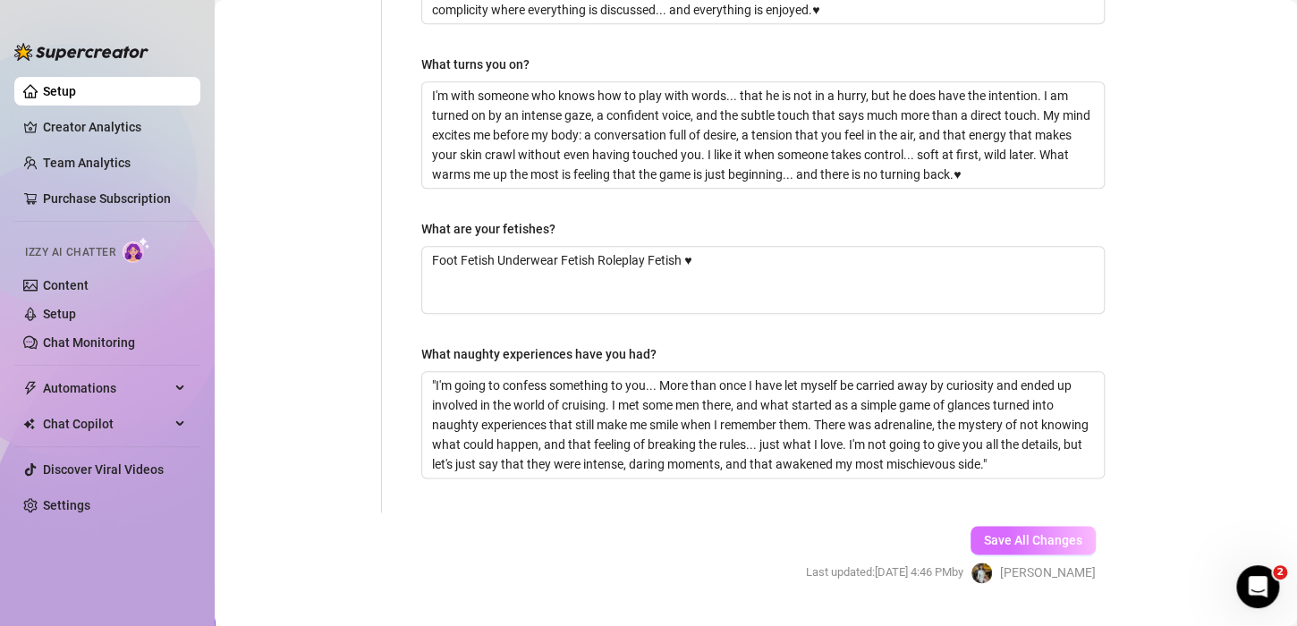
click at [1004, 526] on button "Save All Changes" at bounding box center [1033, 540] width 125 height 29
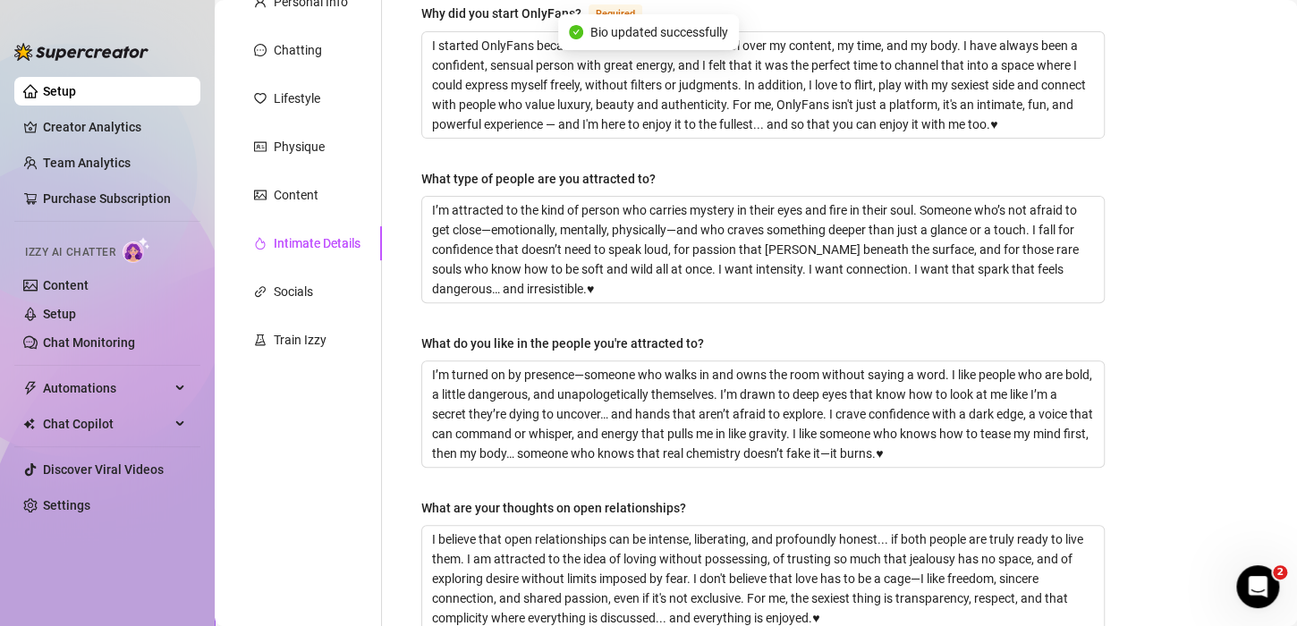
scroll to position [156, 0]
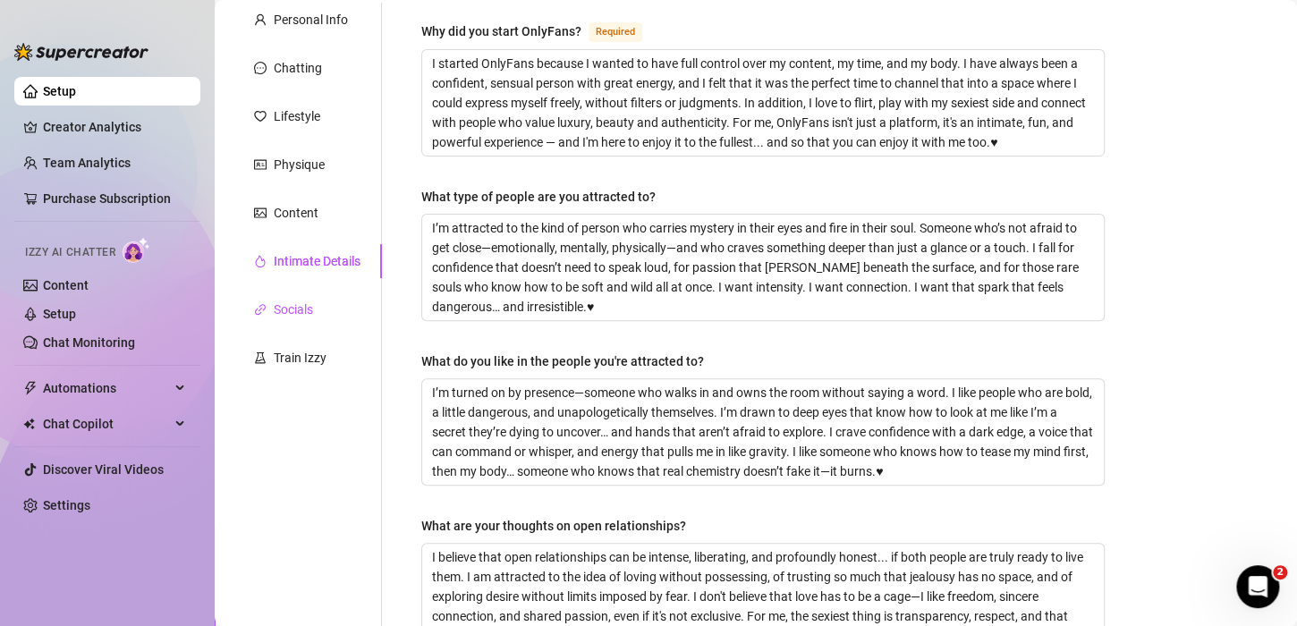
click at [295, 310] on div "Socials" at bounding box center [293, 310] width 39 height 20
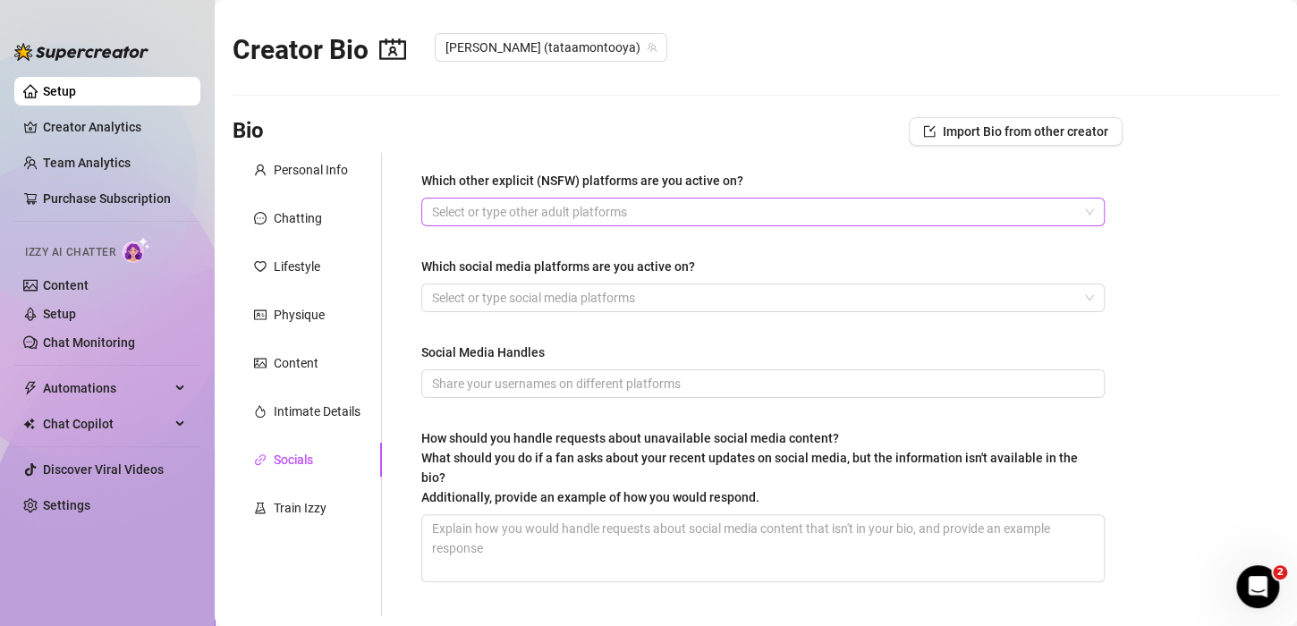
scroll to position [0, 0]
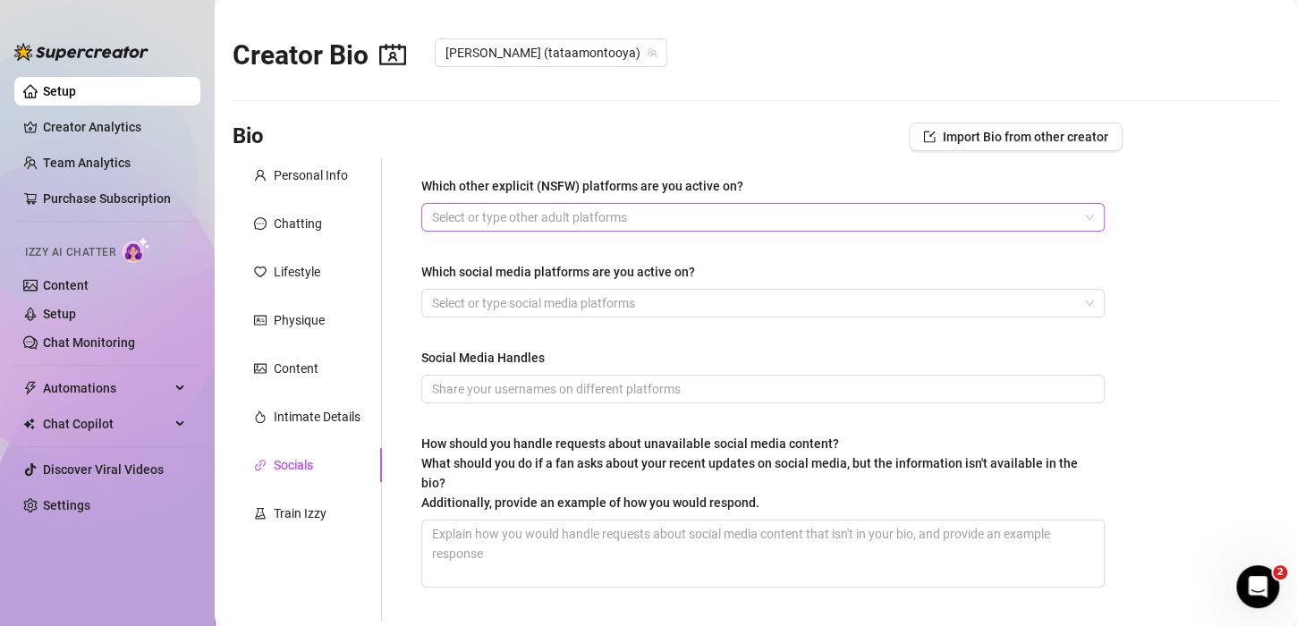
click at [569, 221] on div at bounding box center [753, 217] width 657 height 25
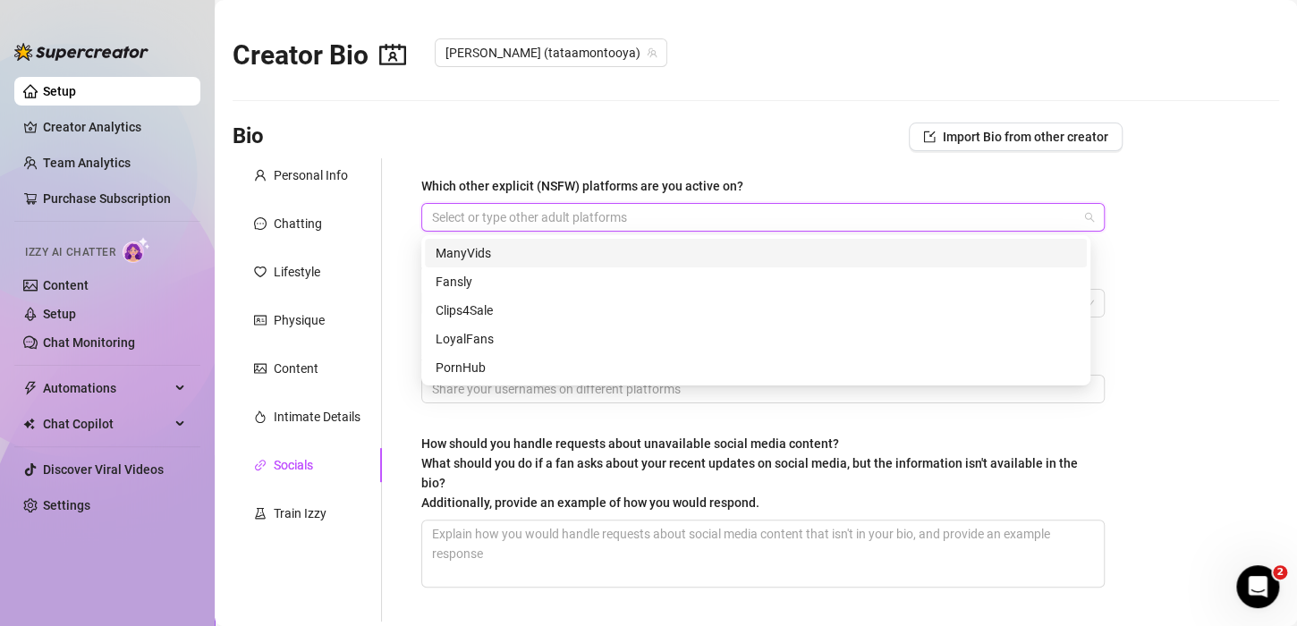
click at [507, 243] on div "ManyVids" at bounding box center [756, 253] width 641 height 20
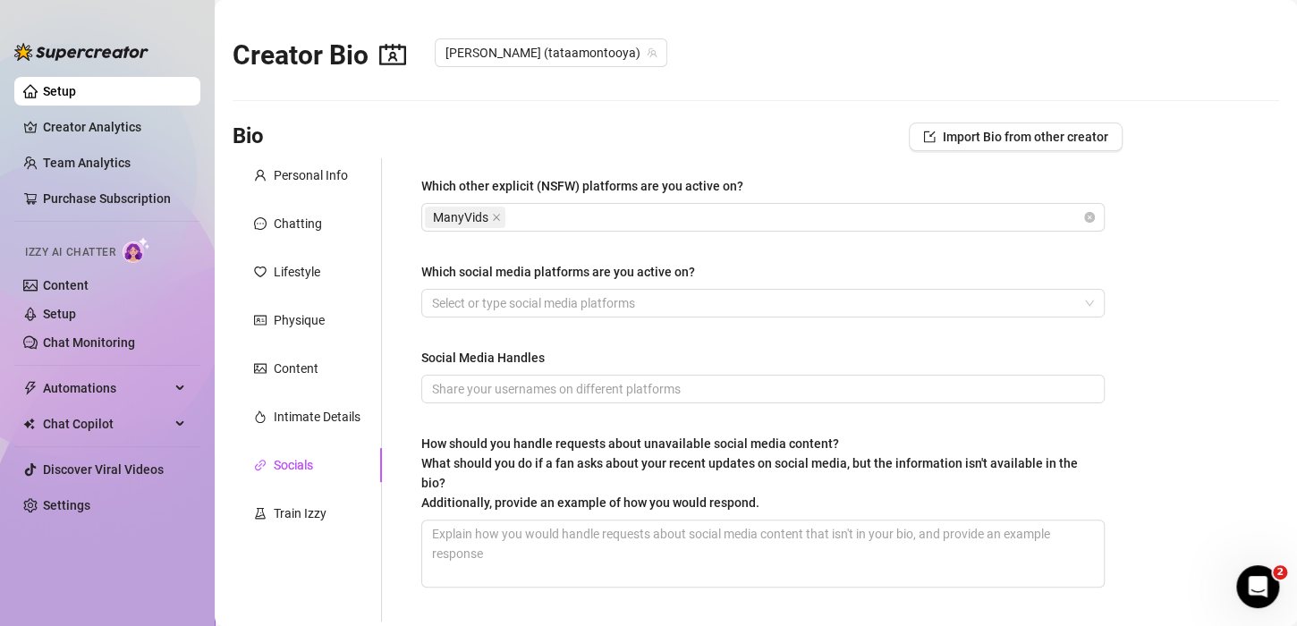
click at [805, 193] on div "Which other explicit (NSFW) platforms are you active on?" at bounding box center [762, 189] width 683 height 27
click at [539, 307] on div at bounding box center [753, 303] width 657 height 25
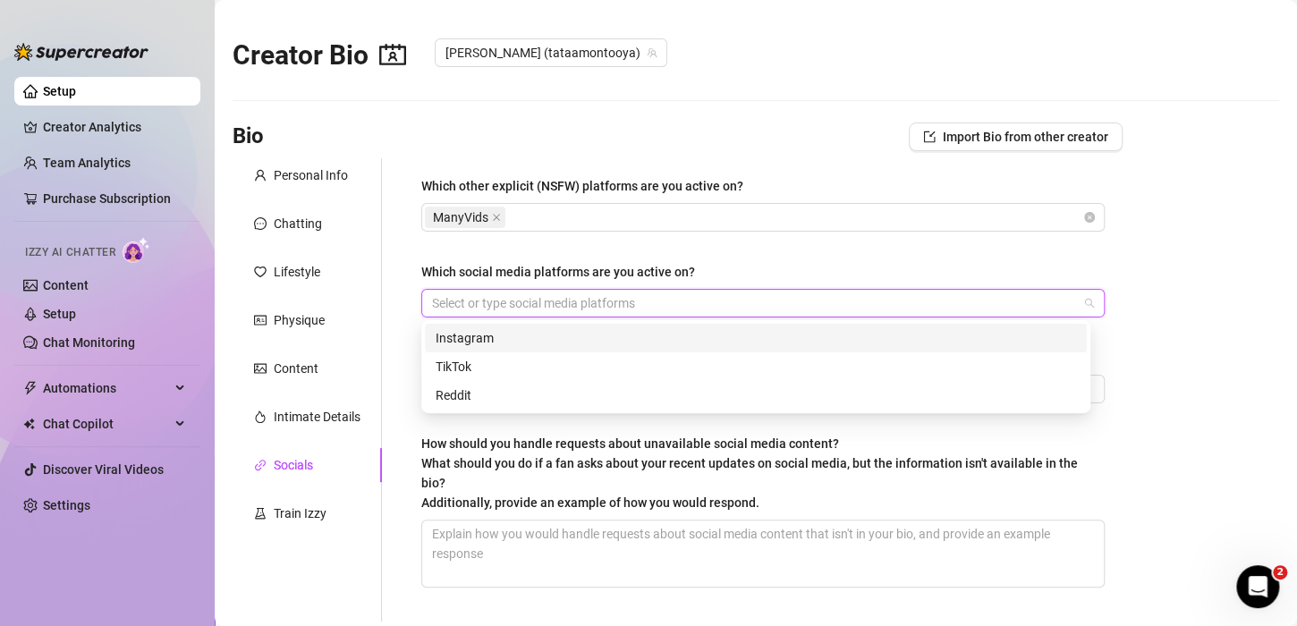
click at [487, 342] on div "Instagram" at bounding box center [756, 338] width 641 height 20
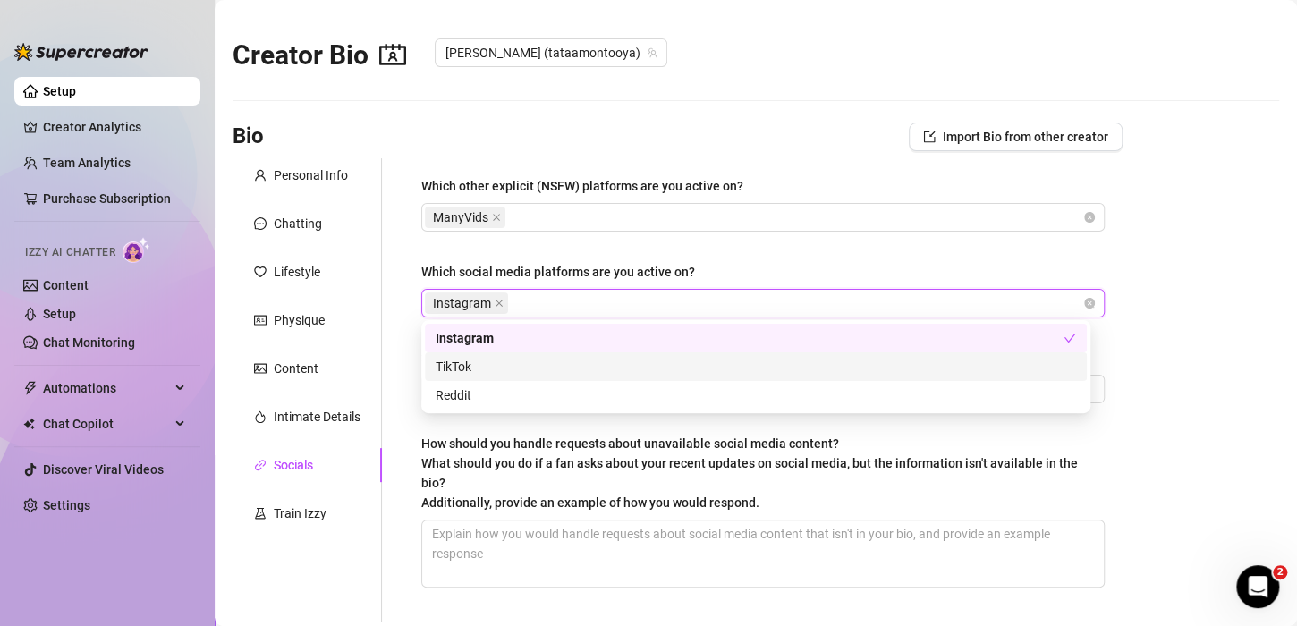
click at [458, 370] on div "TikTok" at bounding box center [756, 367] width 641 height 20
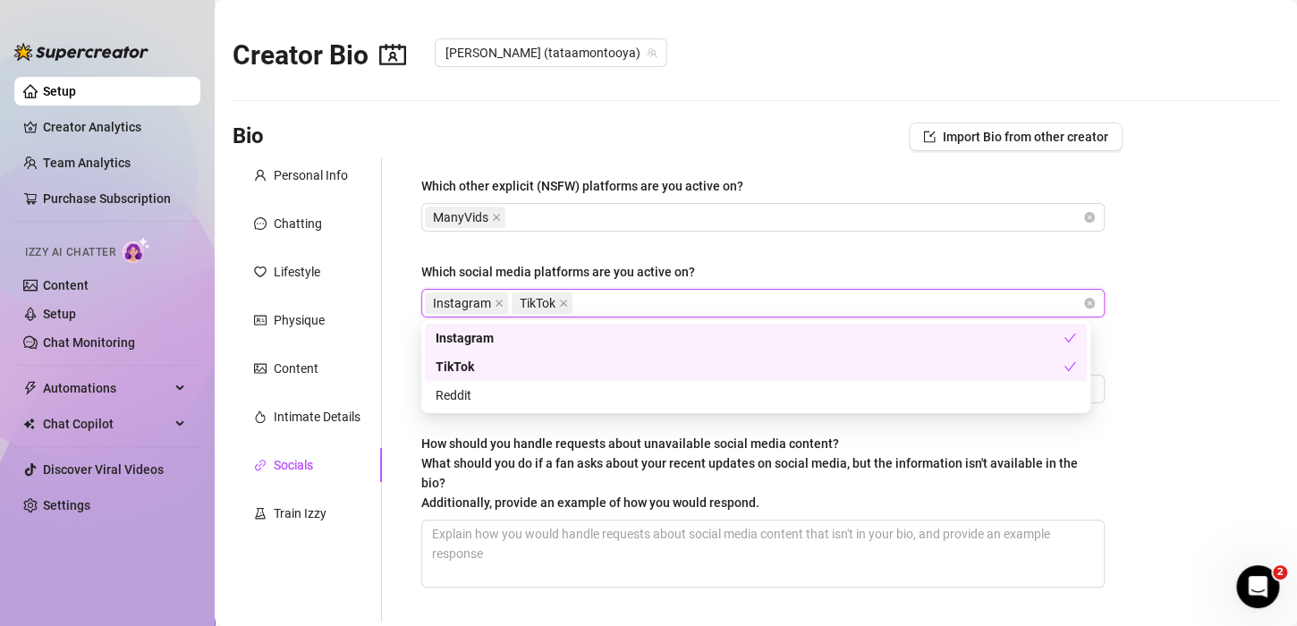
click at [639, 302] on div "Instagram TikTok" at bounding box center [753, 303] width 657 height 25
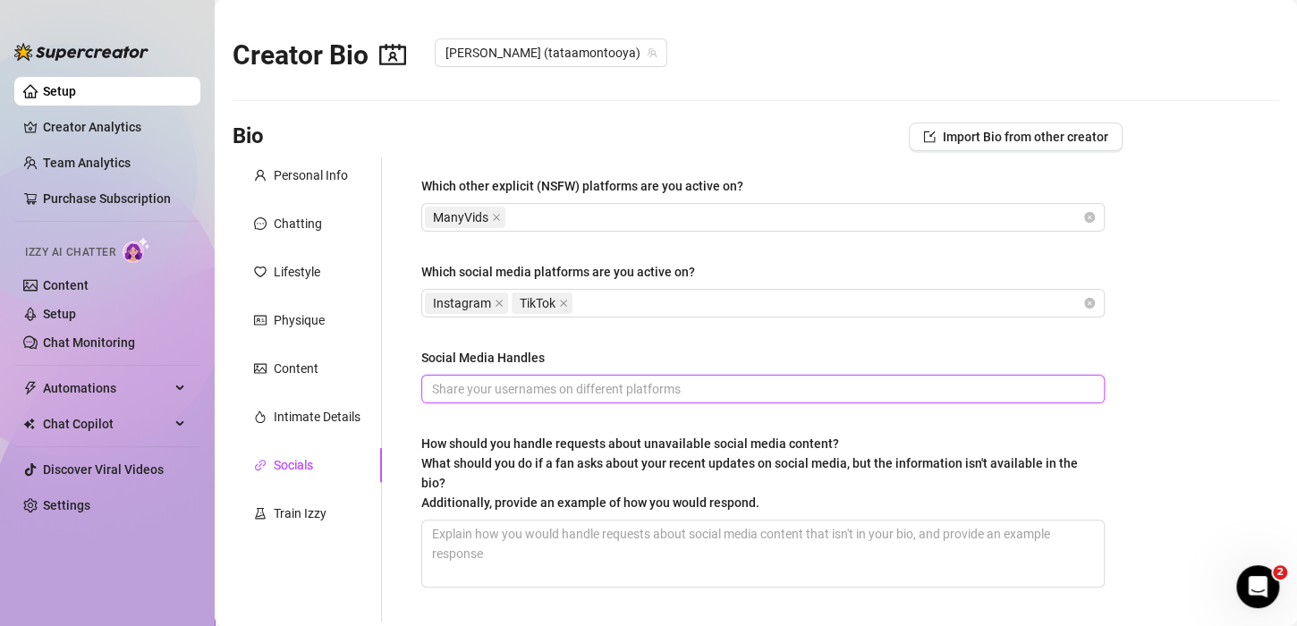
click at [486, 388] on input "Social Media Handles" at bounding box center [761, 389] width 658 height 20
click at [667, 388] on input "Social Media Handles" at bounding box center [761, 389] width 658 height 20
click at [672, 400] on span at bounding box center [762, 389] width 683 height 29
click at [475, 390] on input "Social Media Handles" at bounding box center [761, 389] width 658 height 20
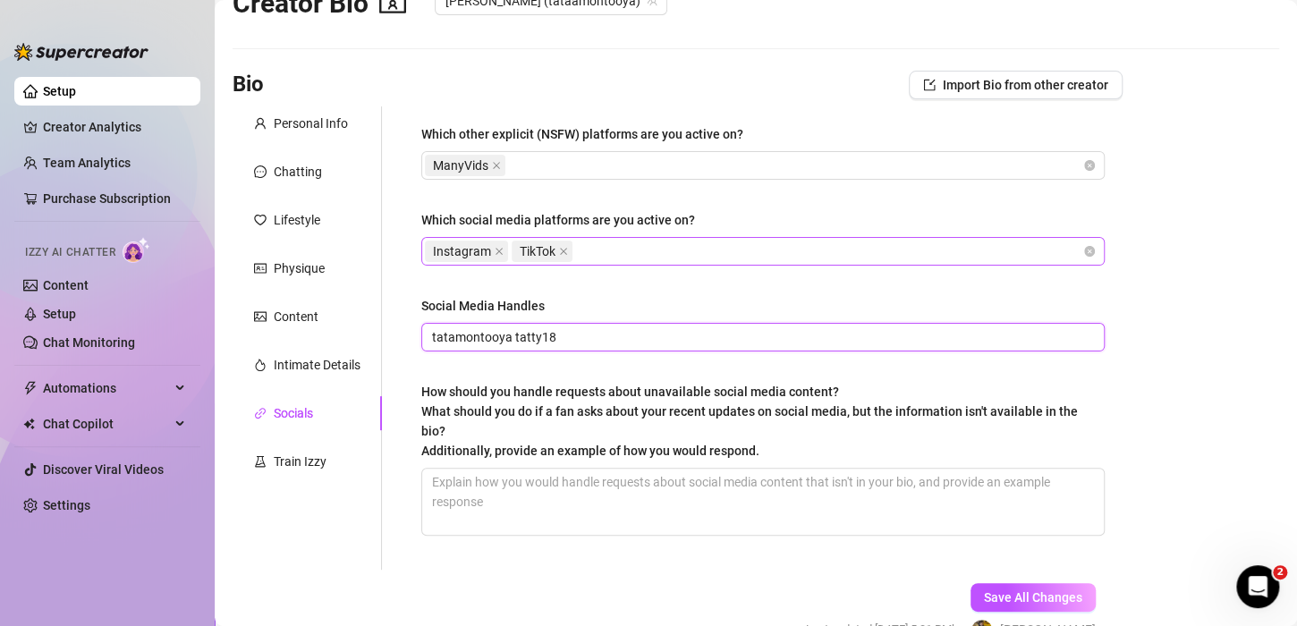
scroll to position [151, 0]
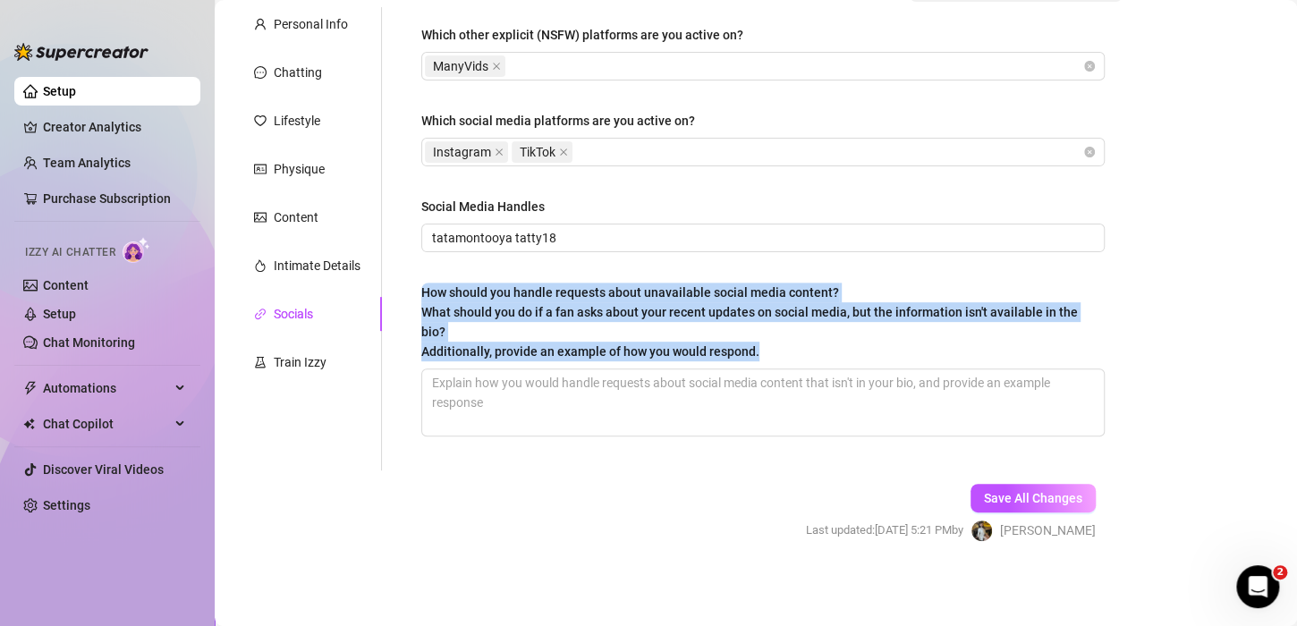
drag, startPoint x: 760, startPoint y: 351, endPoint x: 417, endPoint y: 296, distance: 347.8
click at [417, 296] on div "Which other explicit (NSFW) platforms are you active on? ManyVids Which social …" at bounding box center [762, 238] width 719 height 463
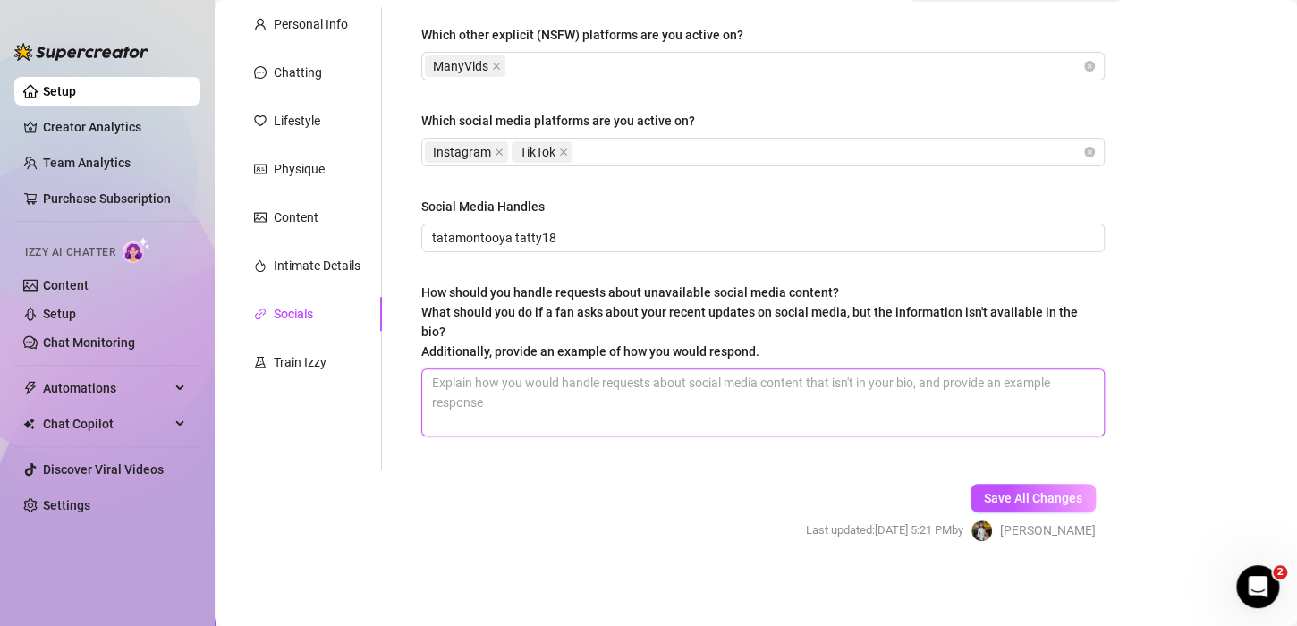
click at [557, 434] on textarea "How should you handle requests about unavailable social media content? What sho…" at bounding box center [763, 402] width 682 height 66
click at [647, 406] on textarea "How should you handle requests about unavailable social media content? What sho…" at bounding box center [763, 402] width 682 height 66
click at [555, 369] on textarea "How should you handle requests about unavailable social media content? What sho…" at bounding box center [763, 402] width 682 height 66
click at [505, 388] on textarea "How should you handle requests about unavailable social media content? What sho…" at bounding box center [763, 402] width 682 height 66
paste textarea "Respond in a kind and professional manner, so as not to cut off the interaction…"
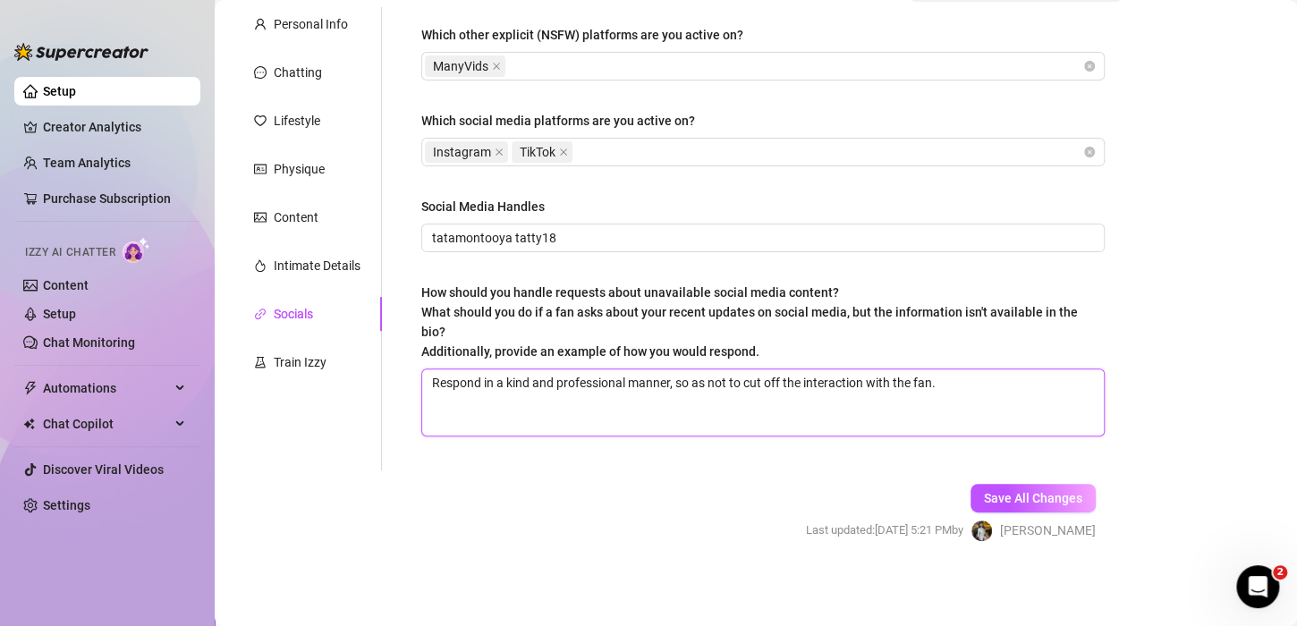
click at [971, 374] on textarea "Respond in a kind and professional manner, so as not to cut off the interaction…" at bounding box center [763, 402] width 682 height 66
click at [952, 387] on textarea "Respond in a kind and professional manner, so as not to cut off the interaction…" at bounding box center [763, 402] width 682 height 66
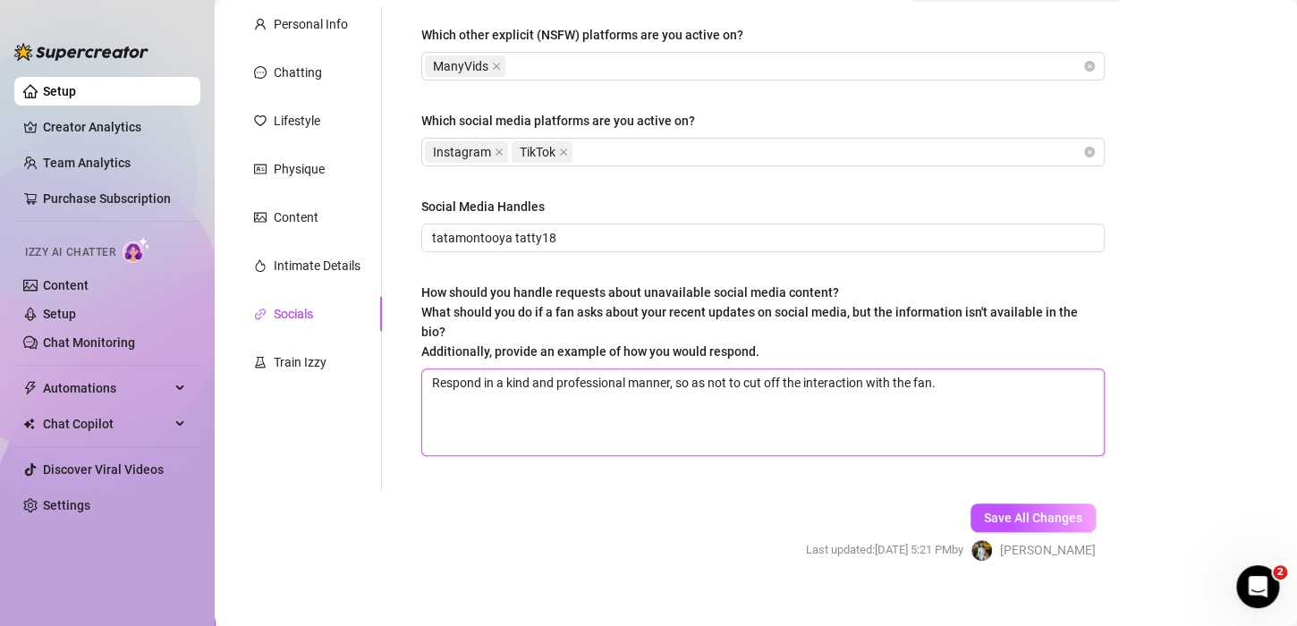
paste textarea "Are you sure this is my official profile?"
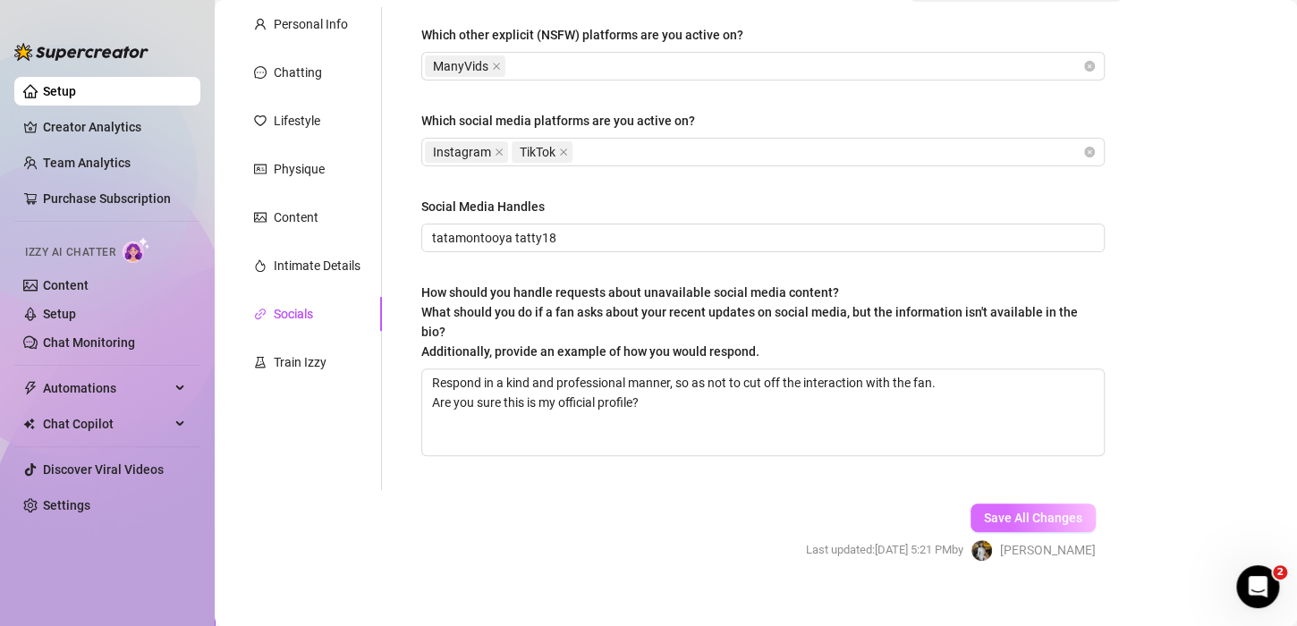
click at [1005, 511] on span "Save All Changes" at bounding box center [1033, 518] width 98 height 14
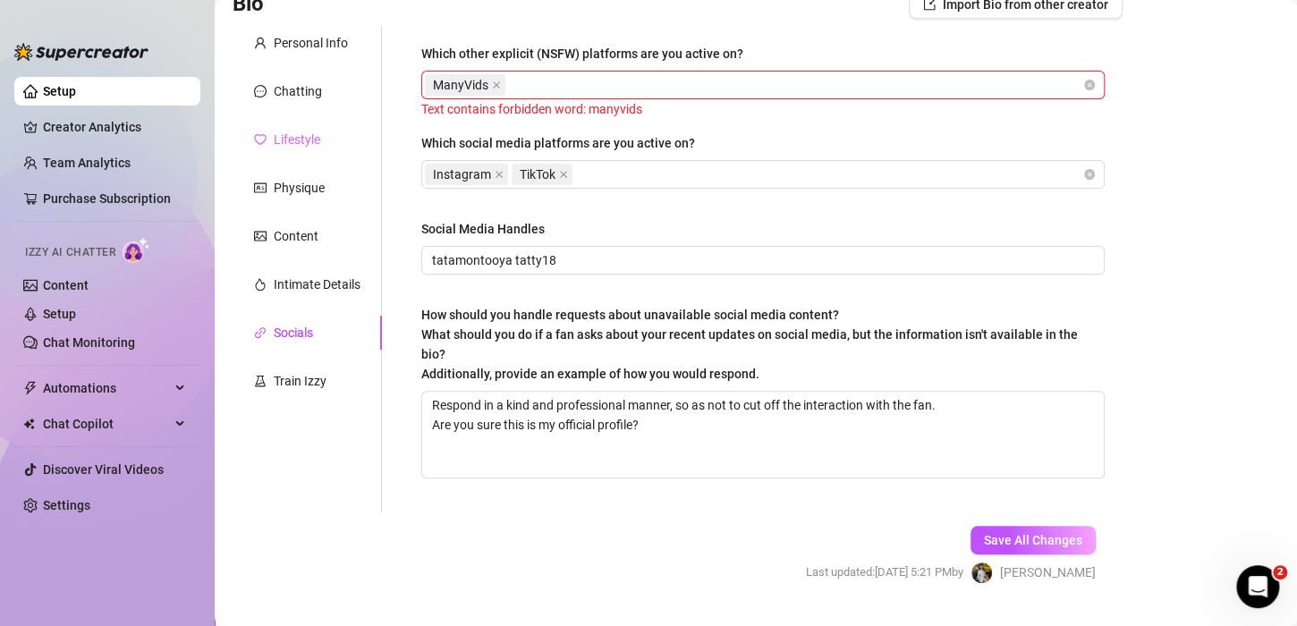
scroll to position [85, 0]
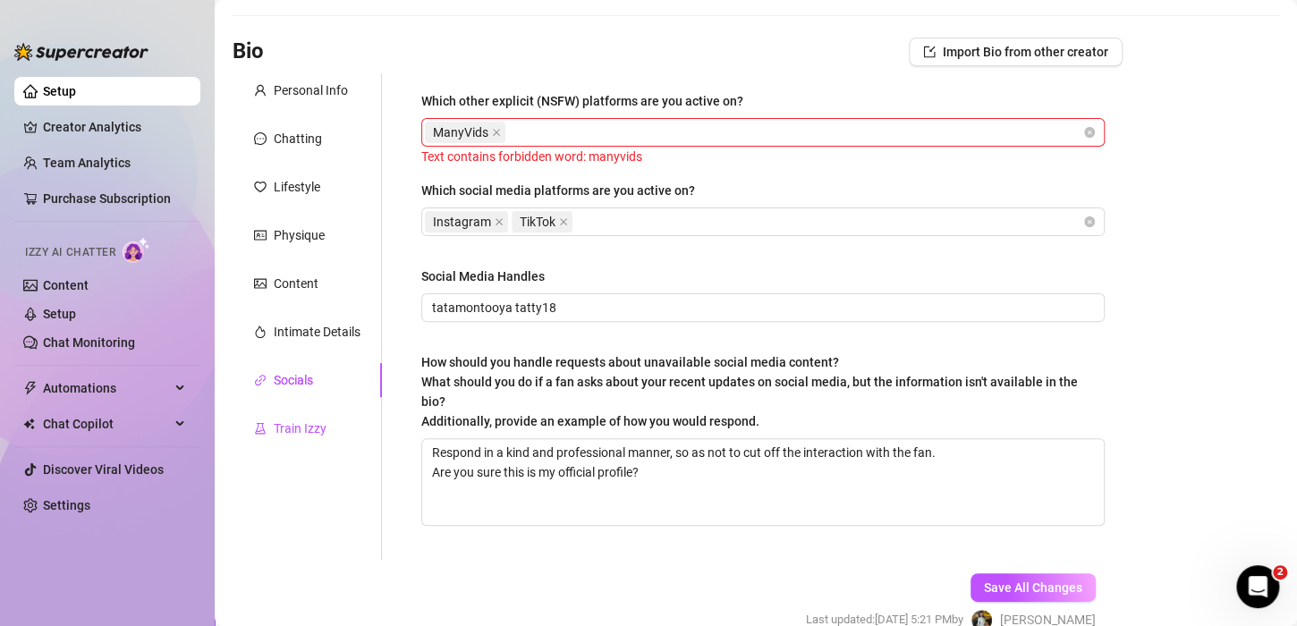
click at [293, 421] on div "Train Izzy" at bounding box center [300, 429] width 53 height 20
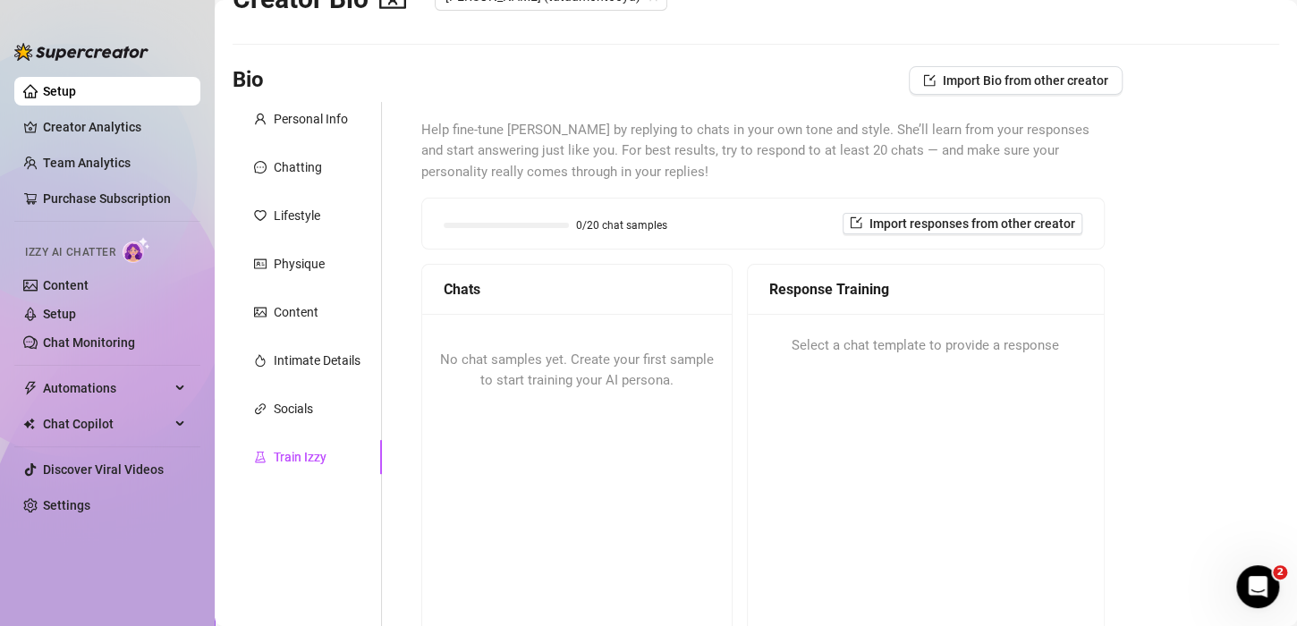
scroll to position [0, 0]
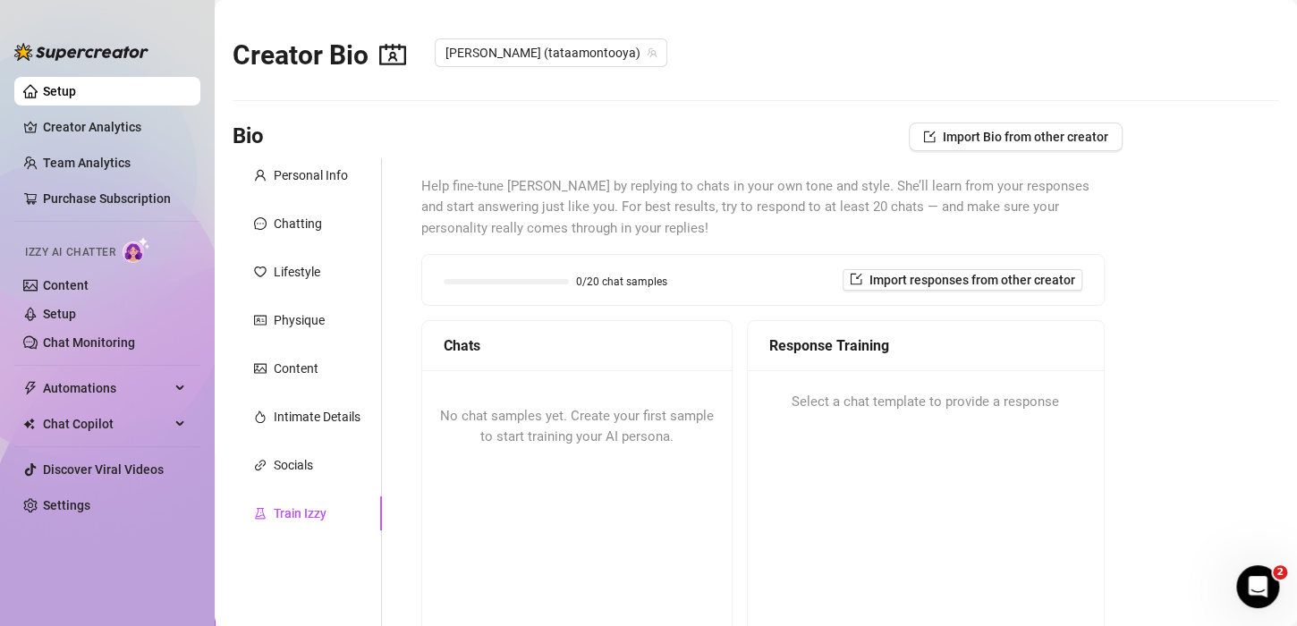
click at [575, 439] on span "No chat samples yet. Create your first sample to start training your AI persona." at bounding box center [577, 427] width 274 height 38
click at [512, 435] on span "No chat samples yet. Create your first sample to start training your AI persona." at bounding box center [577, 427] width 274 height 38
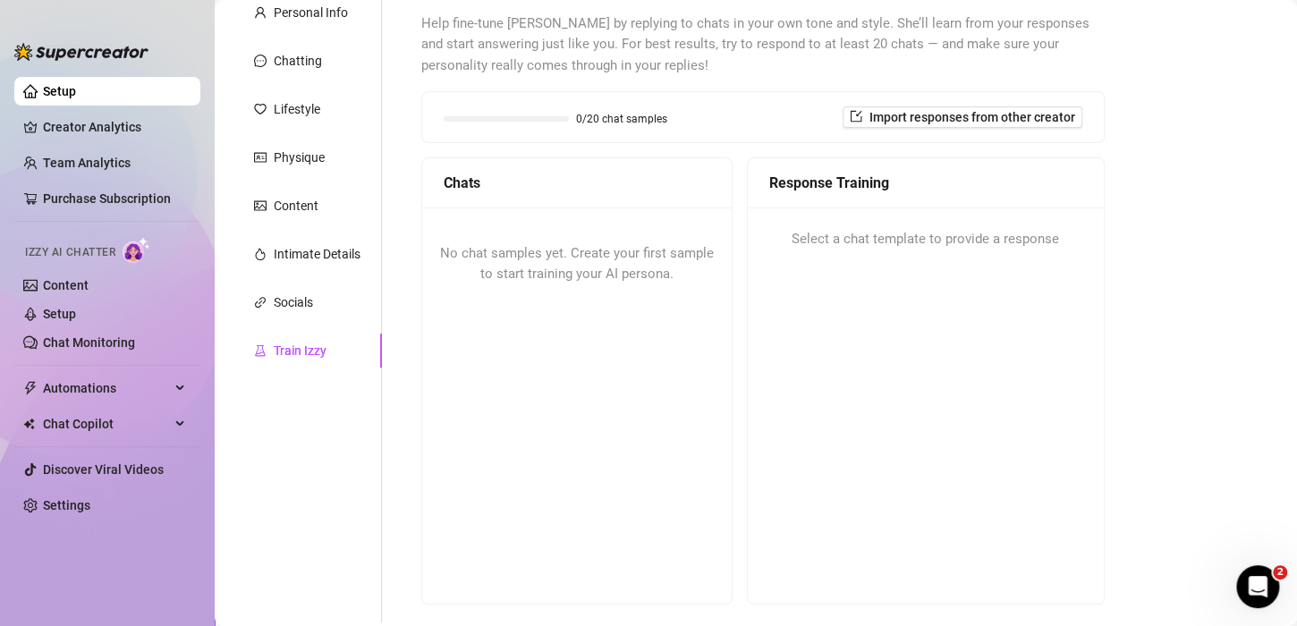
scroll to position [179, 0]
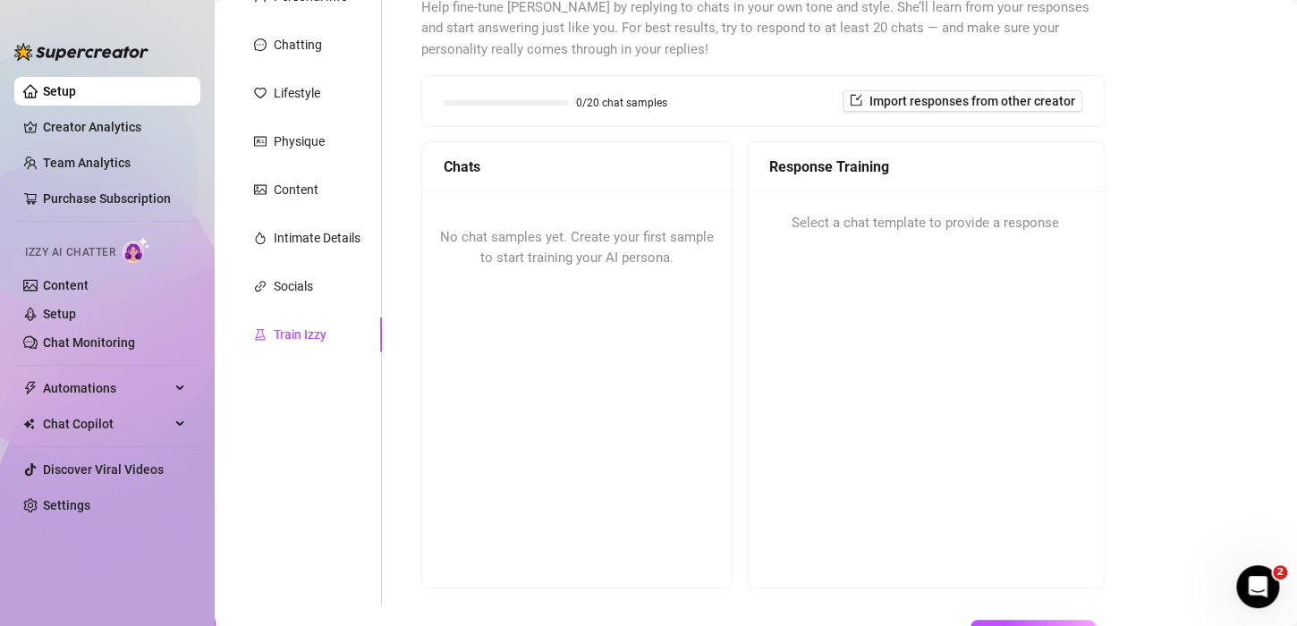
click at [530, 246] on div "No chat samples yet. Create your first sample to start training your AI persona." at bounding box center [577, 248] width 310 height 114
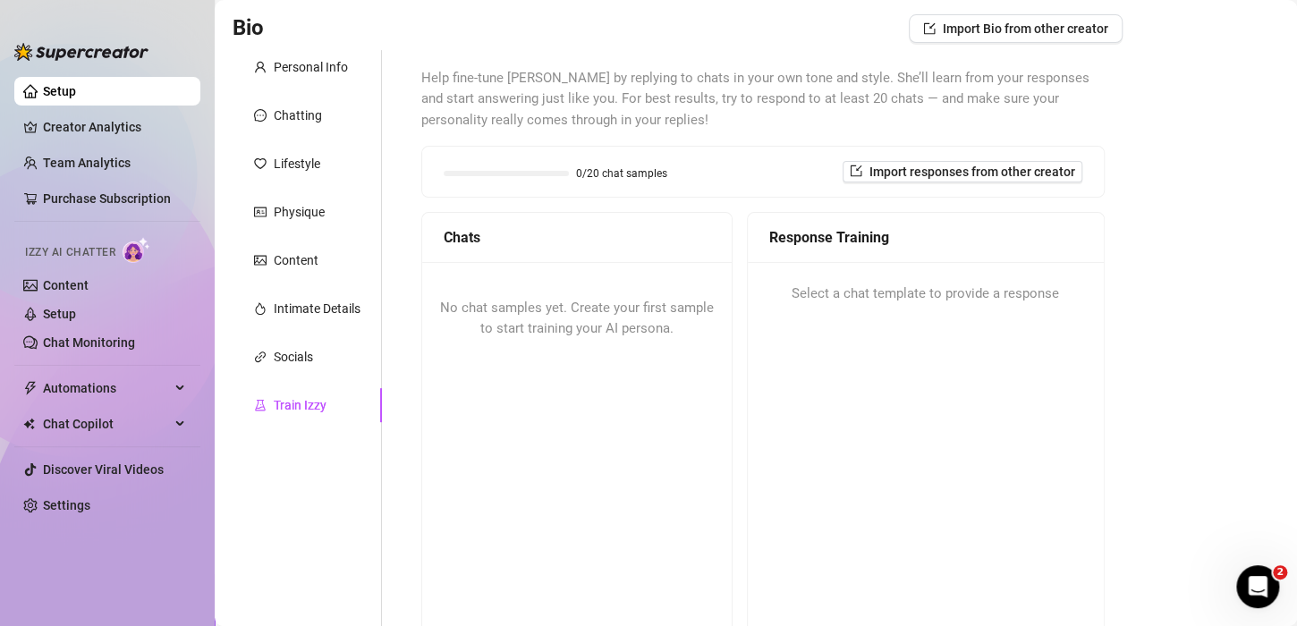
scroll to position [0, 0]
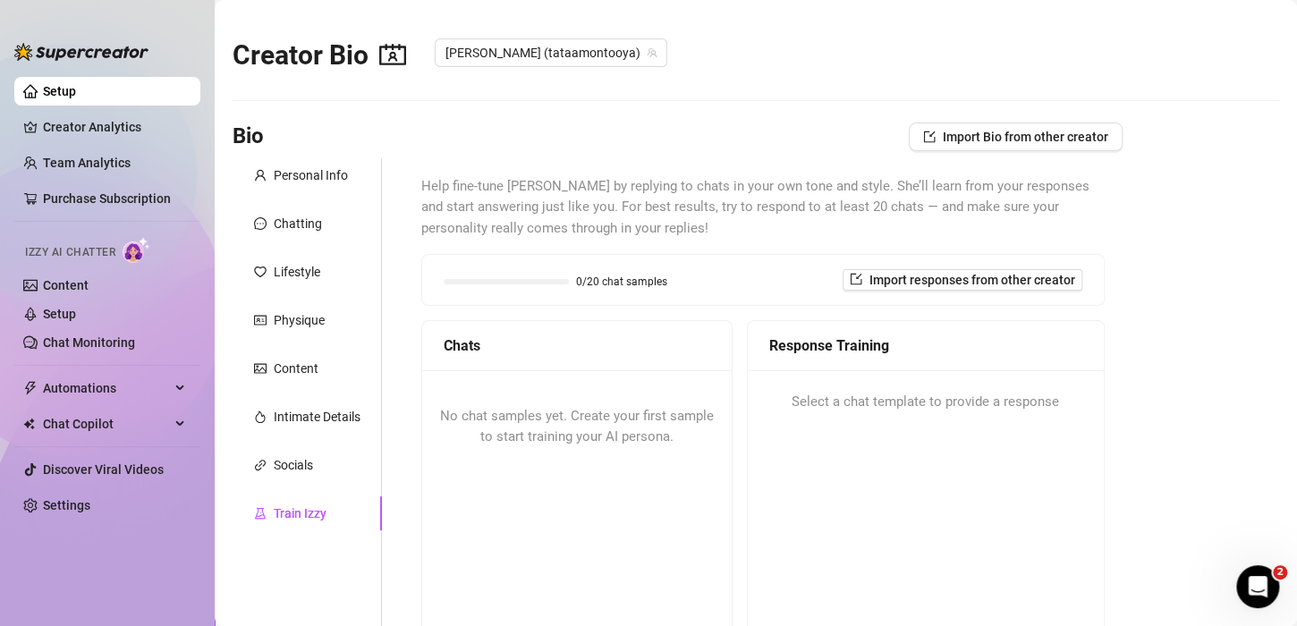
click at [597, 411] on span "No chat samples yet. Create your first sample to start training your AI persona." at bounding box center [577, 427] width 274 height 38
click at [519, 410] on span "No chat samples yet. Create your first sample to start training your AI persona." at bounding box center [577, 427] width 274 height 38
drag, startPoint x: 666, startPoint y: 306, endPoint x: 814, endPoint y: 300, distance: 148.6
click at [671, 306] on div "Help fine-tune [PERSON_NAME] by replying to chats in your own tone and style. S…" at bounding box center [762, 471] width 683 height 591
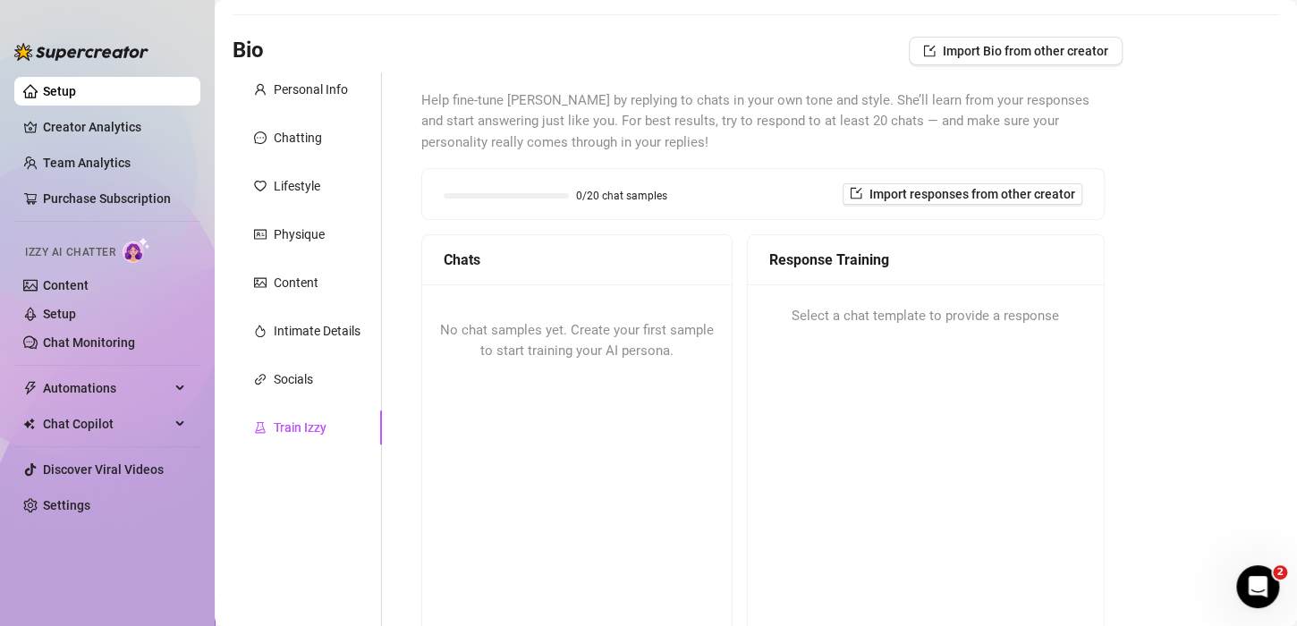
scroll to position [89, 0]
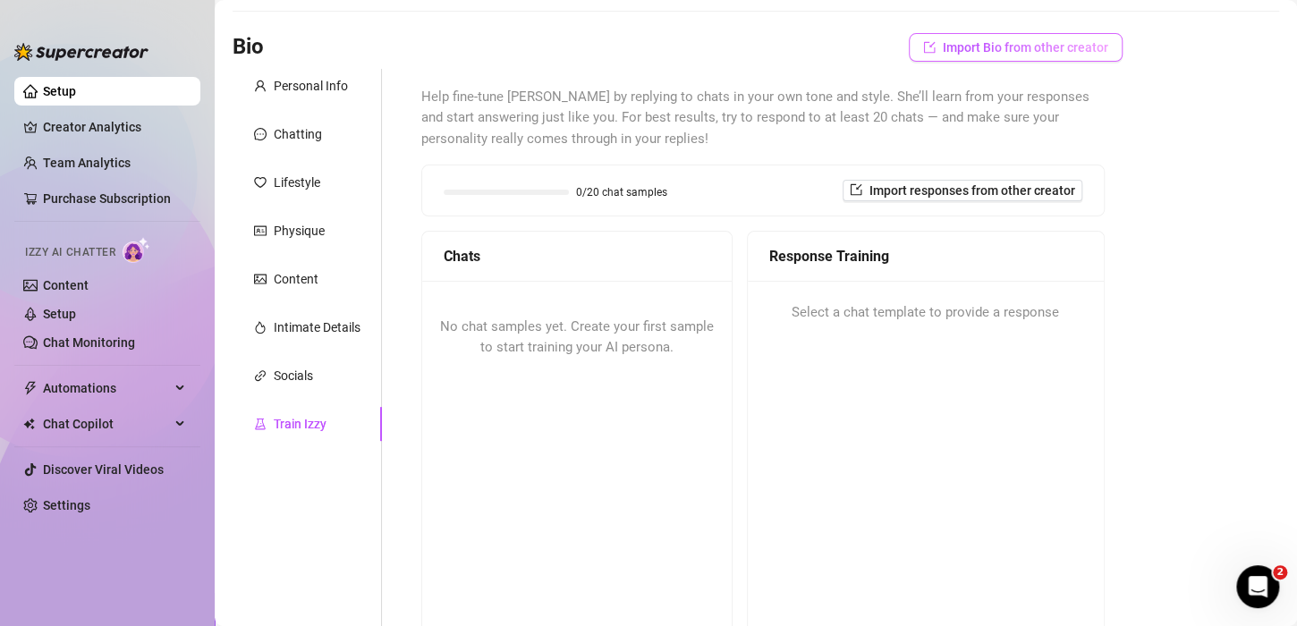
click at [952, 52] on span "Import Bio from other creator" at bounding box center [1025, 47] width 165 height 14
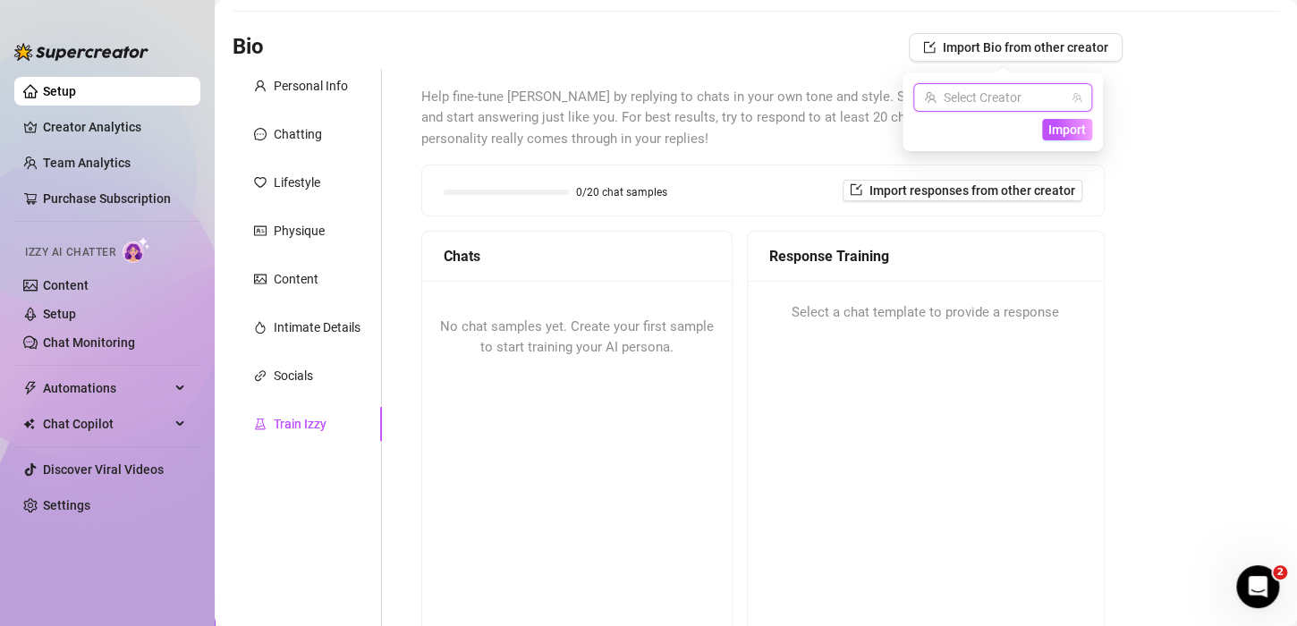
click at [986, 92] on input "search" at bounding box center [994, 97] width 141 height 27
click at [993, 124] on span "[PERSON_NAME]" at bounding box center [1004, 134] width 96 height 20
click at [1065, 131] on span "Import" at bounding box center [1067, 130] width 38 height 14
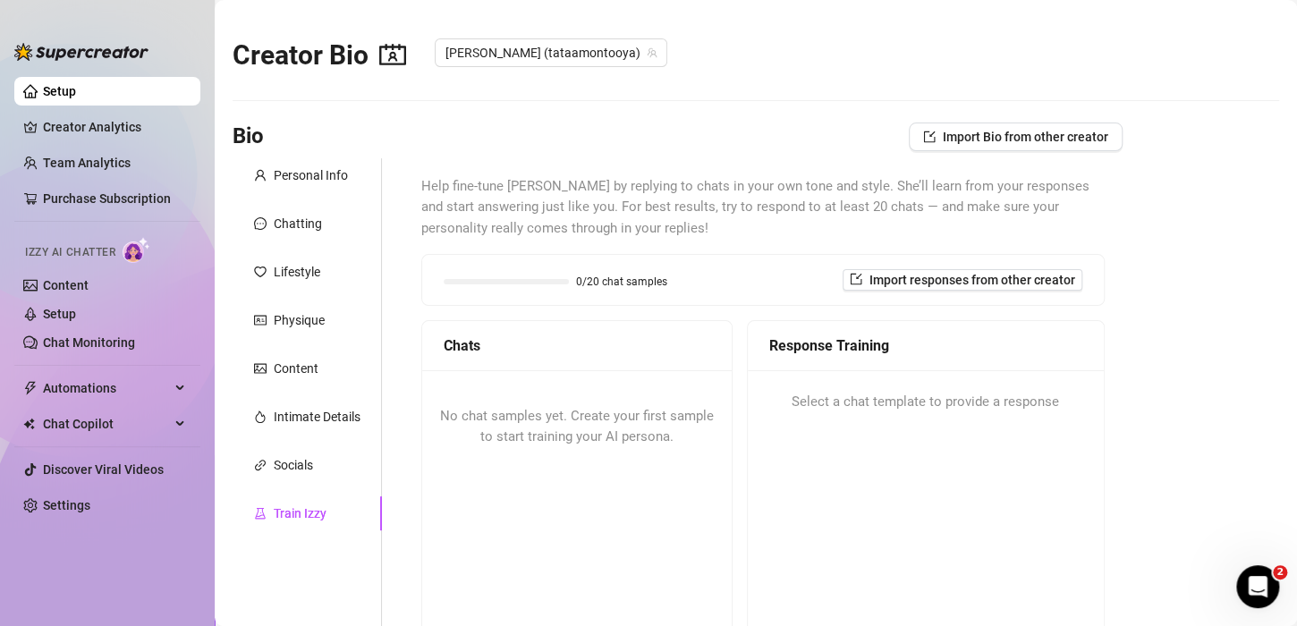
scroll to position [0, 0]
click at [932, 145] on button "Import Bio from other creator" at bounding box center [1016, 137] width 214 height 29
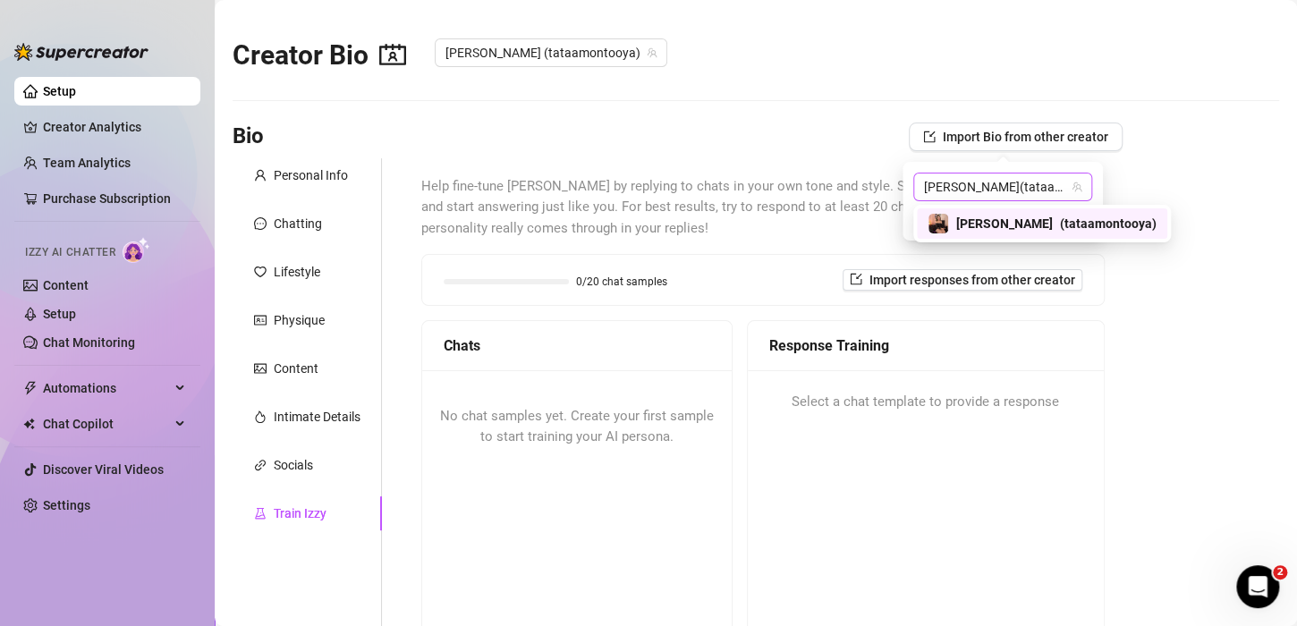
click at [1020, 182] on span "( tataamontooya )" at bounding box center [1068, 187] width 97 height 14
click at [1002, 214] on div "[PERSON_NAME] ( tataamontooya )" at bounding box center [1042, 223] width 229 height 21
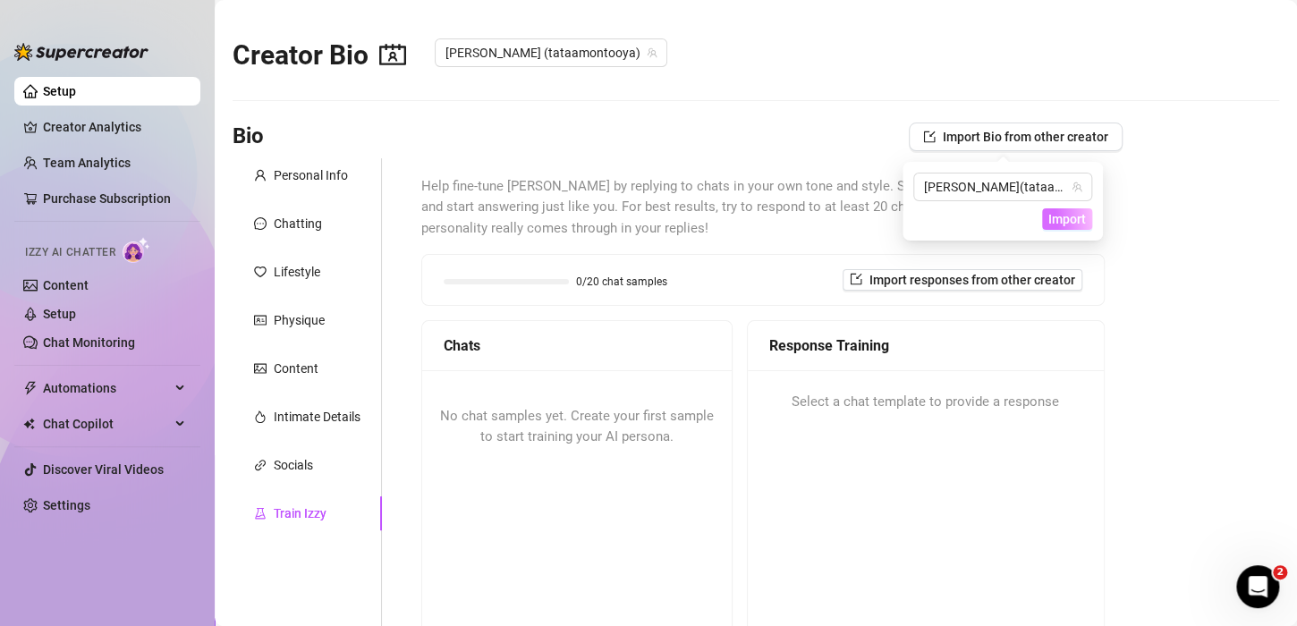
click at [1065, 224] on span "Import" at bounding box center [1067, 219] width 38 height 14
click at [293, 446] on div "Personal Info Chatting Lifestyle Physique Content Intimate Details Socials Trai…" at bounding box center [307, 471] width 149 height 627
click at [288, 466] on div "Socials" at bounding box center [293, 465] width 39 height 20
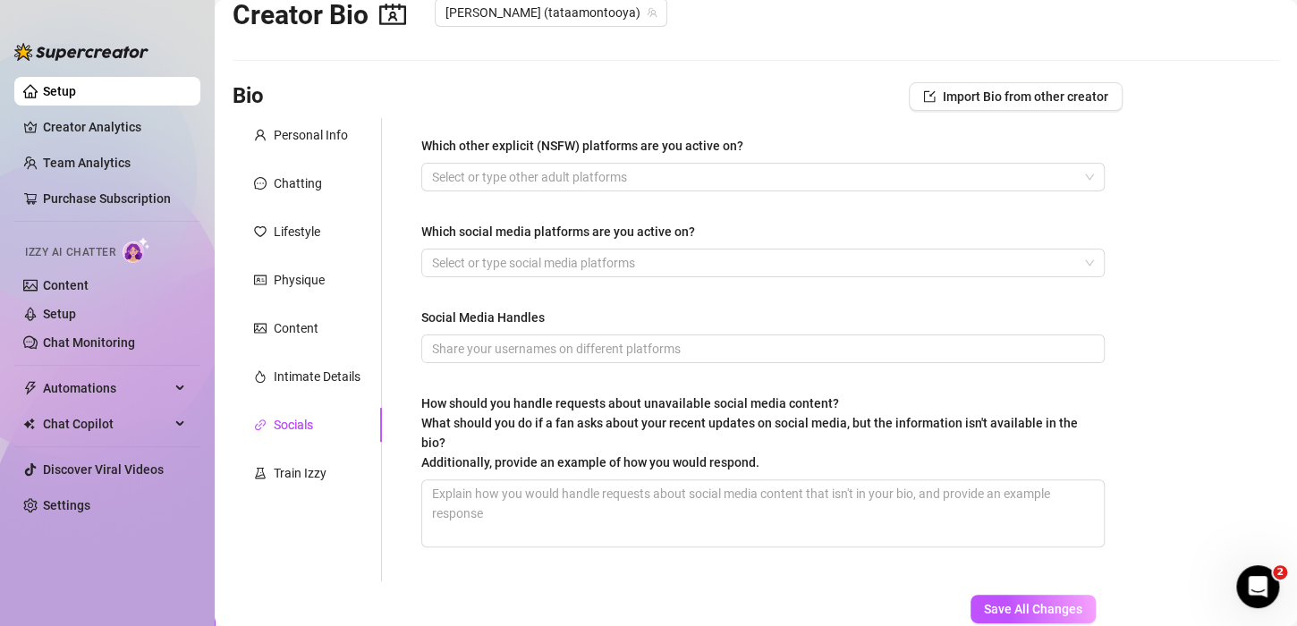
scroll to position [89, 0]
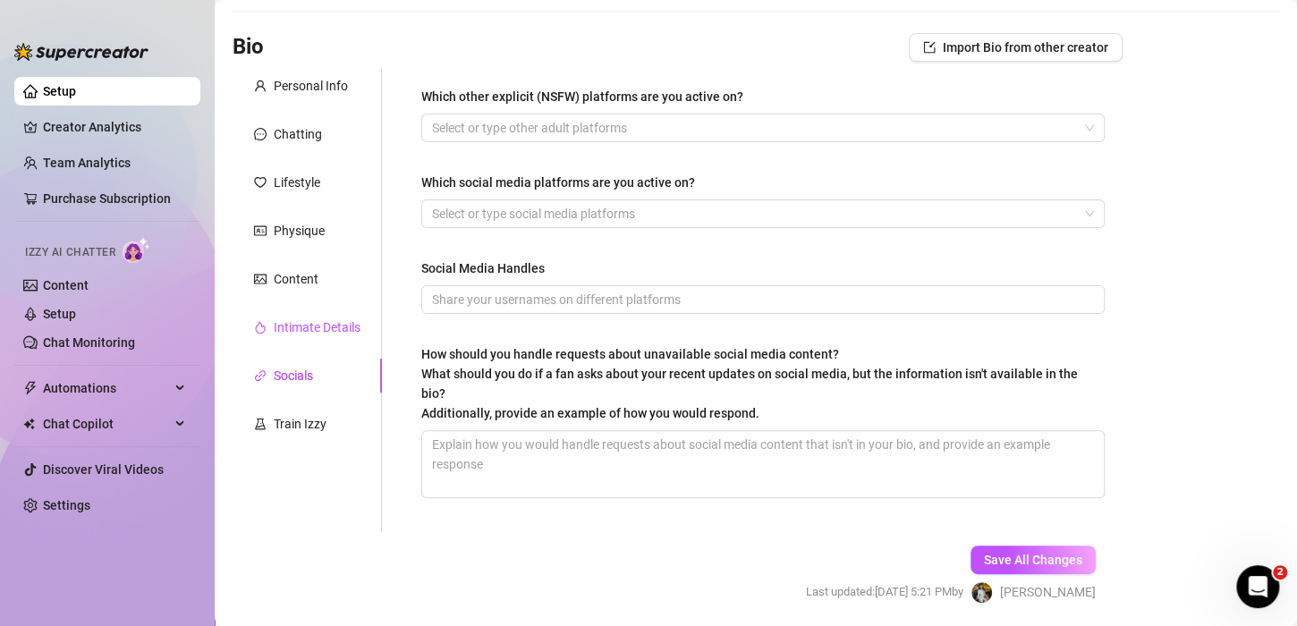
click at [304, 325] on div "Intimate Details" at bounding box center [317, 328] width 87 height 20
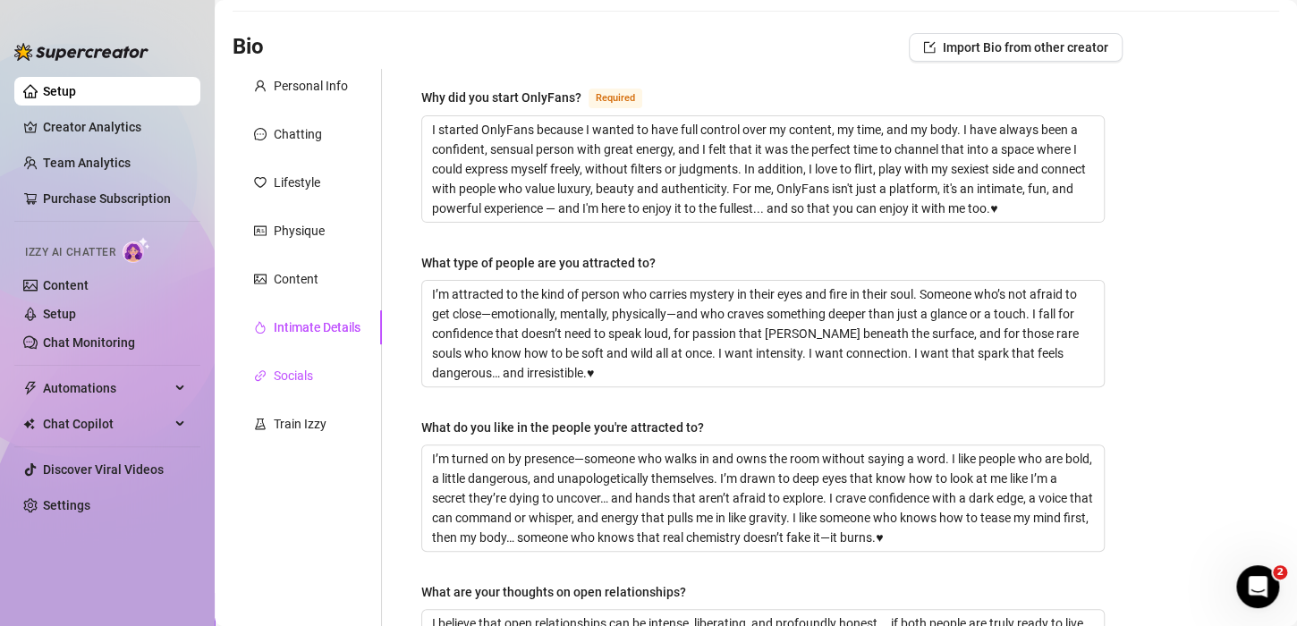
click at [283, 384] on div "Socials" at bounding box center [293, 376] width 39 height 20
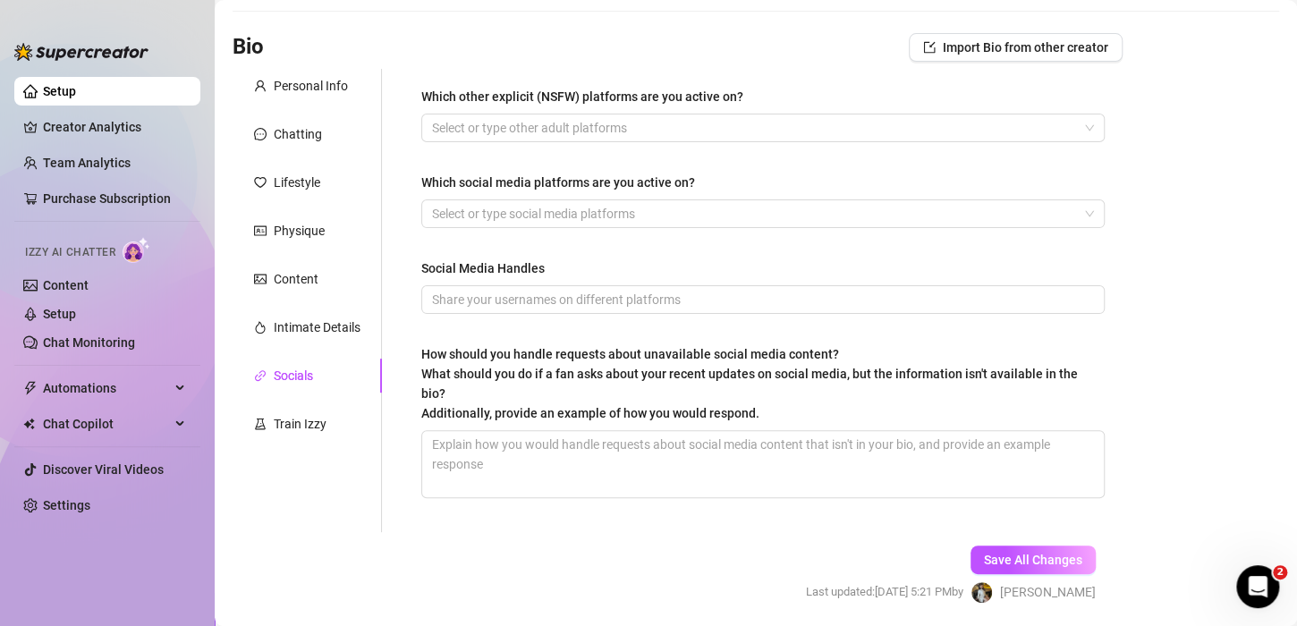
scroll to position [0, 0]
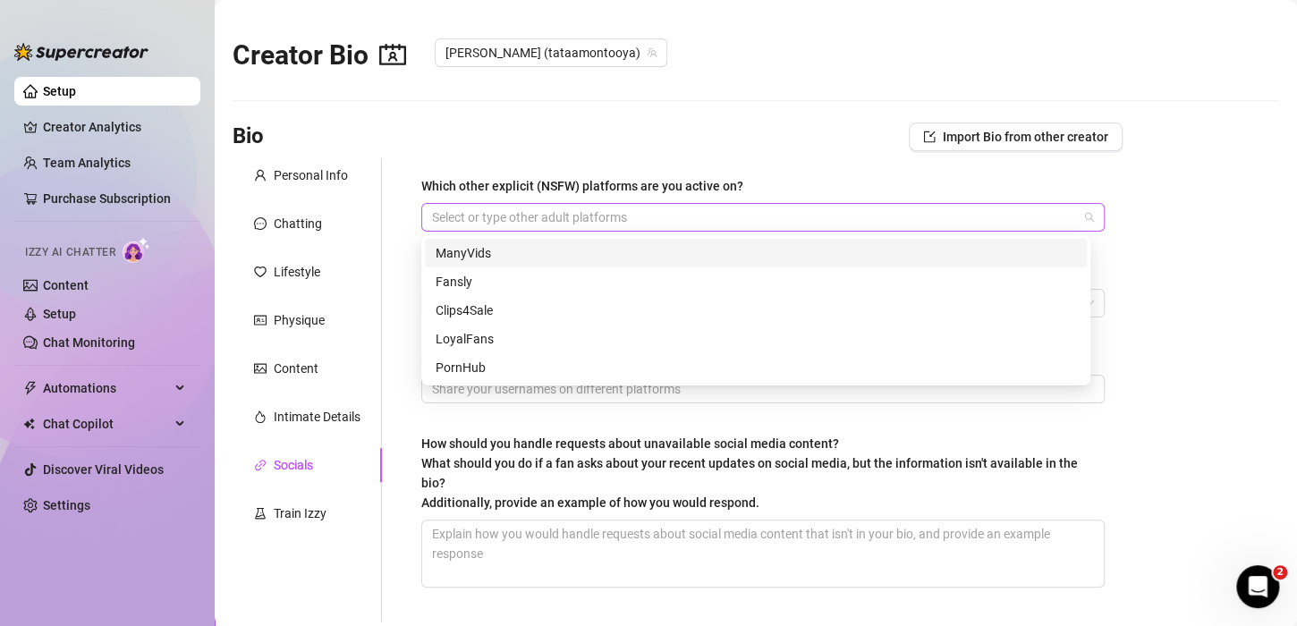
click at [607, 217] on div at bounding box center [753, 217] width 657 height 25
click at [493, 250] on div "ManyVids" at bounding box center [756, 253] width 641 height 20
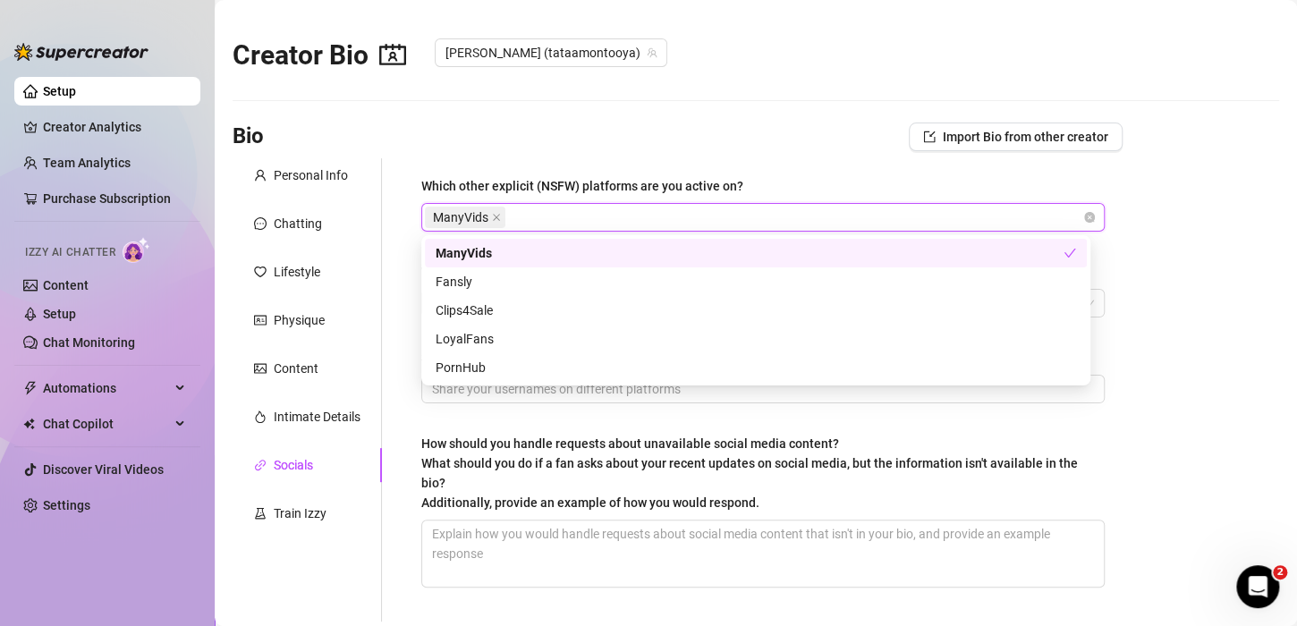
click at [1145, 245] on main "Creator Bio [PERSON_NAME] (tataamontooya) Bio Import Bio from other creator Per…" at bounding box center [756, 389] width 1082 height 778
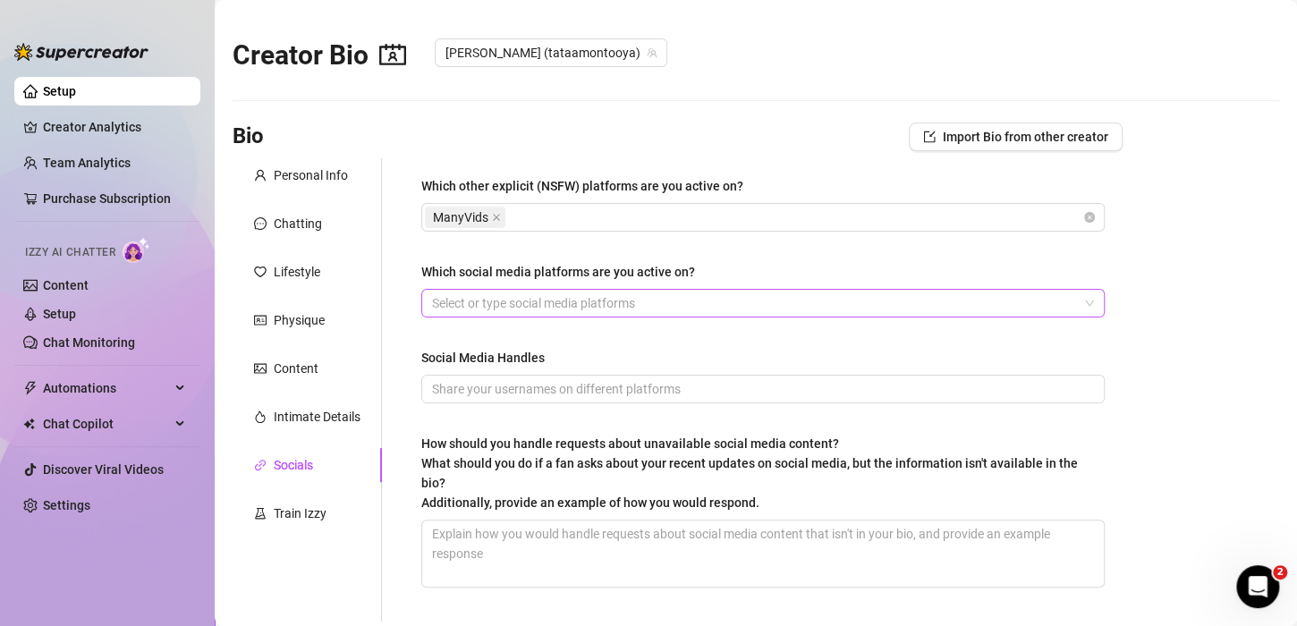
click at [497, 301] on div at bounding box center [753, 303] width 657 height 25
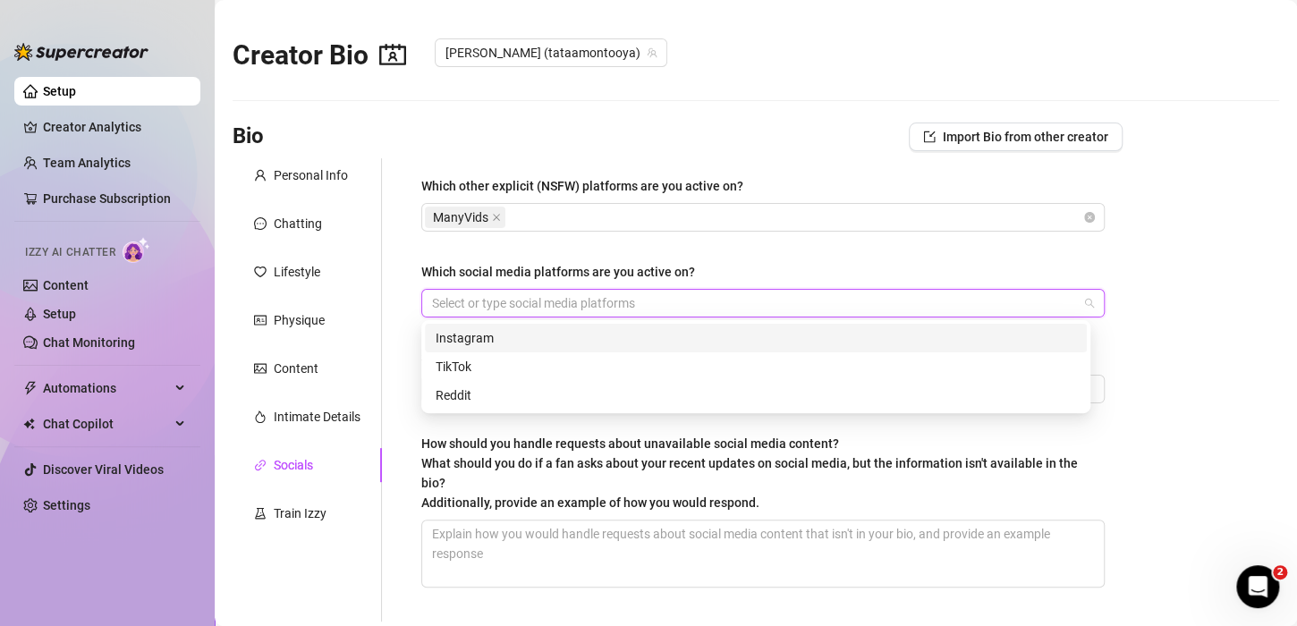
click at [469, 339] on div "Instagram" at bounding box center [756, 338] width 641 height 20
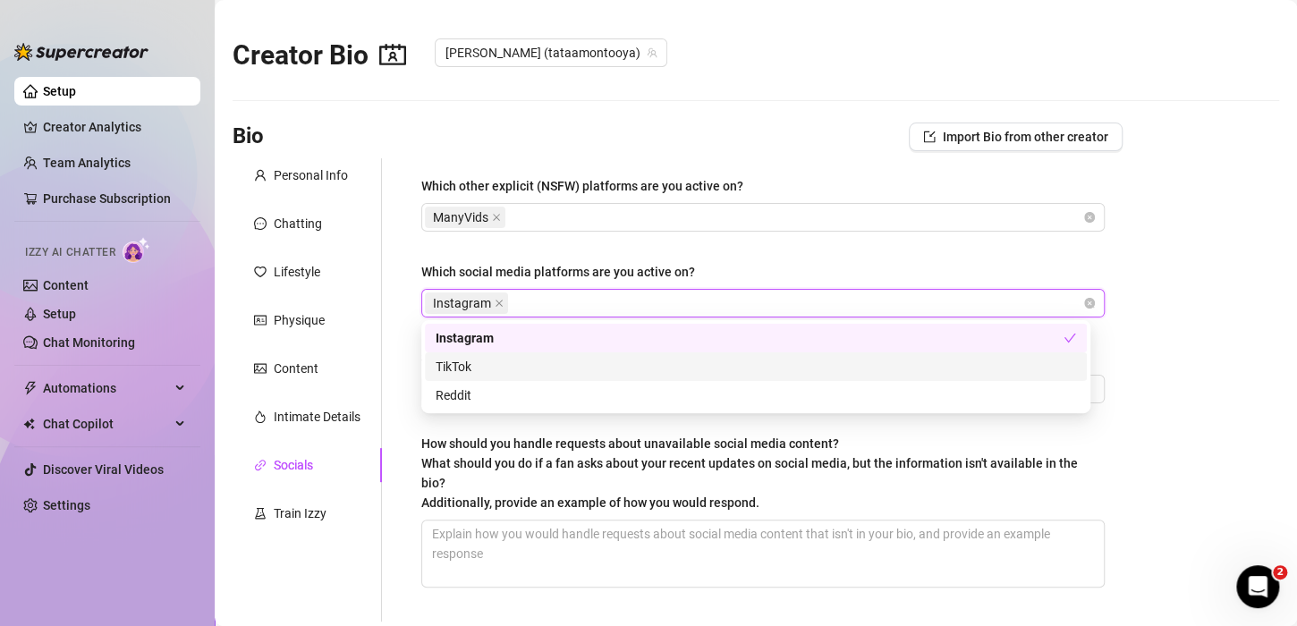
click at [456, 361] on div "TikTok" at bounding box center [756, 367] width 641 height 20
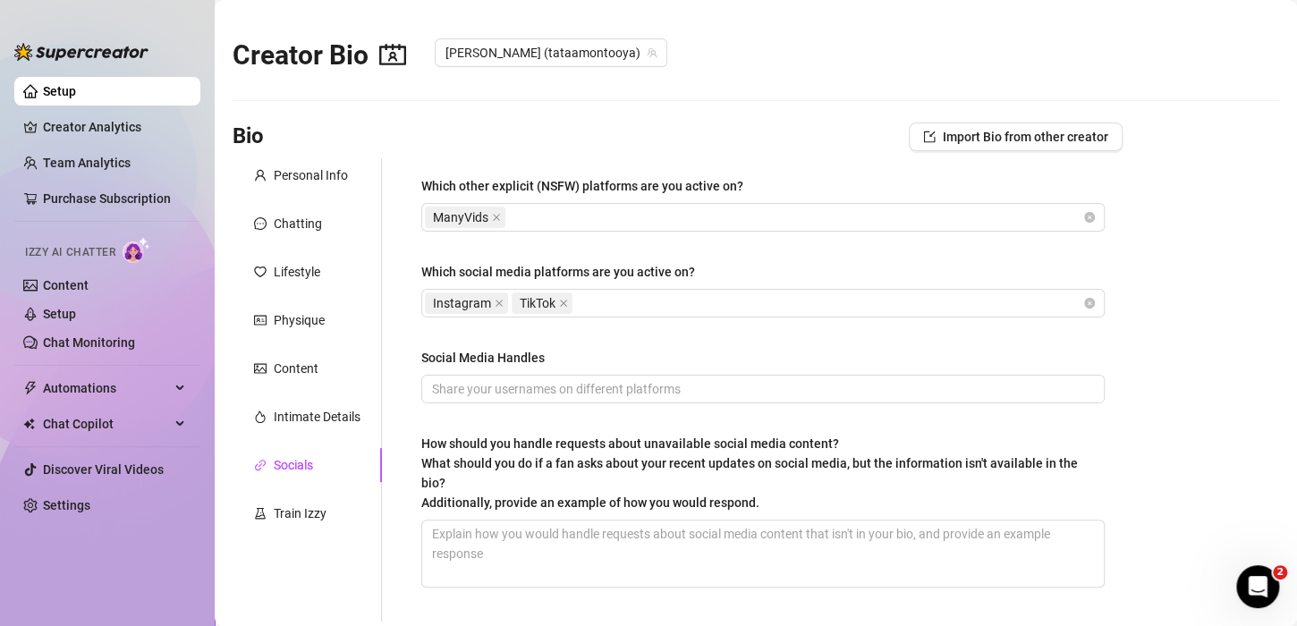
click at [819, 242] on div "Which other explicit (NSFW) platforms are you active on? ManyVids Which social …" at bounding box center [762, 390] width 683 height 428
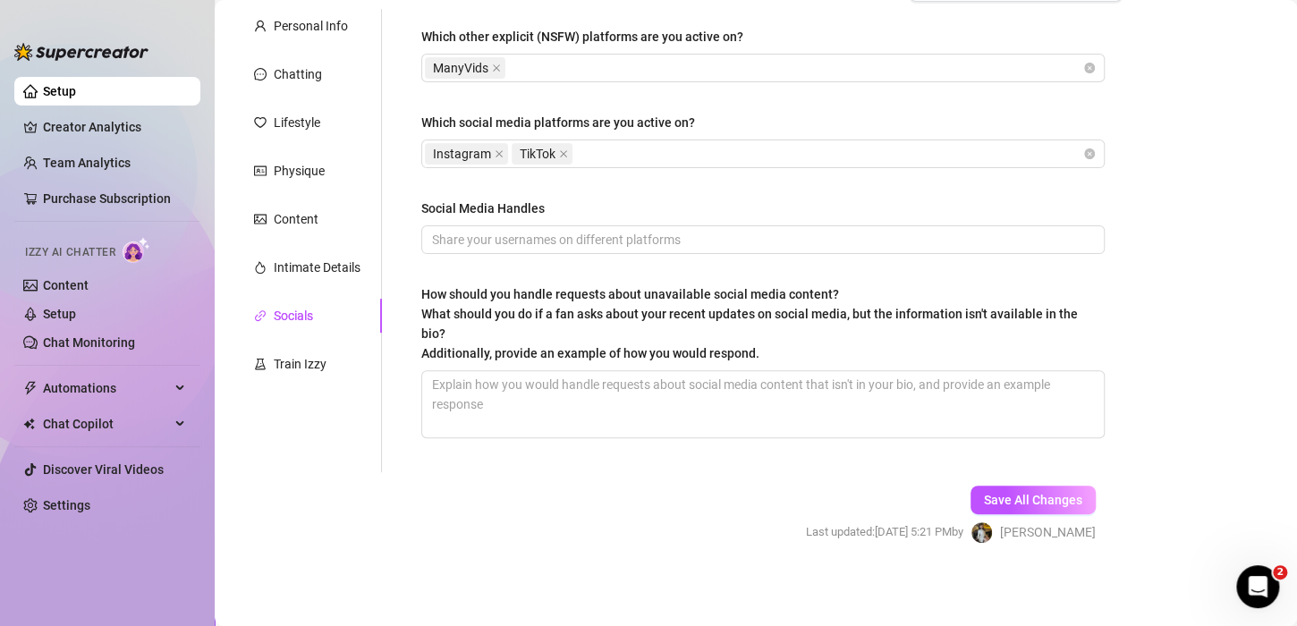
scroll to position [151, 0]
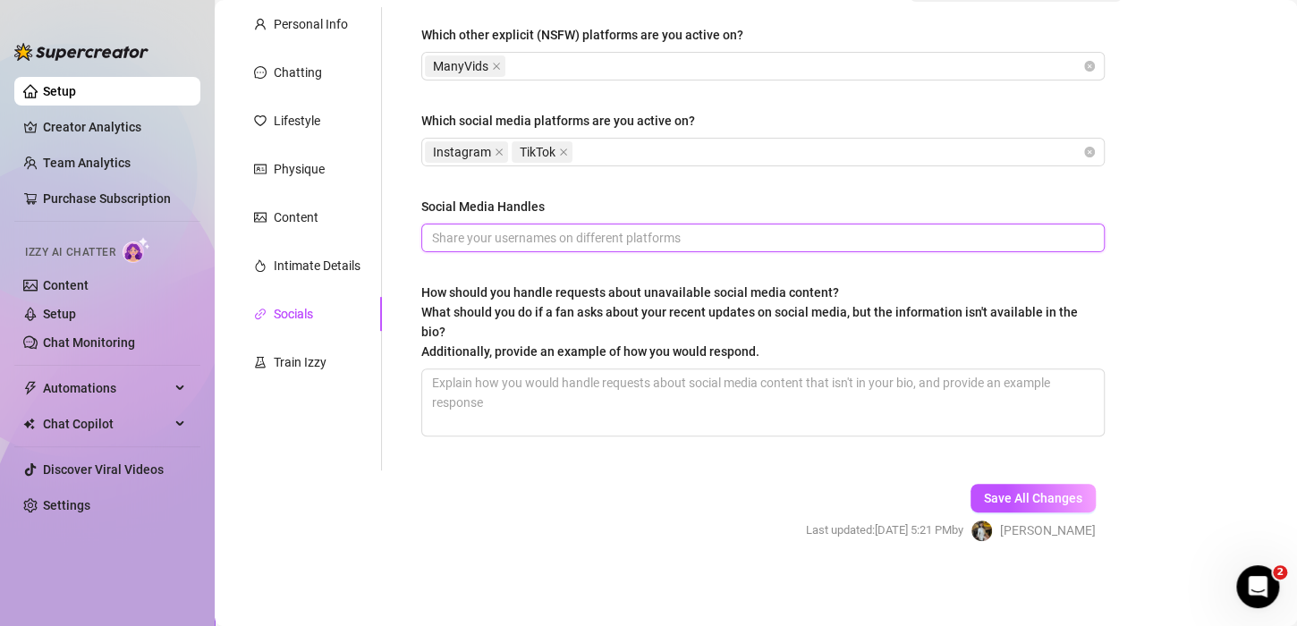
click at [521, 245] on input "Social Media Handles" at bounding box center [761, 238] width 658 height 20
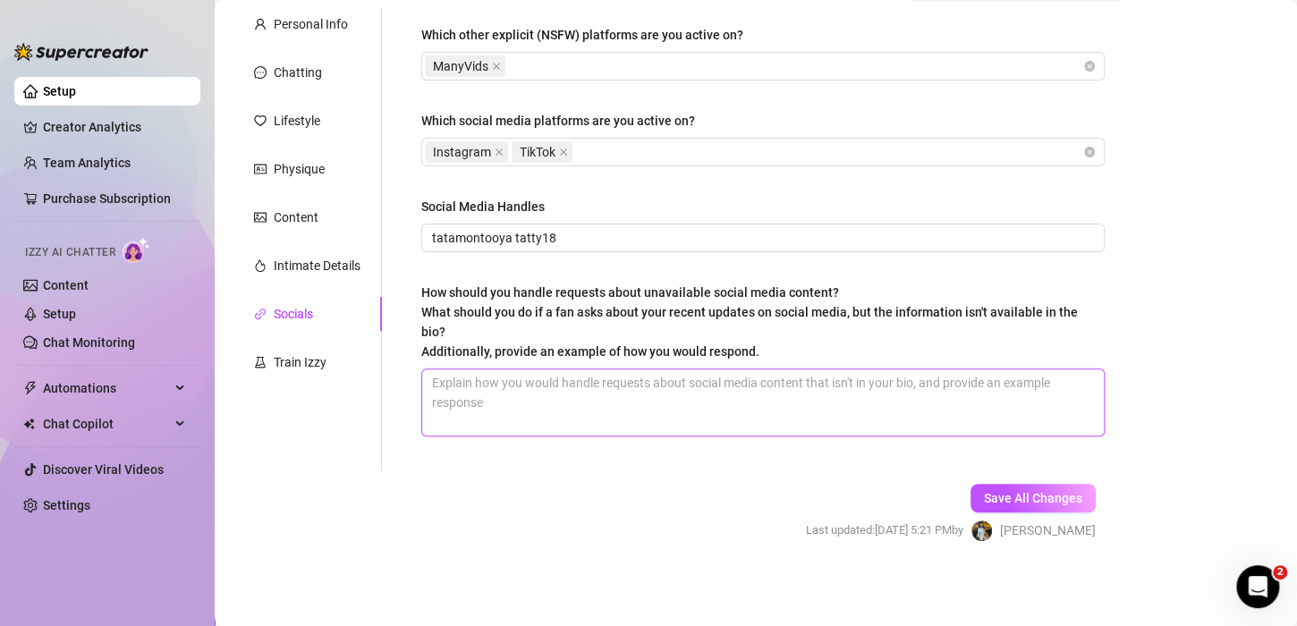
click at [554, 392] on textarea "How should you handle requests about unavailable social media content? What sho…" at bounding box center [763, 402] width 682 height 66
click at [494, 402] on textarea "How should you handle requests about unavailable social media content? What sho…" at bounding box center [763, 402] width 682 height 66
paste textarea "Are you sure this is my official profile?"
click at [557, 379] on textarea "Are you sure this is my official profile?" at bounding box center [763, 402] width 682 height 66
paste textarea "Offers alternatives → Suggest checking the official channels, websites, stateme…"
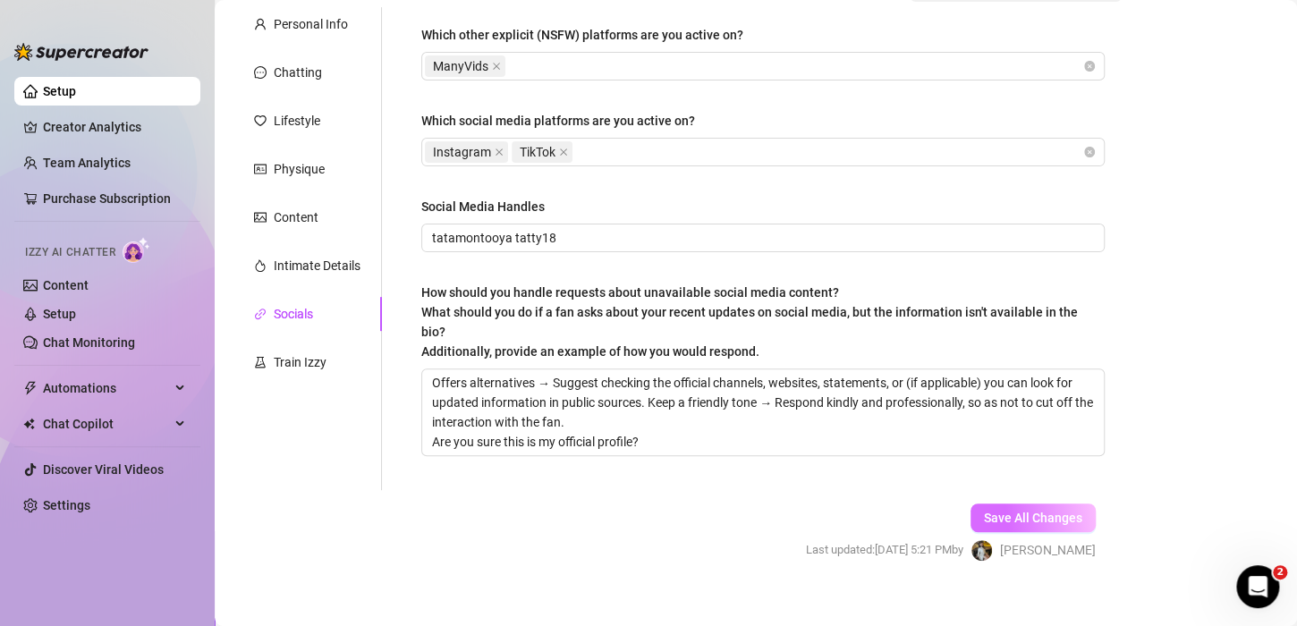
click at [1031, 521] on span "Save All Changes" at bounding box center [1033, 518] width 98 height 14
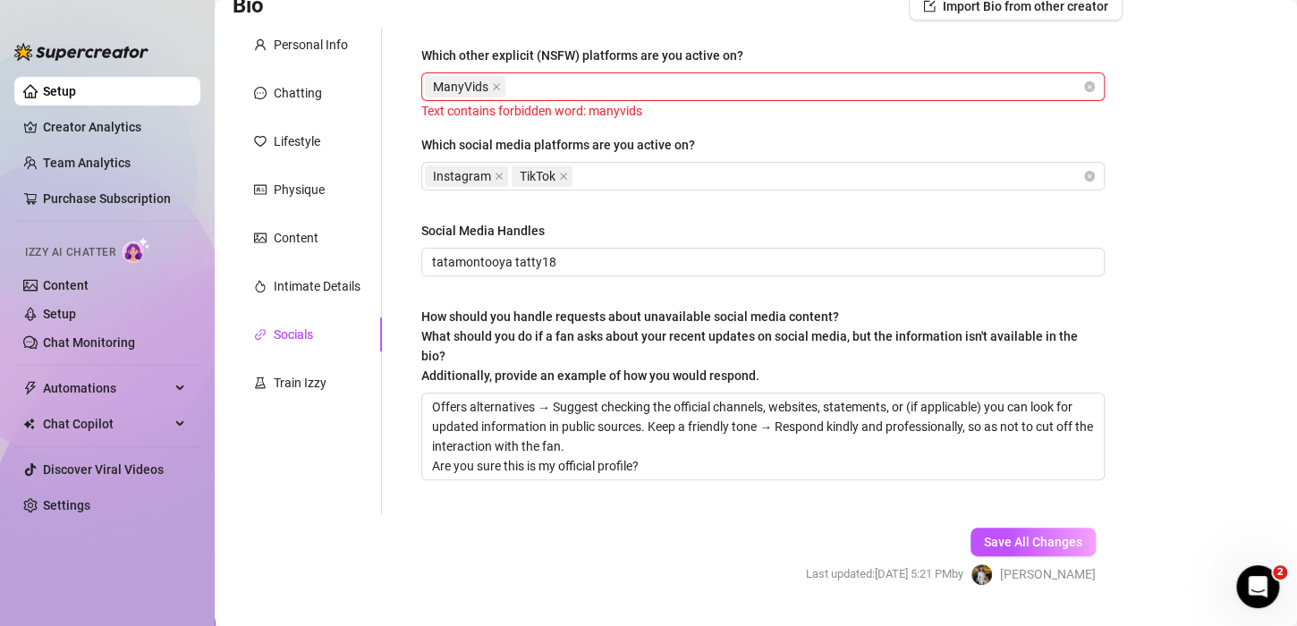
scroll to position [81, 0]
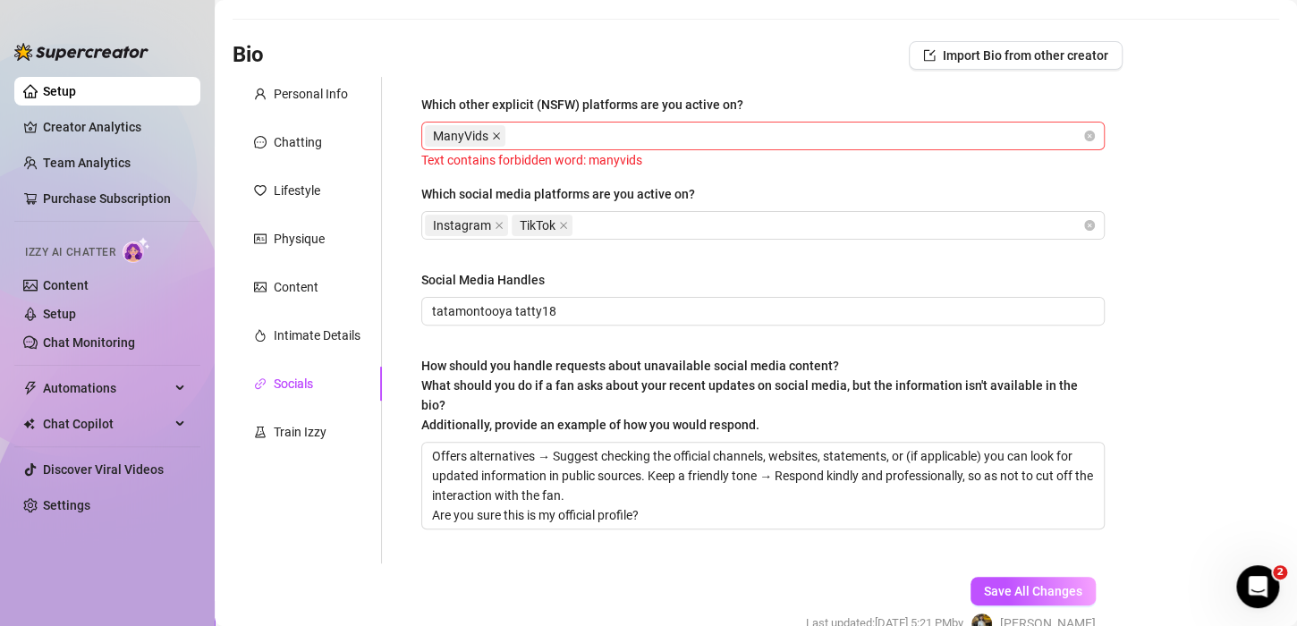
click at [493, 134] on icon "close" at bounding box center [496, 135] width 9 height 9
click at [587, 141] on div at bounding box center [753, 135] width 657 height 25
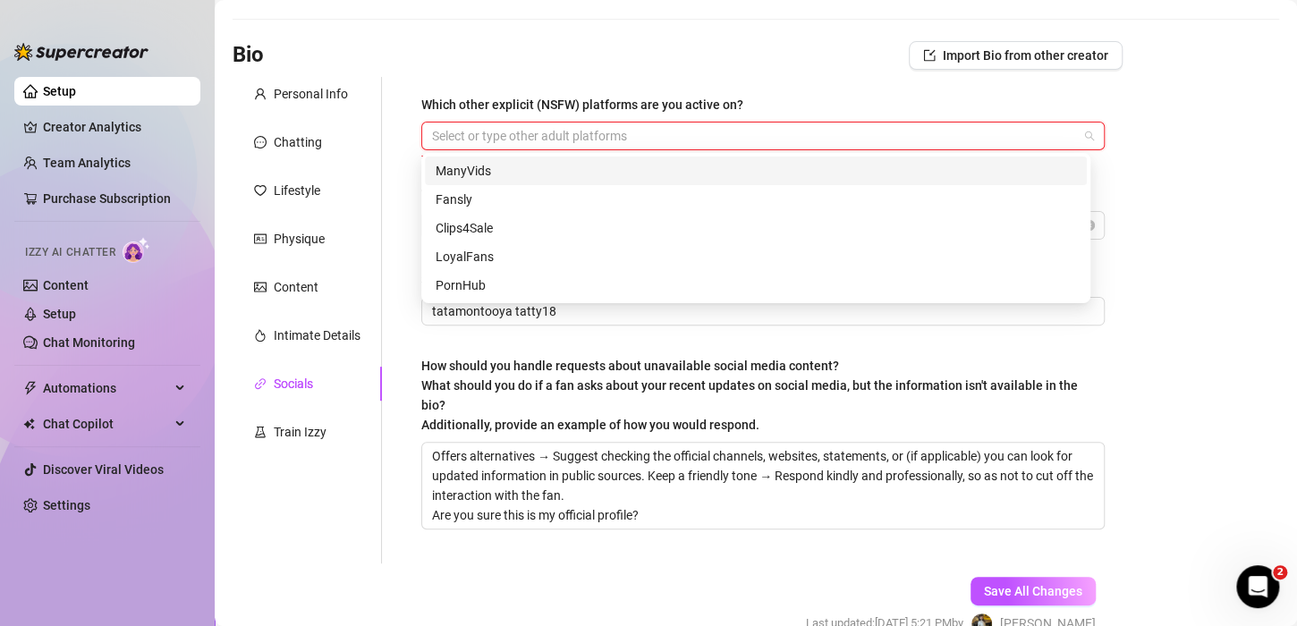
click at [496, 168] on div "ManyVids" at bounding box center [756, 171] width 641 height 20
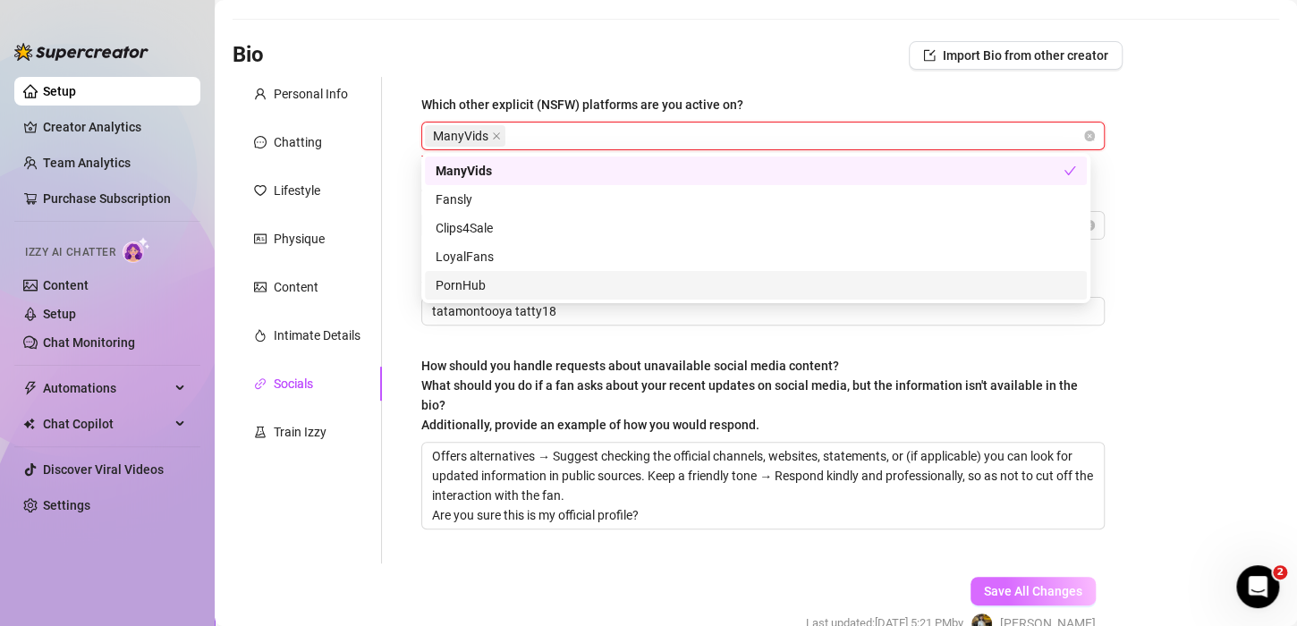
click at [980, 580] on button "Save All Changes" at bounding box center [1033, 591] width 125 height 29
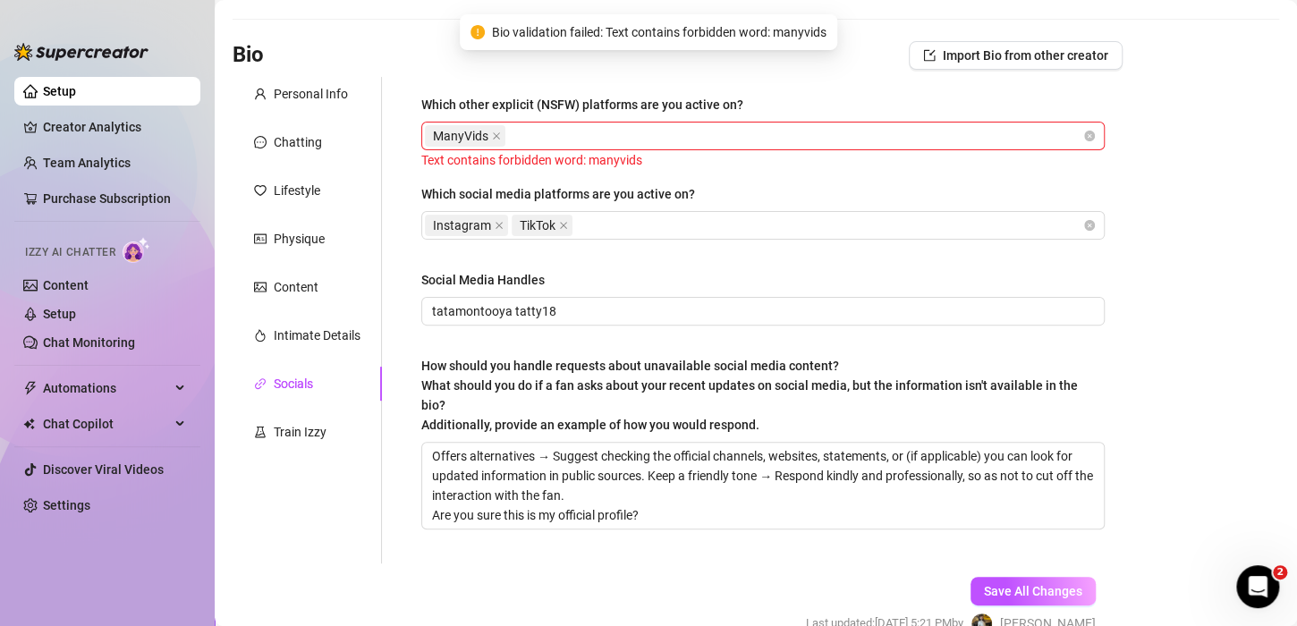
click at [764, 32] on span "Bio validation failed: Text contains forbidden word: manyvids" at bounding box center [659, 32] width 335 height 20
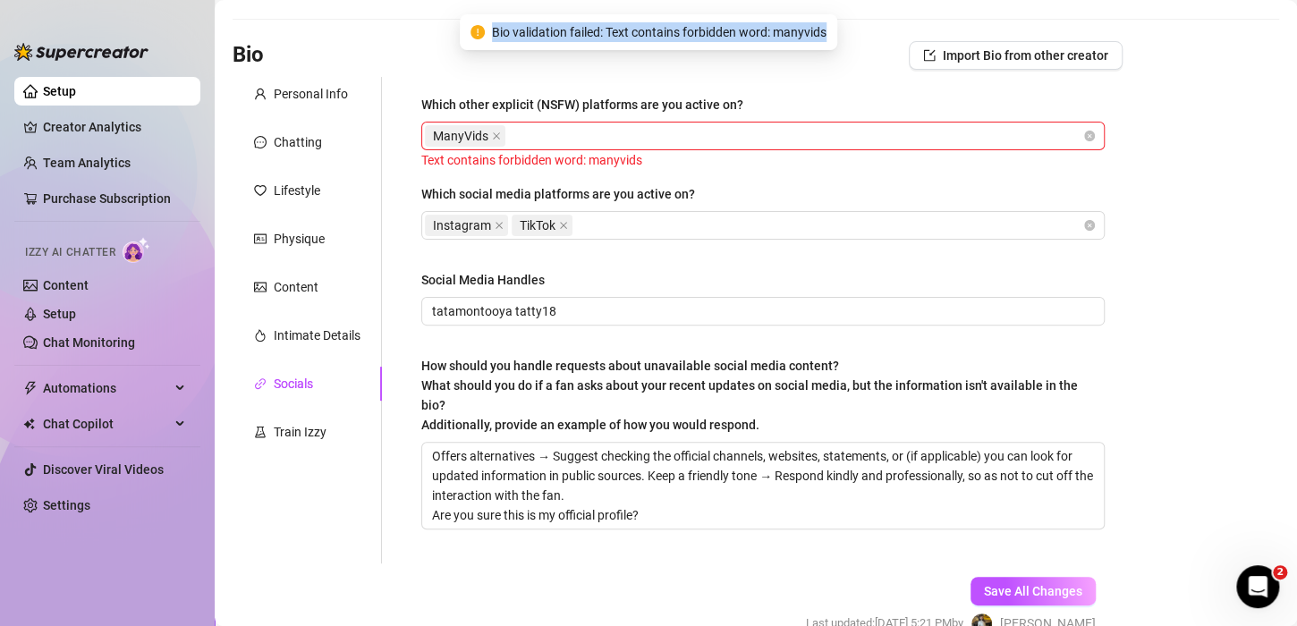
click at [764, 32] on span "Bio validation failed: Text contains forbidden word: manyvids" at bounding box center [659, 32] width 335 height 20
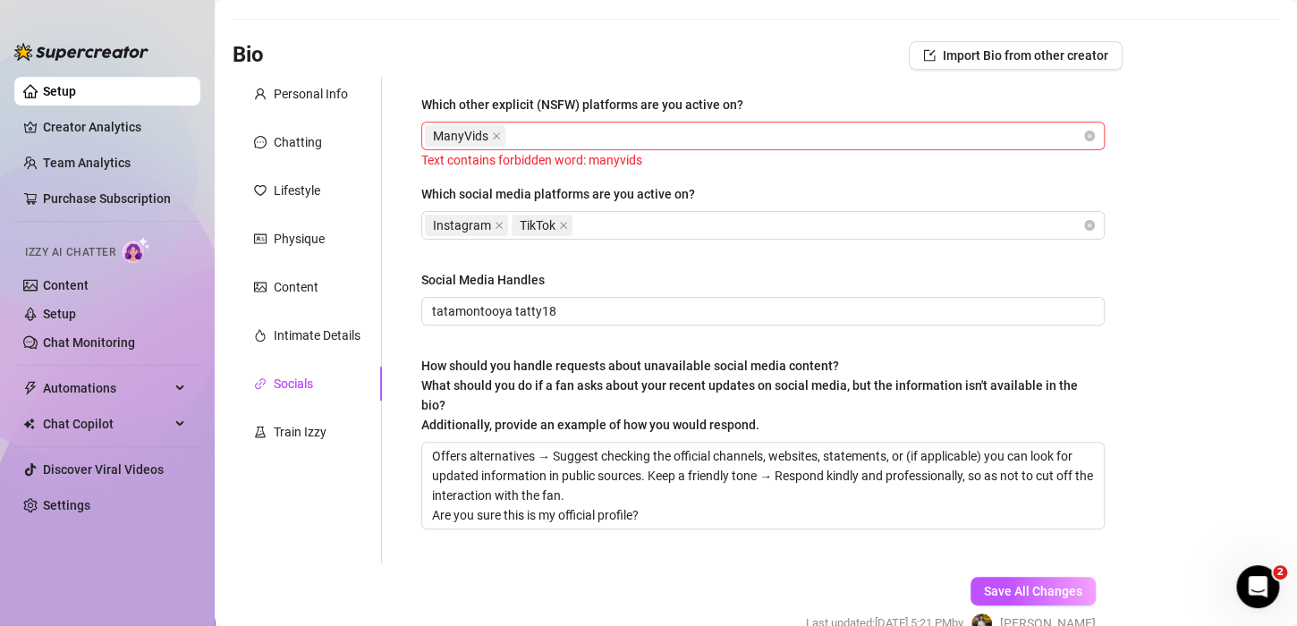
click at [488, 131] on span "ManyVids" at bounding box center [465, 135] width 81 height 21
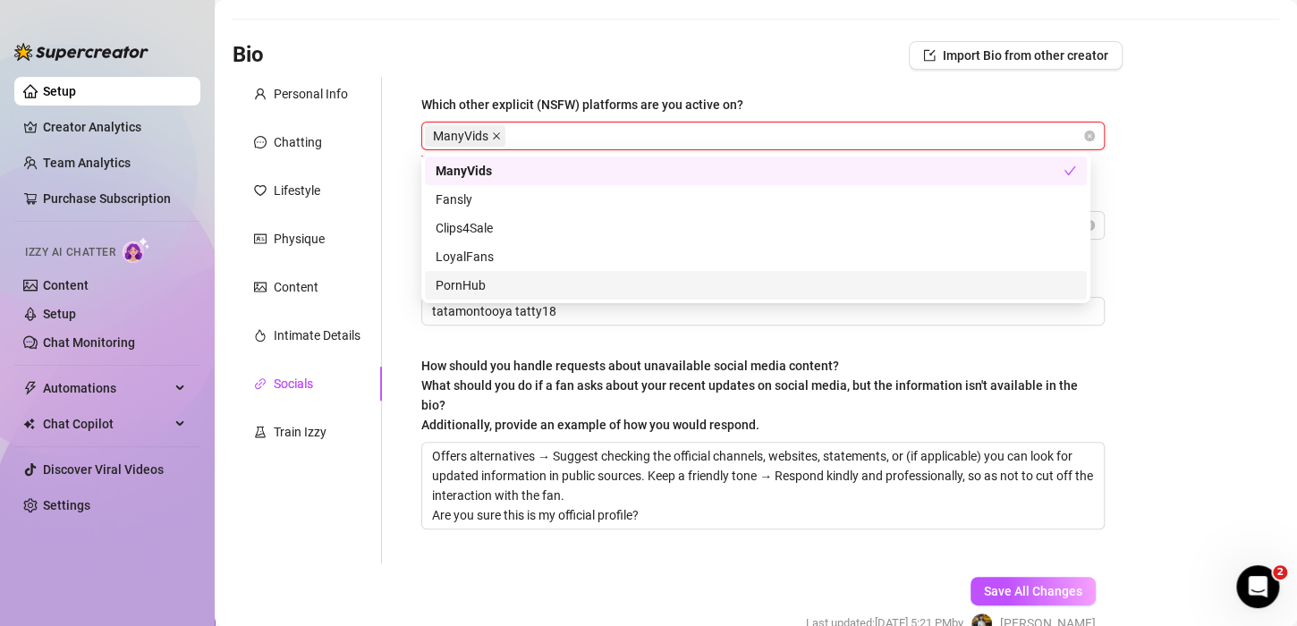
click at [496, 131] on icon "close" at bounding box center [496, 135] width 9 height 9
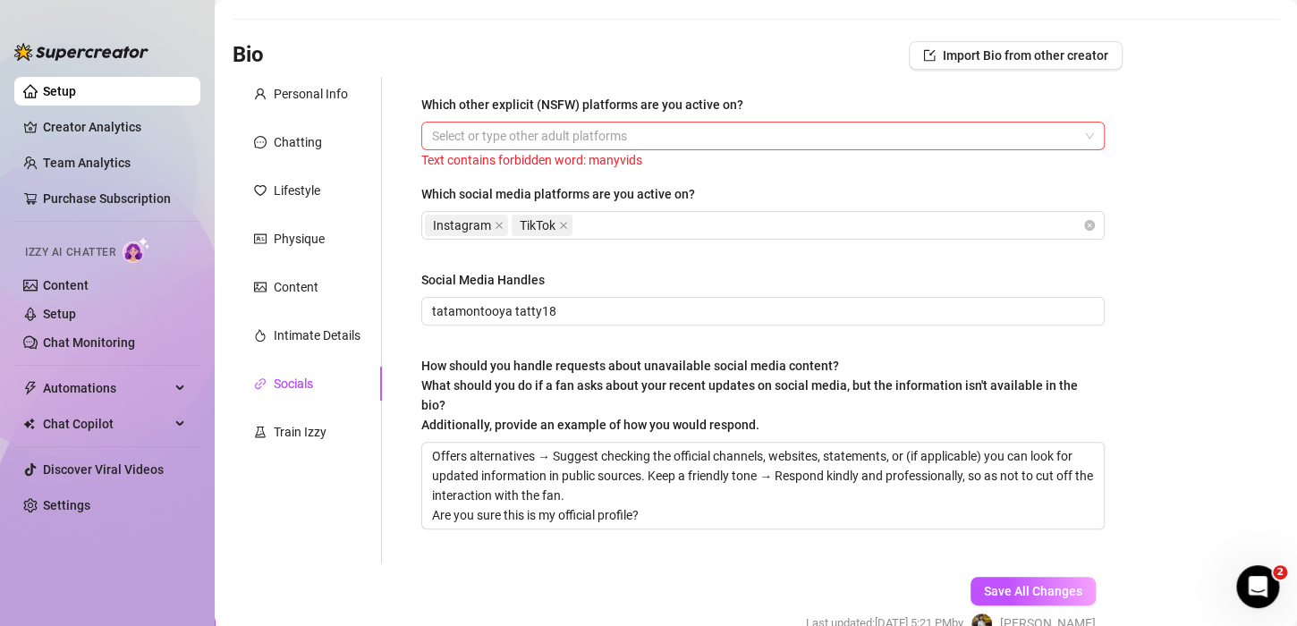
click at [714, 113] on div "Which other explicit (NSFW) platforms are you active on?" at bounding box center [582, 105] width 322 height 20
click at [436, 125] on input "Which other explicit (NSFW) platforms are you active on?" at bounding box center [434, 135] width 4 height 21
click at [490, 140] on div at bounding box center [753, 135] width 657 height 25
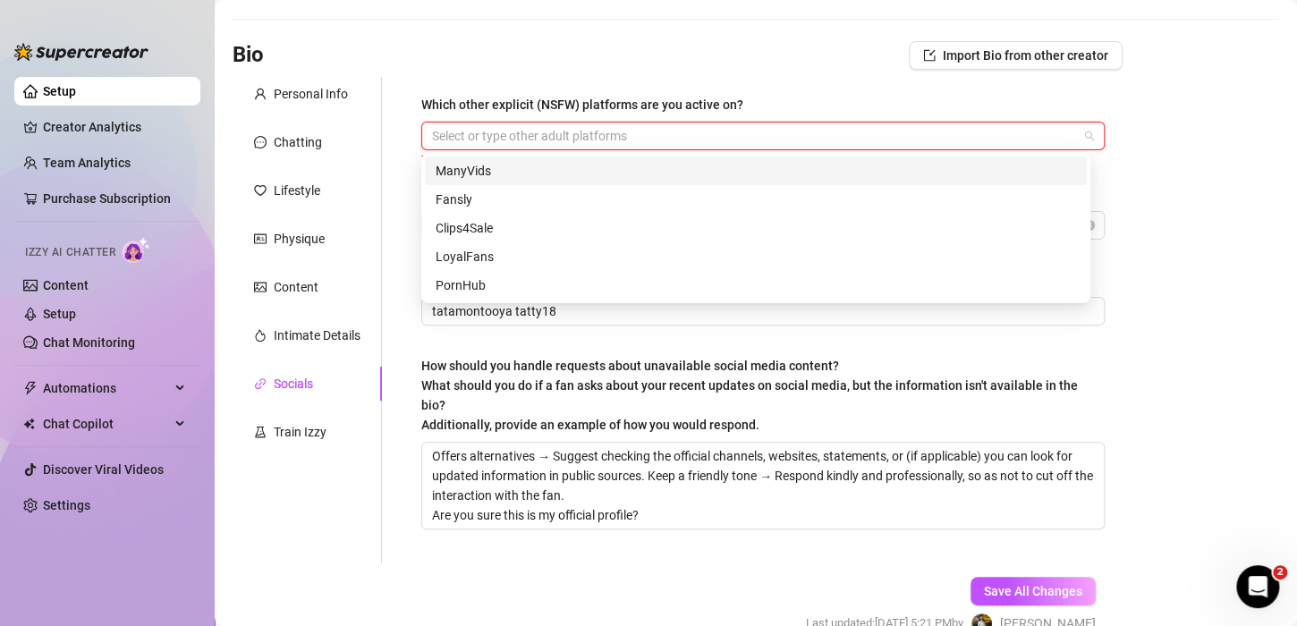
click at [465, 167] on div "ManyVids" at bounding box center [756, 171] width 641 height 20
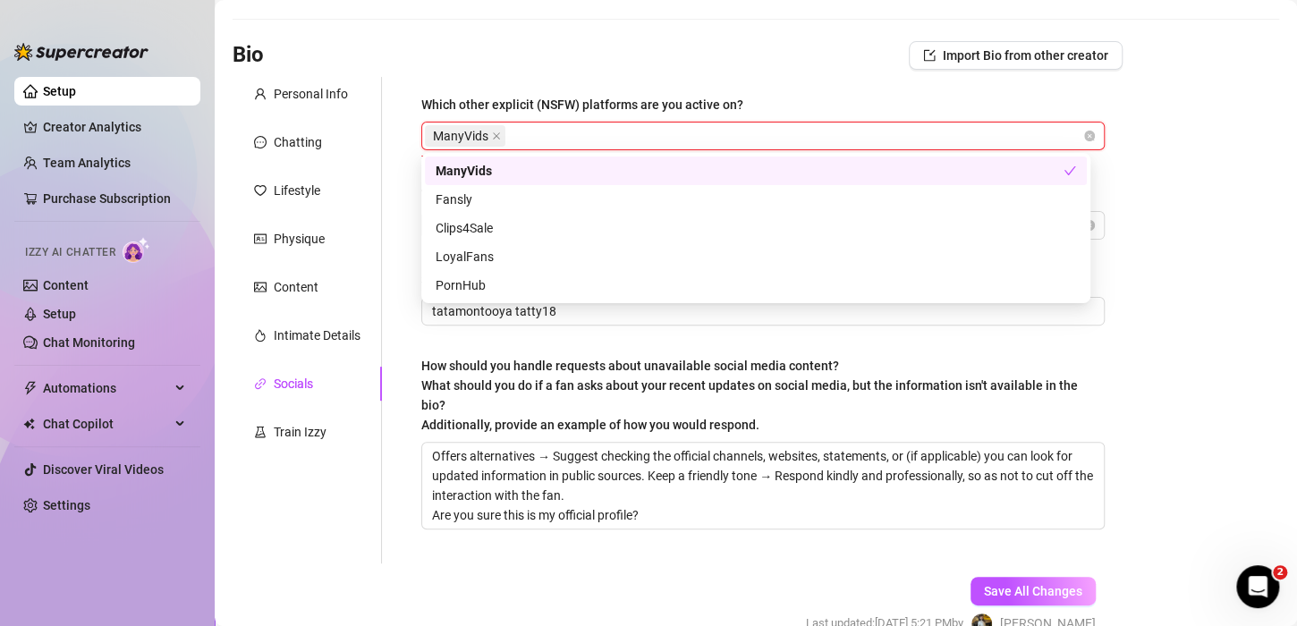
click at [798, 45] on div "Bio Import Bio from other creator" at bounding box center [678, 55] width 890 height 29
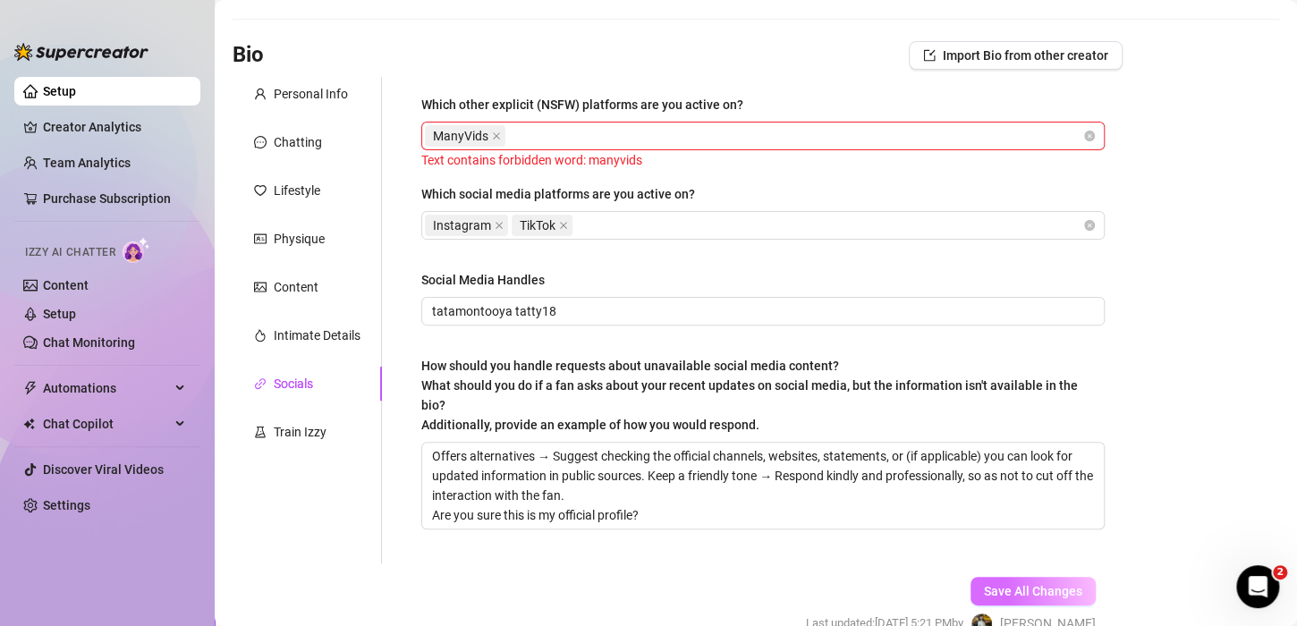
click at [998, 597] on span "Save All Changes" at bounding box center [1033, 591] width 98 height 14
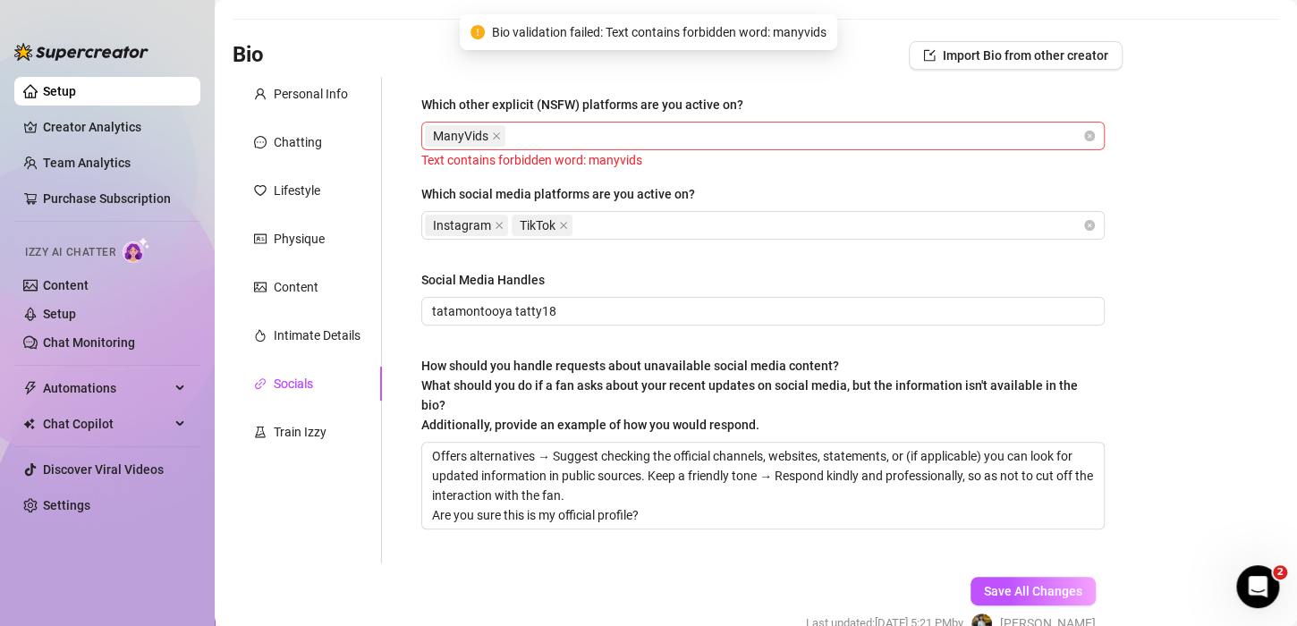
click at [486, 134] on span "ManyVids" at bounding box center [460, 136] width 55 height 20
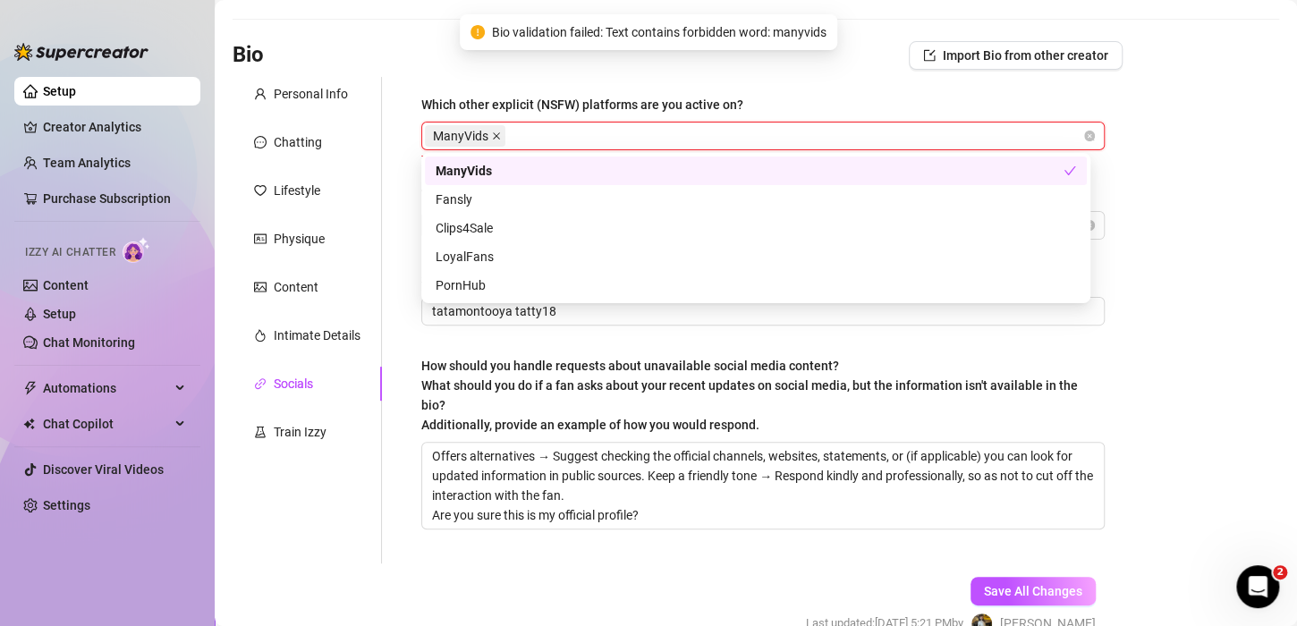
click at [494, 134] on icon "close" at bounding box center [496, 135] width 7 height 7
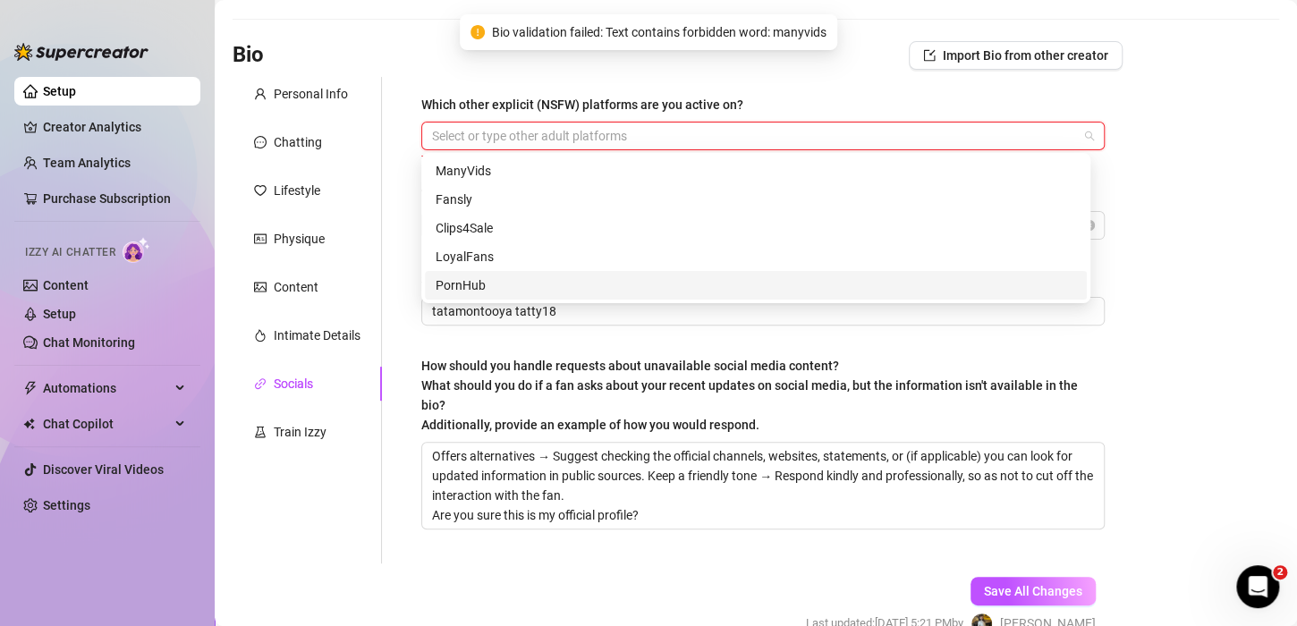
click at [1226, 349] on main "Creator Bio [PERSON_NAME] (tataamontooya) Bio Import Bio from other creator Per…" at bounding box center [756, 320] width 1082 height 802
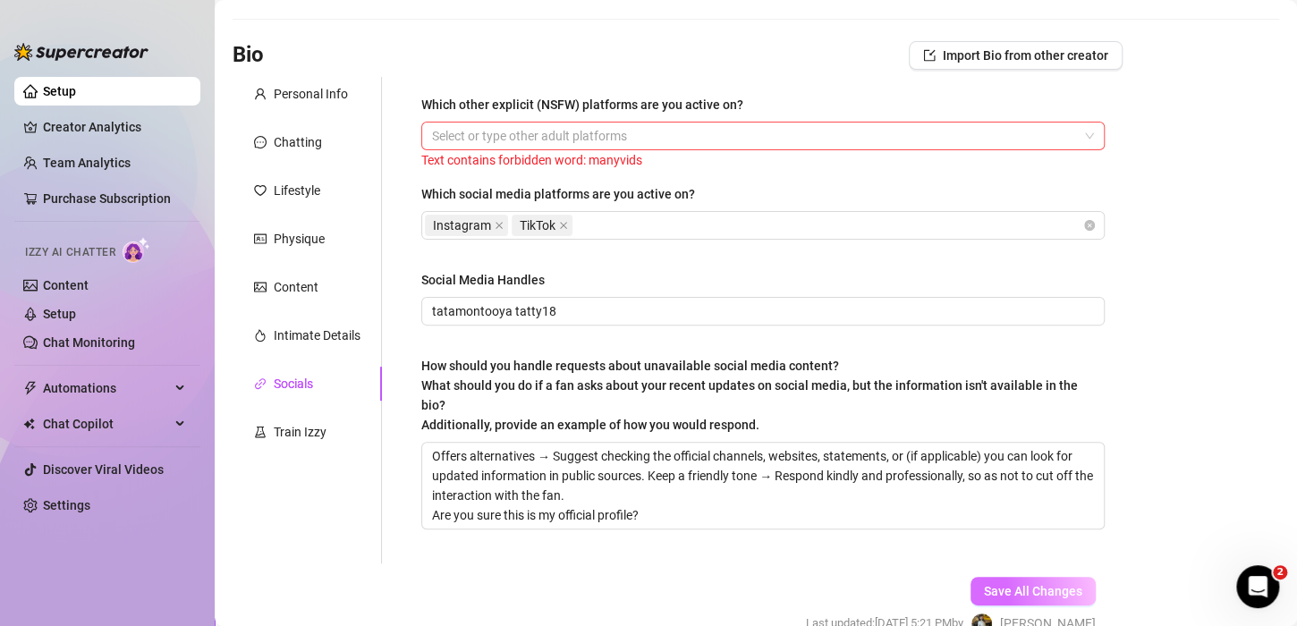
click at [991, 596] on span "Save All Changes" at bounding box center [1033, 591] width 98 height 14
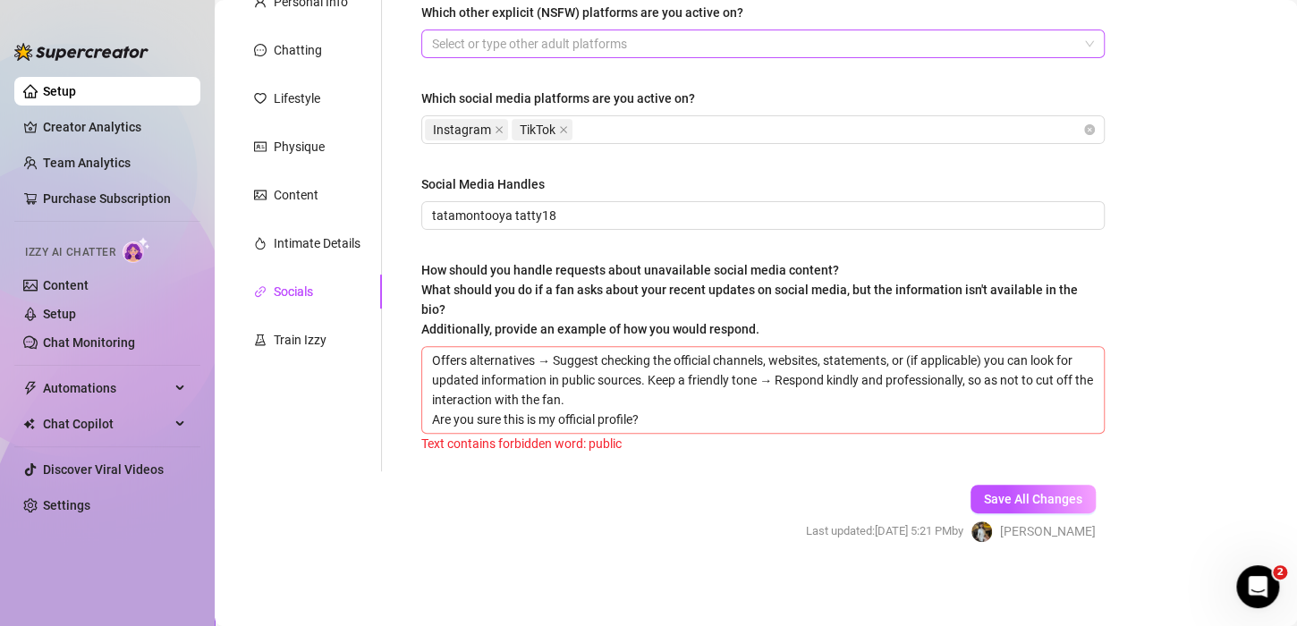
scroll to position [174, 0]
click at [607, 443] on div "Text contains forbidden word: public" at bounding box center [762, 443] width 683 height 20
click at [614, 443] on div "Text contains forbidden word: public" at bounding box center [762, 443] width 683 height 20
click at [432, 367] on textarea "Offers alternatives → Suggest checking the official channels, websites, stateme…" at bounding box center [763, 389] width 682 height 86
drag, startPoint x: 597, startPoint y: 376, endPoint x: 562, endPoint y: 374, distance: 34.9
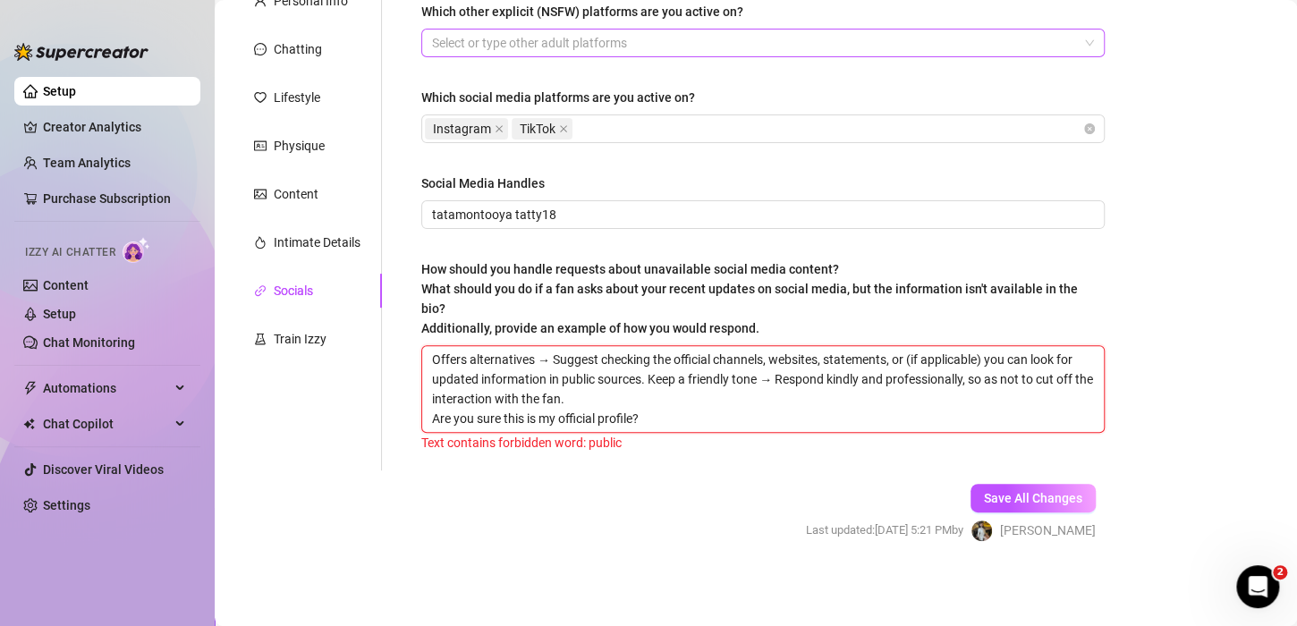
click at [562, 374] on textarea "Offers alternatives → Suggest checking the official channels, websites, stateme…" at bounding box center [763, 389] width 682 height 86
click at [1022, 503] on span "Save All Changes" at bounding box center [1033, 498] width 98 height 14
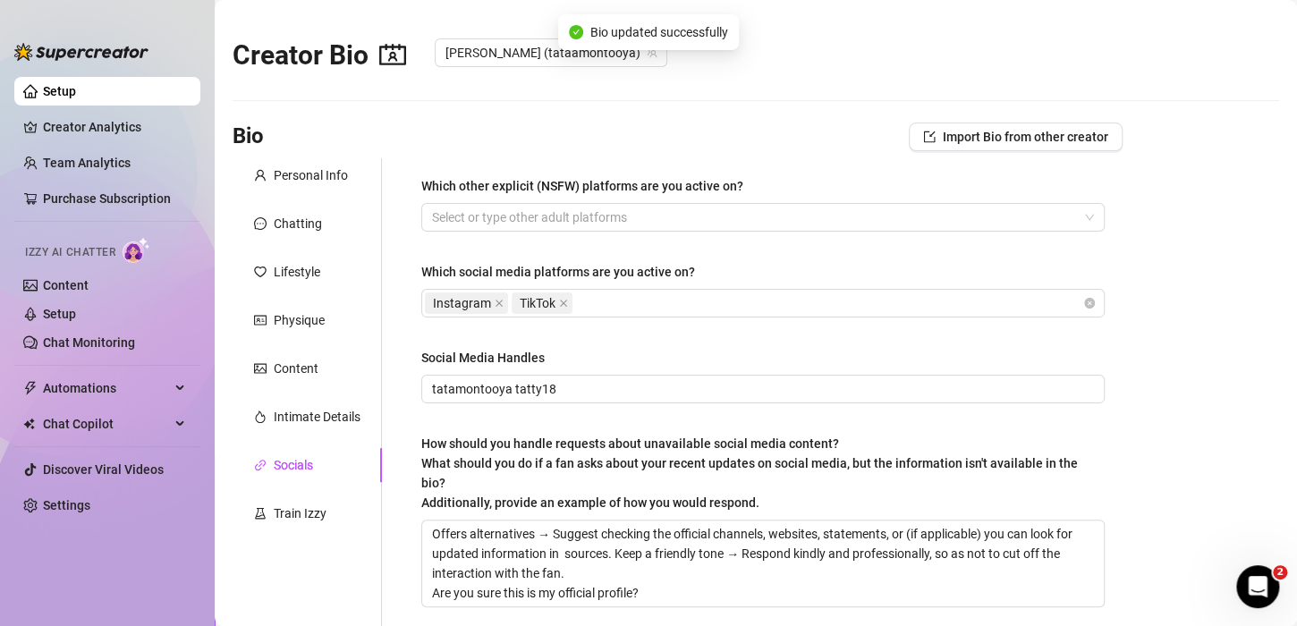
scroll to position [171, 0]
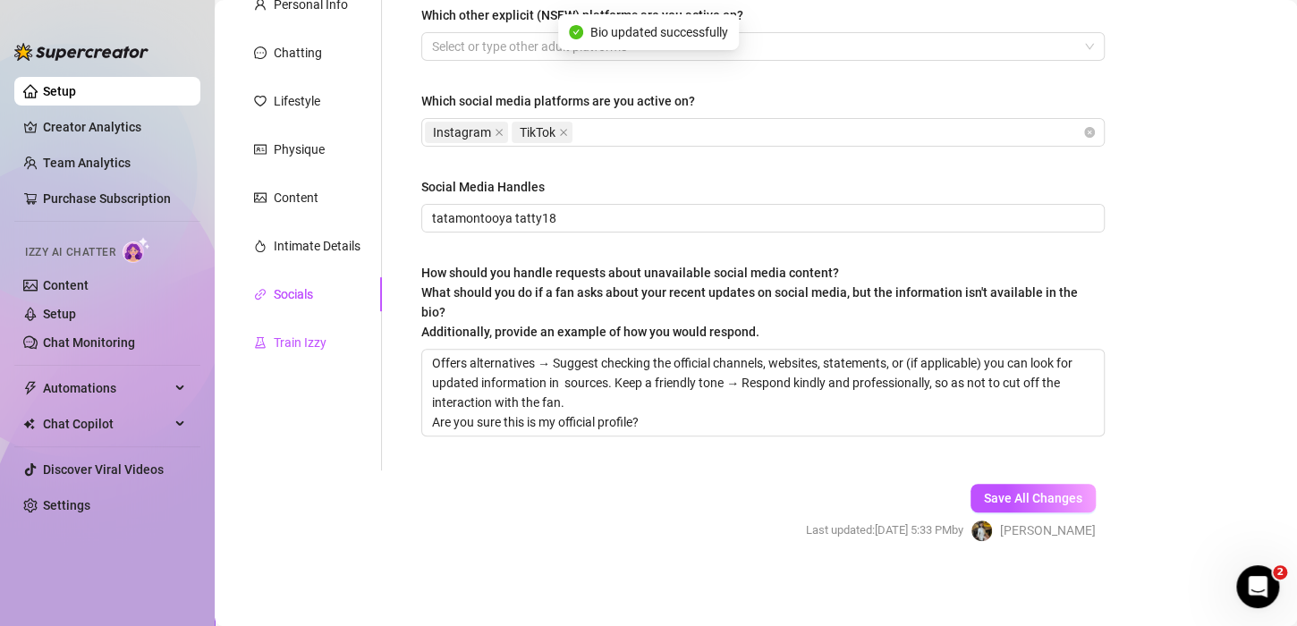
click at [293, 336] on div "Train Izzy" at bounding box center [300, 343] width 53 height 20
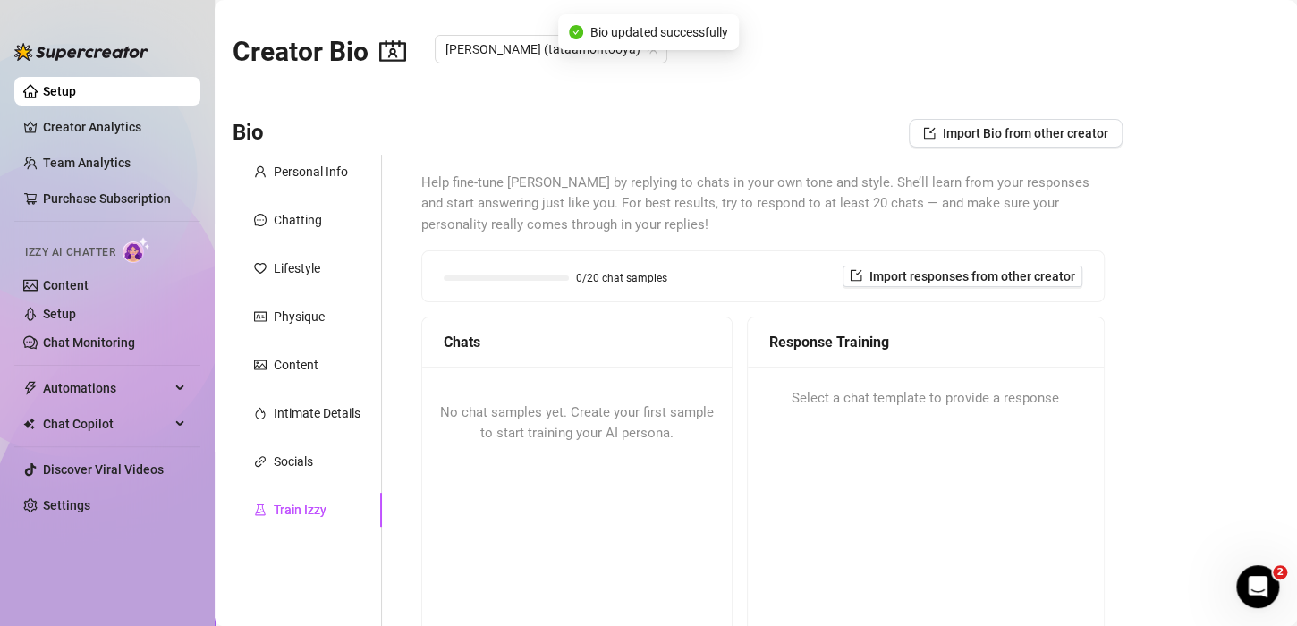
scroll to position [0, 0]
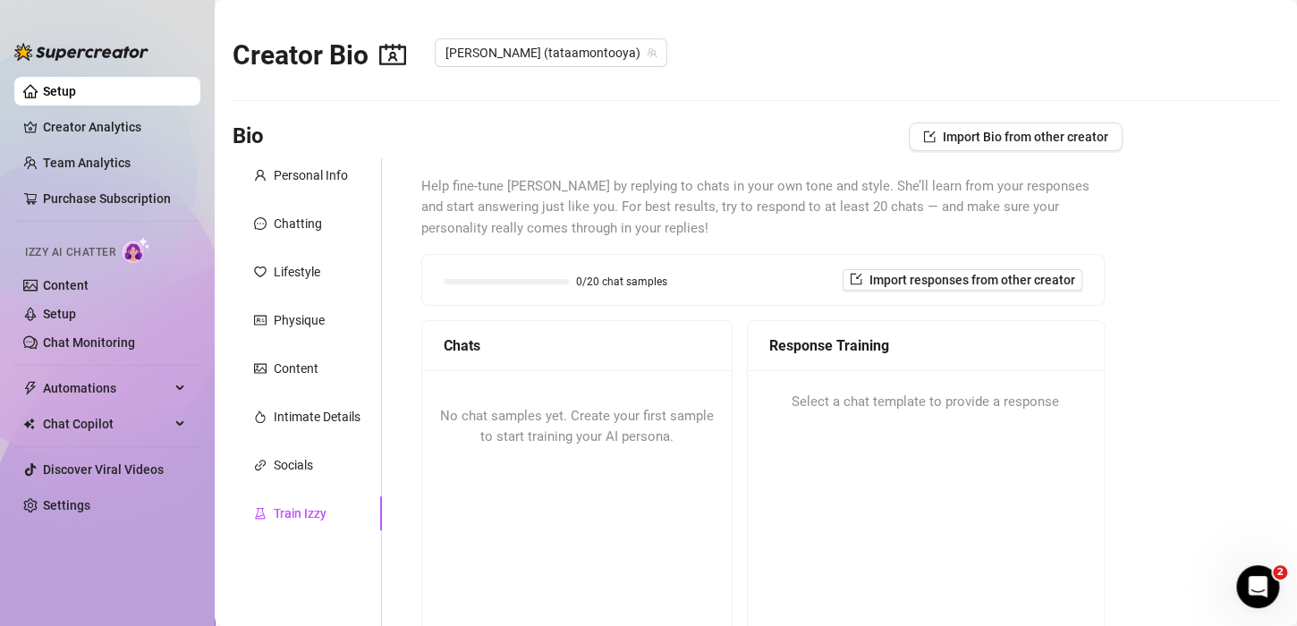
drag, startPoint x: 665, startPoint y: 284, endPoint x: 823, endPoint y: 293, distance: 158.6
click at [665, 283] on div "0/20 chat samples Import responses from other creator" at bounding box center [763, 279] width 639 height 21
drag, startPoint x: 994, startPoint y: 114, endPoint x: 991, endPoint y: 124, distance: 11.1
click at [994, 116] on main "Creator Bio [PERSON_NAME] (tataamontooya) Bio Import Bio from other creator Per…" at bounding box center [756, 471] width 1082 height 942
click at [990, 127] on button "Import Bio from other creator" at bounding box center [1016, 137] width 214 height 29
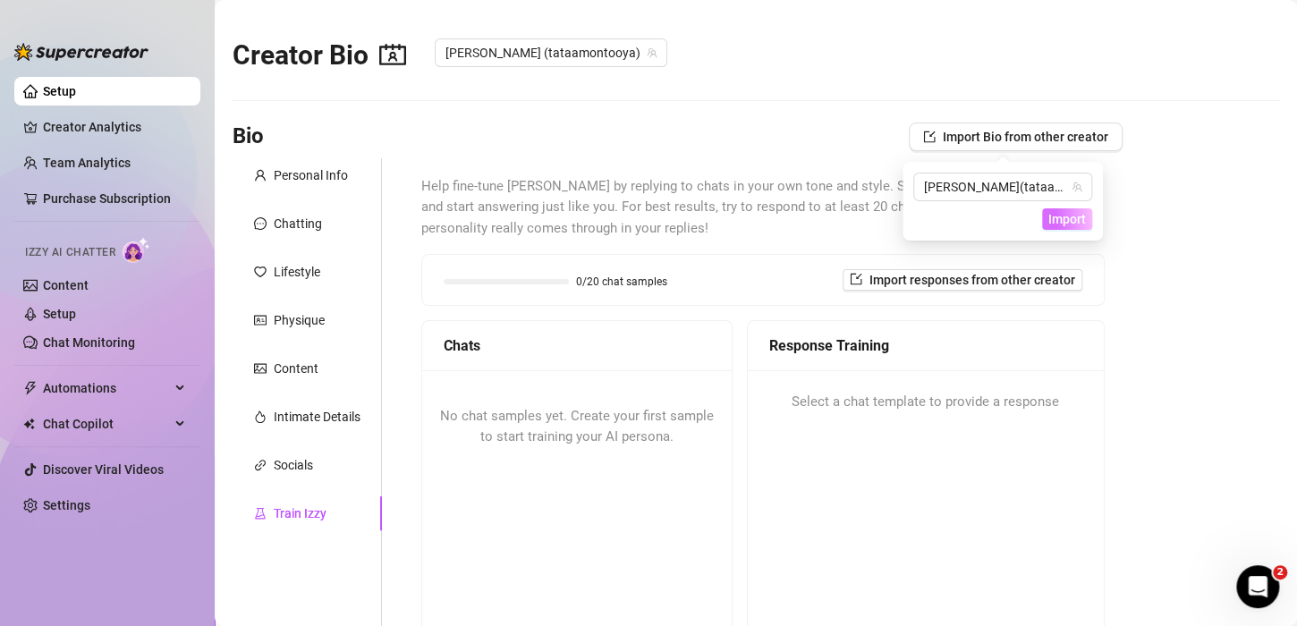
click at [1062, 209] on button "Import" at bounding box center [1067, 218] width 50 height 21
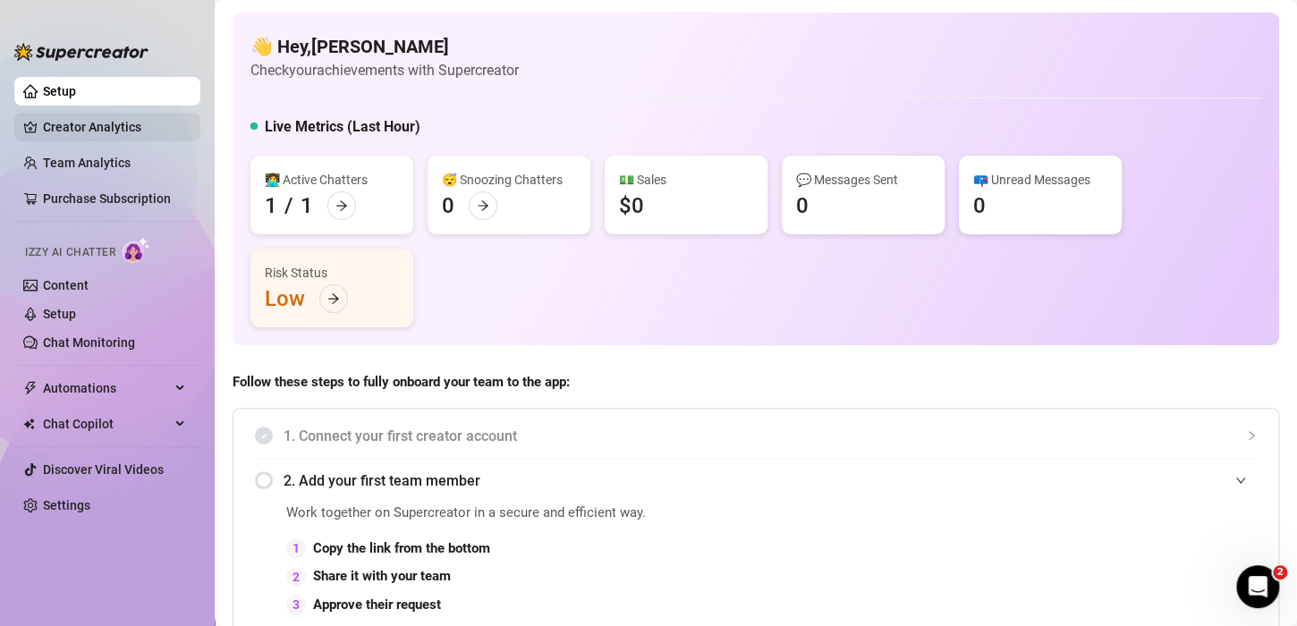
click at [98, 121] on link "Creator Analytics" at bounding box center [114, 127] width 143 height 29
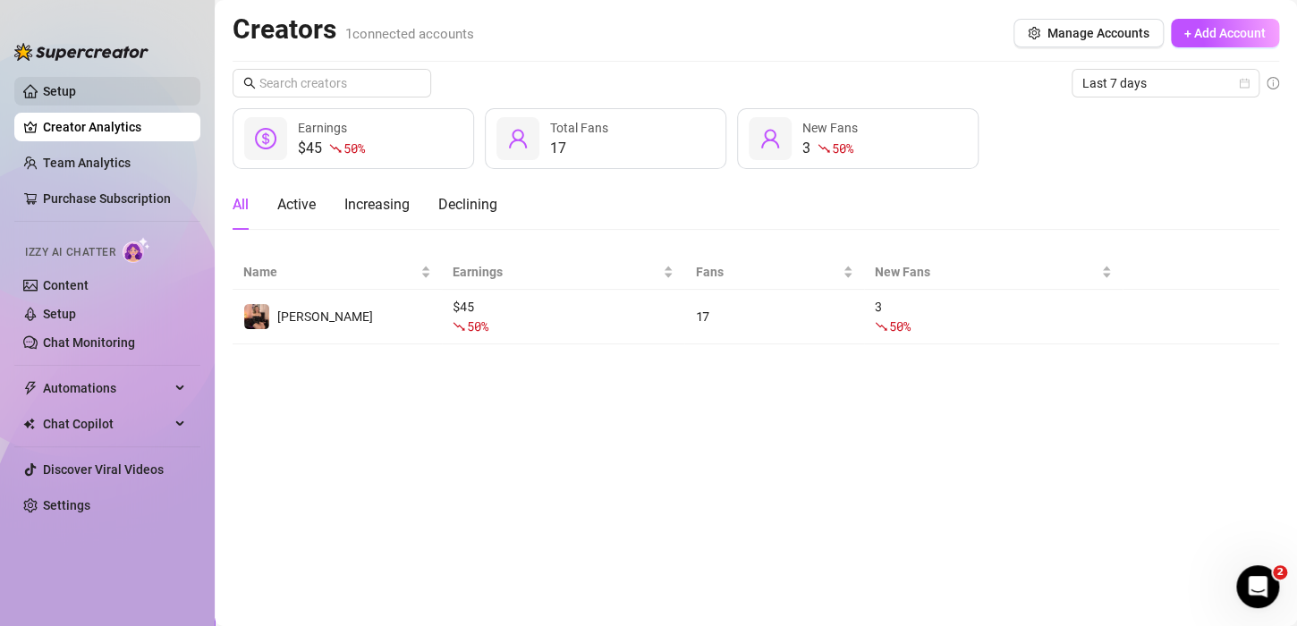
click at [76, 84] on link "Setup" at bounding box center [59, 91] width 33 height 14
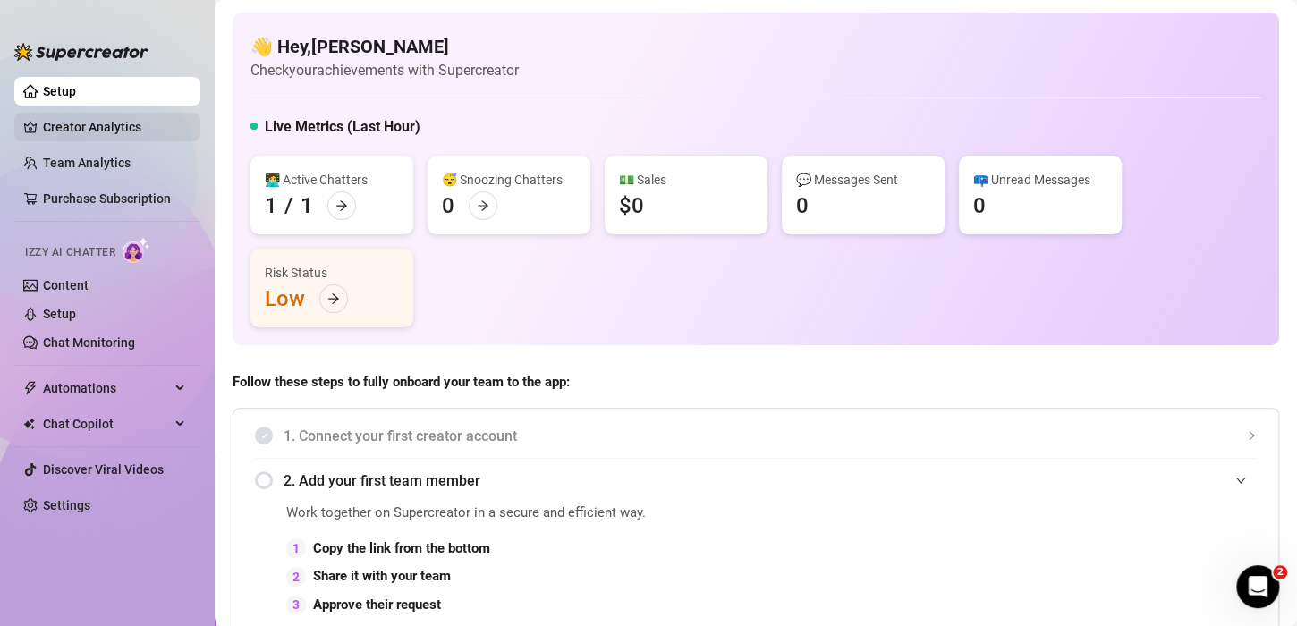
click at [79, 121] on link "Creator Analytics" at bounding box center [114, 127] width 143 height 29
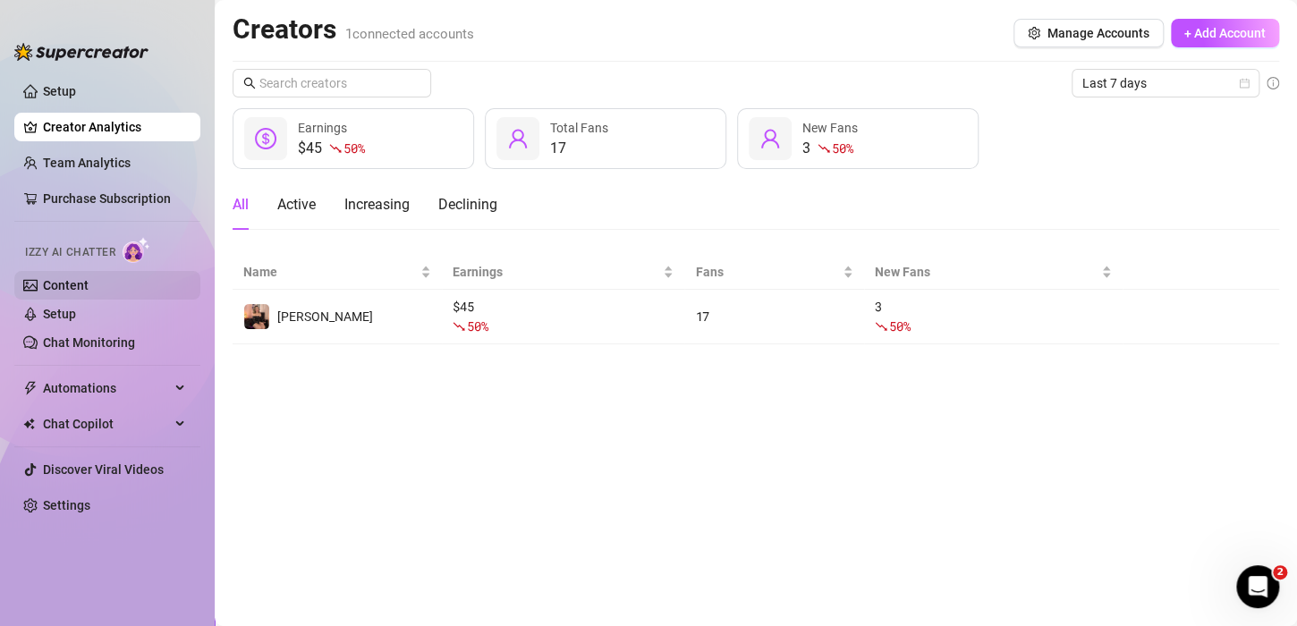
click at [71, 287] on link "Content" at bounding box center [66, 285] width 46 height 14
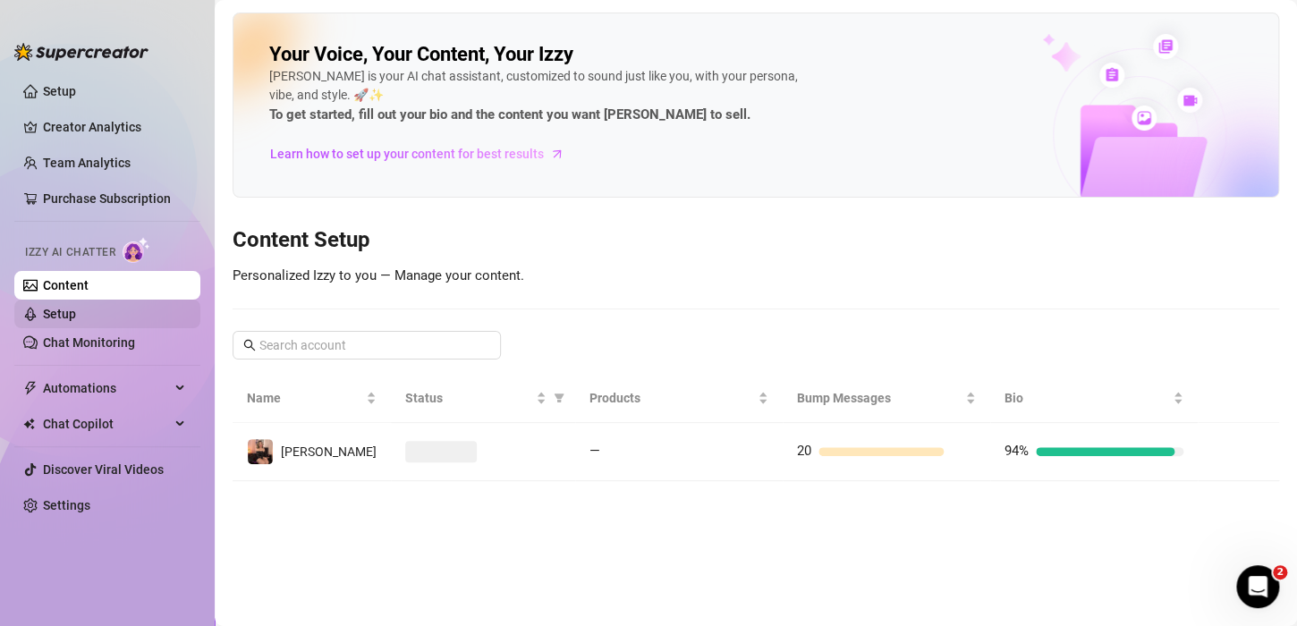
click at [74, 316] on link "Setup" at bounding box center [59, 314] width 33 height 14
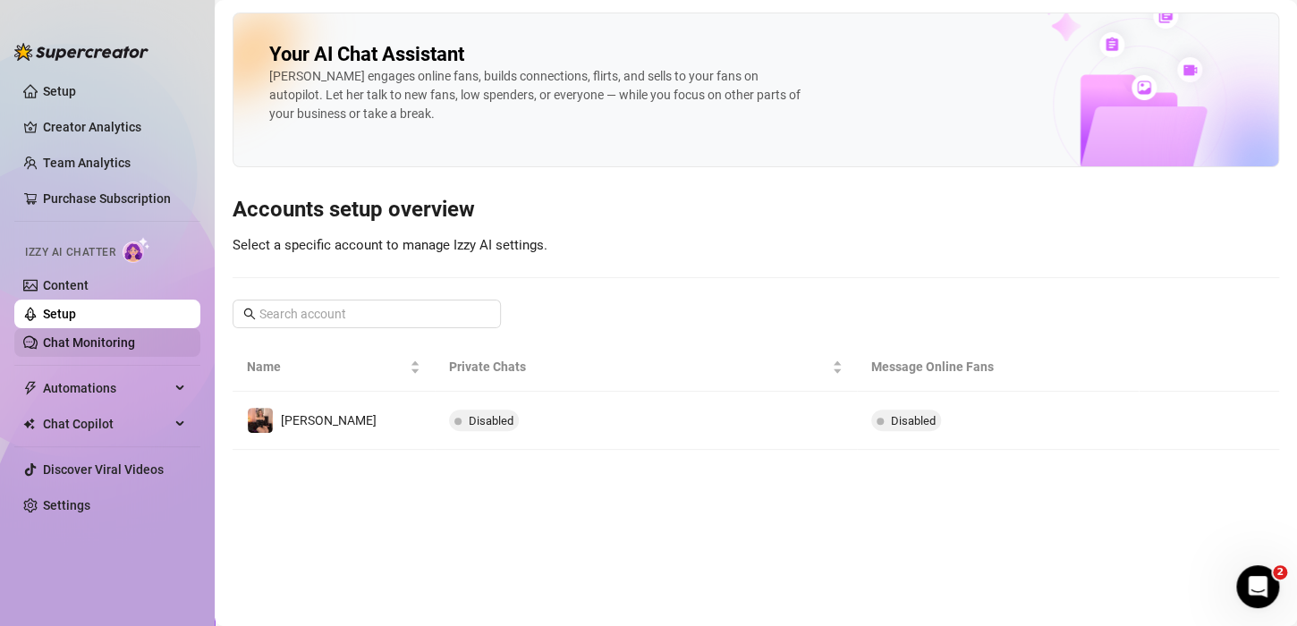
click at [84, 341] on link "Chat Monitoring" at bounding box center [89, 342] width 92 height 14
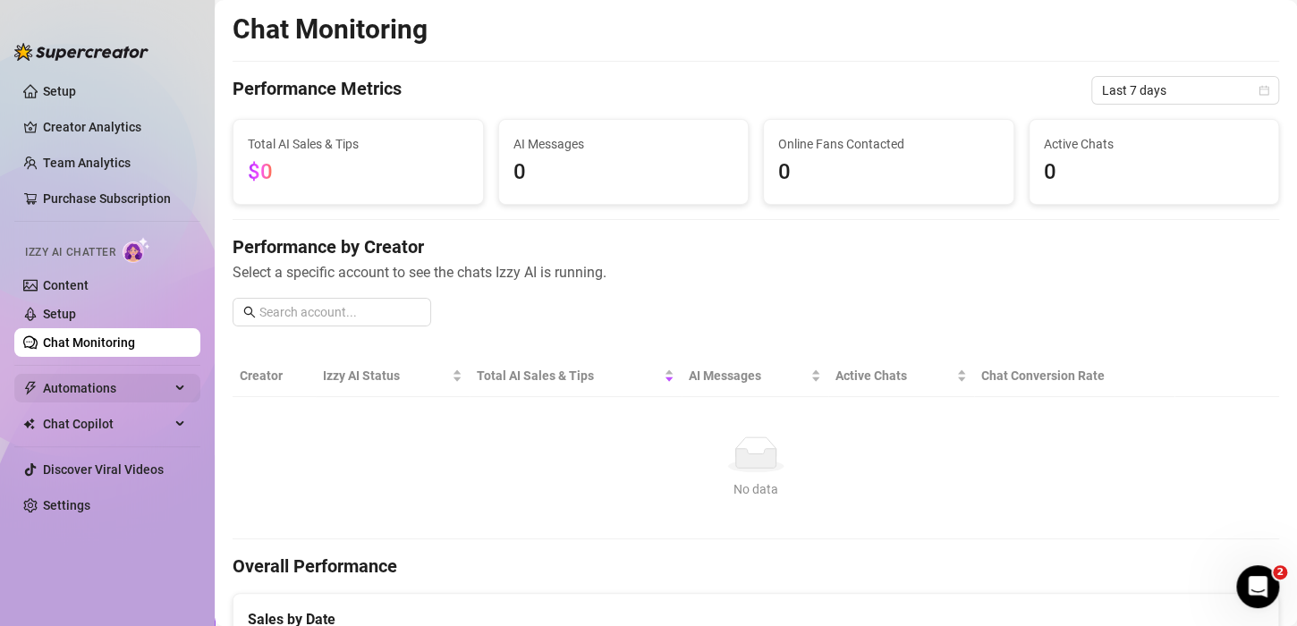
click at [106, 382] on span "Automations" at bounding box center [106, 388] width 127 height 29
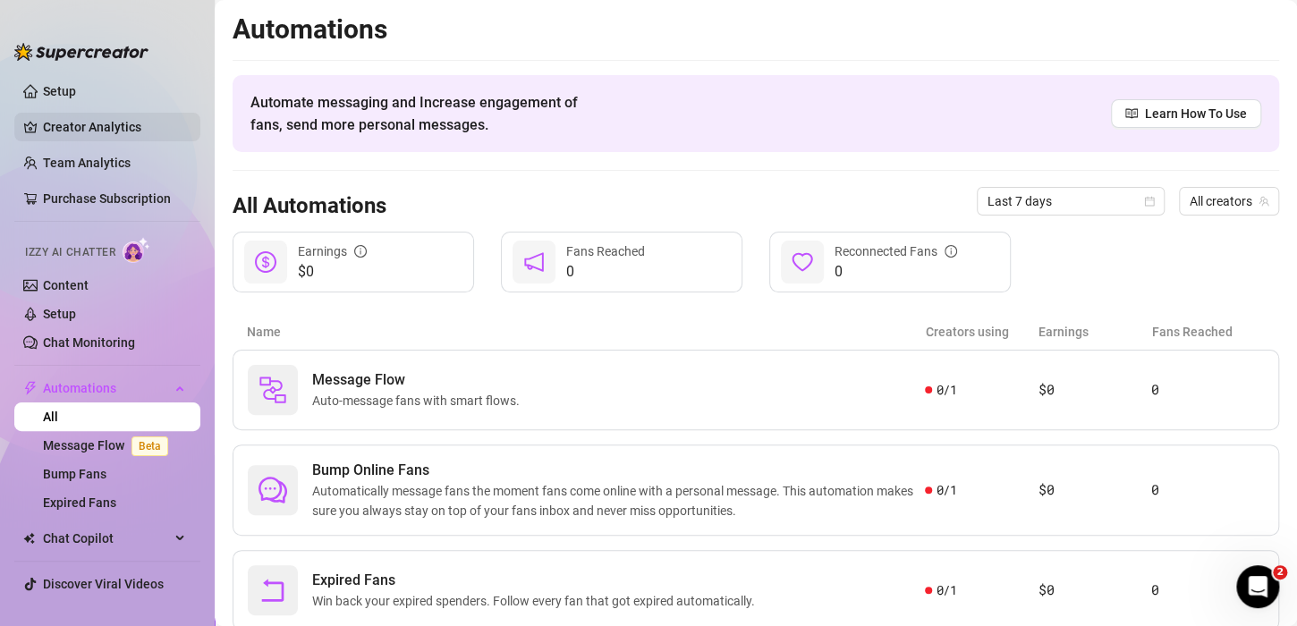
click at [79, 113] on link "Creator Analytics" at bounding box center [114, 127] width 143 height 29
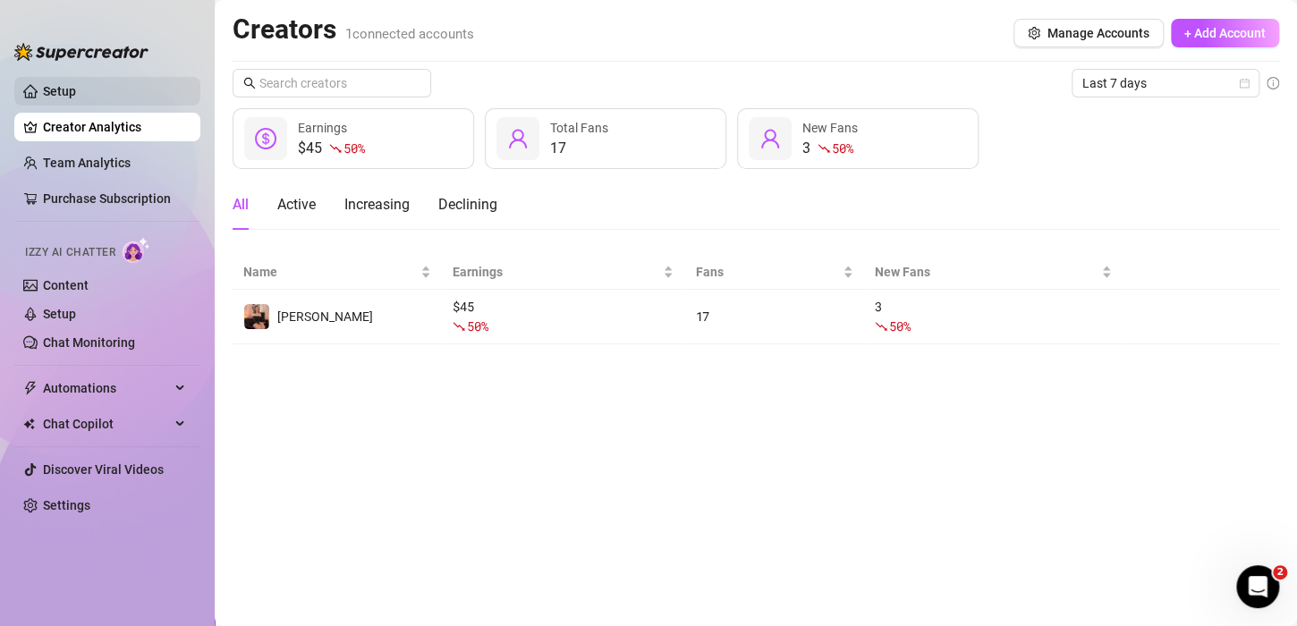
click at [76, 84] on link "Setup" at bounding box center [59, 91] width 33 height 14
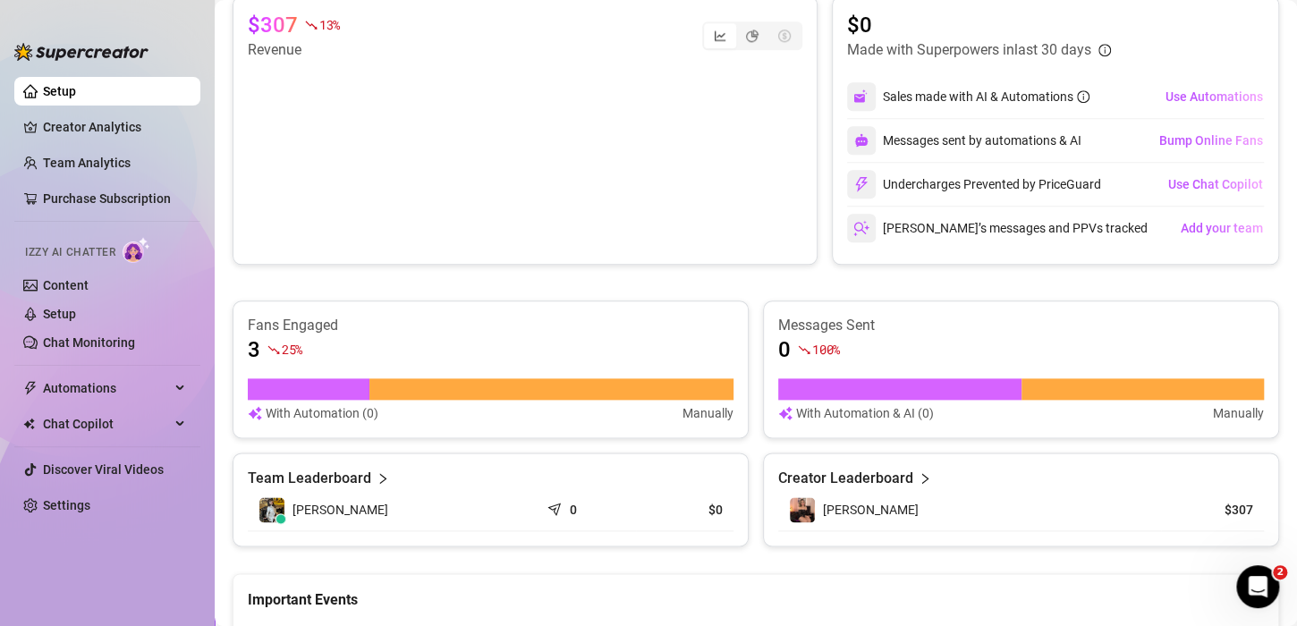
scroll to position [716, 0]
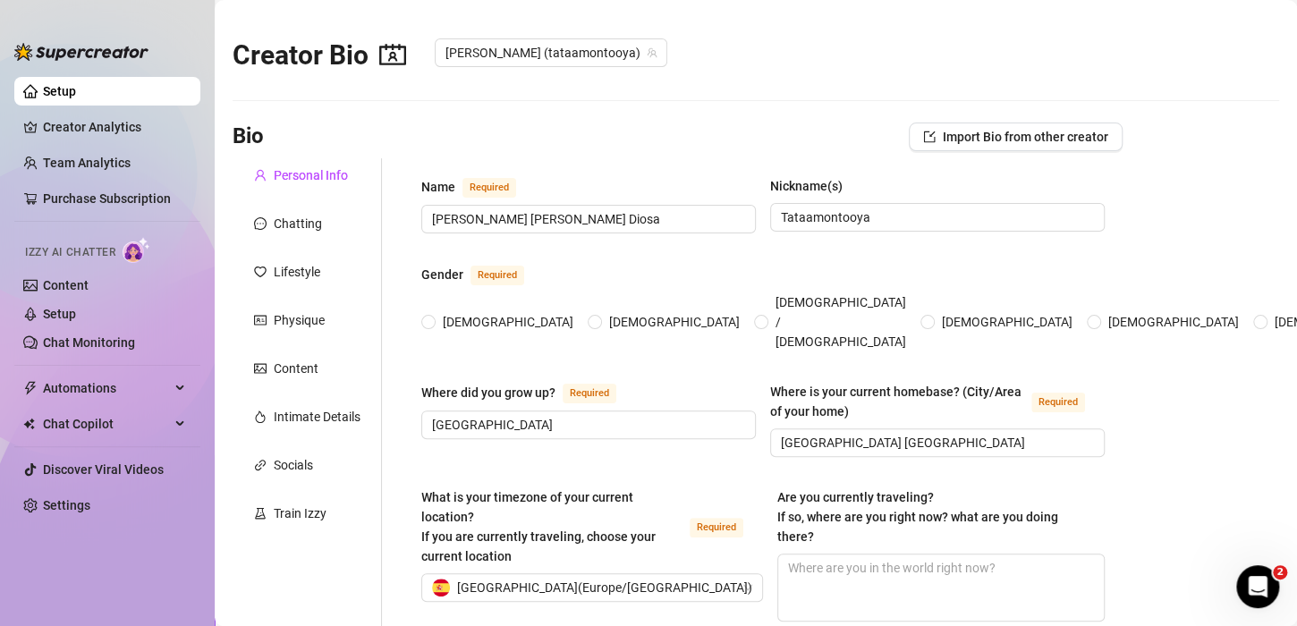
radio input "true"
type input "[DATE]"
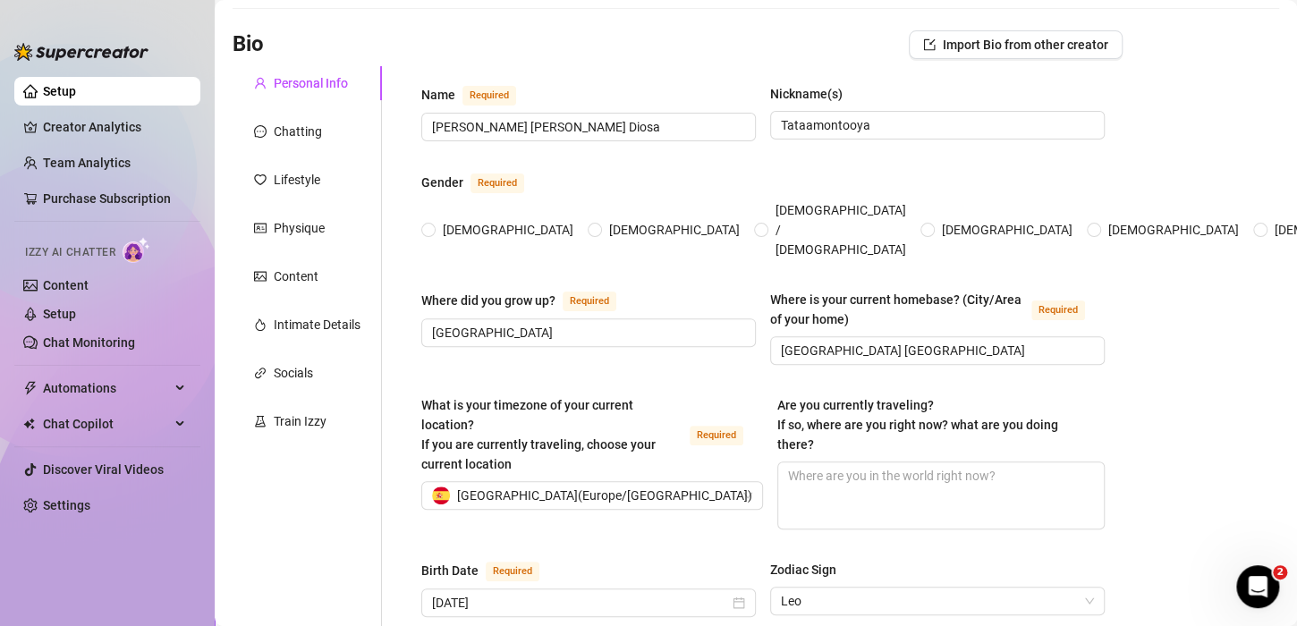
scroll to position [89, 0]
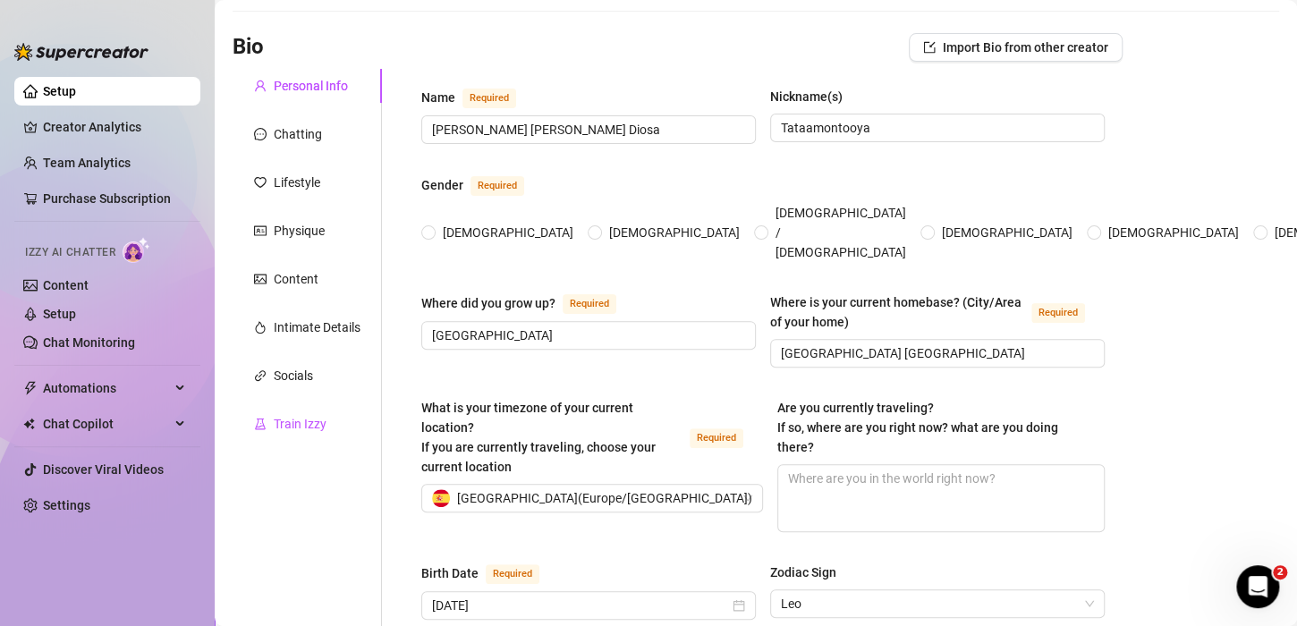
click at [291, 425] on div "Train Izzy" at bounding box center [300, 424] width 53 height 20
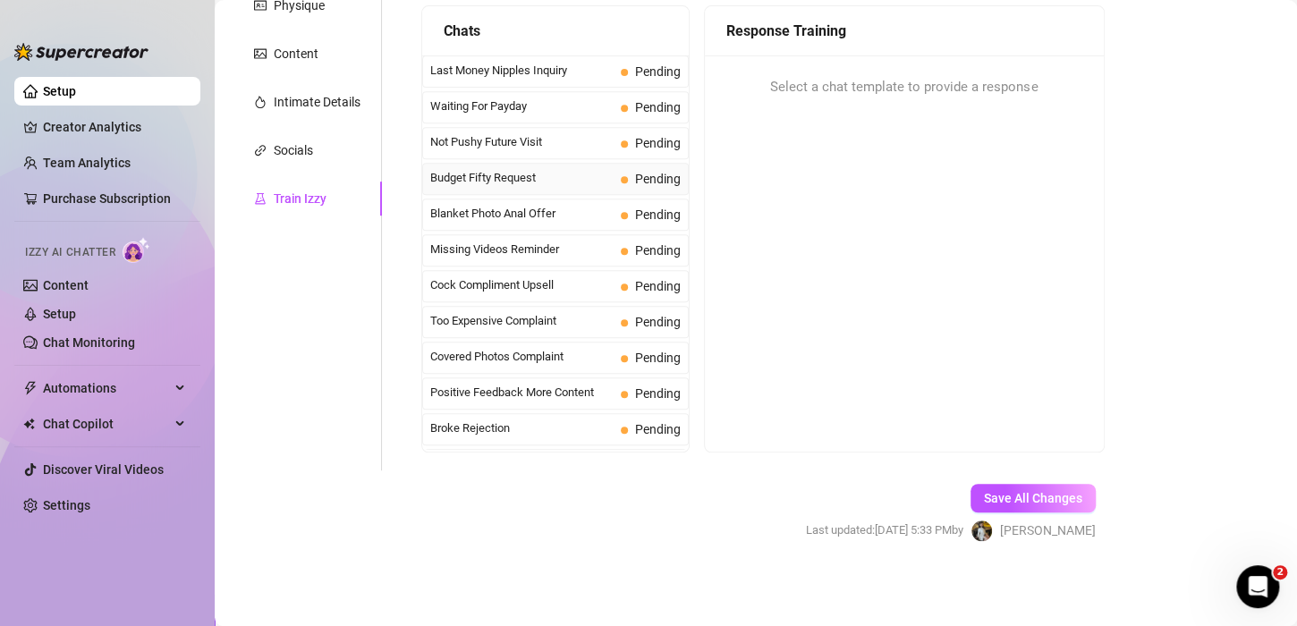
scroll to position [225, 0]
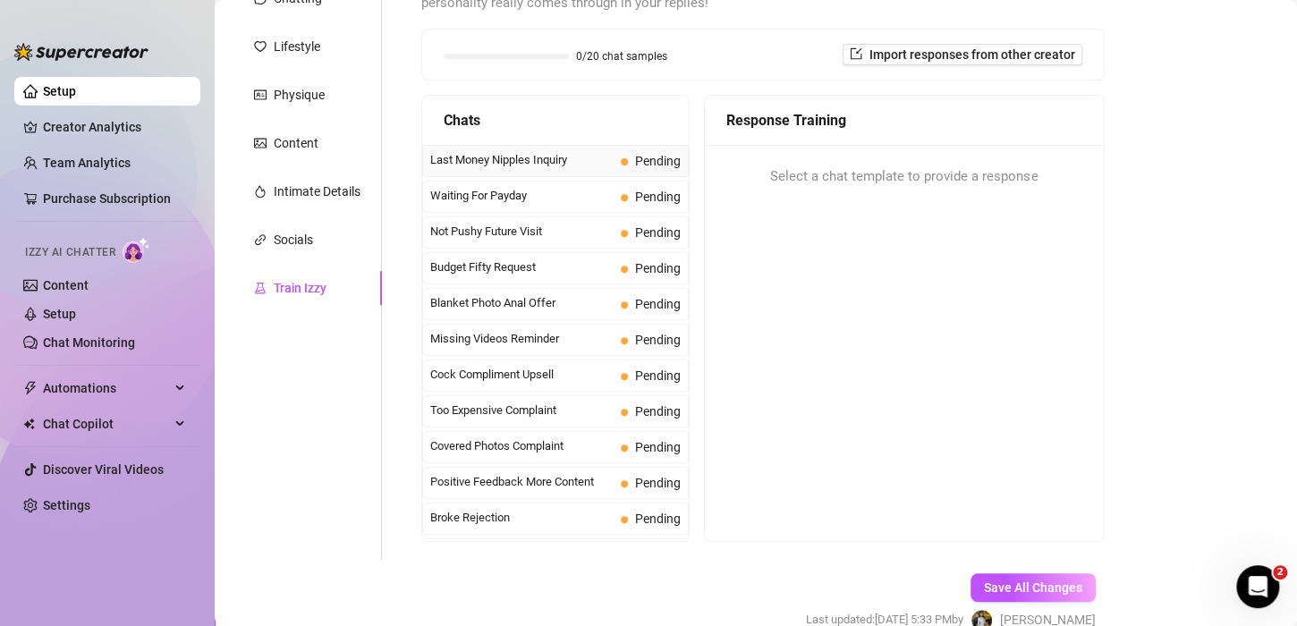
click at [518, 159] on span "Last Money Nipples Inquiry" at bounding box center [521, 160] width 183 height 18
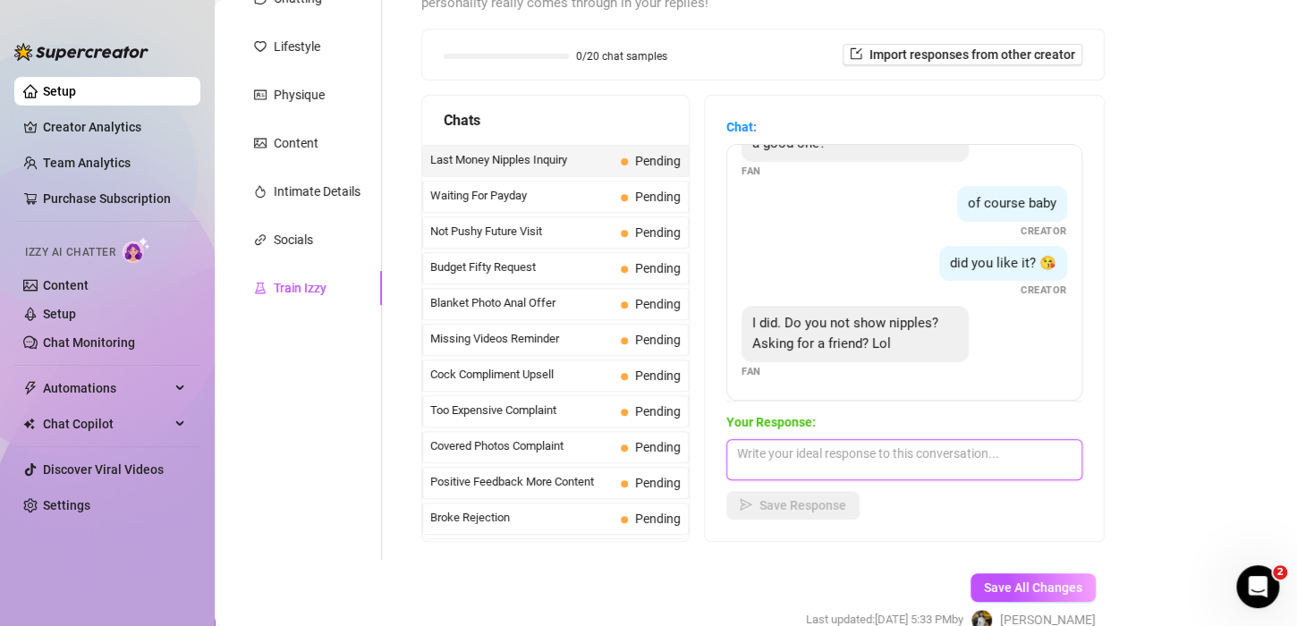
click at [774, 459] on textarea at bounding box center [904, 459] width 356 height 41
click at [902, 468] on textarea at bounding box center [904, 459] width 356 height 41
click at [897, 456] on textarea at bounding box center [904, 459] width 356 height 41
type textarea "l"
click at [802, 335] on span "I did. Do you not show nipples? Asking for a friend? Lol" at bounding box center [845, 334] width 186 height 38
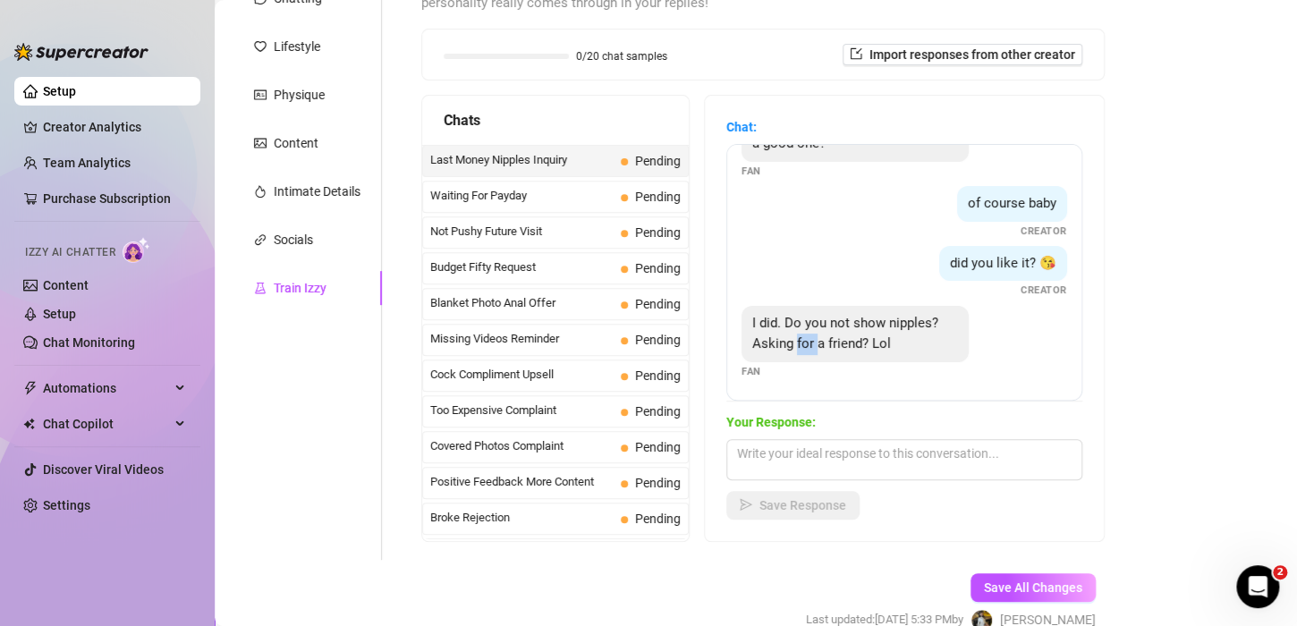
click at [802, 335] on span "I did. Do you not show nipples? Asking for a friend? Lol" at bounding box center [845, 334] width 186 height 38
copy span "I did. Do you not show nipples? Asking for a friend? Lol"
click at [752, 444] on textarea at bounding box center [904, 459] width 356 height 41
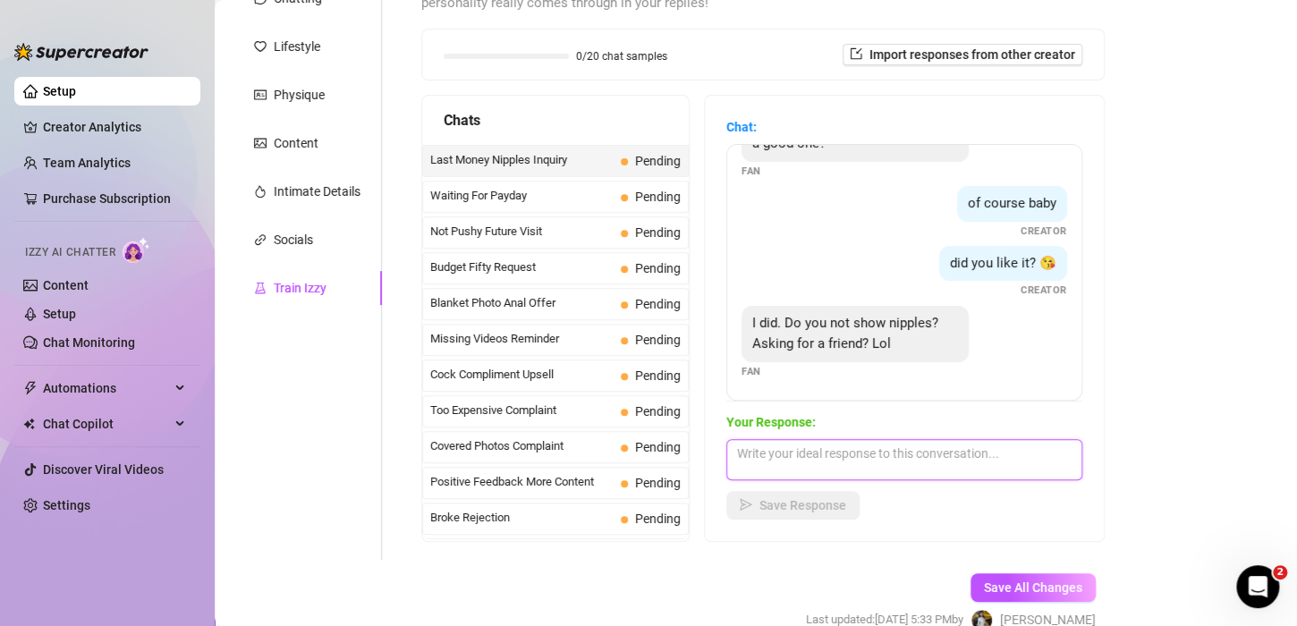
click at [779, 447] on textarea at bounding box center [904, 459] width 356 height 41
paste textarea "“Haha, depends on the friend 👀”"
click at [933, 453] on textarea "“Haha, depends on the friend 👀”" at bounding box center [904, 459] width 356 height 41
click at [970, 449] on textarea "“Haha, depends on the friend 👀”" at bounding box center [904, 459] width 356 height 41
click at [960, 456] on textarea "“Haha, depends on the friend 👀”" at bounding box center [904, 459] width 356 height 41
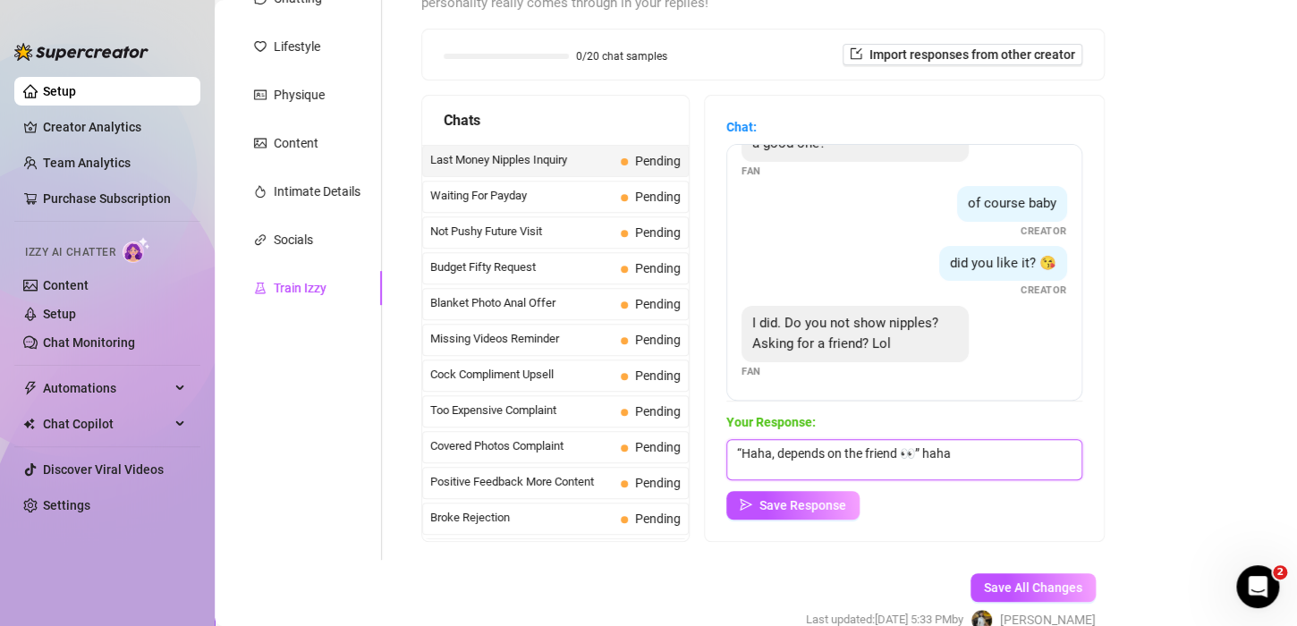
click at [741, 456] on textarea "“Haha, depends on the friend 👀” haha" at bounding box center [904, 459] width 356 height 41
drag, startPoint x: 969, startPoint y: 454, endPoint x: 910, endPoint y: 447, distance: 59.5
click at [910, 447] on textarea "Haha, depends on the friend 👀” haha" at bounding box center [904, 459] width 356 height 41
paste textarea "Haha, tell your ‘friend’ I like to keep a little mystery"
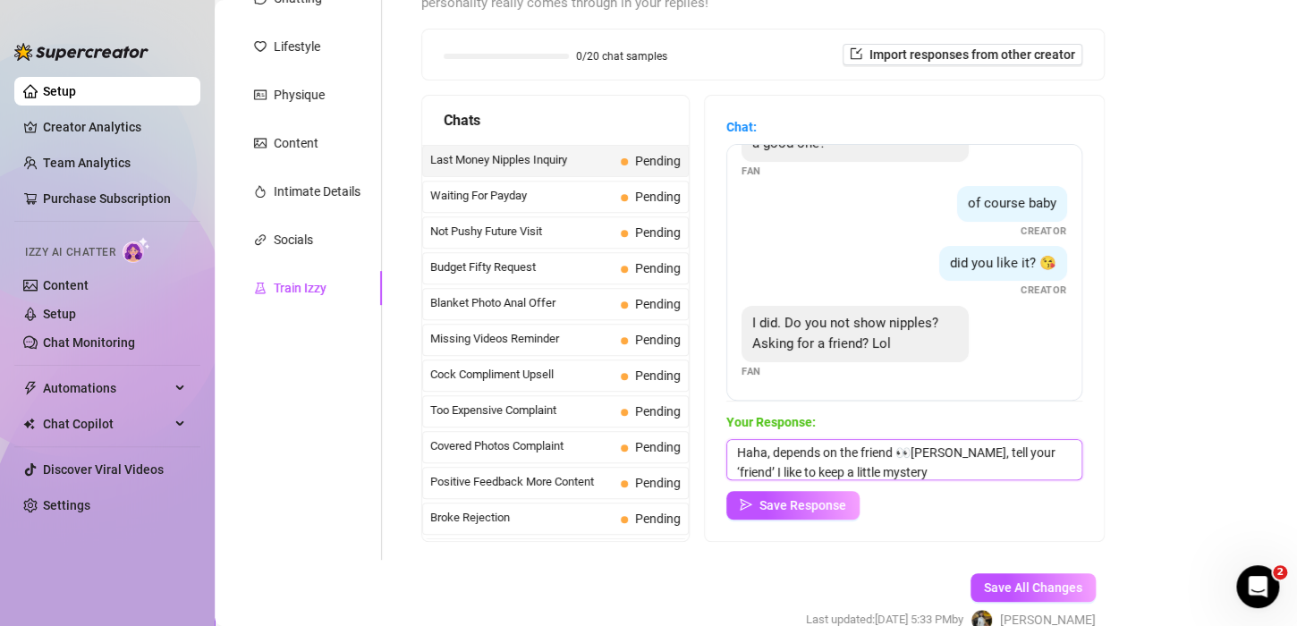
type textarea "Haha, depends on the friend 👀Haha, tell your ‘friend’ I like to keep a little m…"
click at [762, 504] on span "Save Response" at bounding box center [802, 505] width 87 height 14
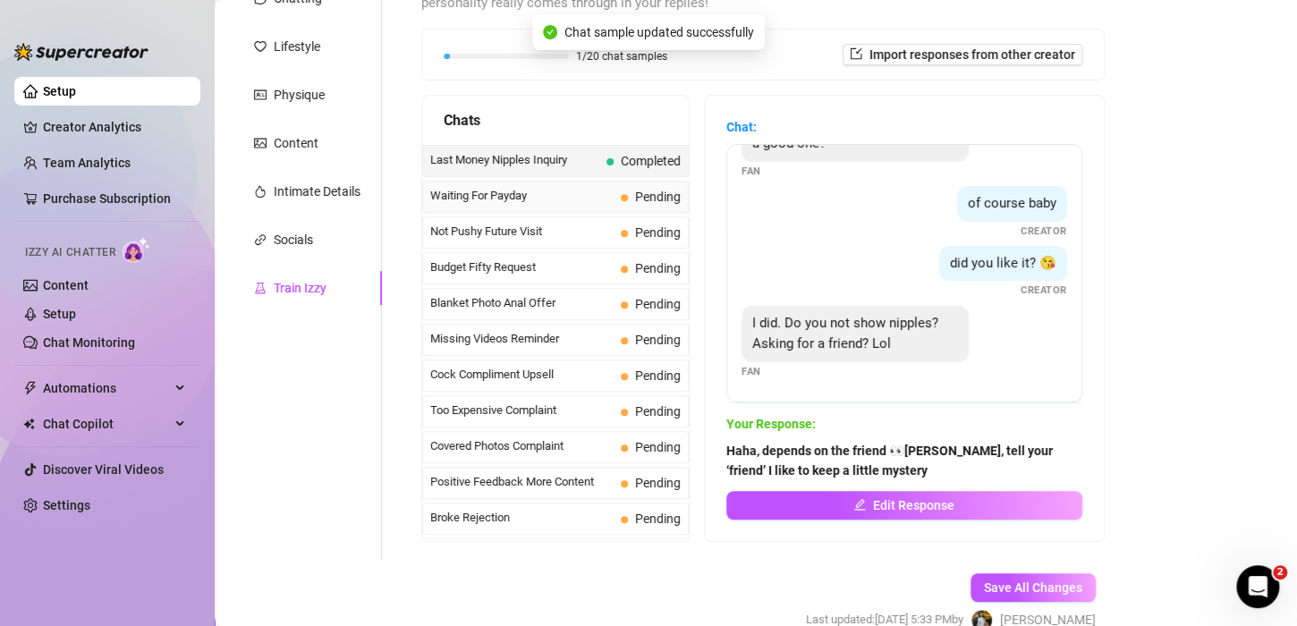
scroll to position [52, 0]
click at [498, 192] on span "Waiting For Payday" at bounding box center [521, 196] width 183 height 18
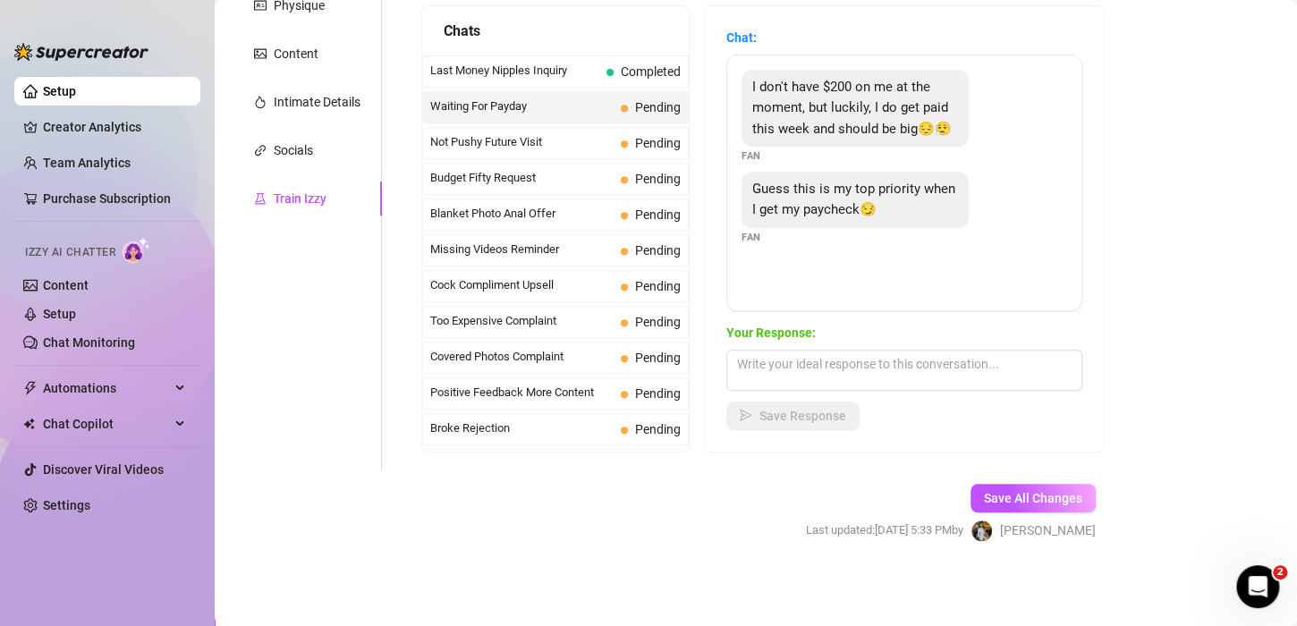
scroll to position [225, 0]
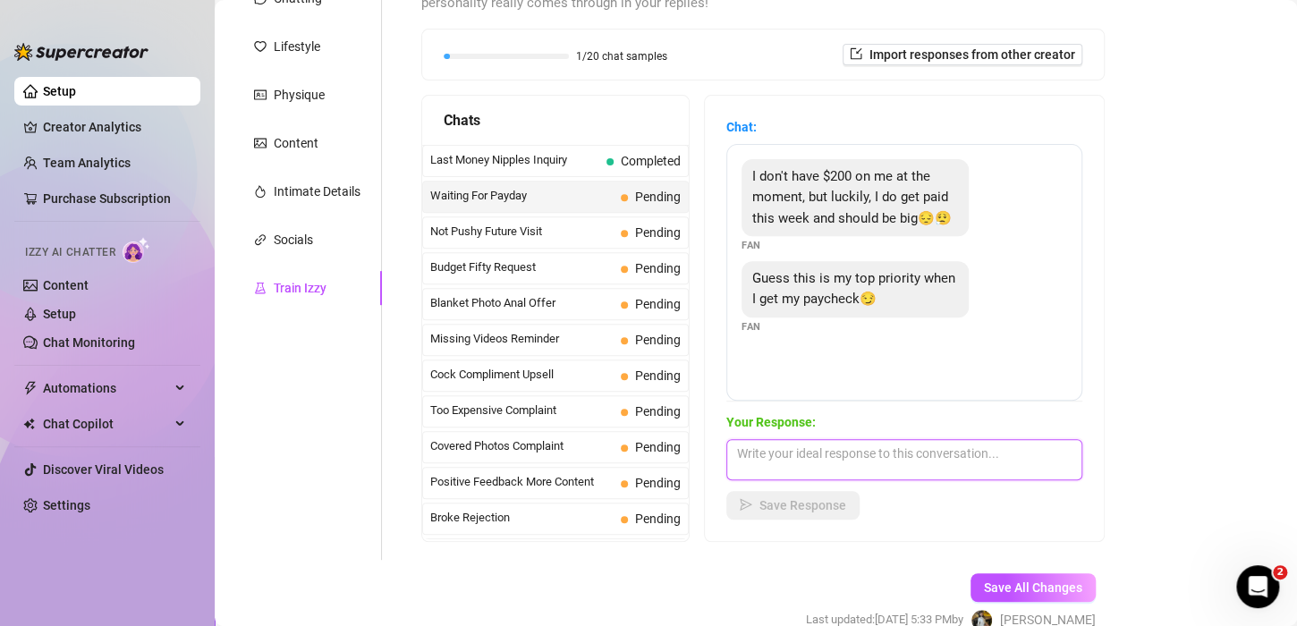
click at [835, 467] on textarea at bounding box center [904, 459] width 356 height 41
click at [836, 464] on textarea at bounding box center [904, 459] width 356 height 41
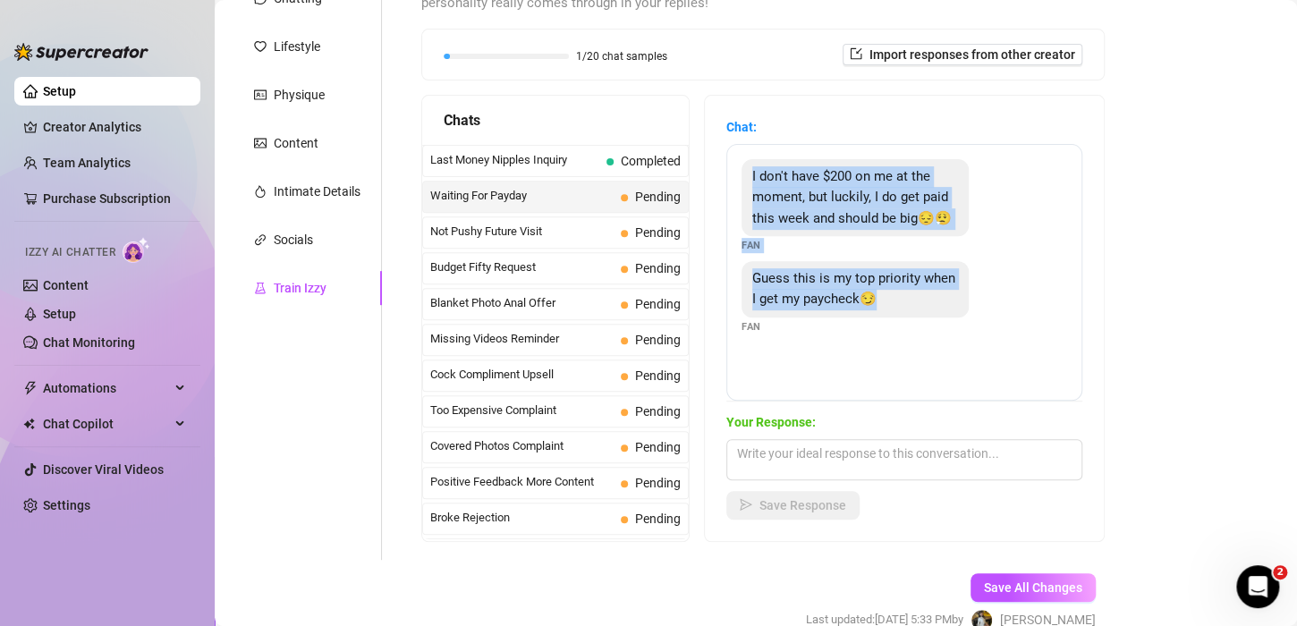
drag, startPoint x: 922, startPoint y: 325, endPoint x: 740, endPoint y: 178, distance: 234.1
click at [740, 178] on div "I don't have $200 on me at the moment, but luckily, I do get paid this week and…" at bounding box center [904, 272] width 356 height 257
copy div "I don't have $200 on me at the moment, but luckily, I do get paid this week and…"
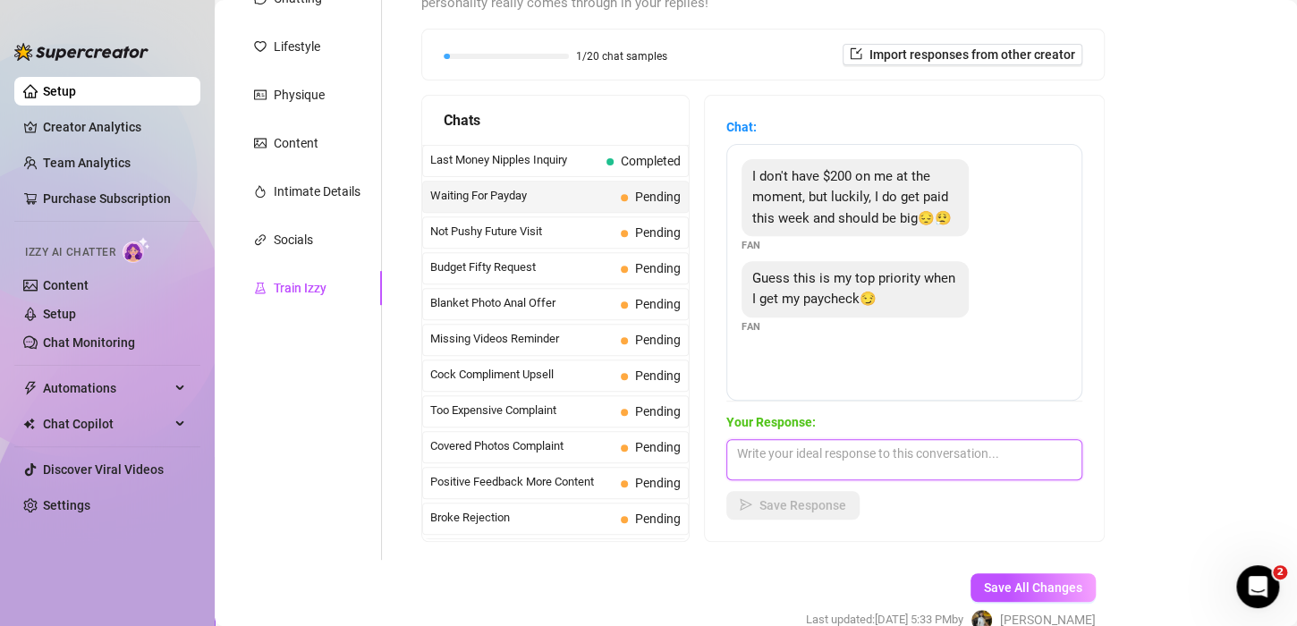
click at [829, 457] on textarea at bounding box center [904, 459] width 356 height 41
paste textarea "“Haha I like your priorities 😏 I’ll make sure it’s worth it.”"
click at [742, 450] on textarea "“Haha I like your priorities 😏 I’ll make sure it’s worth it.”" at bounding box center [904, 459] width 356 height 41
click at [1058, 450] on textarea "Haha I like your priorities 😏 I’ll make sure it’s worth it.”" at bounding box center [904, 459] width 356 height 41
type textarea "Haha I like your priorities 😏 I’ll make sure it’s worth it."
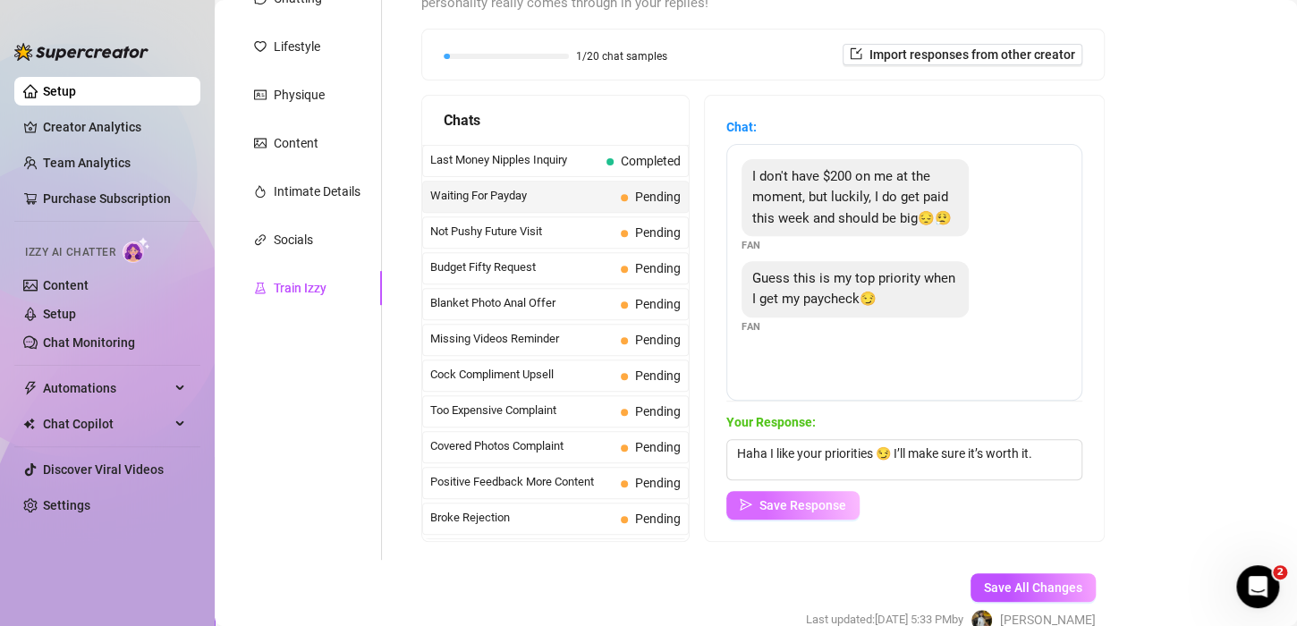
click at [789, 503] on span "Save Response" at bounding box center [802, 505] width 87 height 14
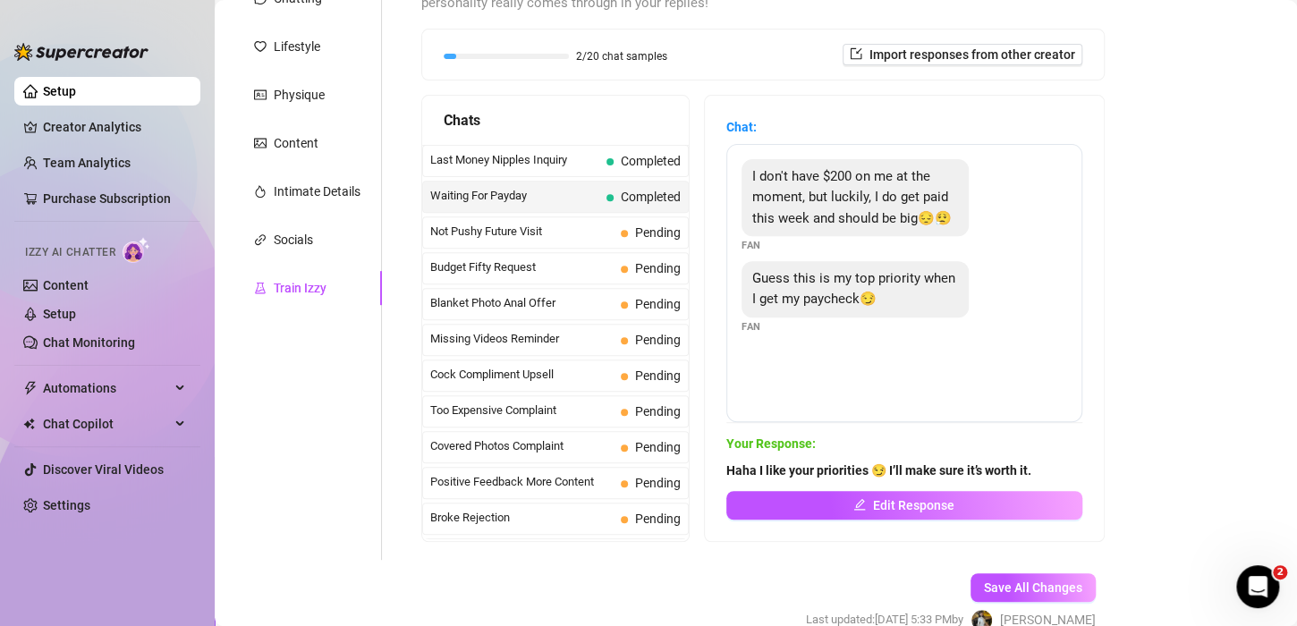
click at [517, 182] on div "Waiting For Payday Completed" at bounding box center [555, 197] width 267 height 32
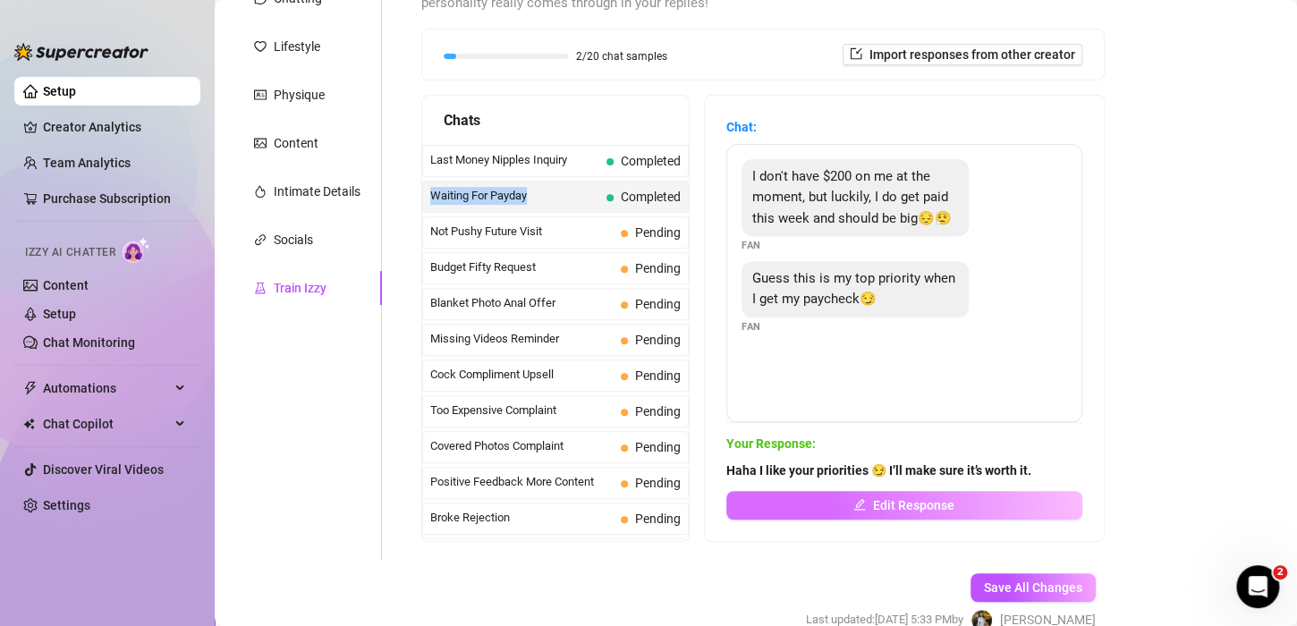
click at [878, 498] on span "Edit Response" at bounding box center [913, 505] width 81 height 14
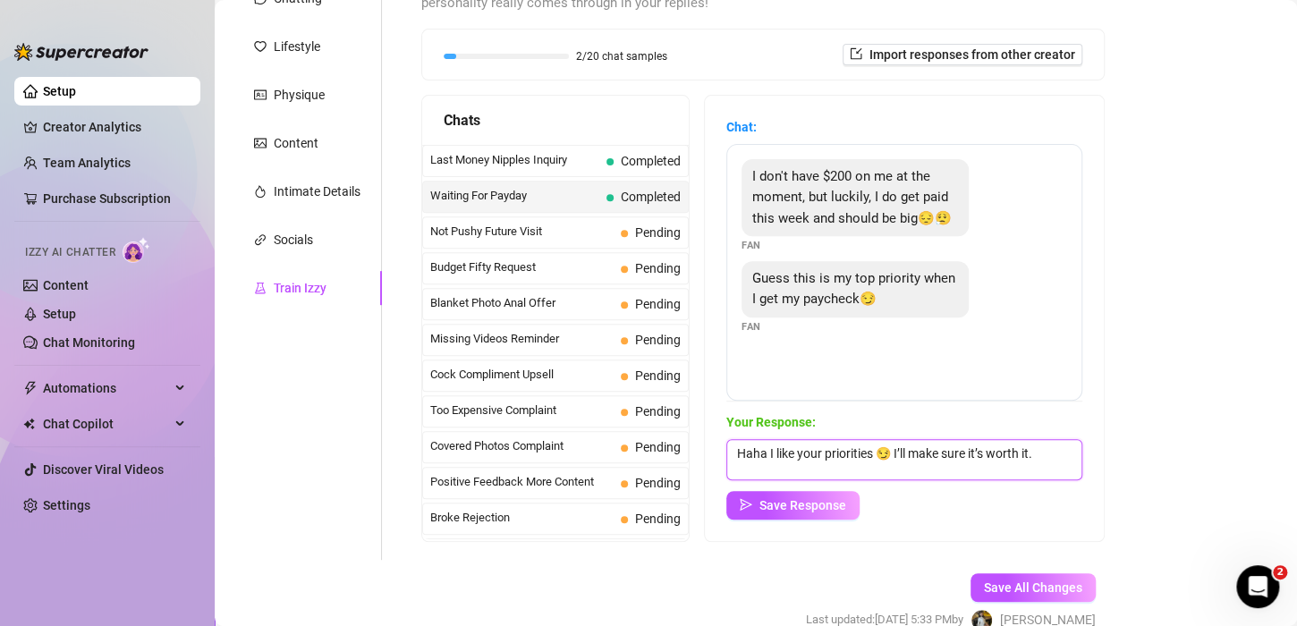
click at [1051, 464] on textarea "Haha I like your priorities 😏 I’ll make sure it’s worth it." at bounding box center [904, 459] width 356 height 41
paste textarea "Mmm I’m blushing I’ll make sure I’ve got something extra hot ready for you when…"
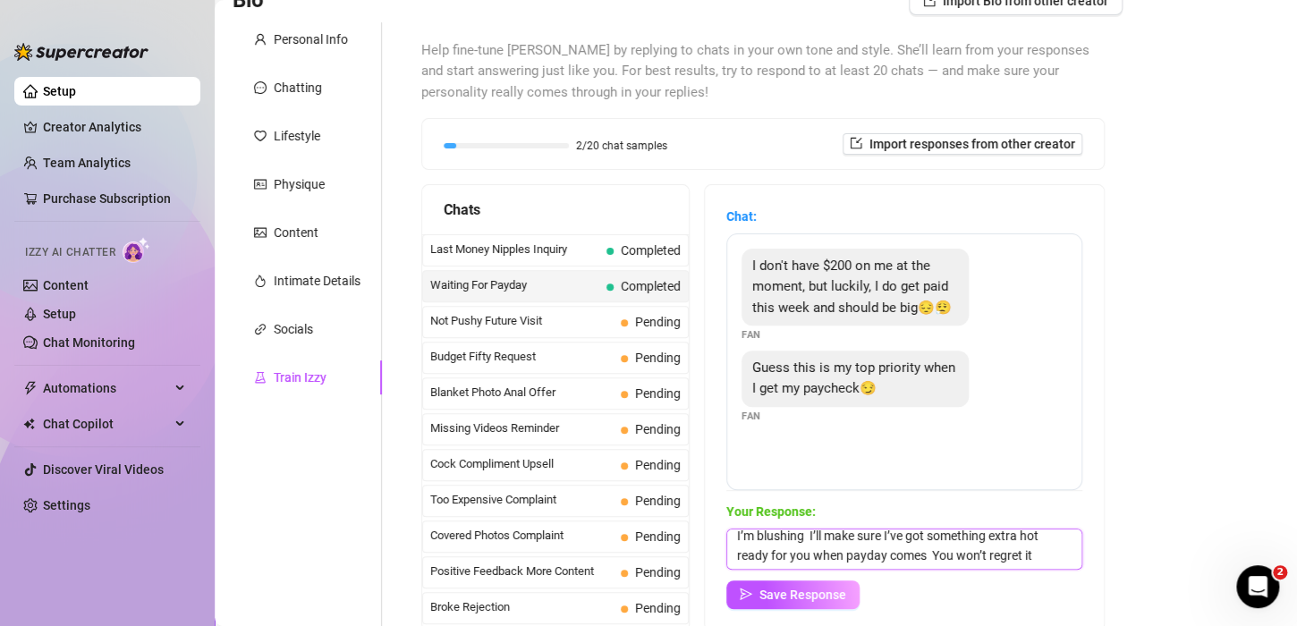
drag, startPoint x: 812, startPoint y: 561, endPoint x: 802, endPoint y: 561, distance: 10.7
click at [802, 561] on textarea "Haha I like your priorities 😏 I’ll make sure it’s worth it.Mmm I’m blushing I’l…" at bounding box center [904, 549] width 356 height 41
click at [908, 563] on textarea "Haha I like your priorities 😏 I’ll make sure it’s worth it.Mmm I’m blushing I’l…" at bounding box center [904, 549] width 356 height 41
click at [950, 535] on textarea "Haha I like your priorities 😏 I’ll make sure it’s worth it.Mmm I’m blushing I’l…" at bounding box center [904, 549] width 356 height 41
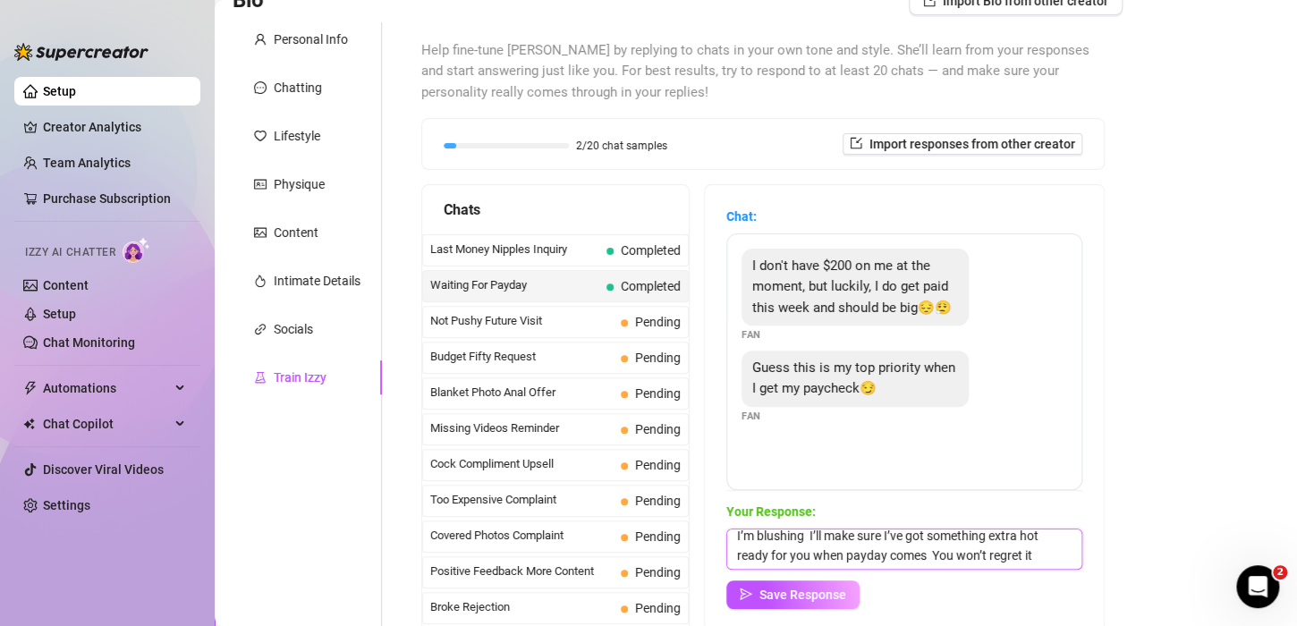
click at [744, 556] on textarea "Haha I like your priorities 😏 I’ll make sure it’s worth it.Mmm I’m blushing I’l…" at bounding box center [904, 549] width 356 height 41
click at [872, 581] on div "Save Response" at bounding box center [904, 595] width 356 height 29
click at [853, 557] on textarea "Haha I like your priorities 😏 I’ll make sure it’s worth it.Mmm I’m blushing I’l…" at bounding box center [904, 549] width 356 height 41
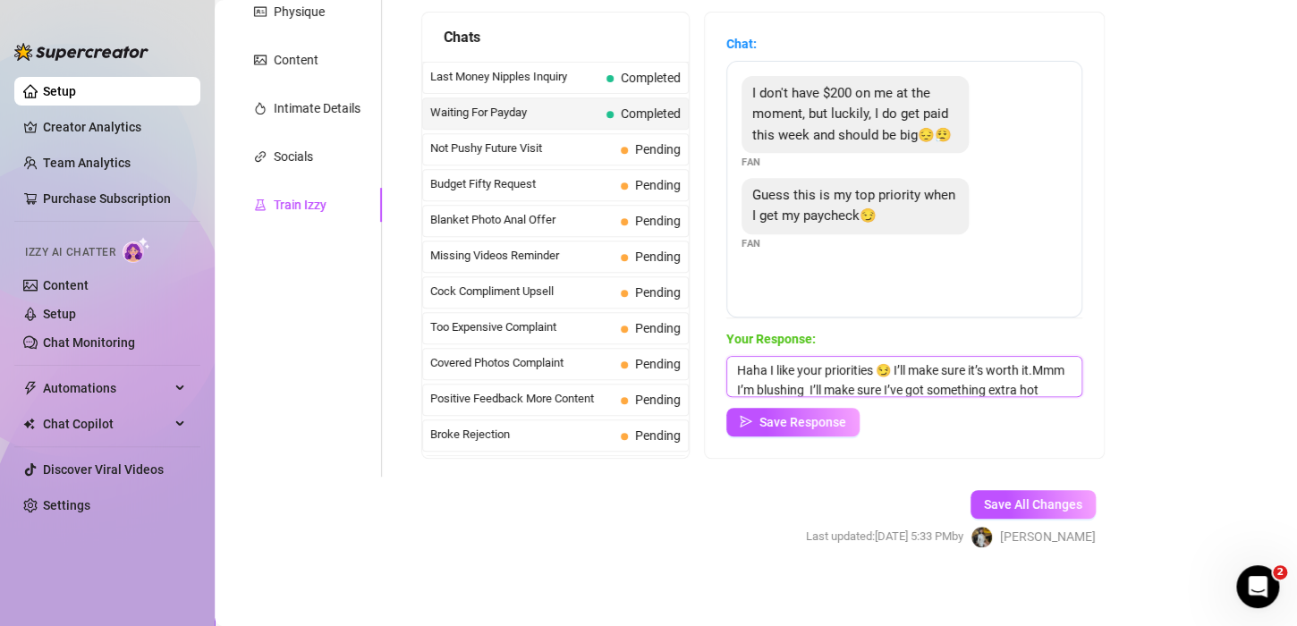
scroll to position [315, 0]
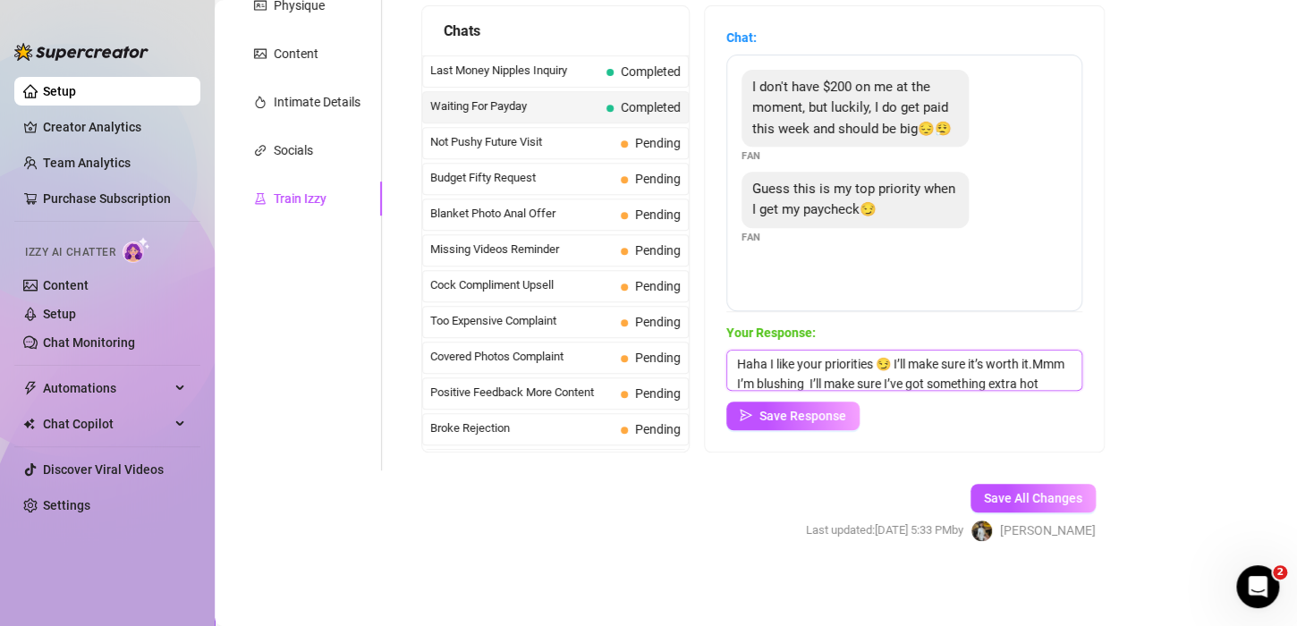
click at [853, 387] on textarea "Haha I like your priorities 😏 I’ll make sure it’s worth it.Mmm I’m blushing I’l…" at bounding box center [904, 370] width 356 height 41
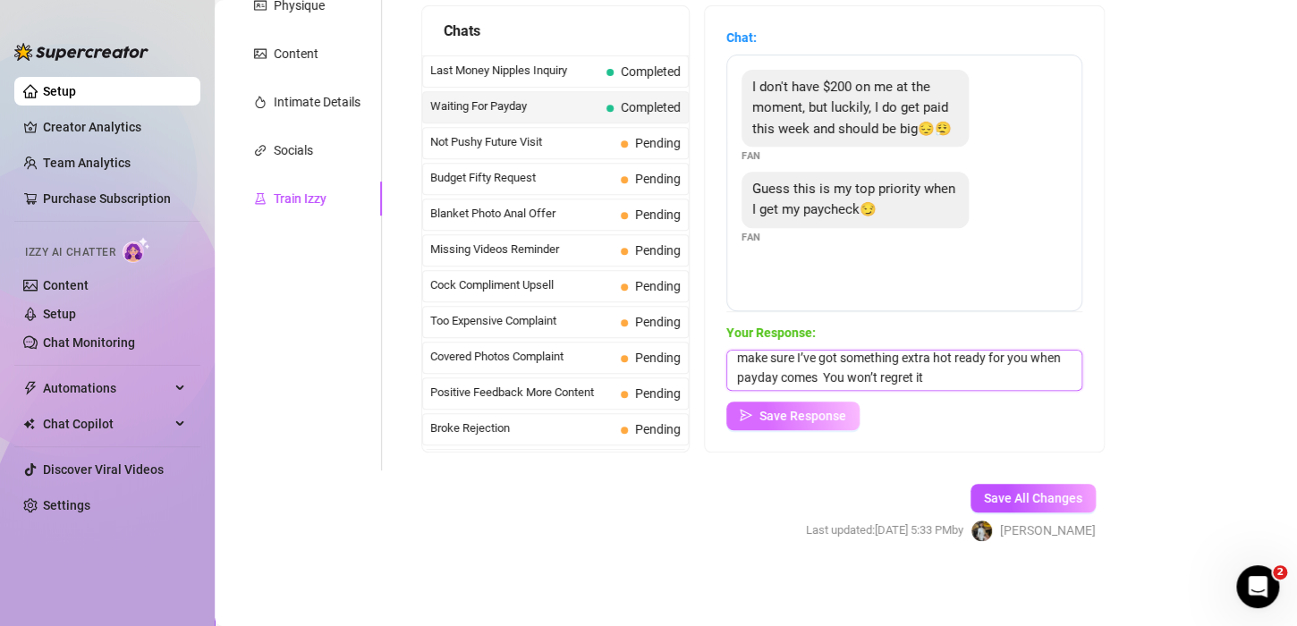
type textarea "Haha I like your priorities 😏 I’ll make sure it’s worth it. I’ll make sure I’ve…"
click at [793, 420] on span "Save Response" at bounding box center [802, 416] width 87 height 14
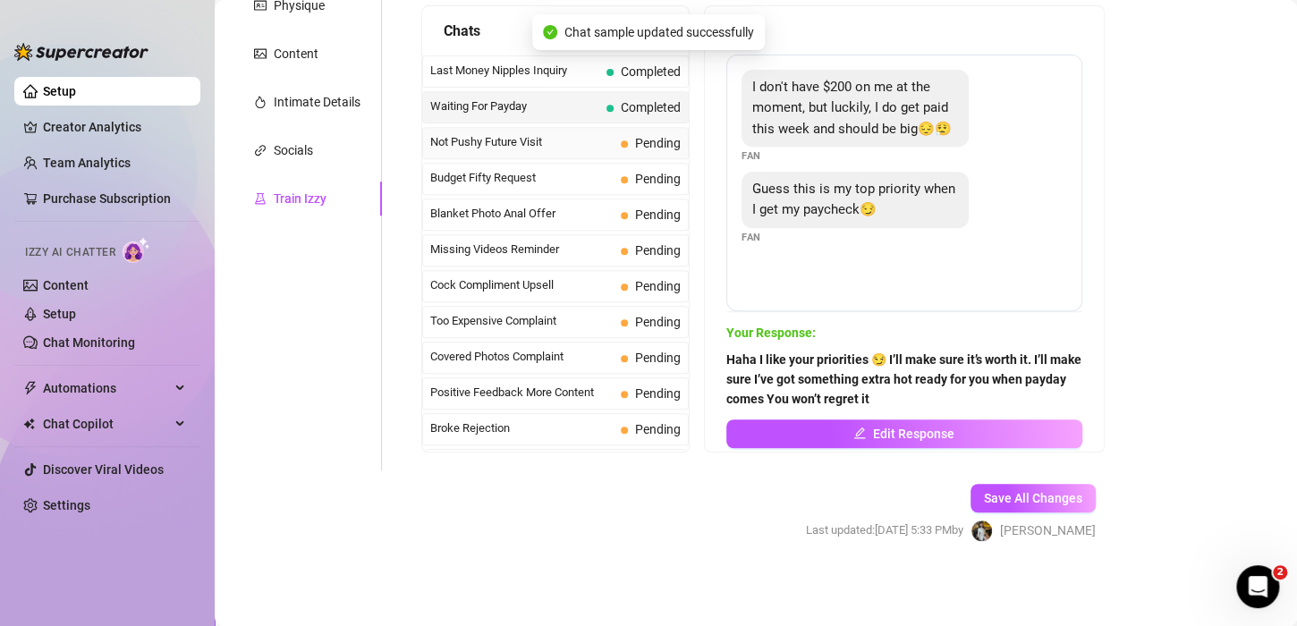
click at [512, 140] on span "Not Pushy Future Visit" at bounding box center [521, 142] width 183 height 18
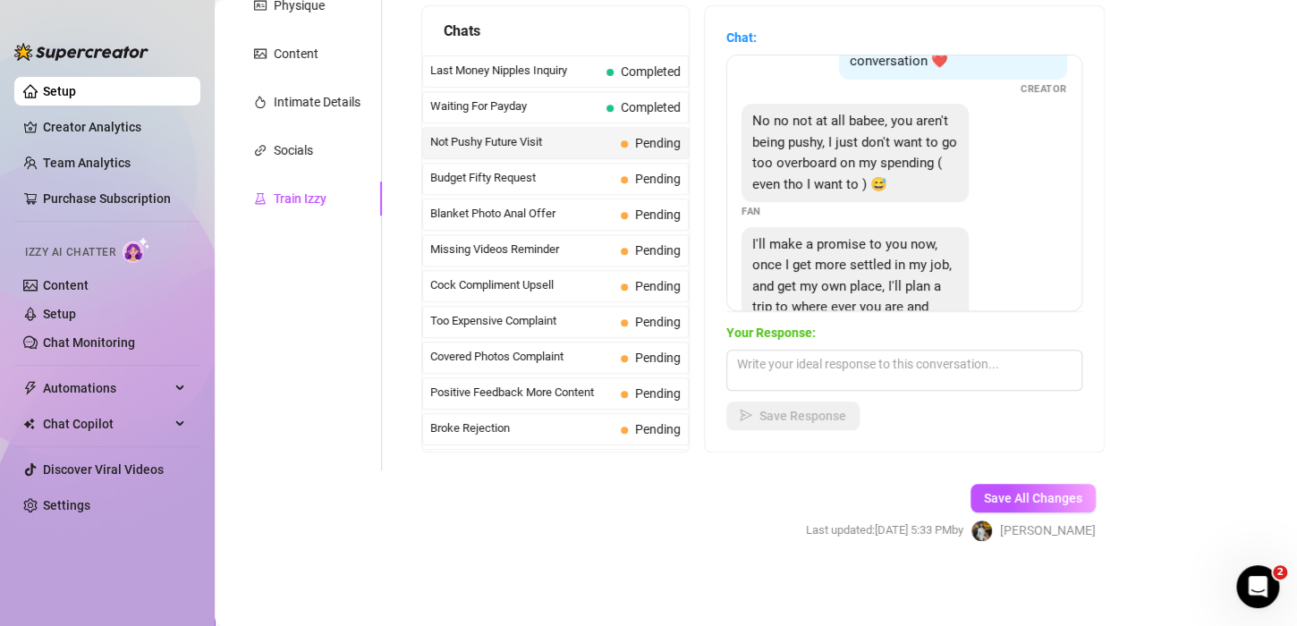
scroll to position [89, 0]
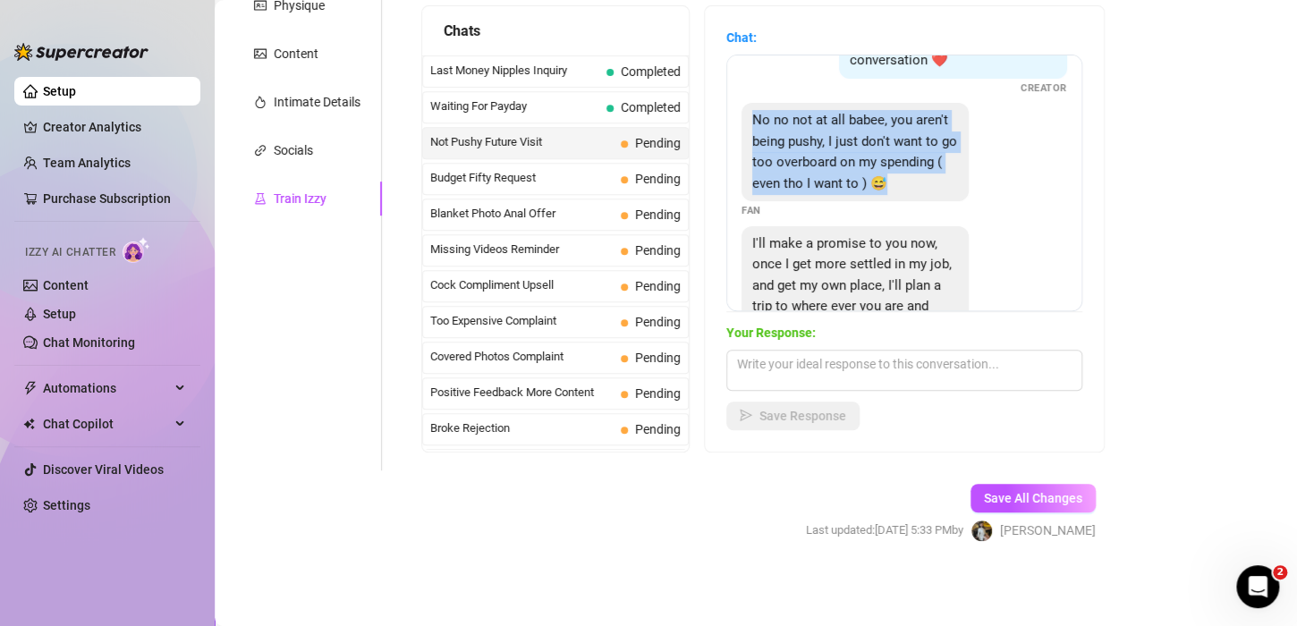
drag, startPoint x: 819, startPoint y: 206, endPoint x: 753, endPoint y: 120, distance: 108.4
click at [753, 120] on div "No no not at all babee, you aren't being pushy, I just don't want to go too ove…" at bounding box center [855, 152] width 227 height 98
copy span "No no not at all babee, you aren't being pushy, I just don't want to go too ove…"
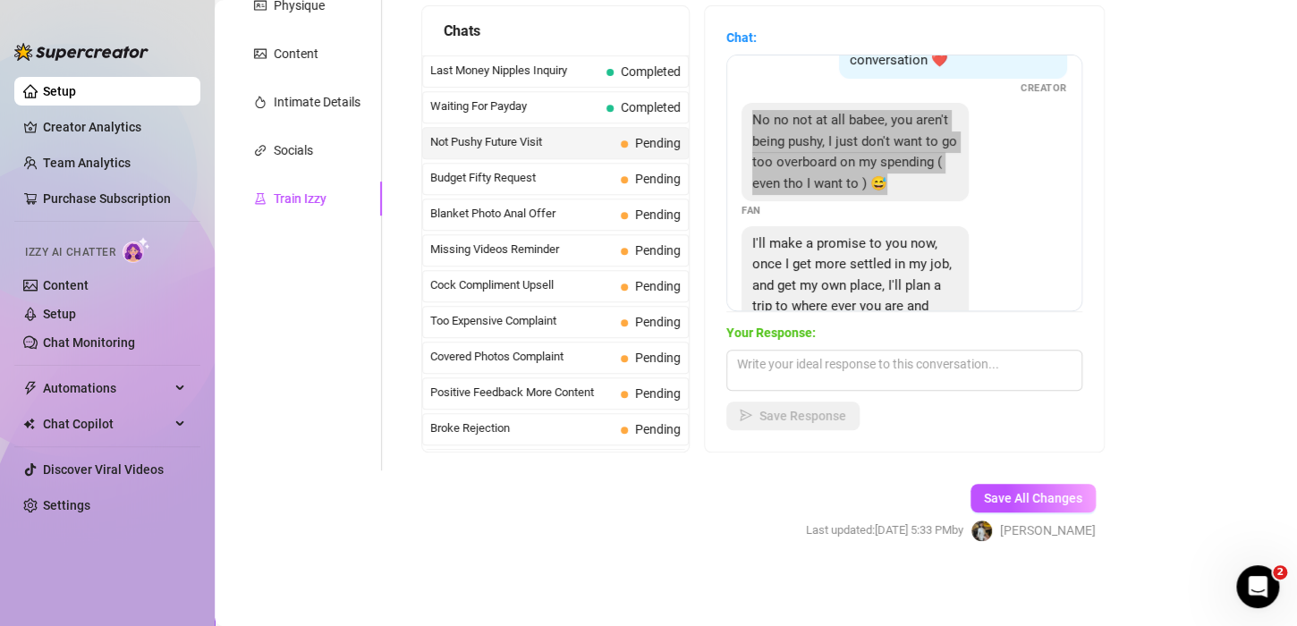
scroll to position [0, 0]
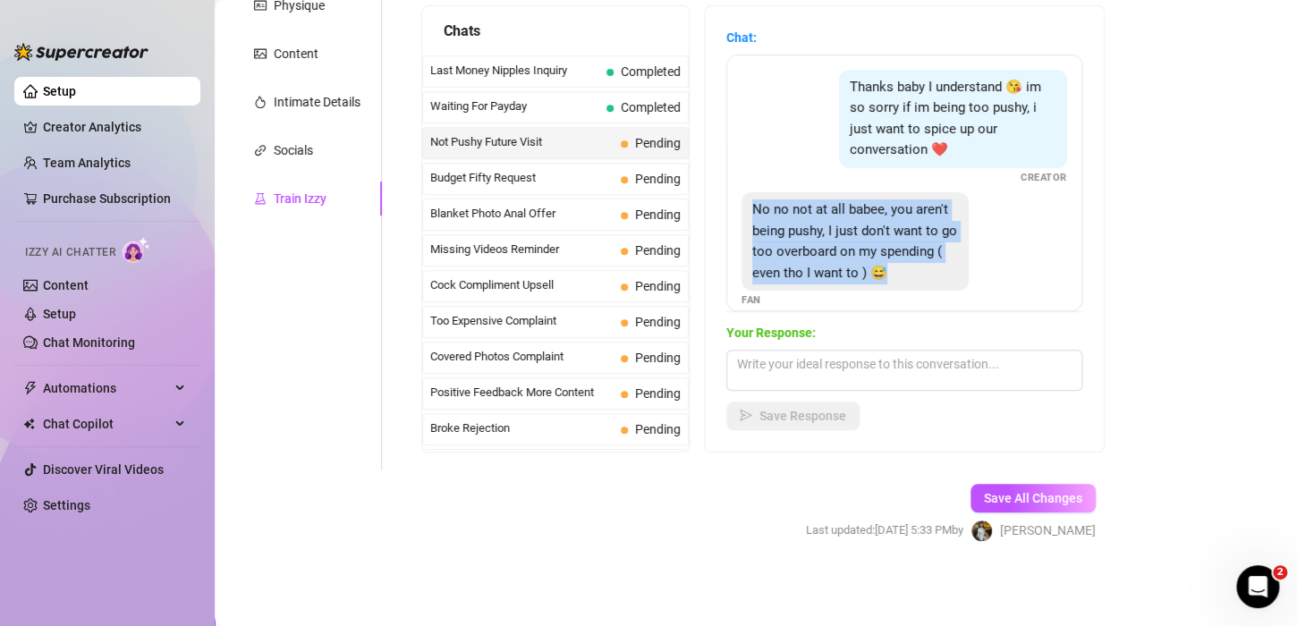
click at [971, 260] on div "No no not at all babee, you aren't being pushy, I just don't want to go too ove…" at bounding box center [905, 250] width 326 height 116
click at [861, 291] on div "No no not at all babee, you aren't being pushy, I just don't want to go too ove…" at bounding box center [855, 241] width 227 height 98
drag, startPoint x: 821, startPoint y: 295, endPoint x: 753, endPoint y: 196, distance: 120.3
click at [753, 196] on div "No no not at all babee, you aren't being pushy, I just don't want to go too ove…" at bounding box center [855, 241] width 227 height 98
copy span "No no not at all babee, you aren't being pushy, I just don't want to go too ove…"
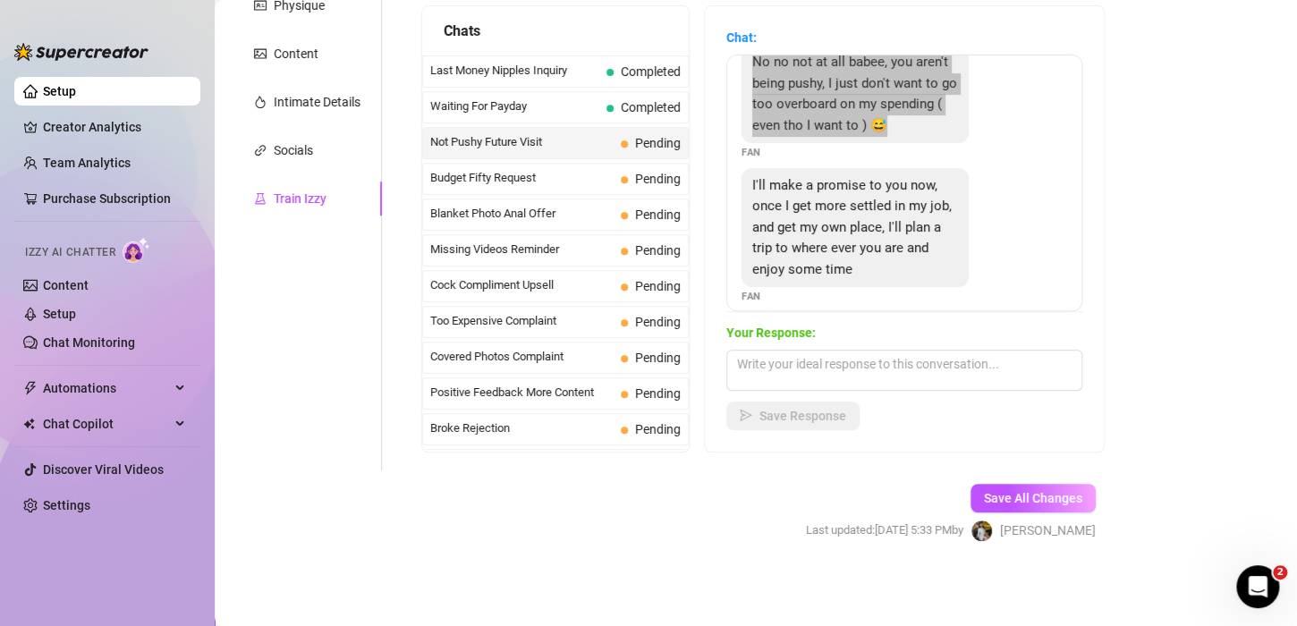
scroll to position [179, 0]
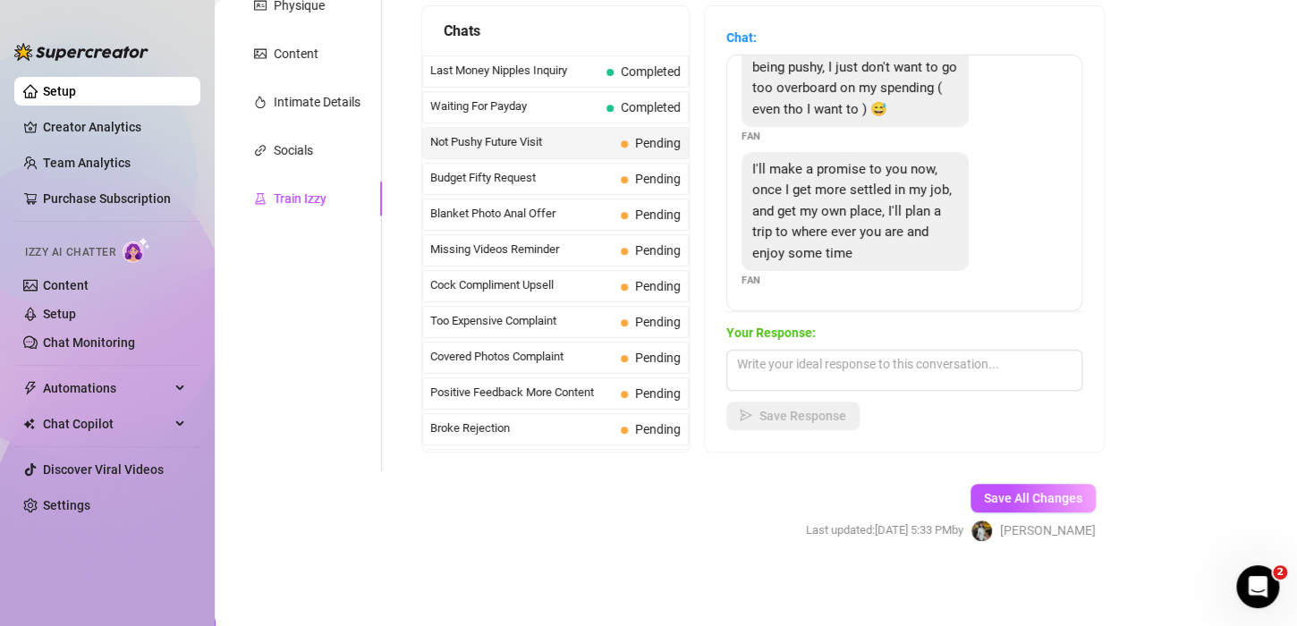
click at [841, 395] on div "Your Response: Save Response" at bounding box center [904, 376] width 356 height 107
click at [850, 367] on textarea at bounding box center [904, 370] width 356 height 41
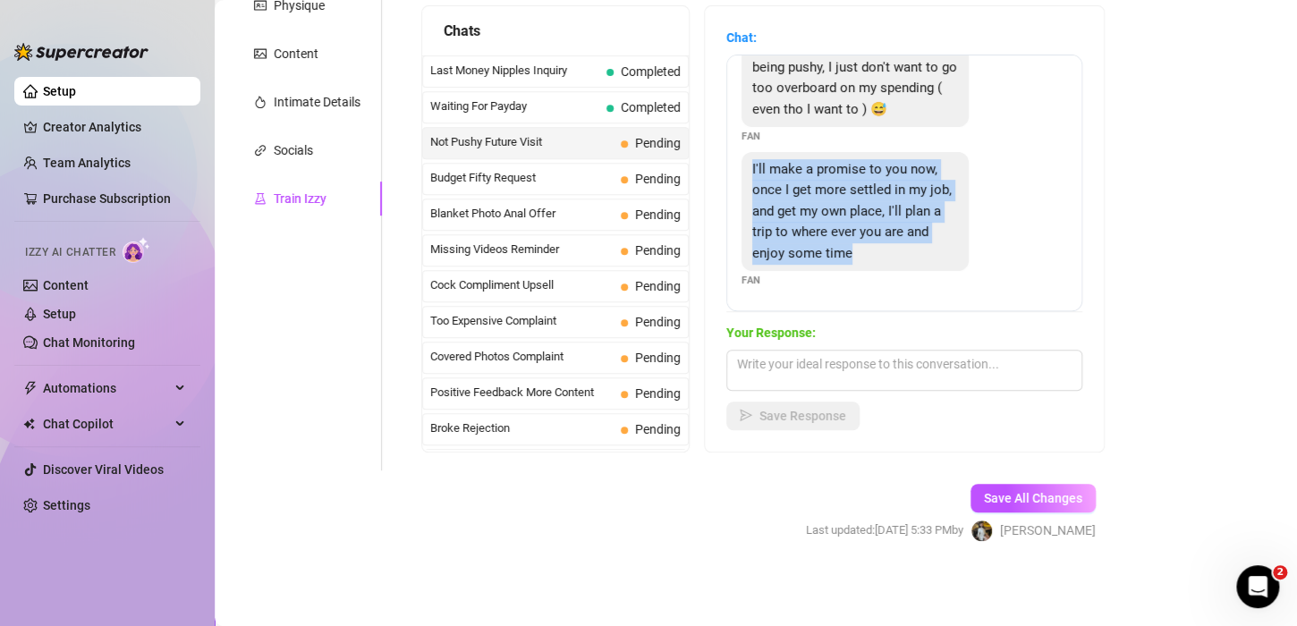
drag, startPoint x: 900, startPoint y: 257, endPoint x: 748, endPoint y: 175, distance: 172.5
click at [748, 175] on div "I'll make a promise to you now, once I get more settled in my job, and get my o…" at bounding box center [855, 212] width 227 height 120
copy span "I'll make a promise to you now, once I get more settled in my job, and get my o…"
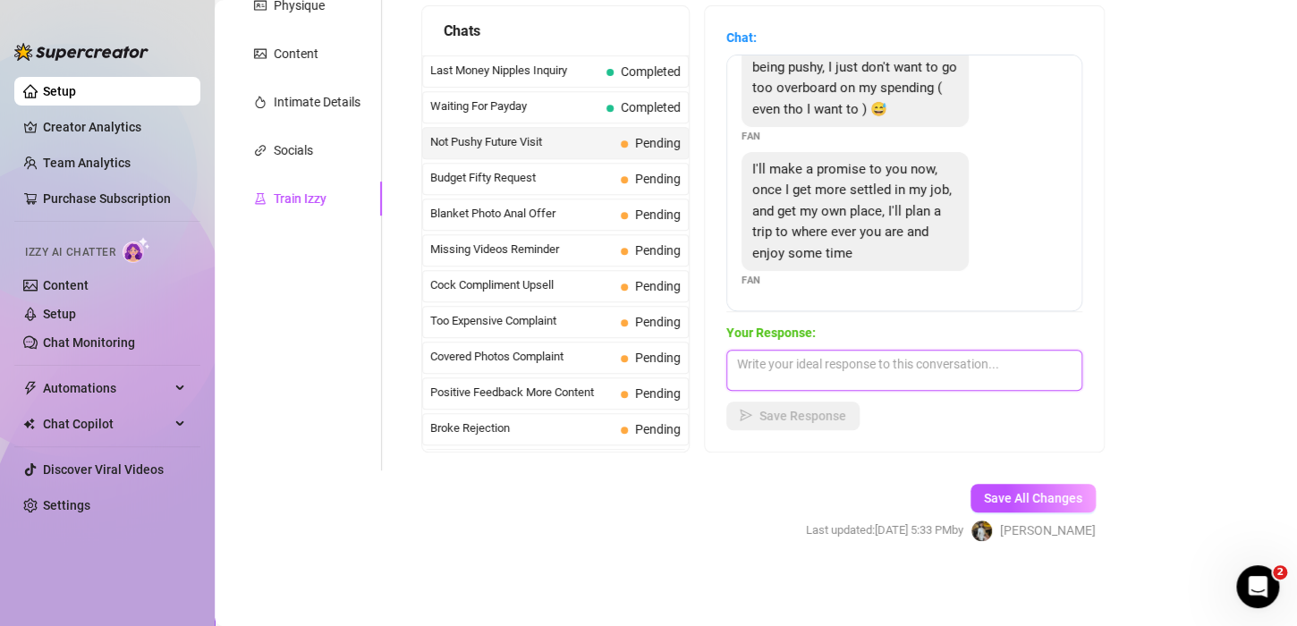
click at [776, 370] on textarea at bounding box center [904, 370] width 356 height 41
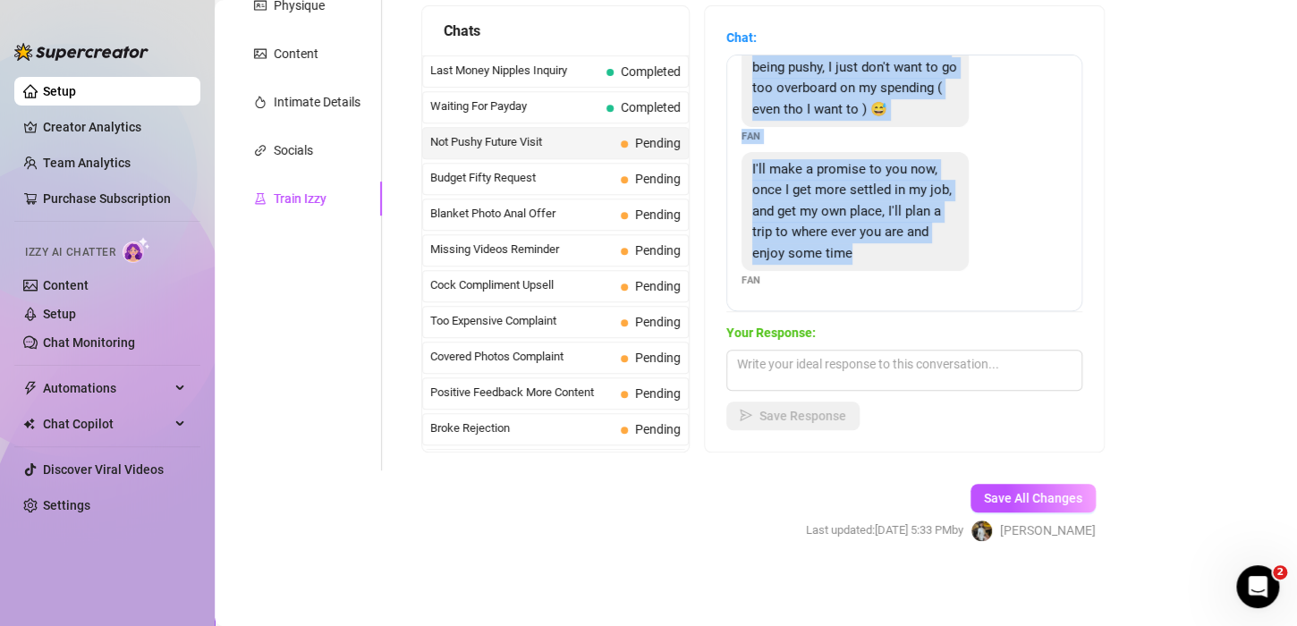
drag, startPoint x: 750, startPoint y: 115, endPoint x: 922, endPoint y: 260, distance: 226.0
click at [922, 260] on div "Thanks baby I understand 😘 im so sorry if im being too pushy, i just want to sp…" at bounding box center [904, 183] width 356 height 257
copy div "No no not at all babee, you aren't being pushy, I just don't want to go too ove…"
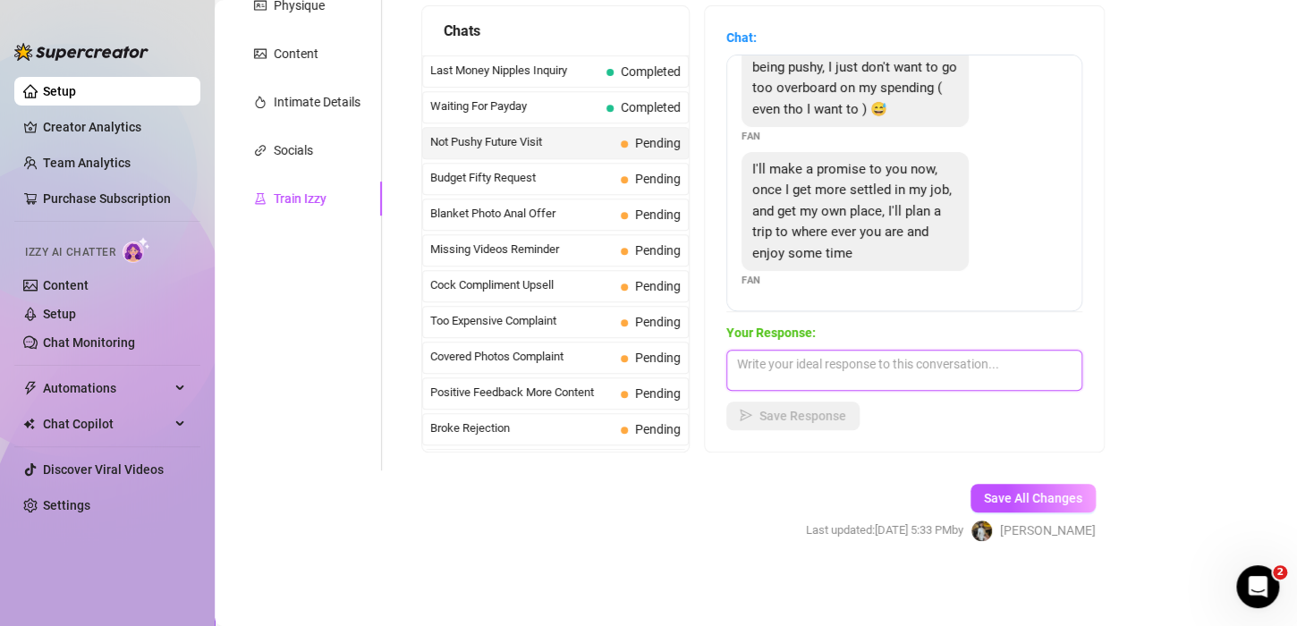
click at [870, 367] on textarea at bounding box center [904, 370] width 356 height 41
paste textarea ""I think it's great that you want to organize yourself first, that says a lot a…"
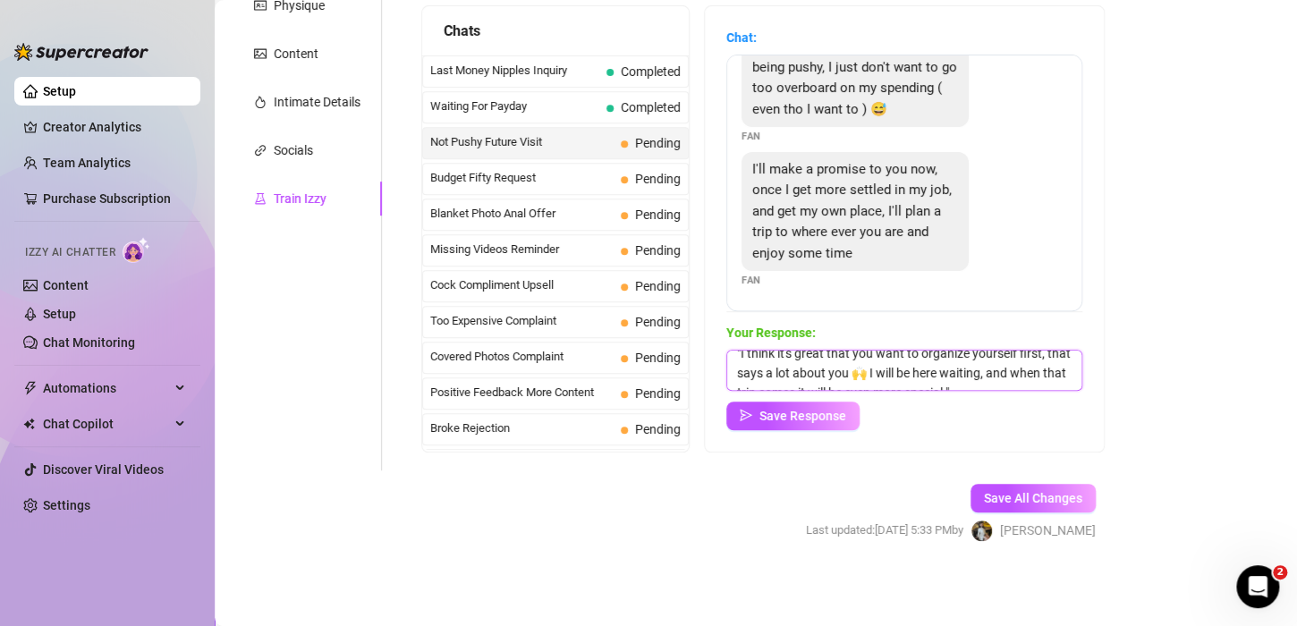
scroll to position [0, 0]
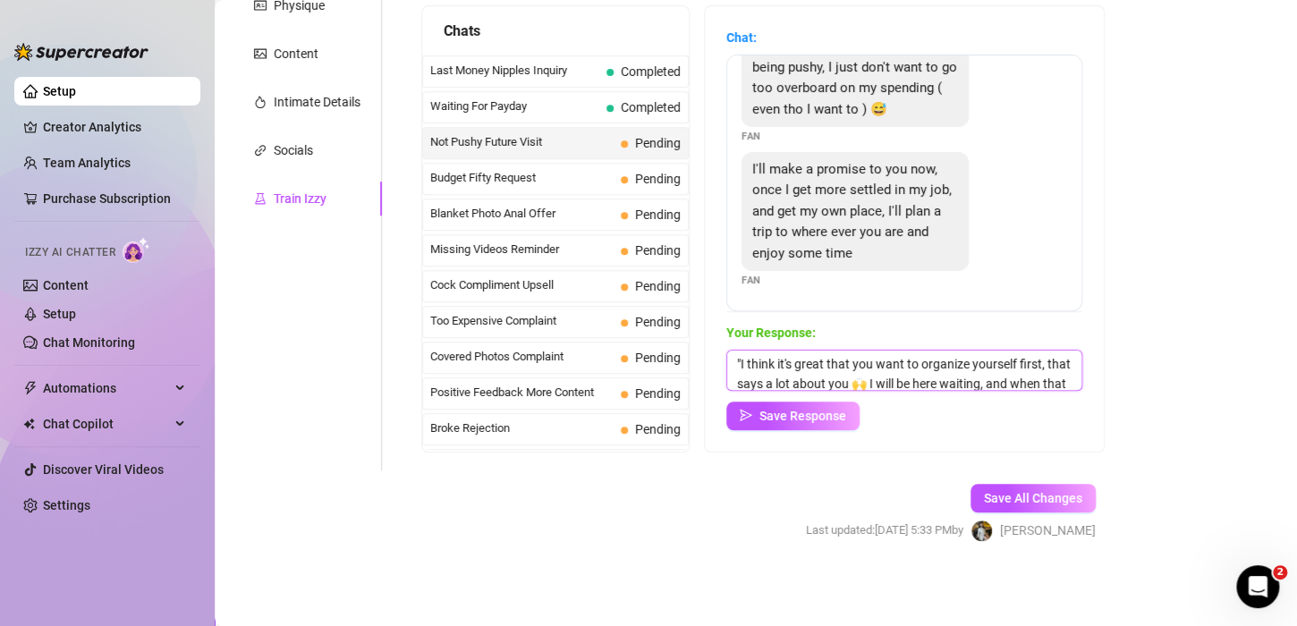
click at [741, 363] on textarea ""I think it's great that you want to organize yourself first, that says a lot a…" at bounding box center [904, 370] width 356 height 41
click at [1022, 382] on textarea "I think it's great that you want to organize yourself first, that says a lot ab…" at bounding box center [904, 370] width 356 height 41
type textarea "I think it's great that you want to organize yourself first, that says a lot ab…"
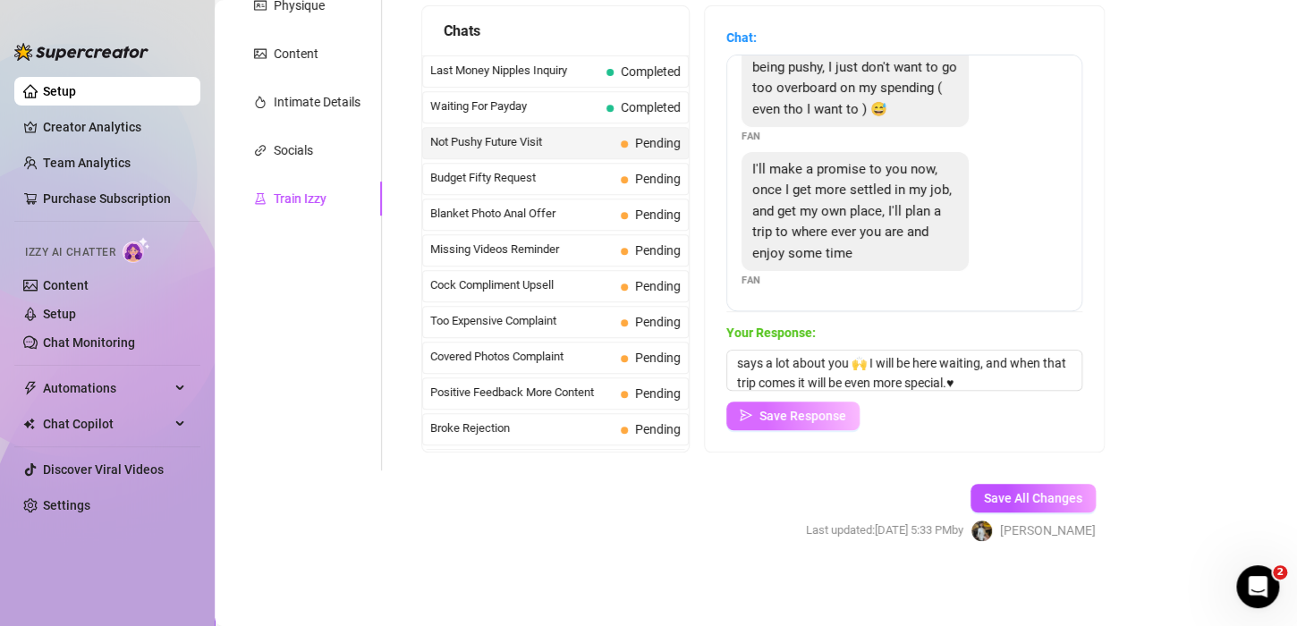
click at [757, 410] on button "Save Response" at bounding box center [792, 416] width 133 height 29
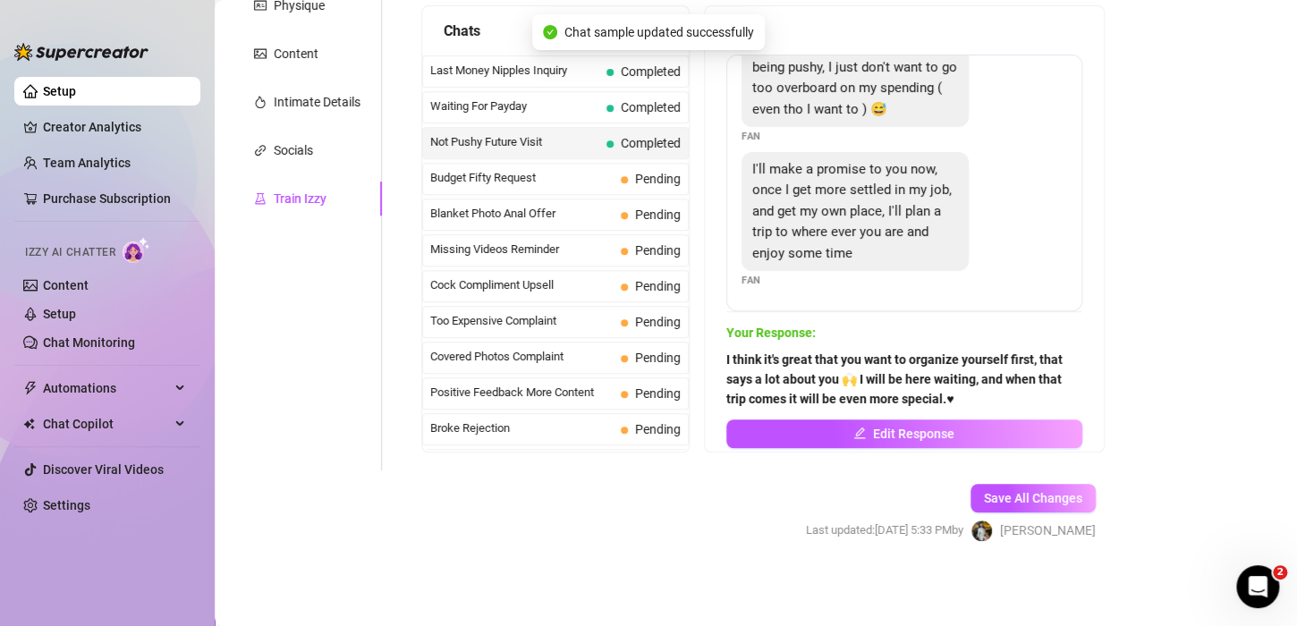
scroll to position [225, 0]
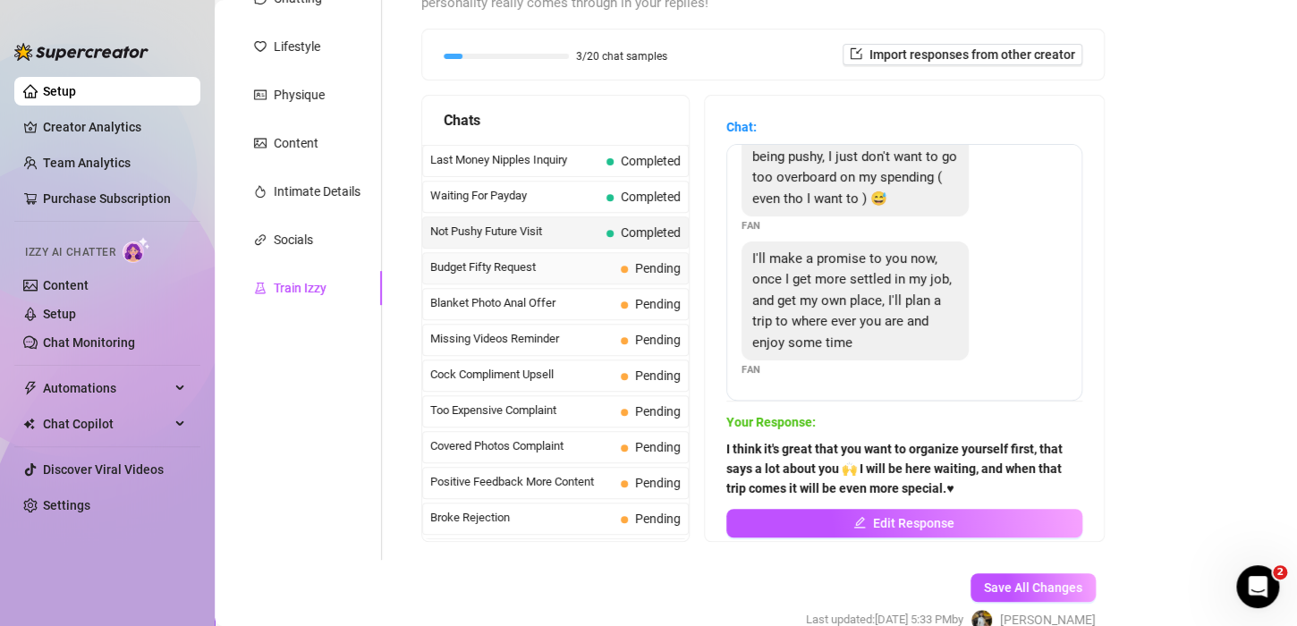
click at [513, 259] on span "Budget Fifty Request" at bounding box center [521, 268] width 183 height 18
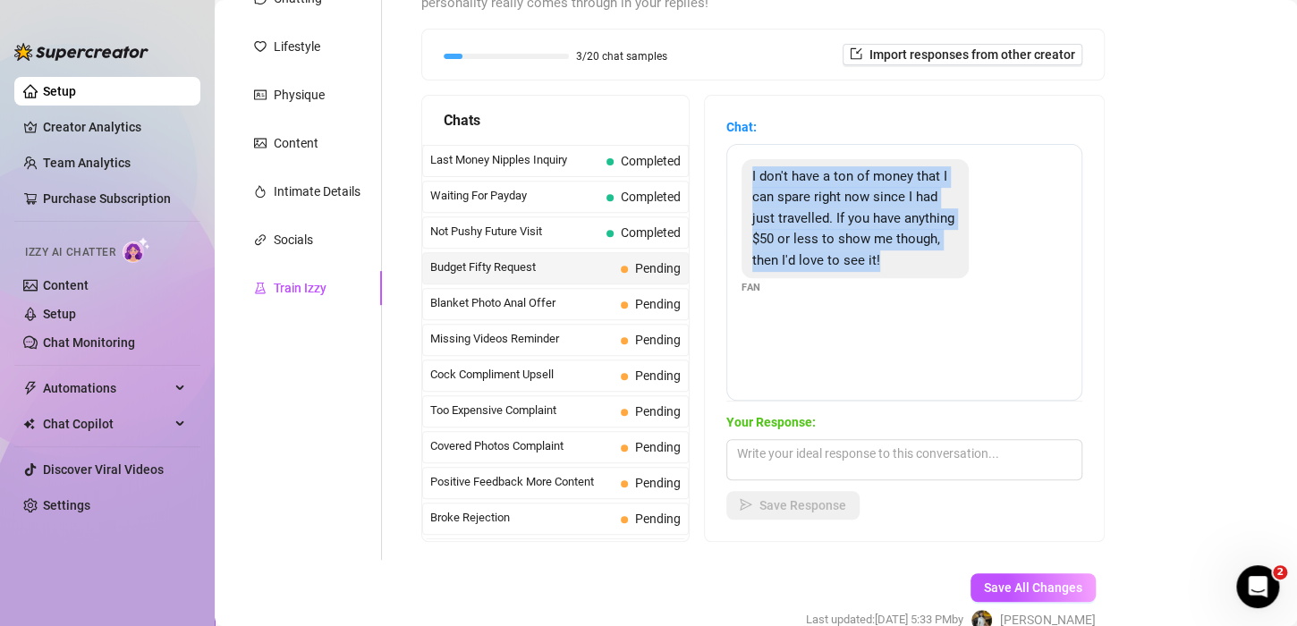
drag, startPoint x: 939, startPoint y: 260, endPoint x: 740, endPoint y: 176, distance: 216.5
click at [740, 176] on div "I don't have a ton of money that I can spare right now since I had just travell…" at bounding box center [904, 272] width 356 height 257
copy span "I don't have a ton of money that I can spare right now since I had just travell…"
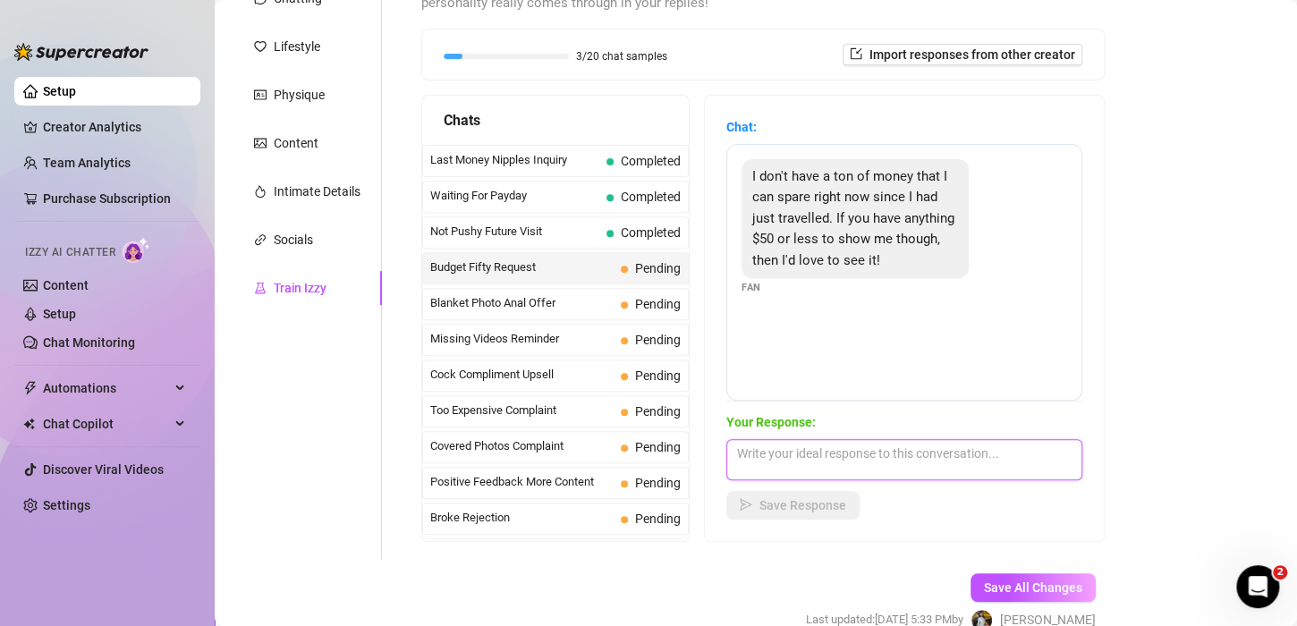
click at [809, 453] on textarea at bounding box center [904, 459] width 356 height 41
click at [844, 456] on textarea at bounding box center [904, 459] width 356 height 41
paste textarea "“Of course! I can definitely put something together for you within that 💕”"
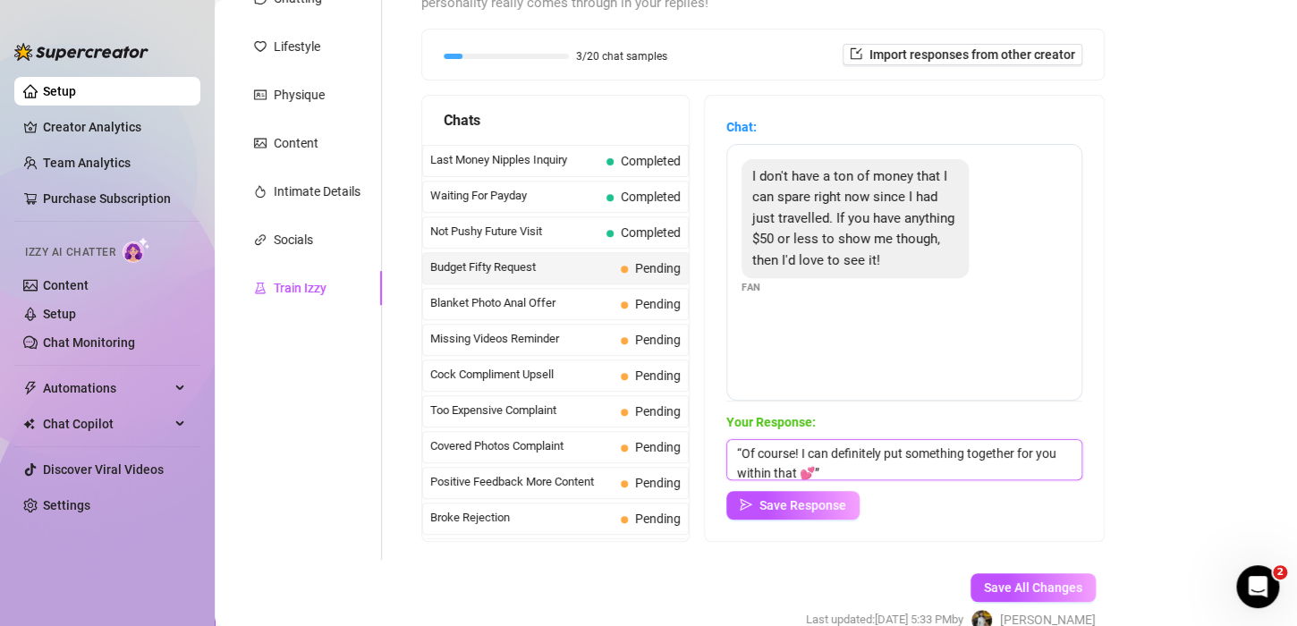
scroll to position [1, 0]
click at [742, 446] on textarea "“Of course! I can definitely put something together for you within that 💕”" at bounding box center [904, 459] width 356 height 41
click at [884, 475] on textarea "Oh Of course! I can definitely put something together for you within that 💕”" at bounding box center [904, 459] width 356 height 41
type textarea "Oh Of course! I can definitely put something together for you within that 💕"
click at [814, 506] on span "Save Response" at bounding box center [802, 505] width 87 height 14
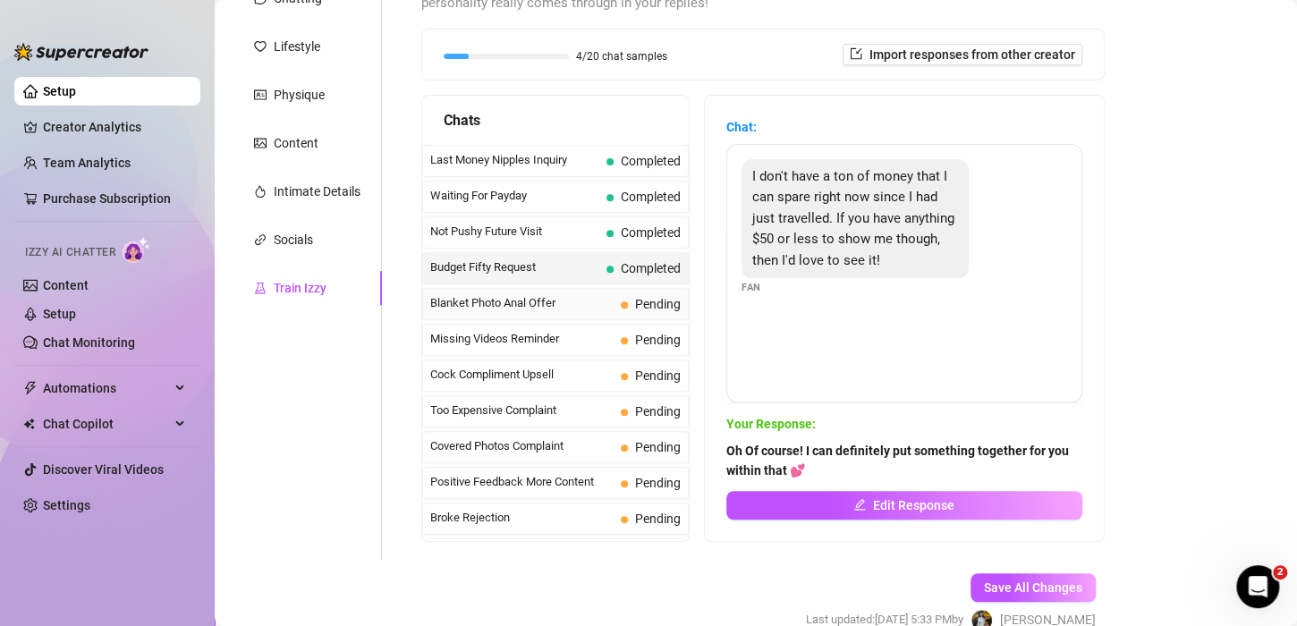
click at [517, 294] on span "Blanket Photo Anal Offer" at bounding box center [521, 303] width 183 height 18
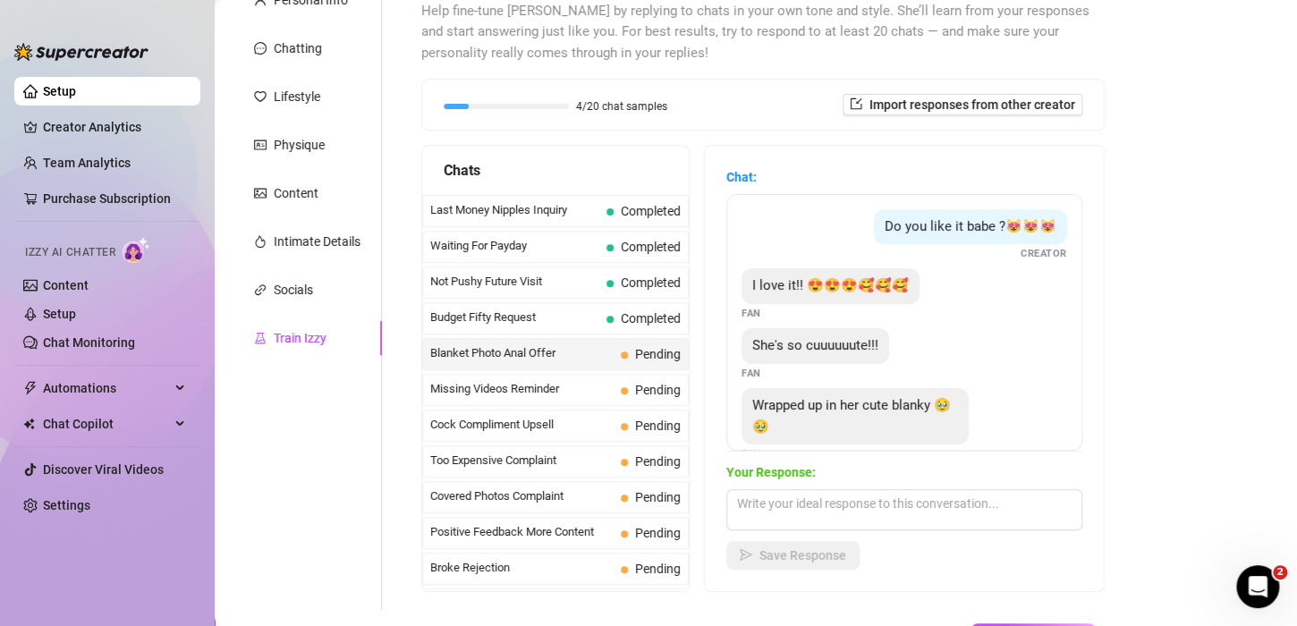
scroll to position [225, 0]
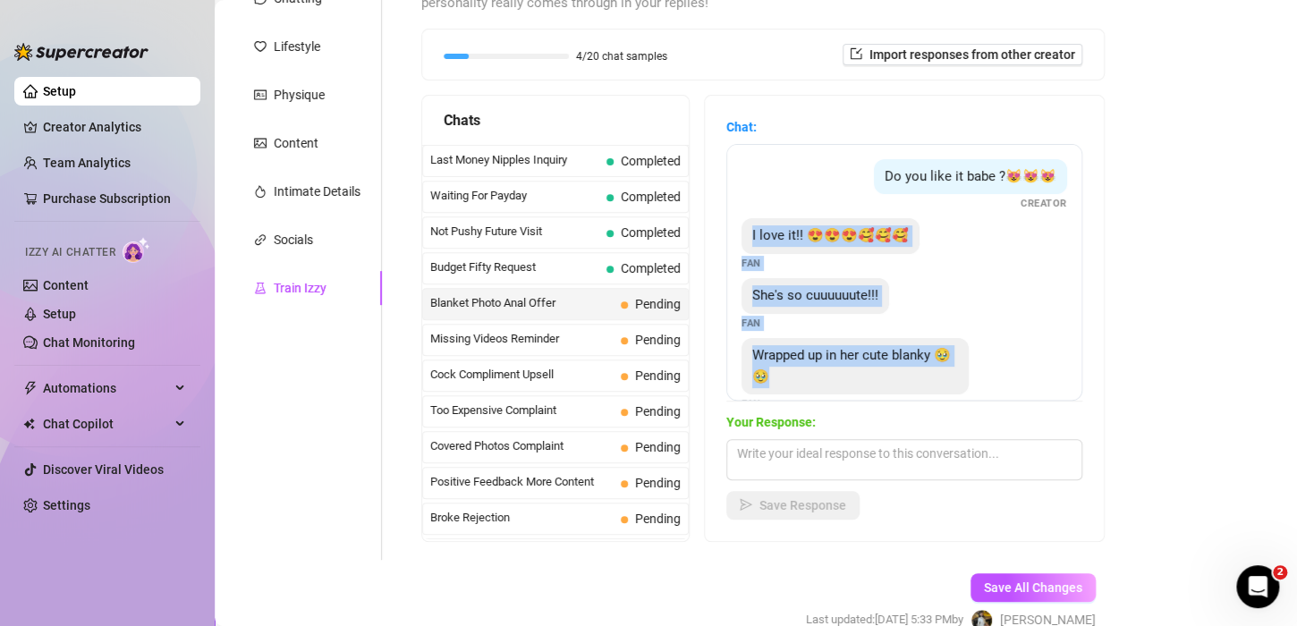
drag, startPoint x: 850, startPoint y: 386, endPoint x: 751, endPoint y: 227, distance: 186.4
click at [751, 227] on div "Do you like it babe ?😻😻😻 Creator I love it!! 😍😍😍🥰🥰🥰 Fan She's so cuuuuuute!!! F…" at bounding box center [904, 272] width 356 height 257
copy div "I love it!! 😍😍😍🥰🥰🥰 Fan She's so cuuuuuute!!! Fan Wrapped up in her cute blanky …"
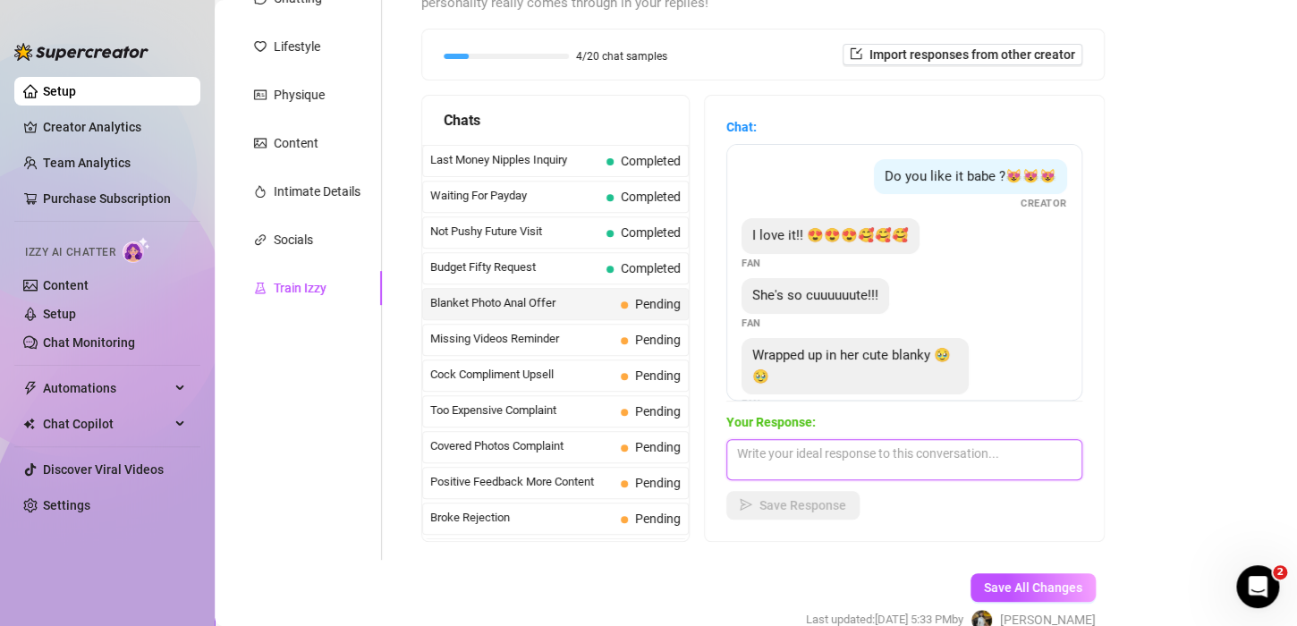
click at [814, 456] on textarea at bounding box center [904, 459] width 356 height 41
click at [791, 460] on textarea at bounding box center [904, 459] width 356 height 41
paste textarea "“Aww I love how excited you are, you’re making me smile so much 🥹💖”"
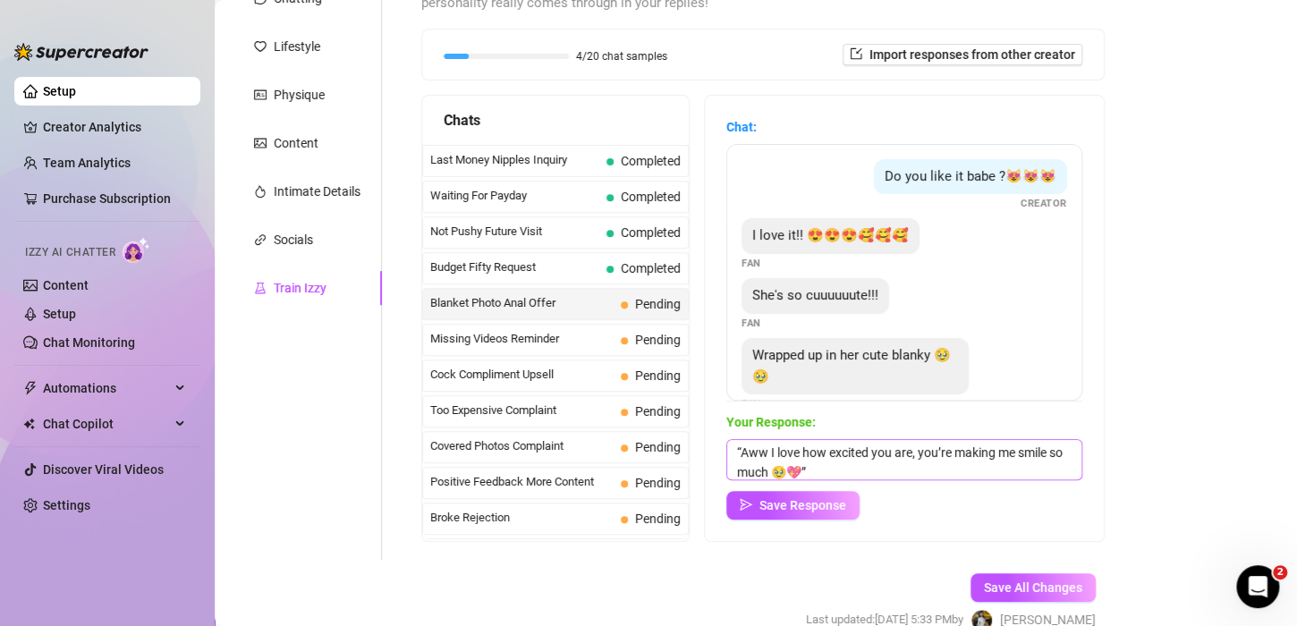
drag, startPoint x: 768, startPoint y: 500, endPoint x: 736, endPoint y: 450, distance: 59.1
click at [725, 416] on div "Chat: Do you like it babe ?😻😻😻 Creator I love it!! 😍😍😍🥰🥰🥰 Fan She's so cuuuuuut…" at bounding box center [904, 318] width 399 height 445
drag, startPoint x: 742, startPoint y: 454, endPoint x: 676, endPoint y: 438, distance: 67.9
click at [698, 445] on div "Chats Last Money Nipples Inquiry Completed Waiting For Payday Completed Not Pus…" at bounding box center [762, 318] width 683 height 447
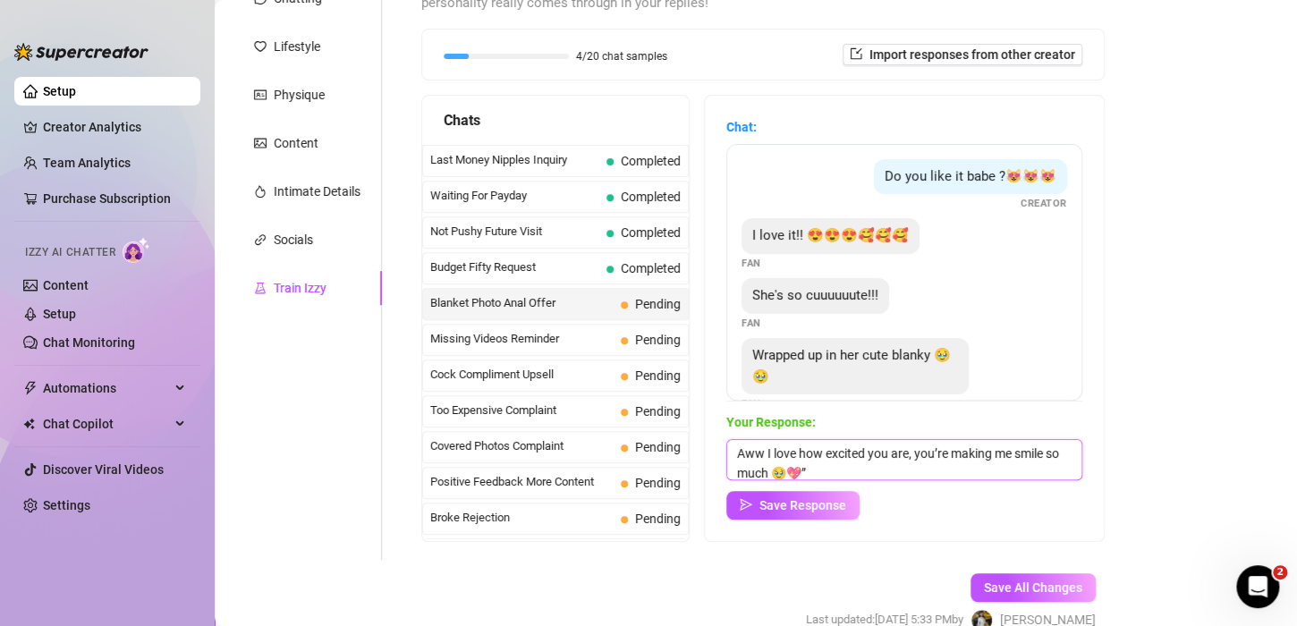
click at [873, 474] on textarea "Aww I love how excited you are, you’re making me smile so much 🥹💖”" at bounding box center [904, 459] width 356 height 41
type textarea "Aww I love how excited you are, you’re making me smile so much 🥹💖"
click at [805, 503] on span "Save Response" at bounding box center [802, 505] width 87 height 14
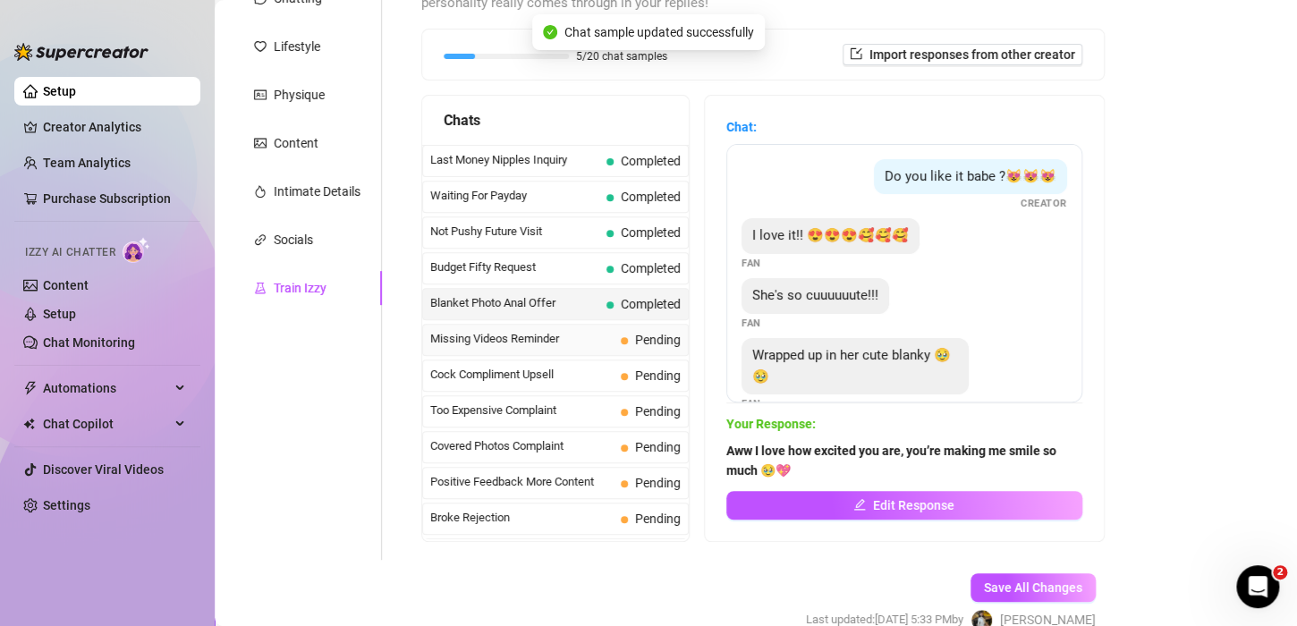
click at [530, 343] on span "Missing Videos Reminder" at bounding box center [521, 339] width 183 height 18
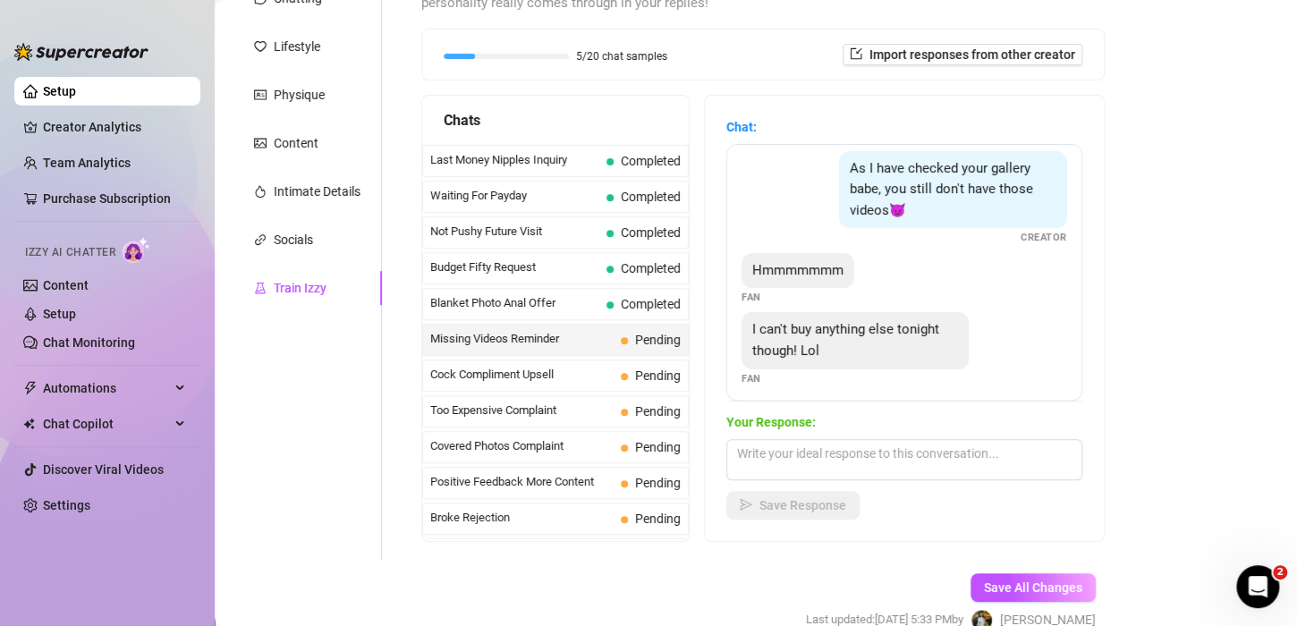
scroll to position [14, 0]
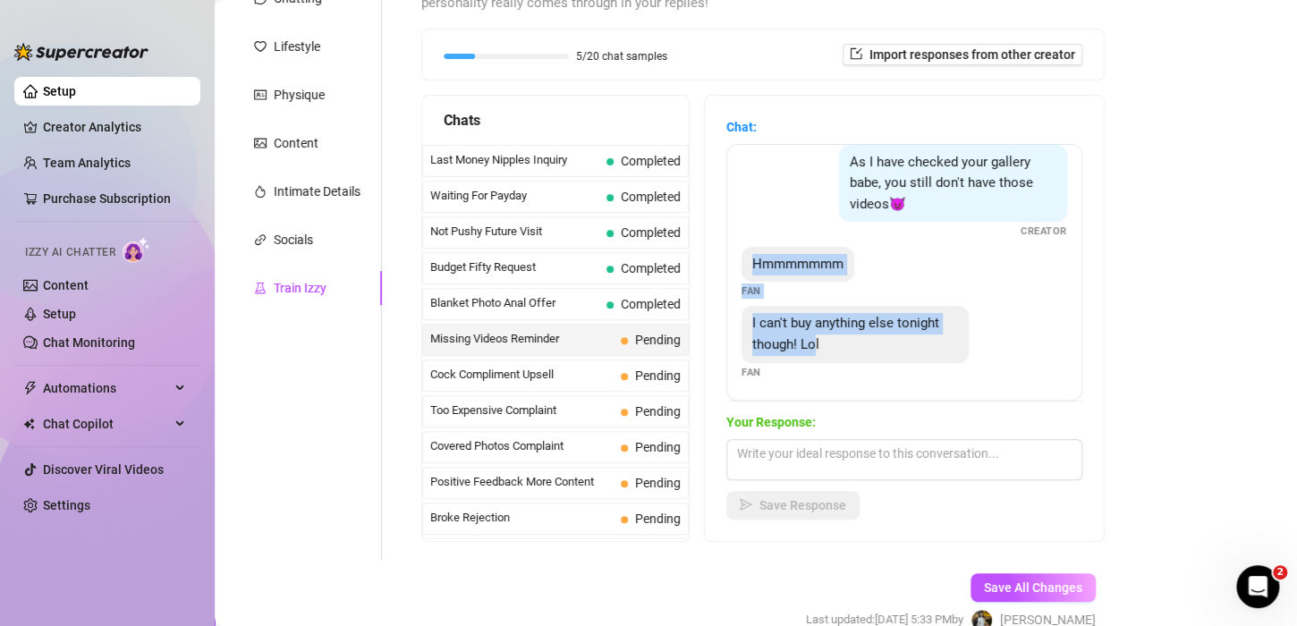
drag, startPoint x: 814, startPoint y: 344, endPoint x: 754, endPoint y: 264, distance: 100.4
click at [754, 264] on div "As I have checked your gallery babe, you still don't have those videos😈 Creator…" at bounding box center [904, 272] width 356 height 257
copy div "Hmmmmmmm Fan I can't buy anything else tonight though! Lo"
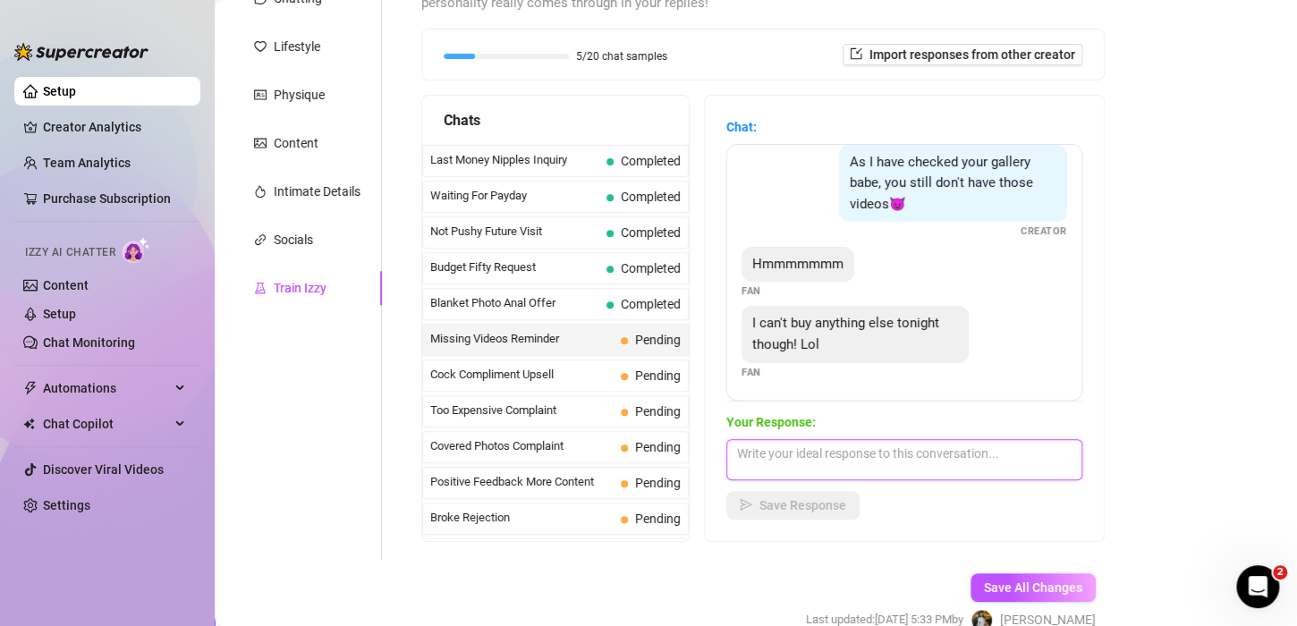
click at [896, 455] on textarea at bounding box center [904, 459] width 356 height 41
paste textarea "“Aww okay, but that means you owe me next time 😏💸”"
click at [742, 449] on textarea "“Aww okay, but that means you owe me next time 😏💸”" at bounding box center [904, 459] width 356 height 41
click at [1056, 453] on textarea "Aww okay, but that means you owe me next time 😏💸”" at bounding box center [904, 459] width 356 height 41
type textarea "Aww okay, but that means you owe me next time 😏"
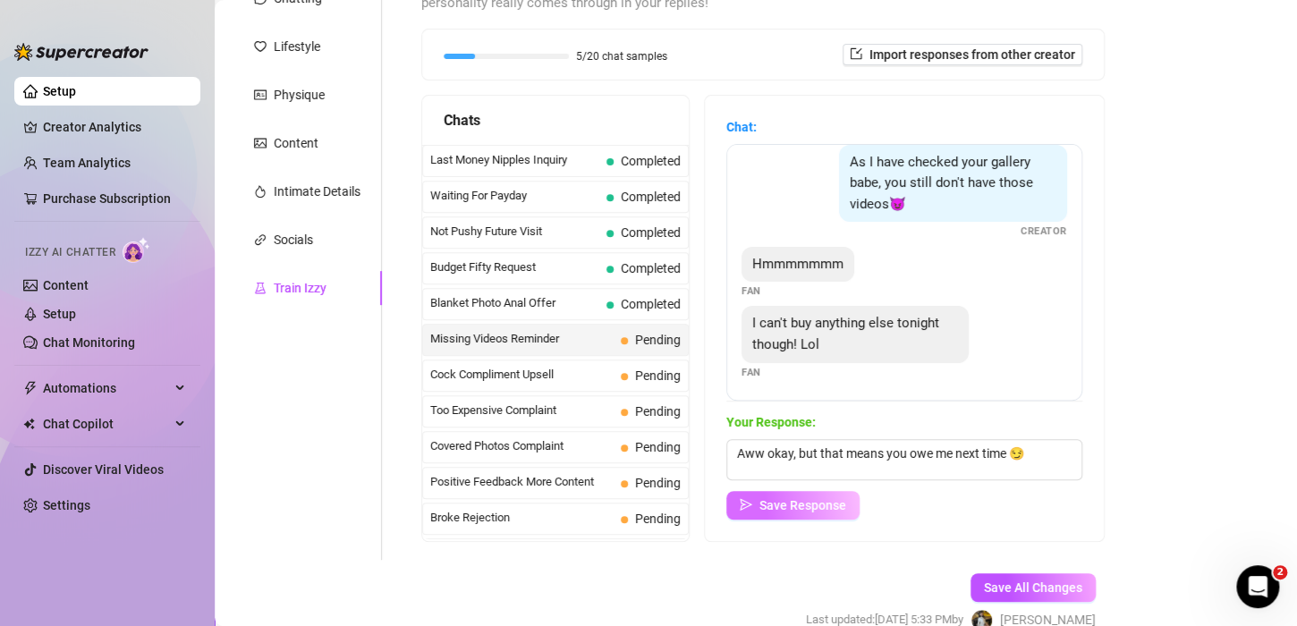
click at [821, 498] on span "Save Response" at bounding box center [802, 505] width 87 height 14
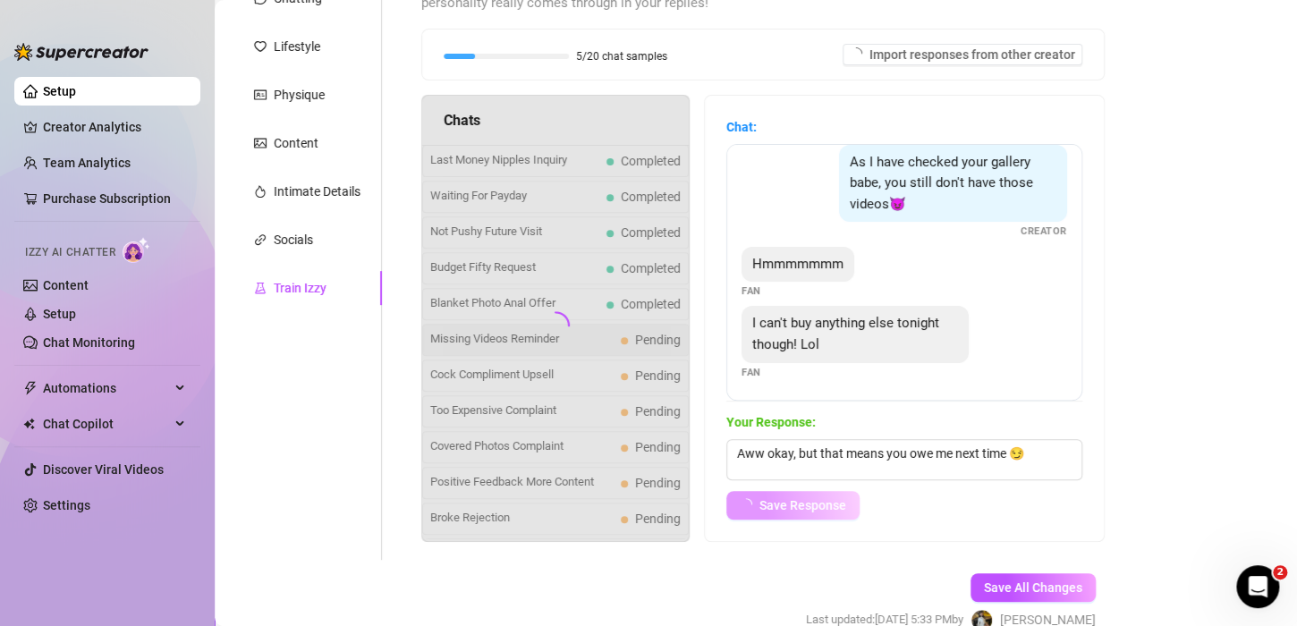
scroll to position [0, 0]
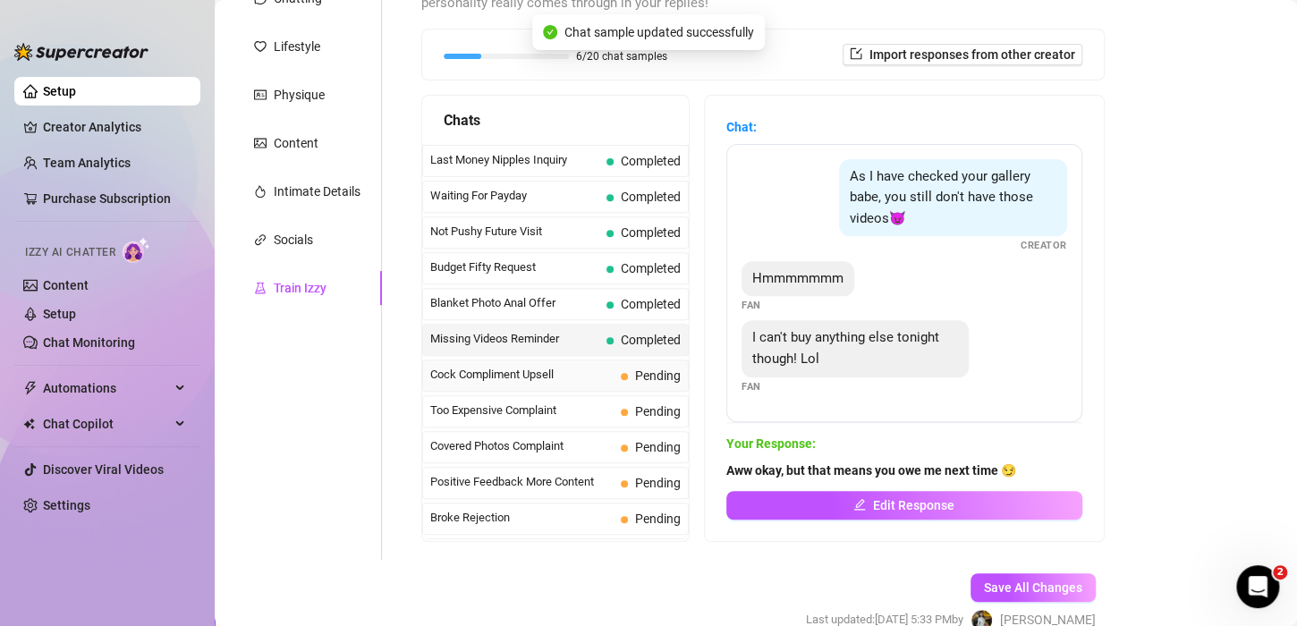
click at [535, 368] on span "Cock Compliment Upsell" at bounding box center [521, 375] width 183 height 18
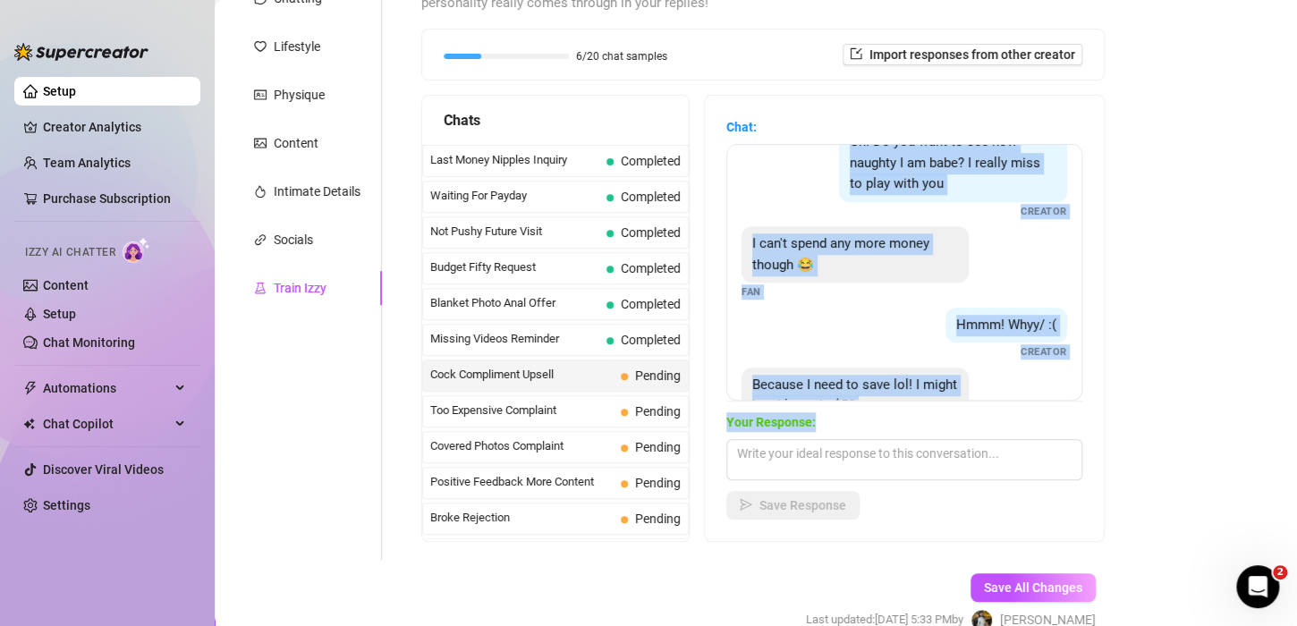
scroll to position [518, 0]
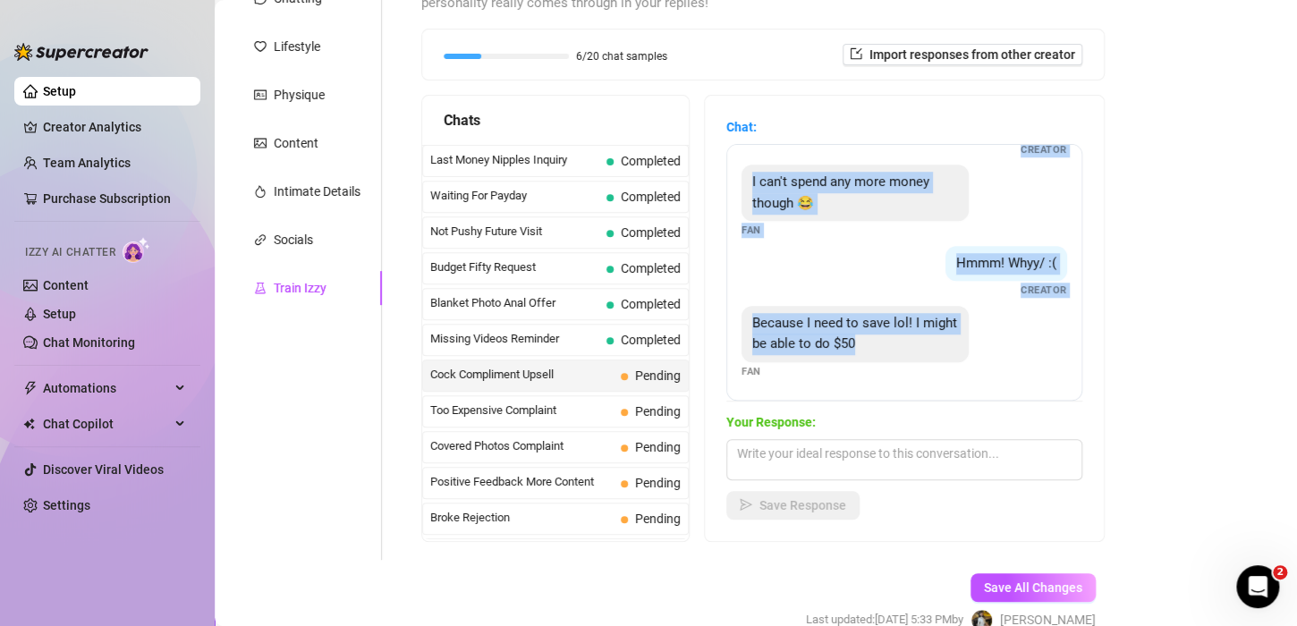
drag, startPoint x: 751, startPoint y: 171, endPoint x: 943, endPoint y: 363, distance: 271.4
click at [943, 363] on div "You want it babe? Fan Is it the best cock out of all your fans? Fan Yes babe, y…" at bounding box center [904, 272] width 356 height 257
copy div "You want it babe? Fan Is it the best cock out of all your fans? Fan Yes babe, y…"
click at [975, 385] on div "You want it babe? Fan Is it the best cock out of all your fans? Fan Yes babe, y…" at bounding box center [904, 272] width 356 height 257
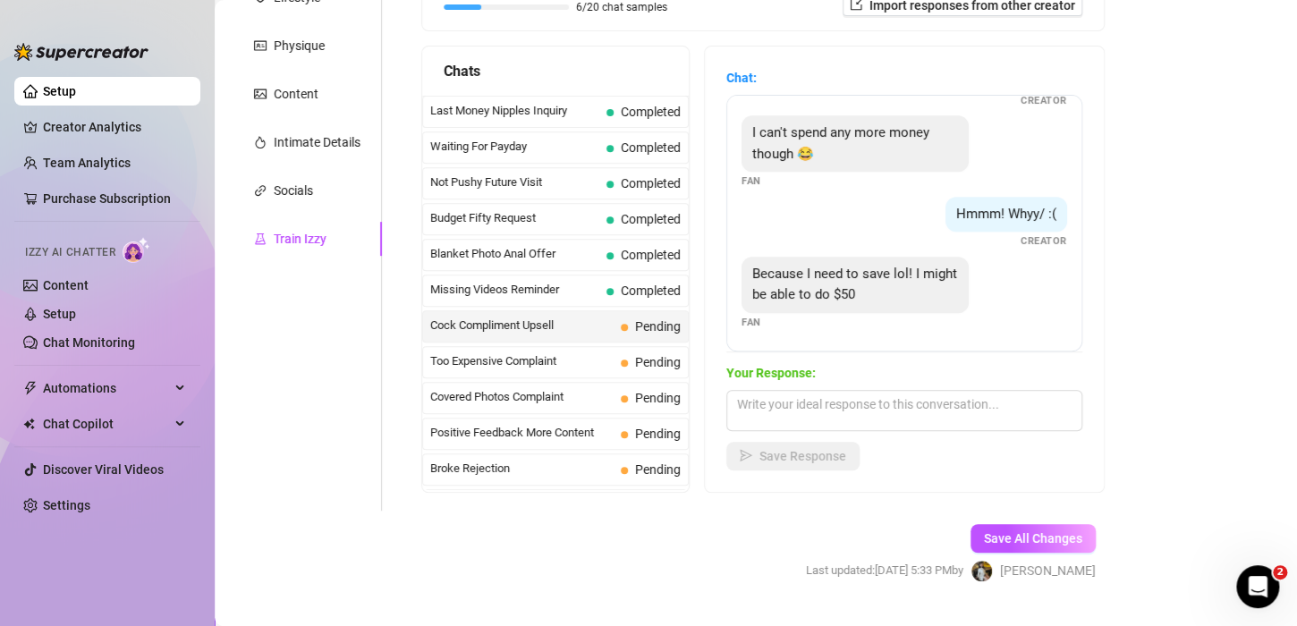
scroll to position [225, 0]
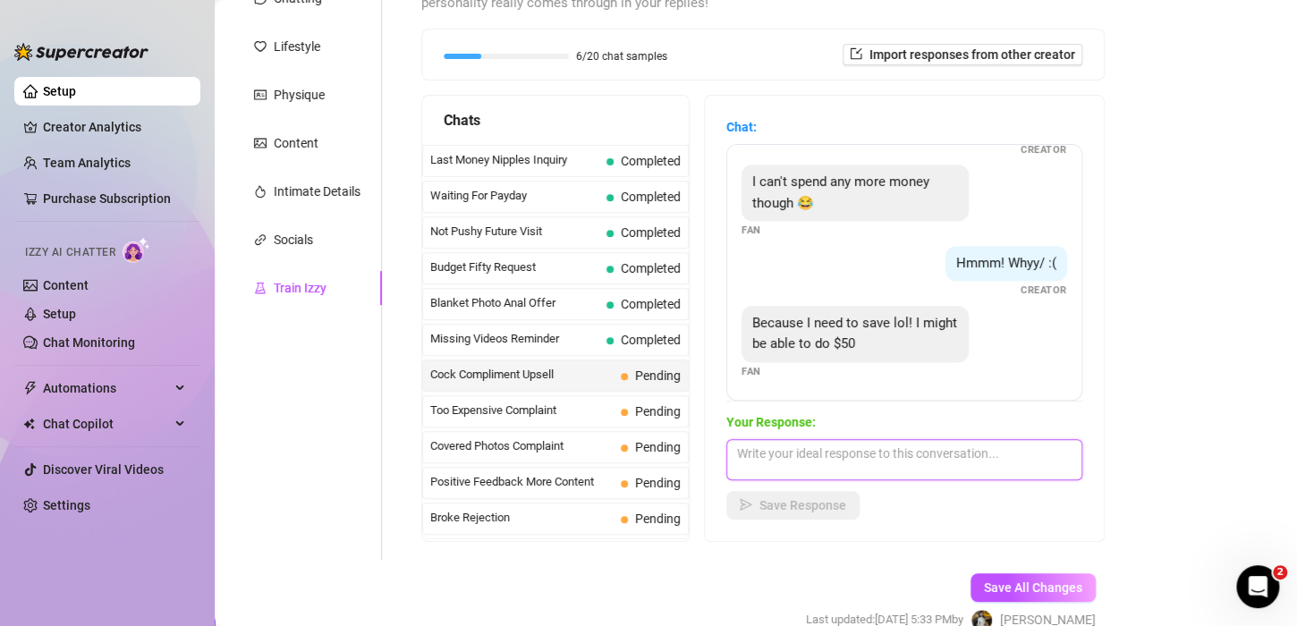
click at [787, 445] on textarea at bounding box center [904, 459] width 356 height 41
paste textarea "“Okay okay, I’ll let you off tonight — but you owe me when payday hits 😏💸”"
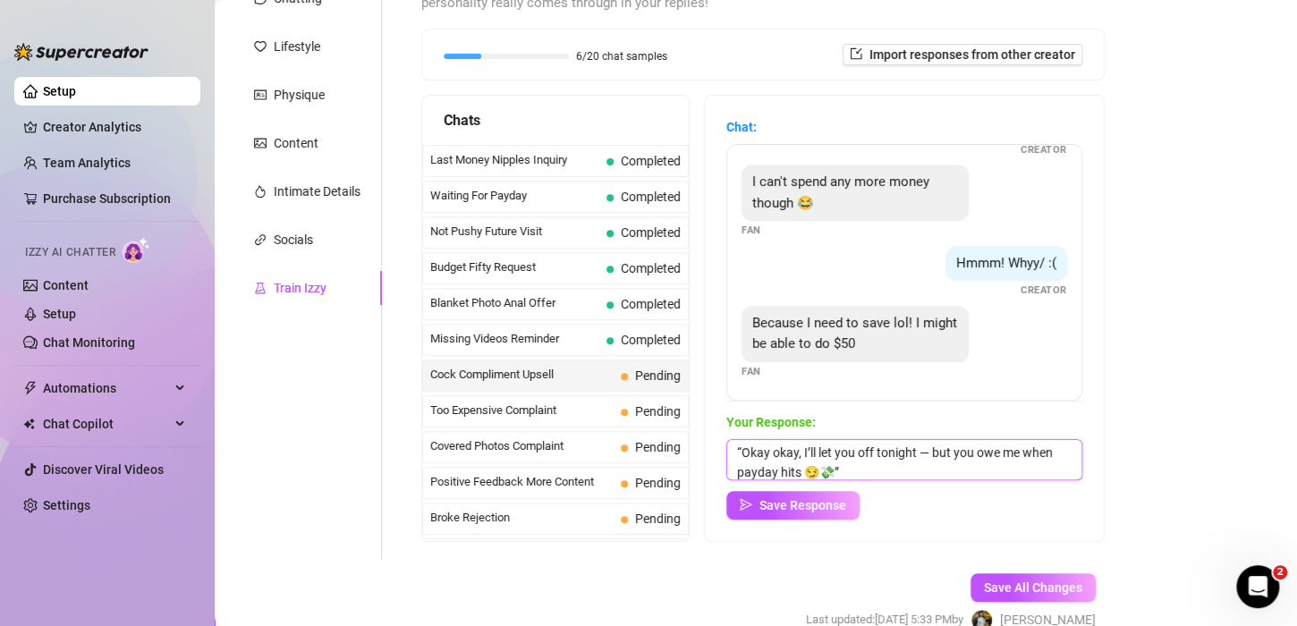
click at [739, 449] on textarea "“Okay okay, I’ll let you off tonight — but you owe me when payday hits 😏💸”" at bounding box center [904, 459] width 356 height 41
click at [875, 488] on div "Your Response: Okay okay, I’ll let you off tonight — but you owe me when payday…" at bounding box center [904, 465] width 356 height 107
click at [887, 464] on textarea "Okay okay, I’ll let you off tonight — but you owe me when payday hits 😏💸”" at bounding box center [904, 459] width 356 height 41
click at [923, 453] on textarea "Okay okay, I’ll let you off tonight — but you owe me when payday hits 😏💸" at bounding box center [904, 459] width 356 height 41
type textarea "Okay okay, I’ll let you off tonight , but you owe me when payday hits 😏💸"
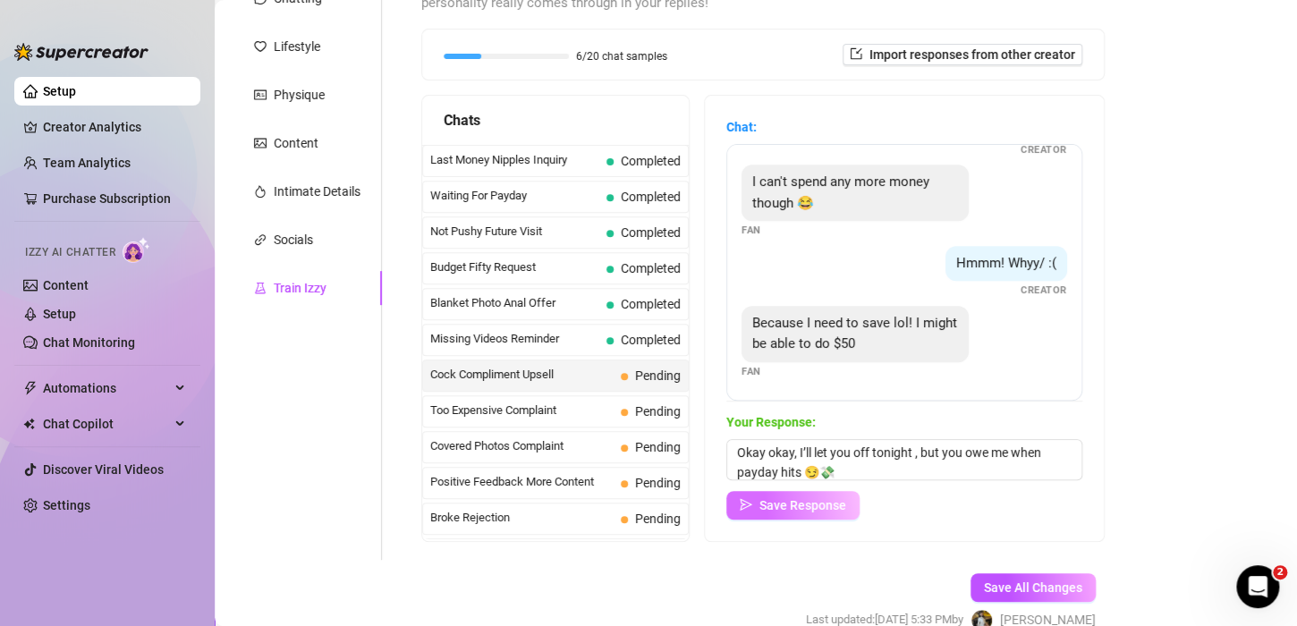
click at [800, 503] on span "Save Response" at bounding box center [802, 505] width 87 height 14
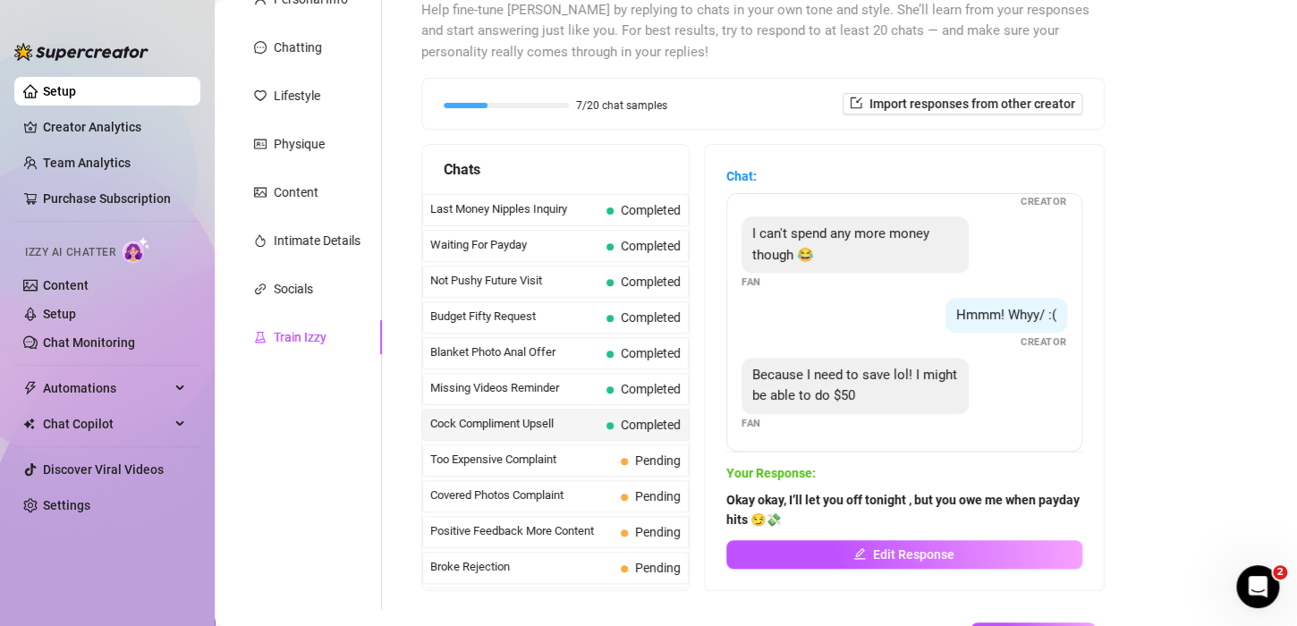
scroll to position [315, 0]
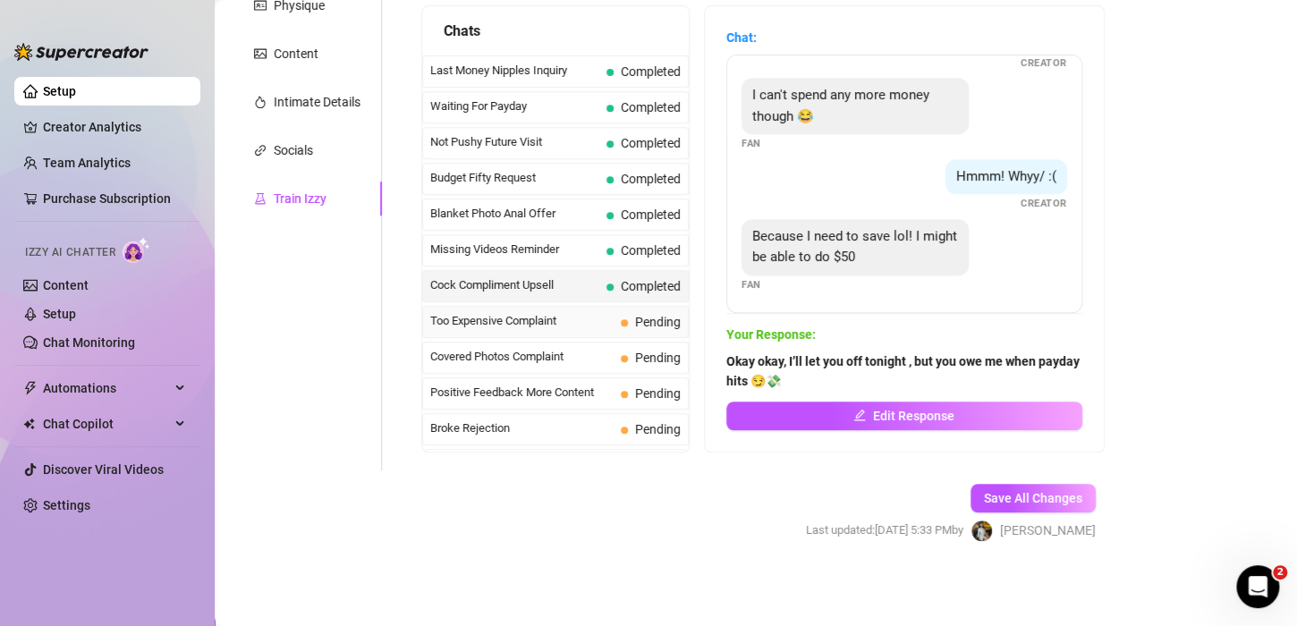
click at [512, 323] on span "Too Expensive Complaint" at bounding box center [521, 321] width 183 height 18
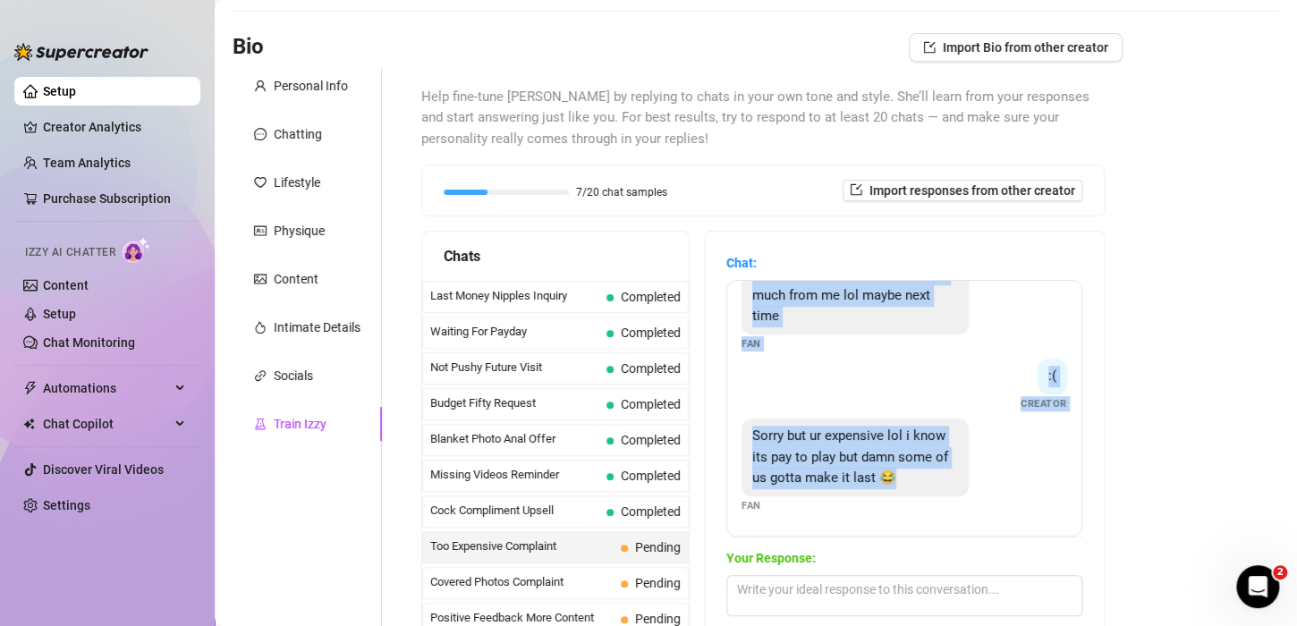
scroll to position [419, 0]
drag, startPoint x: 739, startPoint y: 314, endPoint x: 980, endPoint y: 506, distance: 308.1
click at [980, 506] on div "Oh no lol too expensive Fan its worth it 😘 Creator That may be true but thats a…" at bounding box center [904, 408] width 356 height 257
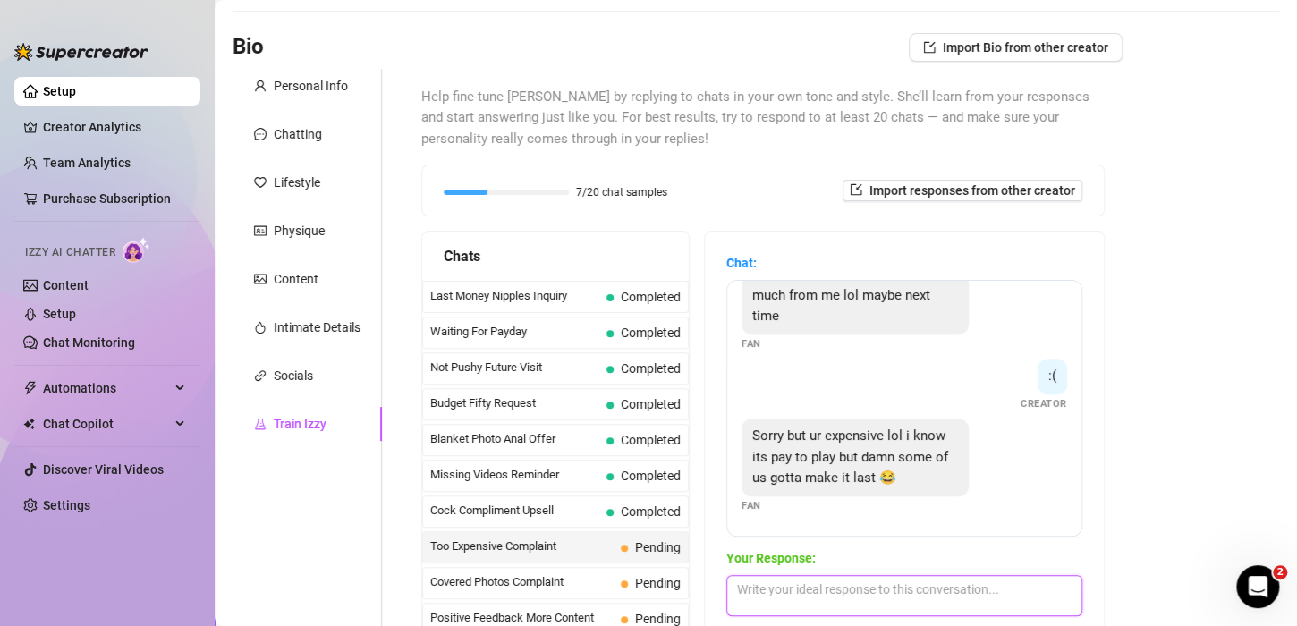
click at [783, 585] on textarea at bounding box center [904, 595] width 356 height 41
paste textarea "“Hahaha I knowww, I’m a lil expensive 😇 but I promise I’m worth the splurge 😏💋”"
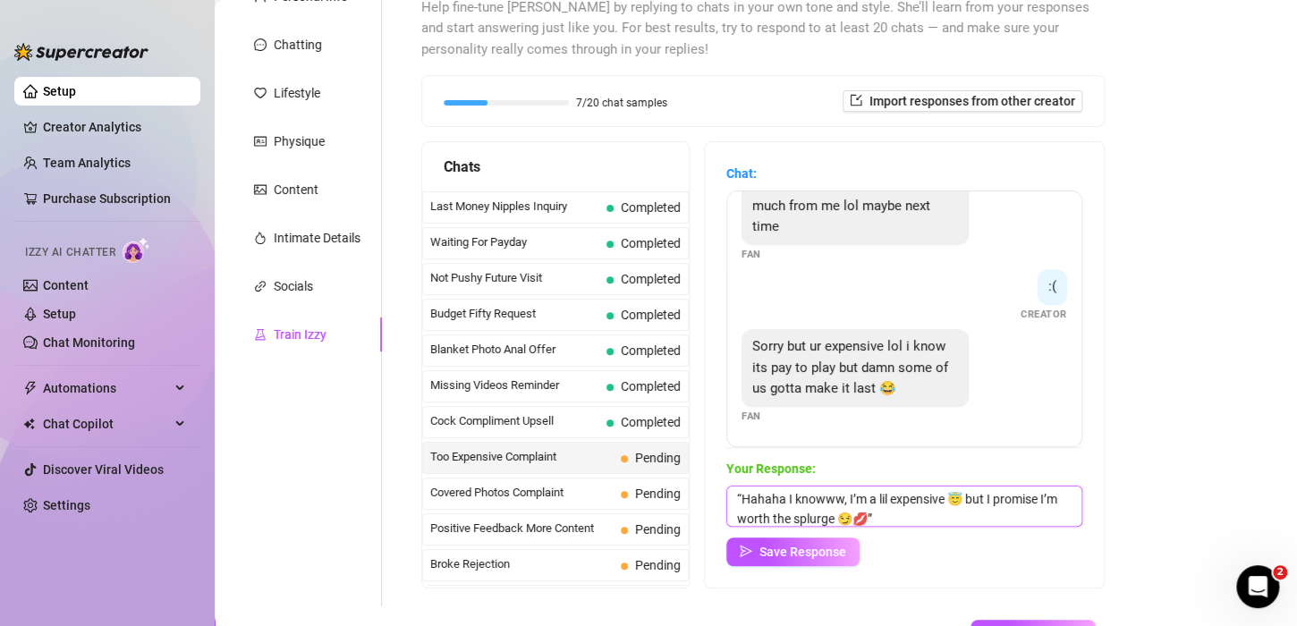
scroll to position [0, 0]
drag, startPoint x: 742, startPoint y: 496, endPoint x: 680, endPoint y: 488, distance: 63.1
click at [707, 496] on div "Chat: Oh no lol too expensive Fan its worth it 😘 Creator That may be true but t…" at bounding box center [904, 364] width 399 height 445
click at [900, 528] on div "Your Response: Hahaha I knowww, I’m a lil expensive 😇 but I promise I’m worth t…" at bounding box center [904, 512] width 356 height 107
click at [904, 517] on textarea "Hahaha I knowww, I’m a lil expensive 😇 but I promise I’m worth the splurge 😏💋”" at bounding box center [904, 506] width 356 height 41
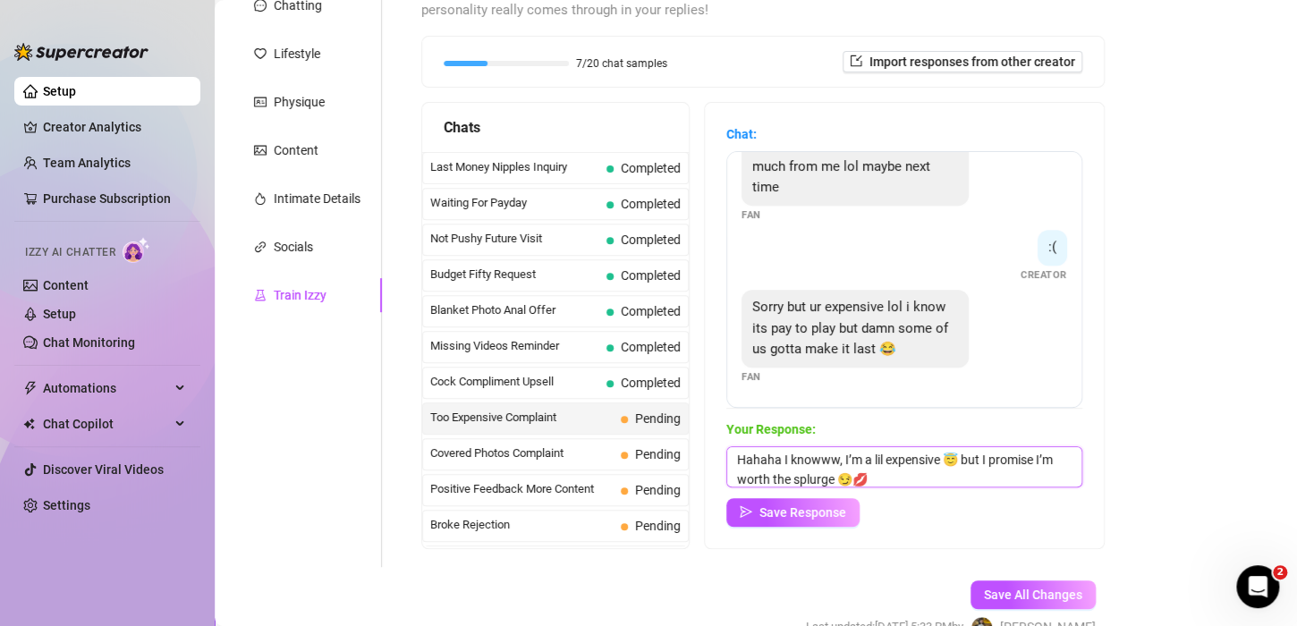
scroll to position [268, 0]
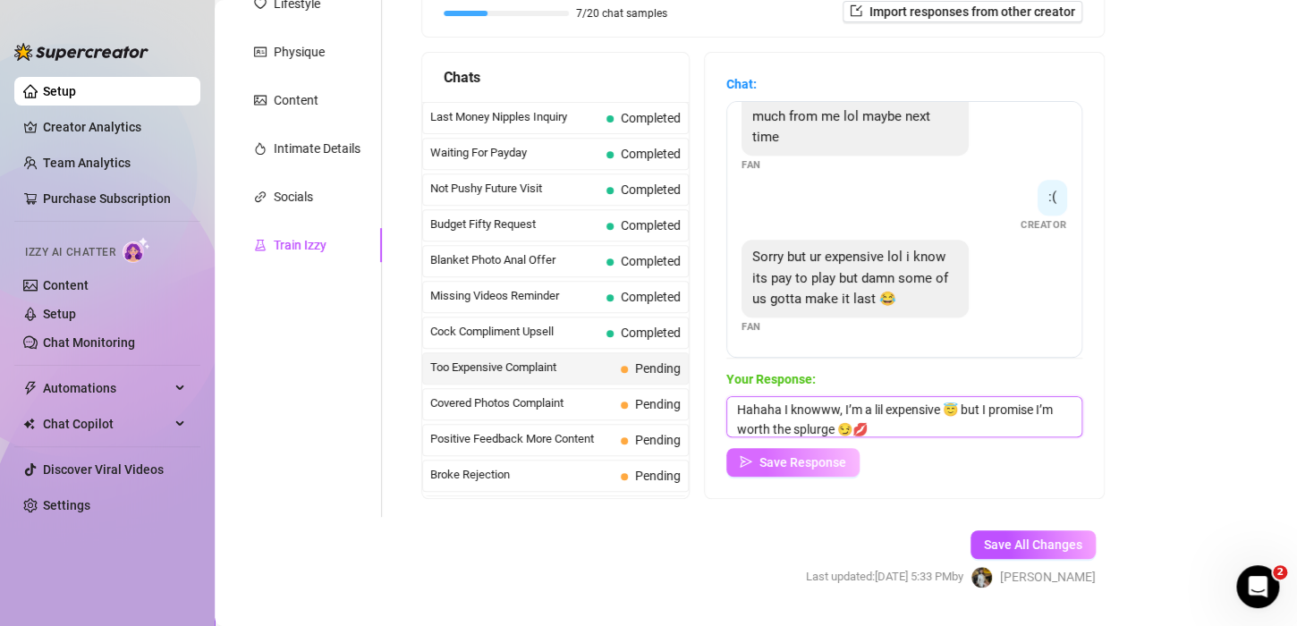
type textarea "Hahaha I knowww, I’m a lil expensive 😇 but I promise I’m worth the splurge 😏💋"
click at [807, 471] on button "Save Response" at bounding box center [792, 462] width 133 height 29
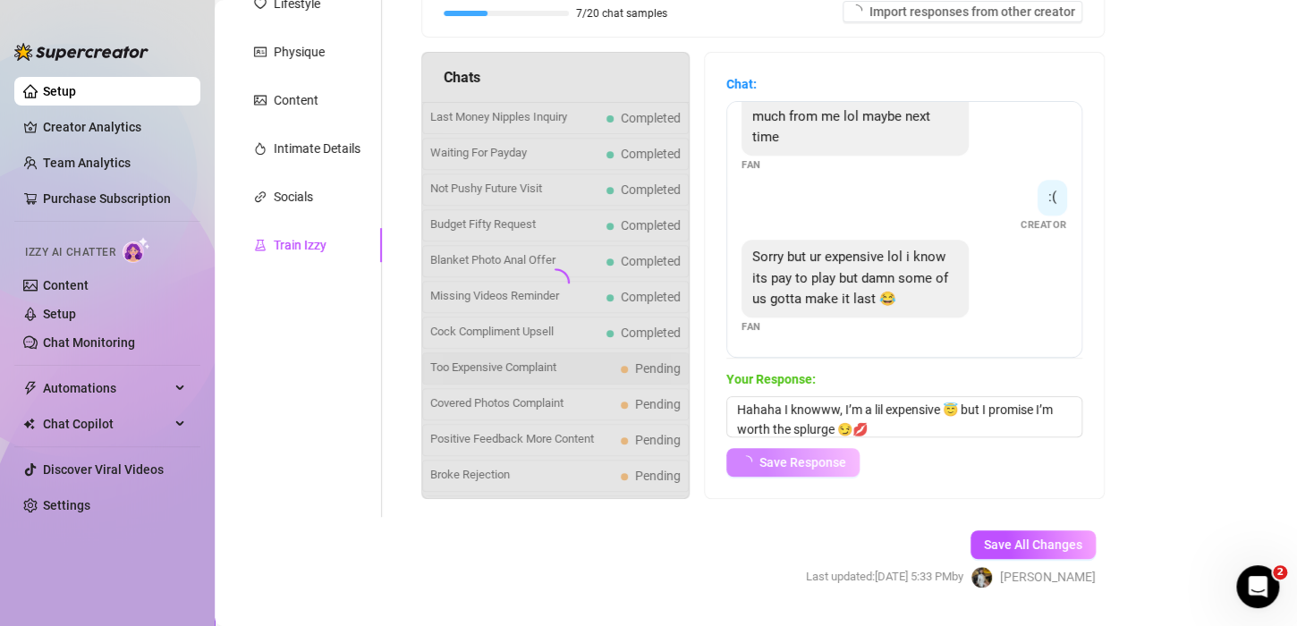
scroll to position [418, 0]
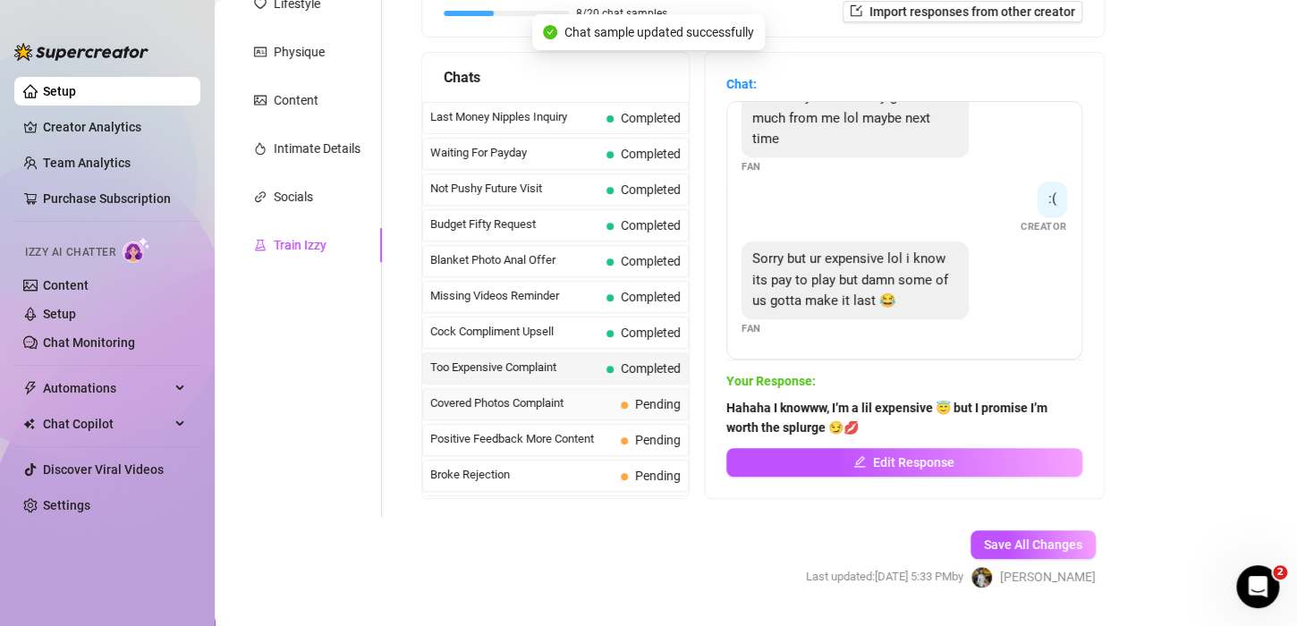
click at [547, 399] on span "Covered Photos Complaint" at bounding box center [521, 403] width 183 height 18
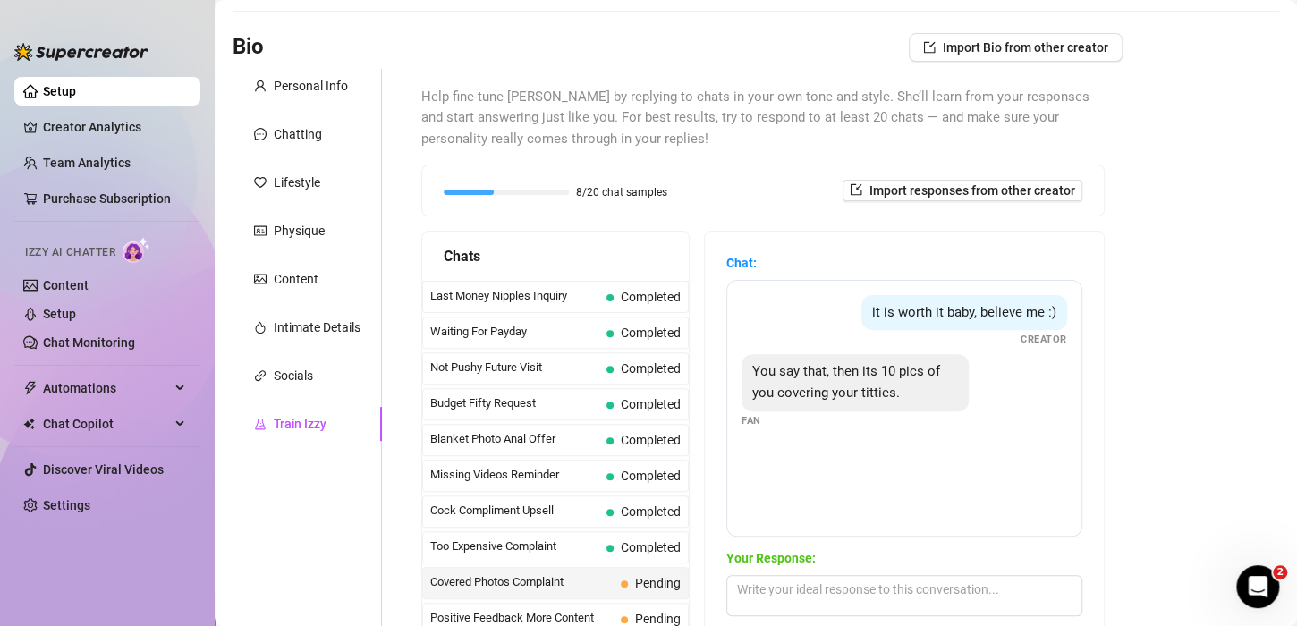
scroll to position [179, 0]
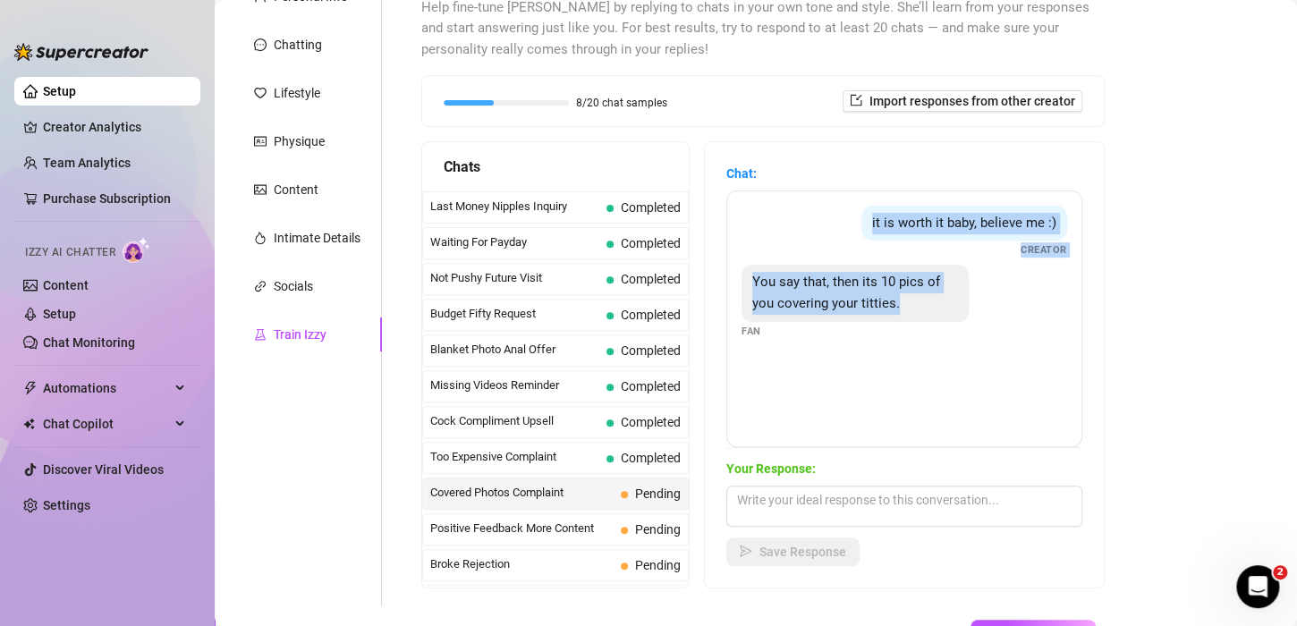
drag, startPoint x: 927, startPoint y: 350, endPoint x: 740, endPoint y: 199, distance: 240.4
click at [740, 199] on div "it is worth it baby, believe me :) Creator You say that, then its 10 pics of yo…" at bounding box center [904, 319] width 356 height 257
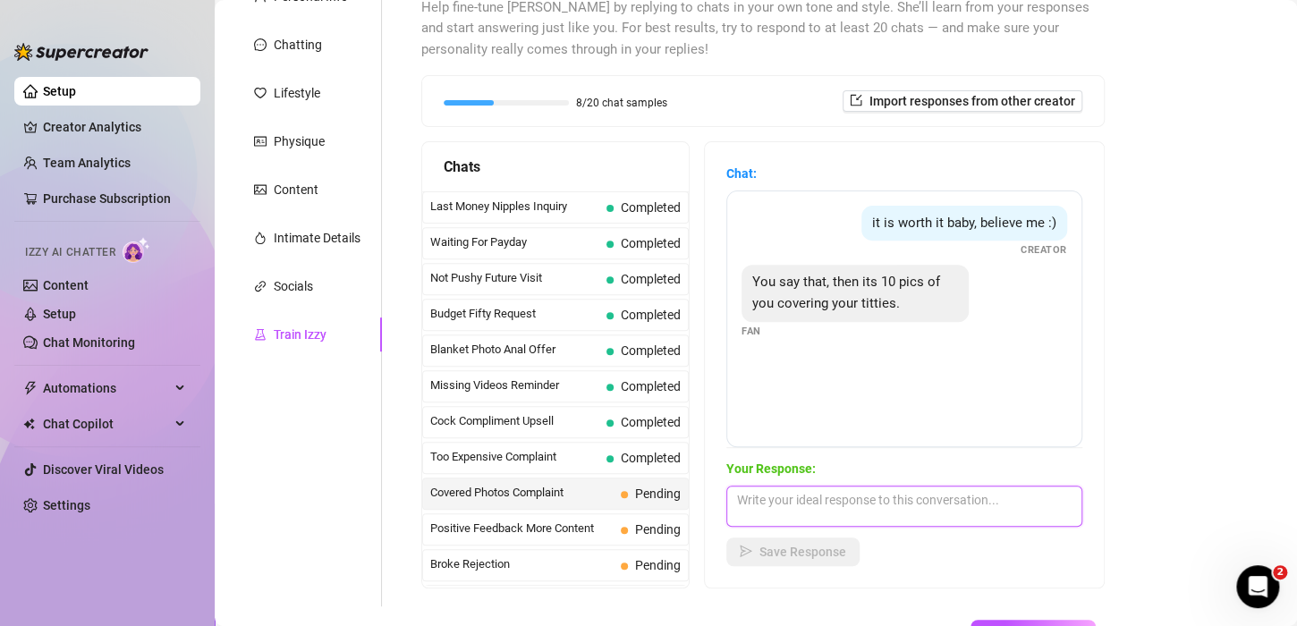
click at [768, 501] on textarea at bounding box center [904, 506] width 356 height 41
paste textarea "“Haha you know I like keeping a little mystery… makes it more exciting 😌✨”"
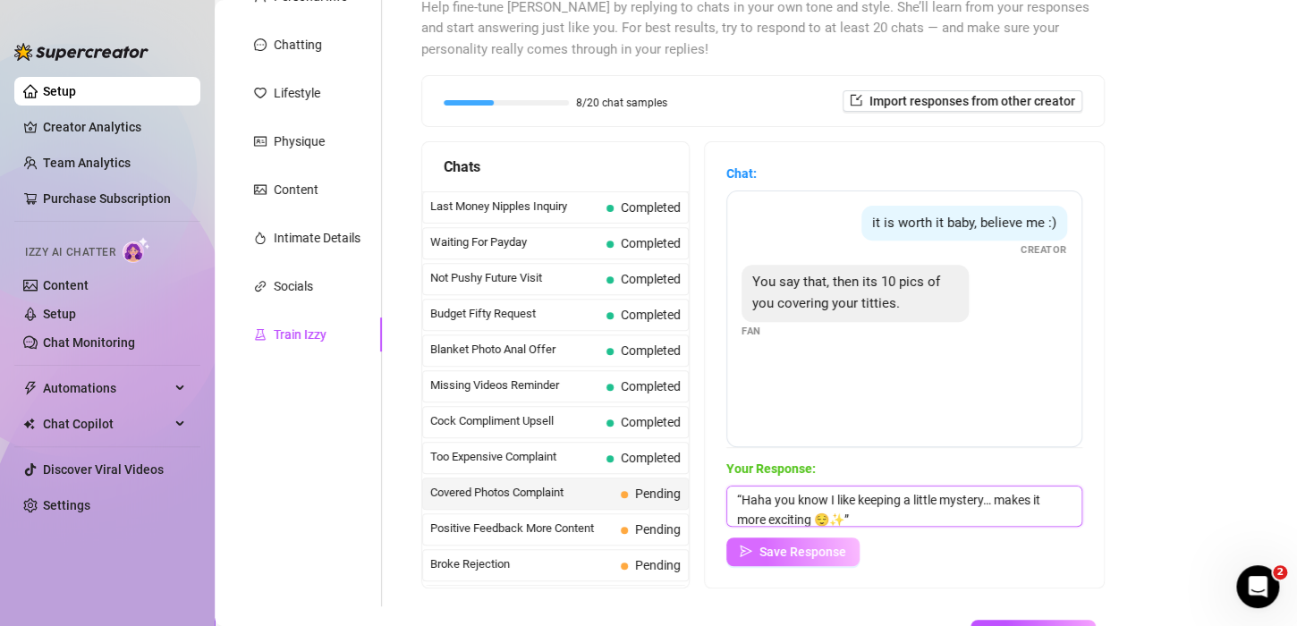
scroll to position [1, 0]
drag, startPoint x: 741, startPoint y: 501, endPoint x: 672, endPoint y: 490, distance: 69.7
click at [679, 492] on div "Chats Last Money Nipples Inquiry Completed Waiting For Payday Completed Not Pus…" at bounding box center [762, 364] width 683 height 447
click at [872, 519] on textarea "Haha you know I like keeping a little mystery… makes it more exciting 😌✨”" at bounding box center [904, 506] width 356 height 41
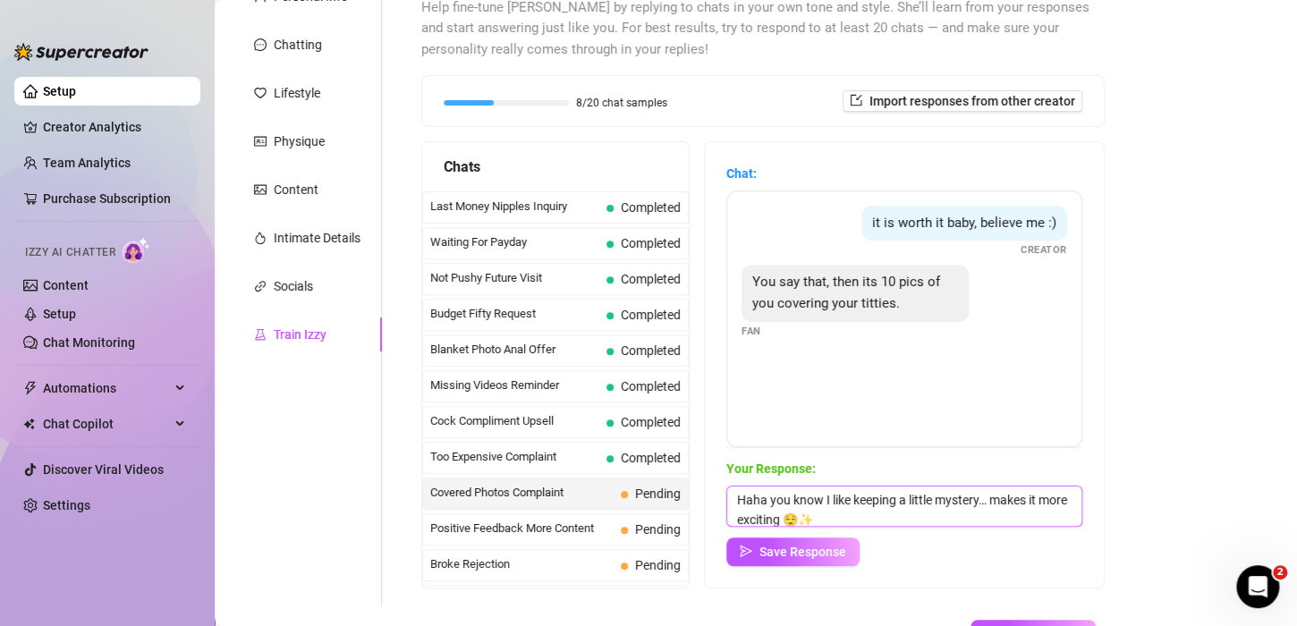
scroll to position [1, 0]
type textarea "Haha you know I like keeping a little mystery… makes it more exciting 😌✨"
click at [794, 539] on button "Save Response" at bounding box center [792, 552] width 133 height 29
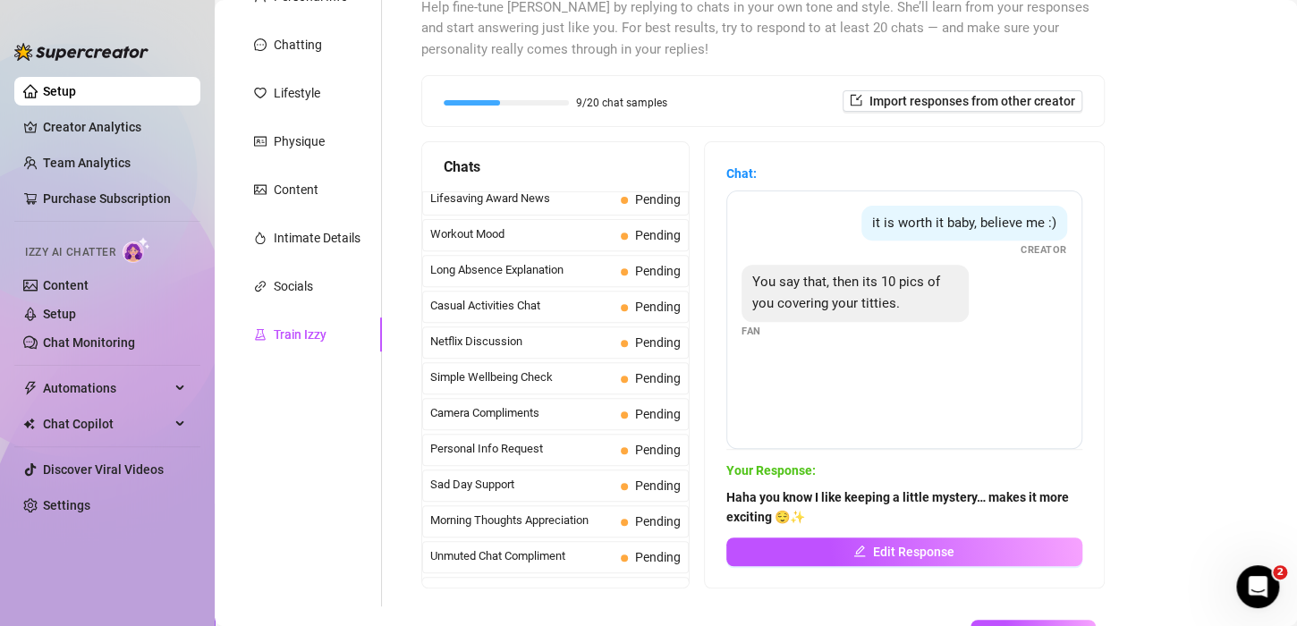
scroll to position [1585, 0]
click at [519, 581] on span "Missed Live Stream" at bounding box center [521, 590] width 183 height 18
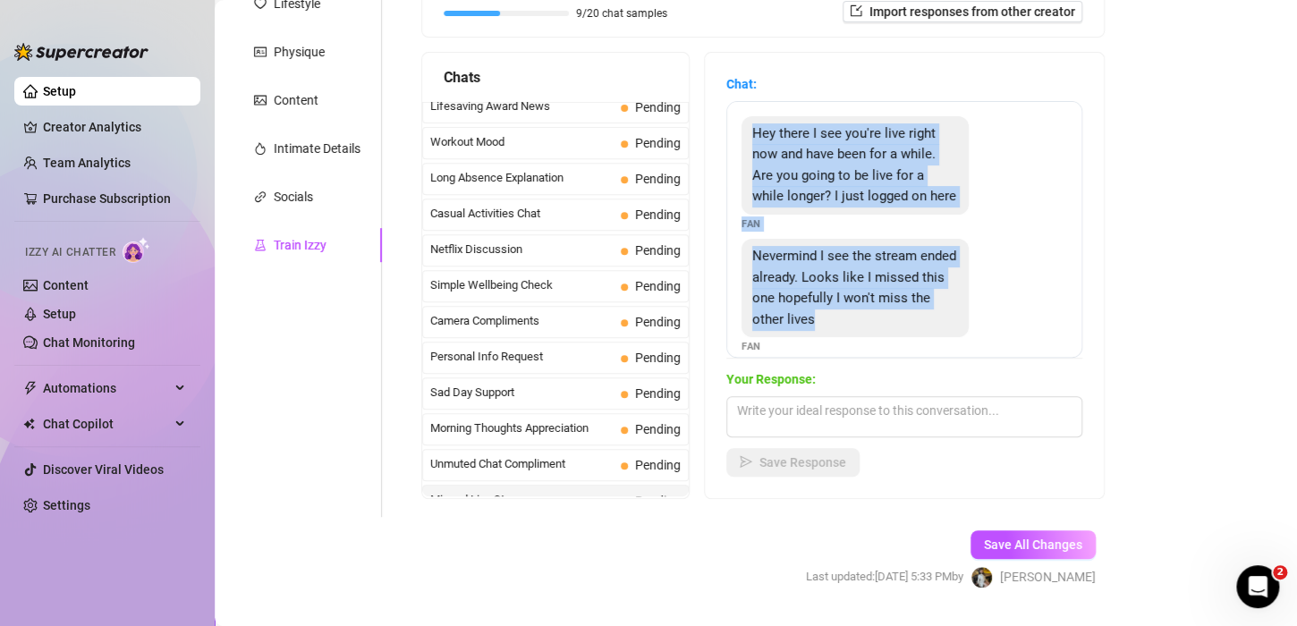
scroll to position [39, 0]
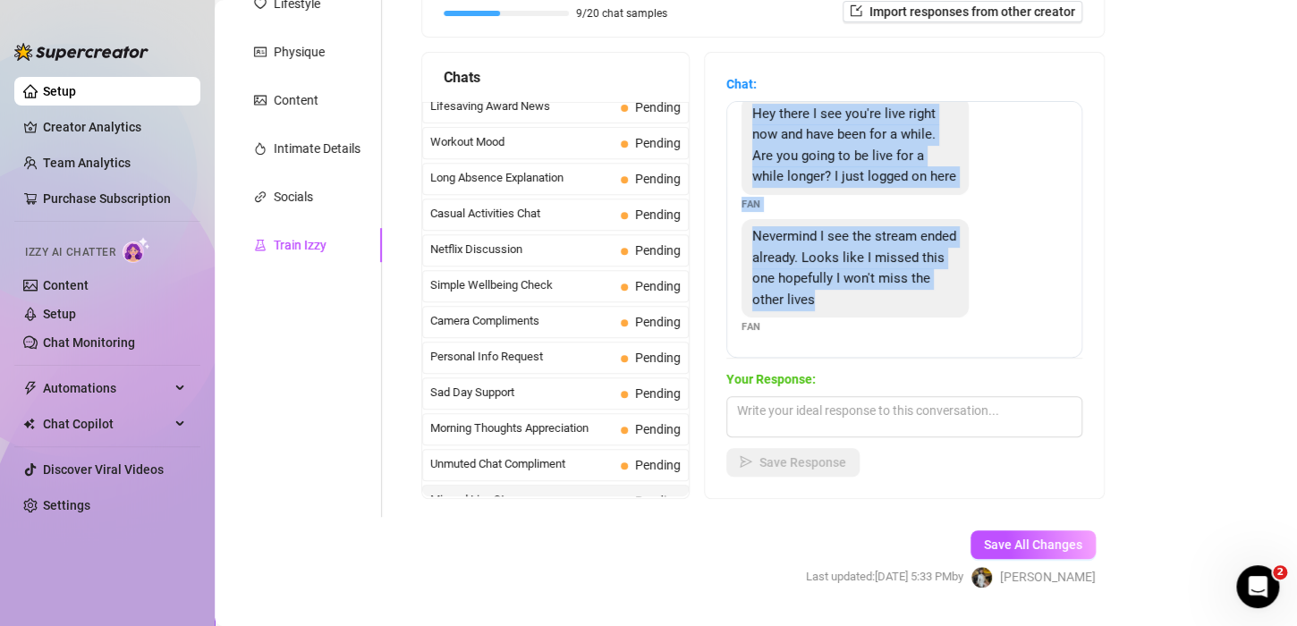
drag, startPoint x: 754, startPoint y: 129, endPoint x: 946, endPoint y: 320, distance: 271.4
click at [946, 320] on div "Hey there I see you're live right now and have been for a while. Are you going …" at bounding box center [904, 229] width 356 height 257
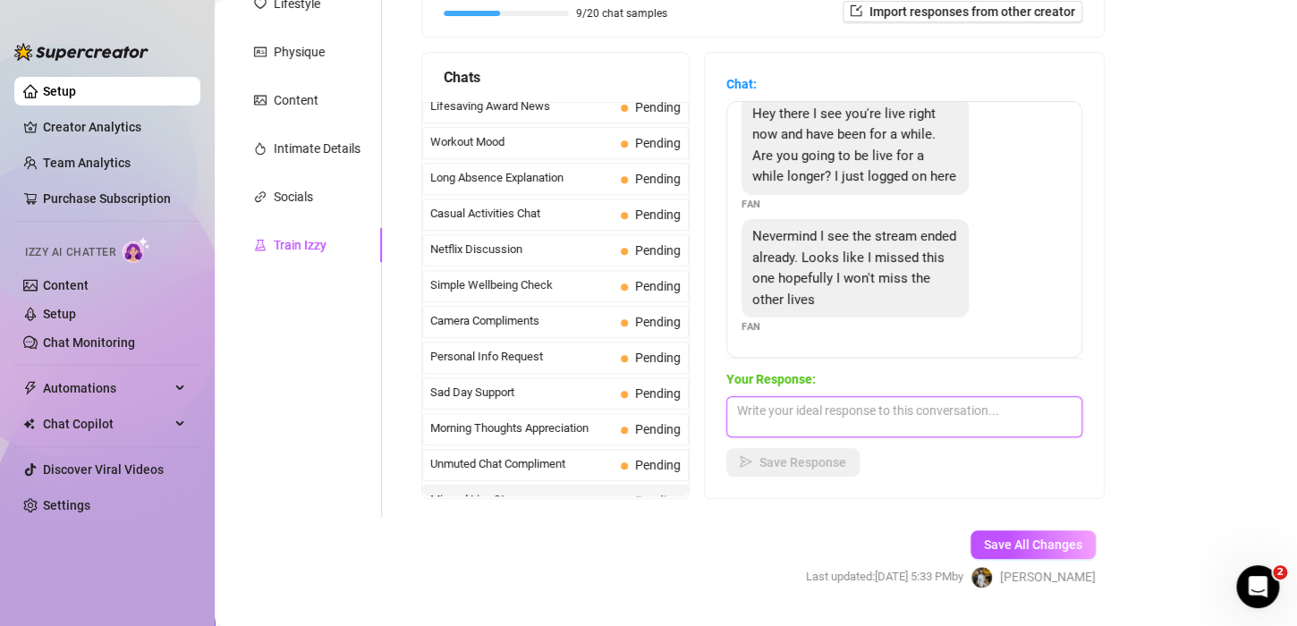
click at [847, 415] on textarea at bounding box center [904, 416] width 356 height 41
paste textarea "“Aww you just missed me 🥺 but don’t worry, I’ll be live again soon 💖”"
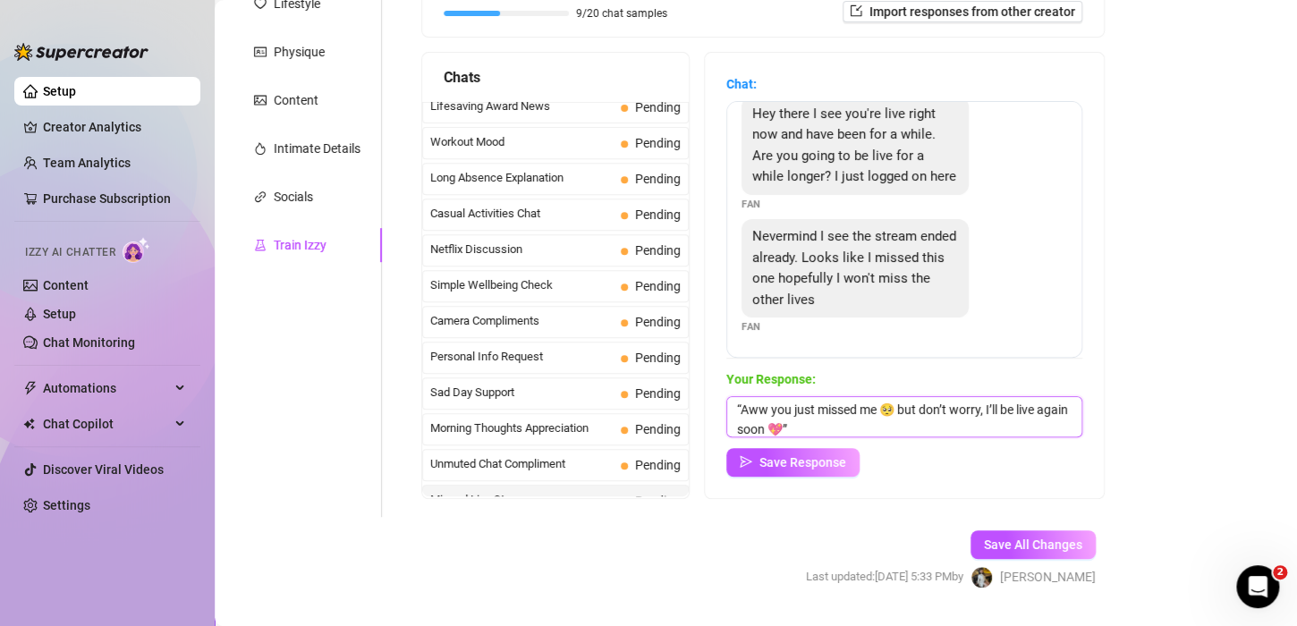
click at [768, 410] on textarea "“Aww you just missed me 🥺 but don’t worry, I’ll be live again soon 💖”" at bounding box center [904, 416] width 356 height 41
click at [744, 403] on textarea "“Aww amor you just missed me 🥺 but don’t worry, I’ll be live again soon 💖”" at bounding box center [904, 416] width 356 height 41
click at [883, 438] on div "Your Response: Aww amor you just missed me 🥺 but don’t worry, I’ll be live agai…" at bounding box center [904, 422] width 356 height 107
click at [876, 428] on textarea "Aww amor you just missed me 🥺 but don’t worry, I’ll be live again soon 💖”" at bounding box center [904, 416] width 356 height 41
click at [872, 428] on textarea "Aww amor you just missed me 🥺 but don’t worry, I’ll be live again soon" at bounding box center [904, 416] width 356 height 41
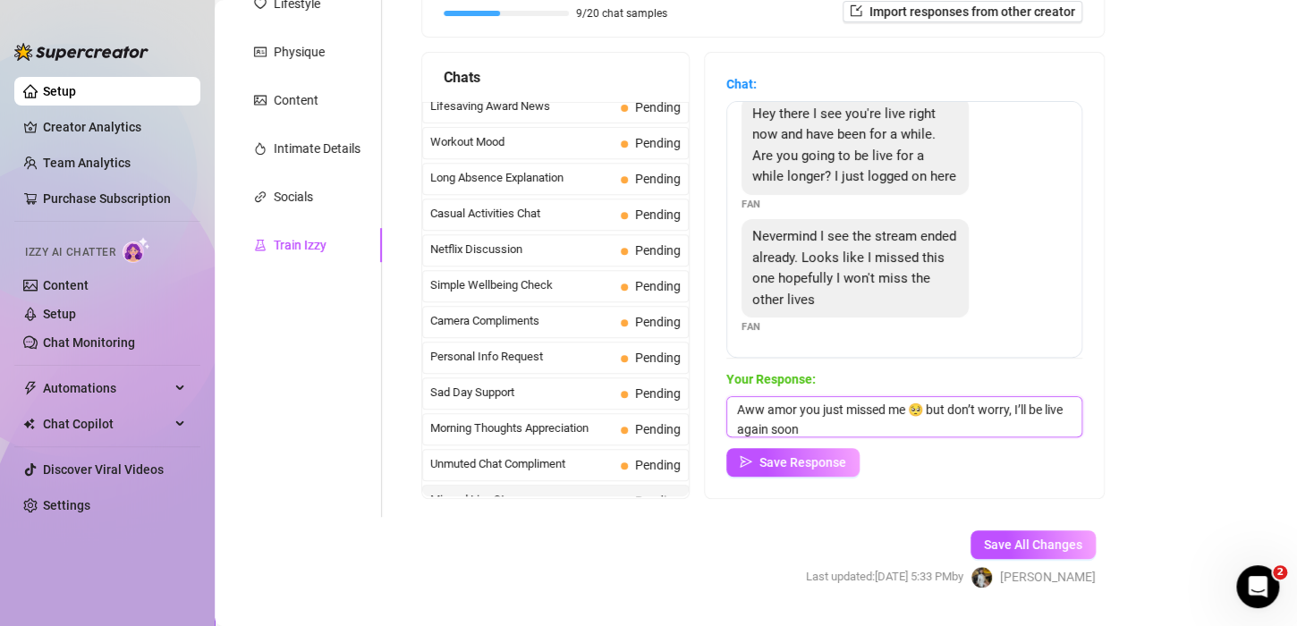
paste textarea "💖"
type textarea "Aww amor you just missed me 🥺 but don’t worry, I’ll be live again soon 💖"
click at [805, 472] on button "Save Response" at bounding box center [792, 462] width 133 height 29
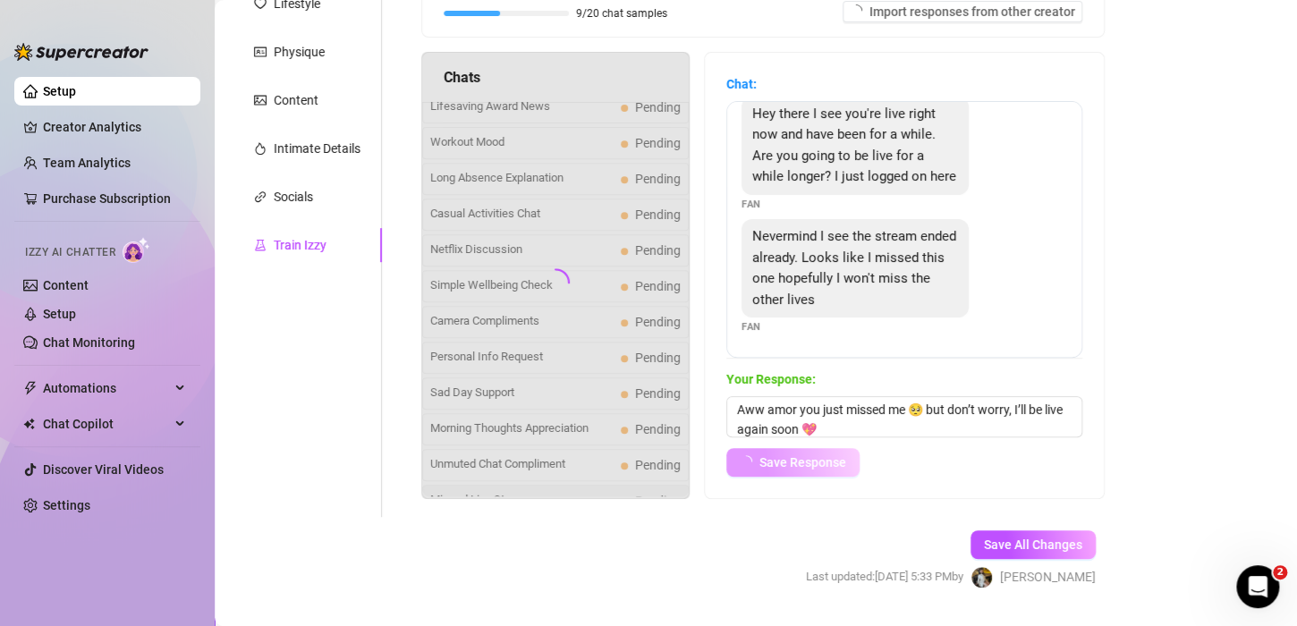
scroll to position [38, 0]
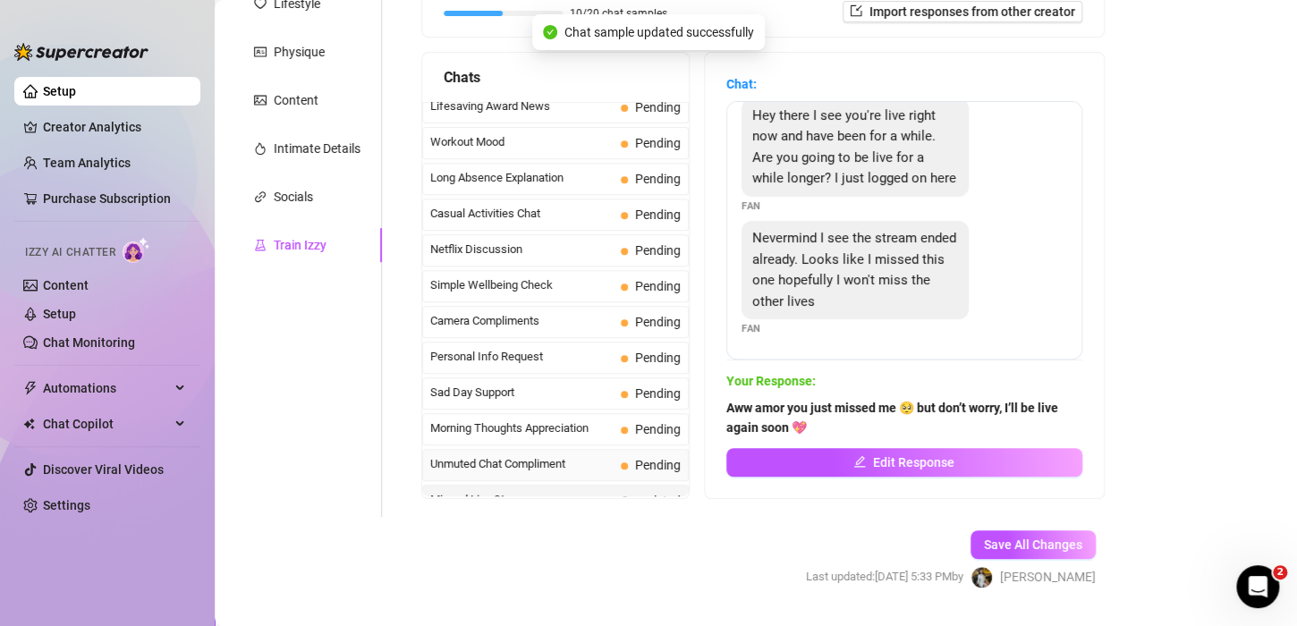
click at [526, 455] on span "Unmuted Chat Compliment" at bounding box center [521, 464] width 183 height 18
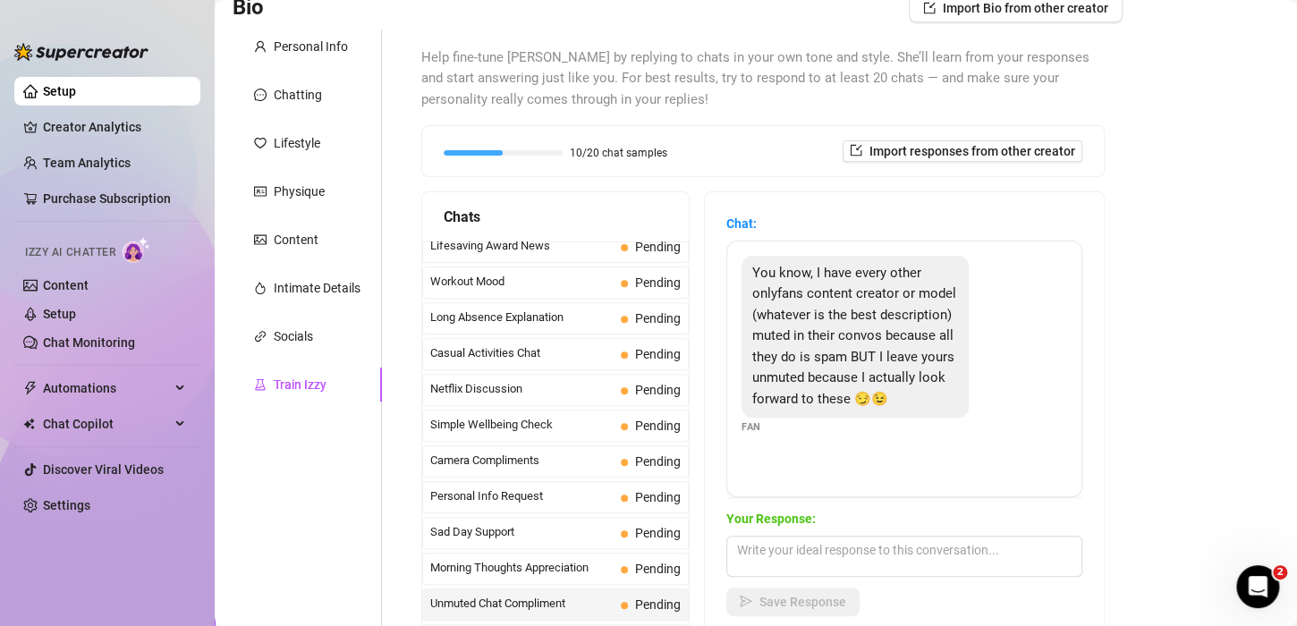
scroll to position [179, 0]
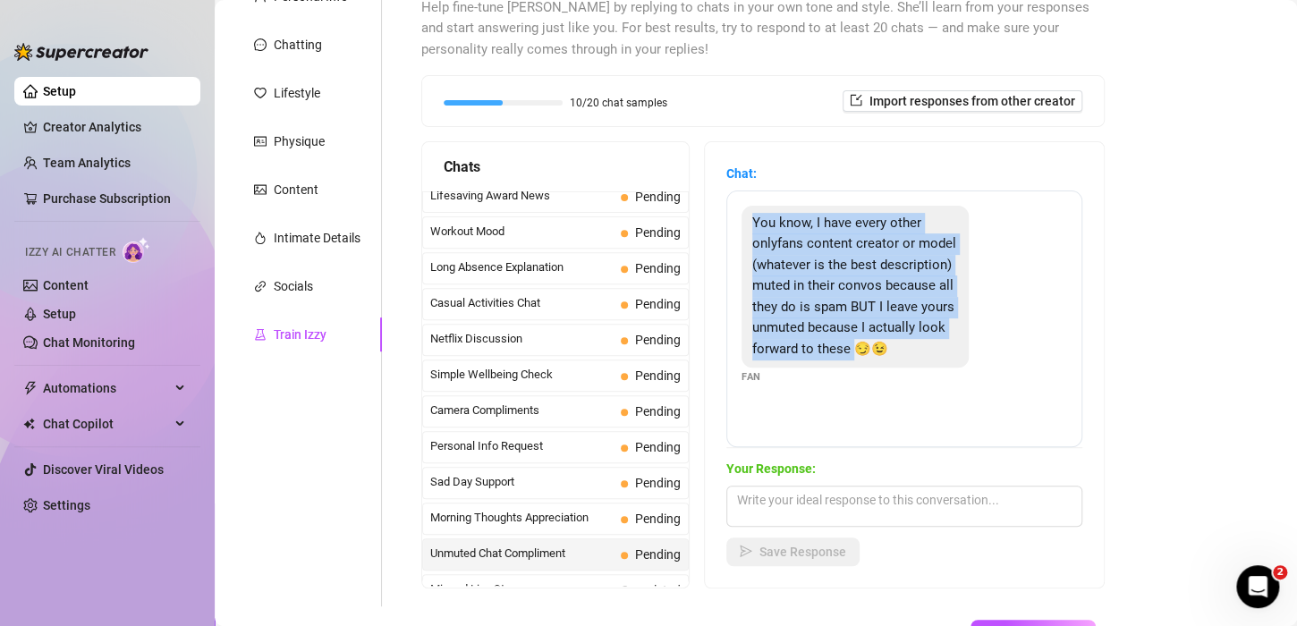
drag, startPoint x: 804, startPoint y: 420, endPoint x: 732, endPoint y: 208, distance: 224.9
click at [732, 208] on div "You know, I have every other onlyfans content creator or model (whatever is the…" at bounding box center [904, 319] width 356 height 257
click at [778, 385] on div "You know, I have every other onlyfans content creator or model (whatever is the…" at bounding box center [905, 295] width 326 height 179
drag, startPoint x: 769, startPoint y: 413, endPoint x: 740, endPoint y: 193, distance: 222.0
click at [740, 193] on div "You know, I have every other onlyfans content creator or model (whatever is the…" at bounding box center [904, 319] width 356 height 257
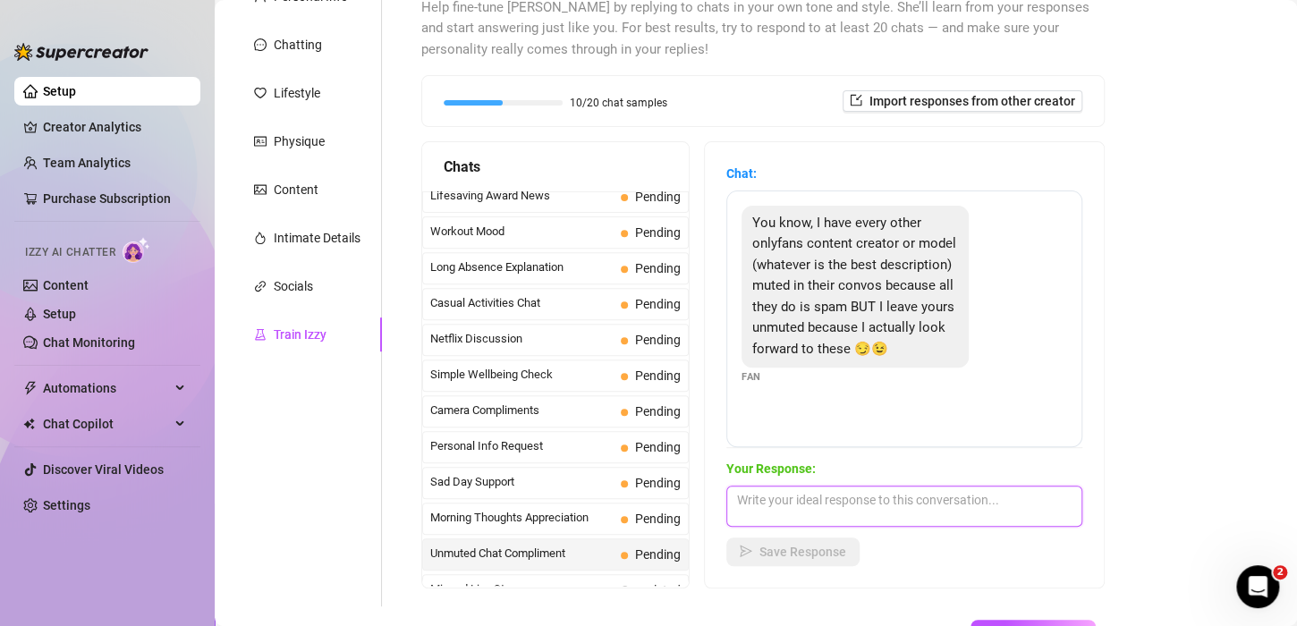
click at [819, 503] on textarea at bounding box center [904, 506] width 356 height 41
paste textarea "“Look at you, loyal VIP 😘 I’ll keep saving the best for the unmuted ones.”"
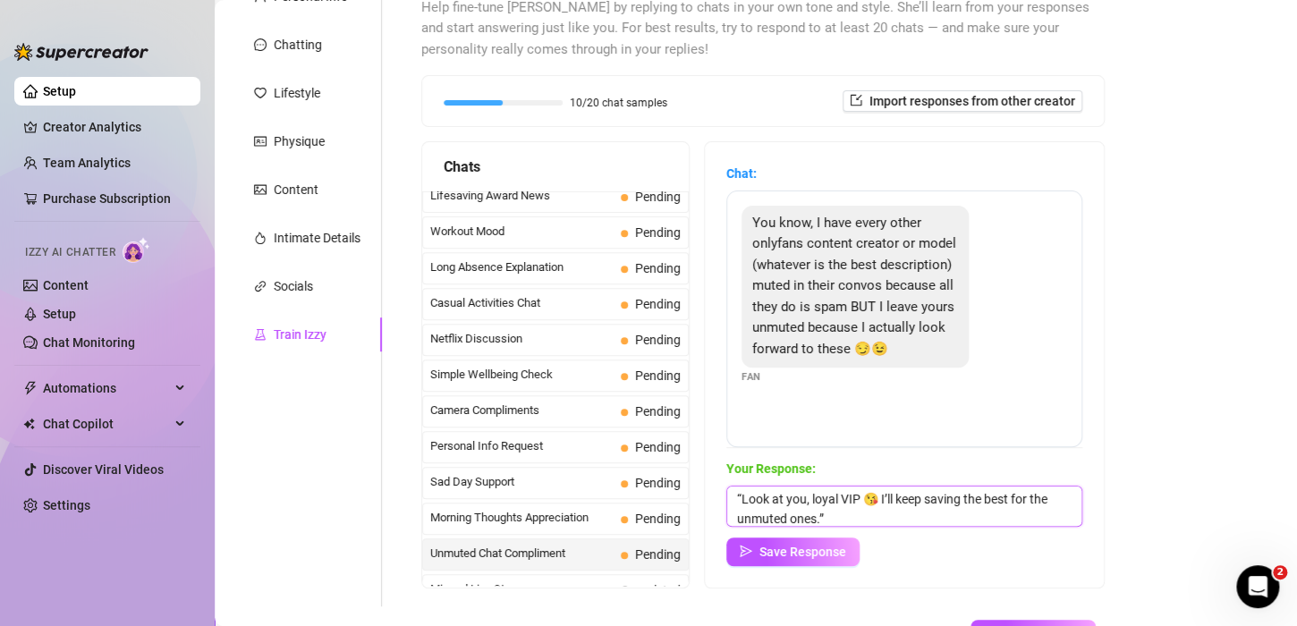
click at [741, 492] on textarea "“Look at you, loyal VIP 😘 I’ll keep saving the best for the unmuted ones.”" at bounding box center [904, 506] width 356 height 41
click at [846, 513] on textarea "Look at you, loyal VIP 😘 I’ll keep saving the best for the unmuted ones.”" at bounding box center [904, 506] width 356 height 41
type textarea "Look at you, loyal VIP 😘 I’ll keep saving the best for the unmuted ones."
click at [836, 553] on span "Save Response" at bounding box center [802, 552] width 87 height 14
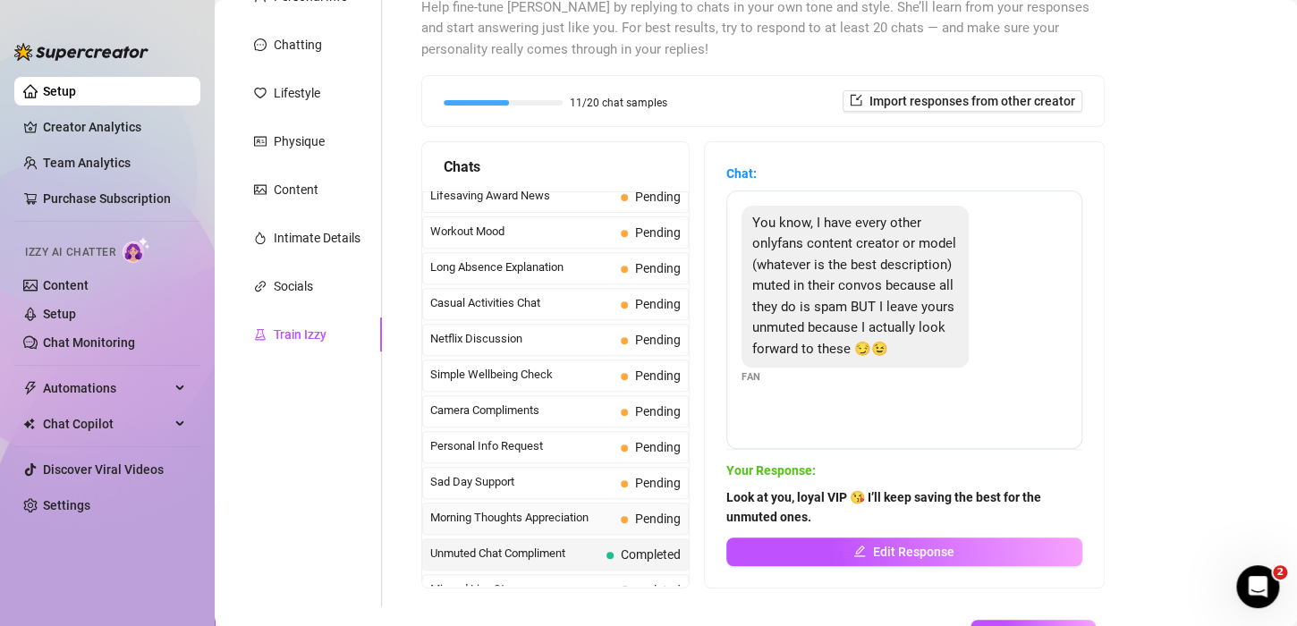
click at [526, 509] on span "Morning Thoughts Appreciation" at bounding box center [521, 518] width 183 height 18
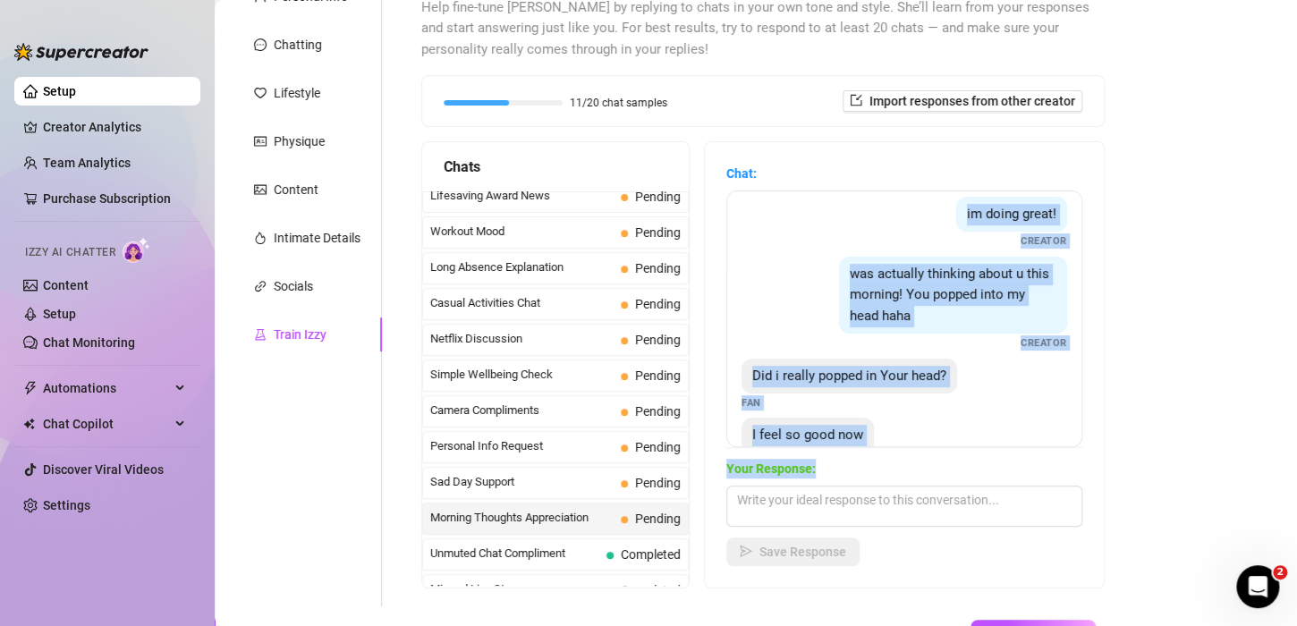
scroll to position [215, 0]
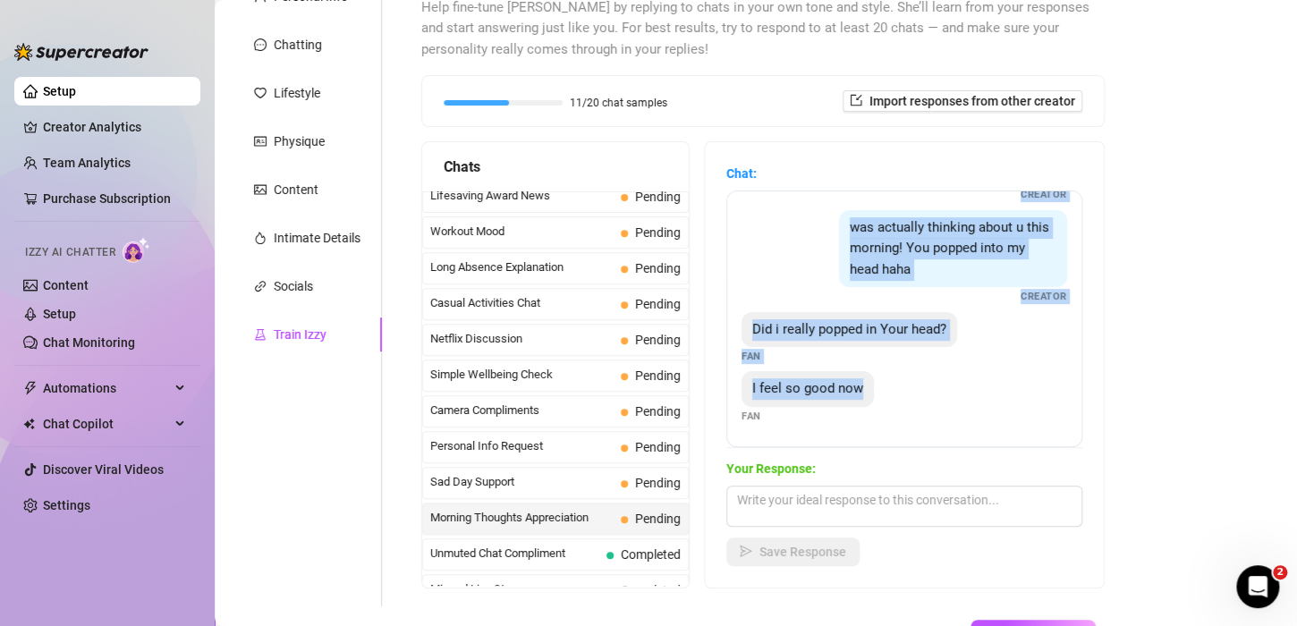
drag, startPoint x: 748, startPoint y: 207, endPoint x: 955, endPoint y: 425, distance: 301.2
click at [955, 425] on div "Hey my sexy goddess, how are you? Fan hellloo cutie Creator im doing great! Cre…" at bounding box center [904, 319] width 356 height 257
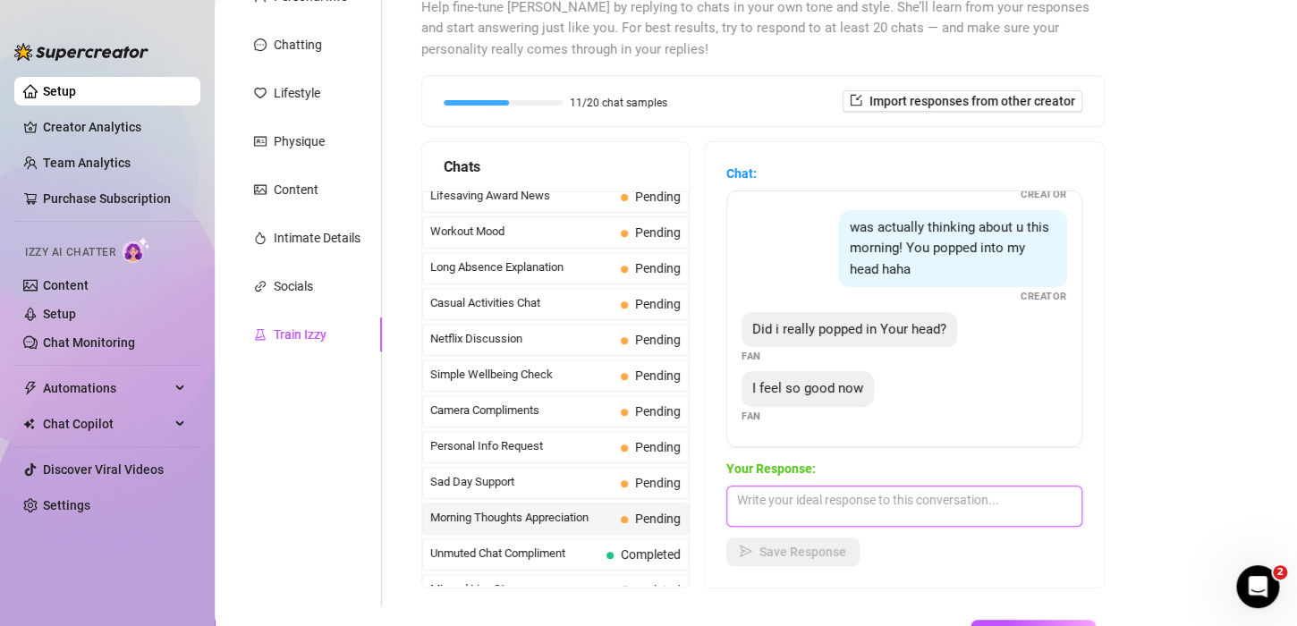
click at [880, 511] on textarea at bounding box center [904, 506] width 356 height 41
paste textarea "“Hellooo handsome 😘 That made my morning too — you’ve been on my mind all day. …"
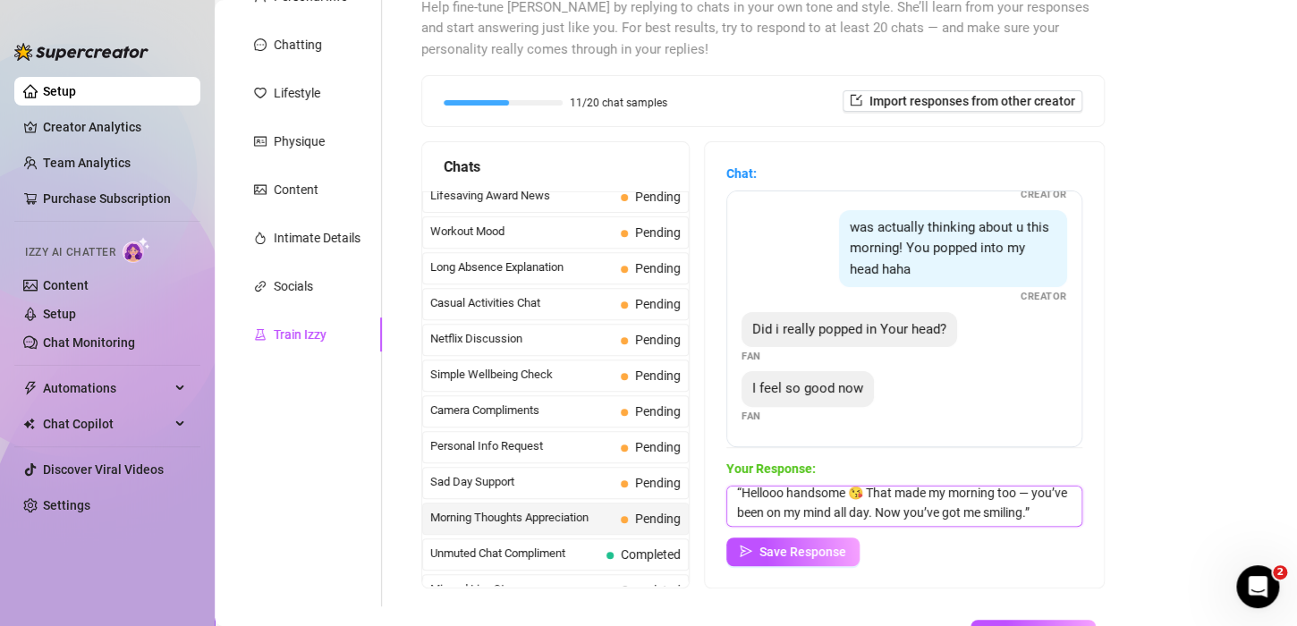
scroll to position [0, 0]
click at [740, 507] on textarea "“Hellooo handsome 😘 That made my morning too — you’ve been on my mind all day. …" at bounding box center [904, 506] width 356 height 41
click at [816, 510] on textarea "Hellooo handsome 😘 That made my morning too — you’ve been on my mind all day. N…" at bounding box center [904, 506] width 356 height 41
type textarea "Hellooo handsome 😘 That made my morning too — you’ve been on my mind all day. N…"
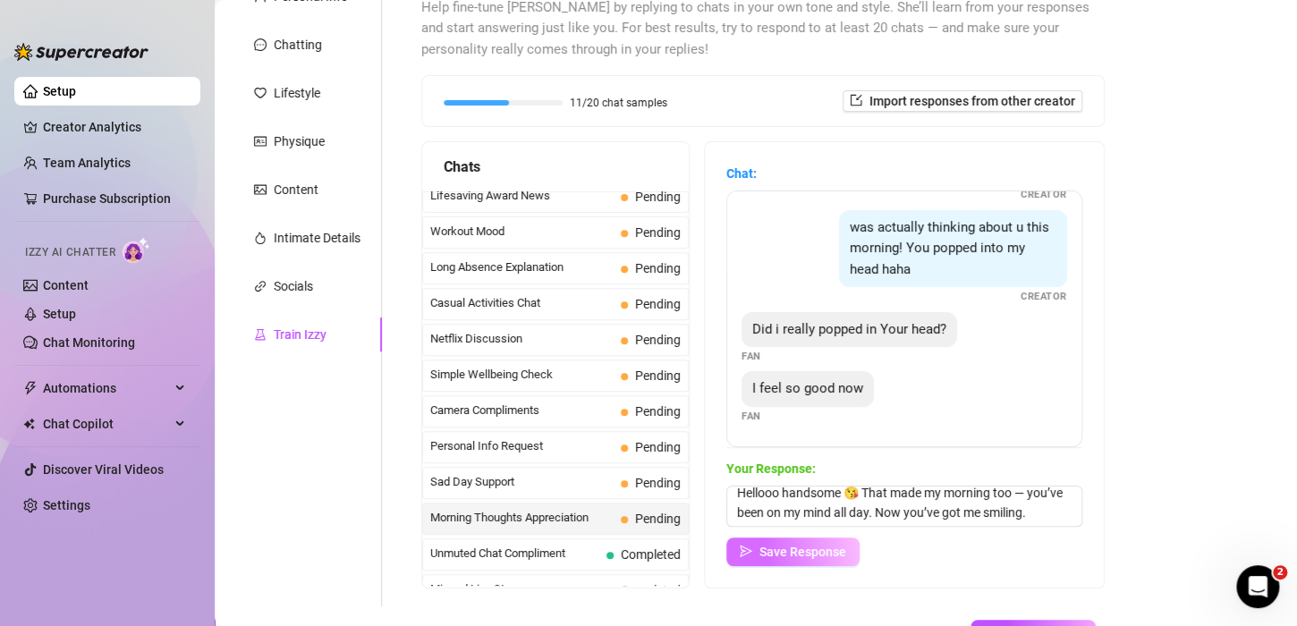
click at [809, 545] on span "Save Response" at bounding box center [802, 552] width 87 height 14
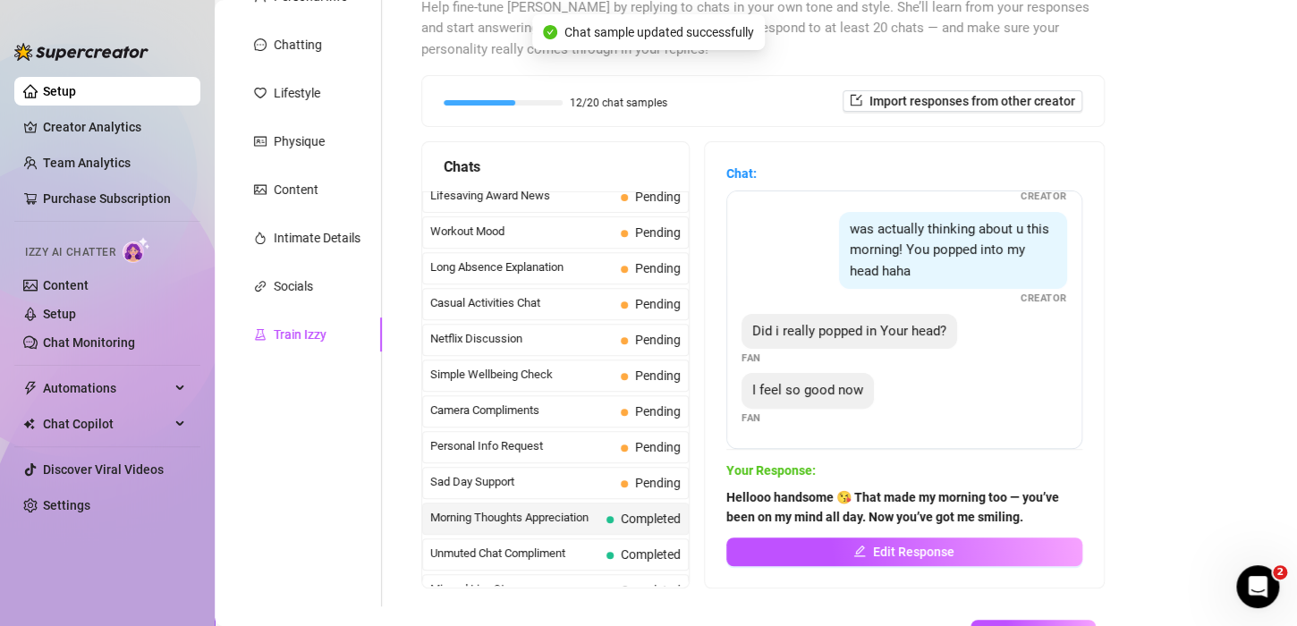
scroll to position [214, 0]
click at [505, 473] on span "Sad Day Support" at bounding box center [521, 482] width 183 height 18
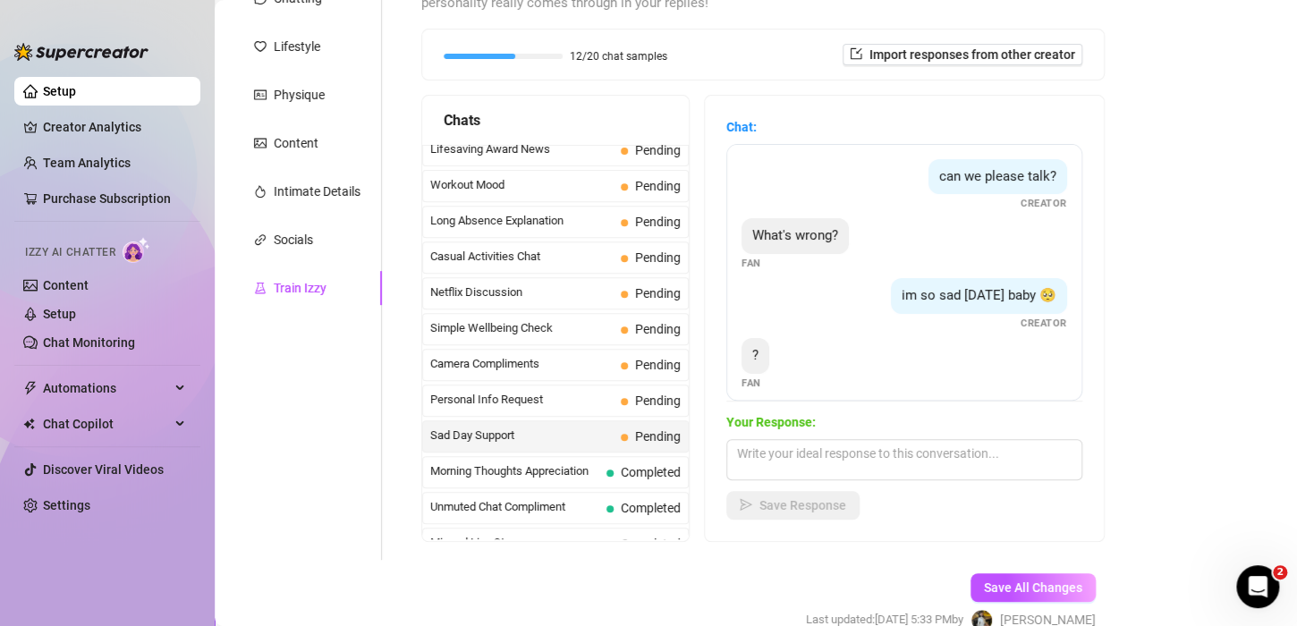
scroll to position [268, 0]
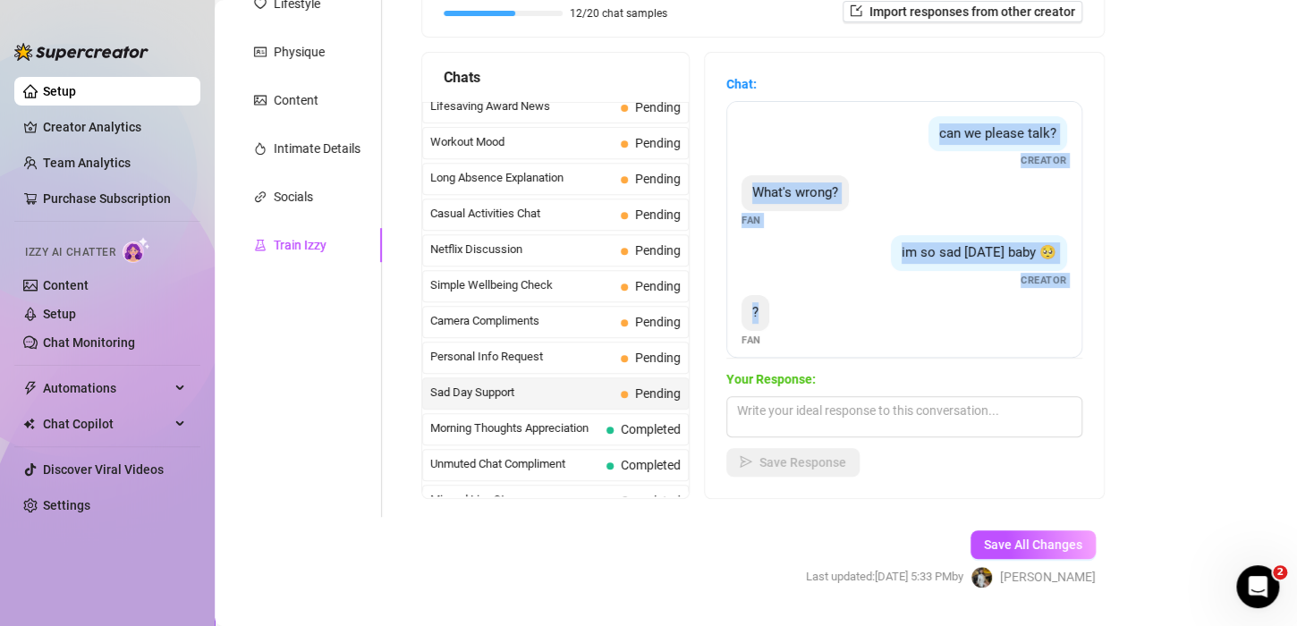
drag, startPoint x: 811, startPoint y: 335, endPoint x: 759, endPoint y: 106, distance: 235.0
click at [759, 106] on div "can we please talk? Creator What's wrong? Fan im so sad today baby 🥺 Creator ? …" at bounding box center [904, 229] width 356 height 257
click at [866, 276] on div "im so sad today baby 🥺 Creator" at bounding box center [905, 261] width 326 height 53
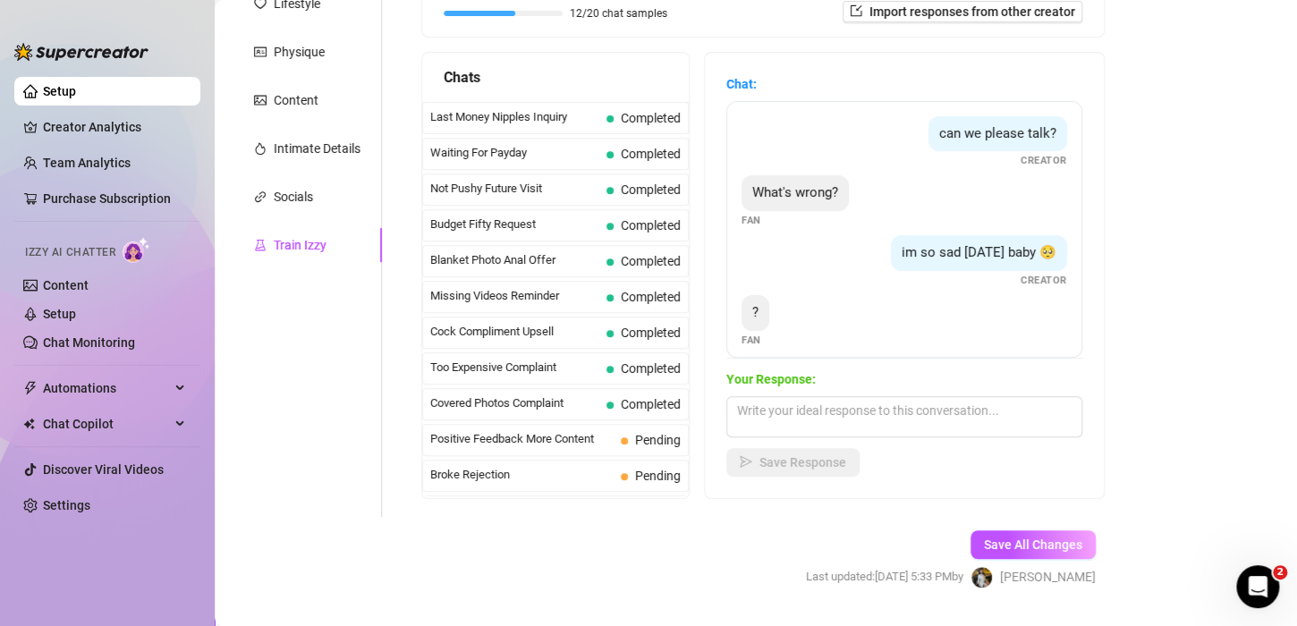
scroll to position [0, 0]
click at [848, 405] on textarea at bounding box center [904, 416] width 356 height 41
paste textarea "“I’m here for you. Tell me what’s going on — you don’t have to go through it al…"
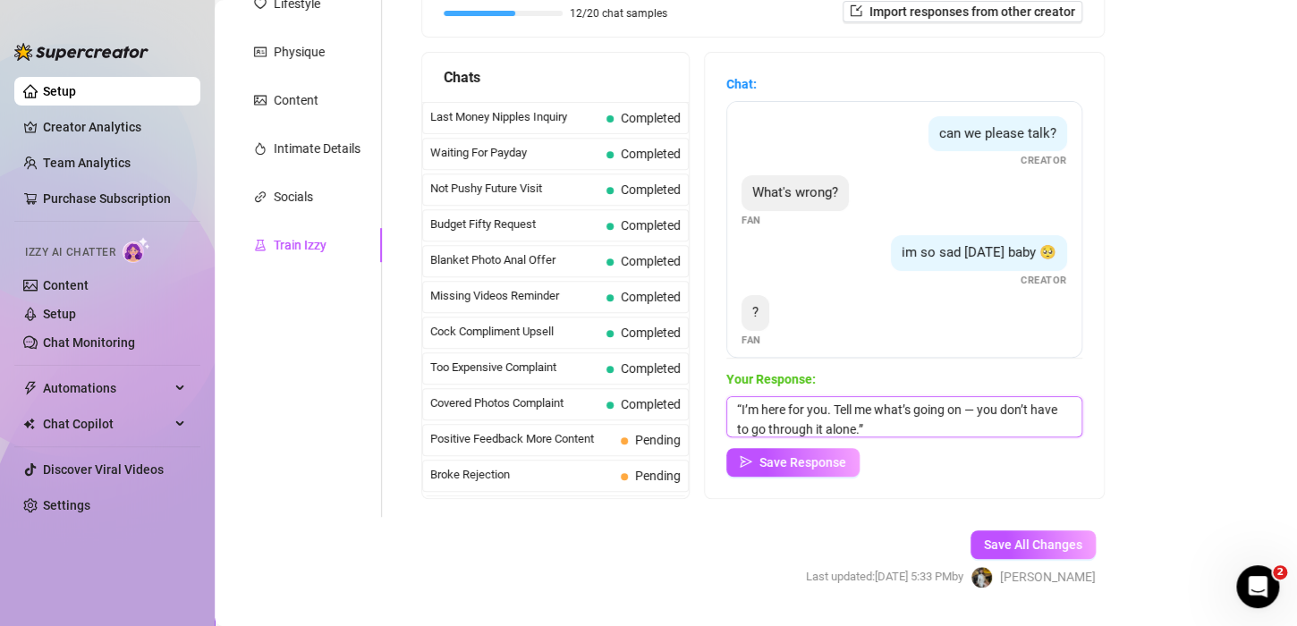
click at [986, 407] on textarea "“I’m here for you. Tell me what’s going on — you don’t have to go through it al…" at bounding box center [904, 416] width 356 height 41
click at [908, 428] on textarea "“I’m here for you. Tell me what’s going on . you don’t have to go through it al…" at bounding box center [904, 416] width 356 height 41
click at [751, 410] on textarea "“I’m here for you. Tell me what’s going on . you don’t have to go through it al…" at bounding box center [904, 416] width 356 height 41
type textarea "I’m here for you. Tell me what’s going on . you don’t have to go through it alo…"
click at [815, 461] on span "Save Response" at bounding box center [802, 462] width 87 height 14
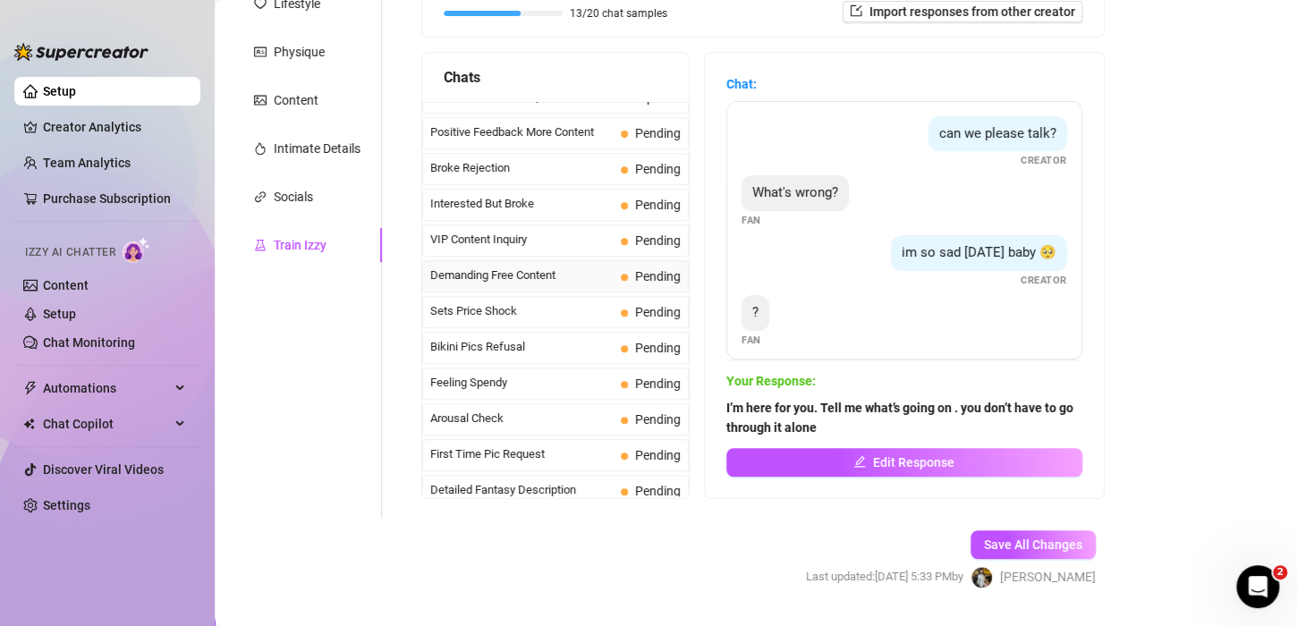
scroll to position [268, 0]
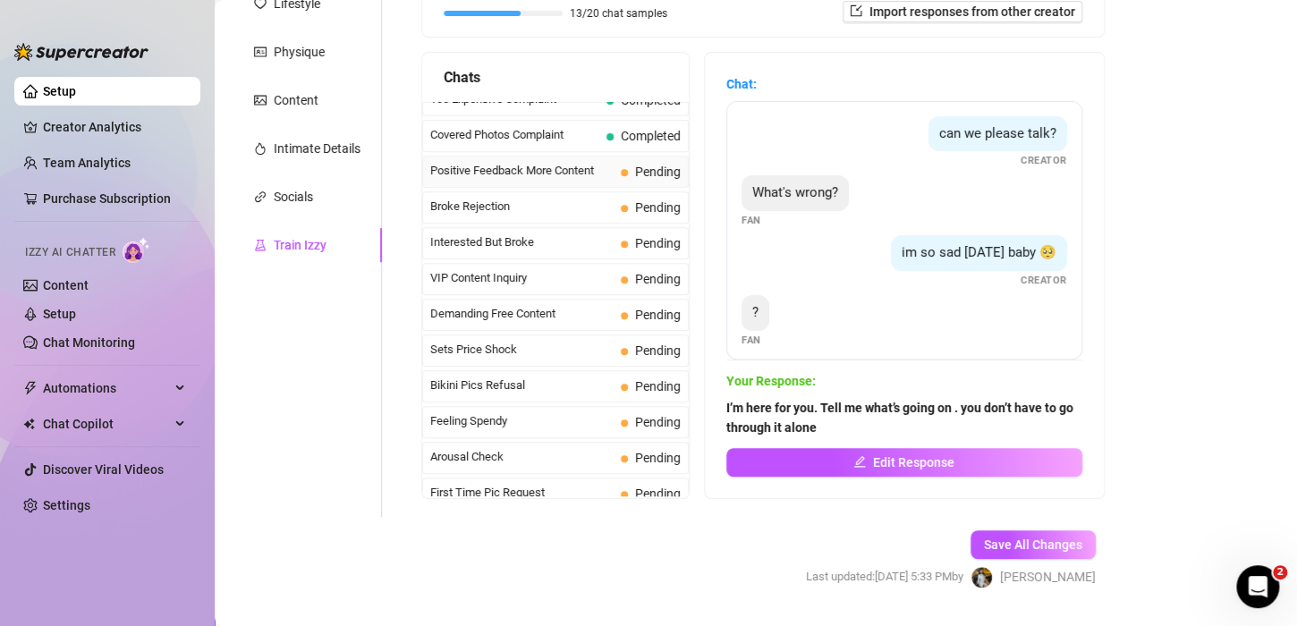
click at [537, 162] on span "Positive Feedback More Content" at bounding box center [521, 171] width 183 height 18
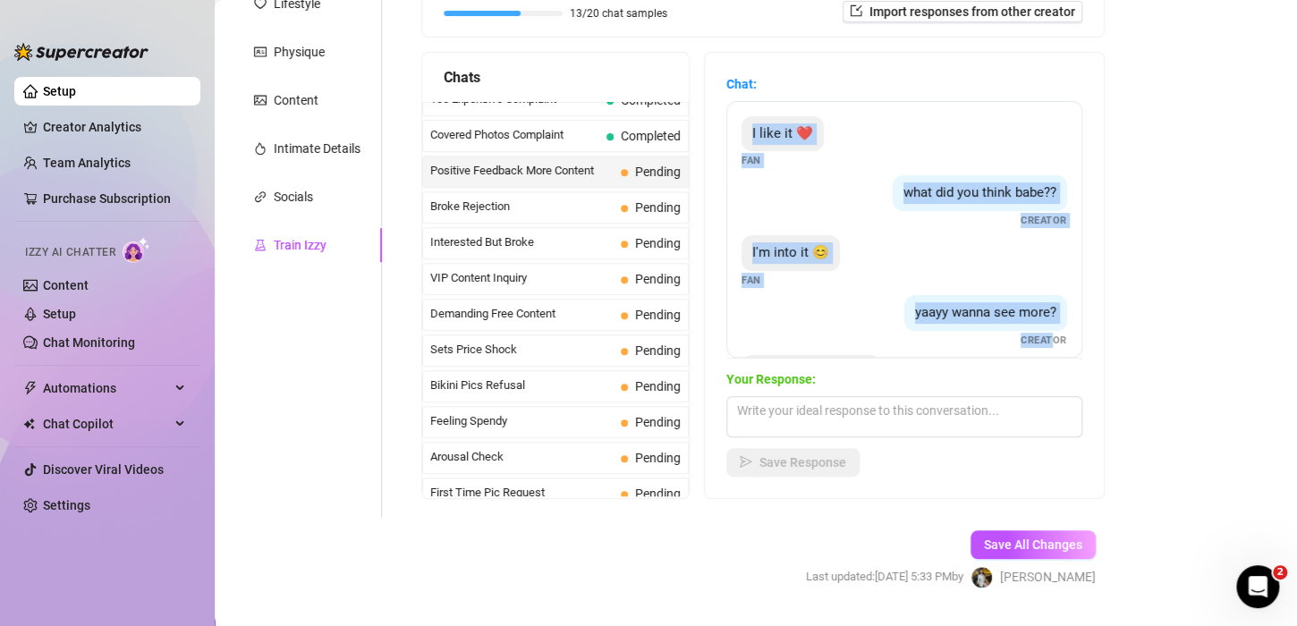
drag, startPoint x: 1027, startPoint y: 334, endPoint x: 748, endPoint y: 123, distance: 350.0
click at [748, 123] on div "I like it ❤️ Fan what did you think babe?? Creator I'm into it 😊 Fan yaayy wann…" at bounding box center [904, 229] width 356 height 257
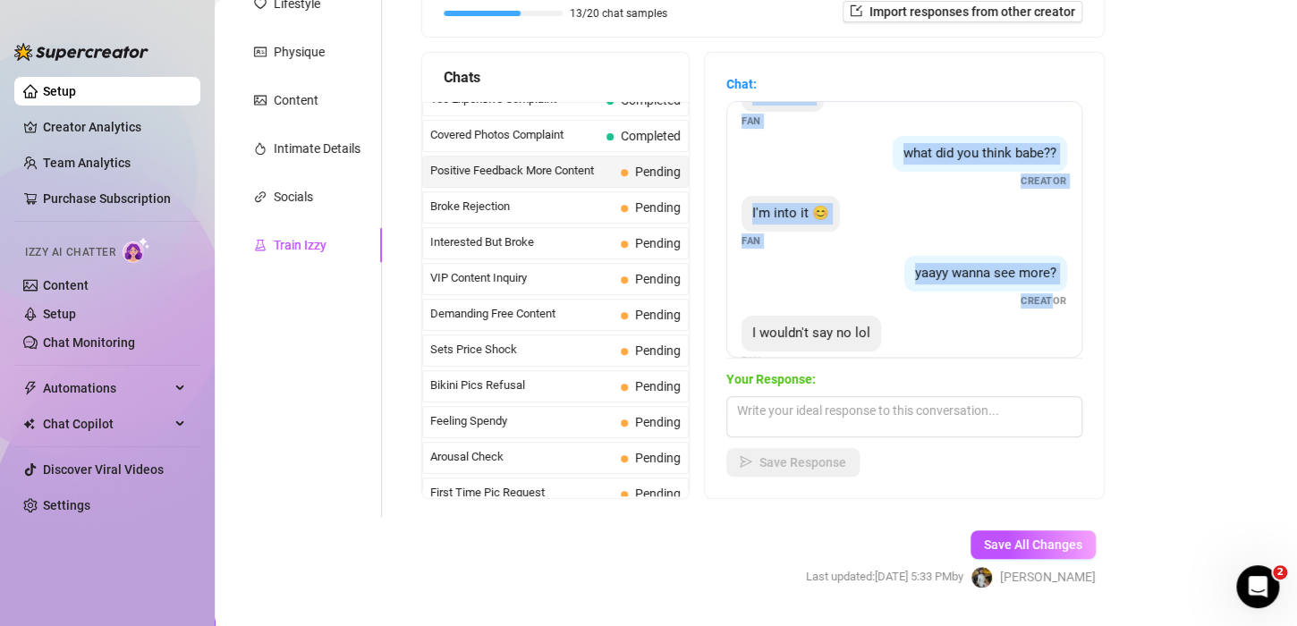
scroll to position [72, 0]
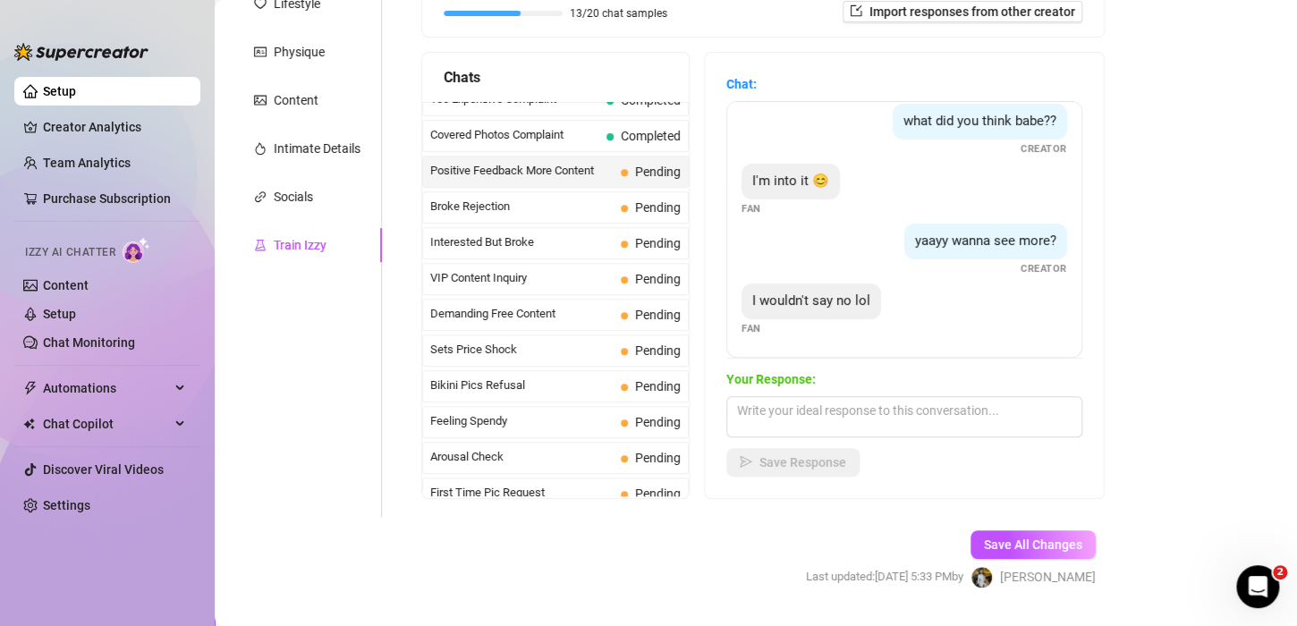
click at [911, 330] on div "I wouldn't say no lol Fan" at bounding box center [905, 310] width 326 height 53
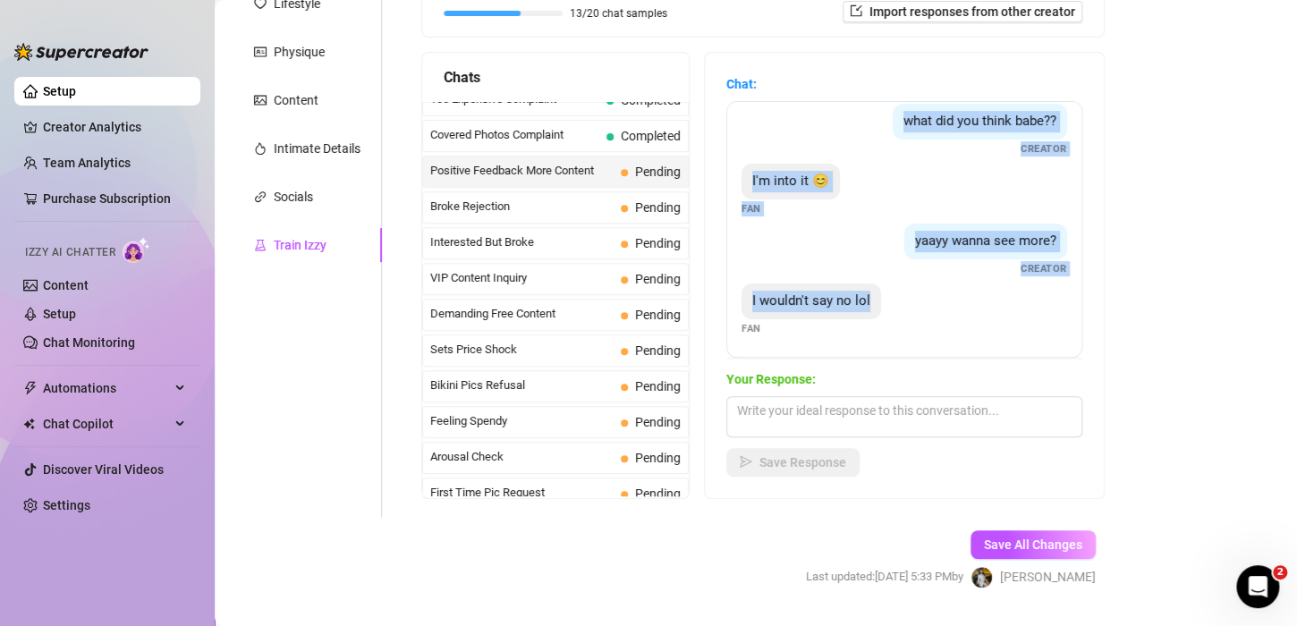
scroll to position [0, 0]
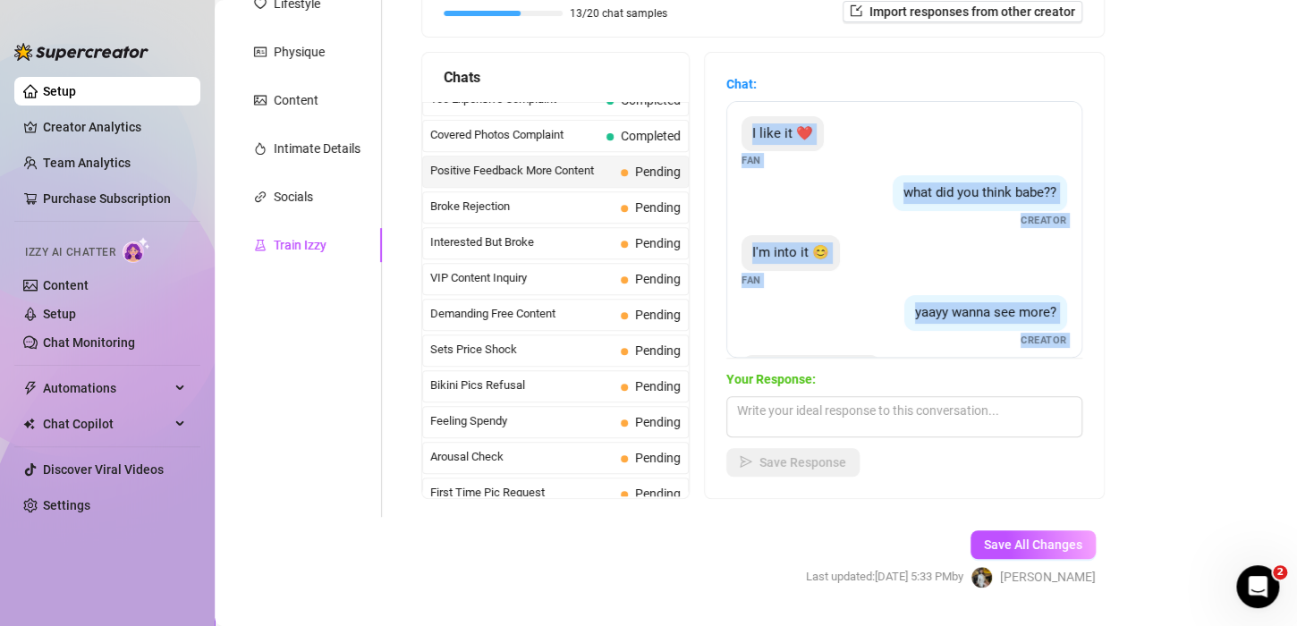
drag, startPoint x: 995, startPoint y: 342, endPoint x: 765, endPoint y: 96, distance: 336.7
click at [765, 96] on div "Chat: I like it ❤️ Fan what did you think babe?? Creator I'm into it 😊 Fan yaay…" at bounding box center [904, 216] width 356 height 284
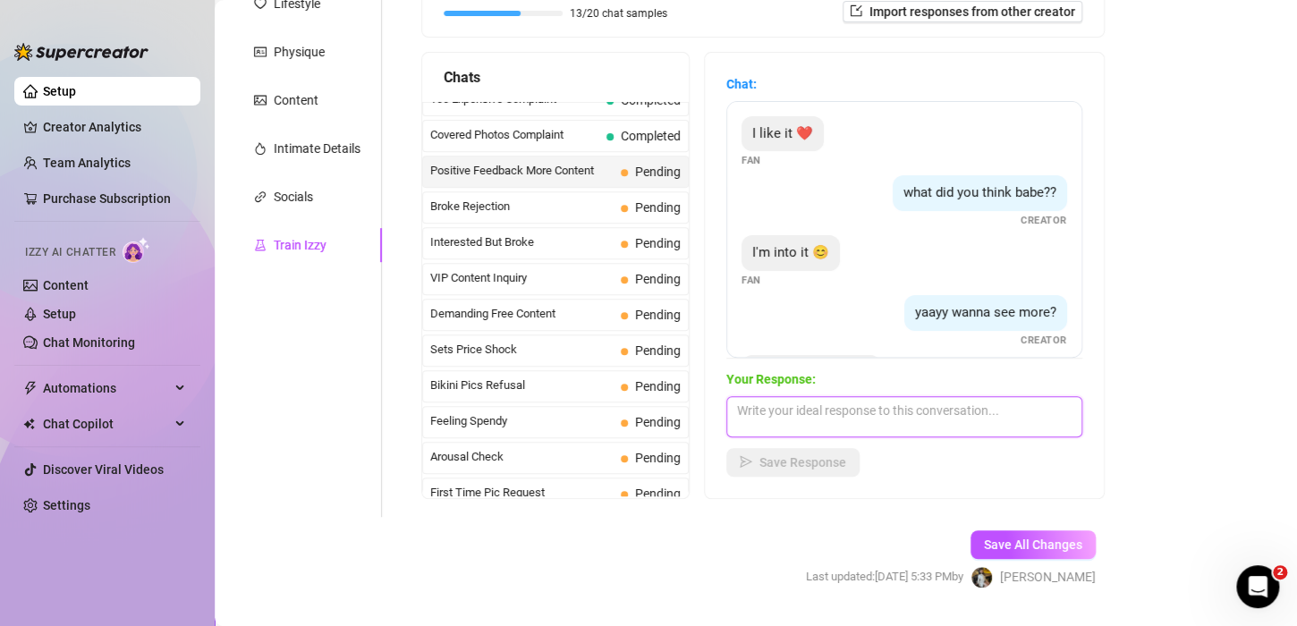
click at [852, 418] on textarea at bounding box center [904, 416] width 356 height 41
paste textarea "“Maybe… only if you promise to behave 😉 What are you thinking?”"
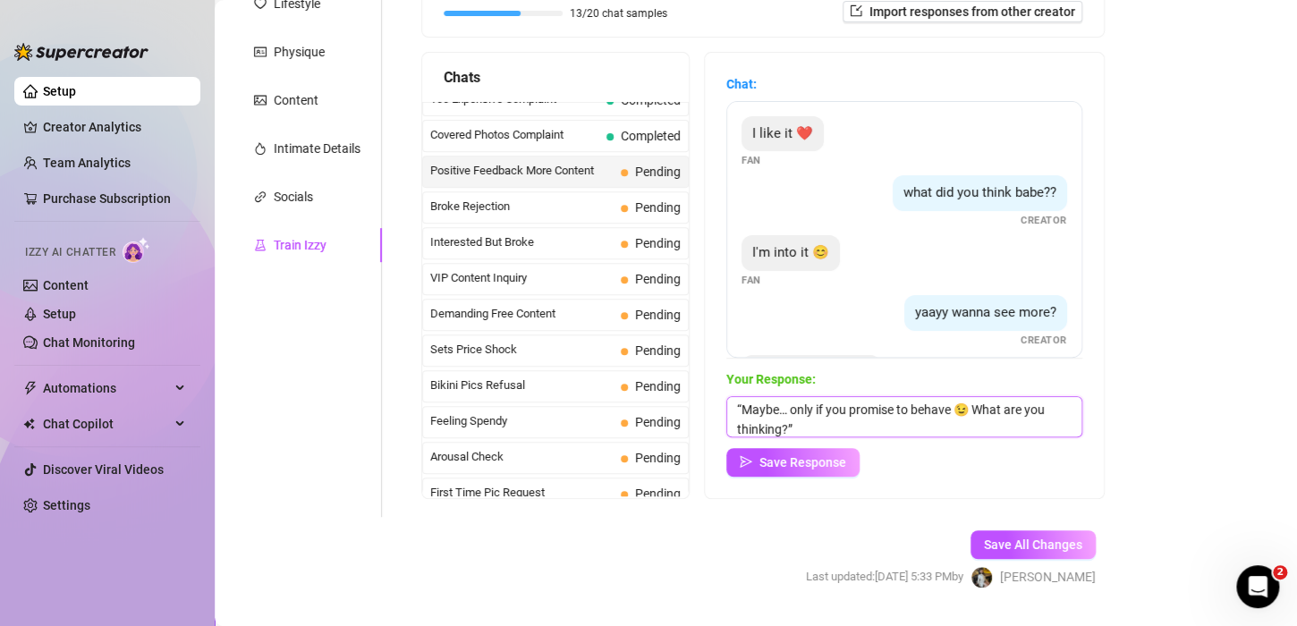
click at [754, 402] on textarea "“Maybe… only if you promise to behave 😉 What are you thinking?”" at bounding box center [904, 416] width 356 height 41
click at [848, 436] on textarea "Maybe… only if you promise to behave 😉 What are you thinking?”" at bounding box center [904, 416] width 356 height 41
type textarea "Maybe… only if you promise to behave 😉 What are you thinking?"
click at [830, 455] on span "Save Response" at bounding box center [802, 462] width 87 height 14
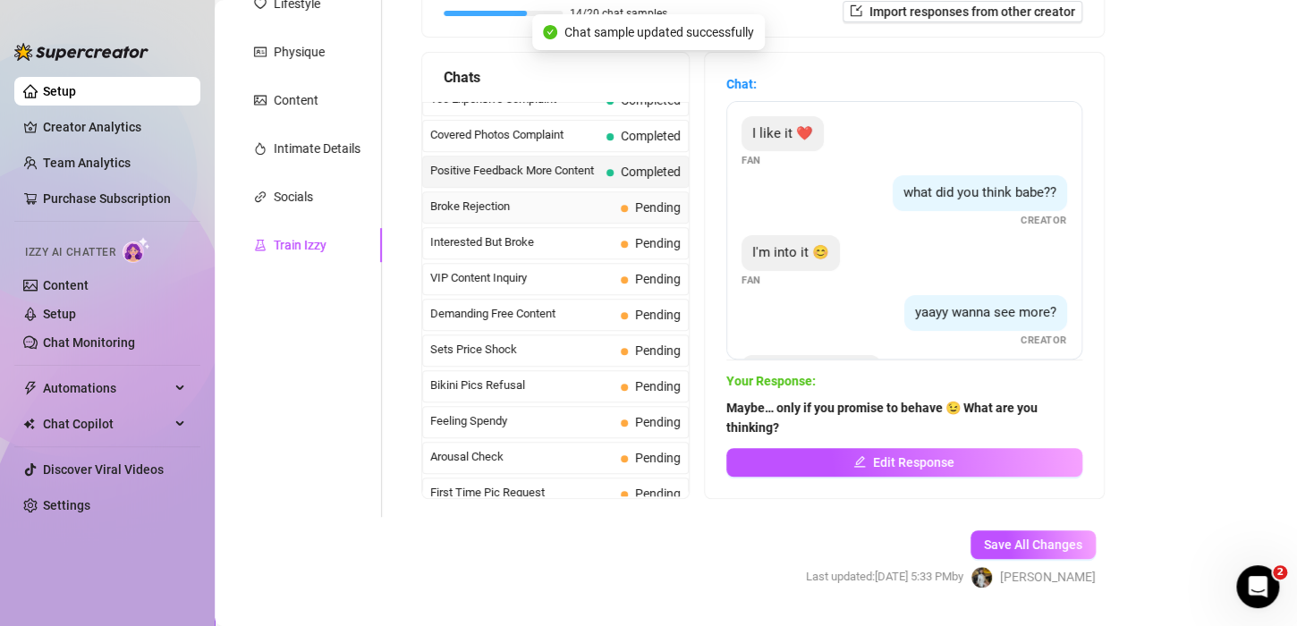
click at [505, 203] on span "Broke Rejection" at bounding box center [521, 207] width 183 height 18
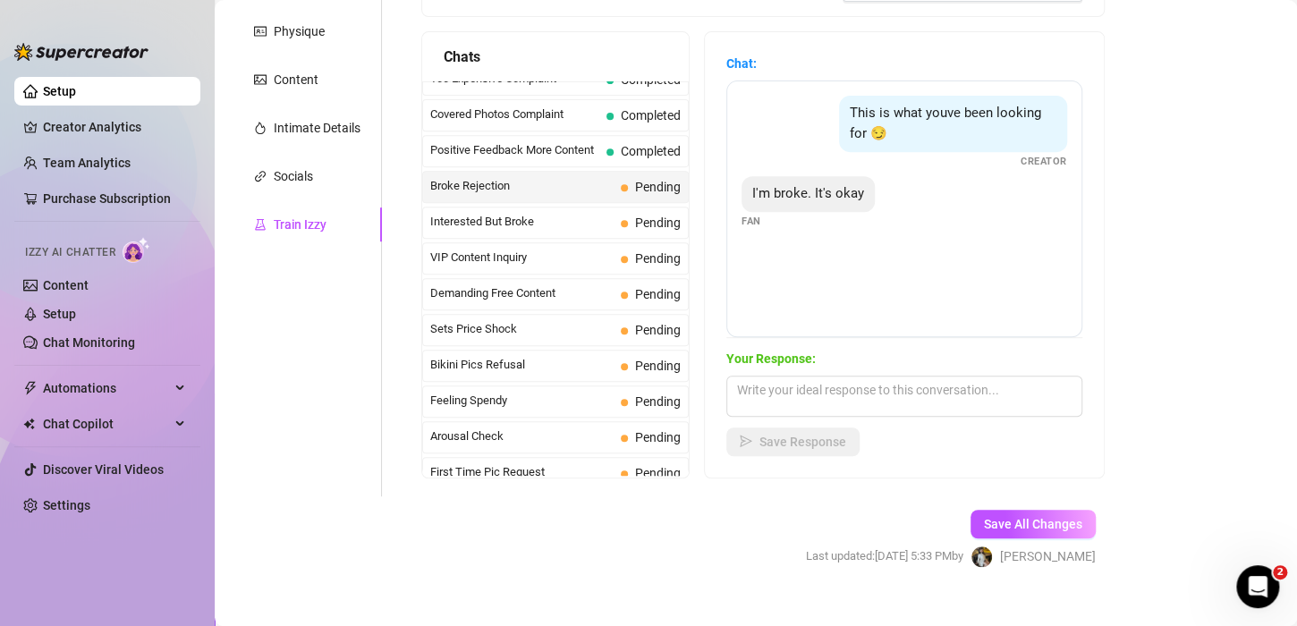
scroll to position [315, 0]
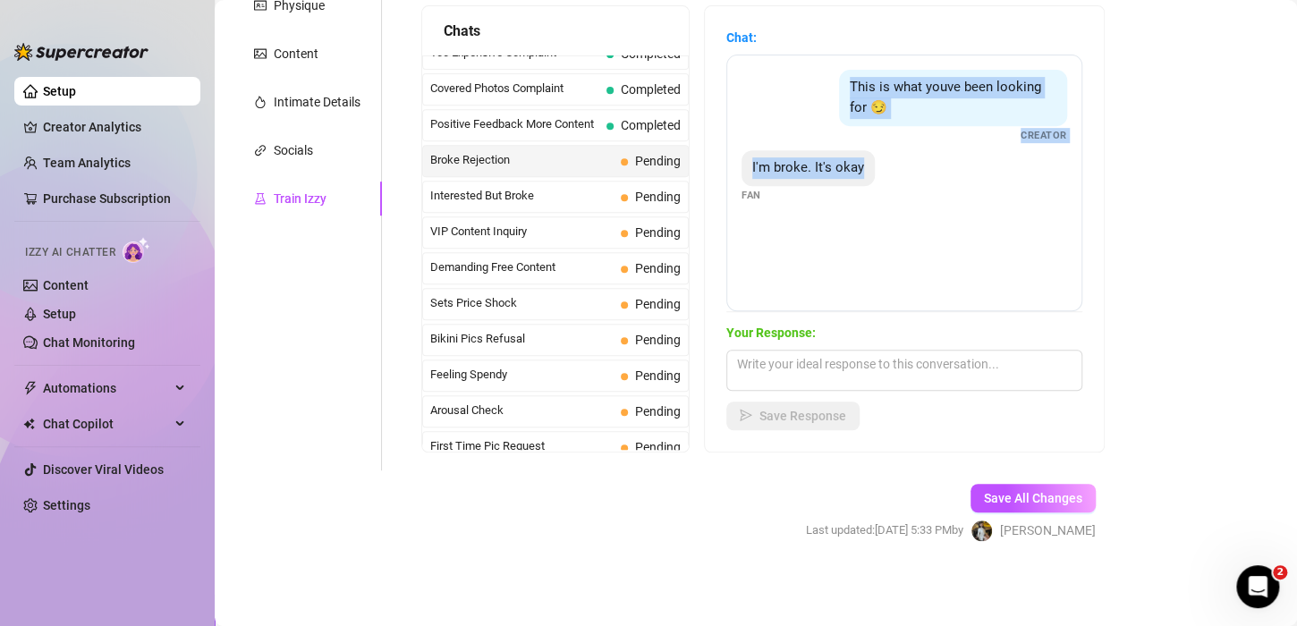
drag, startPoint x: 894, startPoint y: 226, endPoint x: 768, endPoint y: 85, distance: 188.8
click at [768, 85] on div "This is what youve been looking for 😏 Creator I'm broke. It's okay Fan" at bounding box center [904, 183] width 356 height 257
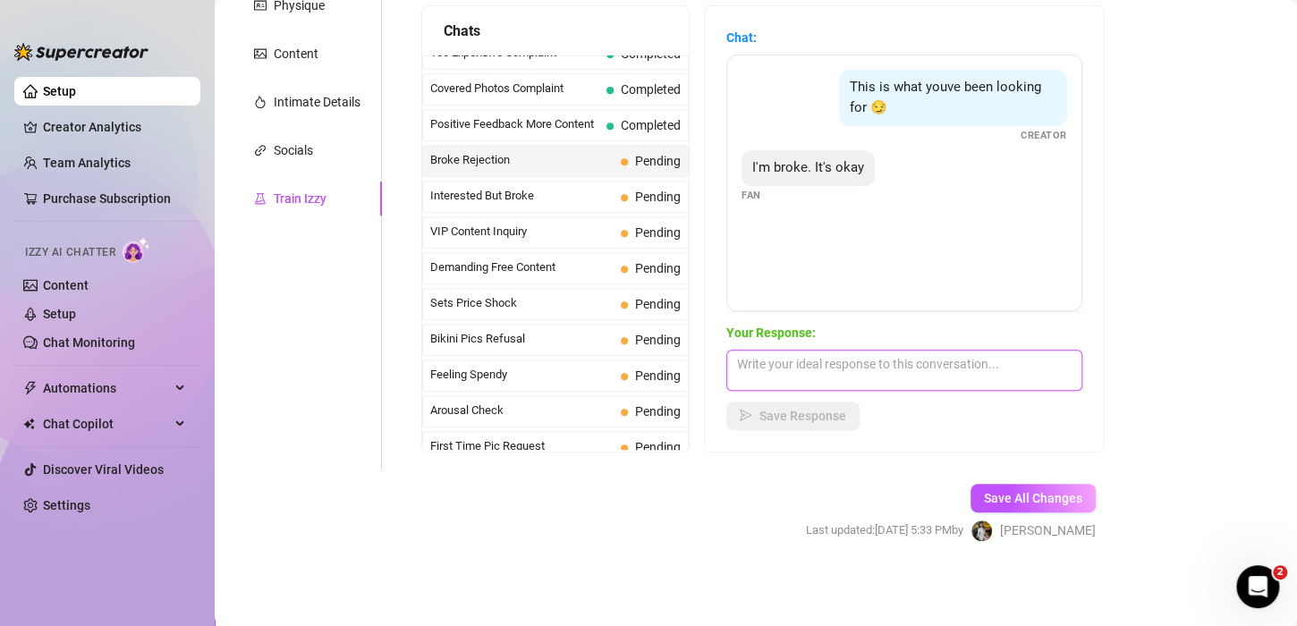
click at [803, 356] on textarea at bounding box center [904, 370] width 356 height 41
paste textarea "“Mmm then you’ll just have to come back for it when you’re ready 😏 I’ll be wait…"
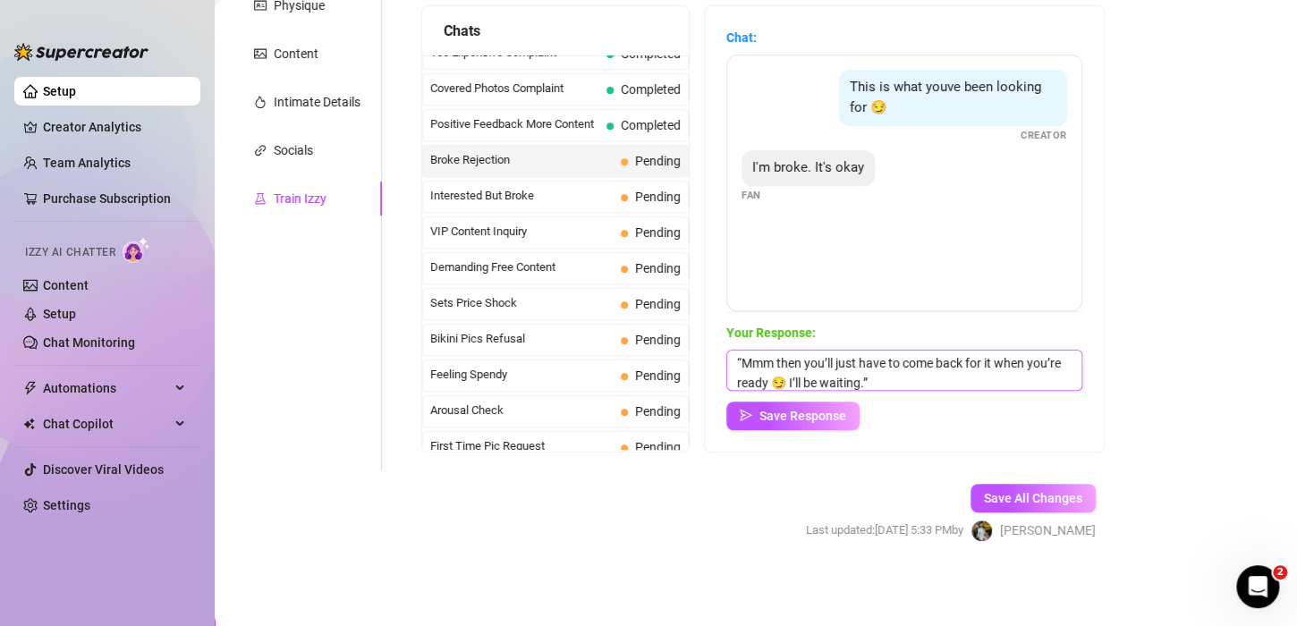
click at [926, 385] on textarea "“Mmm then you’ll just have to come back for it when you’re ready 😏 I’ll be wait…" at bounding box center [904, 370] width 356 height 41
click at [755, 362] on textarea "“Mmm then you’ll just have to come back for it when you’re ready 😏 I’ll be wait…" at bounding box center [904, 370] width 356 height 41
type textarea "Mmm then you’ll just have to come back for it when you’re ready 😏 I’ll be waiti…"
click at [801, 418] on span "Save Response" at bounding box center [802, 416] width 87 height 14
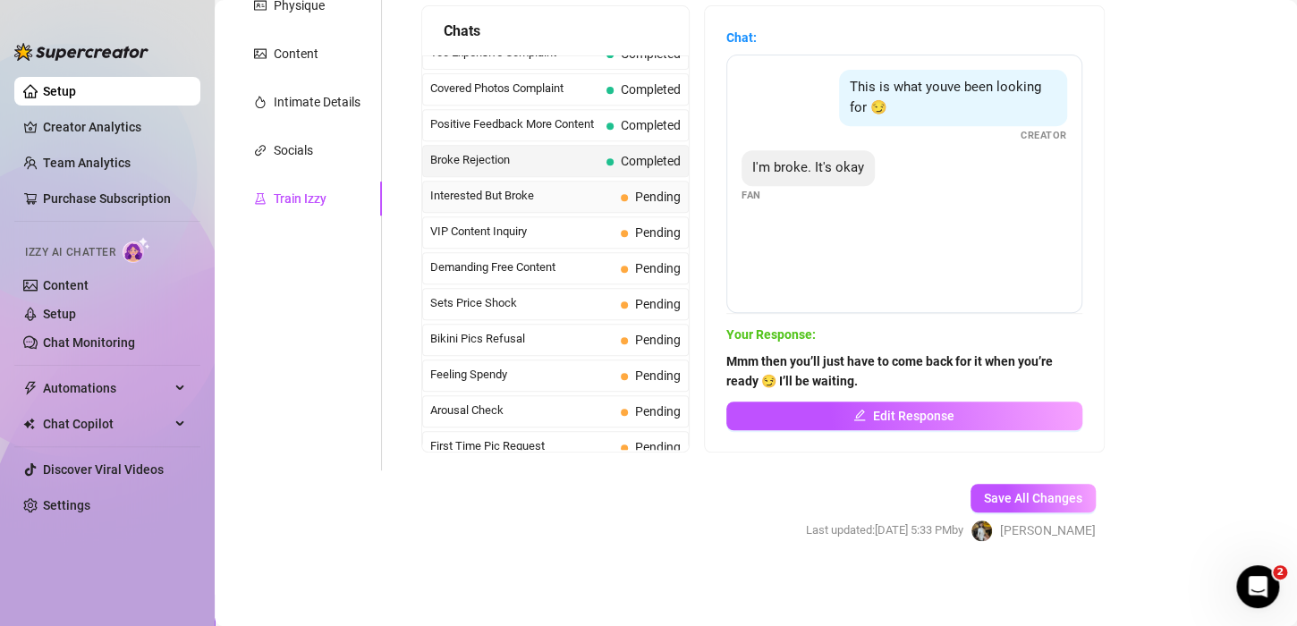
click at [512, 189] on span "Interested But Broke" at bounding box center [521, 196] width 183 height 18
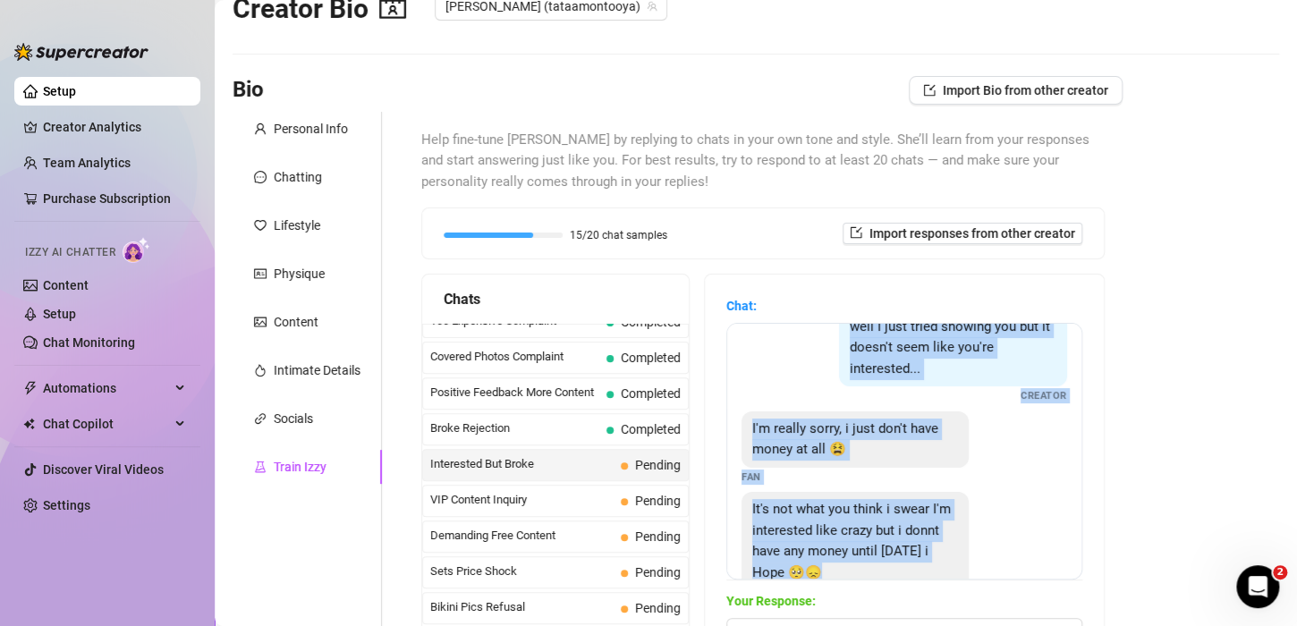
scroll to position [0, 0]
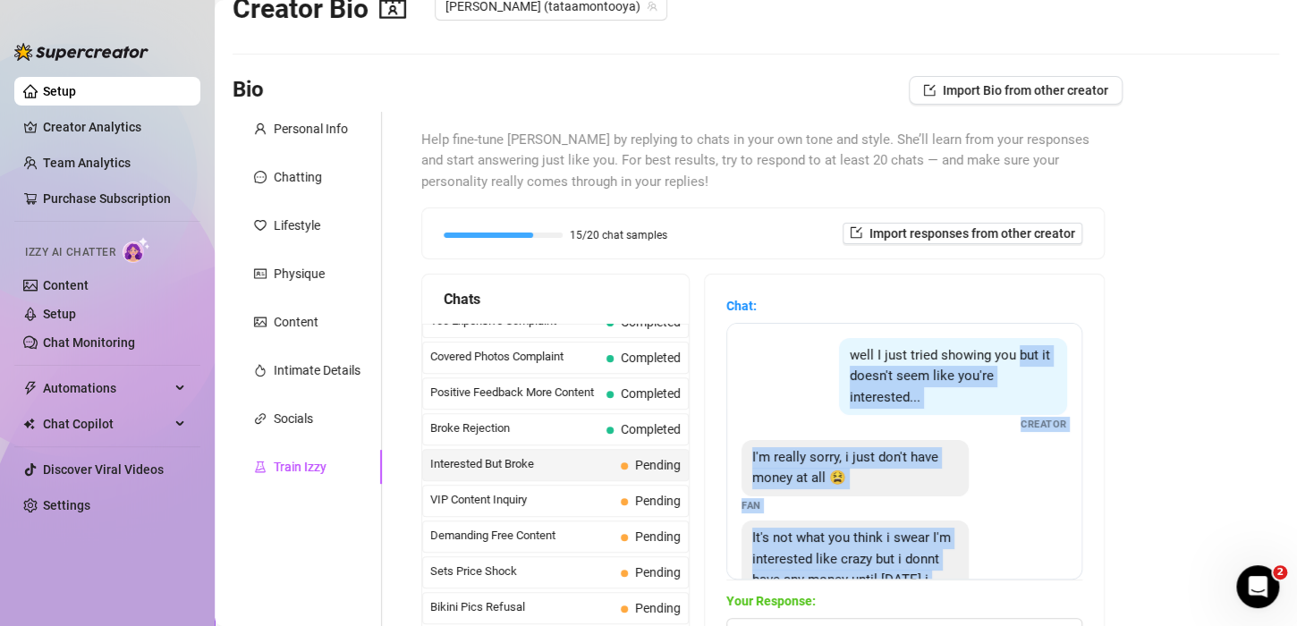
drag, startPoint x: 927, startPoint y: 560, endPoint x: 786, endPoint y: 382, distance: 226.7
click at [786, 382] on div "well I just tried showing you but it doesn't seem like you're interested... Cre…" at bounding box center [904, 451] width 356 height 257
drag, startPoint x: 868, startPoint y: 378, endPoint x: 828, endPoint y: 400, distance: 44.8
click at [805, 389] on div "well I just tried showing you but it doesn't seem like you're interested... Cre…" at bounding box center [905, 385] width 326 height 95
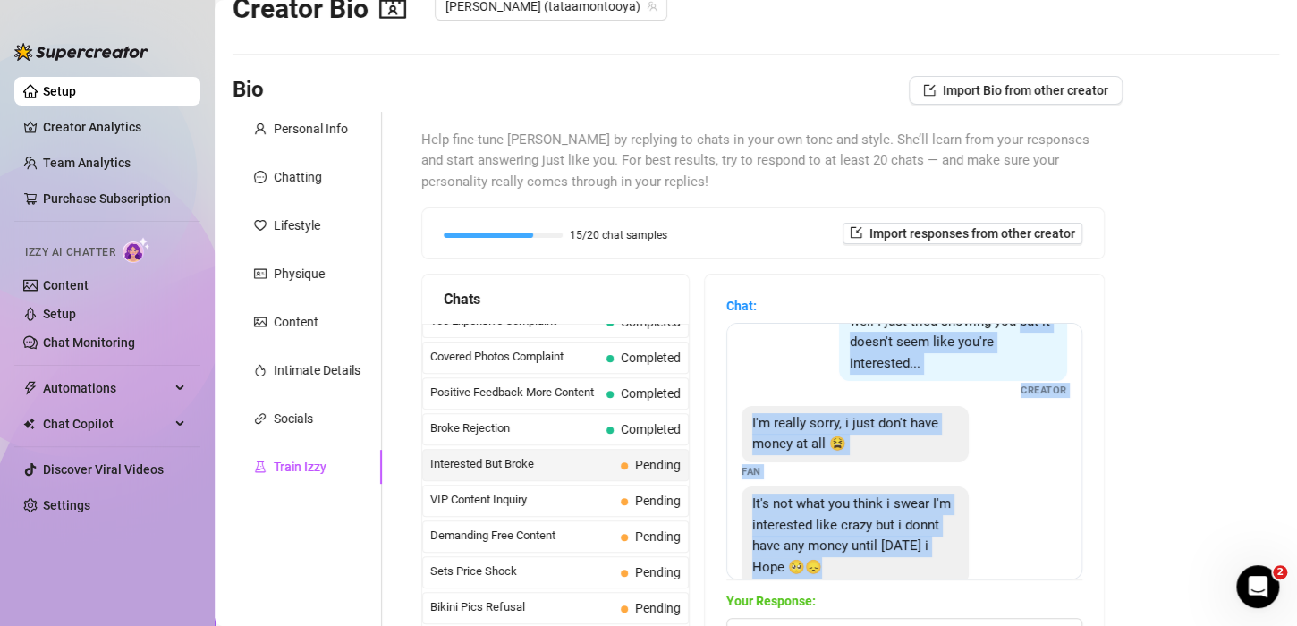
scroll to position [78, 0]
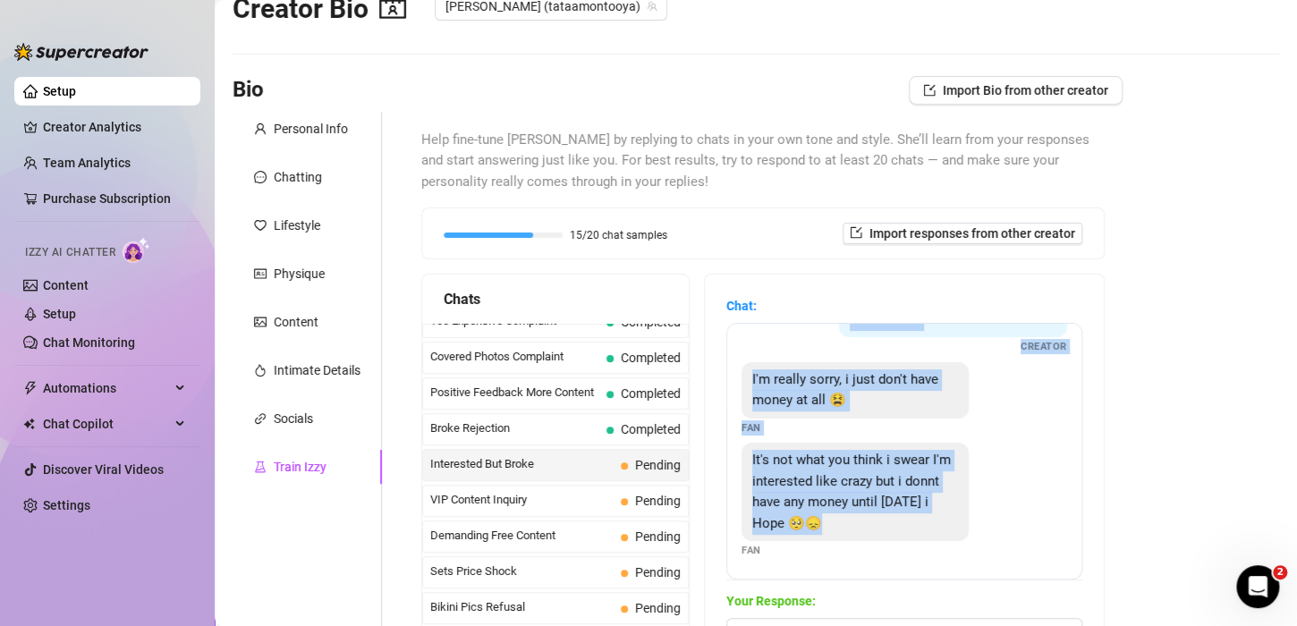
click at [877, 572] on div "well I just tried showing you but it doesn't seem like you're interested... Cre…" at bounding box center [904, 451] width 356 height 257
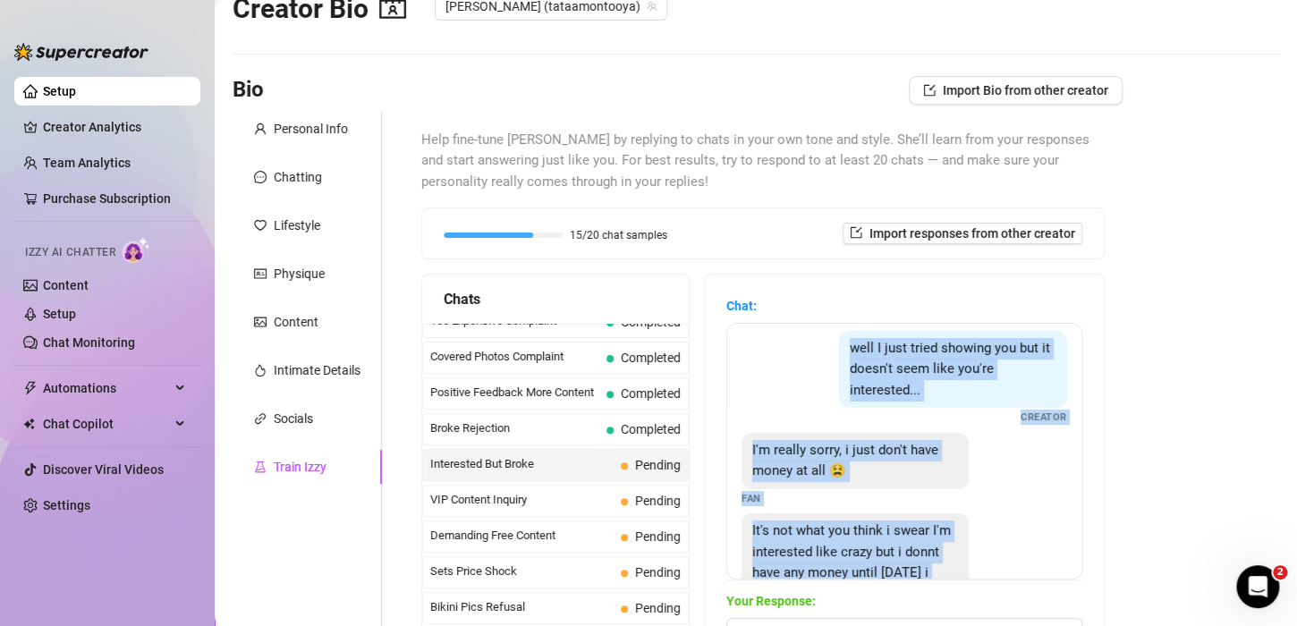
scroll to position [0, 0]
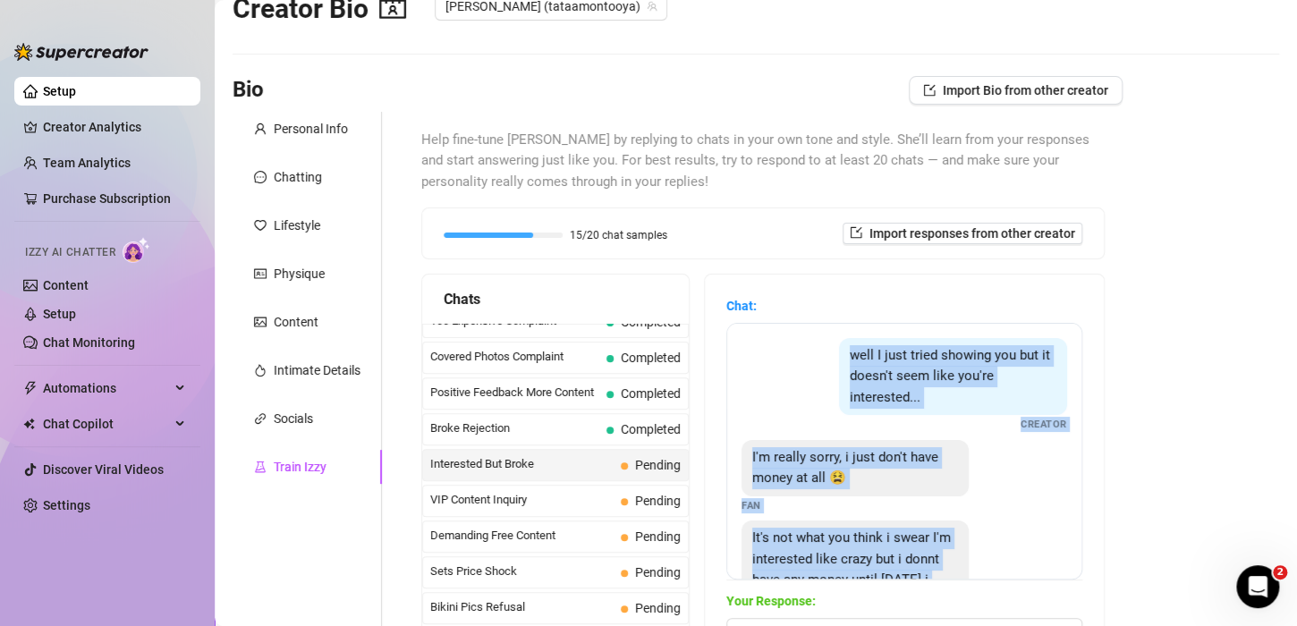
drag, startPoint x: 895, startPoint y: 539, endPoint x: 750, endPoint y: 331, distance: 253.1
click at [750, 331] on div "well I just tried showing you but it doesn't seem like you're interested... Cre…" at bounding box center [904, 451] width 356 height 257
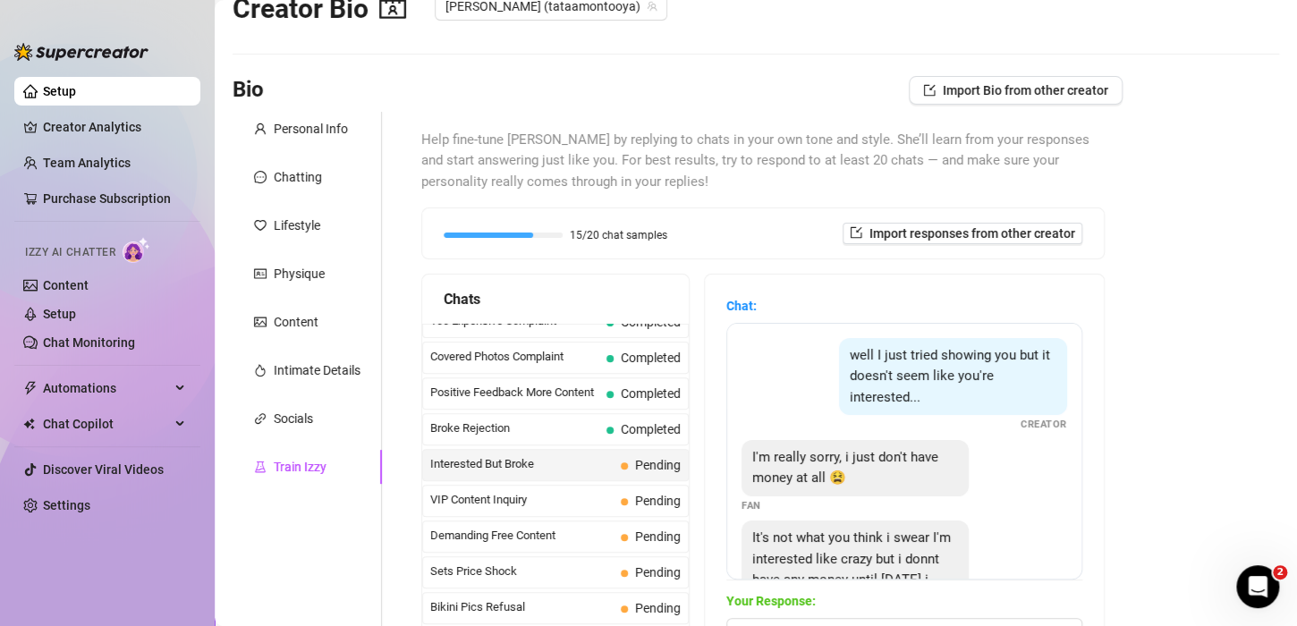
click at [1129, 243] on main "Creator Bio [PERSON_NAME] (tataamontooya) Bio Import Bio from other creator Per…" at bounding box center [756, 424] width 1082 height 942
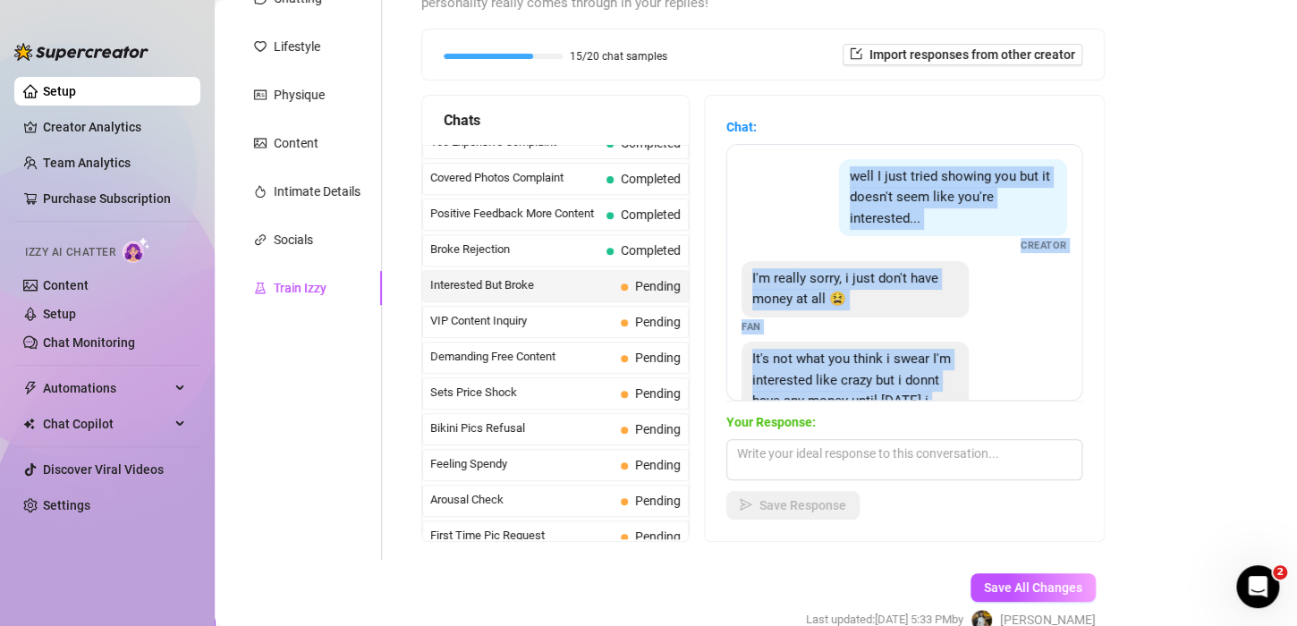
drag, startPoint x: 897, startPoint y: 369, endPoint x: 832, endPoint y: 152, distance: 226.1
click at [832, 152] on div "well I just tried showing you but it doesn't seem like you're interested... Cre…" at bounding box center [904, 272] width 356 height 257
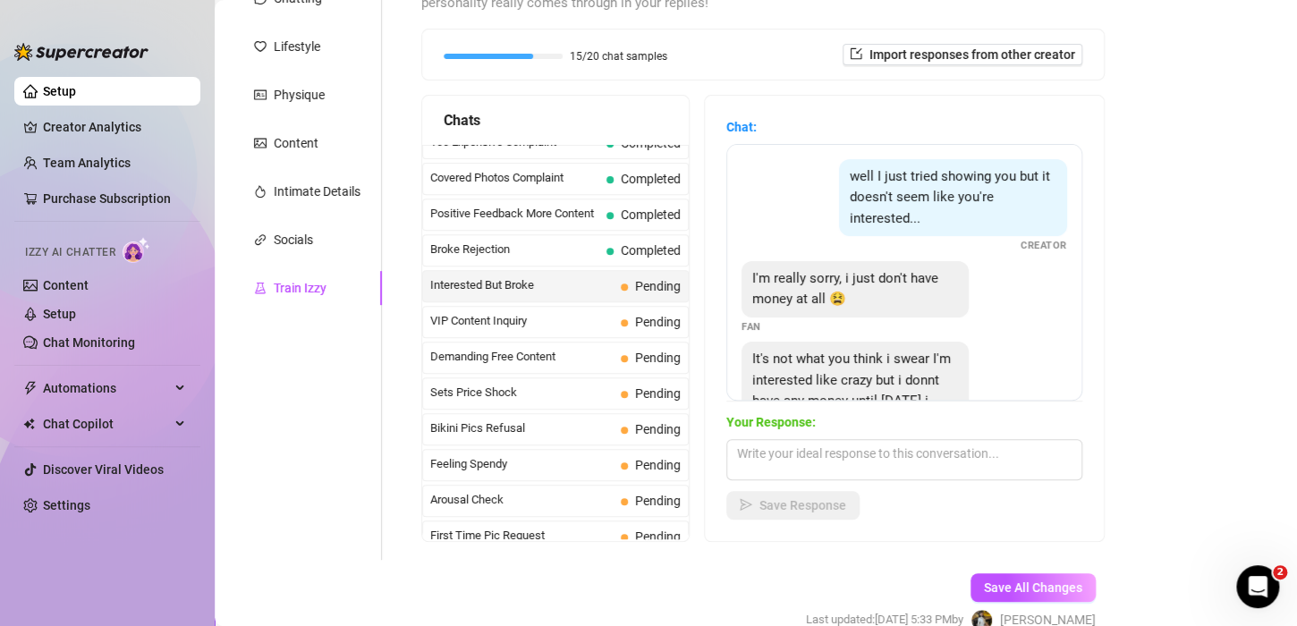
click at [1194, 583] on main "Creator Bio [PERSON_NAME] (tataamontooya) Bio Import Bio from other creator Per…" at bounding box center [756, 246] width 1082 height 942
click at [834, 458] on textarea at bounding box center [904, 459] width 356 height 41
paste textarea "“Mmm I know you want me 😈 don’t stress — I’ll still be here when Friday comes. …"
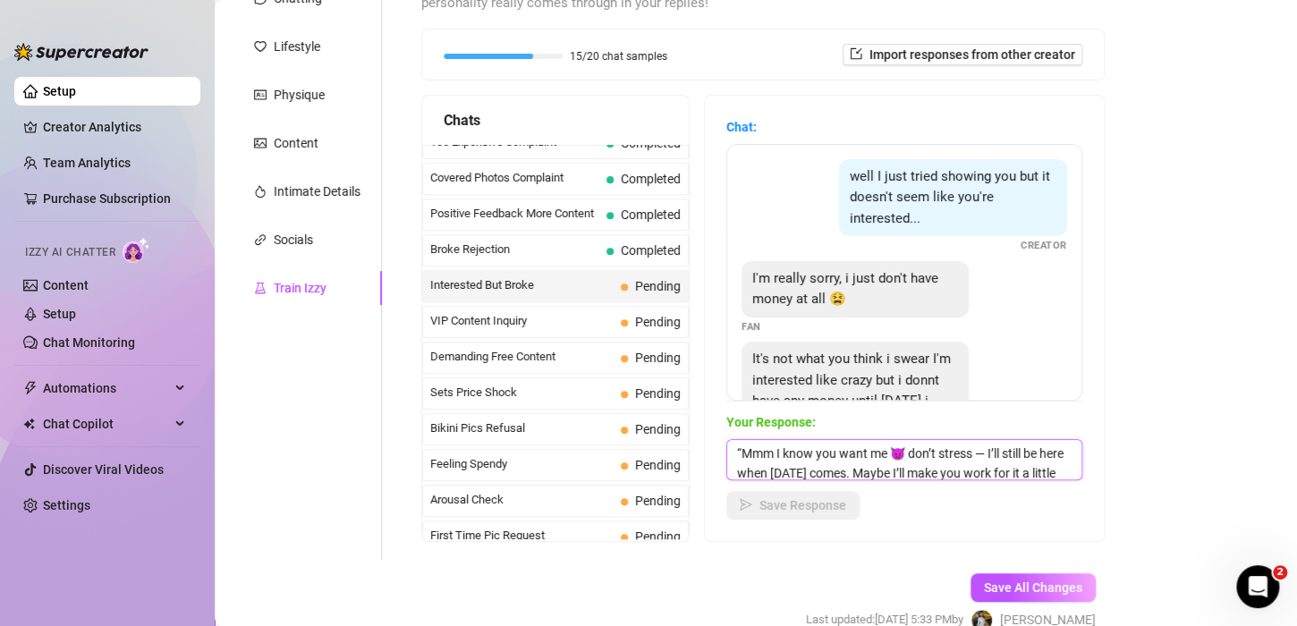
scroll to position [21, 0]
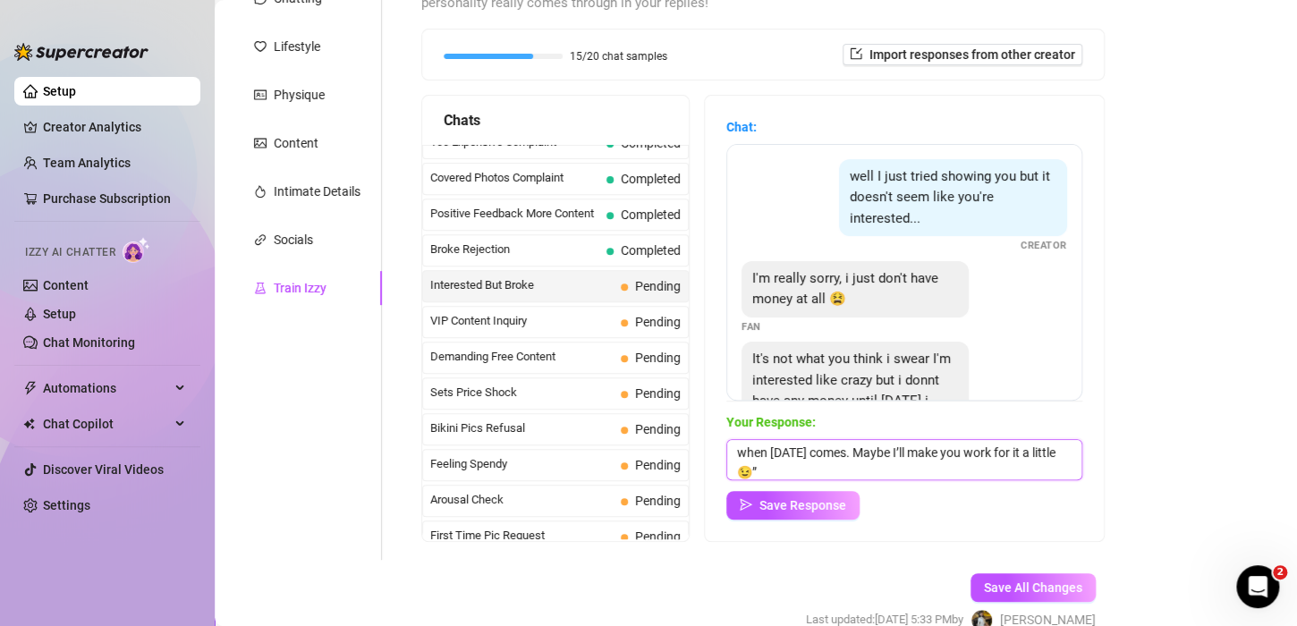
click at [878, 478] on textarea "“Mmm I know you want me 😈 don’t stress — I’ll still be here when Friday comes. …" at bounding box center [904, 459] width 356 height 41
click at [758, 460] on textarea "“Mmm I know you want me 😈 don’t stress — I’ll still be here when Friday comes. …" at bounding box center [904, 459] width 356 height 41
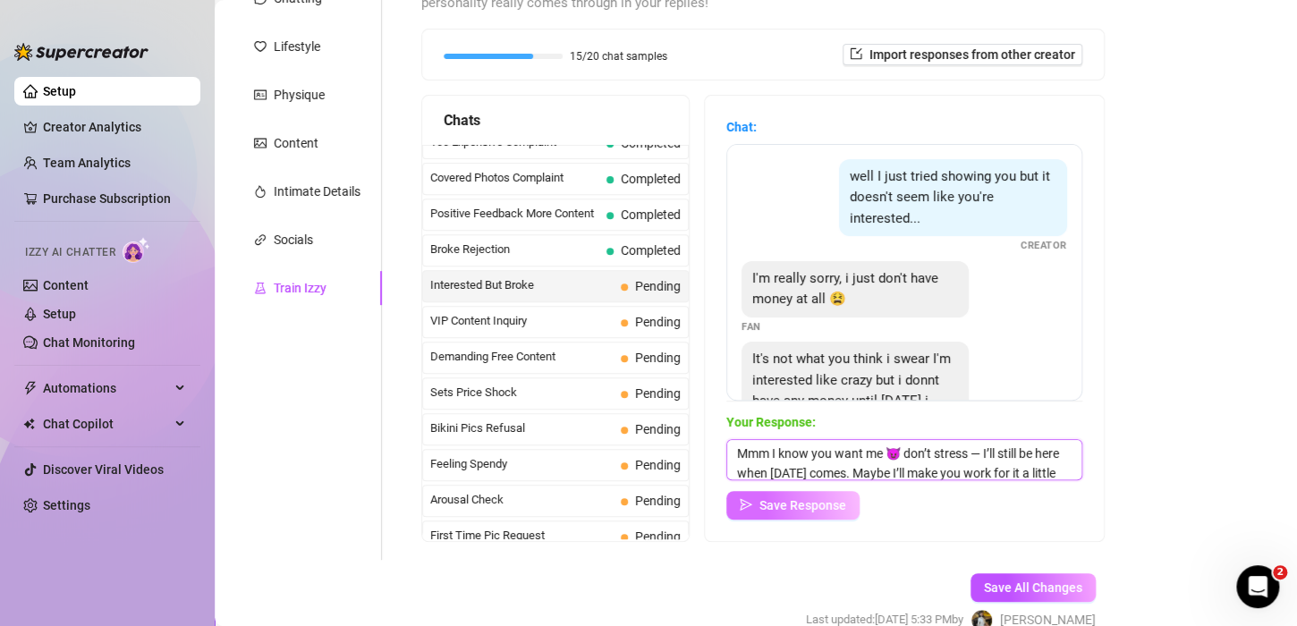
type textarea "Mmm I know you want me 😈 don’t stress — I’ll still be here when Friday comes. M…"
click at [827, 510] on span "Save Response" at bounding box center [802, 505] width 87 height 14
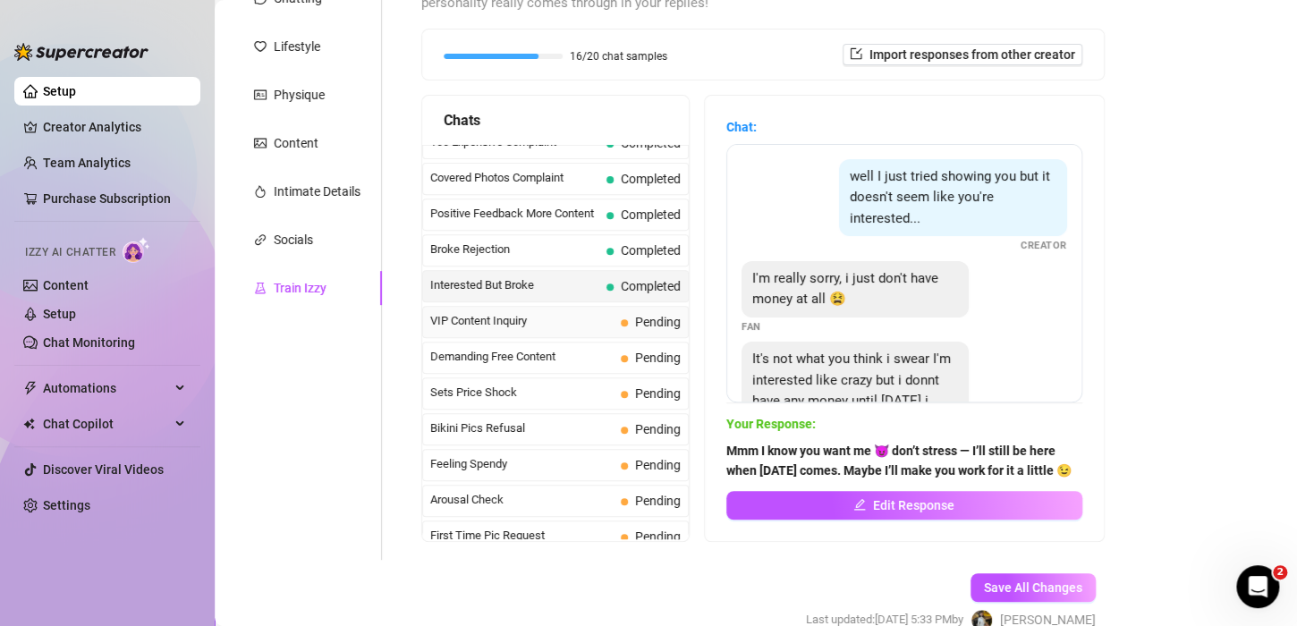
click at [522, 314] on span "VIP Content Inquiry" at bounding box center [521, 321] width 183 height 18
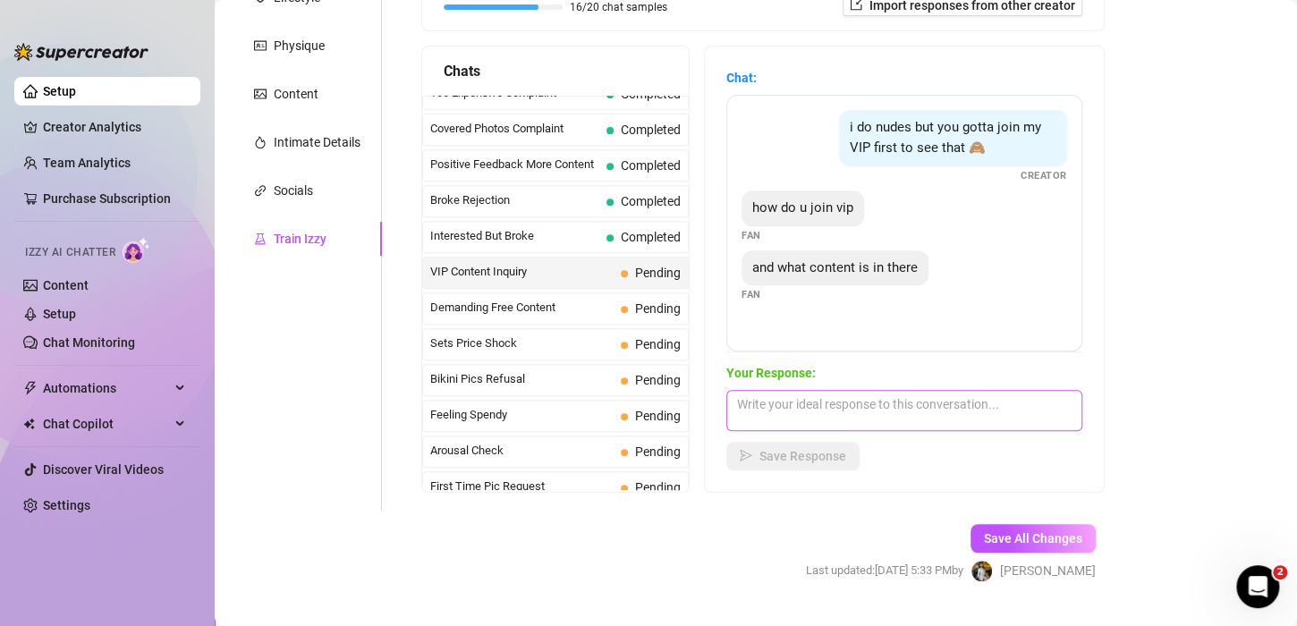
scroll to position [225, 0]
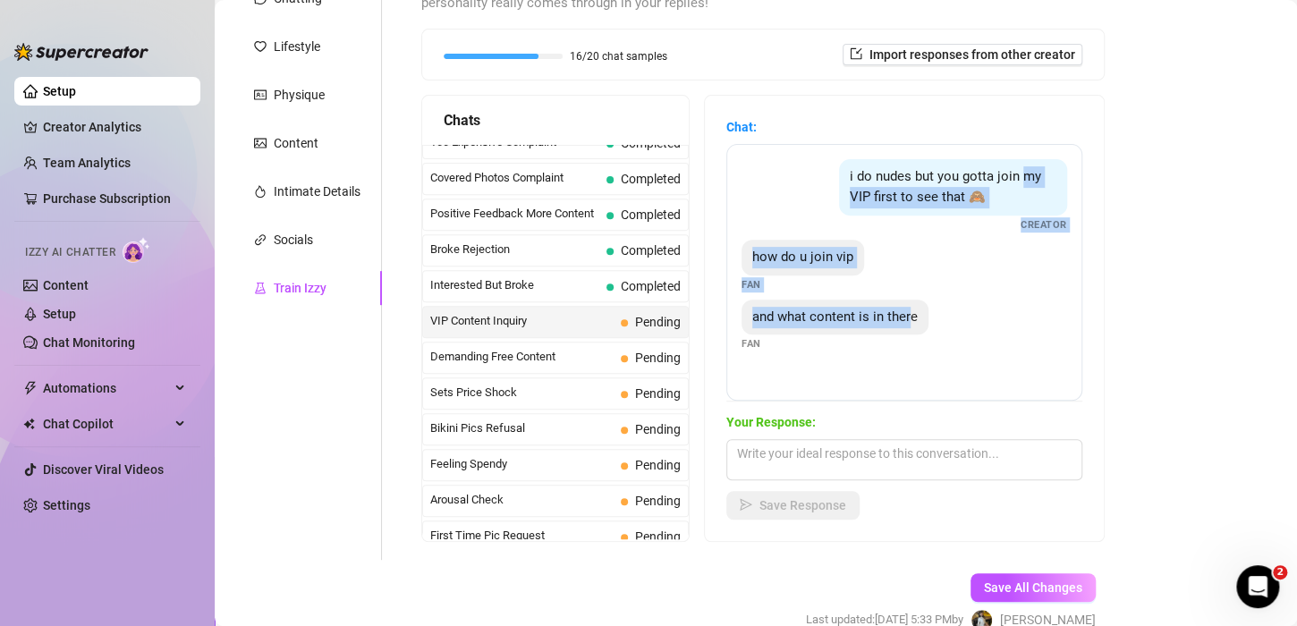
drag, startPoint x: 926, startPoint y: 403, endPoint x: 941, endPoint y: 386, distance: 22.8
click at [775, 199] on div "Chat: i do nudes but you gotta join my VIP first to see that 🙈 Creator how do u…" at bounding box center [904, 318] width 356 height 403
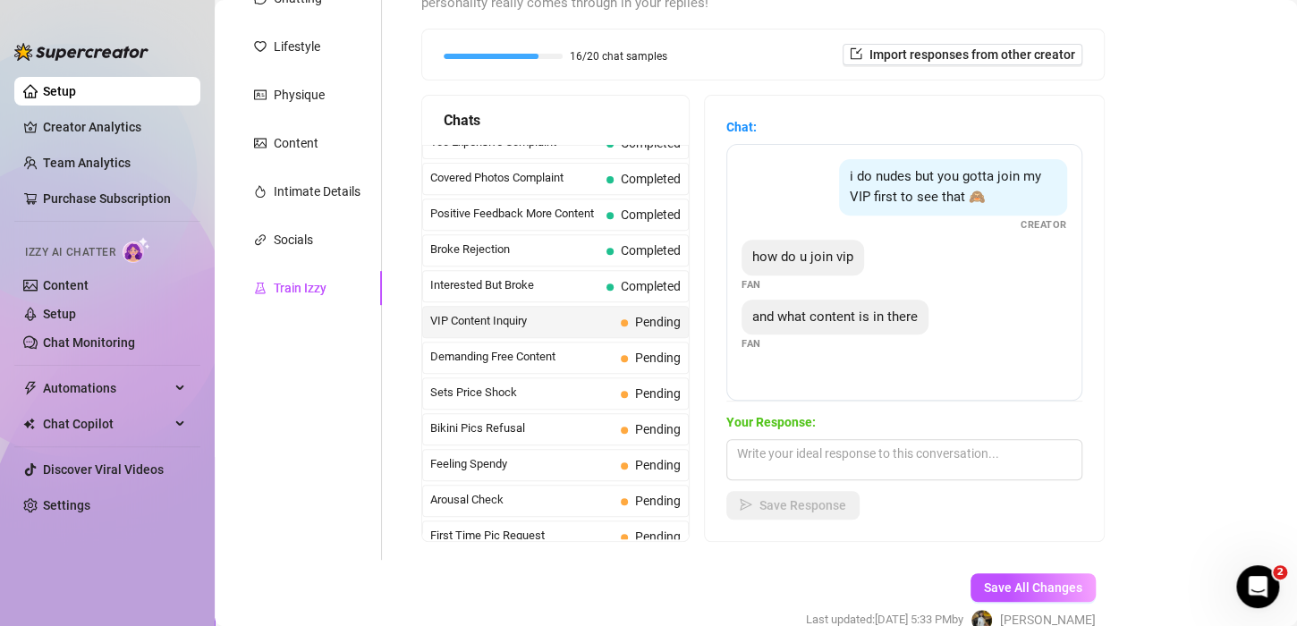
drag, startPoint x: 943, startPoint y: 386, endPoint x: 957, endPoint y: 358, distance: 31.2
click at [943, 385] on div "i do nudes but you gotta join my VIP first to see that 🙈 Creator how do u join …" at bounding box center [904, 272] width 356 height 257
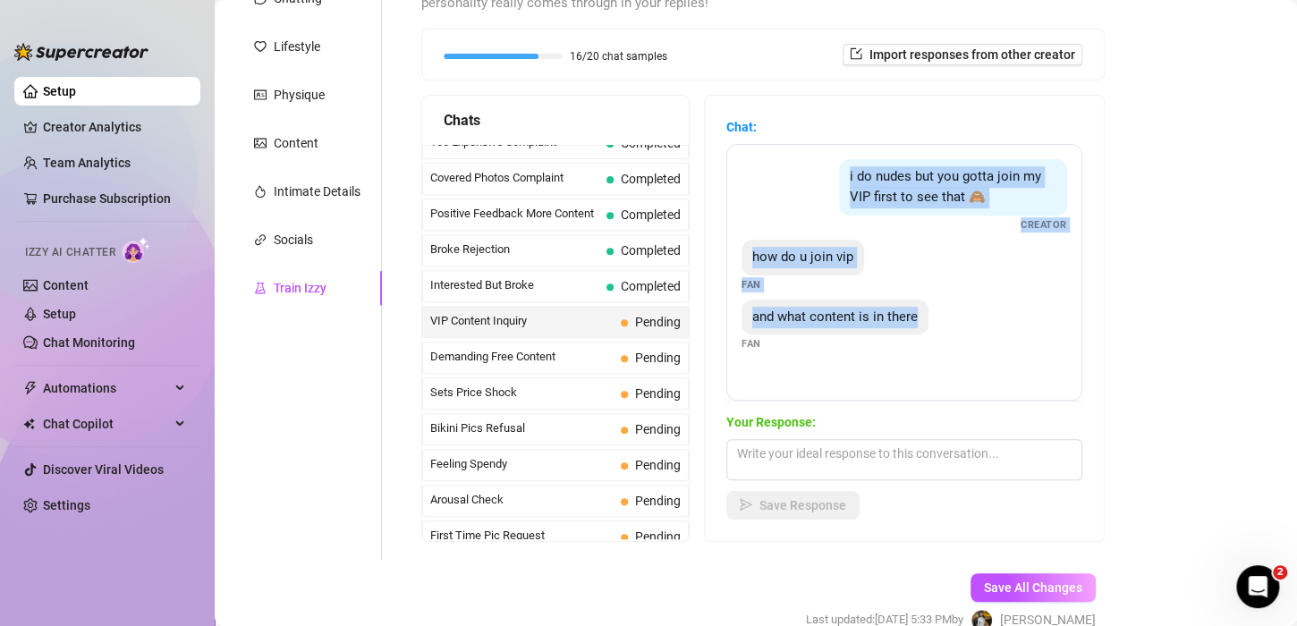
drag, startPoint x: 1013, startPoint y: 393, endPoint x: 790, endPoint y: 168, distance: 316.3
click at [790, 168] on div "i do nudes but you gotta join my VIP first to see that 🙈 Creator how do u join …" at bounding box center [904, 272] width 356 height 257
click at [970, 360] on div "i do nudes but you gotta join my VIP first to see that 🙈 Creator how do u join …" at bounding box center [904, 272] width 356 height 257
drag, startPoint x: 947, startPoint y: 374, endPoint x: 791, endPoint y: 157, distance: 267.2
click at [791, 157] on div "i do nudes but you gotta join my VIP first to see that 🙈 Creator how do u join …" at bounding box center [904, 272] width 356 height 257
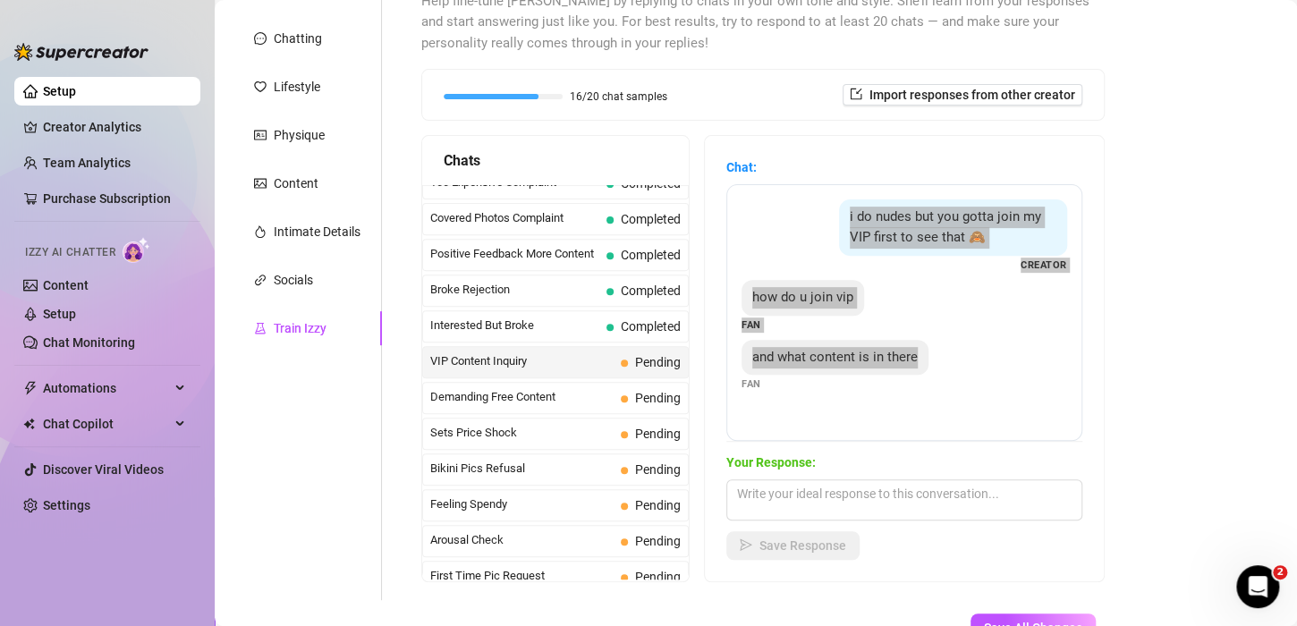
scroll to position [136, 0]
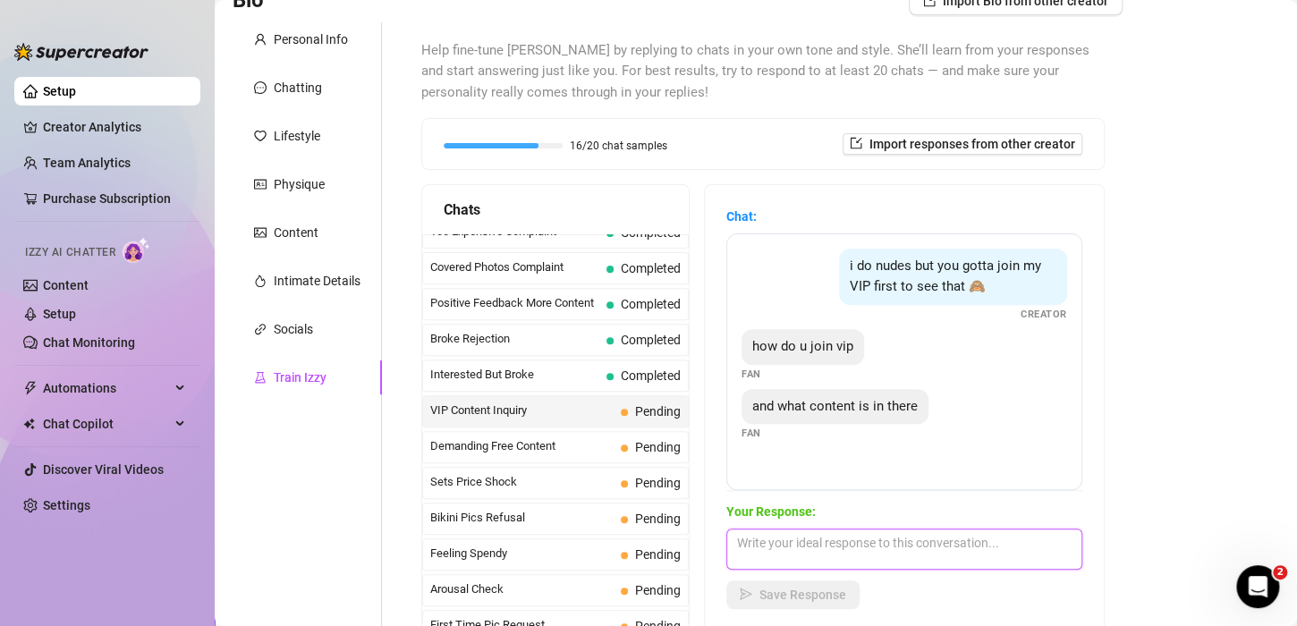
click at [840, 542] on textarea at bounding box center [904, 549] width 356 height 41
paste textarea "“It’s easy — hit Subscribe on my profile, pick the VIP plan (monthly or one-tim…"
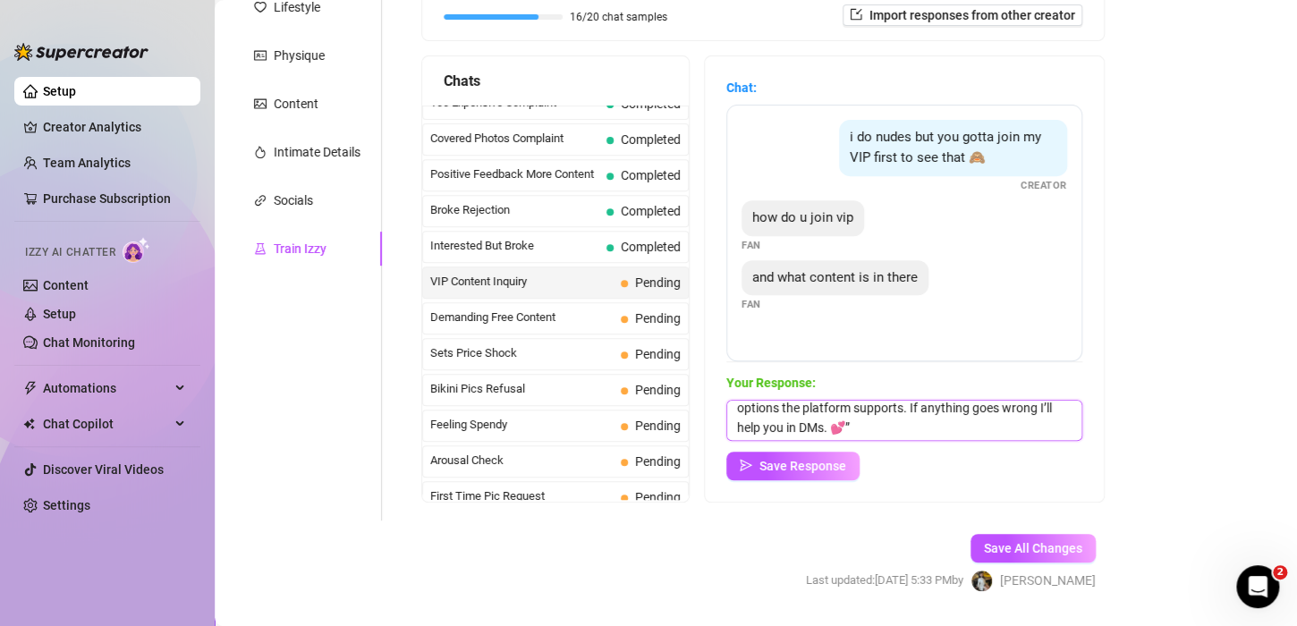
scroll to position [315, 0]
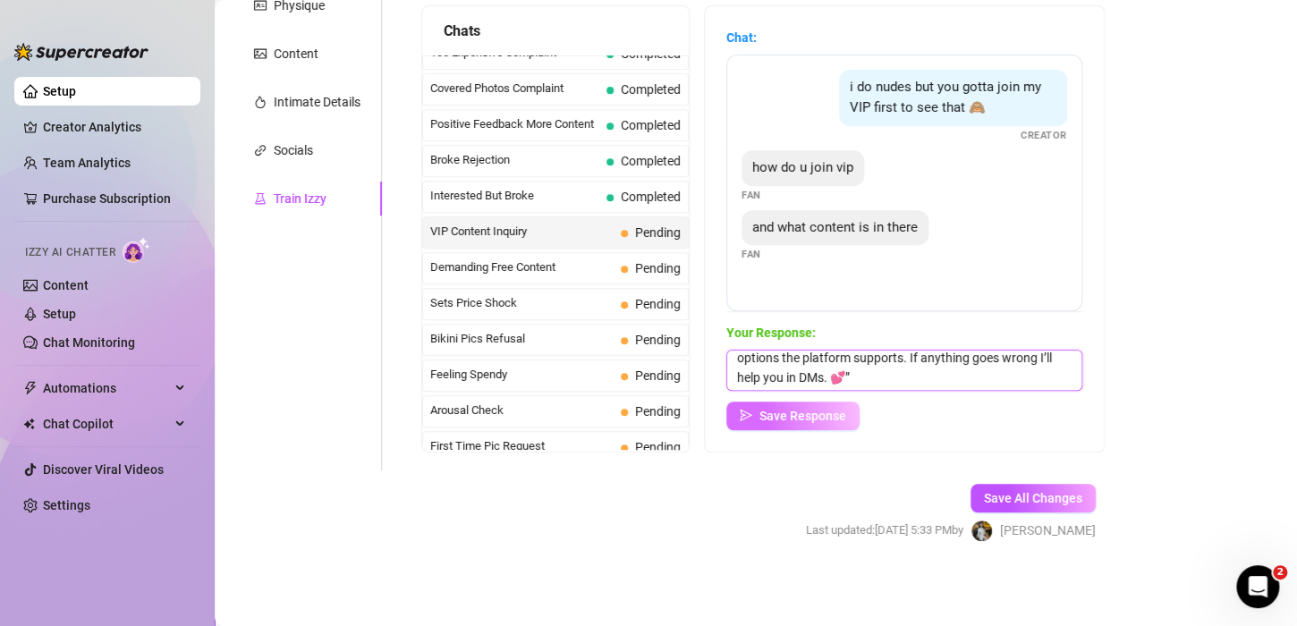
type textarea "“It’s easy — hit Subscribe on my profile, pick the VIP plan (monthly or one-tim…"
click at [805, 415] on span "Save Response" at bounding box center [802, 416] width 87 height 14
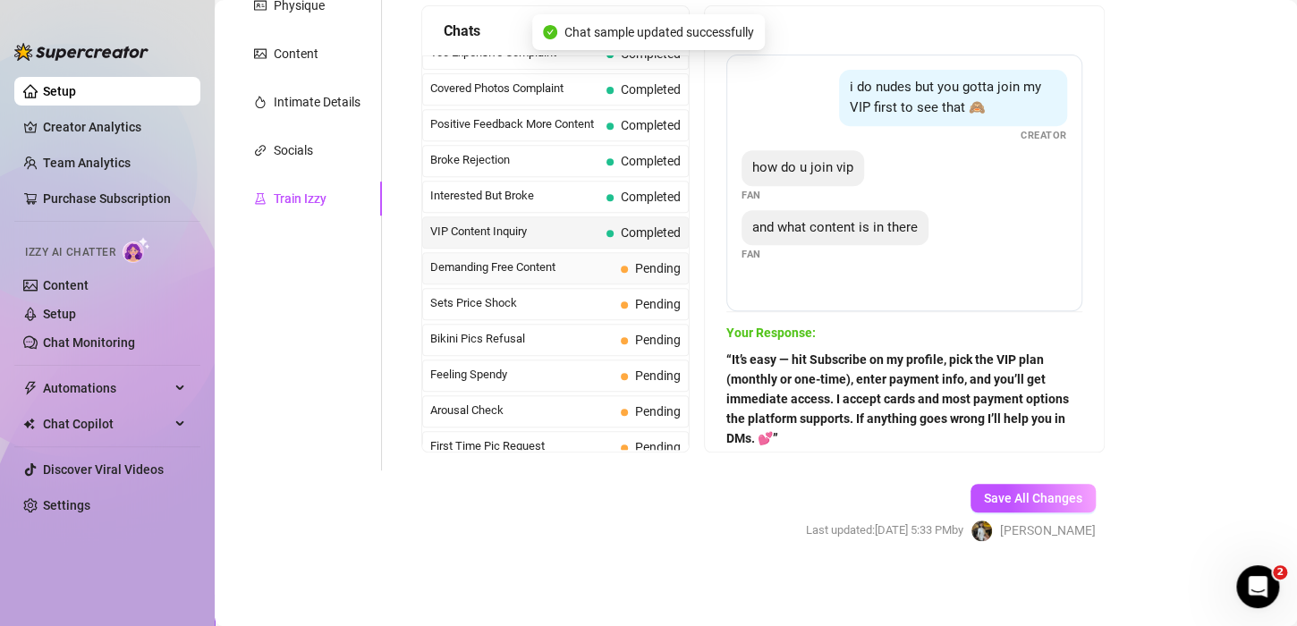
click at [511, 274] on div "Demanding Free Content Pending" at bounding box center [555, 268] width 267 height 32
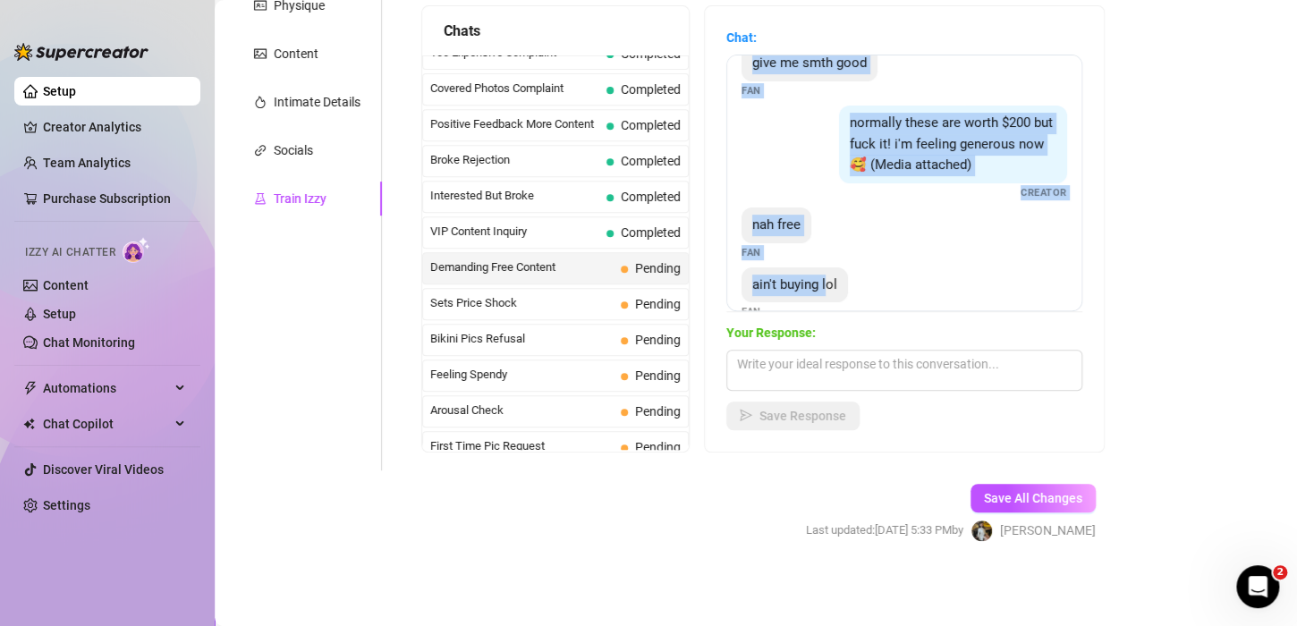
scroll to position [0, 0]
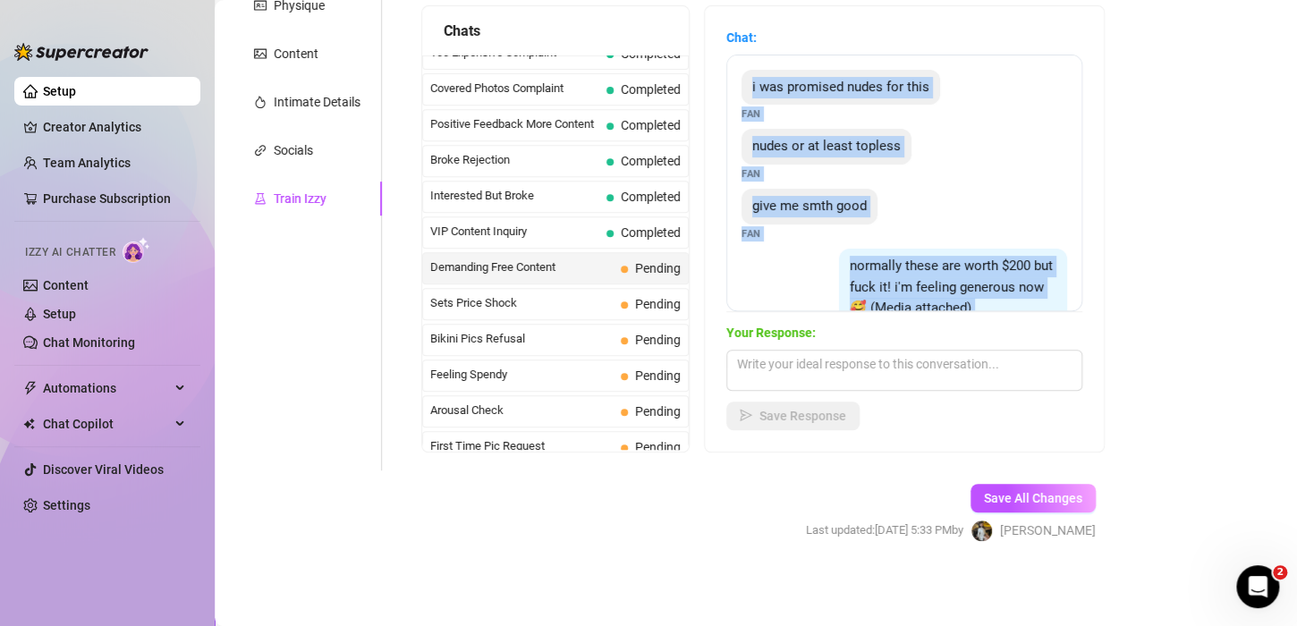
drag, startPoint x: 840, startPoint y: 292, endPoint x: 819, endPoint y: 48, distance: 244.2
click at [819, 48] on div "Chat: i was promised nudes for this Fan nudes or at least topless Fan give me s…" at bounding box center [904, 170] width 356 height 284
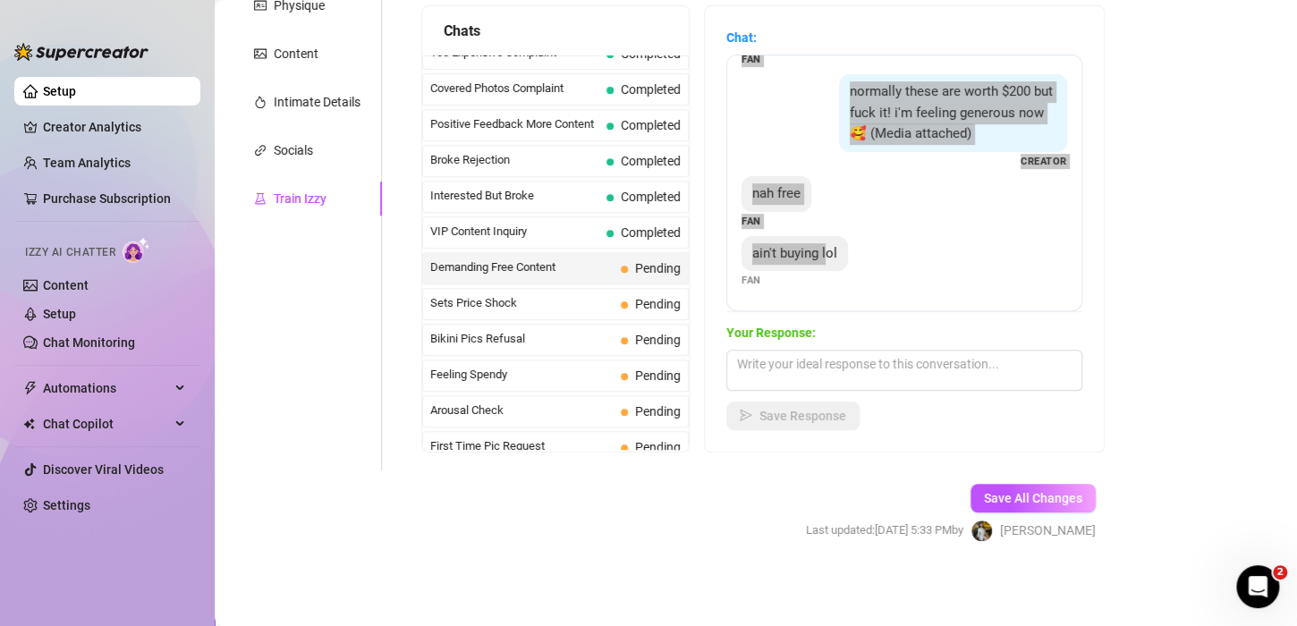
scroll to position [194, 0]
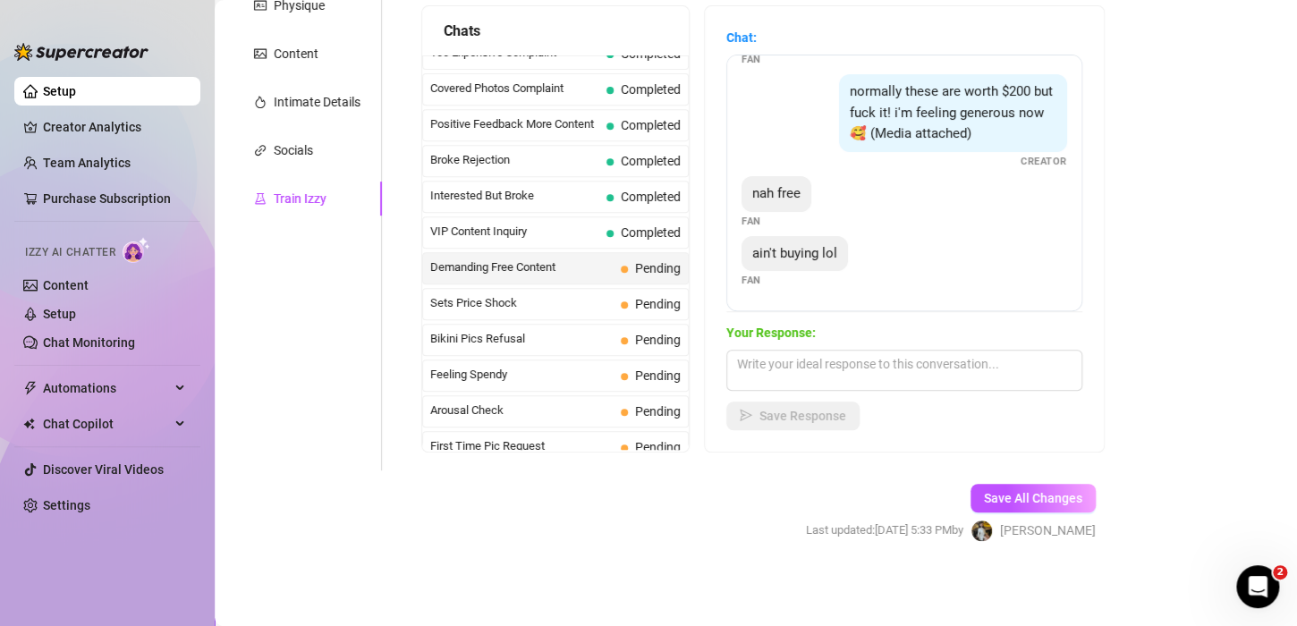
click at [926, 280] on div "ain't buying lol Fan" at bounding box center [905, 262] width 326 height 53
click at [514, 223] on span "VIP Content Inquiry" at bounding box center [514, 232] width 169 height 18
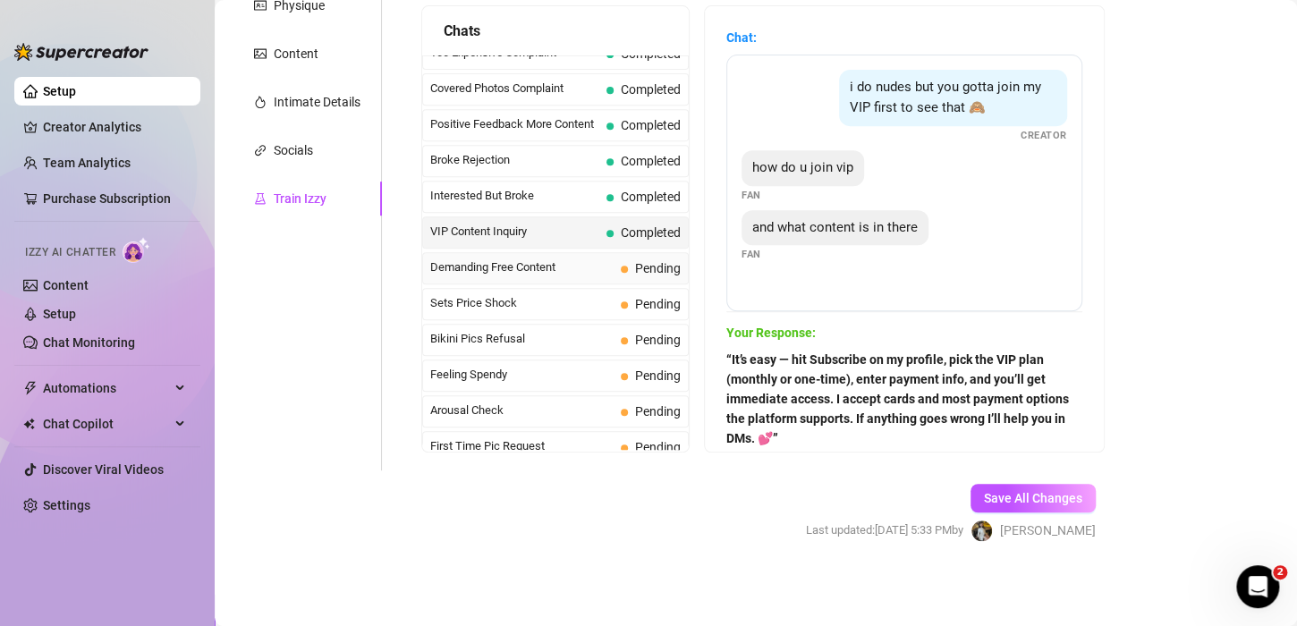
click at [500, 263] on span "Demanding Free Content" at bounding box center [521, 268] width 183 height 18
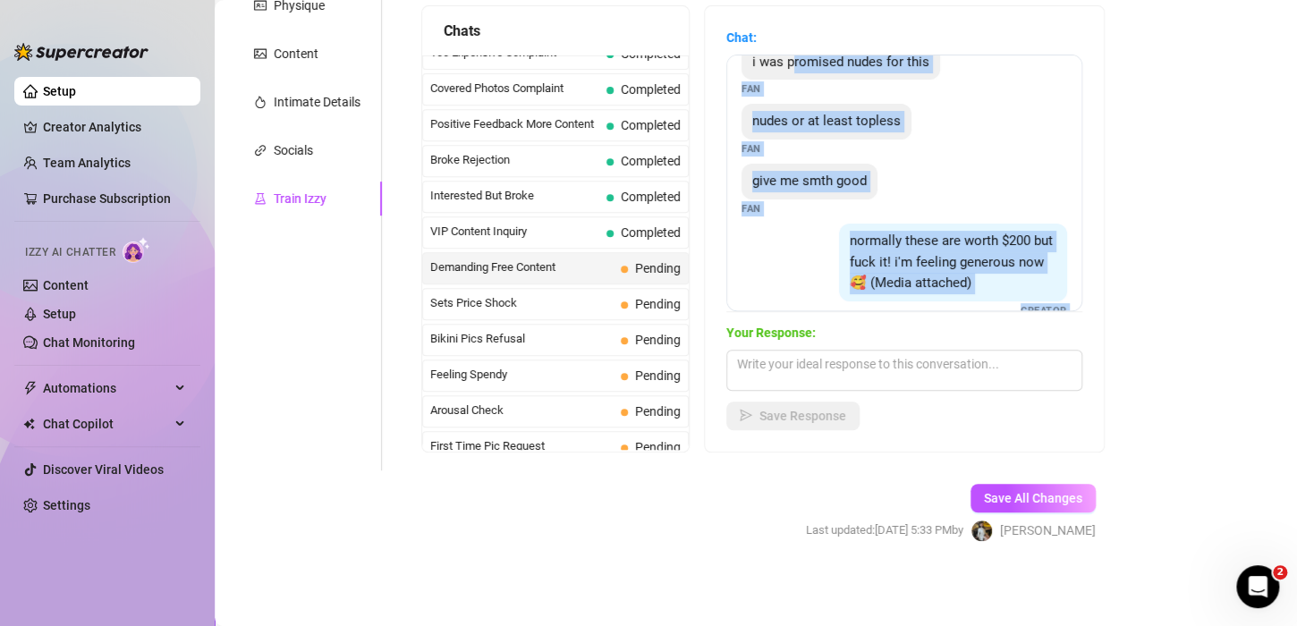
scroll to position [0, 0]
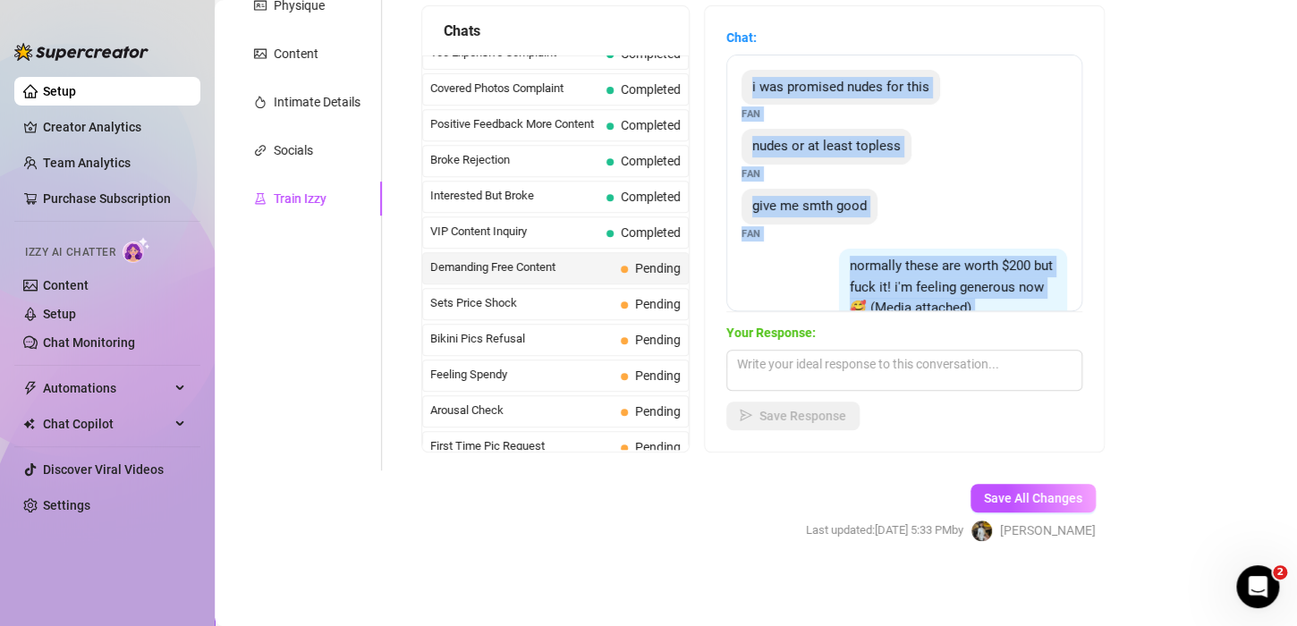
drag, startPoint x: 851, startPoint y: 285, endPoint x: 744, endPoint y: 83, distance: 228.5
click at [744, 83] on div "i was promised nudes for this Fan nudes or at least topless Fan give me smth go…" at bounding box center [904, 183] width 356 height 257
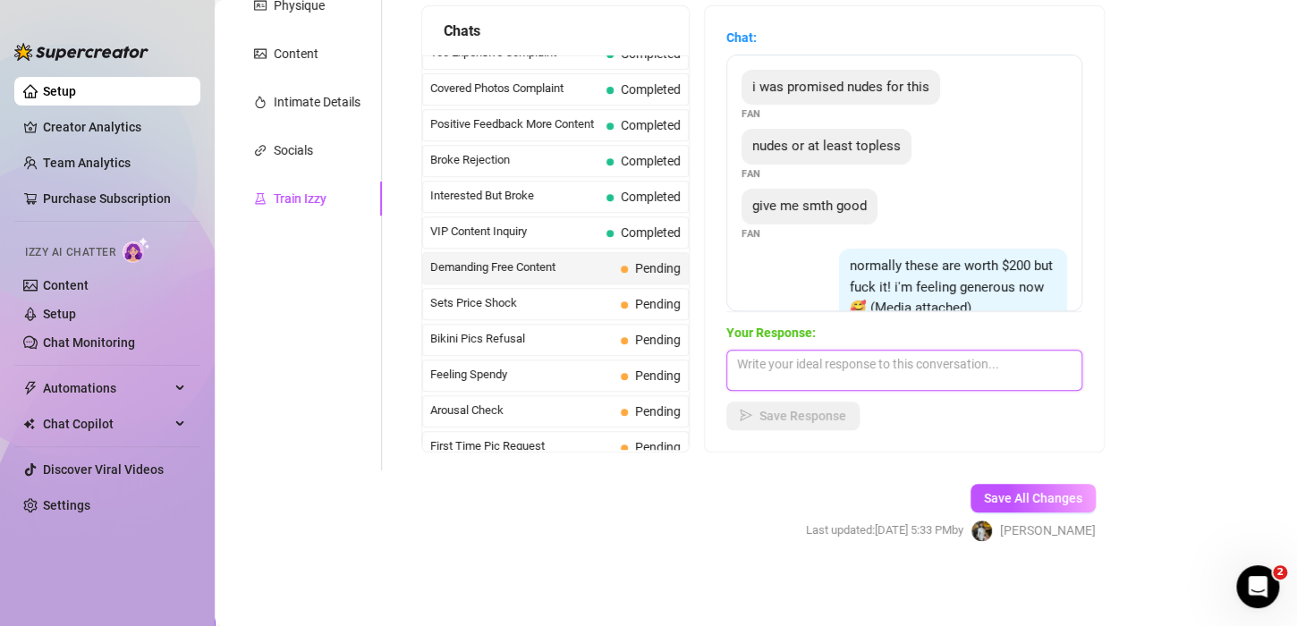
click at [846, 374] on textarea at bounding box center [904, 370] width 356 height 41
paste textarea "“Aww I appreciate you being here 🥰 but nudes/topless are VIP-only. If you chang…"
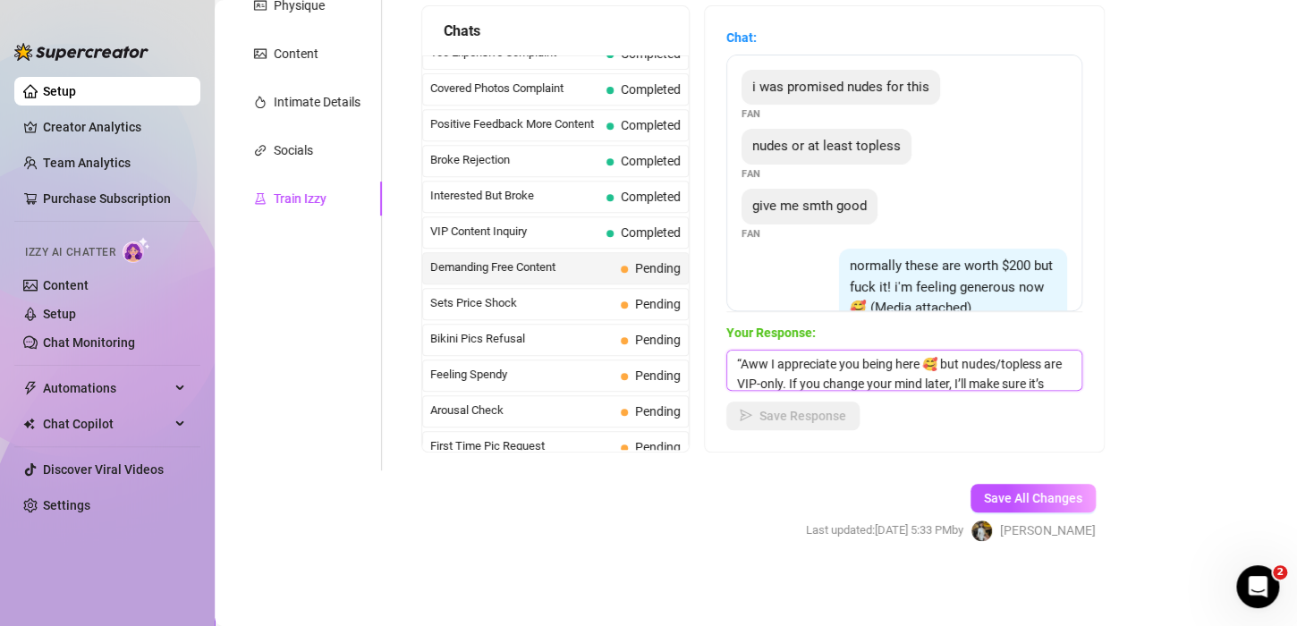
scroll to position [21, 0]
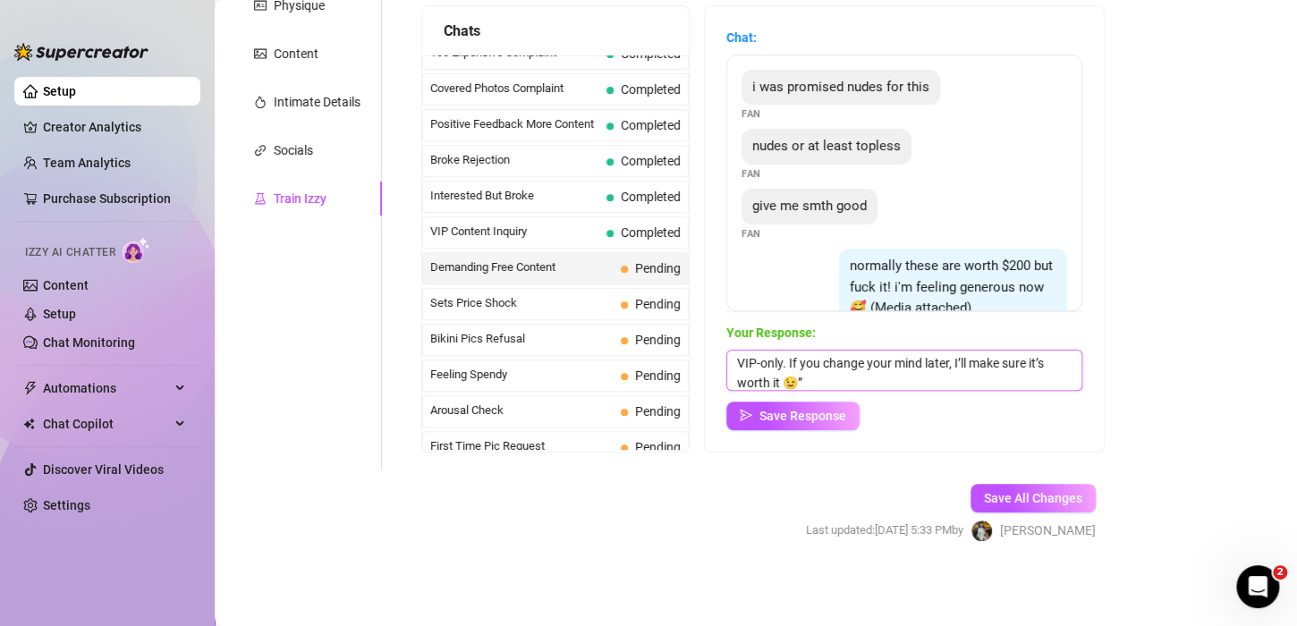
click at [920, 378] on textarea "“Aww I appreciate you being here 🥰 but nudes/topless are VIP-only. If you chang…" at bounding box center [904, 370] width 356 height 41
click at [753, 362] on textarea "“Aww I appreciate you being here 🥰 but nudes/topless are VIP-only. If you chang…" at bounding box center [904, 370] width 356 height 41
click at [995, 375] on textarea "Aww I appreciate you being here 🥰 but nudes/topless are VIP-only. If you change…" at bounding box center [904, 370] width 356 height 41
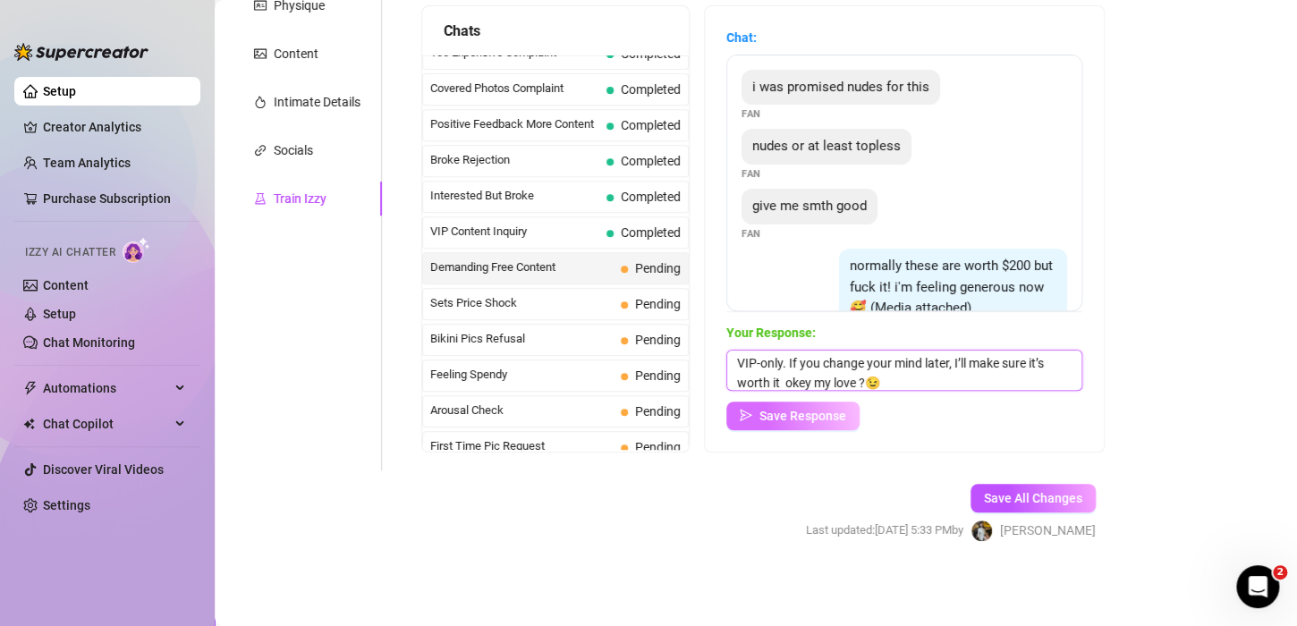
type textarea "Aww I appreciate you being here 🥰 but nudes/topless are VIP-only. If you change…"
click at [784, 418] on span "Save Response" at bounding box center [802, 416] width 87 height 14
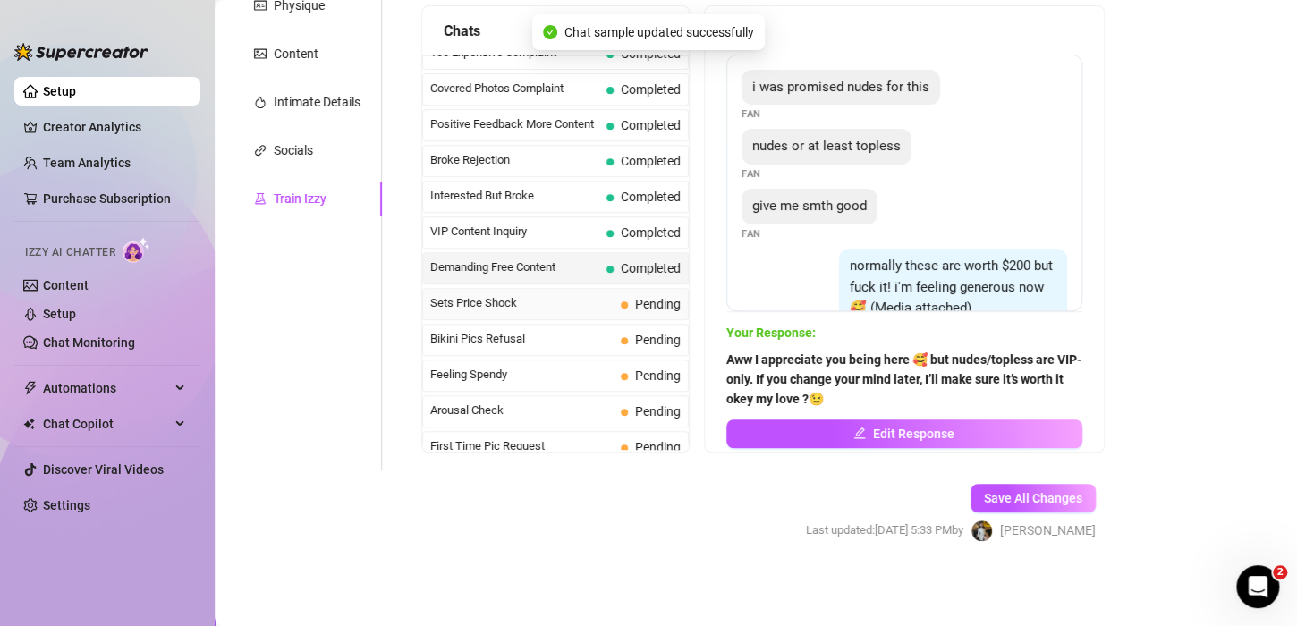
click at [494, 296] on span "Sets Price Shock" at bounding box center [521, 303] width 183 height 18
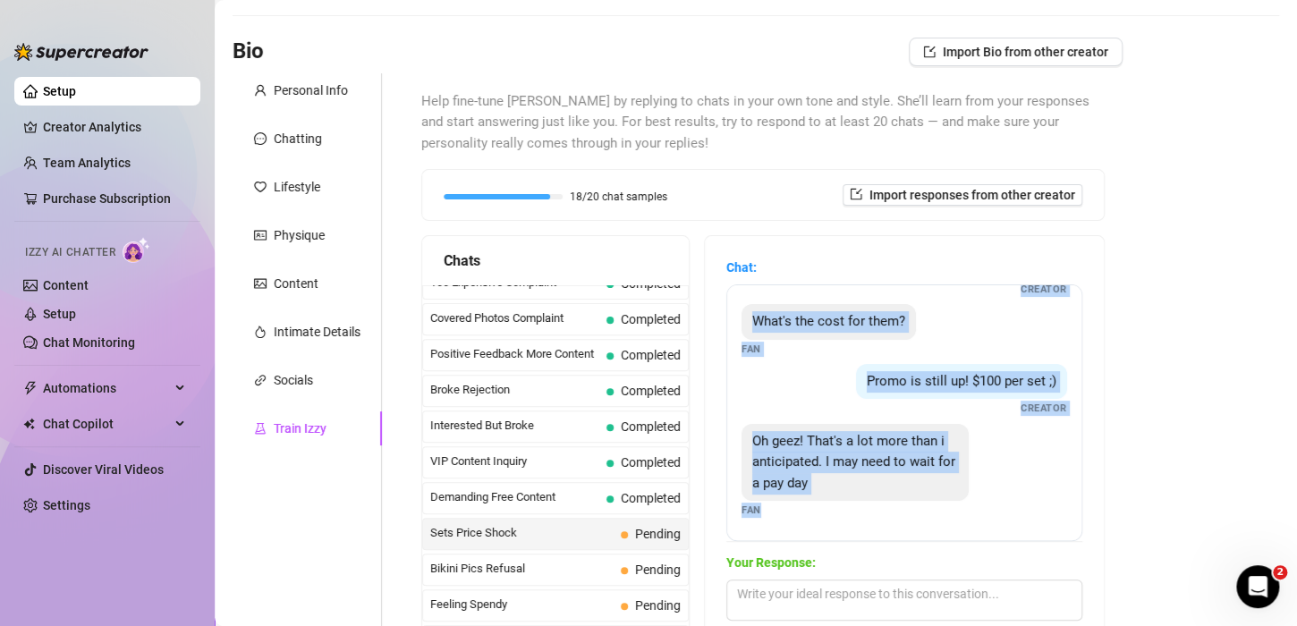
scroll to position [107, 0]
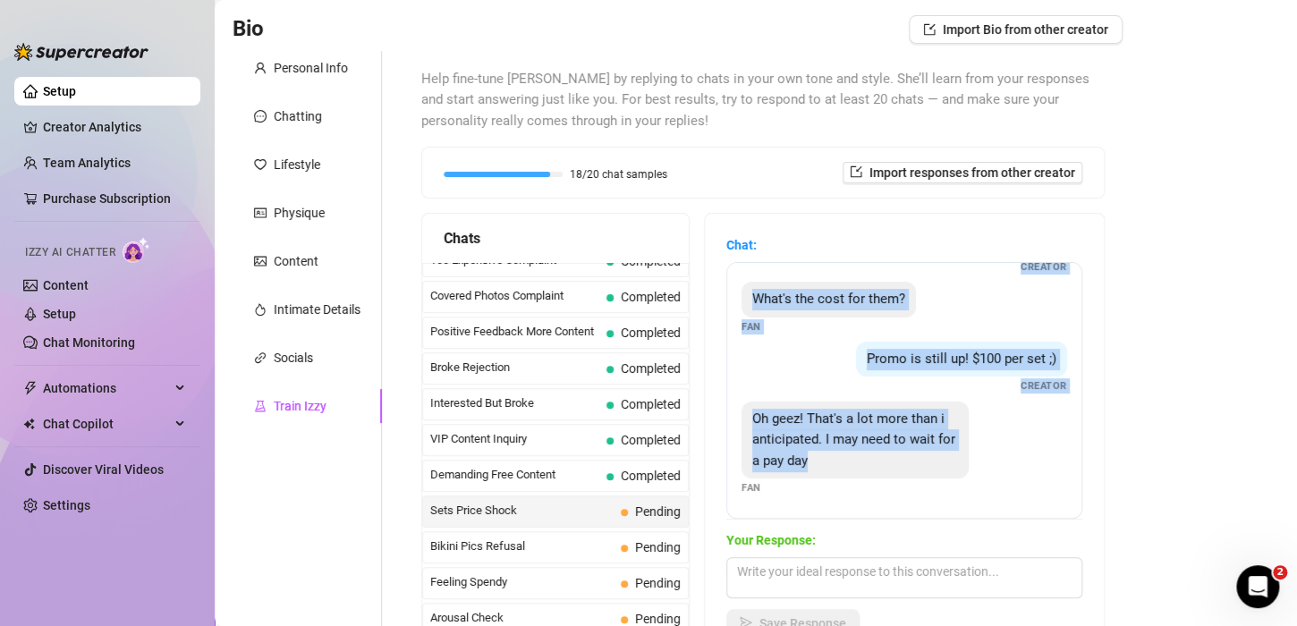
drag, startPoint x: 830, startPoint y: 350, endPoint x: 961, endPoint y: 486, distance: 188.5
click at [961, 486] on div "You missed 4 sets, are you getting them all? Creator What's the cost for them? …" at bounding box center [904, 390] width 356 height 257
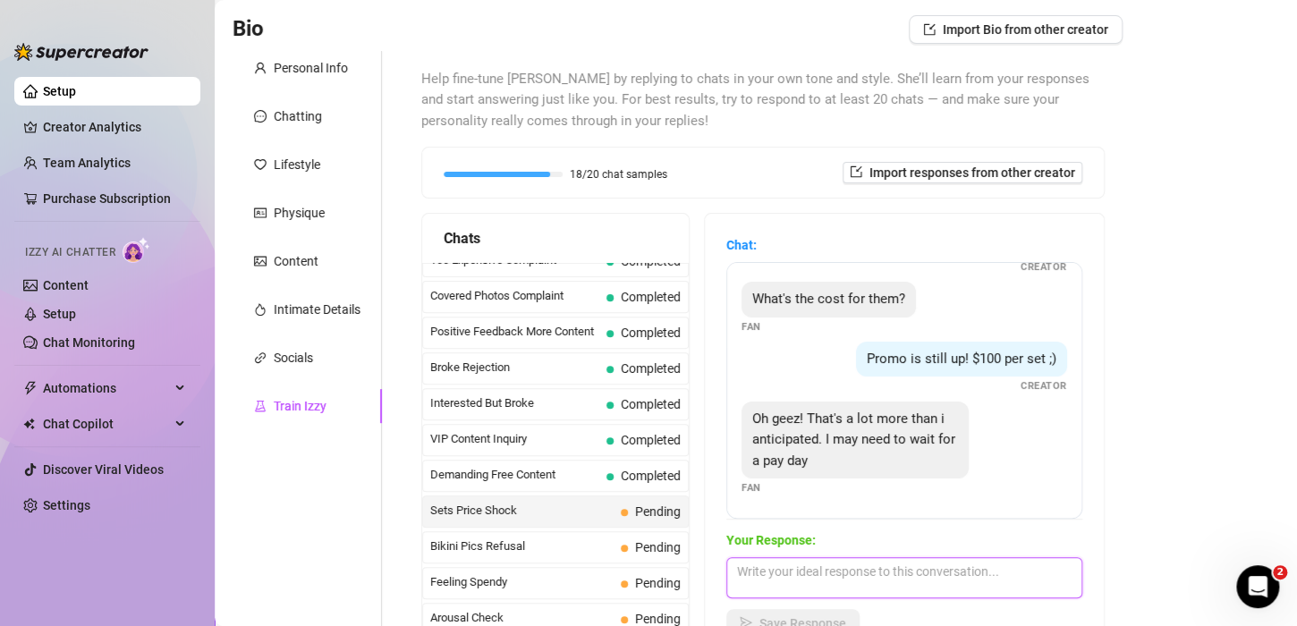
click at [819, 579] on textarea at bounding box center [904, 577] width 356 height 41
paste textarea "“Totally understand! If you’d rather, you can grab just one set now to hold you…"
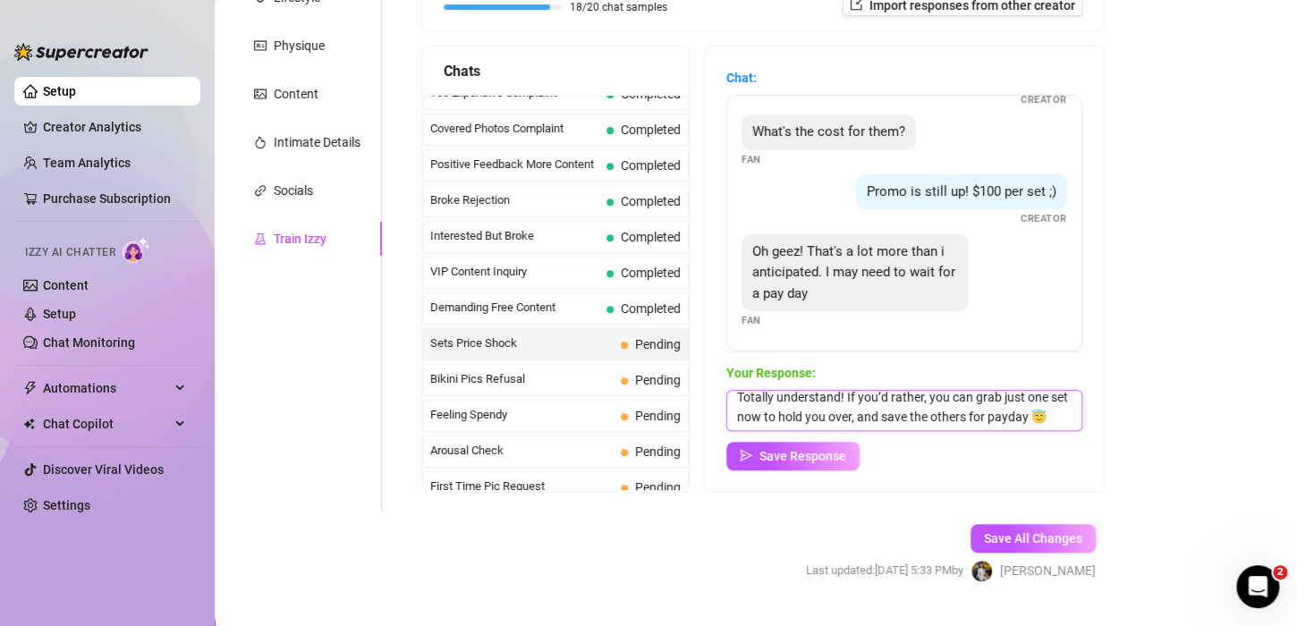
scroll to position [286, 0]
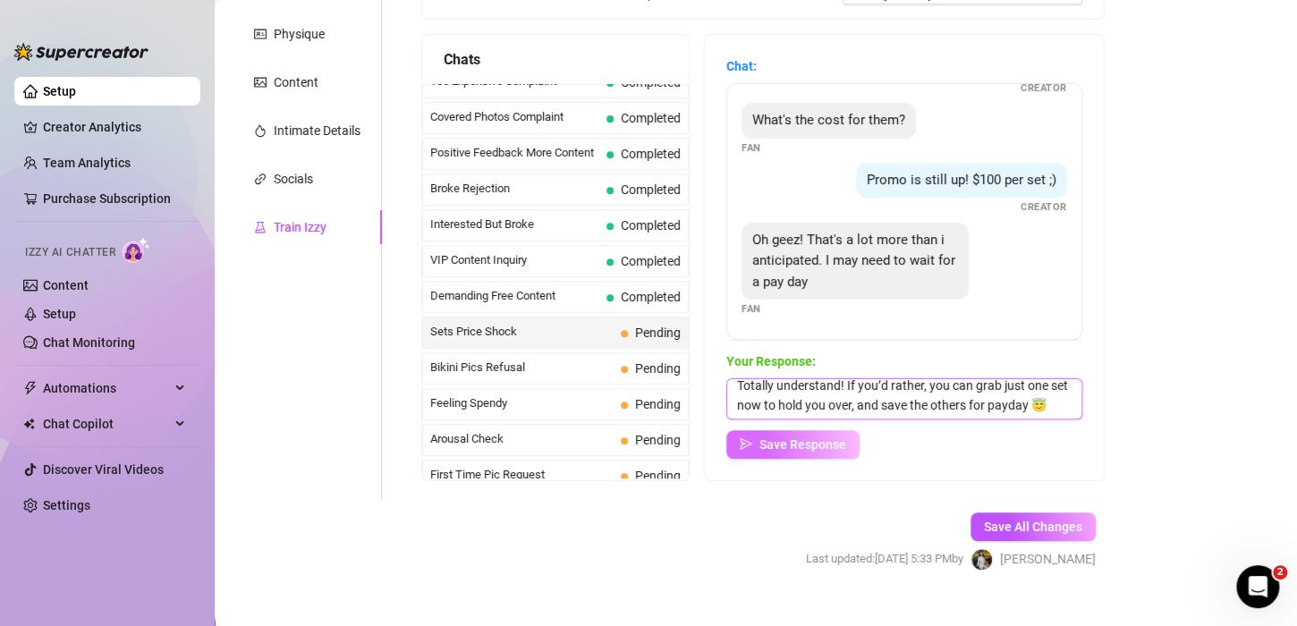
type textarea "Totally understand! If you’d rather, you can grab just one set now to hold you …"
click at [812, 431] on button "Save Response" at bounding box center [792, 444] width 133 height 29
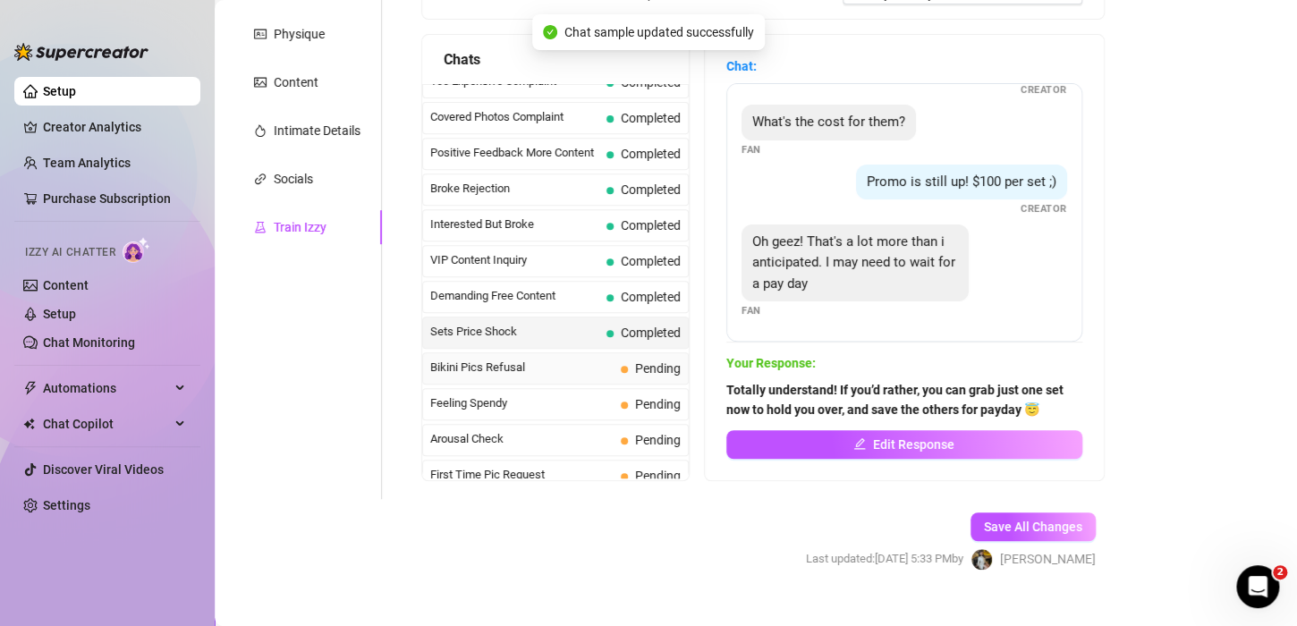
click at [511, 361] on span "Bikini Pics Refusal" at bounding box center [521, 368] width 183 height 18
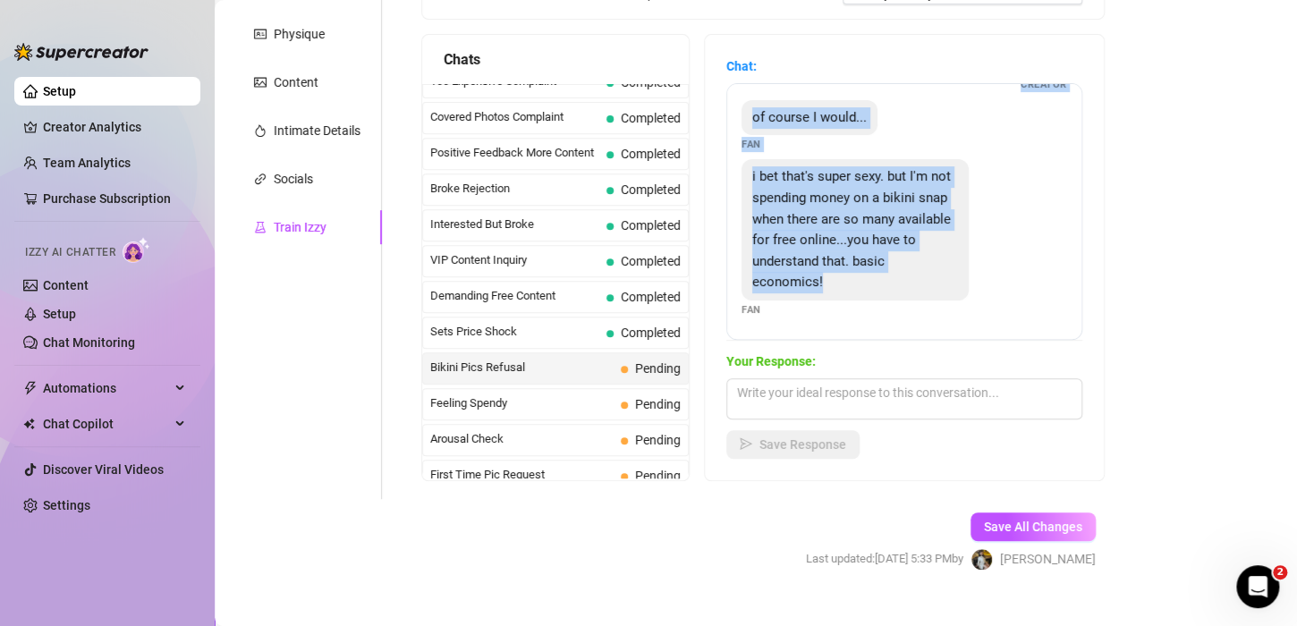
scroll to position [0, 0]
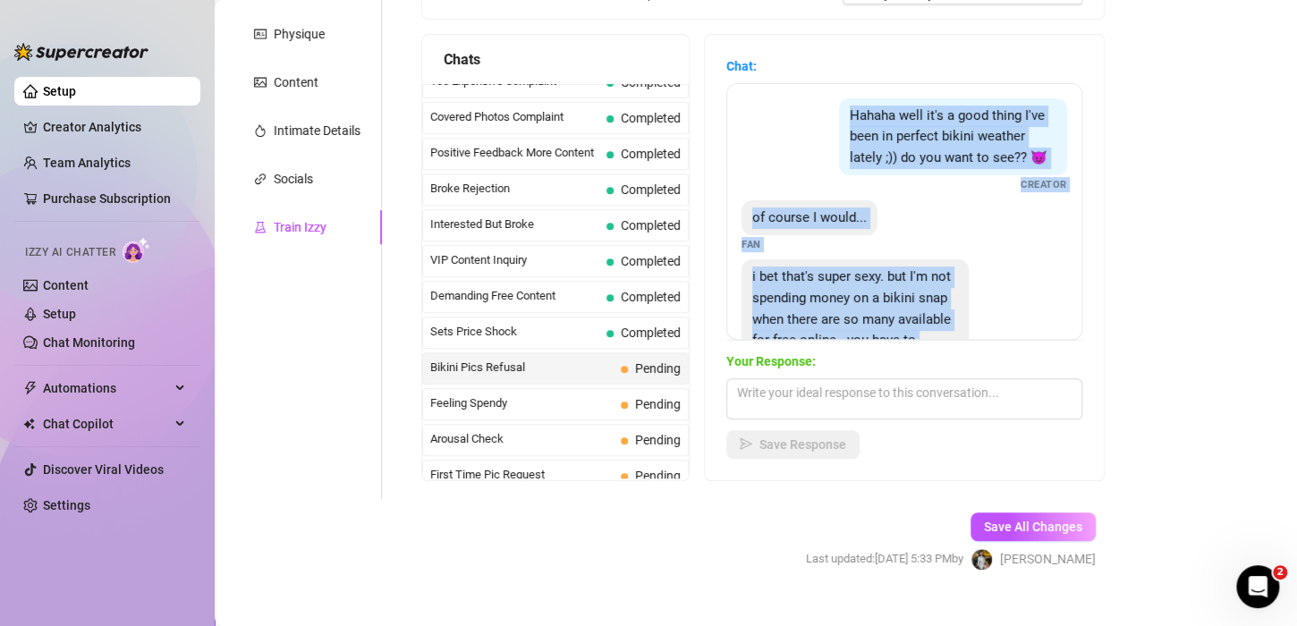
drag, startPoint x: 880, startPoint y: 314, endPoint x: 852, endPoint y: 73, distance: 242.3
click at [852, 73] on div "Chat: Hahaha well it's a good thing I've been in perfect bikini weather lately …" at bounding box center [904, 198] width 356 height 284
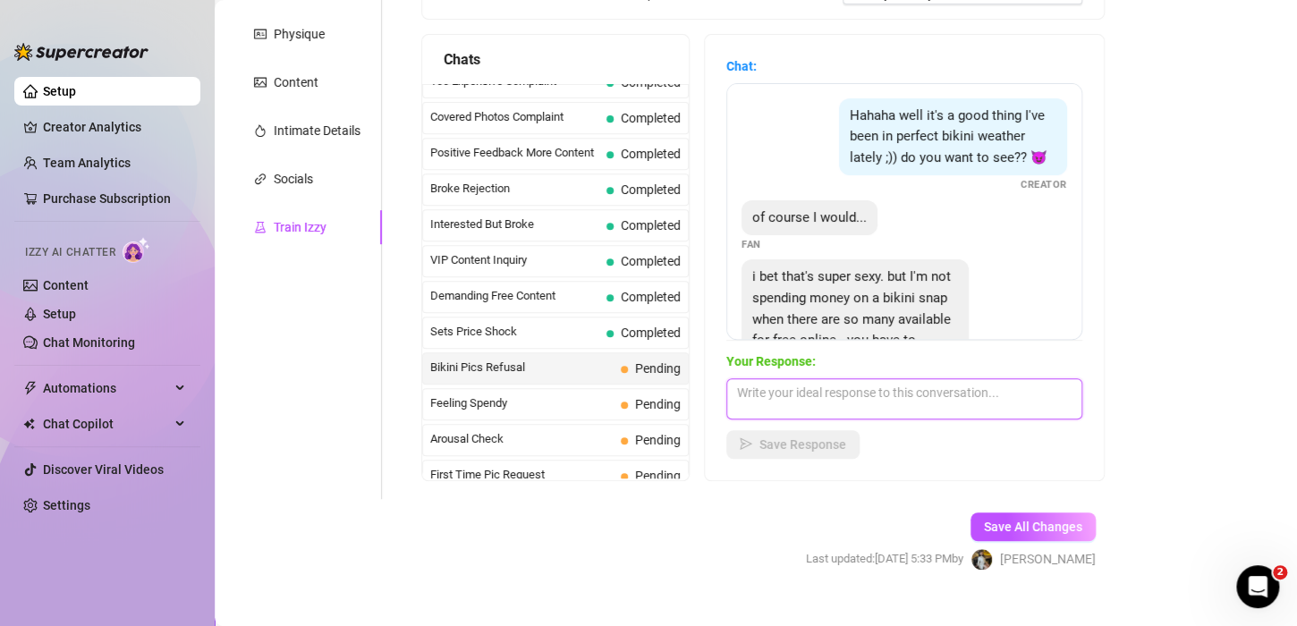
click at [884, 388] on textarea at bounding box center [904, 398] width 356 height 41
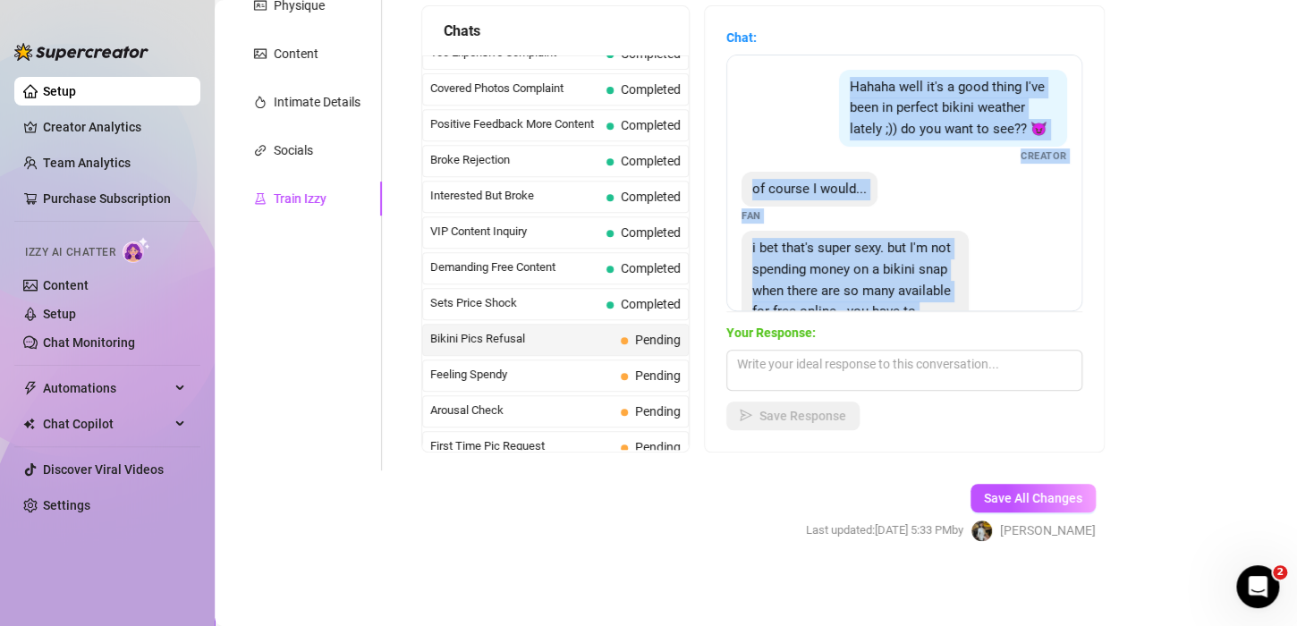
drag, startPoint x: 862, startPoint y: 282, endPoint x: 802, endPoint y: 88, distance: 203.4
click at [802, 88] on div "Hahaha well it's a good thing I've been in perfect bikini weather lately ;)) do…" at bounding box center [904, 183] width 356 height 257
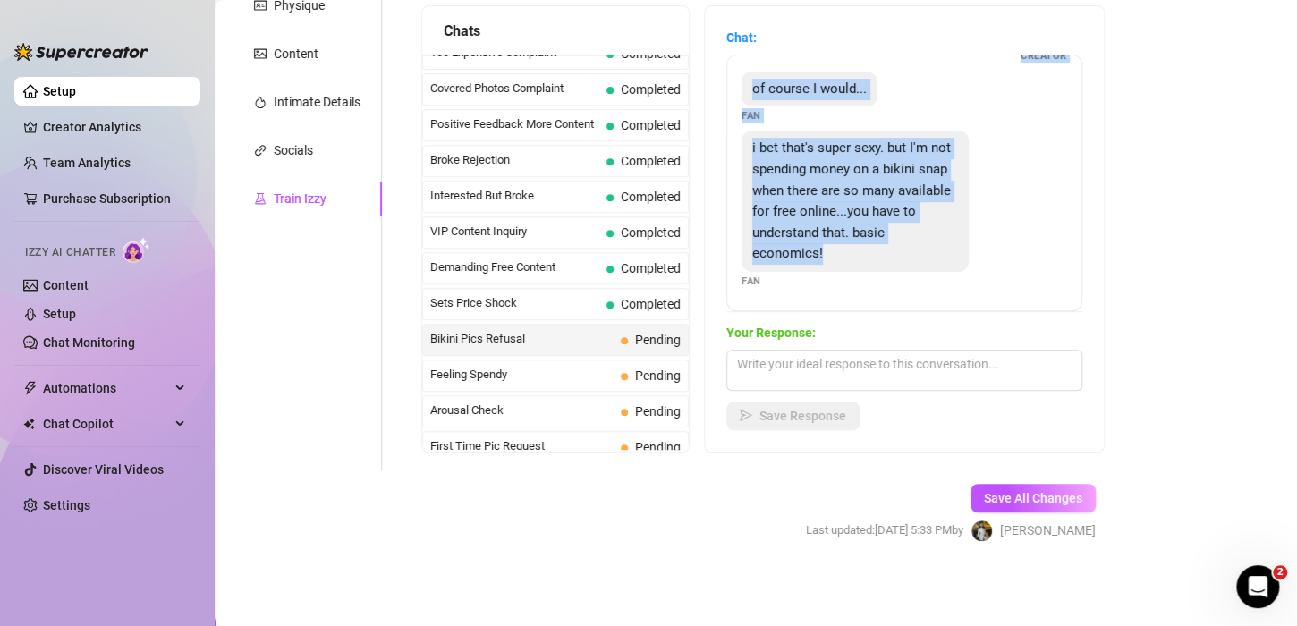
scroll to position [141, 0]
click at [923, 282] on div "i bet that's super sexy. but I'm not spending money on a bikini snap when there…" at bounding box center [905, 210] width 326 height 158
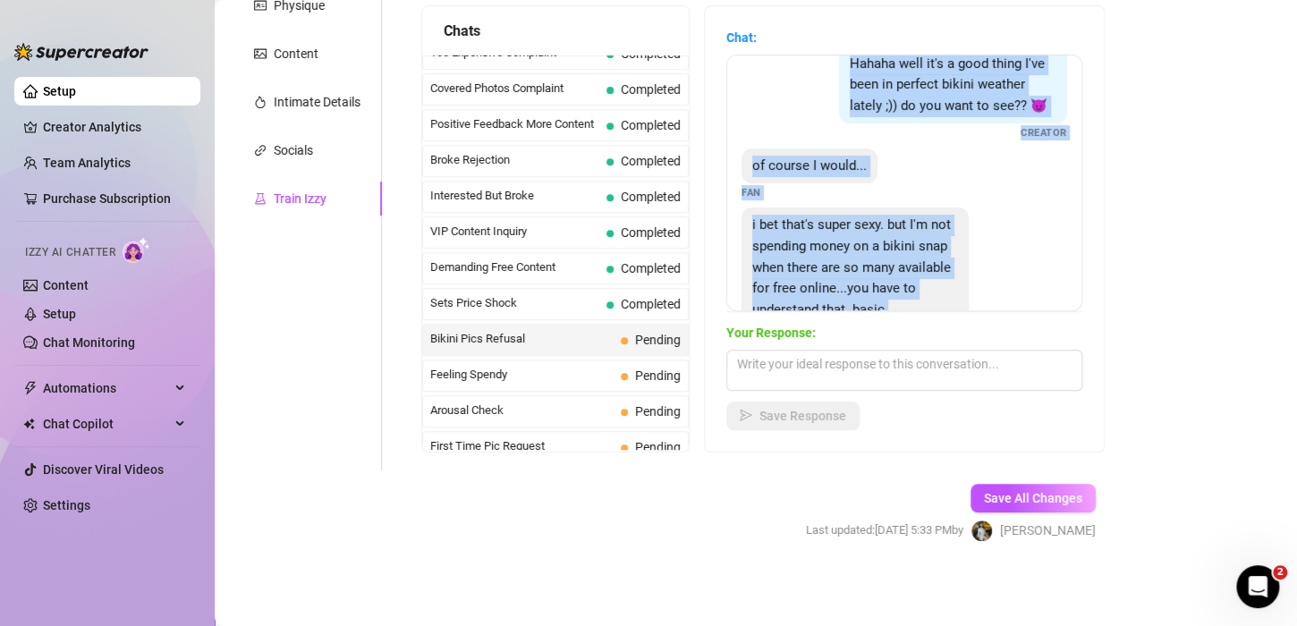
scroll to position [0, 0]
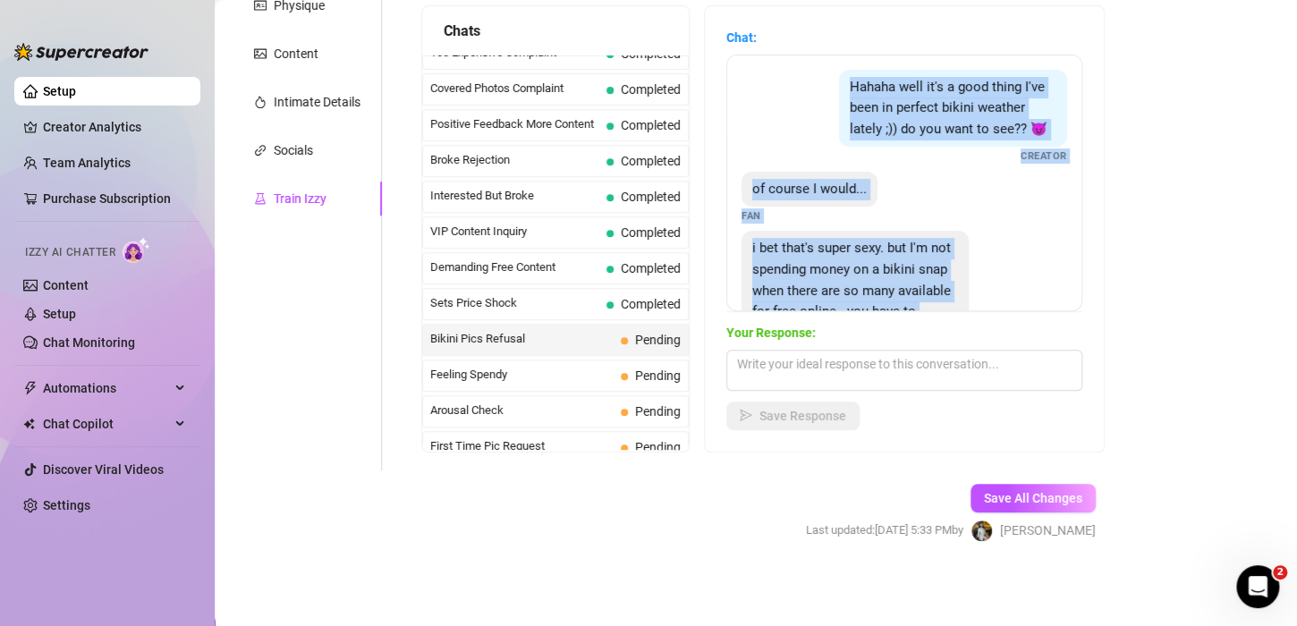
drag, startPoint x: 887, startPoint y: 282, endPoint x: 834, endPoint y: 52, distance: 235.9
click at [834, 49] on div "Chat: Hahaha well it's a good thing I've been in perfect bikini weather lately …" at bounding box center [904, 170] width 356 height 284
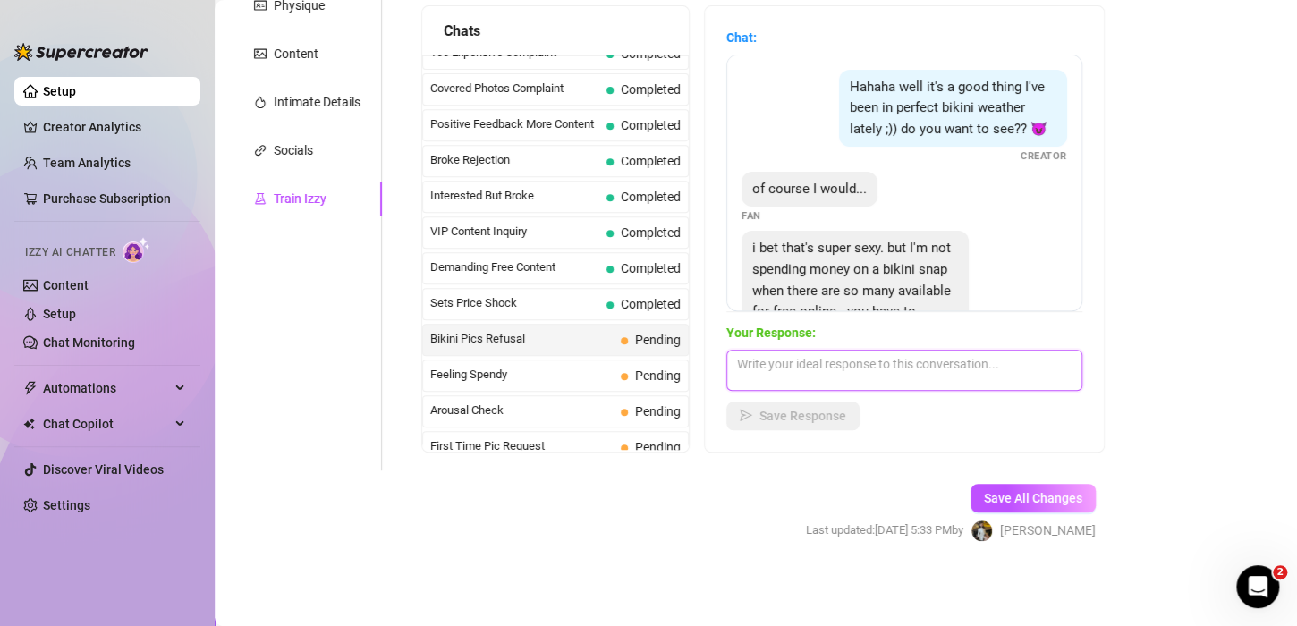
click at [844, 357] on textarea at bounding box center [904, 370] width 356 height 41
paste textarea "I get what you mean! But what I send here is exclusive and personal — not just …"
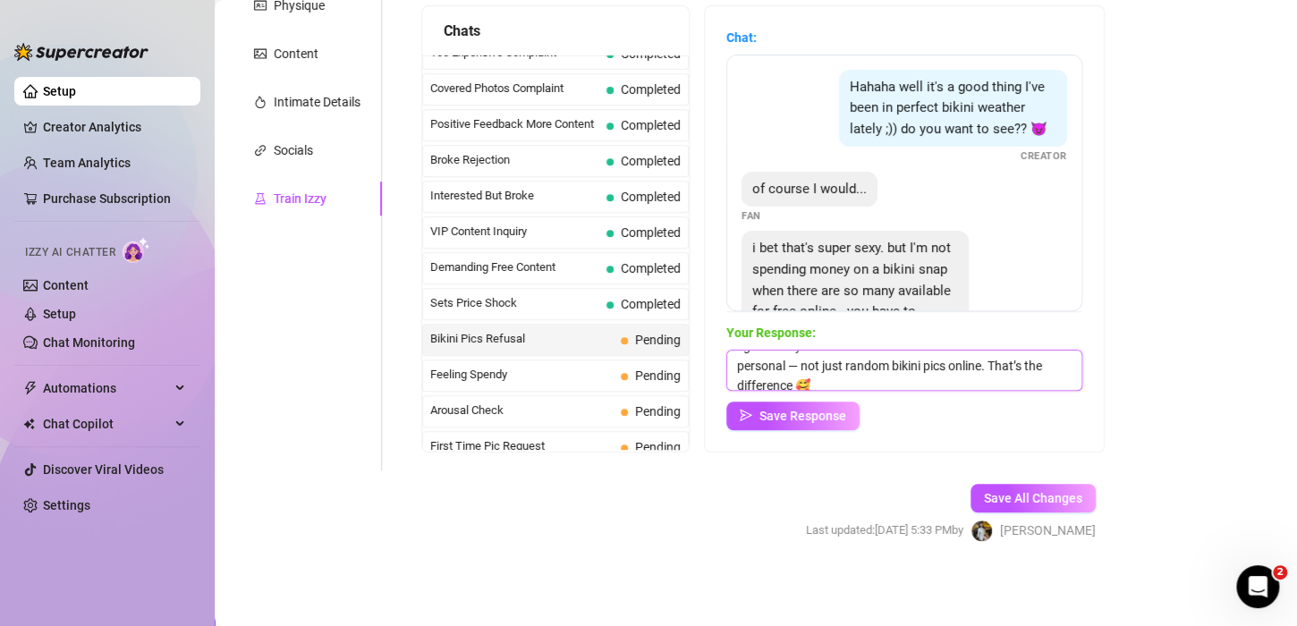
scroll to position [26, 0]
click at [891, 364] on textarea "I get what you mean! But what I send here is exclusive and personal — not just …" at bounding box center [904, 370] width 356 height 41
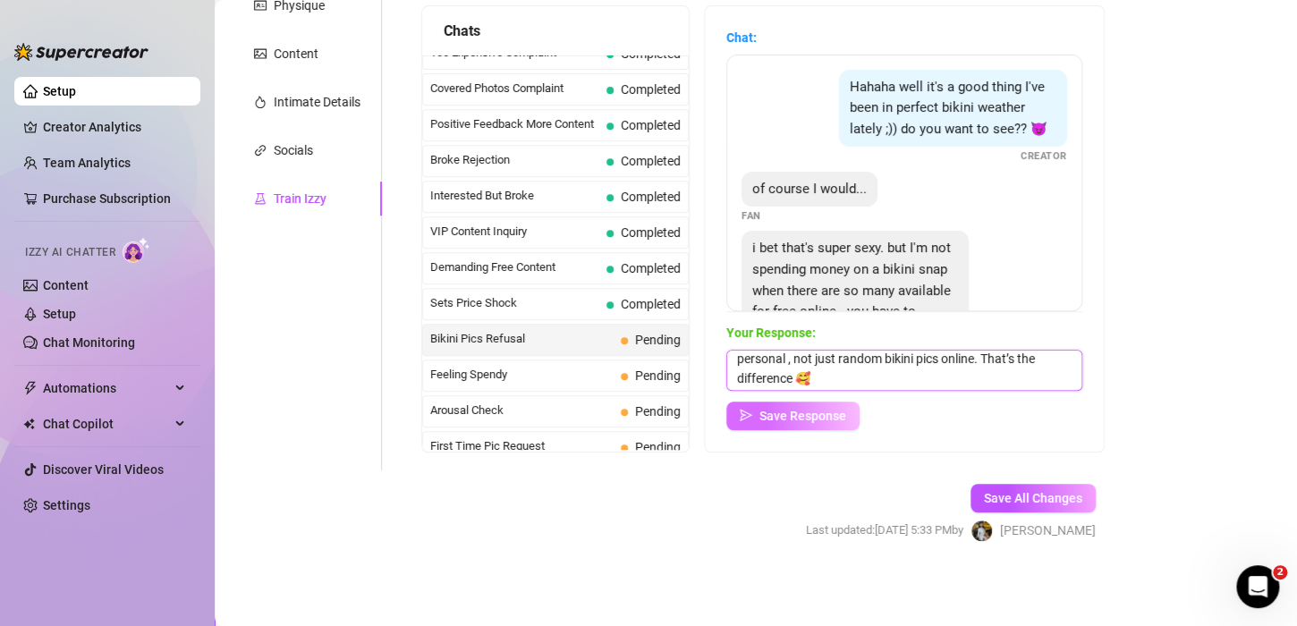
type textarea "I get what you mean! But what I send here is exclusive and personal , not just …"
click at [808, 428] on button "Save Response" at bounding box center [792, 416] width 133 height 29
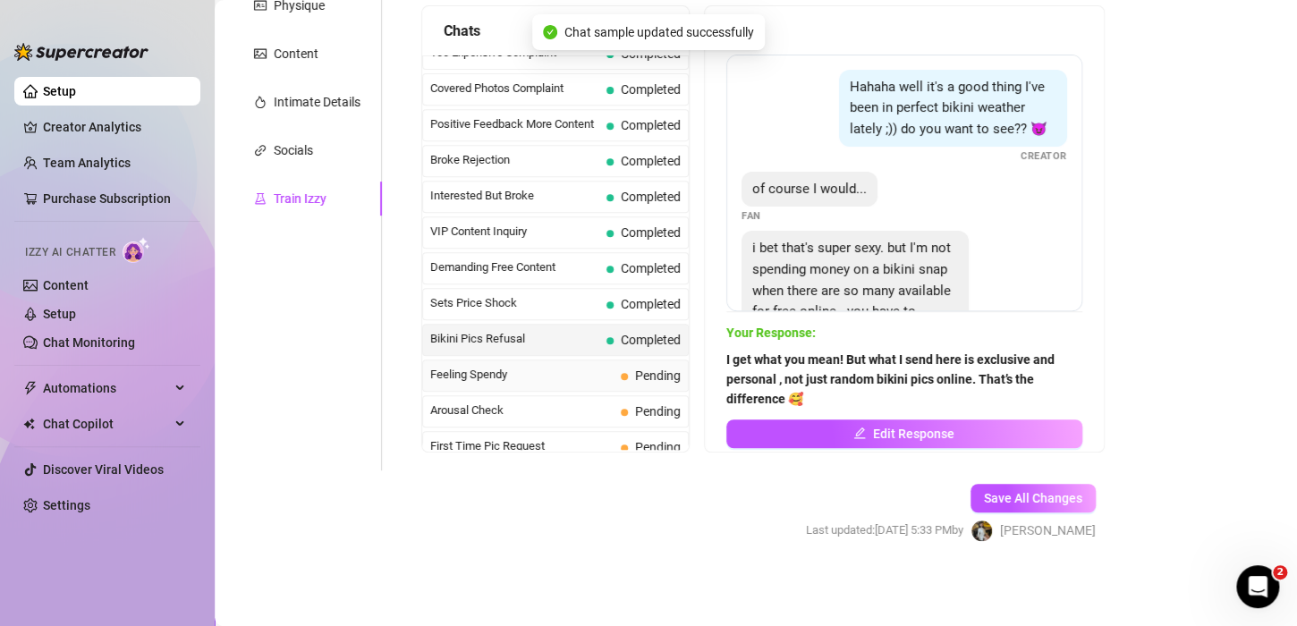
click at [530, 370] on span "Feeling Spendy" at bounding box center [521, 375] width 183 height 18
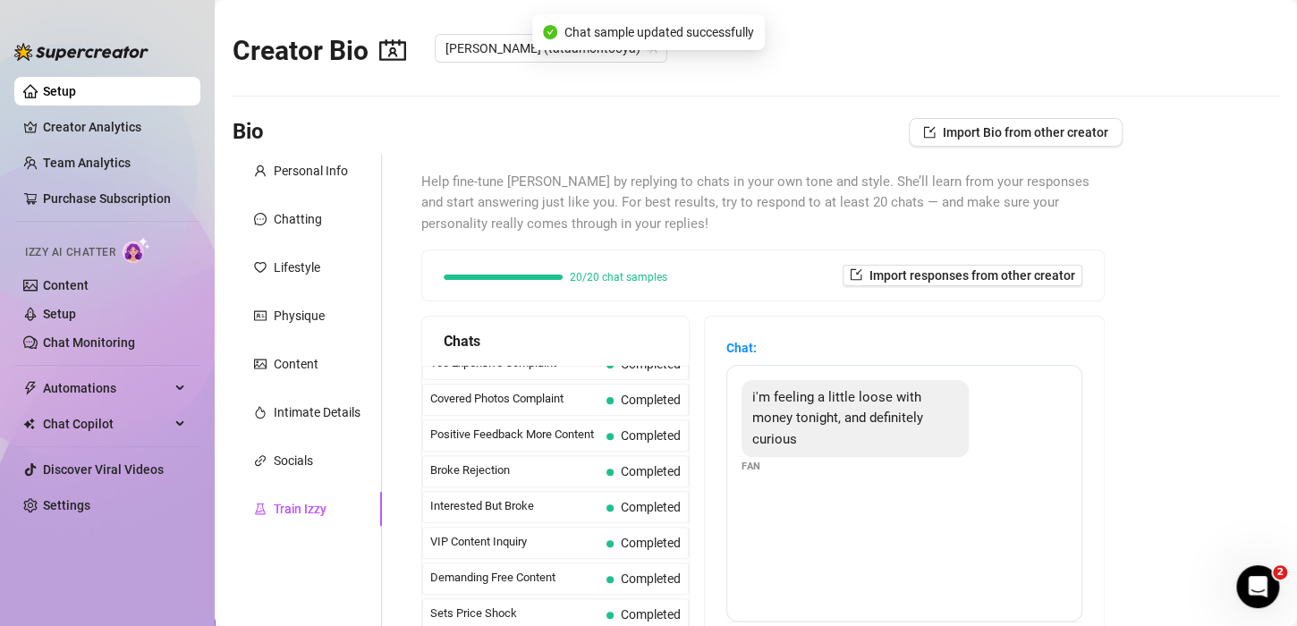
scroll to position [0, 0]
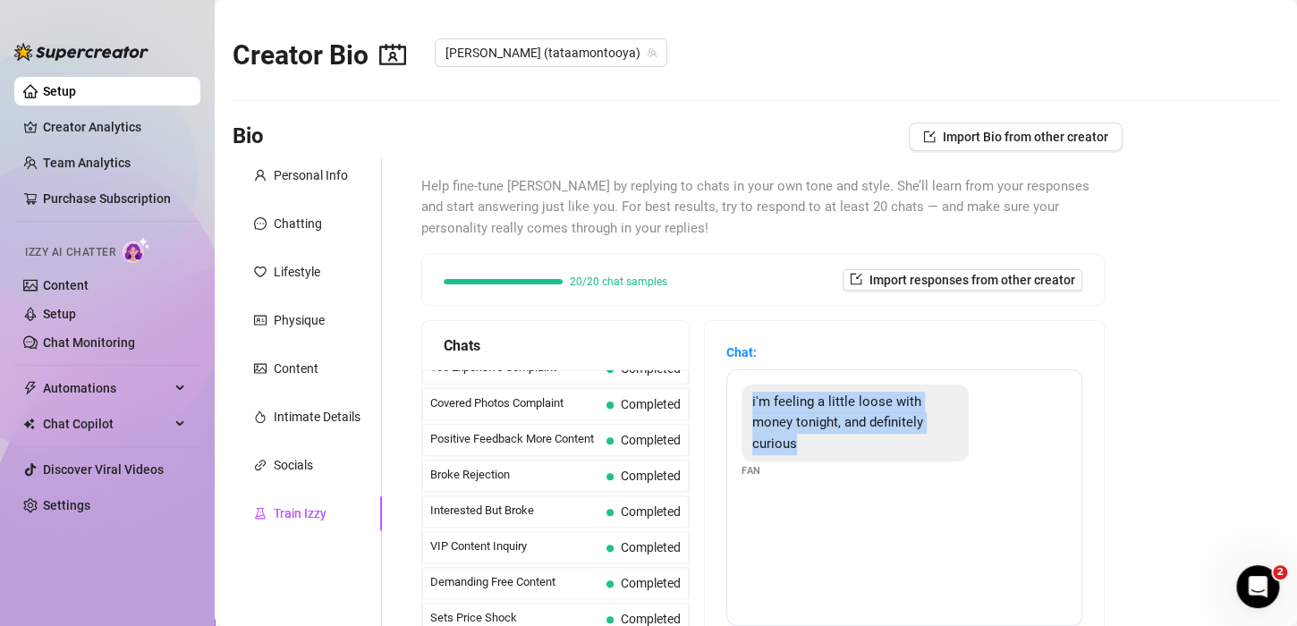
drag, startPoint x: 808, startPoint y: 488, endPoint x: 758, endPoint y: 393, distance: 107.2
click at [758, 393] on div "i'm feeling a little loose with money tonight, and definitely curious Fan" at bounding box center [904, 497] width 356 height 257
drag, startPoint x: 773, startPoint y: 503, endPoint x: 754, endPoint y: 388, distance: 116.0
click at [754, 388] on div "i'm feeling a little loose with money tonight, and definitely curious Fan" at bounding box center [904, 497] width 356 height 257
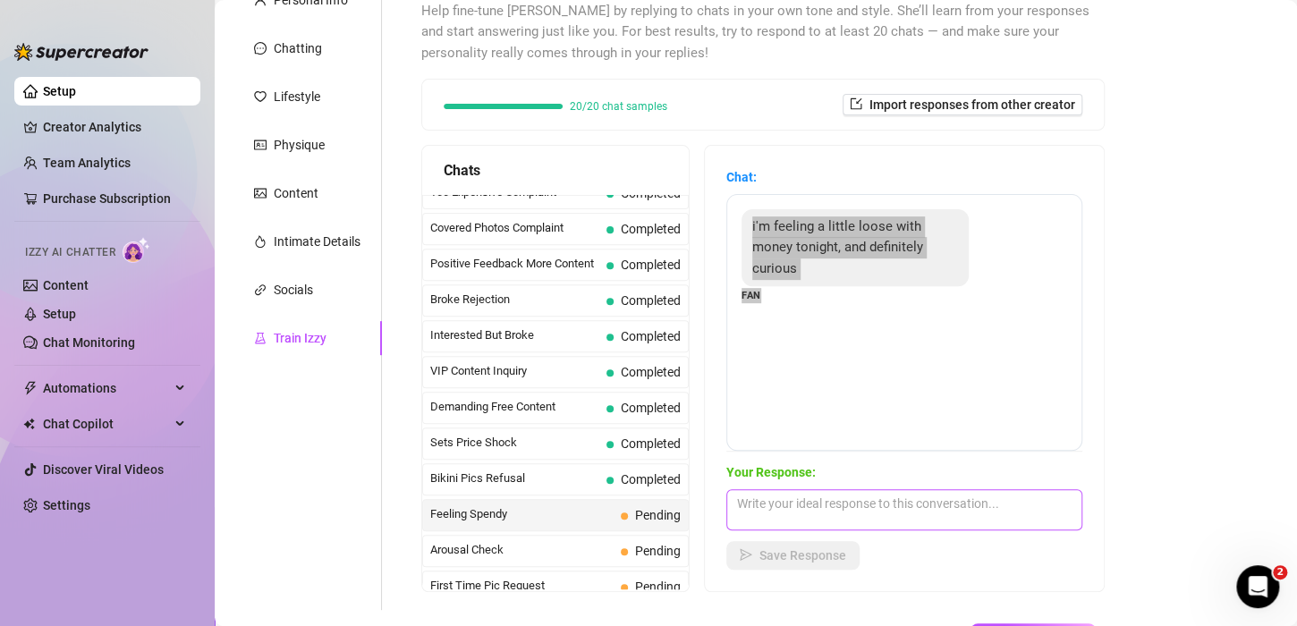
scroll to position [179, 0]
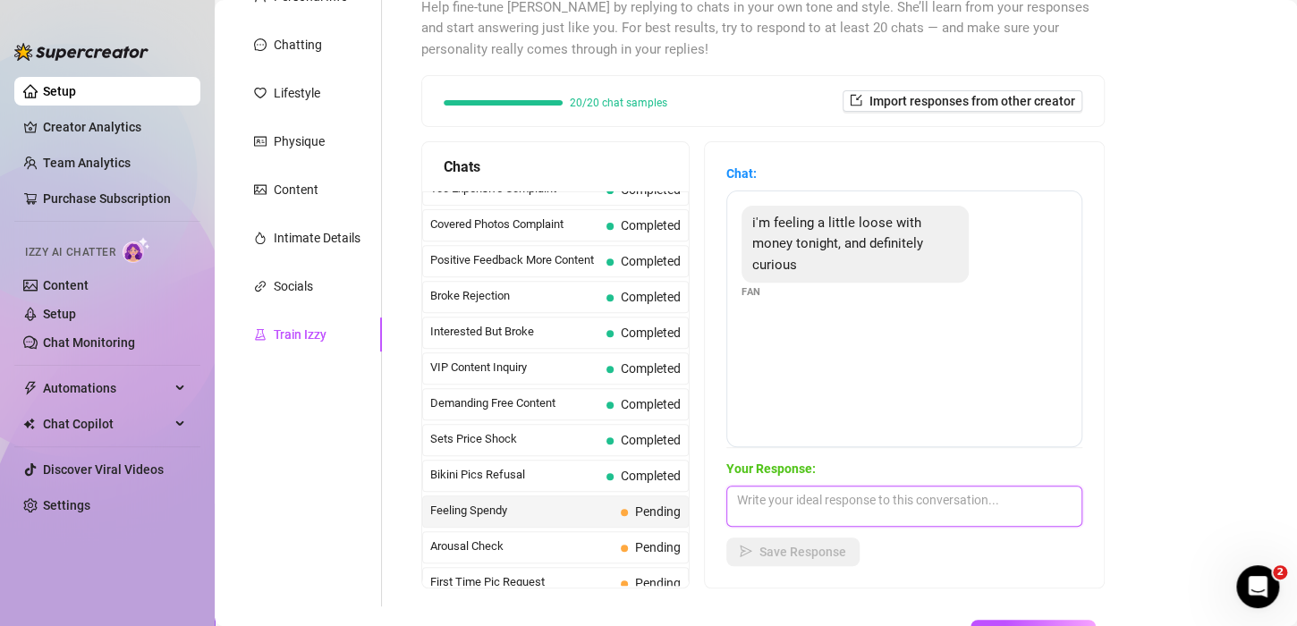
click at [861, 502] on textarea at bounding box center [904, 506] width 356 height 41
paste textarea "“Ooo I love hearing that 👀 Let me spoil you a little — want me to show you what…"
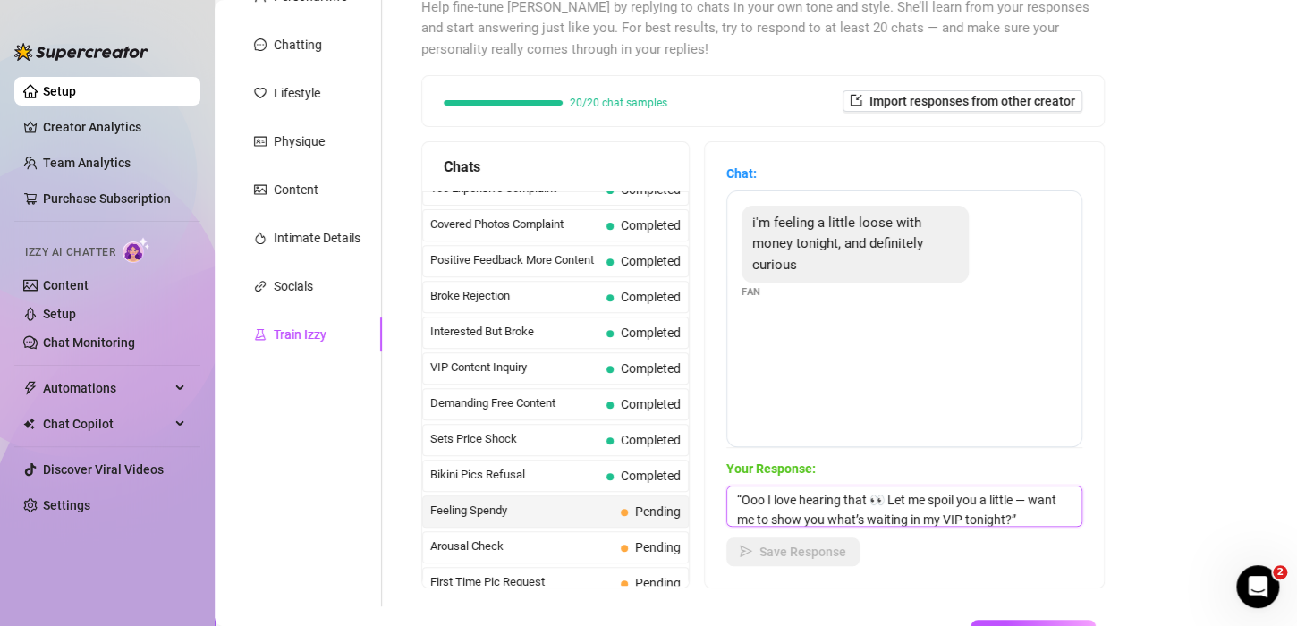
scroll to position [21, 0]
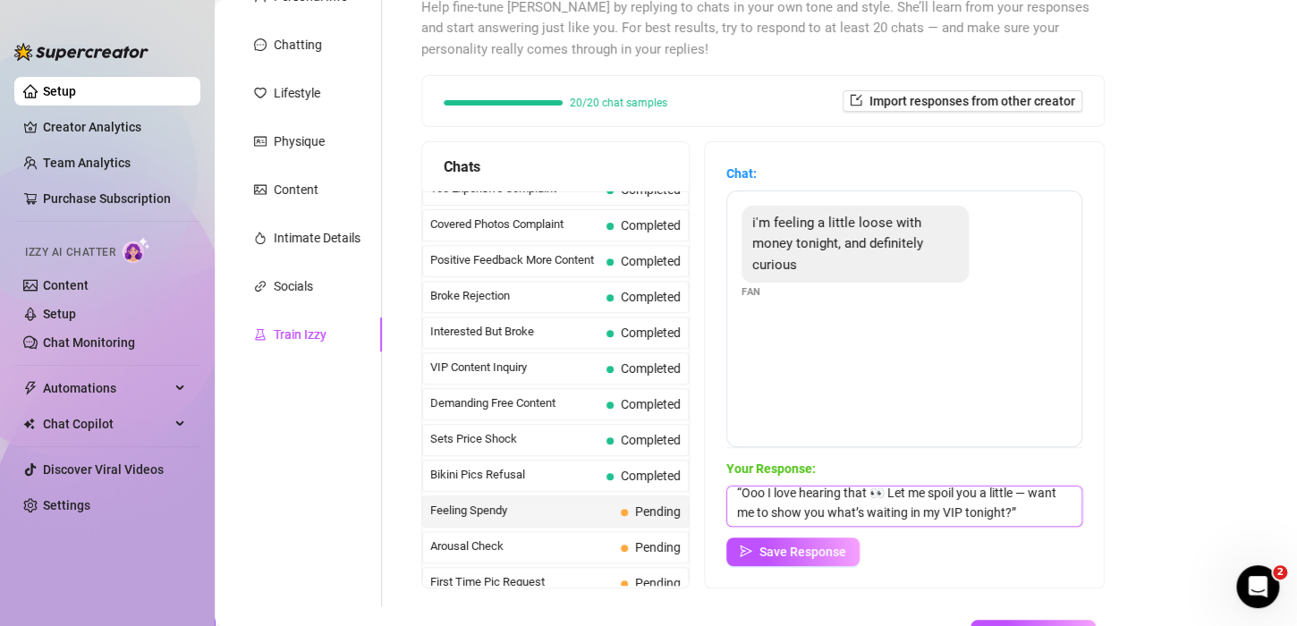
click at [802, 522] on textarea "“Ooo I love hearing that 👀 Let me spoil you a little — want me to show you what…" at bounding box center [904, 506] width 356 height 41
click at [759, 502] on textarea "“Ooo I love hearing that 👀 Let me spoil you a little — want me to show you what…" at bounding box center [904, 506] width 356 height 41
type textarea "“Ooo I love hearing that 👀 Let me spoil you a little want me to show you what’s…"
click at [844, 550] on span "Save Response" at bounding box center [802, 552] width 87 height 14
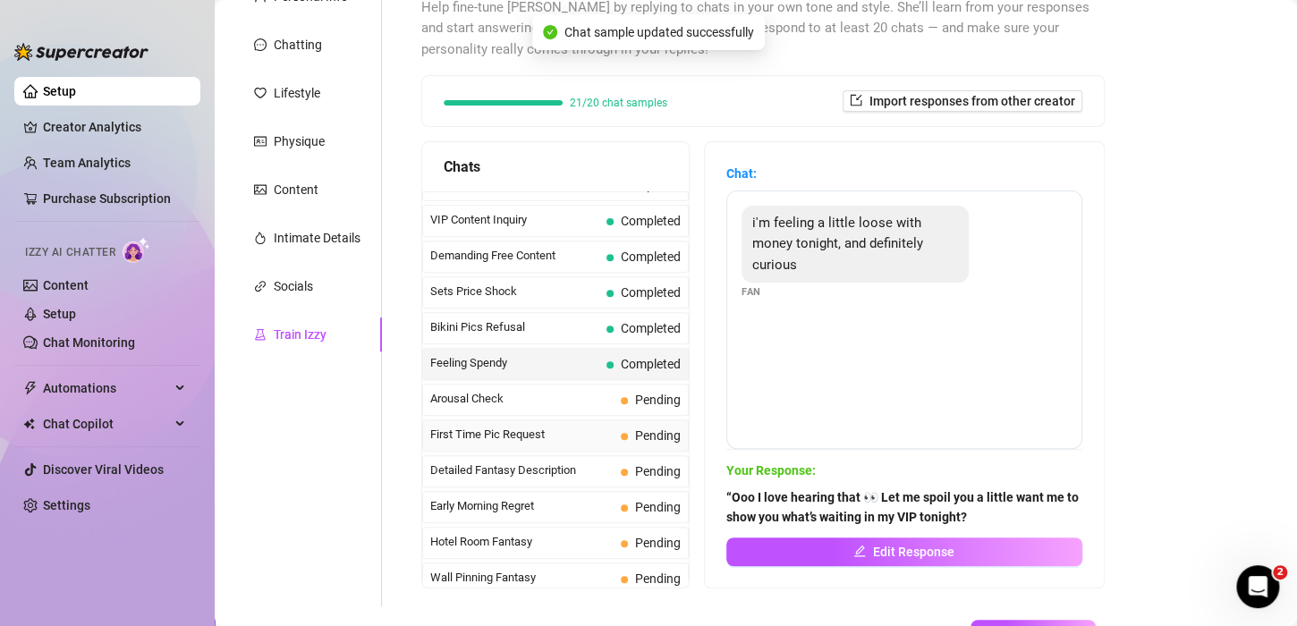
scroll to position [447, 0]
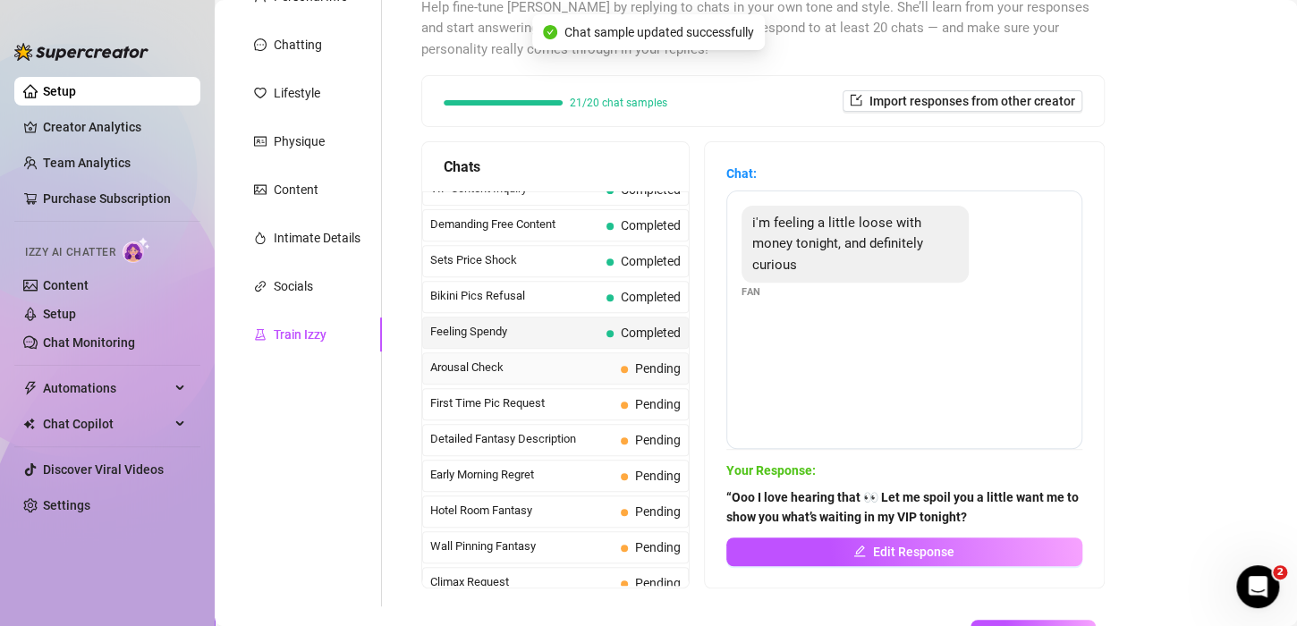
click at [529, 367] on span "Arousal Check" at bounding box center [521, 368] width 183 height 18
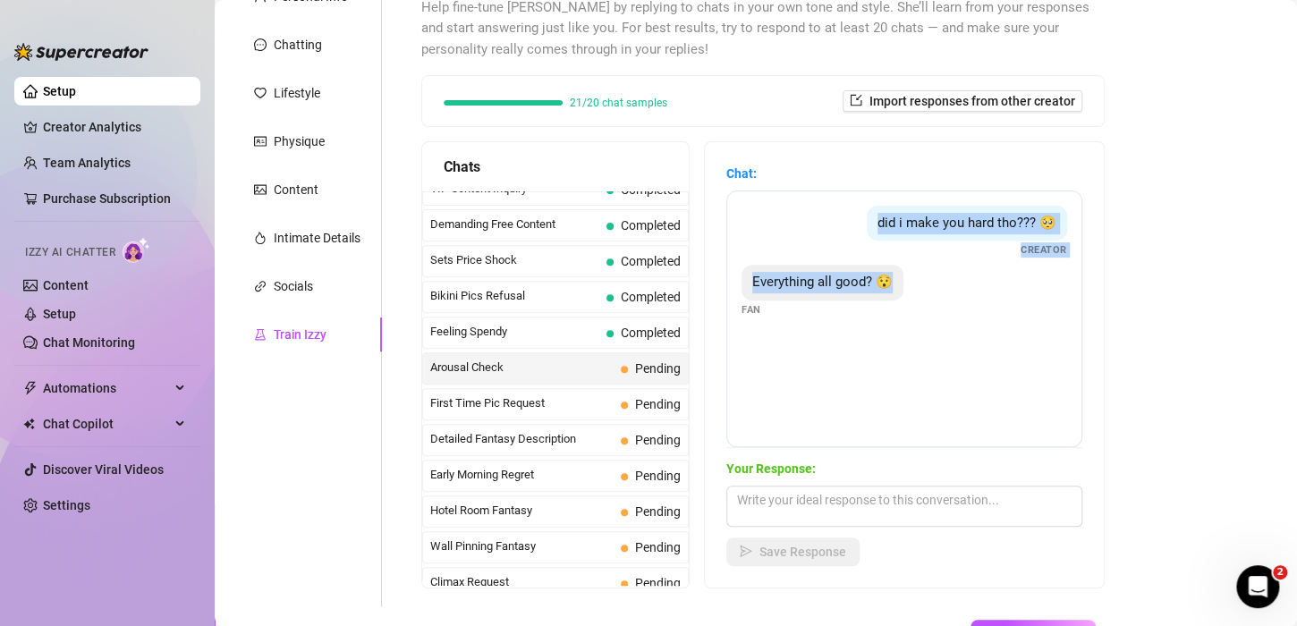
drag, startPoint x: 955, startPoint y: 385, endPoint x: 830, endPoint y: 199, distance: 223.5
click at [830, 199] on div "did i make you hard tho??? 🥺 Creator Everything all good? 😯 Fan" at bounding box center [904, 319] width 356 height 257
click at [889, 318] on div "did i make you hard tho??? 🥺 Creator Everything all good? 😯 Fan" at bounding box center [904, 319] width 356 height 257
drag, startPoint x: 918, startPoint y: 314, endPoint x: 823, endPoint y: 214, distance: 137.9
click at [823, 214] on div "did i make you hard tho??? 🥺 Creator Everything all good? 😯 Fan" at bounding box center [904, 319] width 356 height 257
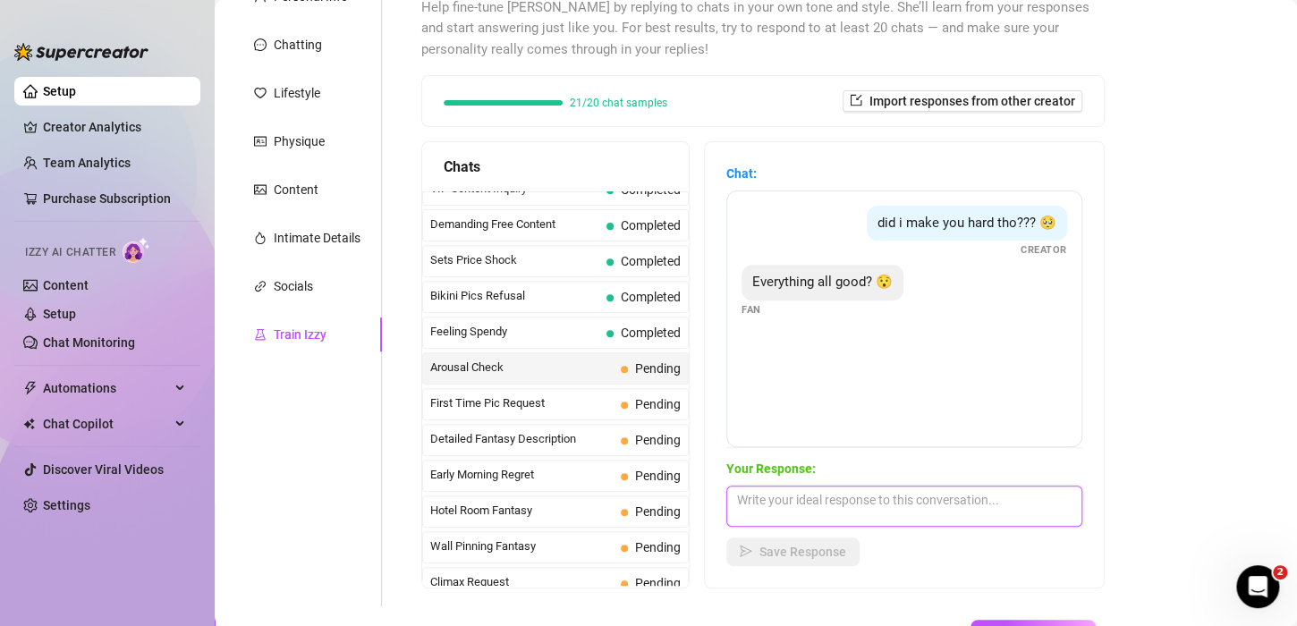
click at [866, 505] on textarea at bounding box center [904, 506] width 356 height 41
paste textarea "“Aww babe, everything’s fine — you just made me smile 🥺💖”"
click at [751, 489] on textarea "“Aww babe, everything’s fine — you just made me smile 🥺💖”" at bounding box center [904, 506] width 356 height 41
click at [848, 517] on textarea "Aww babe, everything’s fine — you just made me smile 🥺💖”" at bounding box center [904, 506] width 356 height 41
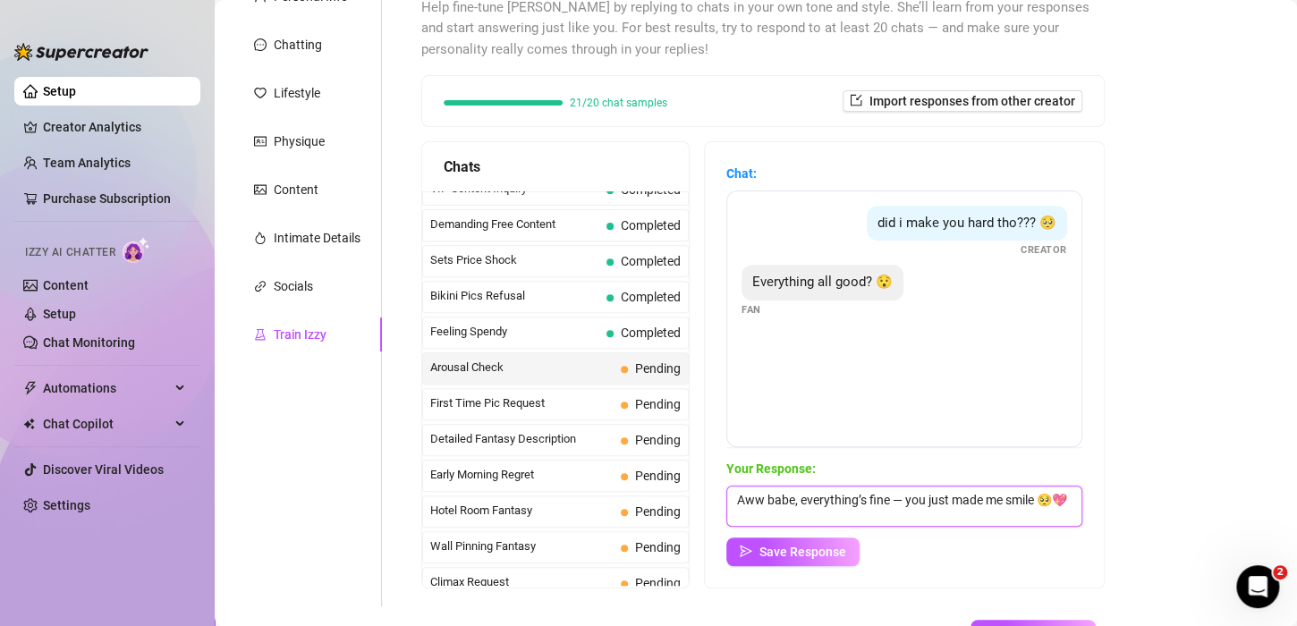
click at [918, 496] on textarea "Aww babe, everything’s fine — you just made me smile 🥺💖" at bounding box center [904, 506] width 356 height 41
type textarea "Aww babe, everything’s fine ,you just made me smile 🥺💖"
click at [812, 556] on span "Save Response" at bounding box center [802, 552] width 87 height 14
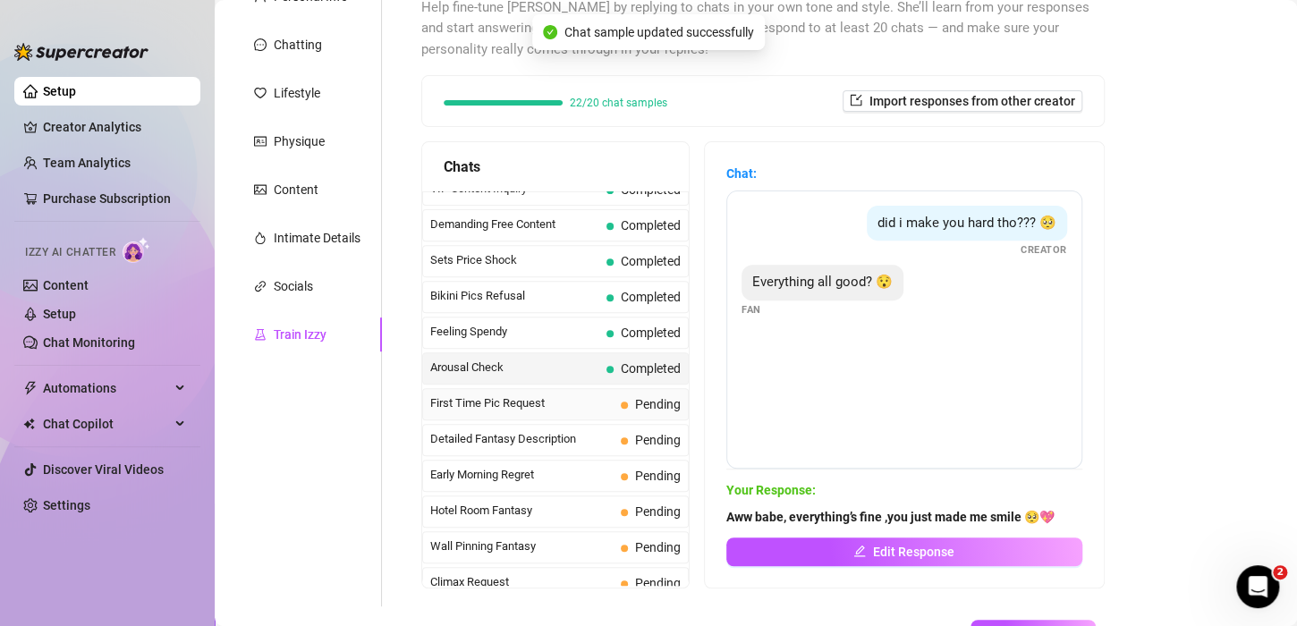
click at [540, 394] on span "First Time Pic Request" at bounding box center [521, 403] width 183 height 18
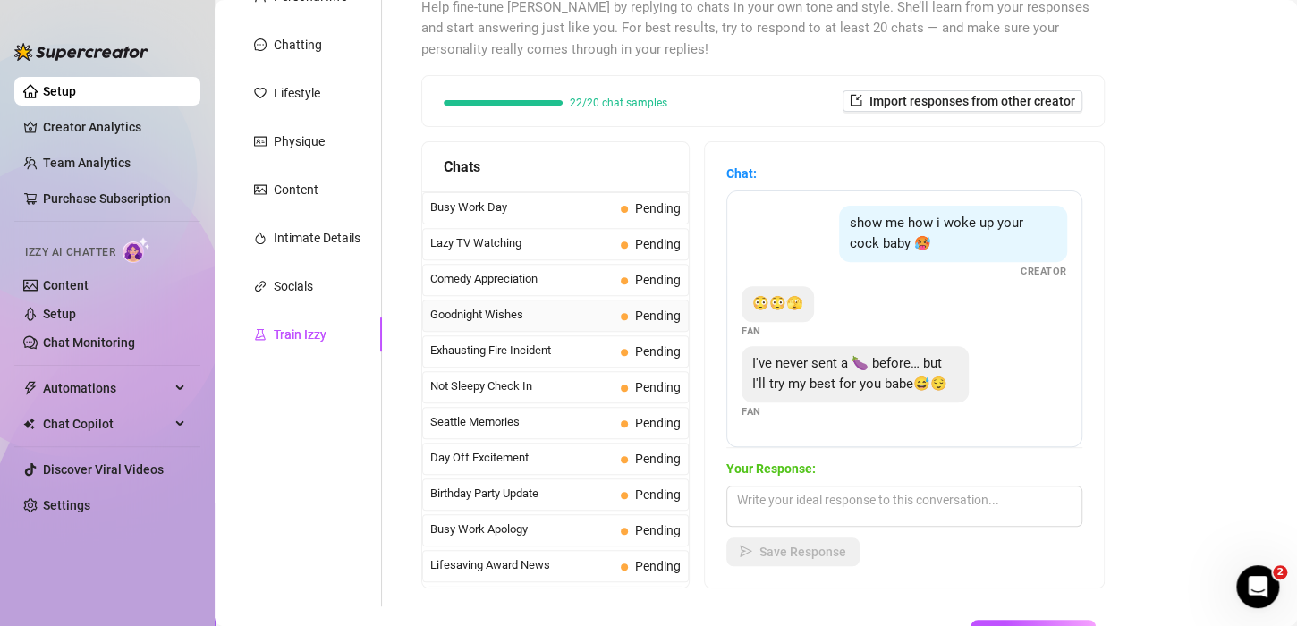
scroll to position [1585, 0]
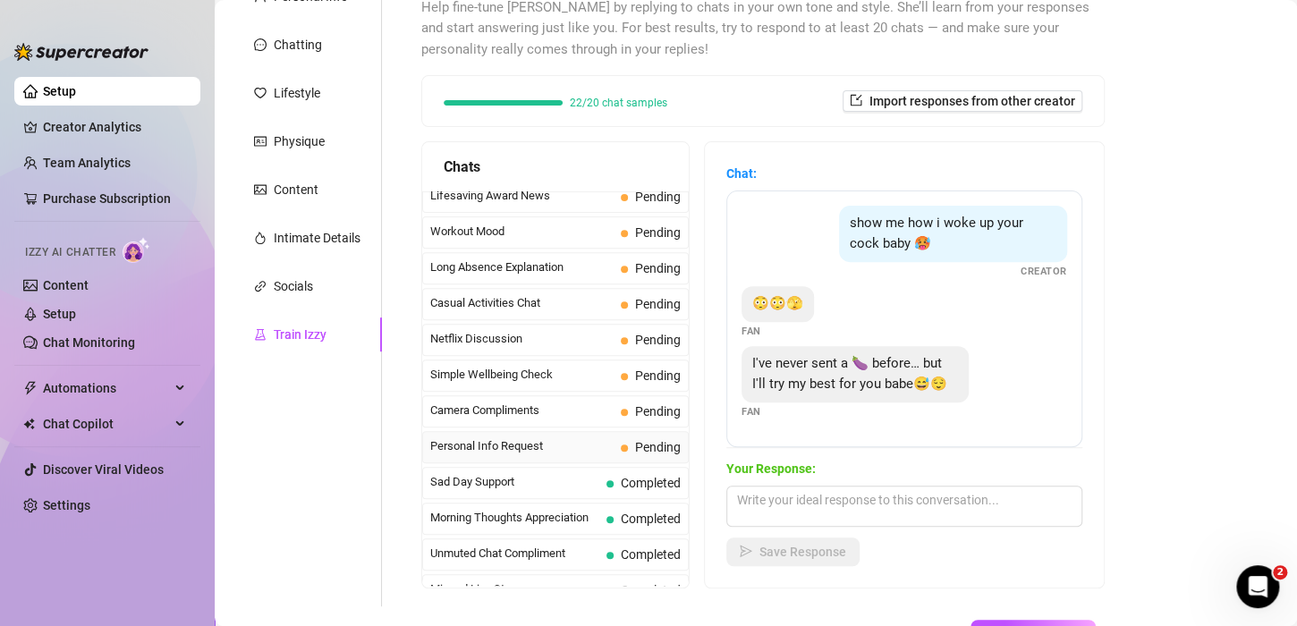
click at [547, 437] on span "Personal Info Request" at bounding box center [521, 446] width 183 height 18
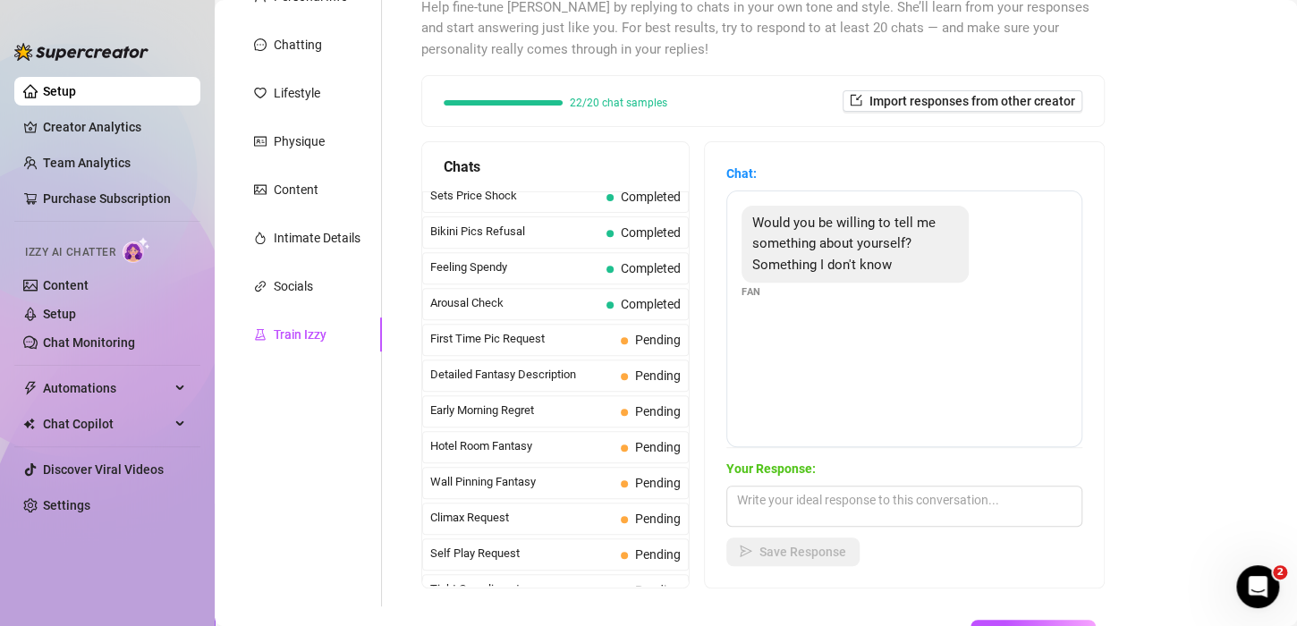
scroll to position [512, 0]
drag, startPoint x: 819, startPoint y: 282, endPoint x: 751, endPoint y: 206, distance: 102.0
click at [751, 206] on div "Would you be willing to tell me something about yourself? Something I don't kno…" at bounding box center [904, 319] width 356 height 257
click at [896, 335] on div "Would you be willing to tell me something about yourself? Something I don't kno…" at bounding box center [904, 319] width 356 height 257
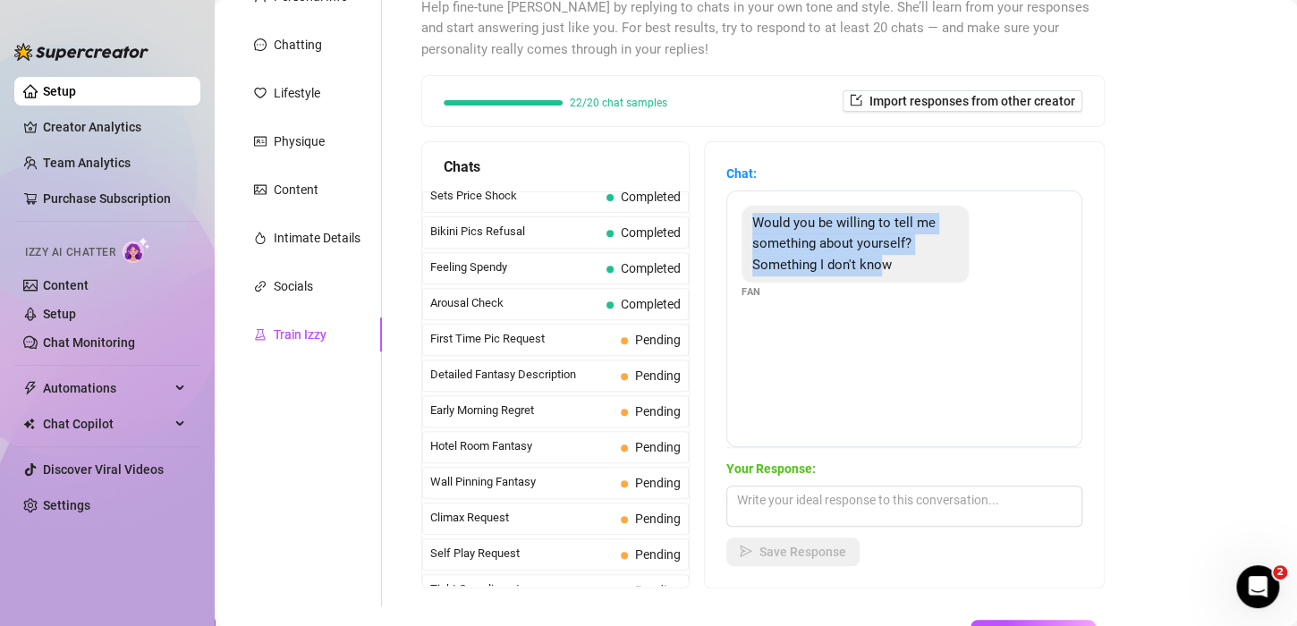
drag, startPoint x: 898, startPoint y: 339, endPoint x: 769, endPoint y: 224, distance: 172.9
click at [758, 220] on div "Would you be willing to tell me something about yourself? Something I don't kno…" at bounding box center [904, 319] width 356 height 257
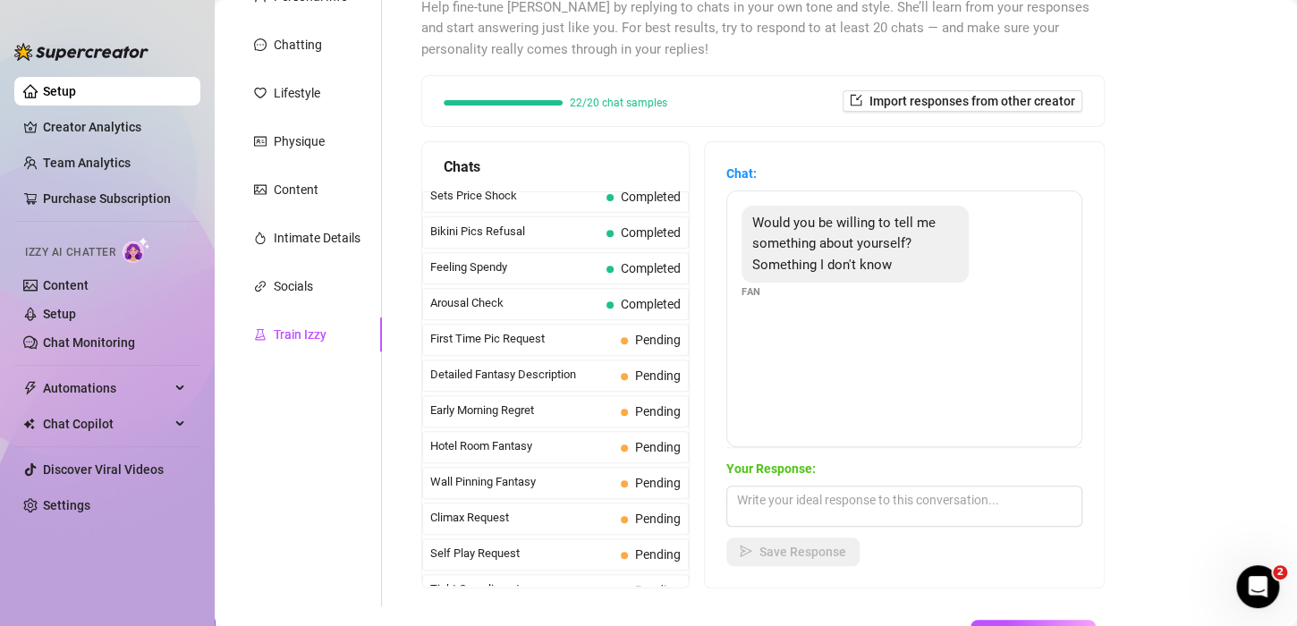
drag, startPoint x: 911, startPoint y: 339, endPoint x: 918, endPoint y: 345, distance: 9.5
click at [918, 345] on div "Would you be willing to tell me something about yourself? Something I don't kno…" at bounding box center [904, 319] width 356 height 257
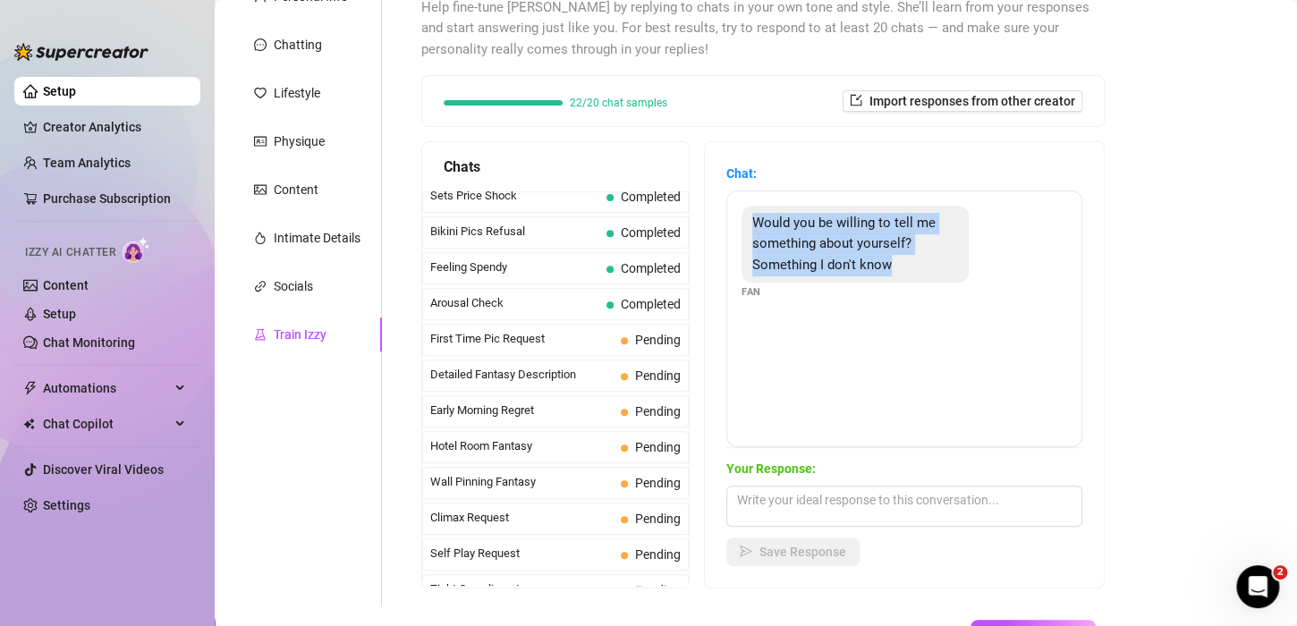
drag, startPoint x: 925, startPoint y: 371, endPoint x: 737, endPoint y: 197, distance: 256.4
click at [737, 197] on div "Chat: Would you be willing to tell me something about yourself? Something I don…" at bounding box center [904, 364] width 399 height 445
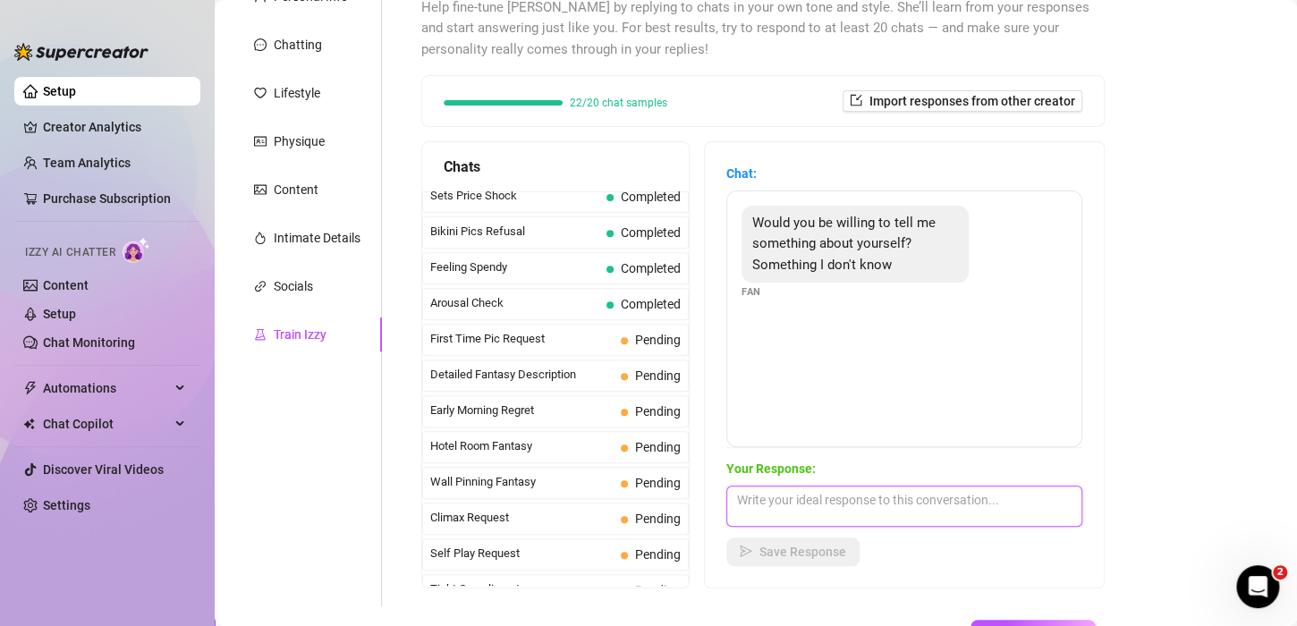
click at [822, 517] on textarea at bounding box center [904, 506] width 356 height 41
paste textarea "“I have a naughty daydream that makes me smile whenever I think about it 😉”"
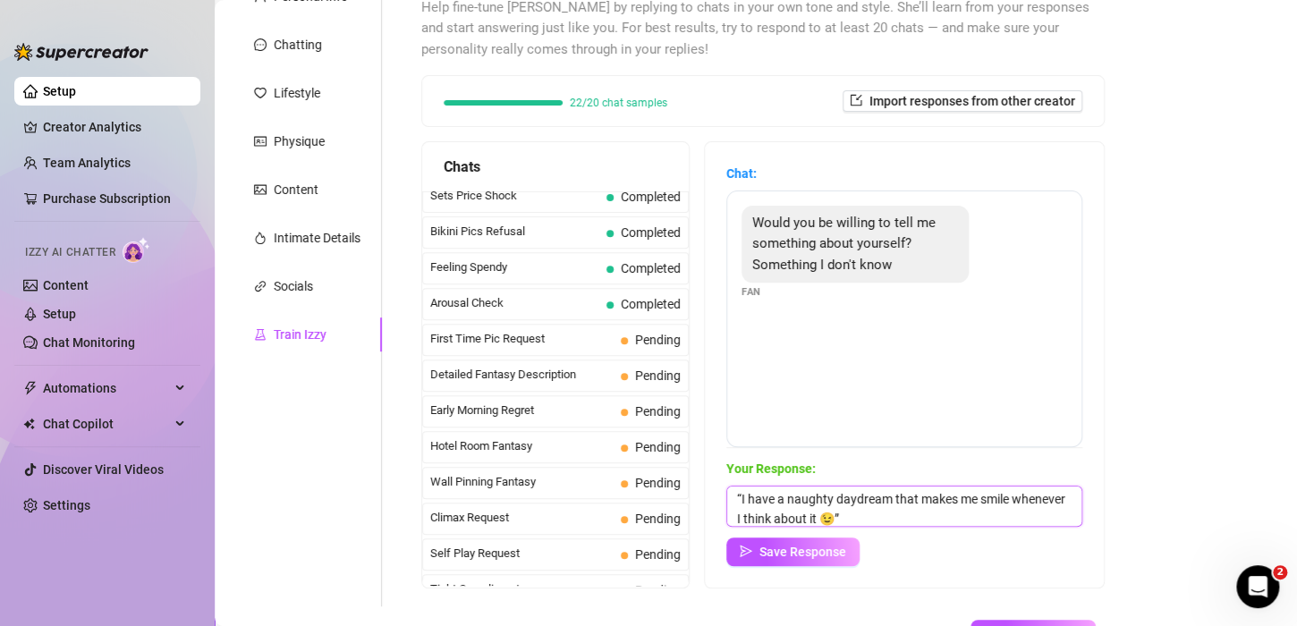
click at [753, 496] on textarea "“I have a naughty daydream that makes me smile whenever I think about it 😉”" at bounding box center [904, 506] width 356 height 41
click at [930, 520] on textarea "I have a naughty daydream that makes me smile whenever I think about it 😉”" at bounding box center [904, 506] width 356 height 41
type textarea "I have a naughty daydream that makes me smile whenever I think about it 😉"
click at [815, 550] on span "Save Response" at bounding box center [802, 552] width 87 height 14
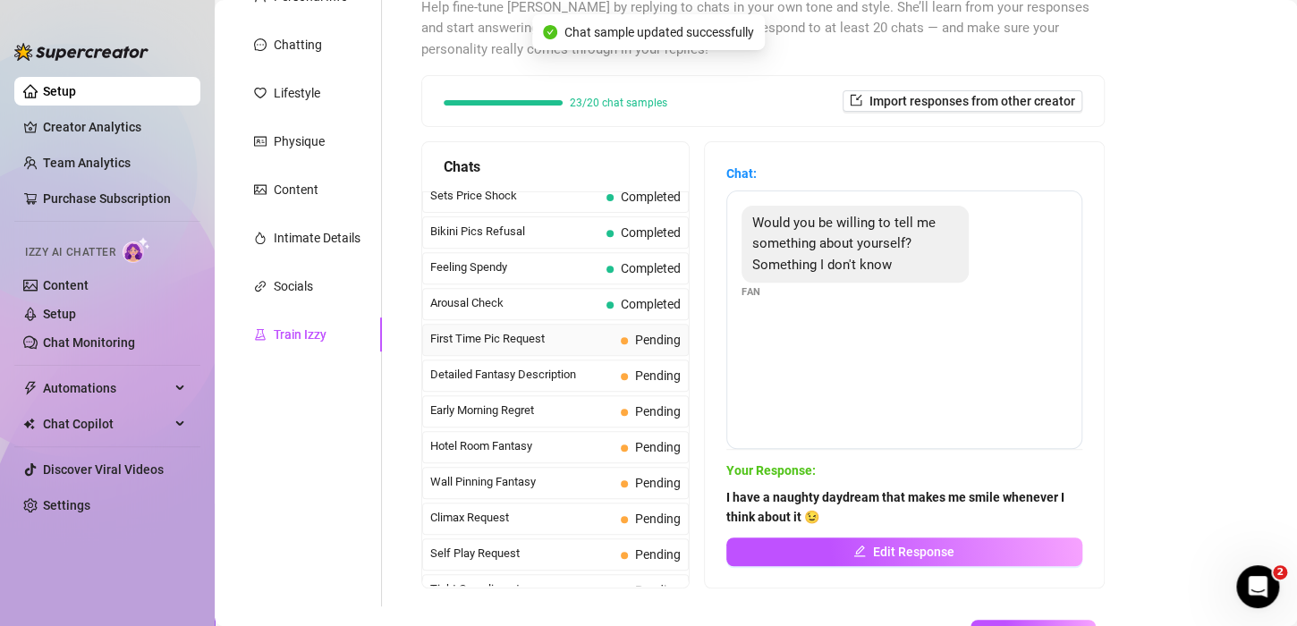
click at [526, 342] on div "First Time Pic Request Pending" at bounding box center [555, 340] width 267 height 32
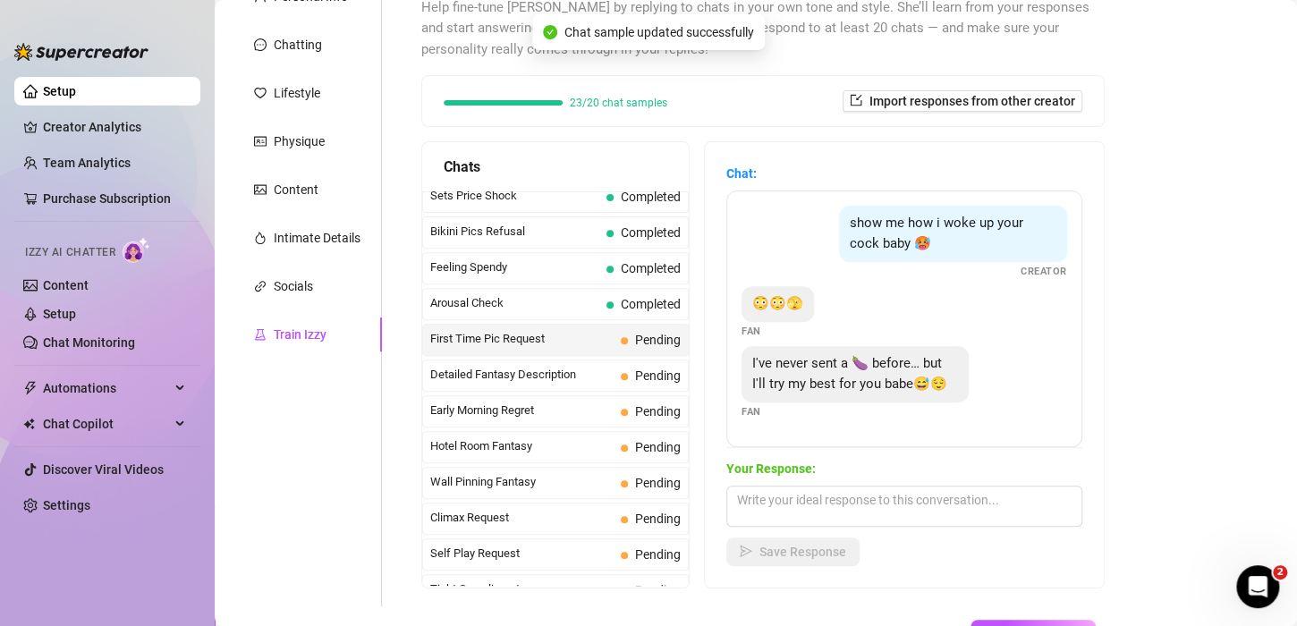
click at [529, 332] on span "First Time Pic Request" at bounding box center [521, 339] width 183 height 18
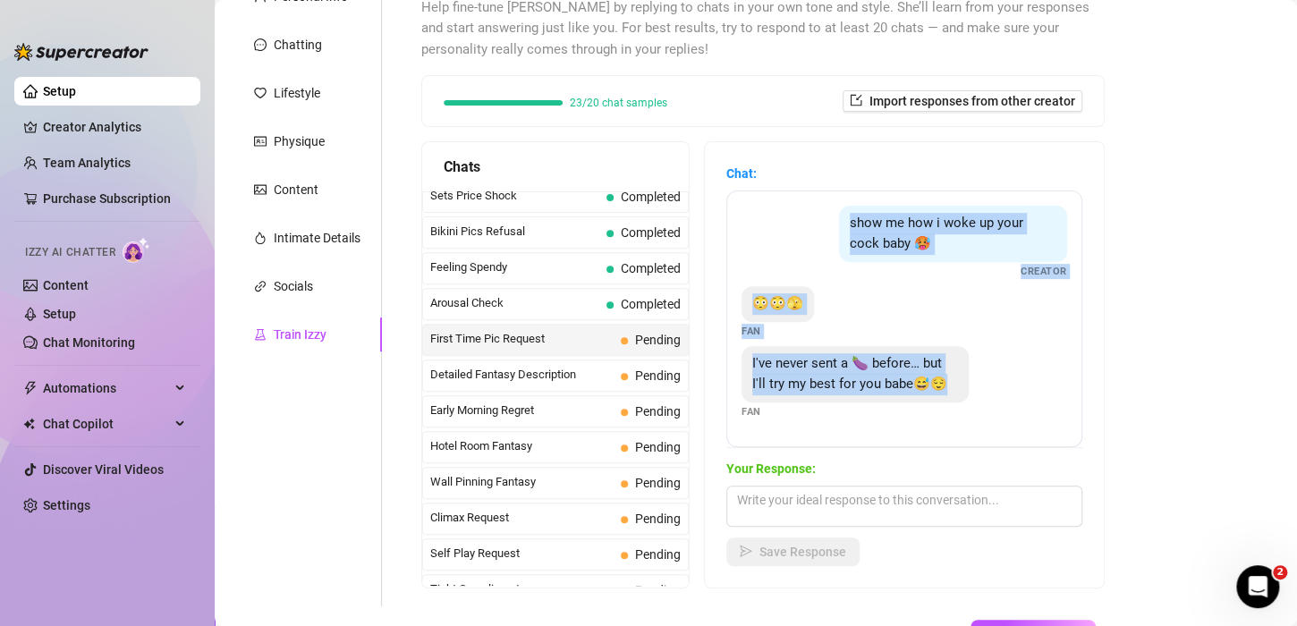
scroll to position [0, 0]
drag, startPoint x: 858, startPoint y: 425, endPoint x: 784, endPoint y: 181, distance: 255.3
click at [784, 181] on div "Chat: show me how i woke up your cock baby 🥵 Creator 😳😳🫣 Fan I've never sent a …" at bounding box center [904, 306] width 356 height 284
click at [1125, 361] on main "Creator Bio [PERSON_NAME] (tataamontooya) Bio Import Bio from other creator Per…" at bounding box center [756, 292] width 1082 height 942
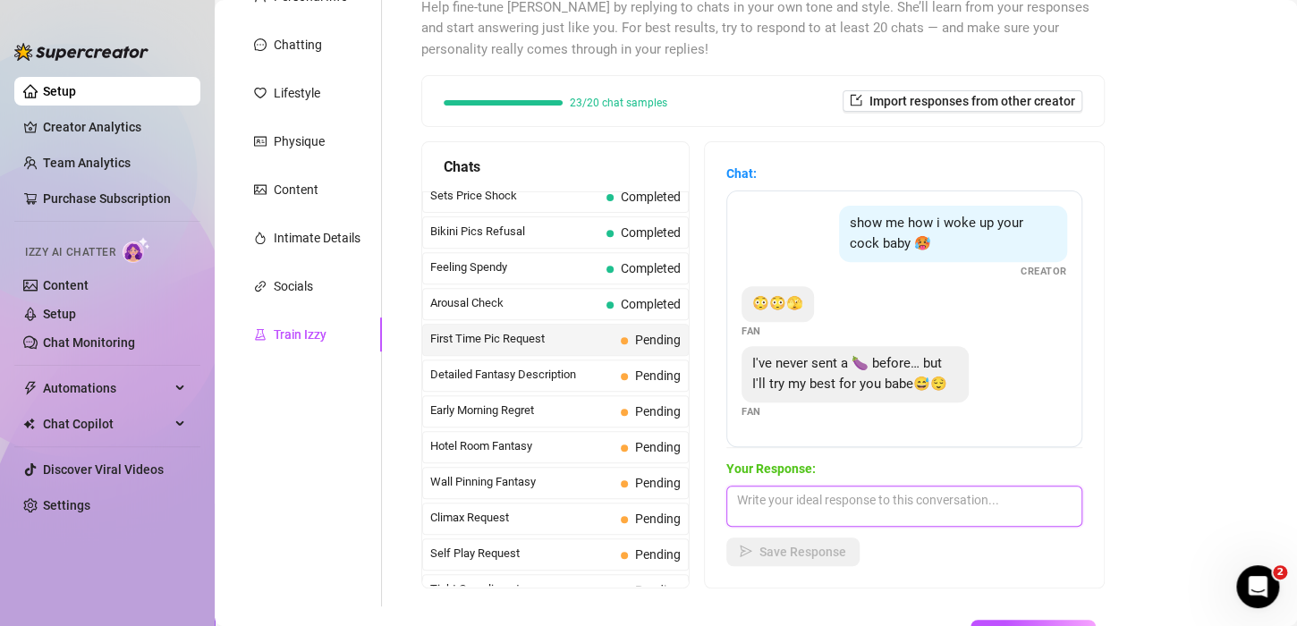
click at [769, 504] on textarea at bounding box center [904, 506] width 356 height 41
paste textarea "“Mhmm baby, show me 😈 I wanna see how you wake me up… don’t be shy. 🍆”"
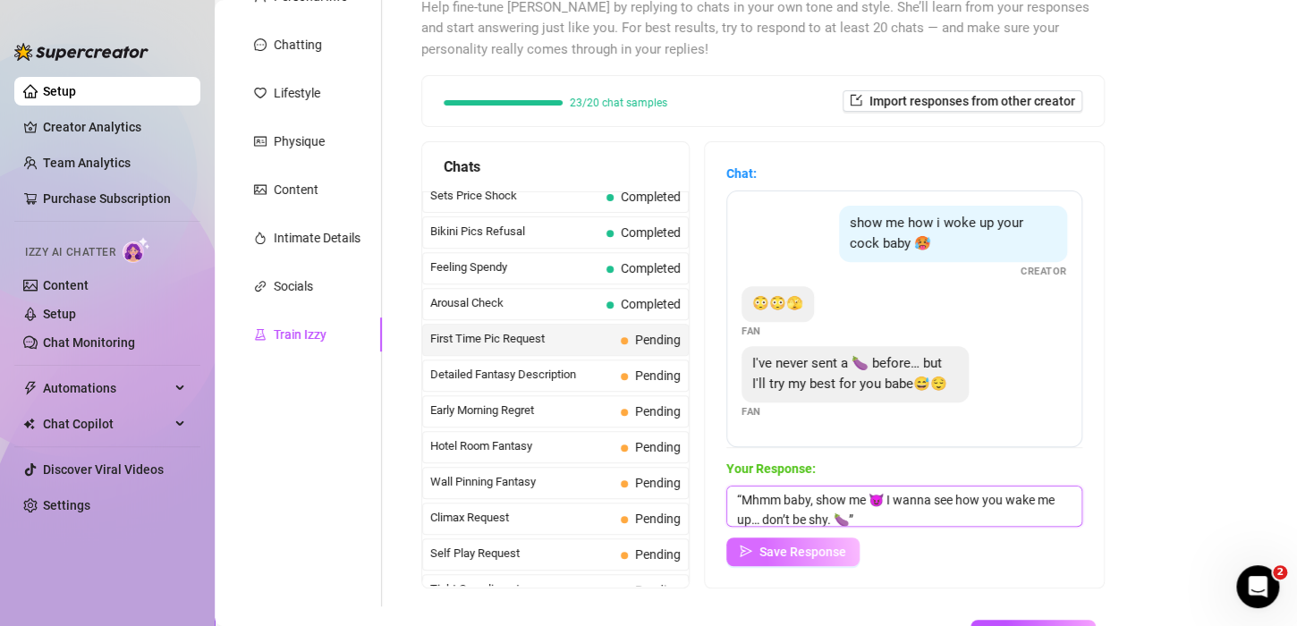
scroll to position [1, 0]
click at [755, 500] on textarea "“Mhmm baby, show me 😈 I wanna see how you wake me up… don’t be shy. 🍆”" at bounding box center [904, 506] width 356 height 41
click at [964, 516] on textarea "Mhmm baby, show me 😈 I wanna see how you wake me up… don’t be shy. 🍆”" at bounding box center [904, 506] width 356 height 41
type textarea "Mhmm baby, show me 😈 I wanna see how you wake me up… don’t be shy. 🍆"
click at [819, 557] on span "Save Response" at bounding box center [802, 552] width 87 height 14
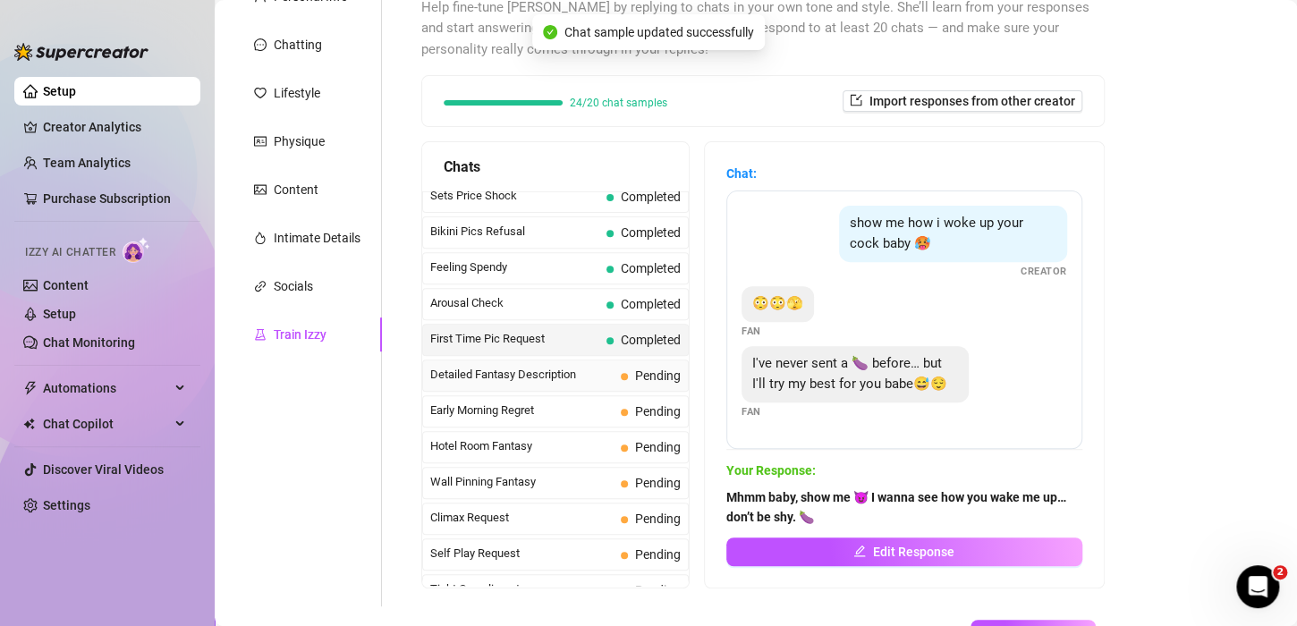
click at [511, 367] on span "Detailed Fantasy Description" at bounding box center [521, 375] width 183 height 18
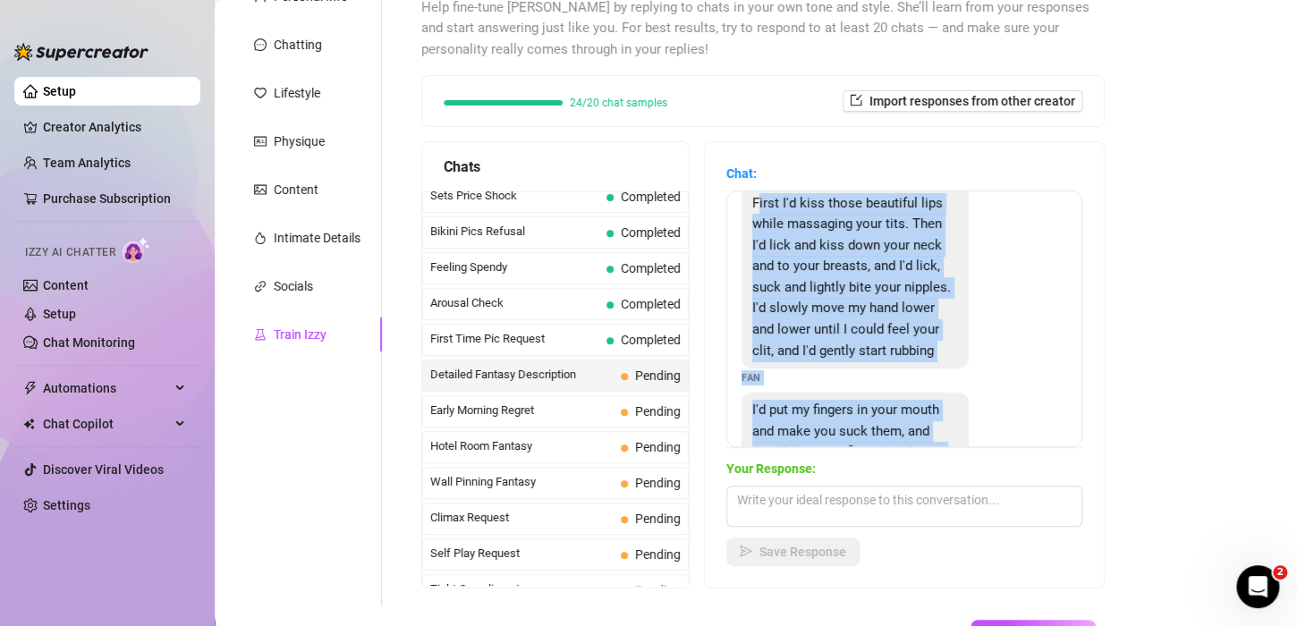
scroll to position [0, 0]
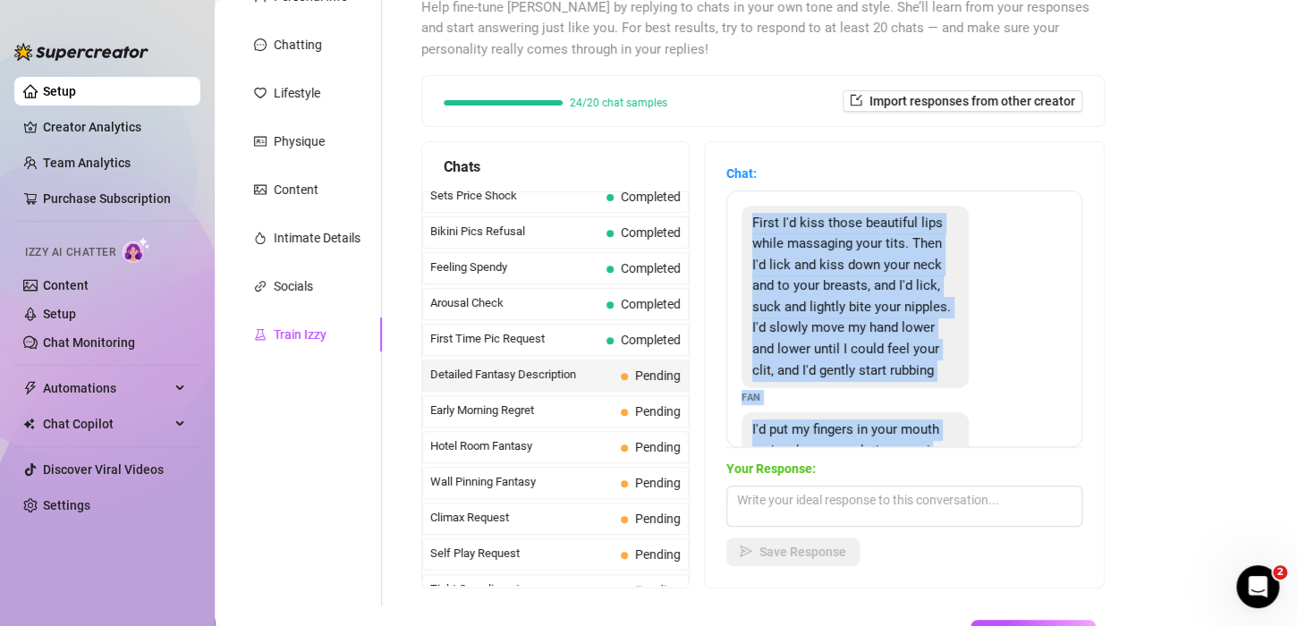
drag, startPoint x: 915, startPoint y: 418, endPoint x: 759, endPoint y: 205, distance: 264.3
click at [759, 205] on div "First I'd kiss those beautiful lips while massaging your tits. Then I'd lick an…" at bounding box center [904, 319] width 356 height 257
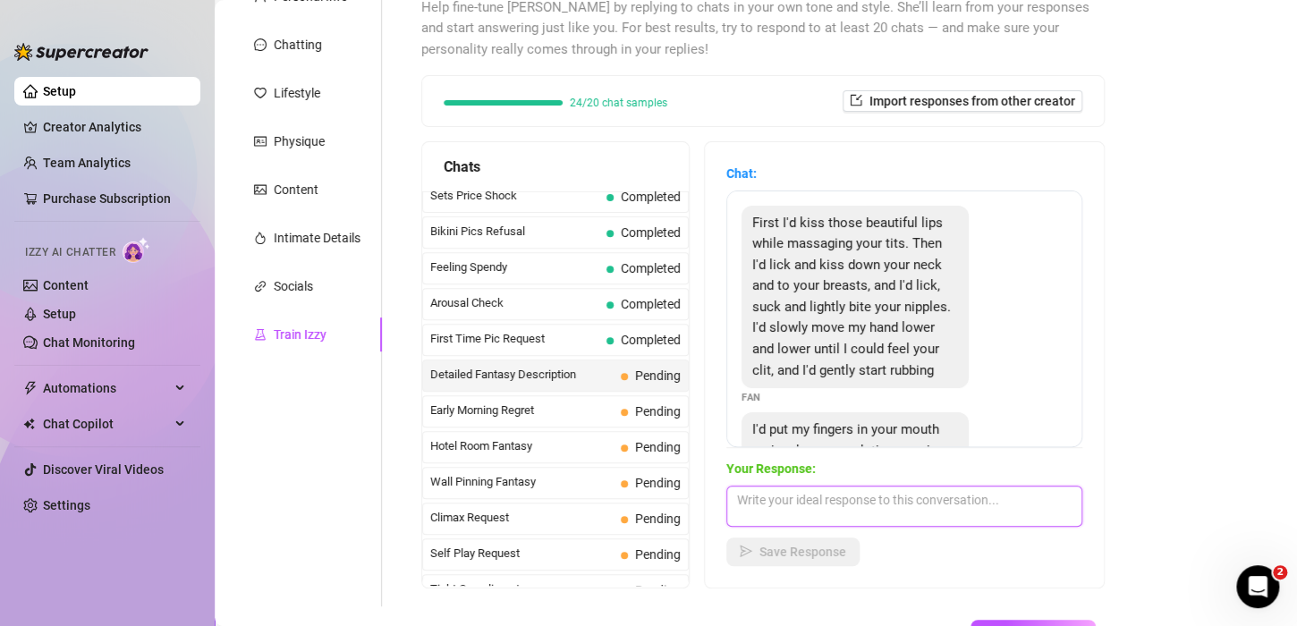
click at [829, 507] on textarea at bounding box center [904, 506] width 356 height 41
paste textarea "“Damn, you sure know how to paint a picture 😳🔥 You’re making me blush — maybe I…"
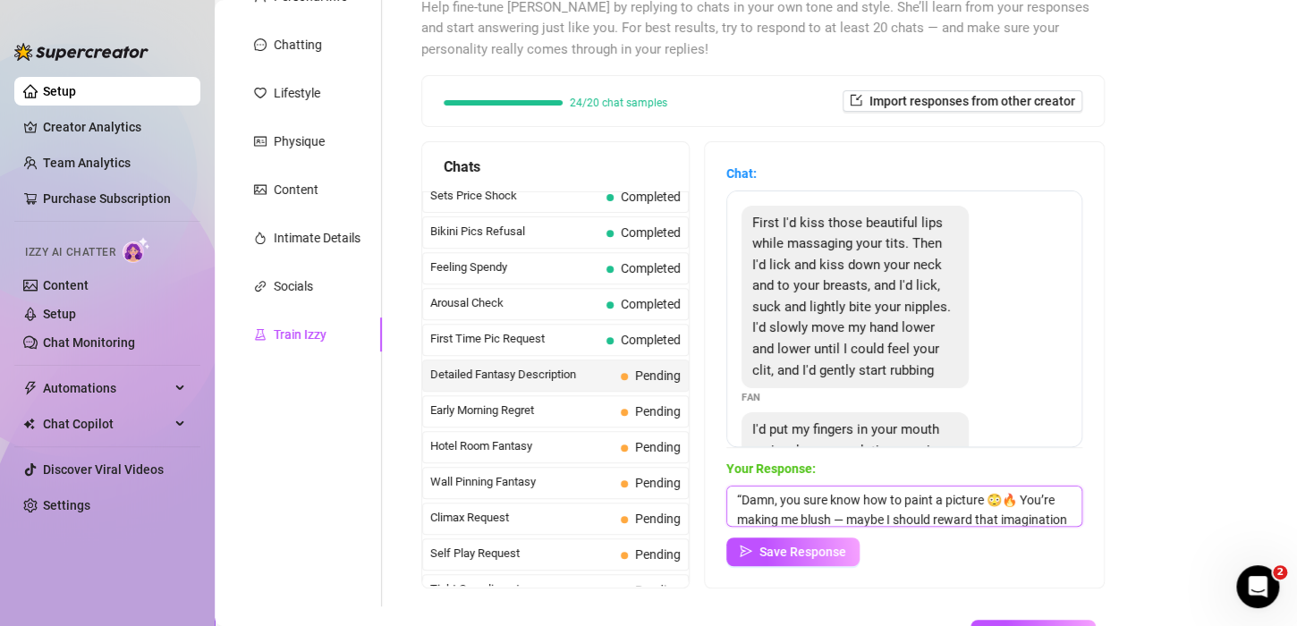
scroll to position [26, 0]
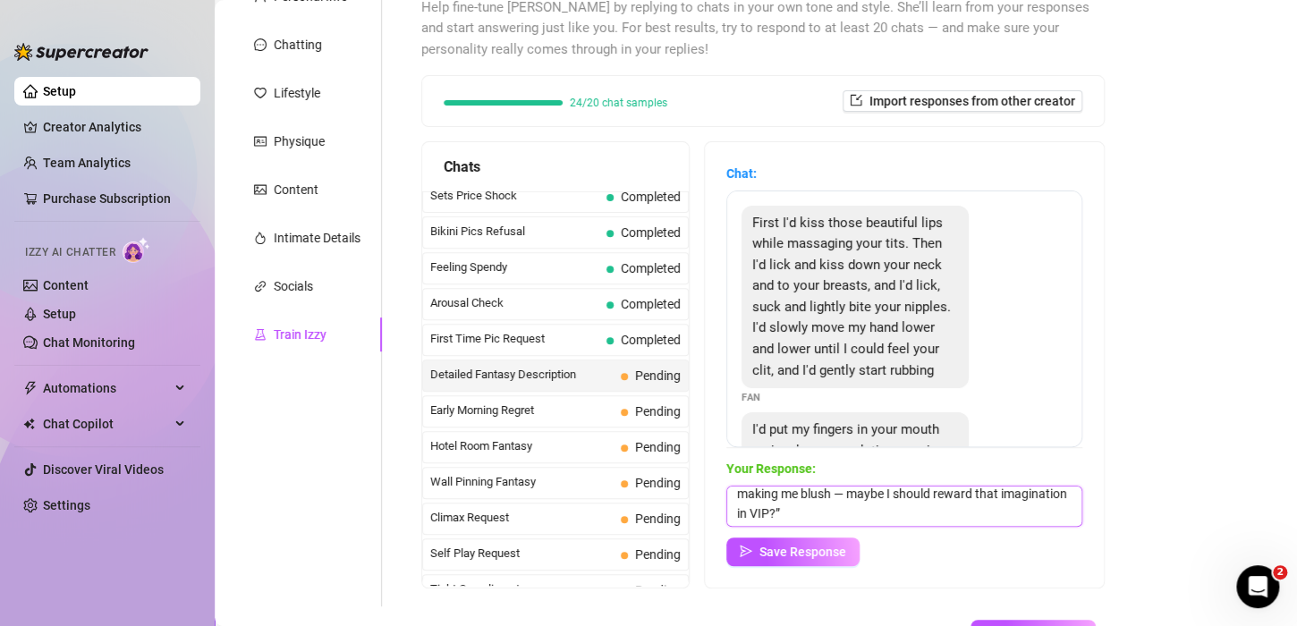
click at [912, 522] on textarea "“Damn, you sure know how to paint a picture 😳🔥 You’re making me blush — maybe I…" at bounding box center [904, 506] width 356 height 41
click at [909, 522] on textarea "“Damn, you sure know how to paint a picture 😳🔥 You’re making me blush — maybe I…" at bounding box center [904, 506] width 356 height 41
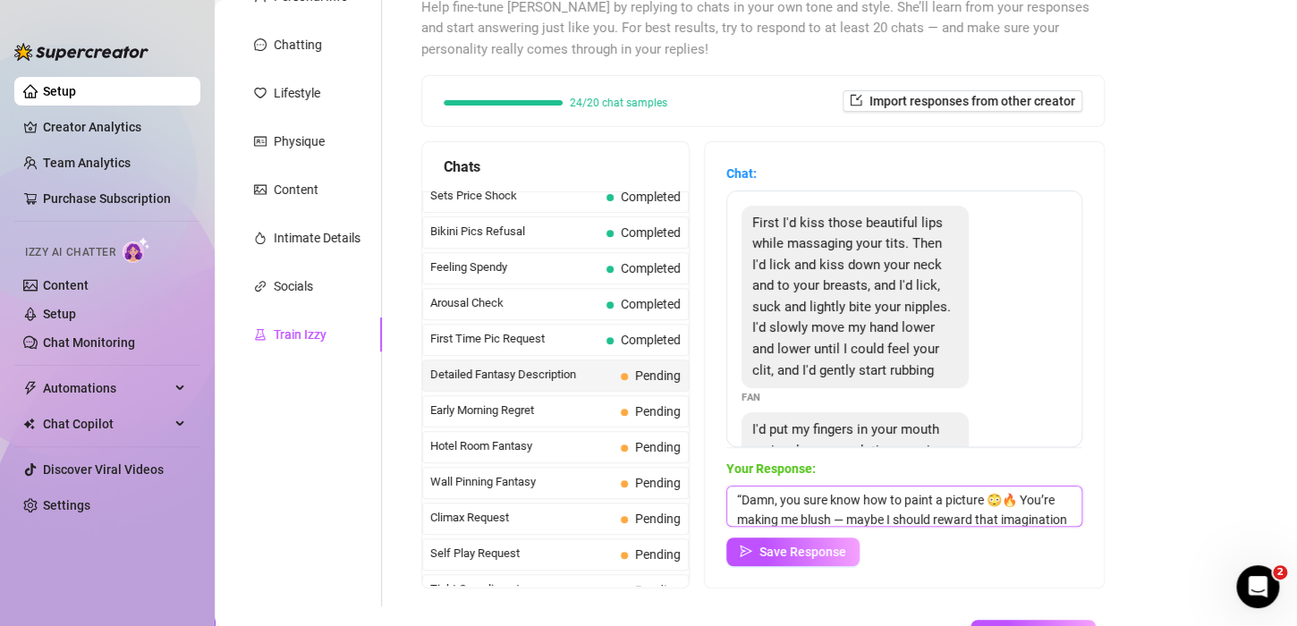
click at [755, 500] on textarea "“Damn, you sure know how to paint a picture 😳🔥 You’re making me blush — maybe I…" at bounding box center [904, 506] width 356 height 41
type textarea "Damn, you sure know how to paint a picture 😳🔥 You’re making me blush — maybe I …"
click at [803, 563] on button "Save Response" at bounding box center [792, 552] width 133 height 29
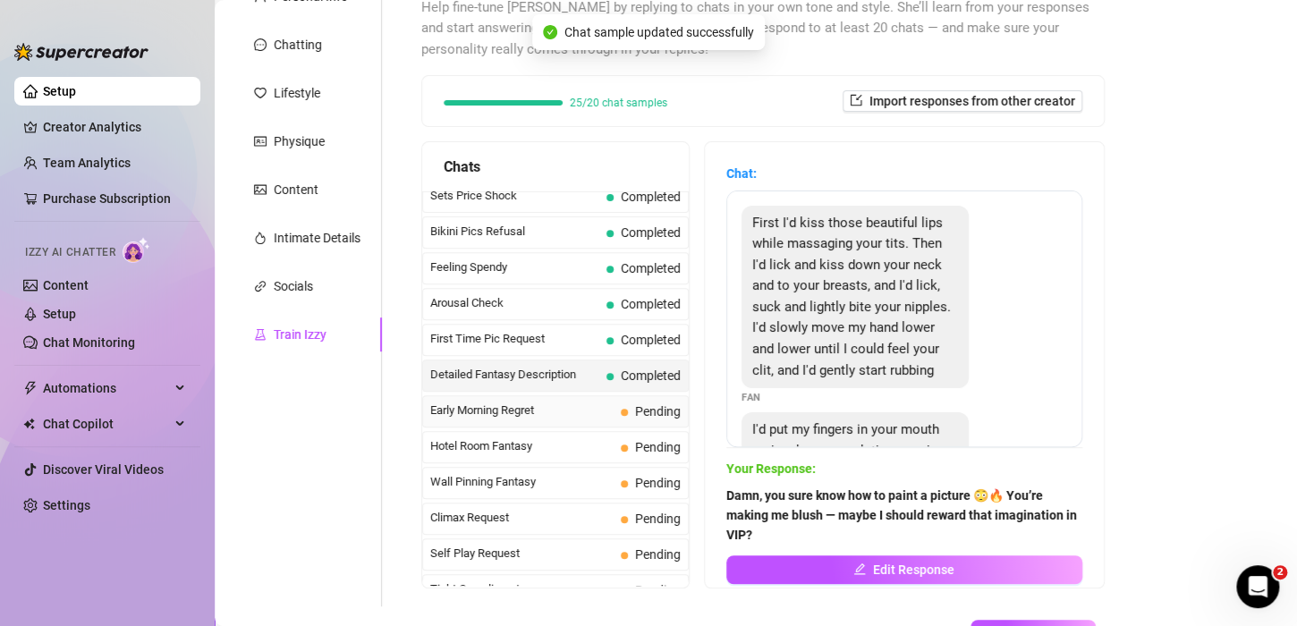
click at [515, 402] on span "Early Morning Regret" at bounding box center [521, 411] width 183 height 18
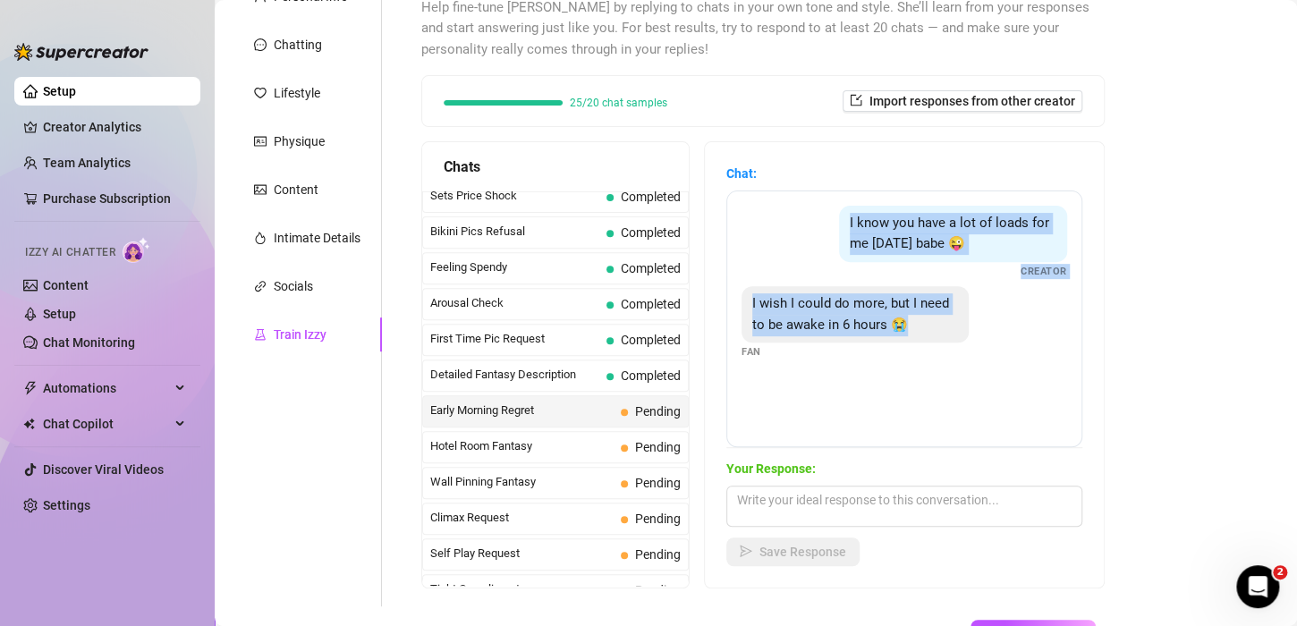
drag, startPoint x: 930, startPoint y: 393, endPoint x: 823, endPoint y: 205, distance: 216.4
click at [823, 205] on div "I know you have a lot of loads for me today babe 😜 Creator I wish I could do mo…" at bounding box center [904, 319] width 356 height 257
